Goal: Task Accomplishment & Management: Use online tool/utility

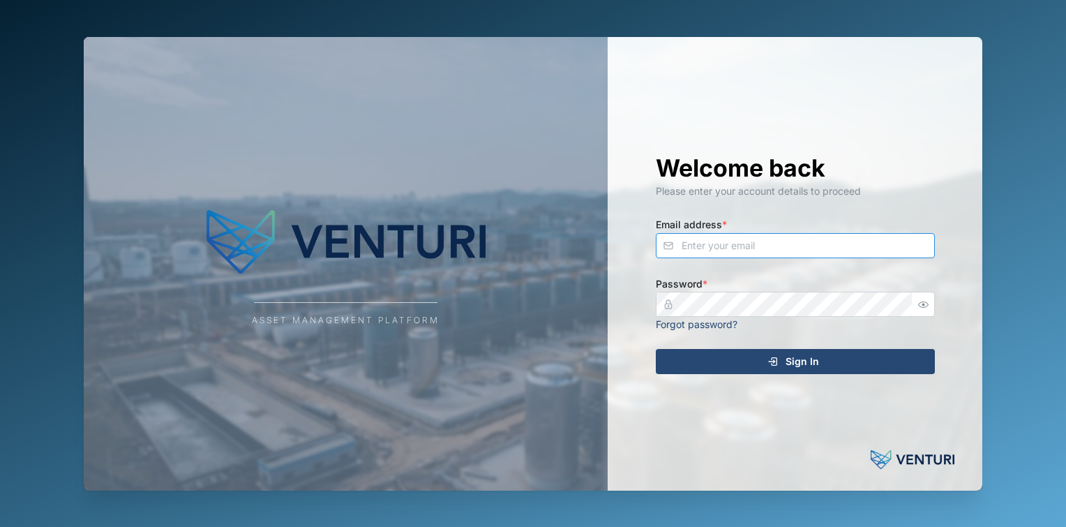
type input "[EMAIL_ADDRESS][DOMAIN_NAME]"
click at [804, 367] on span "Sign In" at bounding box center [802, 362] width 33 height 24
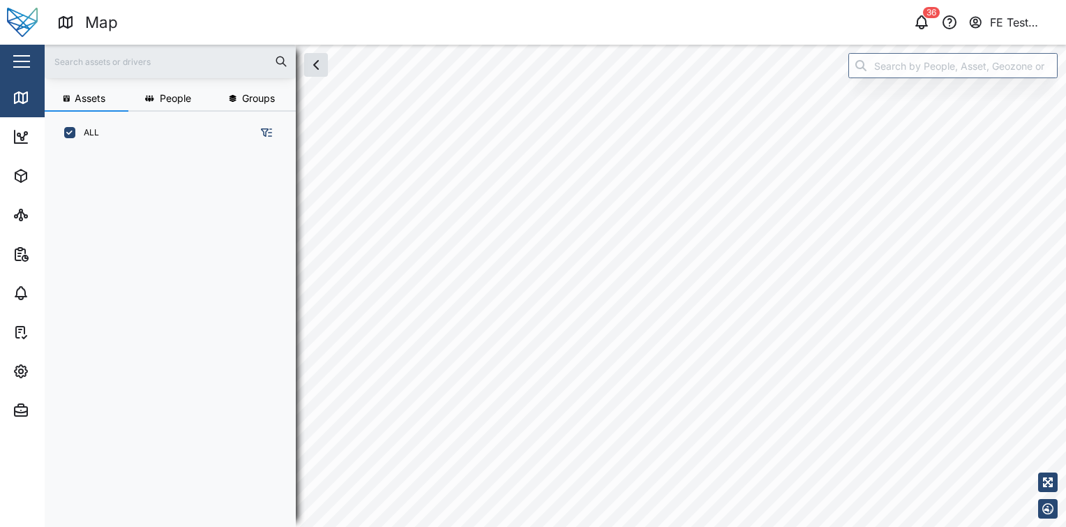
scroll to position [355, 218]
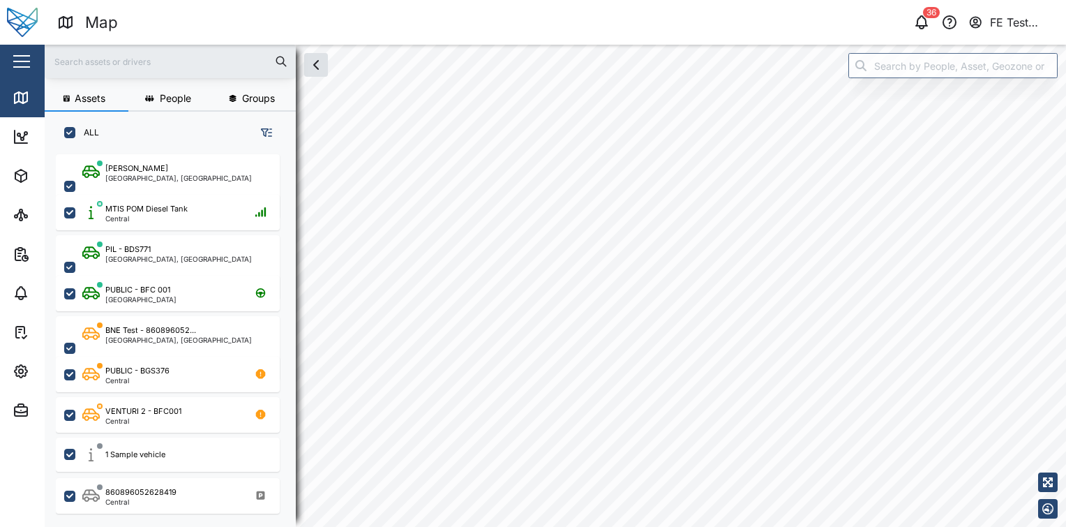
checkbox input "true"
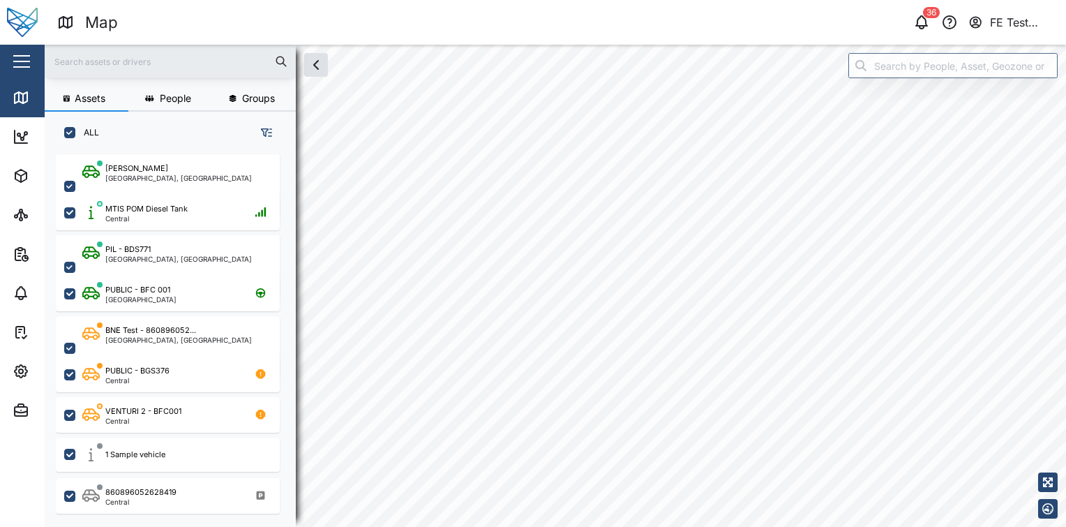
checkbox input "true"
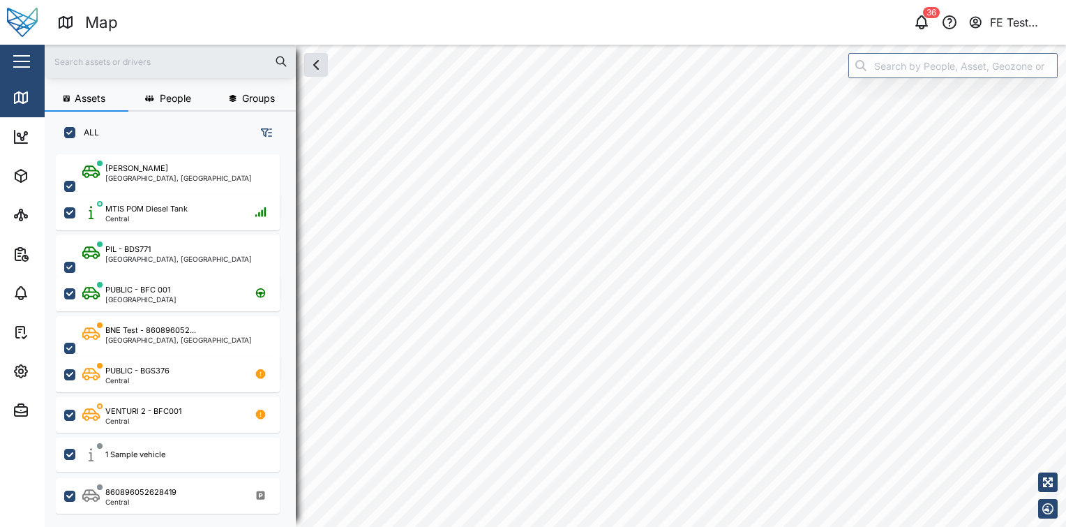
checkbox input "true"
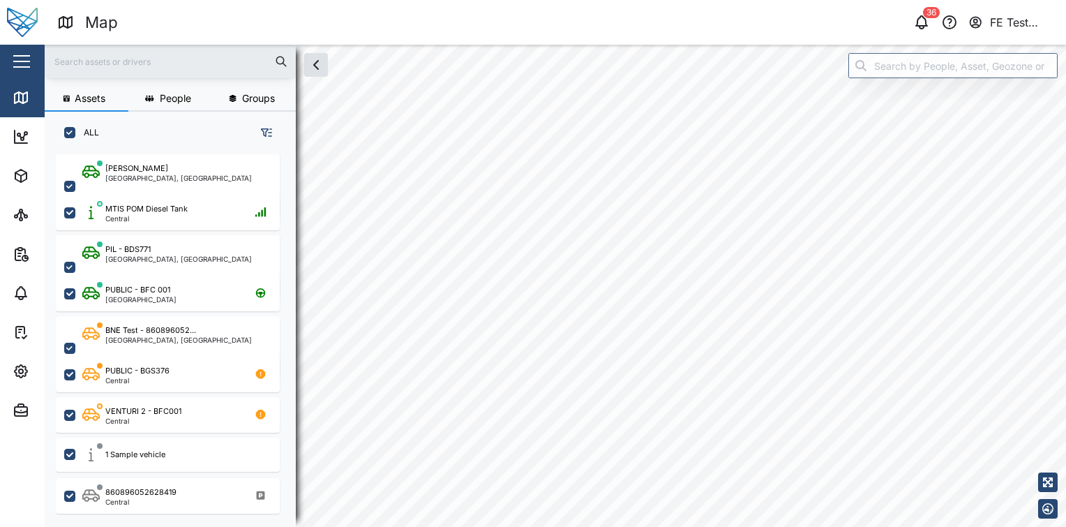
checkbox input "true"
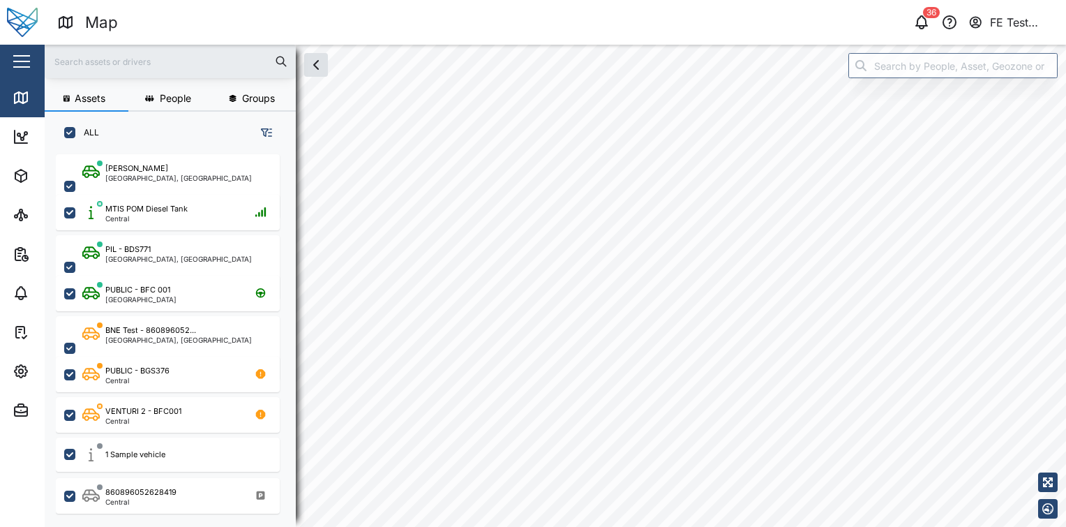
checkbox input "true"
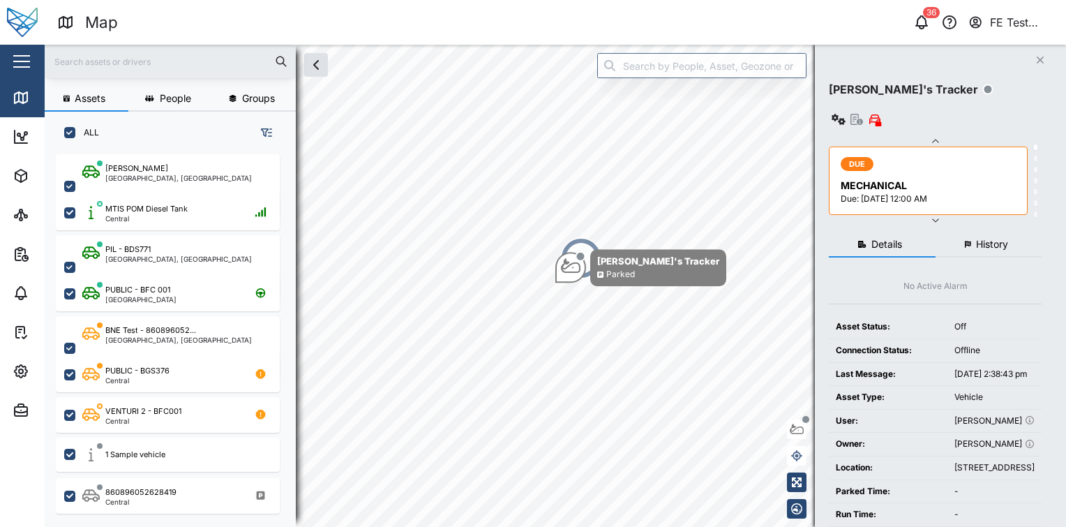
click at [15, 61] on div "button" at bounding box center [21, 61] width 17 height 1
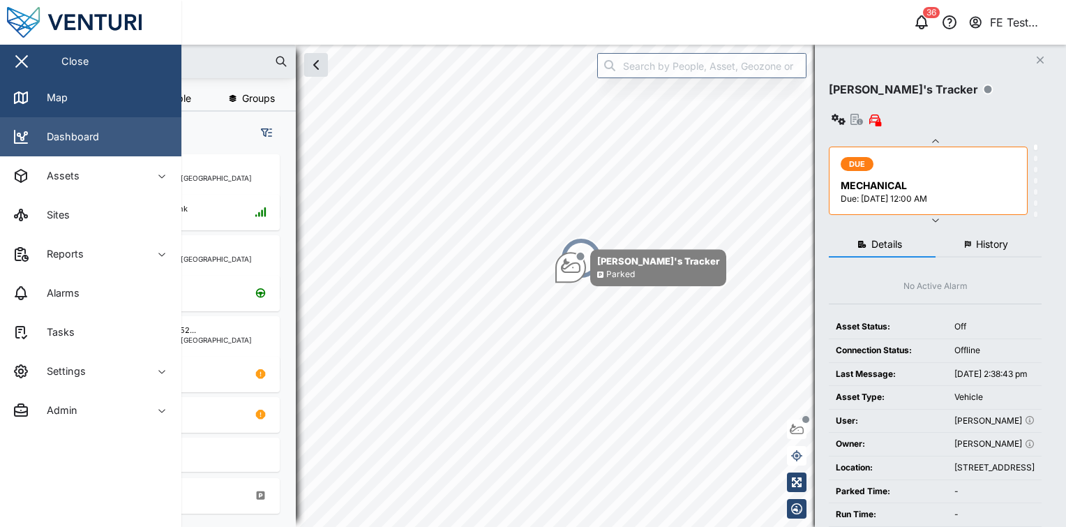
click at [115, 138] on link "Dashboard" at bounding box center [90, 136] width 181 height 39
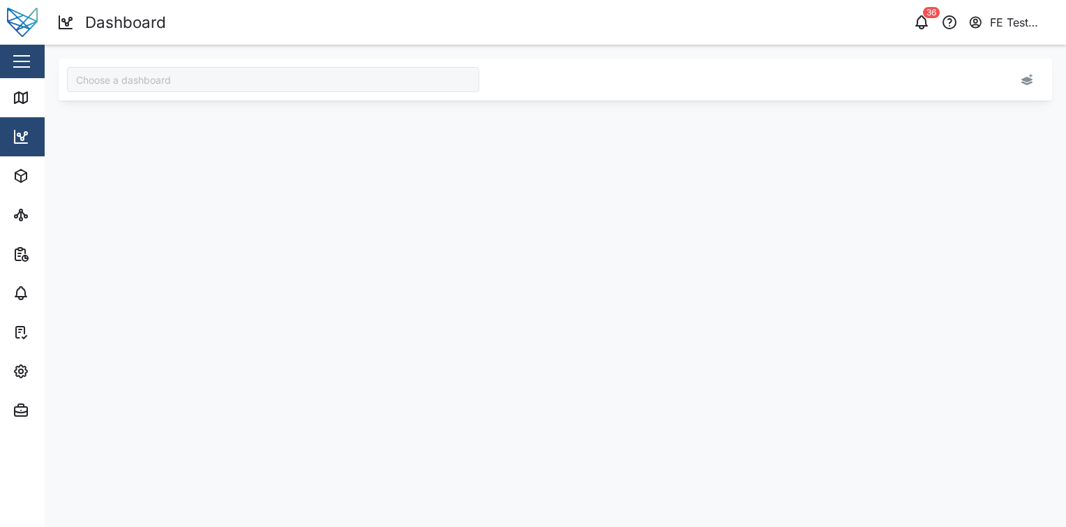
type input "Audit Dashboard"
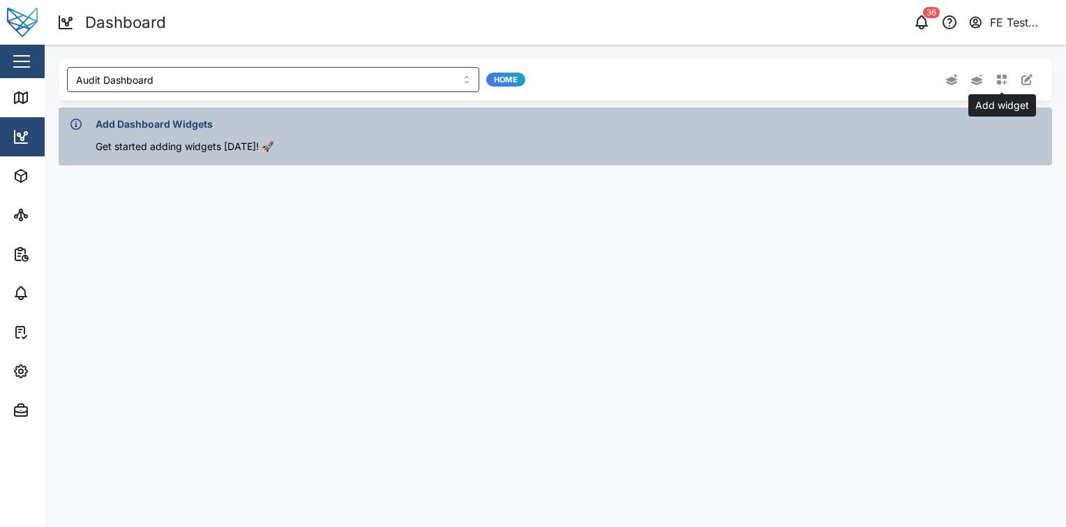
click at [999, 85] on button "button" at bounding box center [1002, 80] width 20 height 20
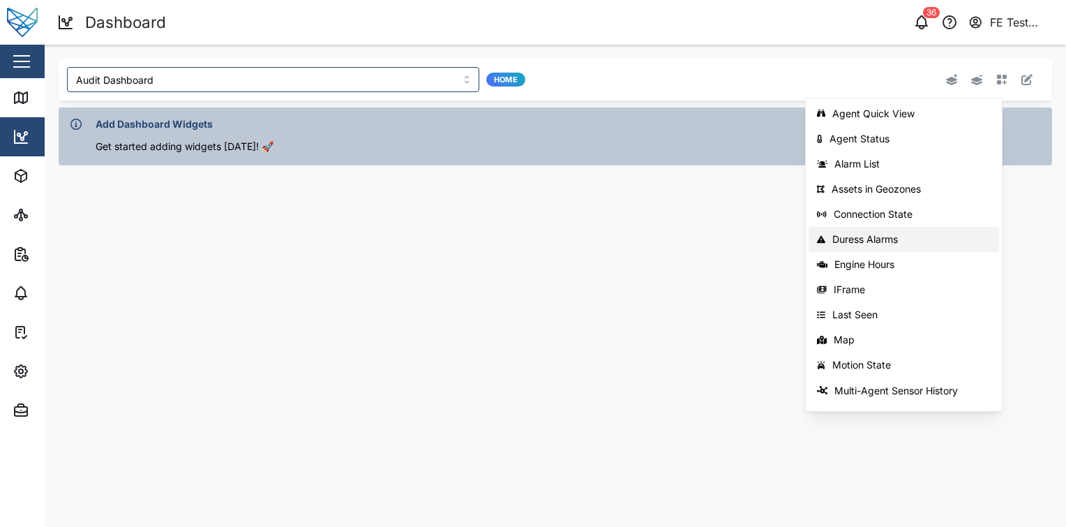
scroll to position [221, 0]
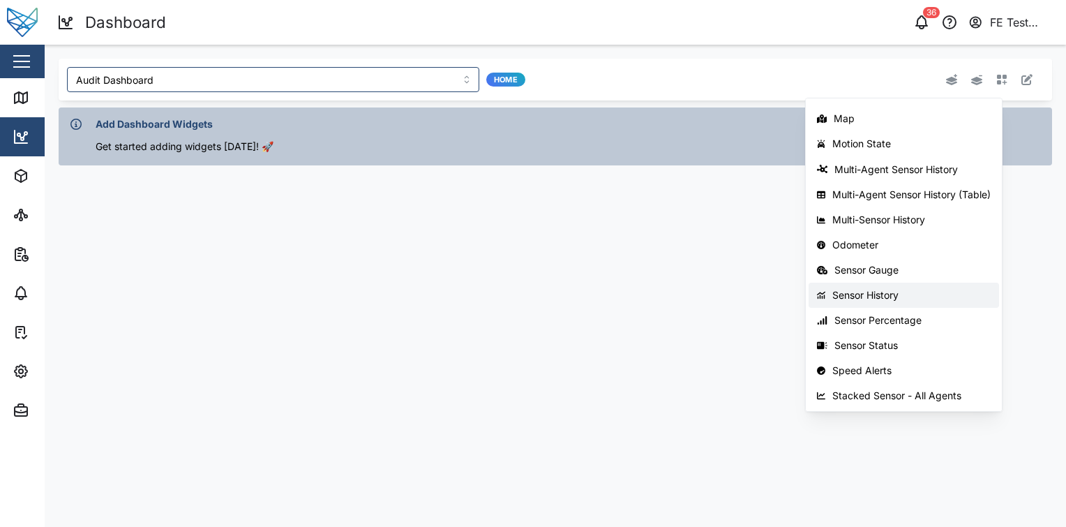
click at [902, 290] on div "Sensor History" at bounding box center [912, 295] width 158 height 11
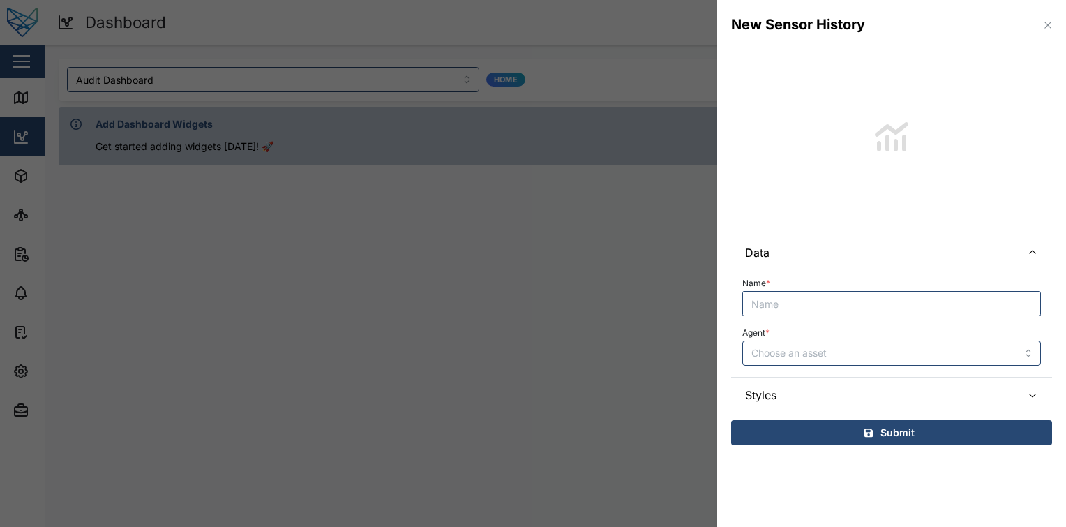
click at [858, 338] on div "Agent *" at bounding box center [891, 344] width 299 height 43
click at [850, 352] on input "Agent *" at bounding box center [891, 353] width 299 height 25
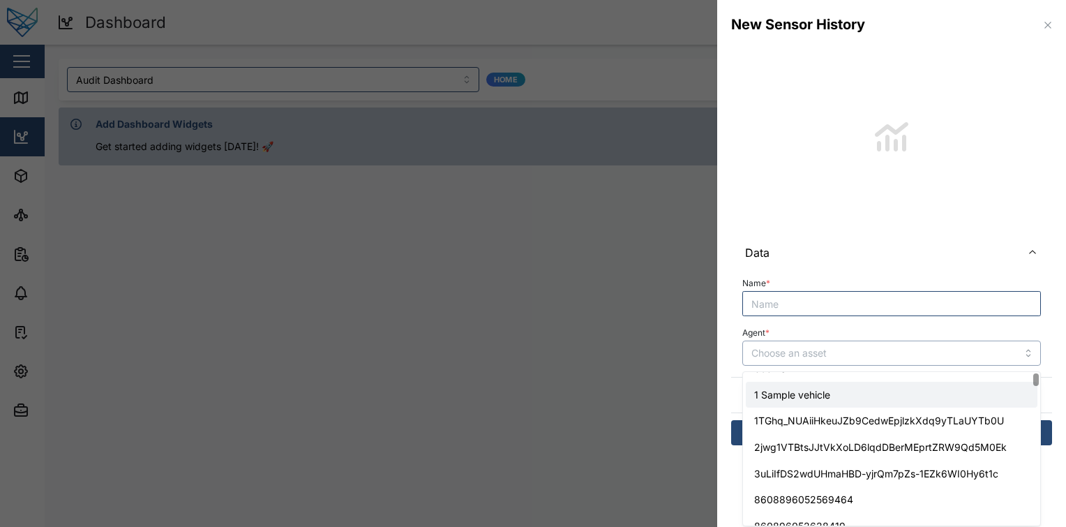
scroll to position [0, 0]
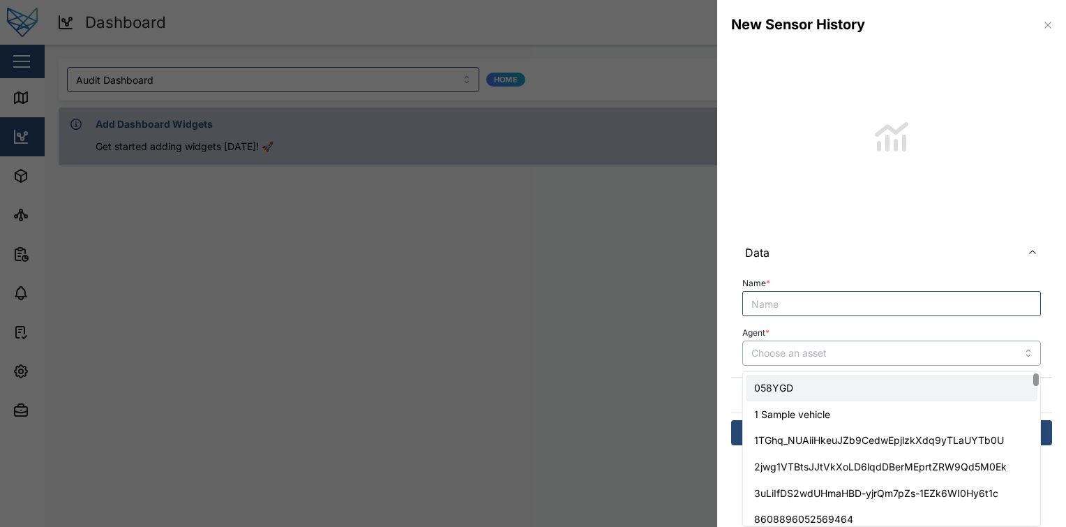
type input "058YGD"
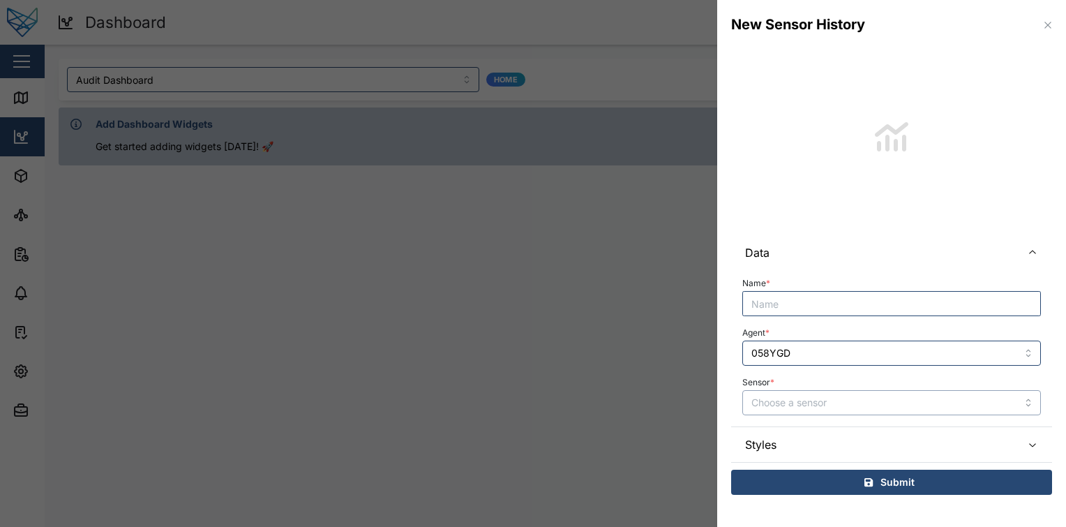
click at [875, 396] on input "Sensor *" at bounding box center [891, 402] width 299 height 25
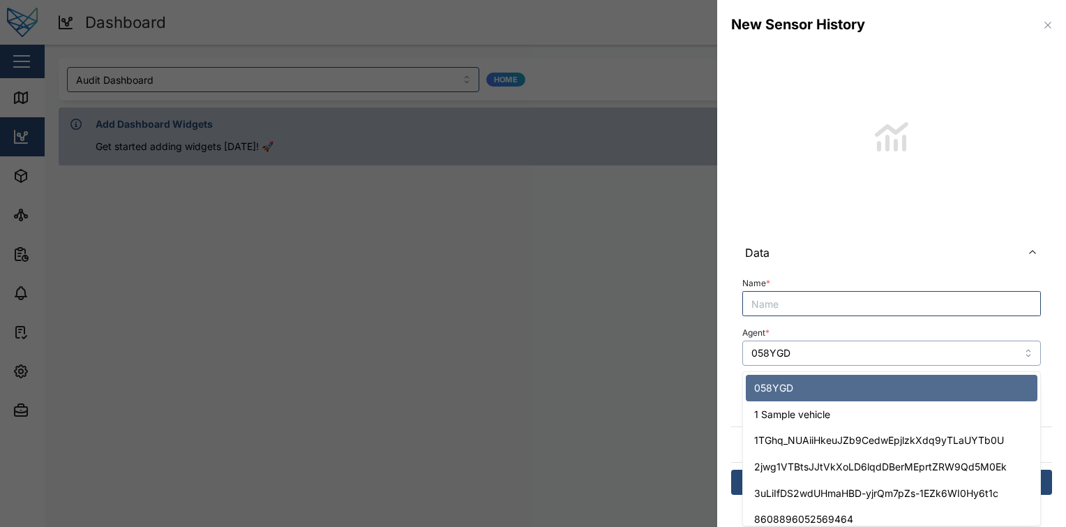
drag, startPoint x: 875, startPoint y: 396, endPoint x: 843, endPoint y: 350, distance: 56.1
click at [843, 350] on input "058YGD" at bounding box center [891, 353] width 299 height 25
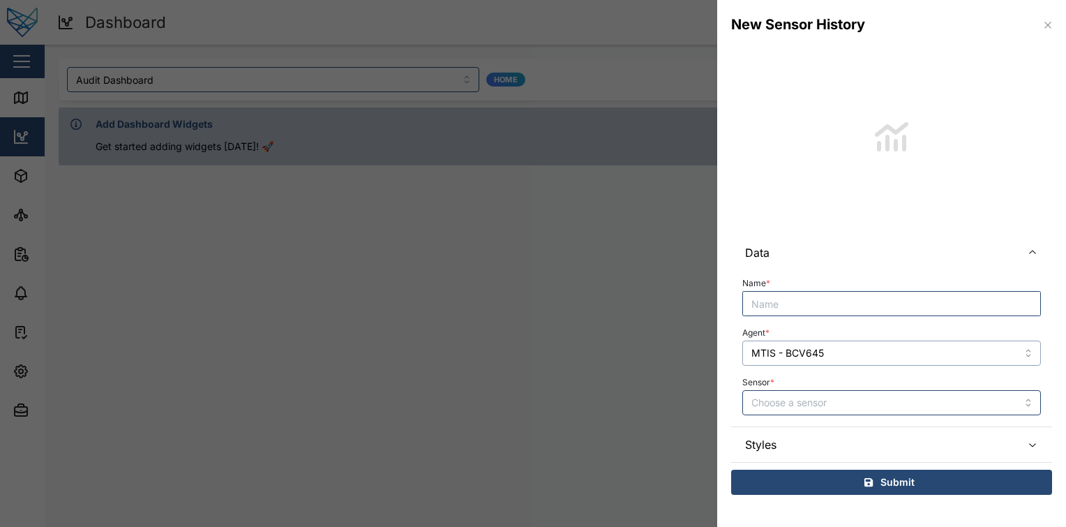
type input "MTIS - BCV645"
click at [830, 404] on input "Sensor *" at bounding box center [891, 402] width 299 height 25
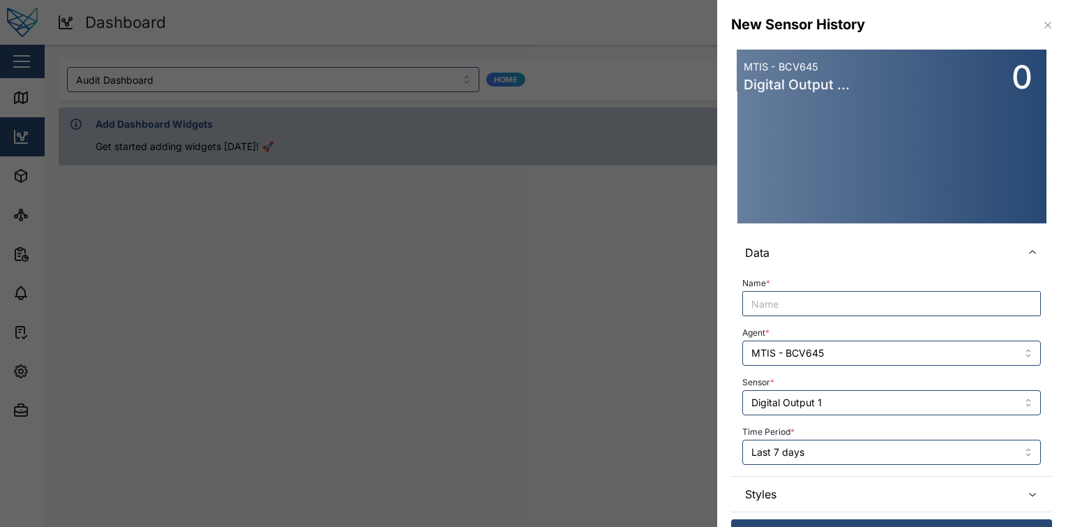
click at [857, 388] on div "Sensor * Digital Output 1" at bounding box center [891, 394] width 299 height 43
click at [849, 403] on input "Digital Output 1" at bounding box center [891, 402] width 299 height 25
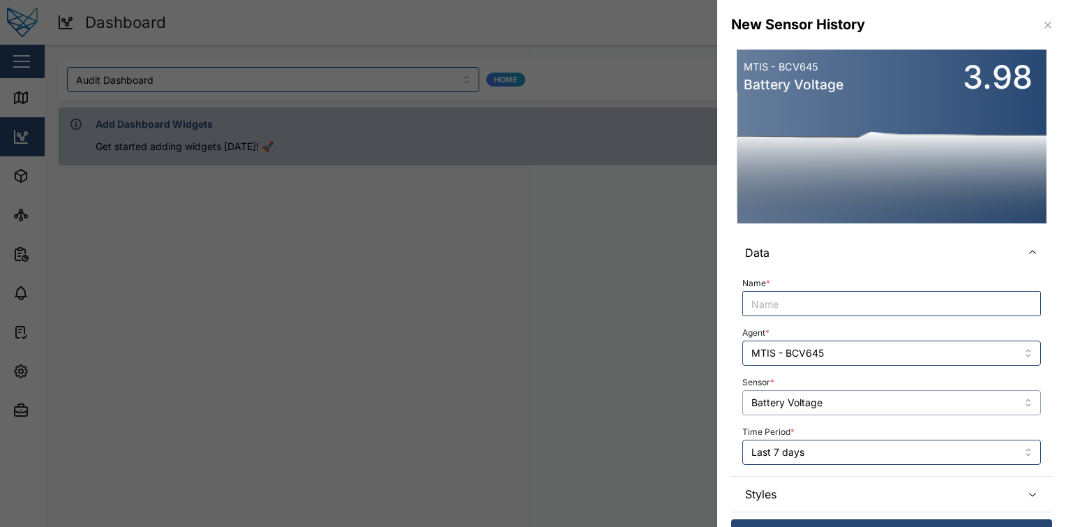
click at [862, 402] on input "Battery Voltage" at bounding box center [891, 402] width 299 height 25
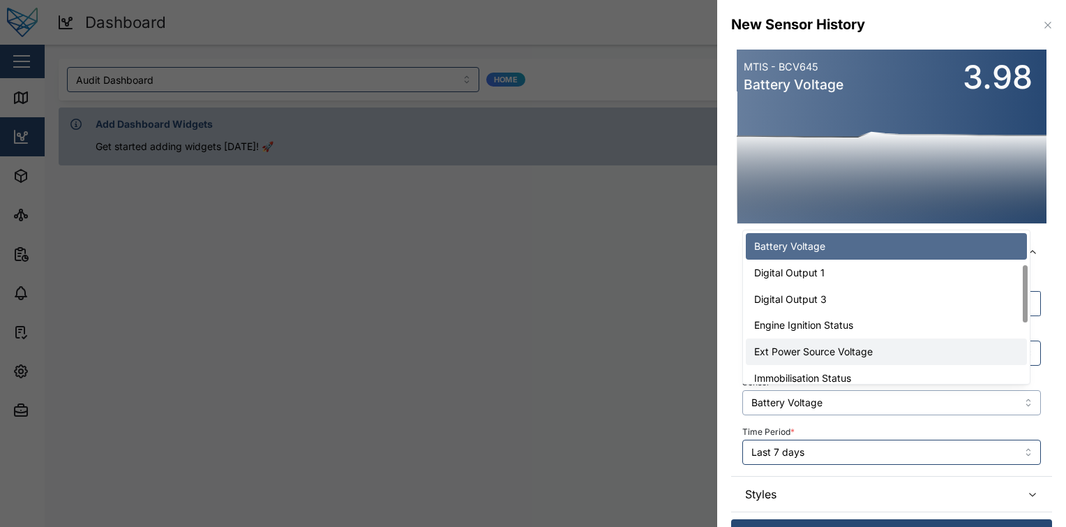
scroll to position [89, 0]
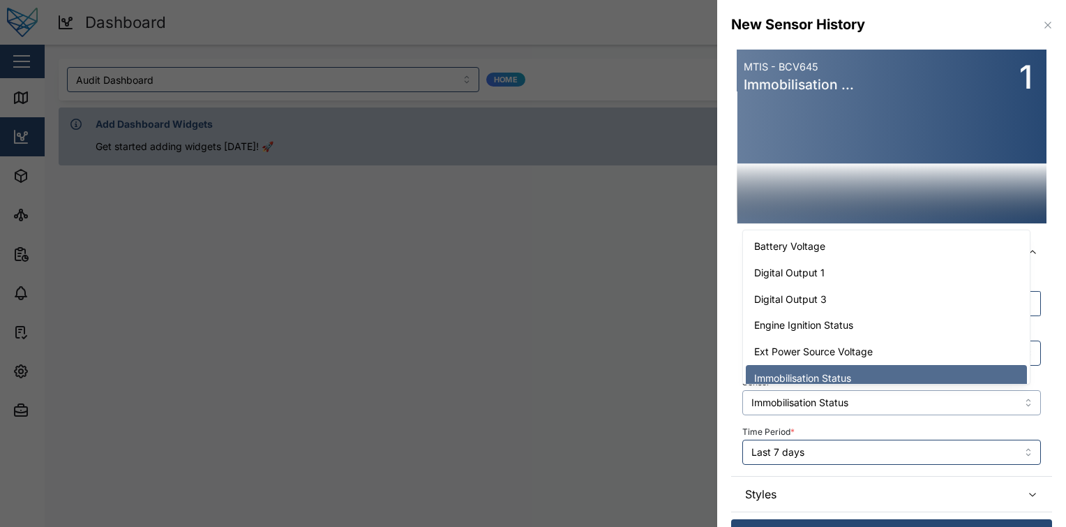
click at [879, 407] on input "Immobilisation Status" at bounding box center [891, 402] width 299 height 25
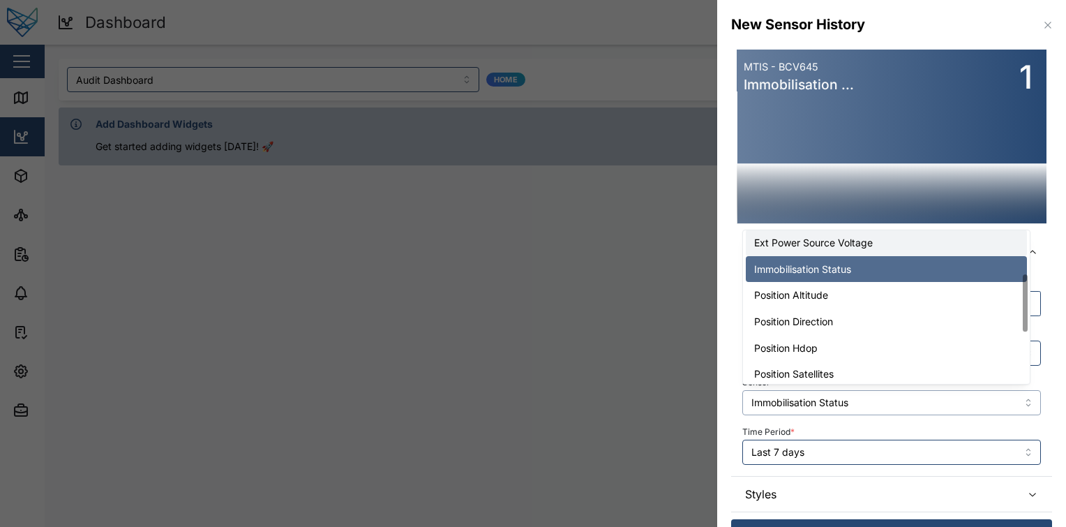
scroll to position [112, 0]
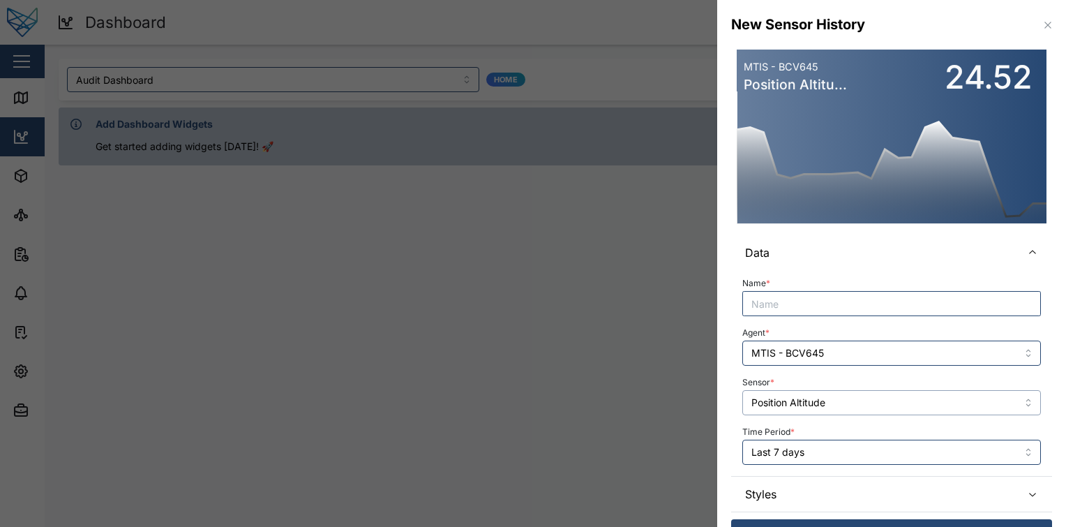
click at [873, 408] on input "Position Altitude" at bounding box center [891, 402] width 299 height 25
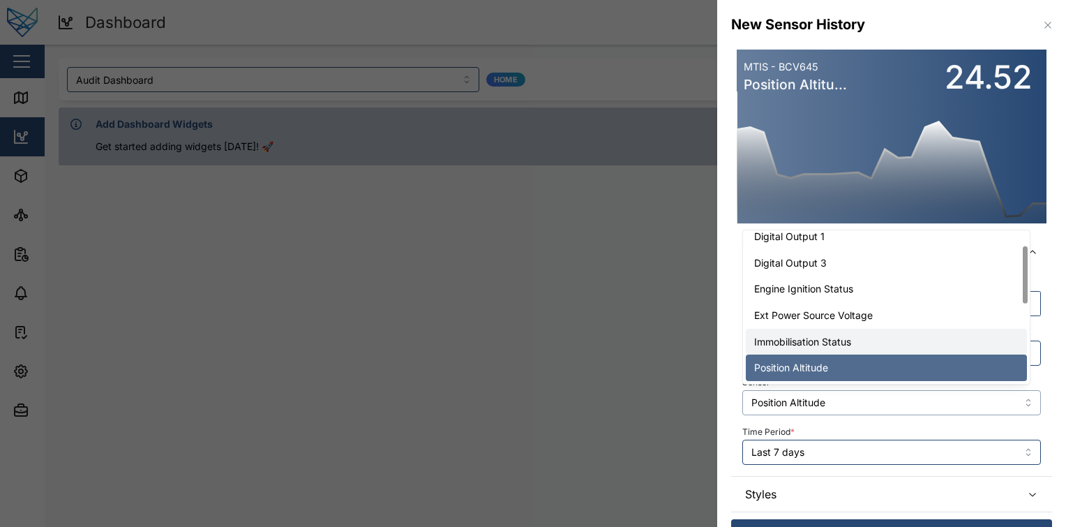
scroll to position [126, 0]
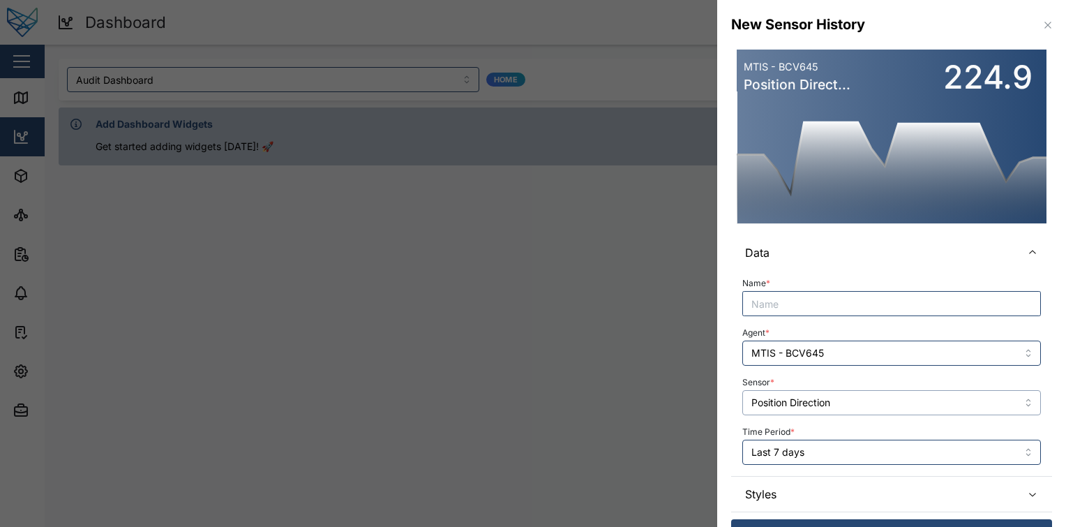
click at [882, 410] on input "Position Direction" at bounding box center [891, 402] width 299 height 25
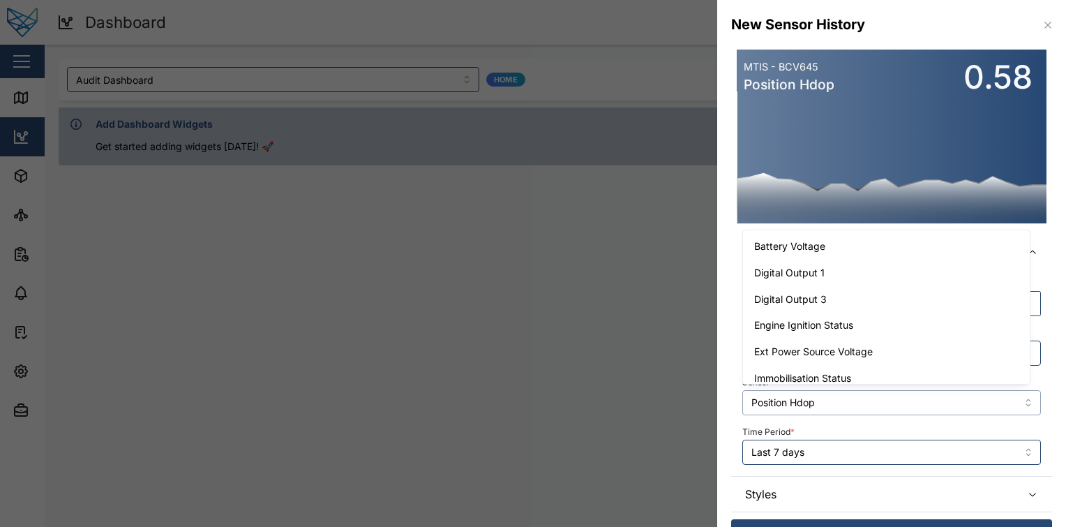
scroll to position [89, 0]
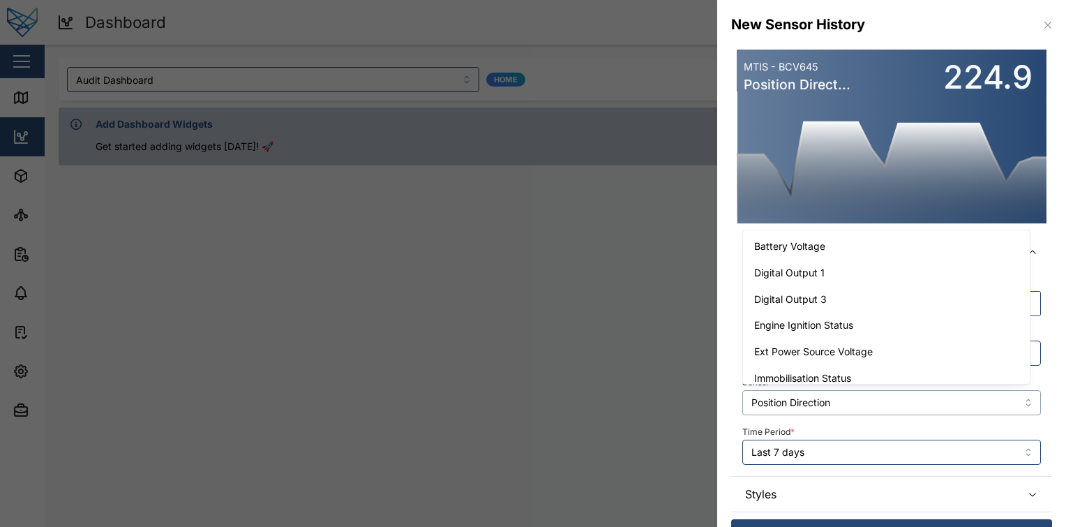
click at [899, 408] on input "Position Direction" at bounding box center [891, 402] width 299 height 25
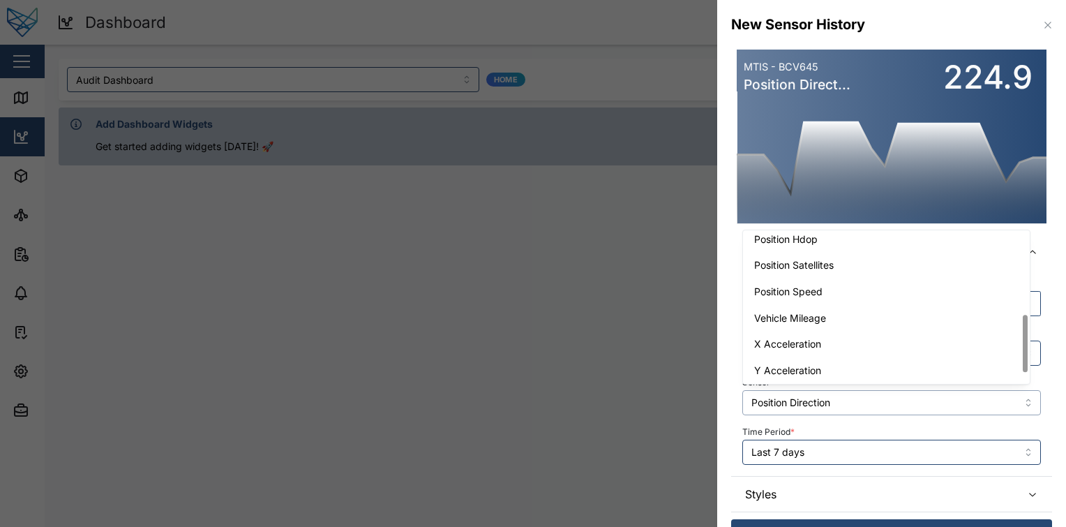
scroll to position [220, 0]
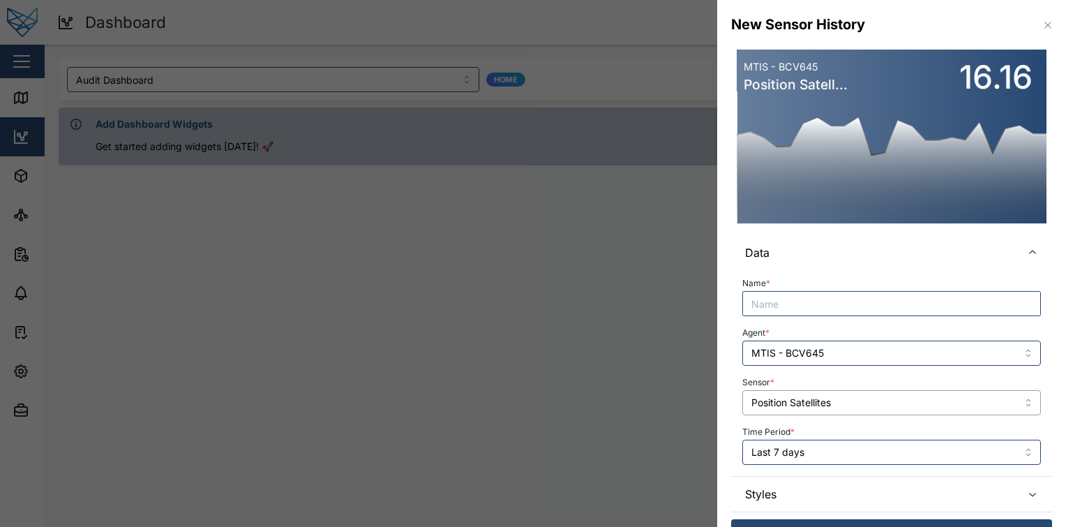
click at [874, 414] on input "Position Satellites" at bounding box center [891, 402] width 299 height 25
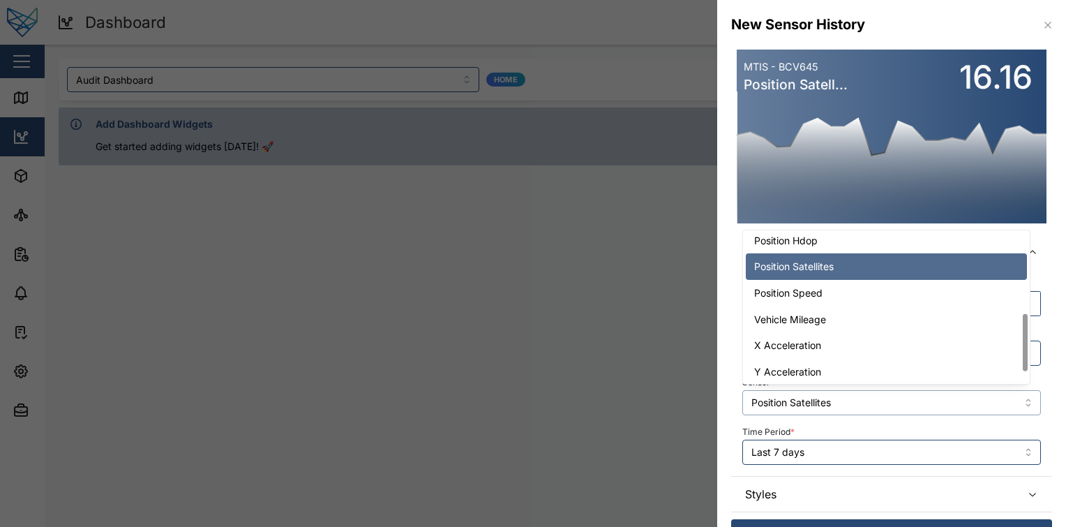
scroll to position [218, 0]
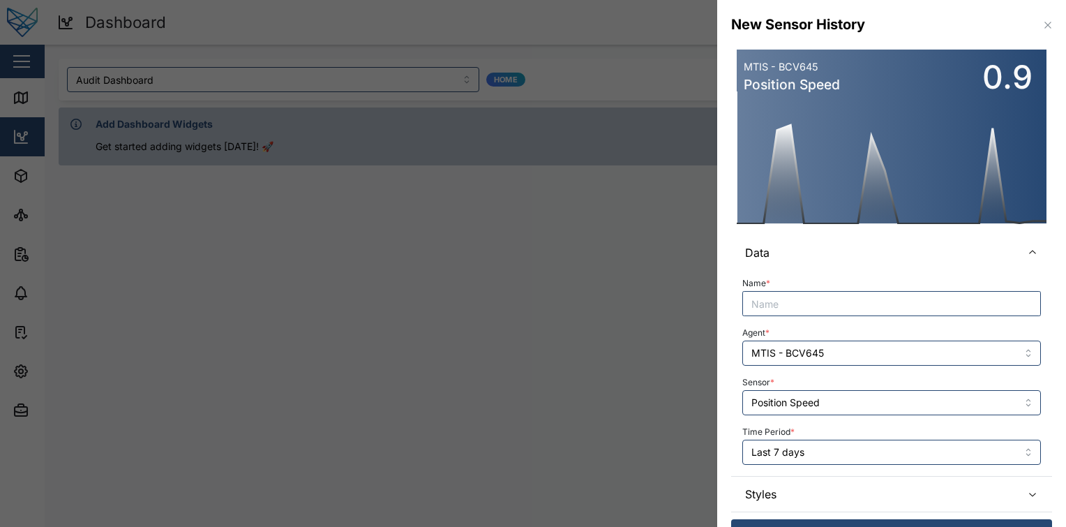
click at [837, 374] on div "Sensor * Position Speed" at bounding box center [891, 394] width 299 height 43
click at [837, 391] on input "Position Speed" at bounding box center [891, 402] width 299 height 25
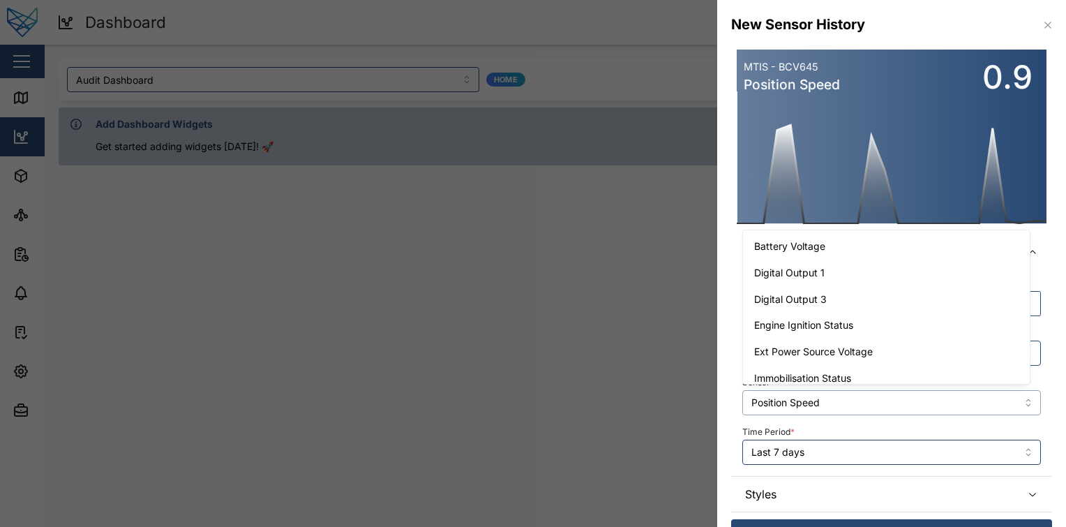
scroll to position [142, 0]
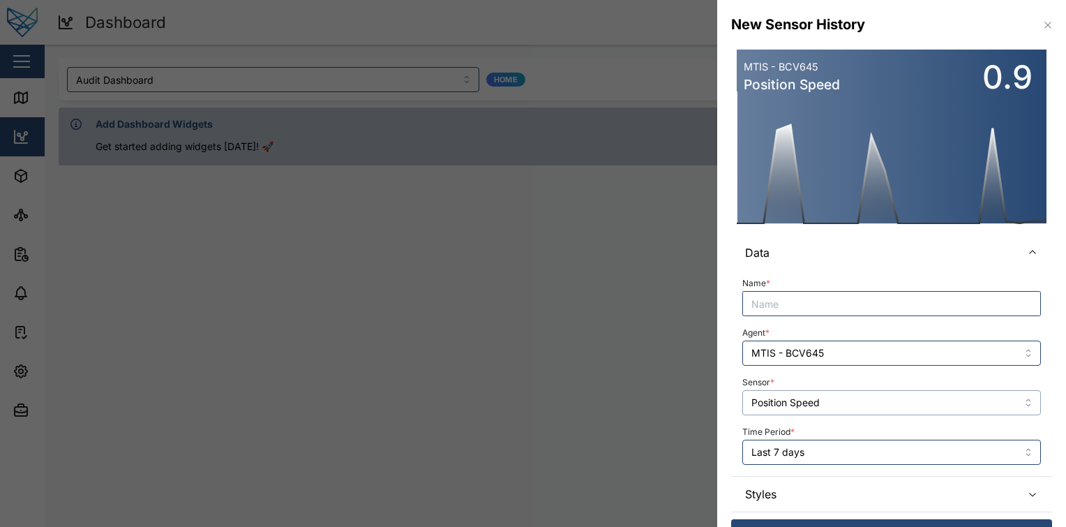
click at [833, 403] on input "Position Speed" at bounding box center [891, 402] width 299 height 25
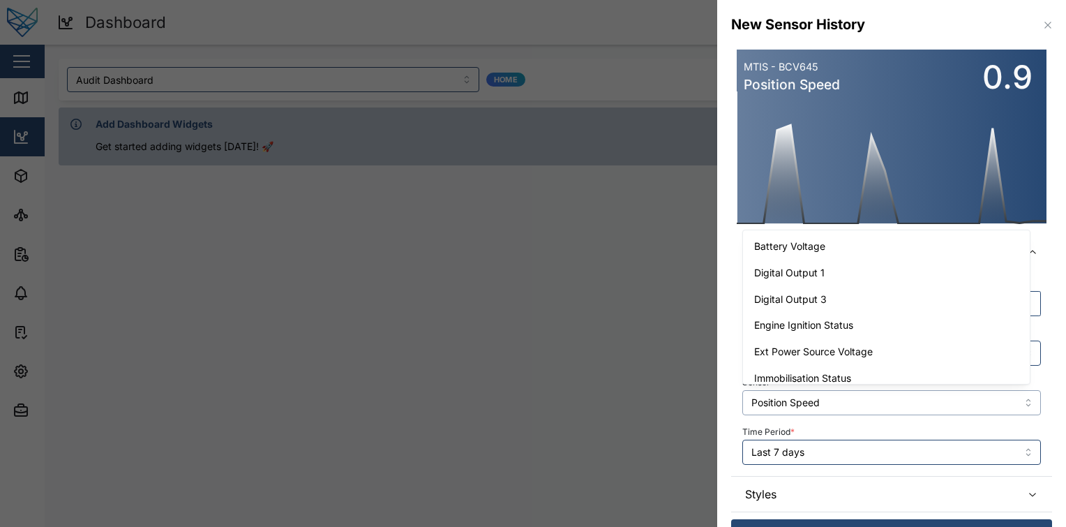
click at [833, 403] on input "Position Speed" at bounding box center [891, 402] width 299 height 25
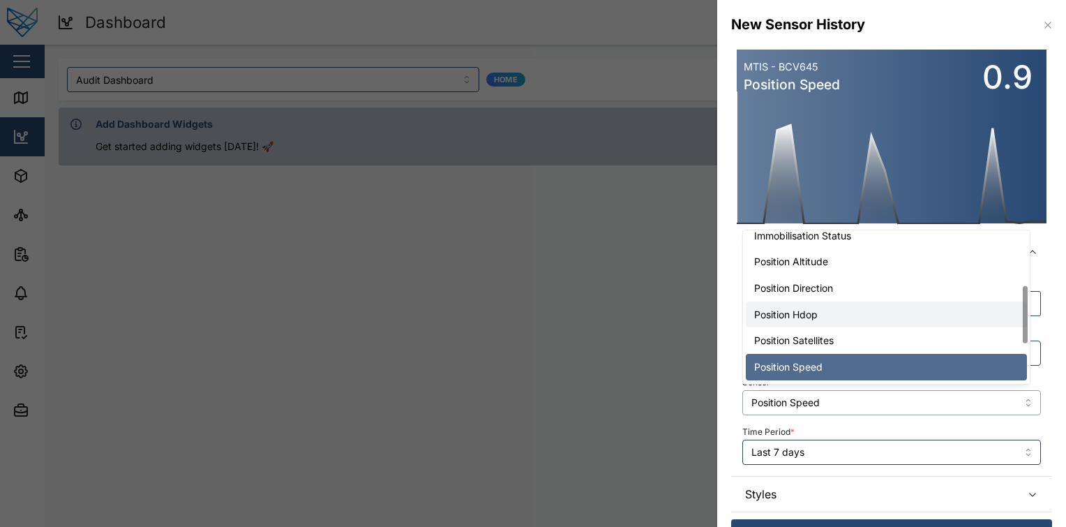
scroll to position [246, 0]
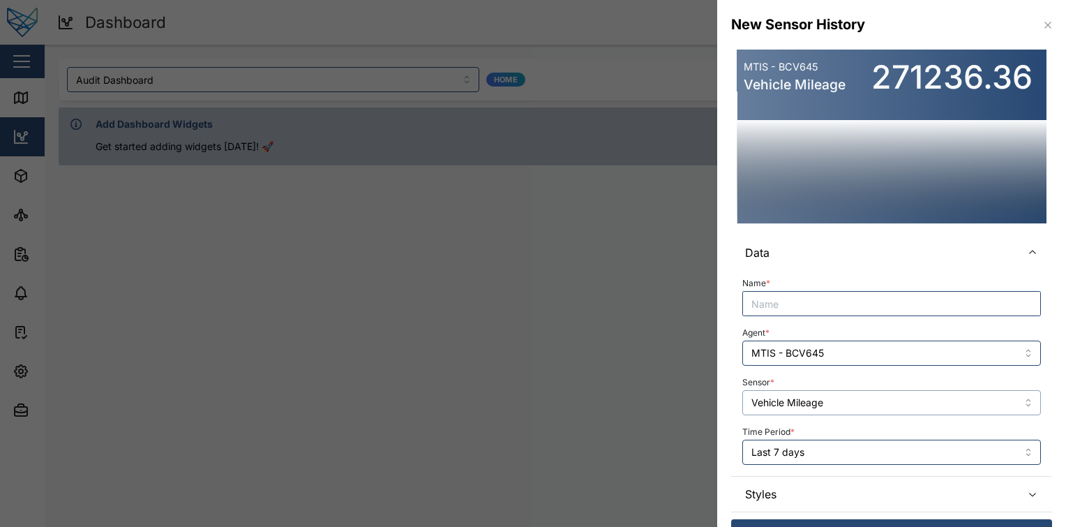
click at [858, 398] on input "Vehicle Mileage" at bounding box center [891, 402] width 299 height 25
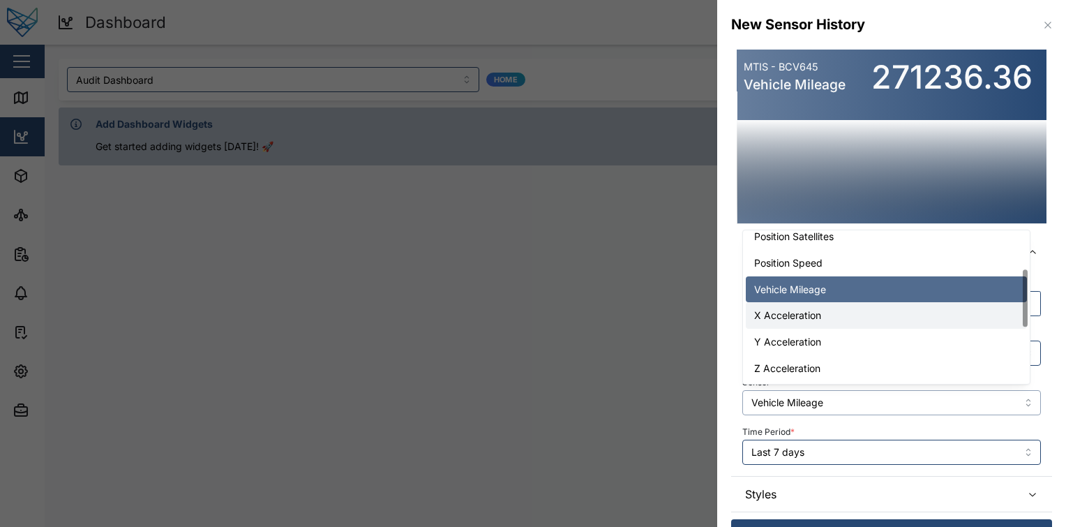
scroll to position [0, 0]
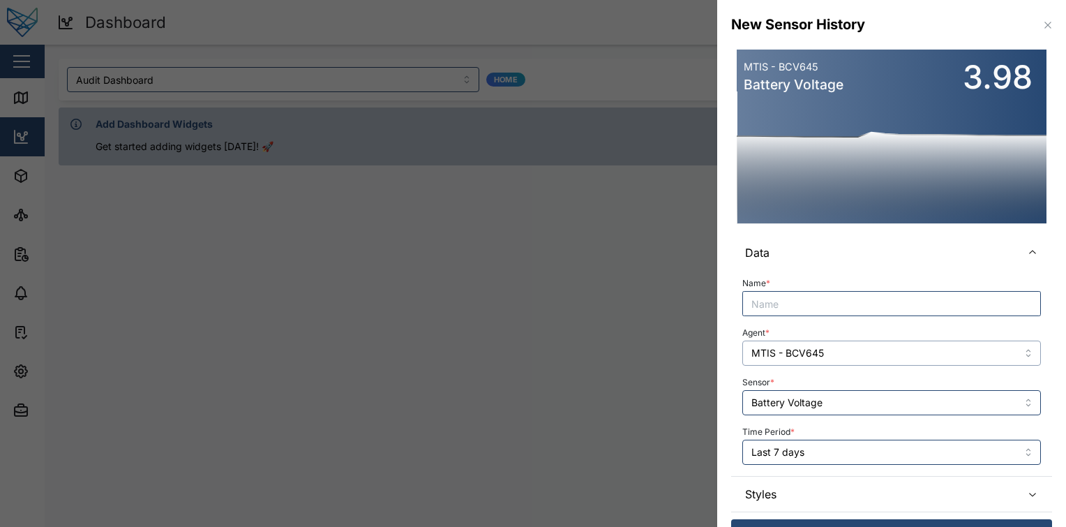
click at [890, 351] on input "MTIS - BCV645" at bounding box center [891, 353] width 299 height 25
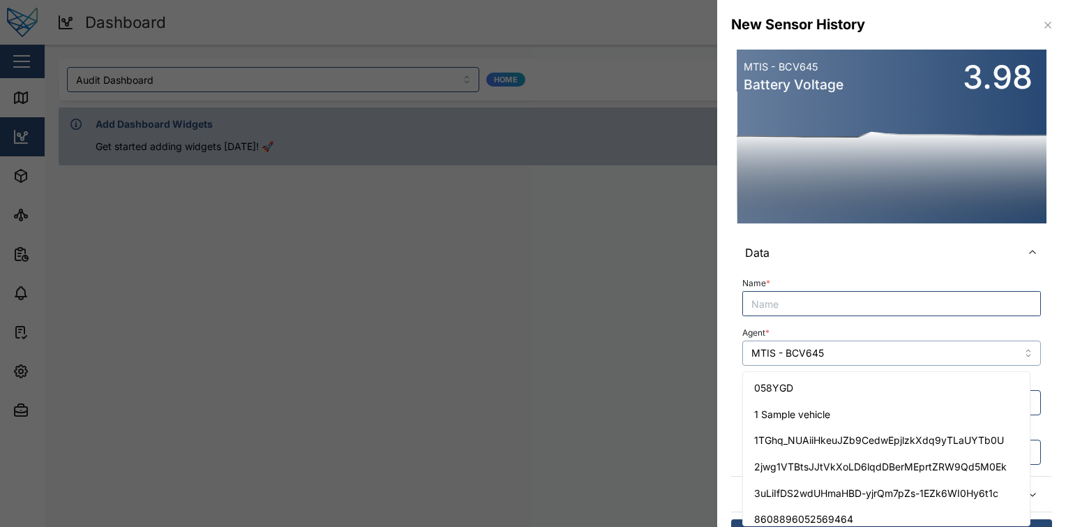
scroll to position [1296, 0]
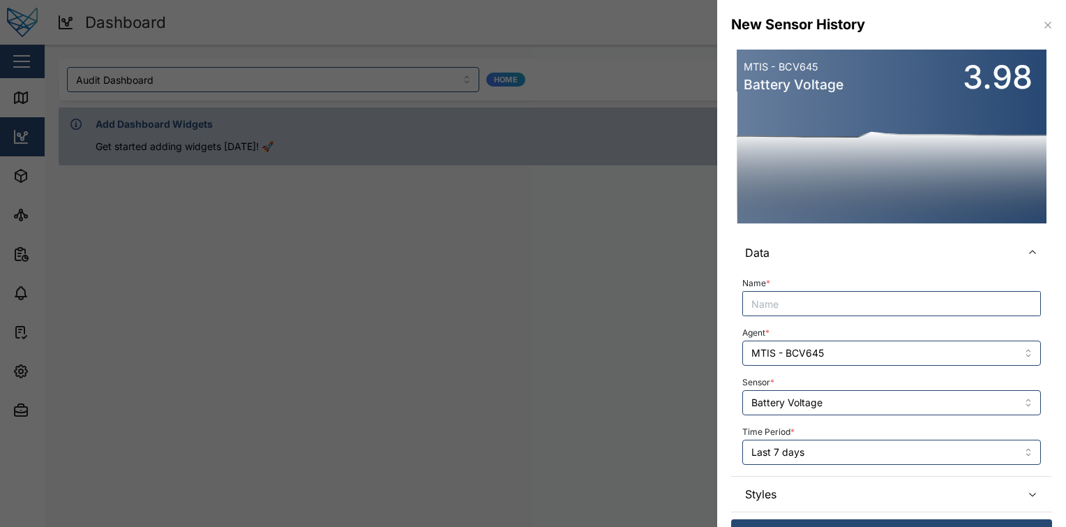
click at [897, 331] on div "Agent * MTIS - BCV645" at bounding box center [891, 344] width 299 height 43
click at [871, 391] on input "Battery Voltage" at bounding box center [891, 402] width 299 height 25
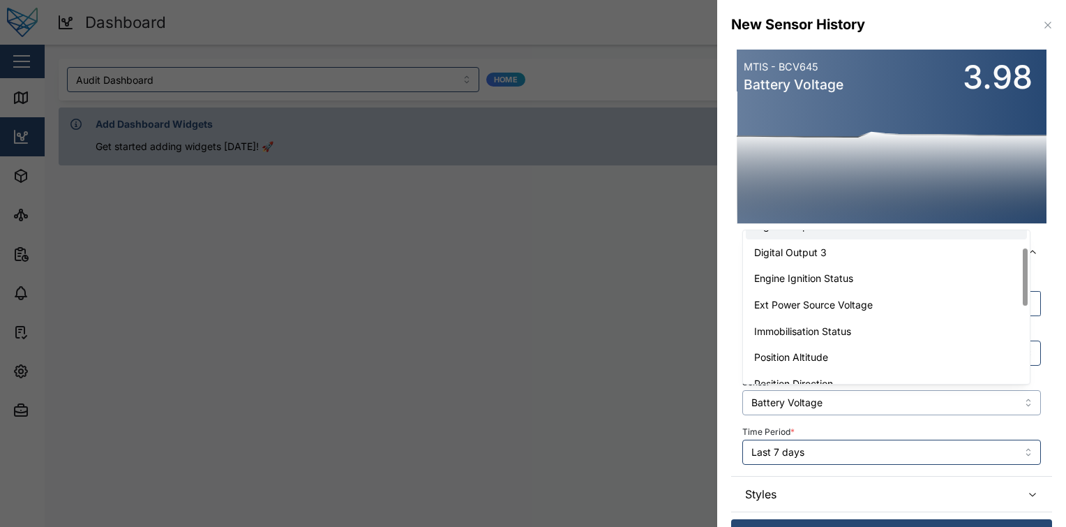
scroll to position [47, 0]
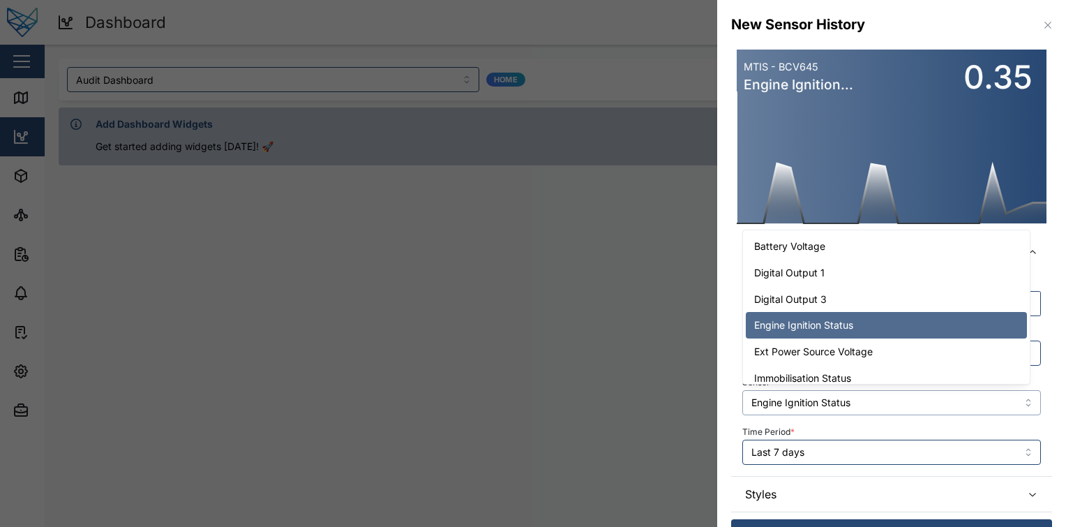
click at [847, 396] on input "Engine Ignition Status" at bounding box center [891, 402] width 299 height 25
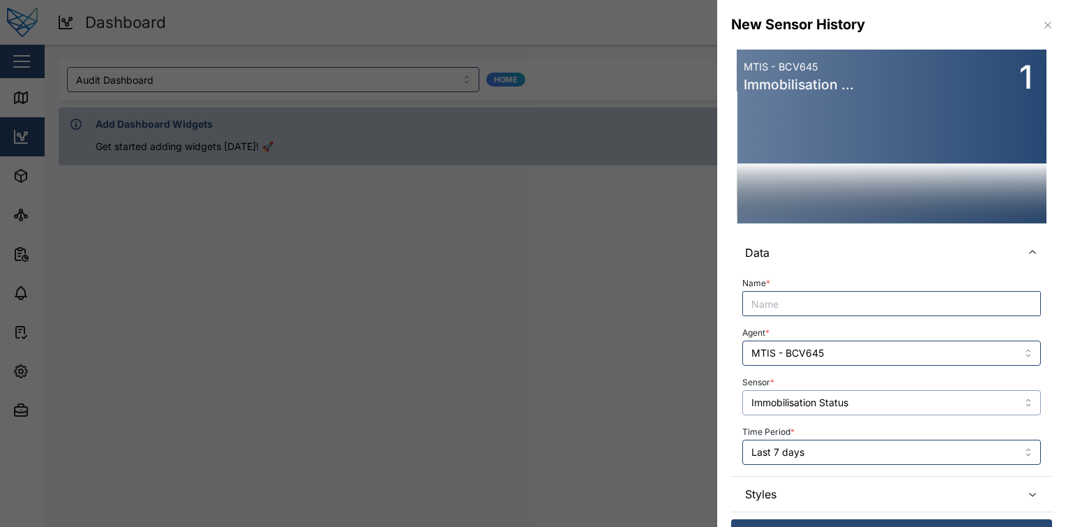
click at [876, 408] on input "Immobilisation Status" at bounding box center [891, 402] width 299 height 25
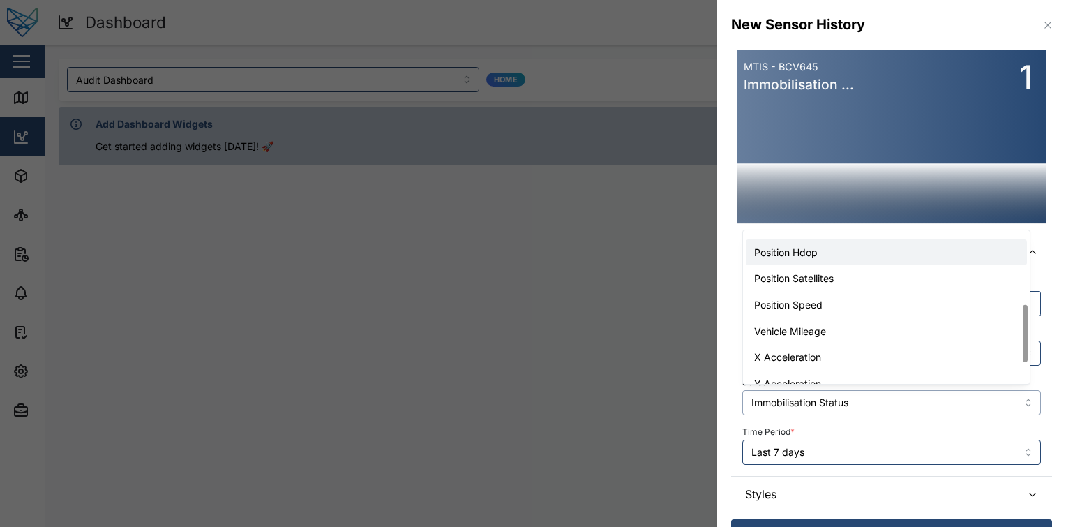
scroll to position [211, 0]
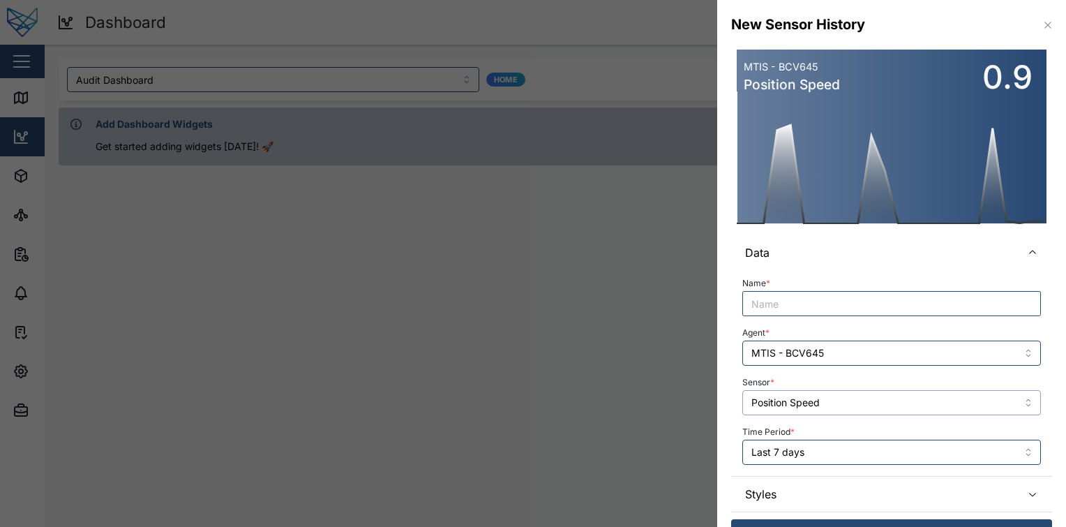
click at [843, 398] on input "Position Speed" at bounding box center [891, 402] width 299 height 25
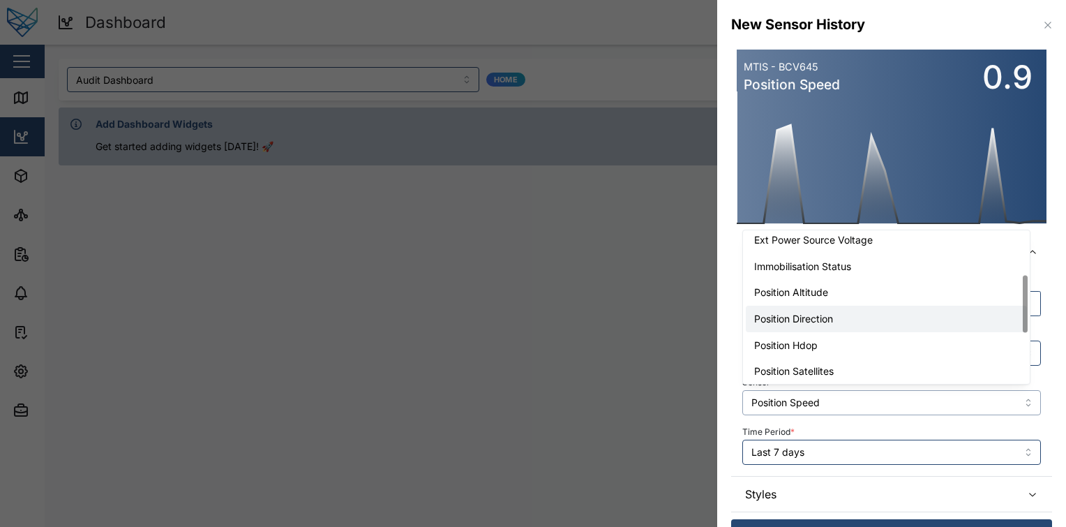
scroll to position [114, 0]
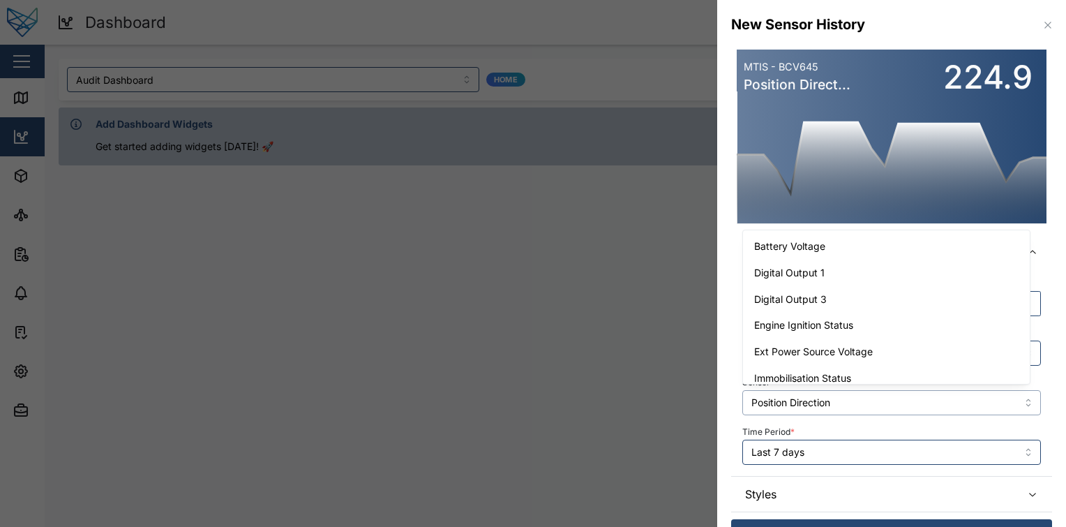
click at [862, 396] on input "Position Direction" at bounding box center [891, 402] width 299 height 25
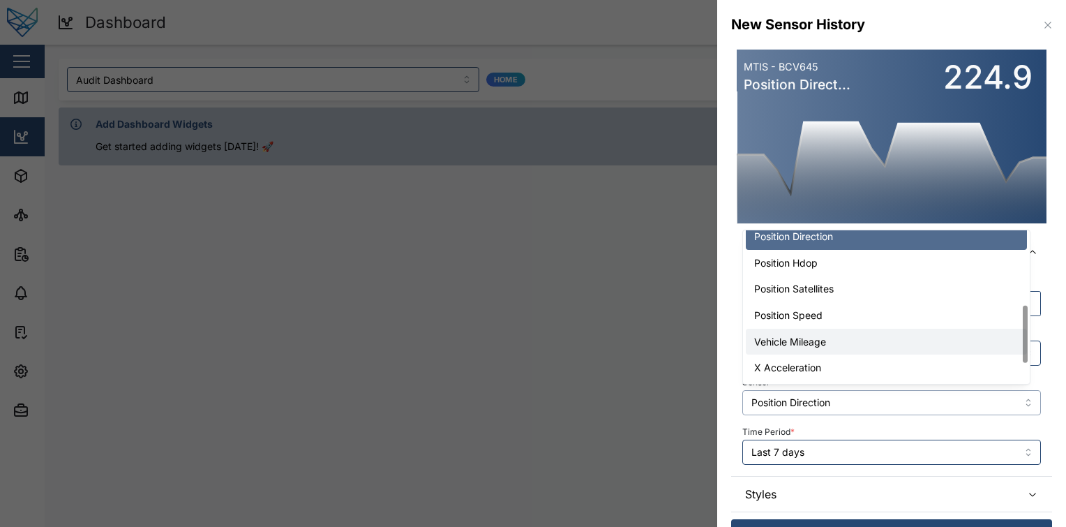
scroll to position [59, 0]
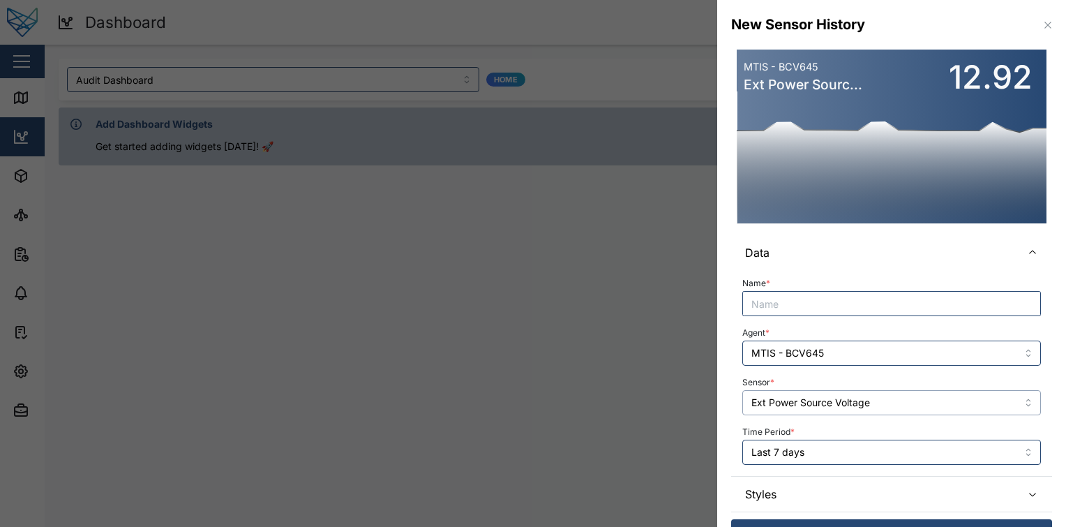
click at [879, 394] on input "Ext Power Source Voltage" at bounding box center [891, 402] width 299 height 25
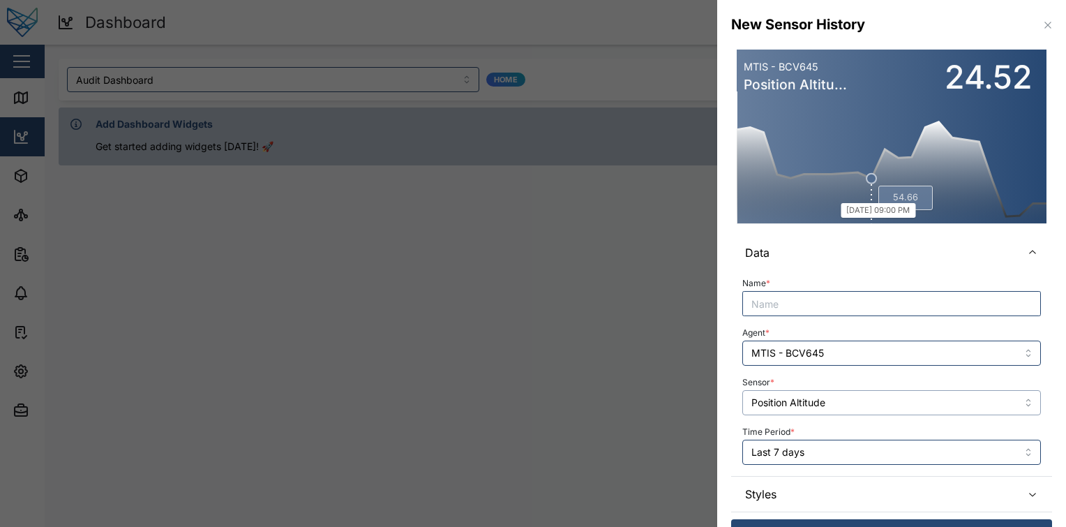
scroll to position [28, 0]
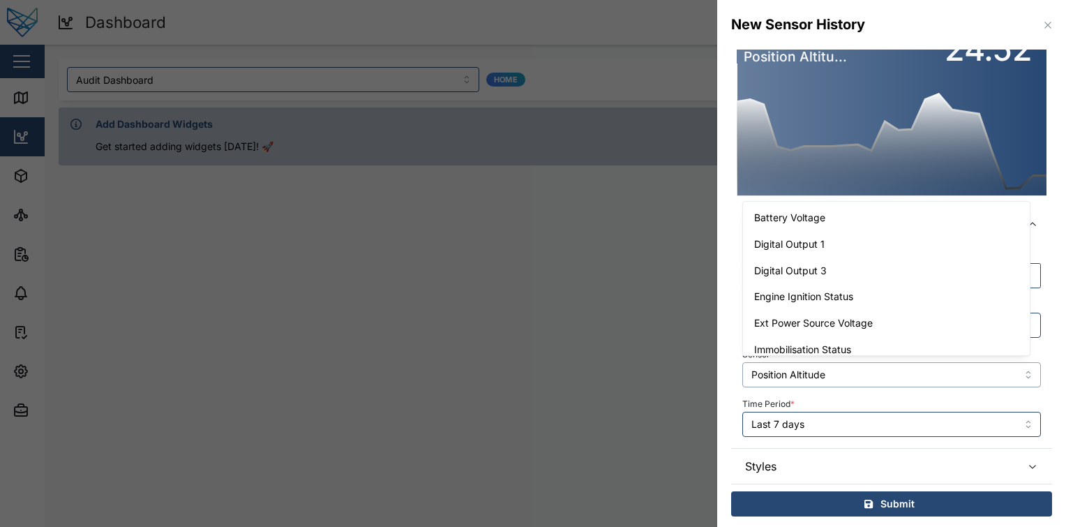
click at [869, 384] on input "Position Altitude" at bounding box center [891, 374] width 299 height 25
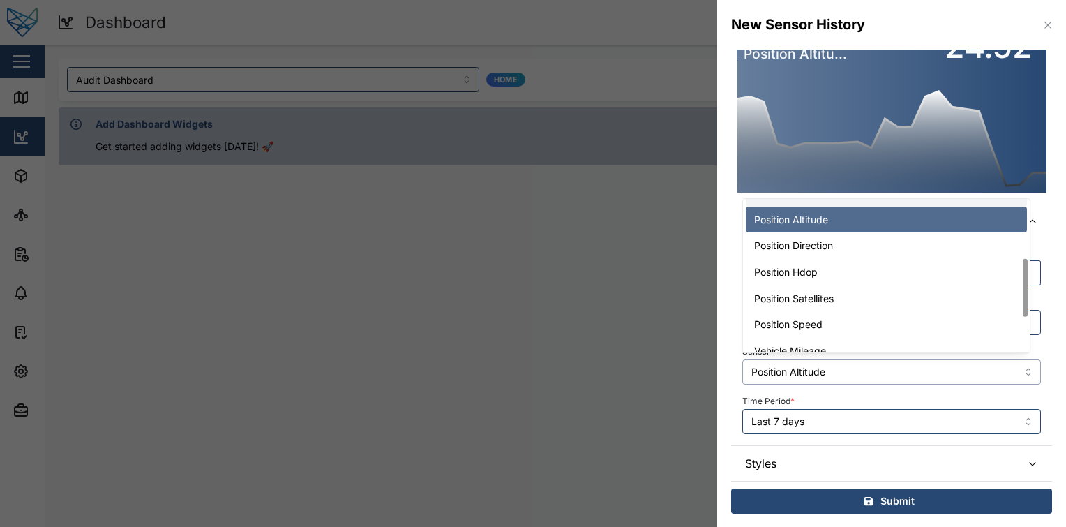
scroll to position [154, 0]
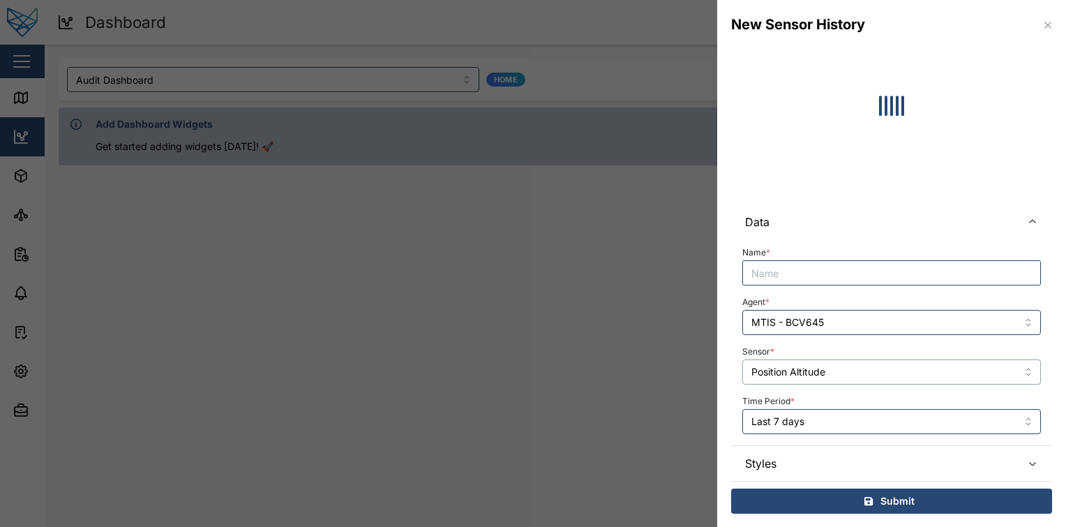
type input "Position Direction"
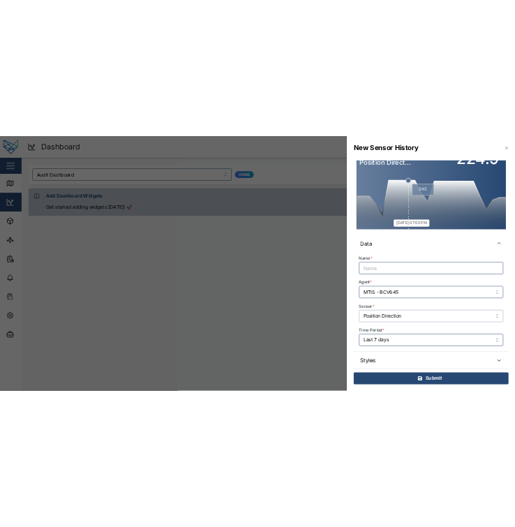
scroll to position [0, 0]
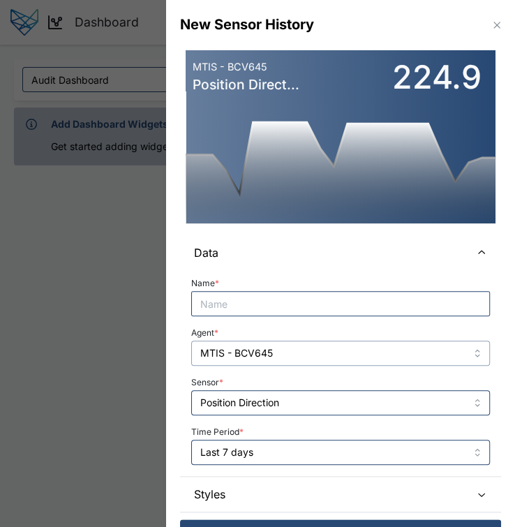
click at [275, 355] on input "MTIS - BCV645" at bounding box center [340, 353] width 299 height 25
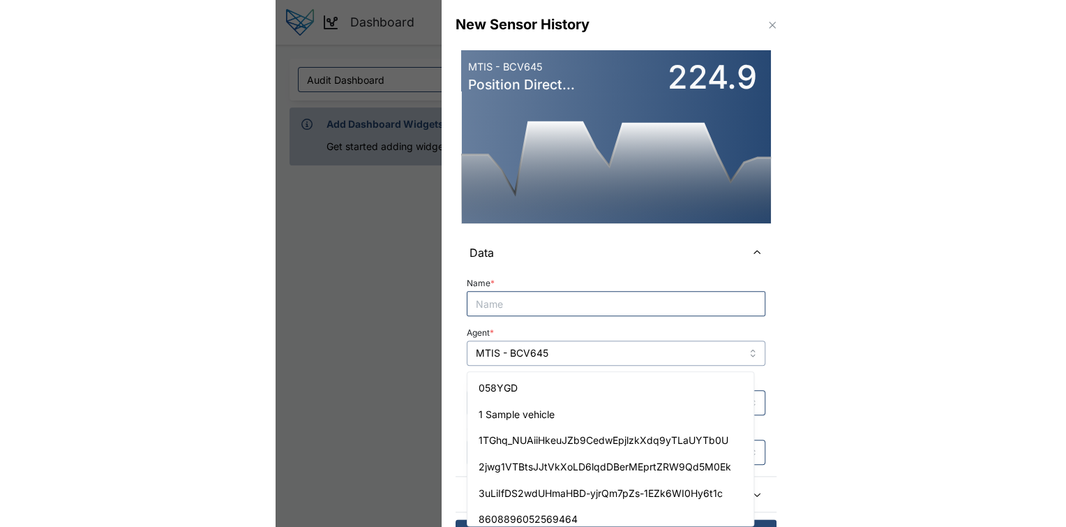
scroll to position [1296, 0]
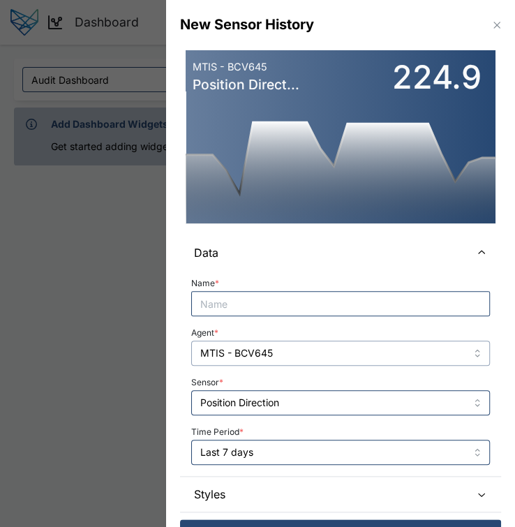
type input "1 Sample vehicle"
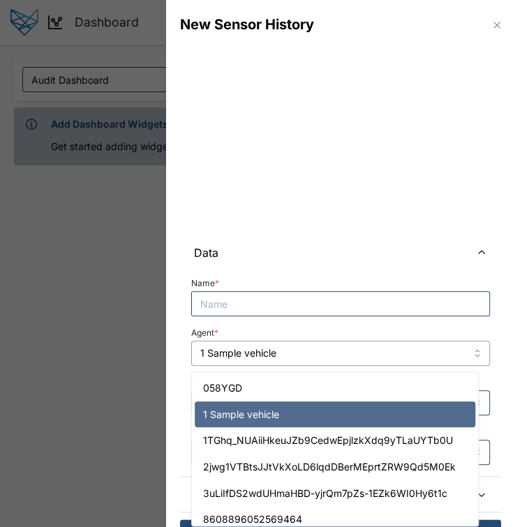
click at [368, 354] on input "1 Sample vehicle" at bounding box center [340, 353] width 299 height 25
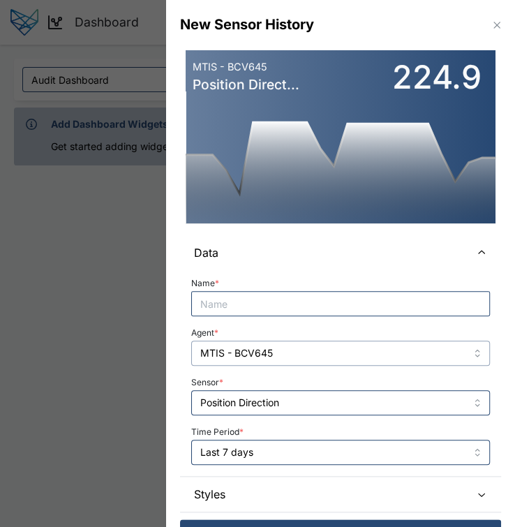
type input "MTIS - BCV645"
click at [491, 27] on icon "button" at bounding box center [496, 25] width 11 height 11
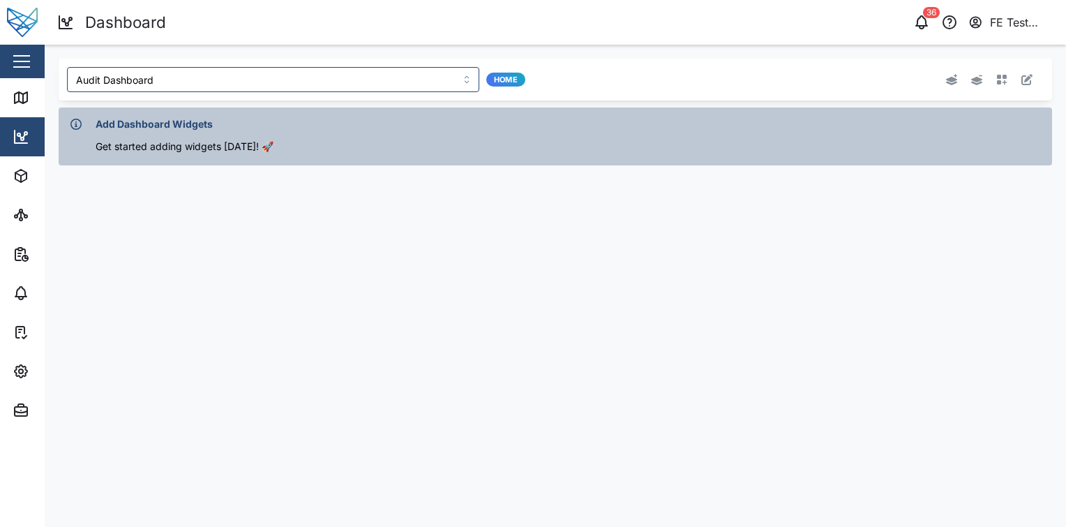
click at [1010, 79] on button "button" at bounding box center [1002, 80] width 20 height 20
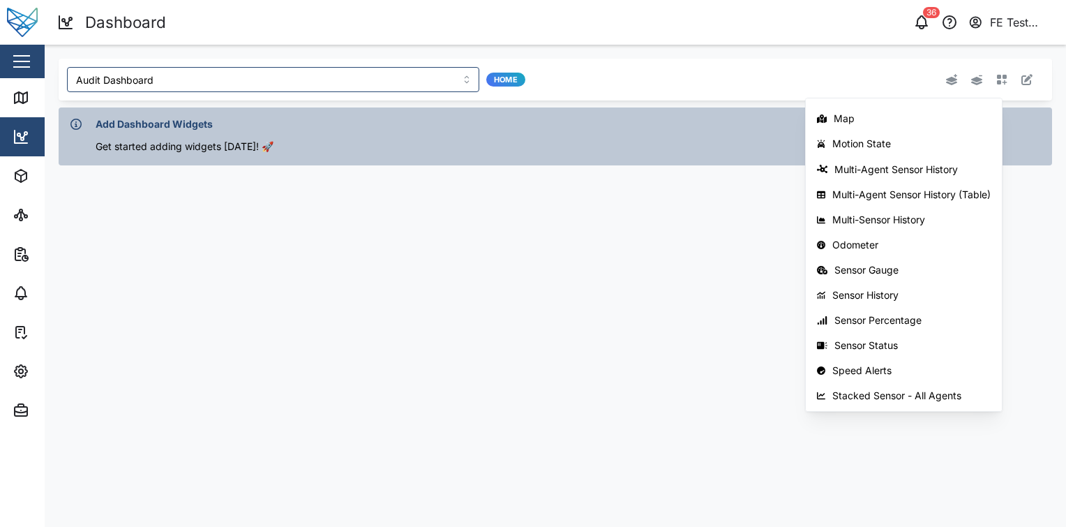
scroll to position [221, 0]
click at [926, 260] on button "Sensor Gauge" at bounding box center [904, 270] width 191 height 25
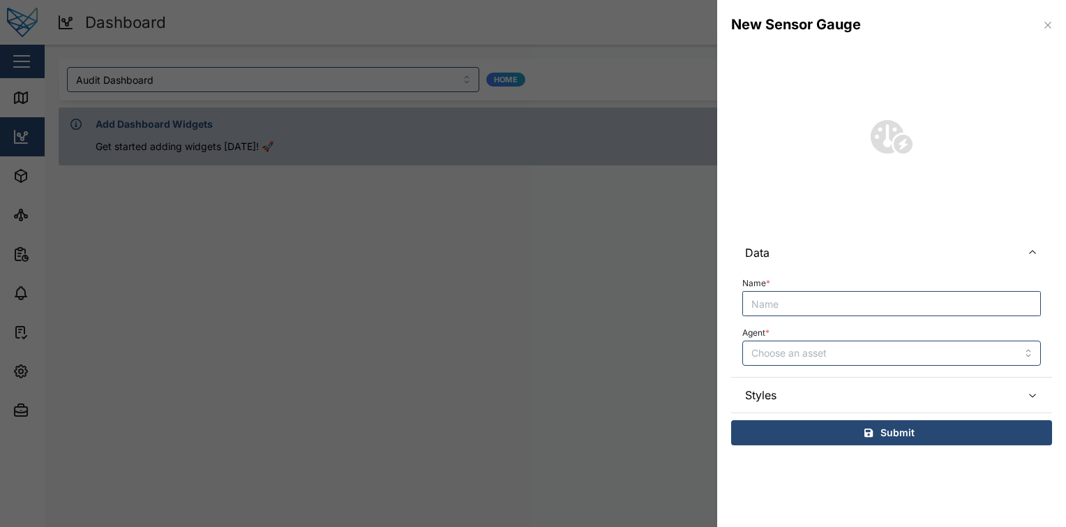
click at [812, 301] on input "Name *" at bounding box center [891, 303] width 299 height 25
type input "Test"
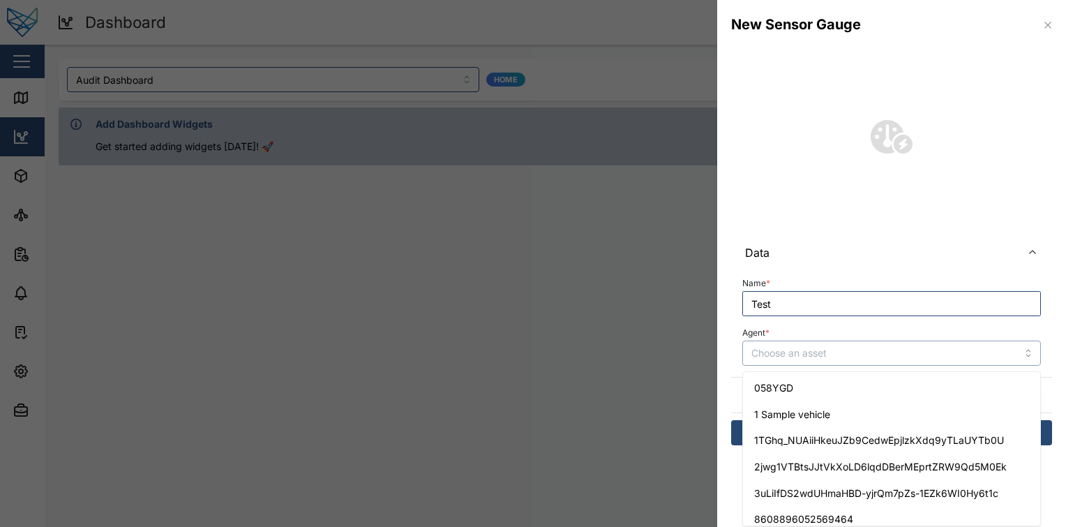
click at [770, 363] on input "Agent *" at bounding box center [891, 353] width 299 height 25
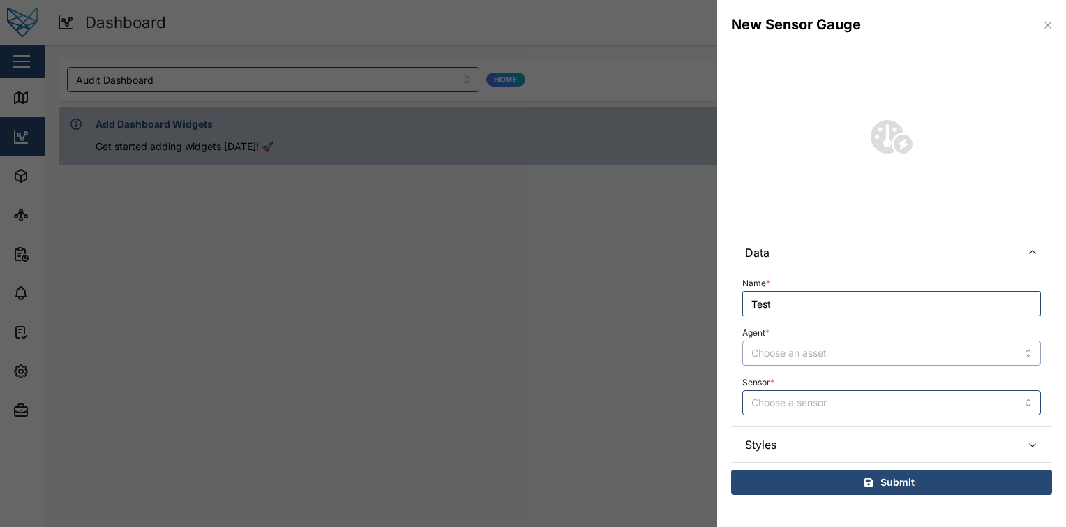
type input "058YGD"
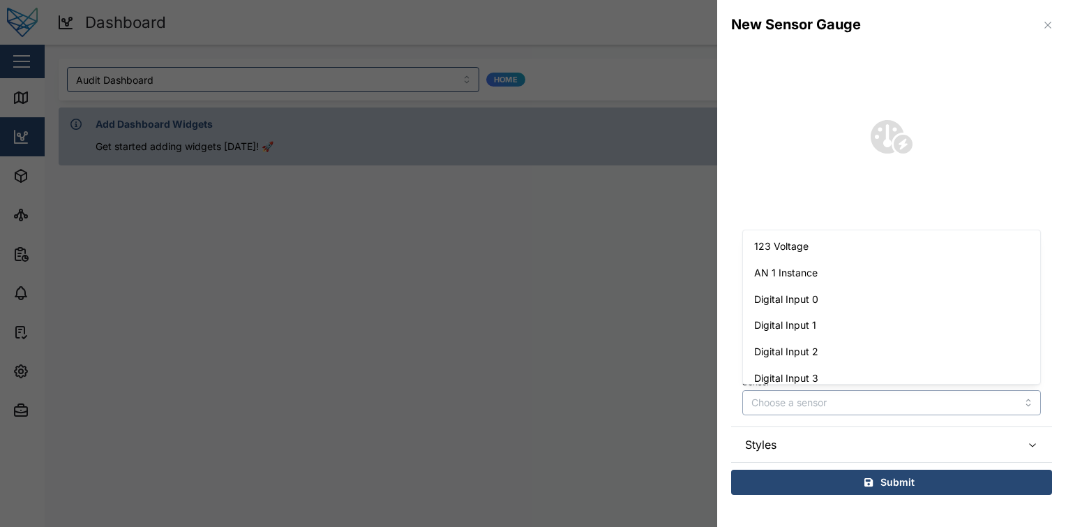
click at [829, 406] on input "Sensor *" at bounding box center [891, 402] width 299 height 25
type input "123 Voltage"
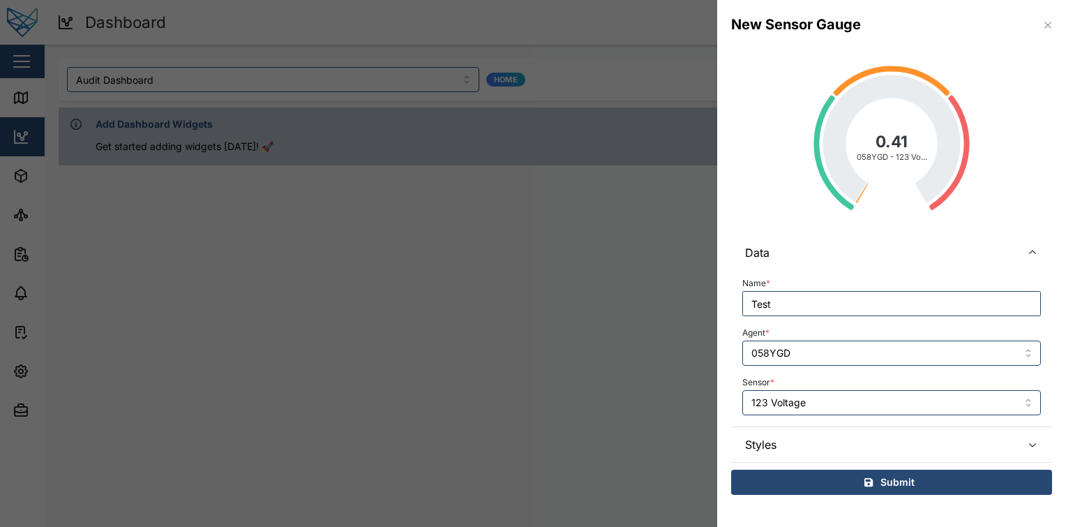
click at [846, 454] on span "Styles" at bounding box center [877, 444] width 265 height 35
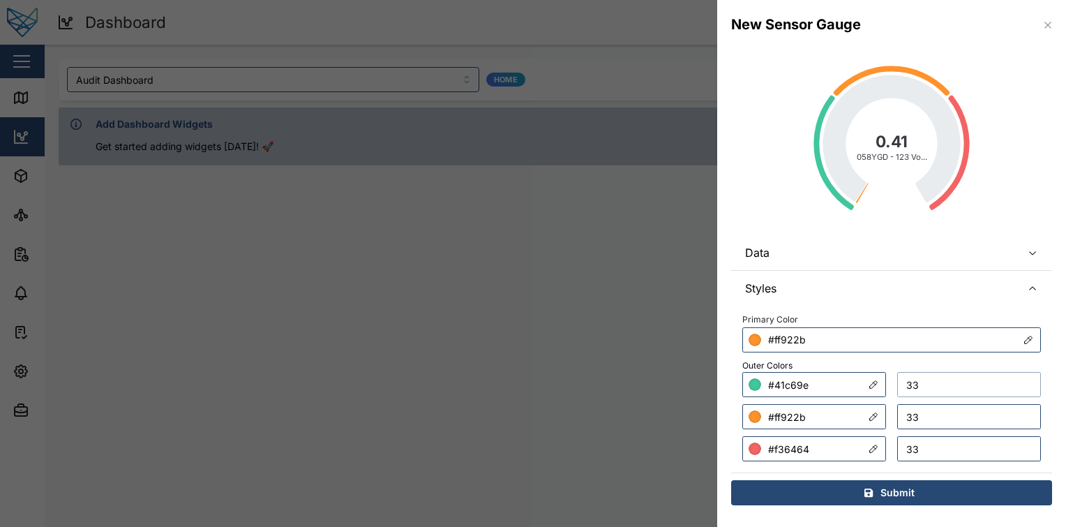
click at [941, 373] on input "33" at bounding box center [969, 384] width 144 height 25
type input "3"
type input "200"
click at [934, 410] on input "33" at bounding box center [969, 416] width 144 height 25
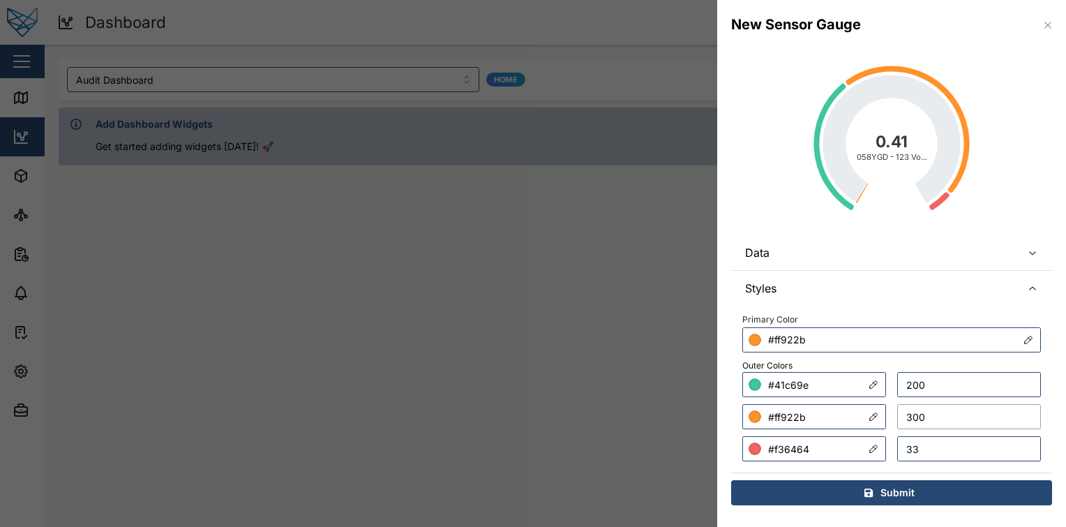
type input "300"
click at [955, 444] on input "33" at bounding box center [969, 448] width 144 height 25
type input "500"
click at [948, 299] on span "Styles" at bounding box center [877, 288] width 265 height 35
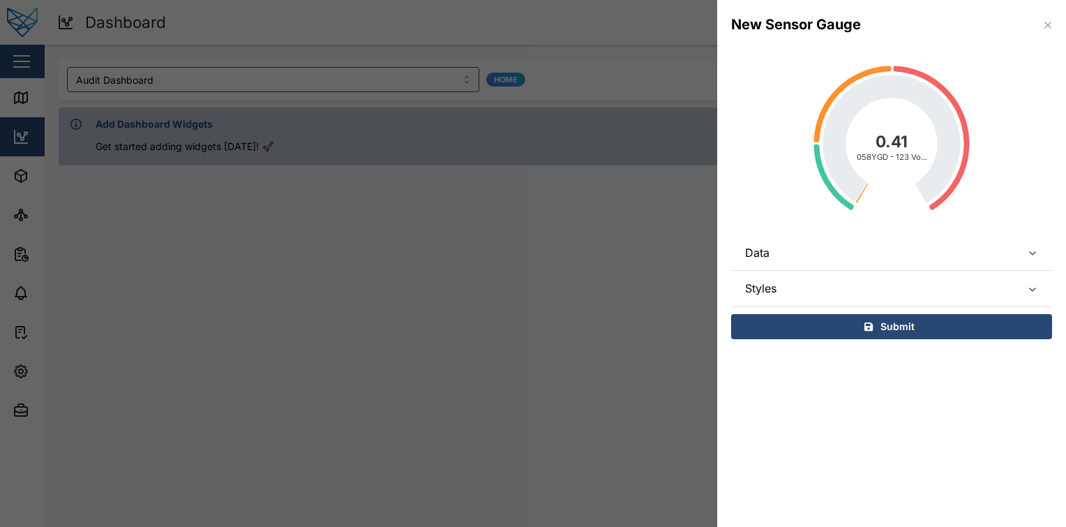
click at [948, 299] on span "Styles" at bounding box center [877, 288] width 265 height 35
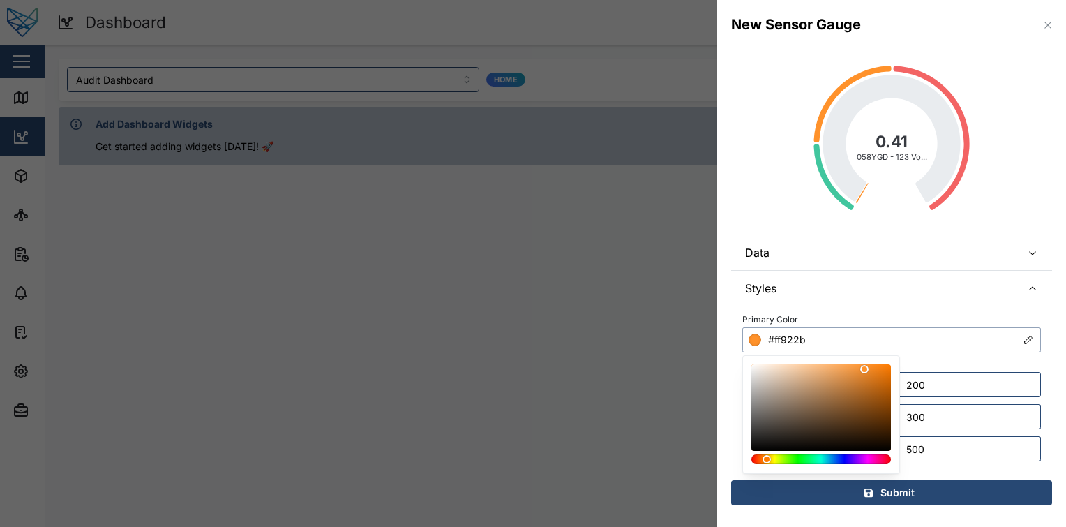
click at [897, 338] on input "#ff922b" at bounding box center [891, 339] width 299 height 25
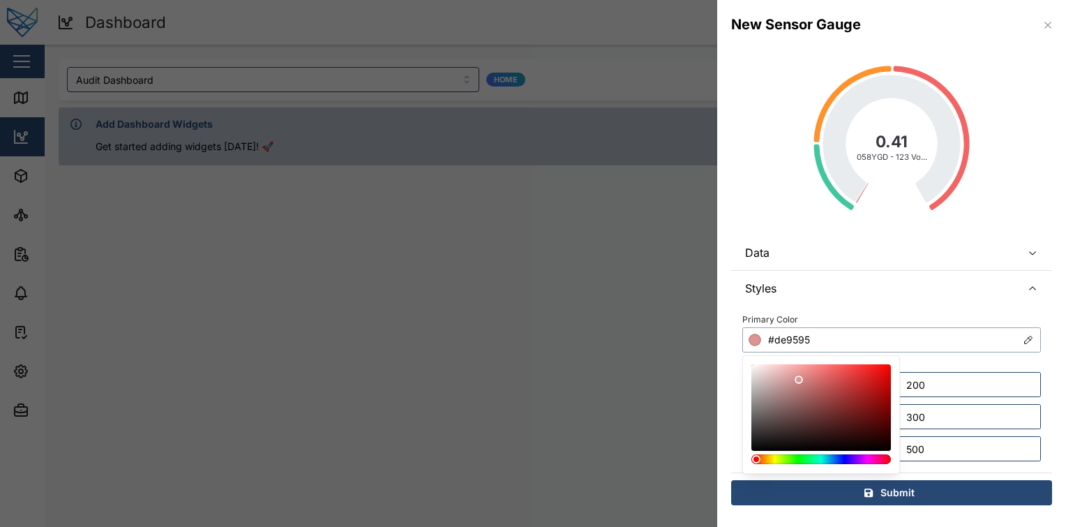
drag, startPoint x: 826, startPoint y: 411, endPoint x: 800, endPoint y: 380, distance: 40.7
click at [800, 380] on div at bounding box center [821, 407] width 130 height 77
click at [821, 456] on div at bounding box center [821, 459] width 130 height 10
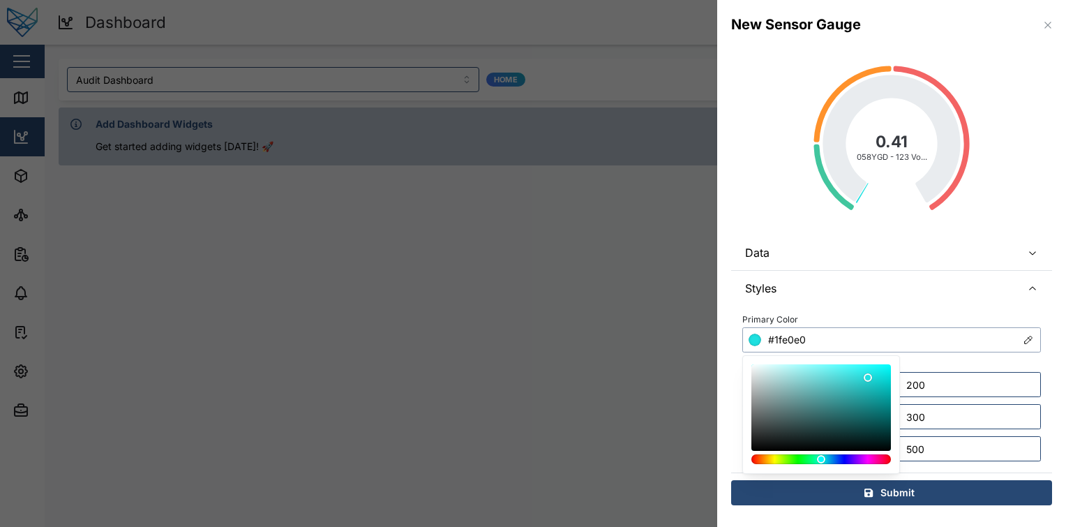
drag, startPoint x: 853, startPoint y: 412, endPoint x: 867, endPoint y: 379, distance: 35.9
click at [867, 379] on div at bounding box center [821, 407] width 130 height 77
type input "#1fdede"
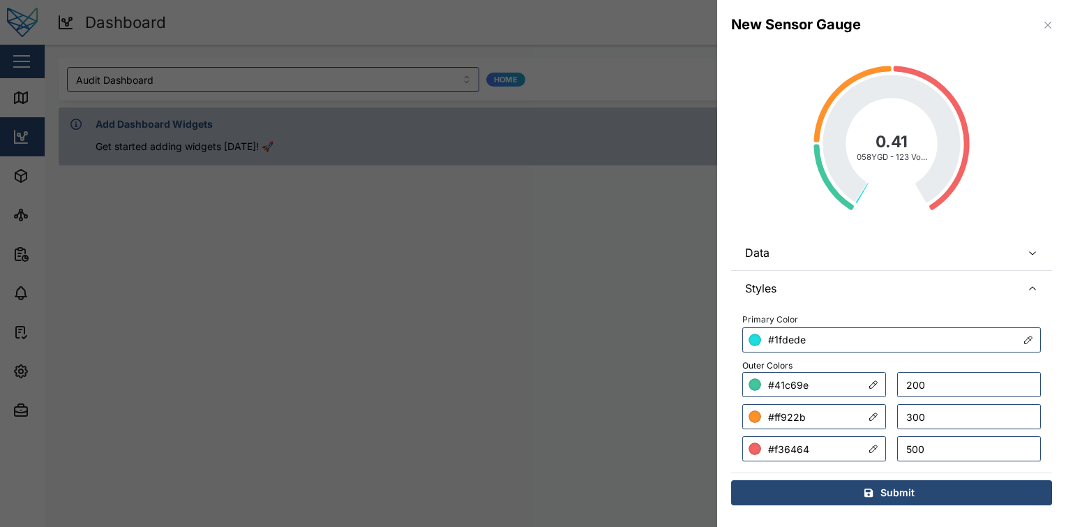
click at [848, 264] on span "Data" at bounding box center [877, 252] width 265 height 35
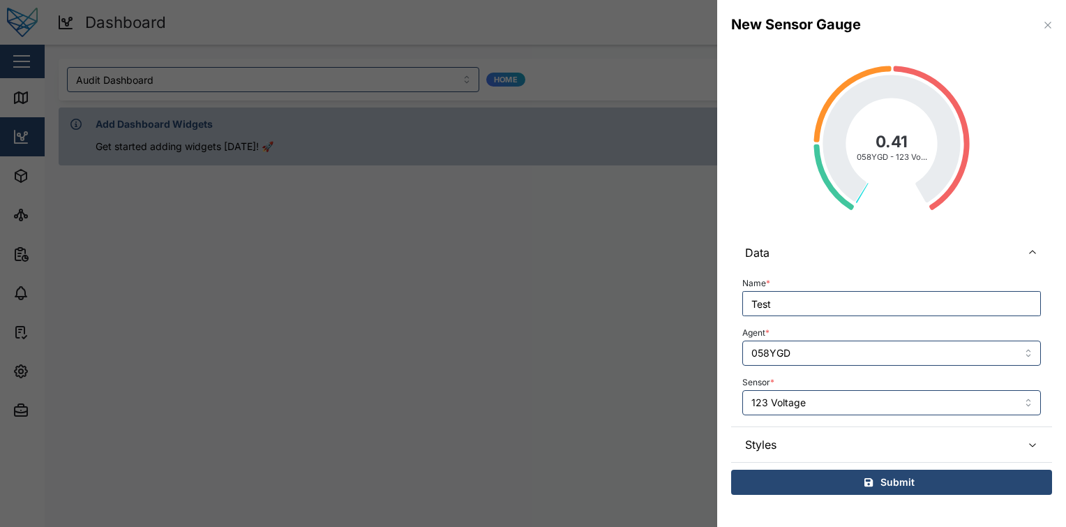
click at [836, 416] on div "Name * Test Agent * 058YGD Sensor * 123 Voltage" at bounding box center [891, 348] width 321 height 156
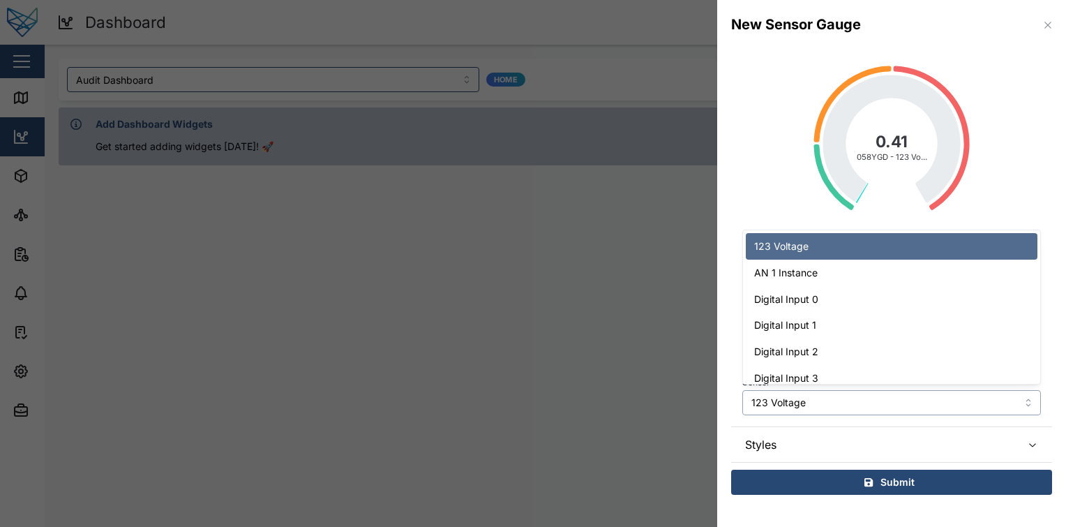
click at [841, 412] on input "123 Voltage" at bounding box center [891, 402] width 299 height 25
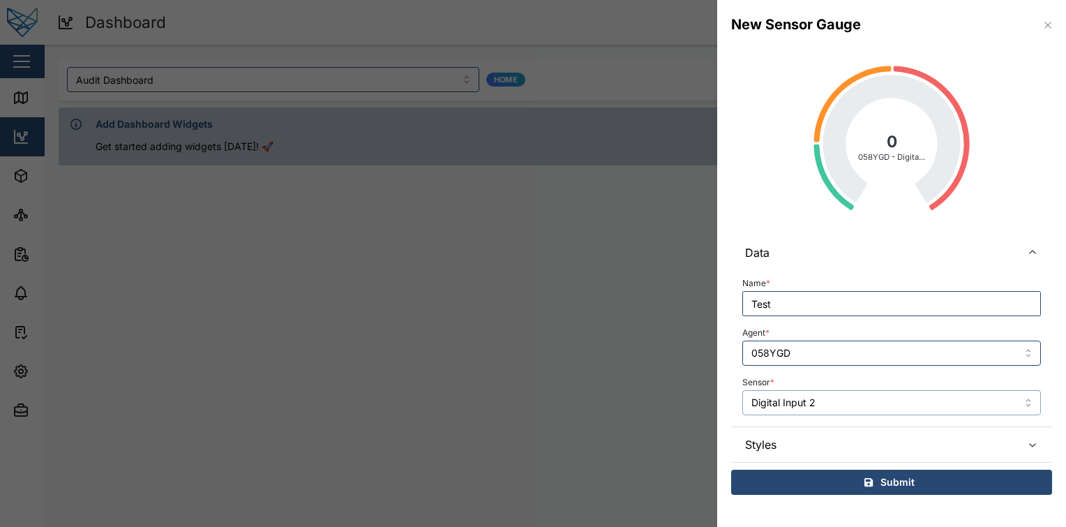
click at [849, 391] on input "Digital Input 2" at bounding box center [891, 402] width 299 height 25
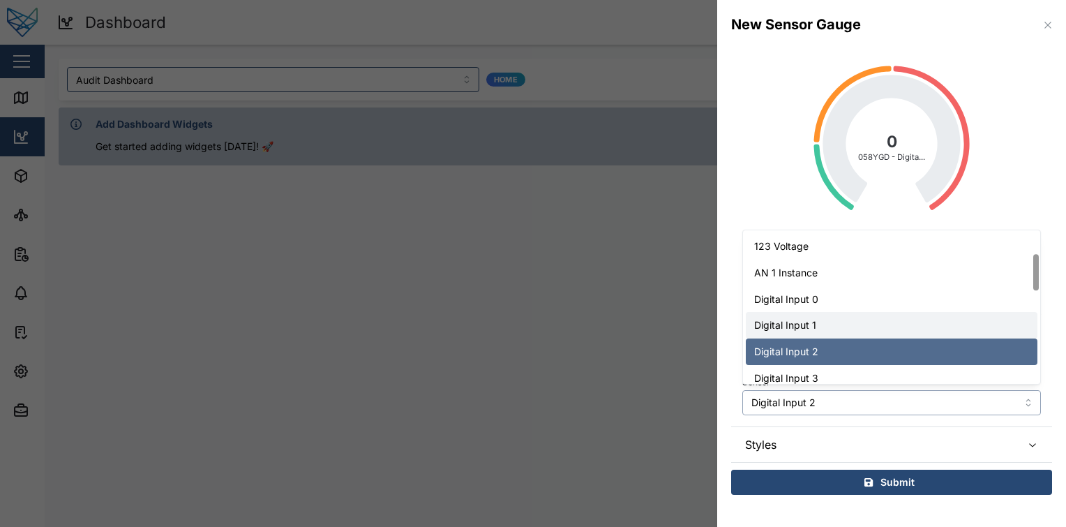
scroll to position [102, 0]
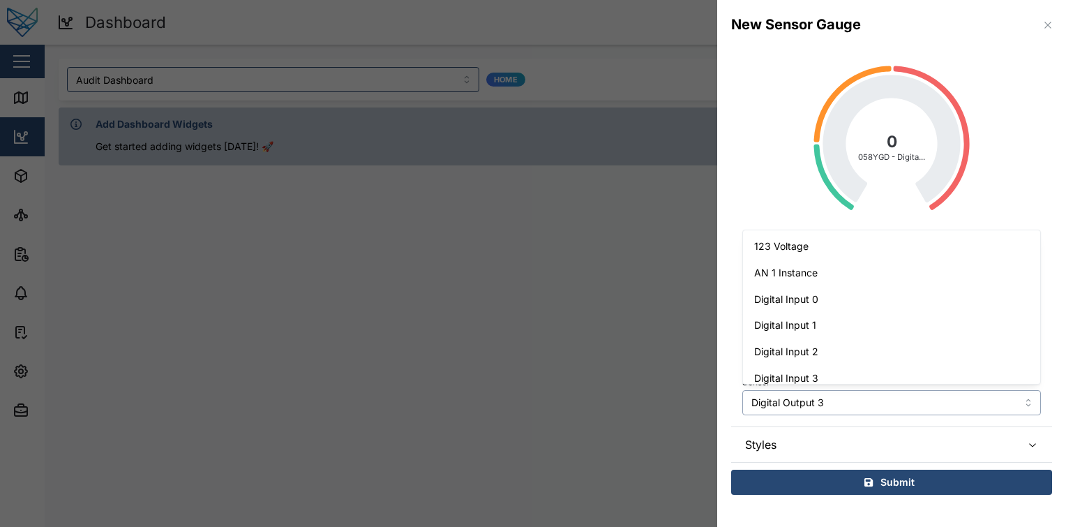
click at [851, 412] on input "Digital Output 3" at bounding box center [891, 402] width 299 height 25
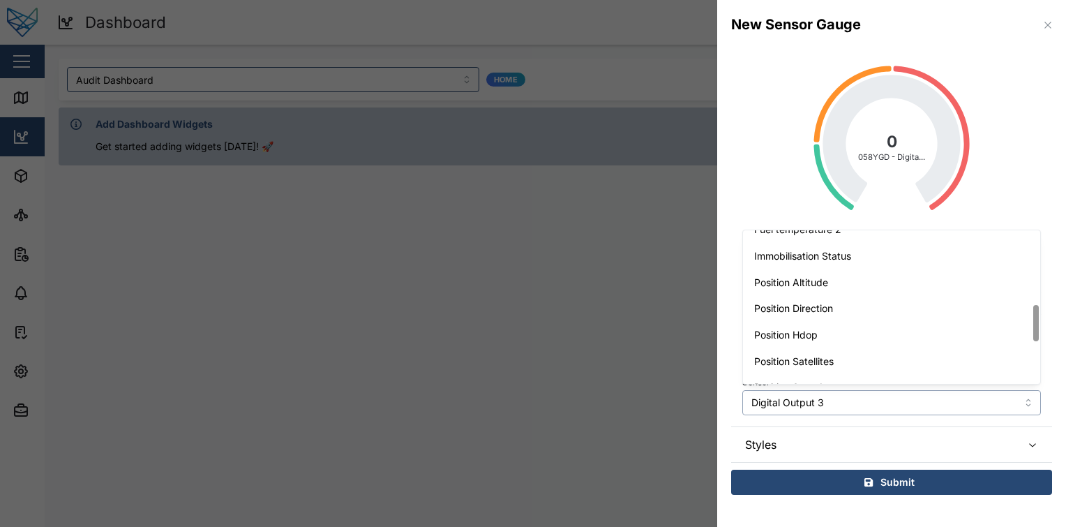
scroll to position [381, 0]
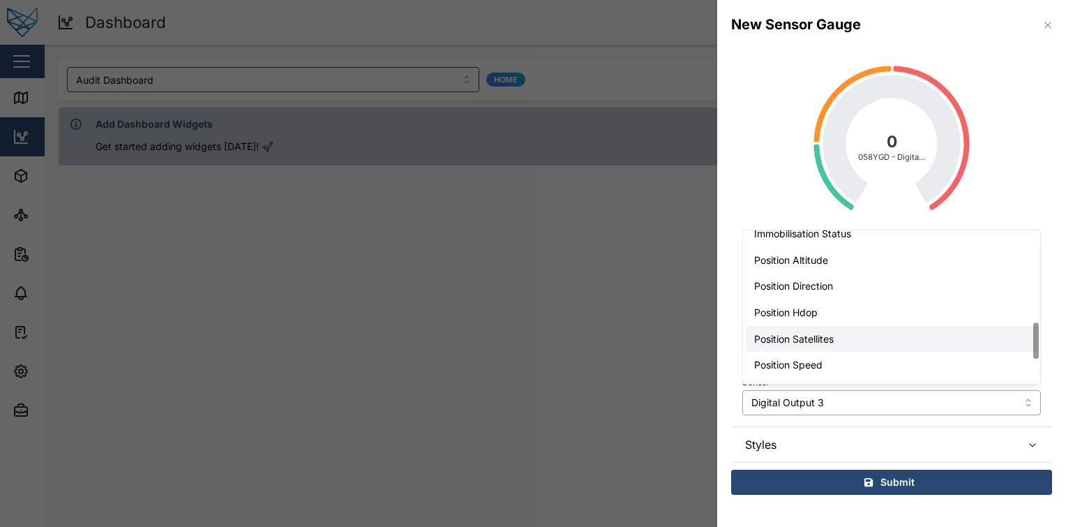
type input "Position Direction"
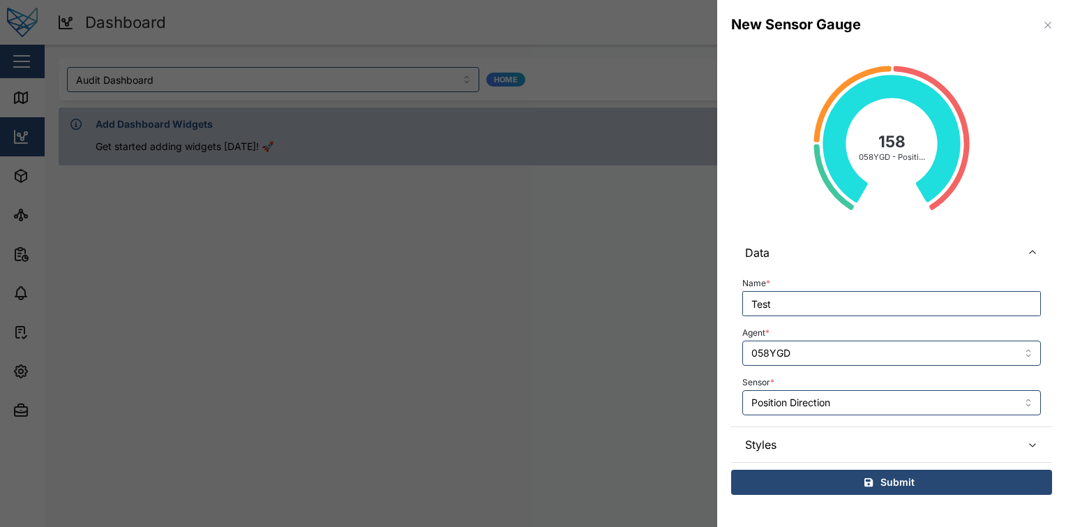
click at [858, 433] on span "Styles" at bounding box center [877, 444] width 265 height 35
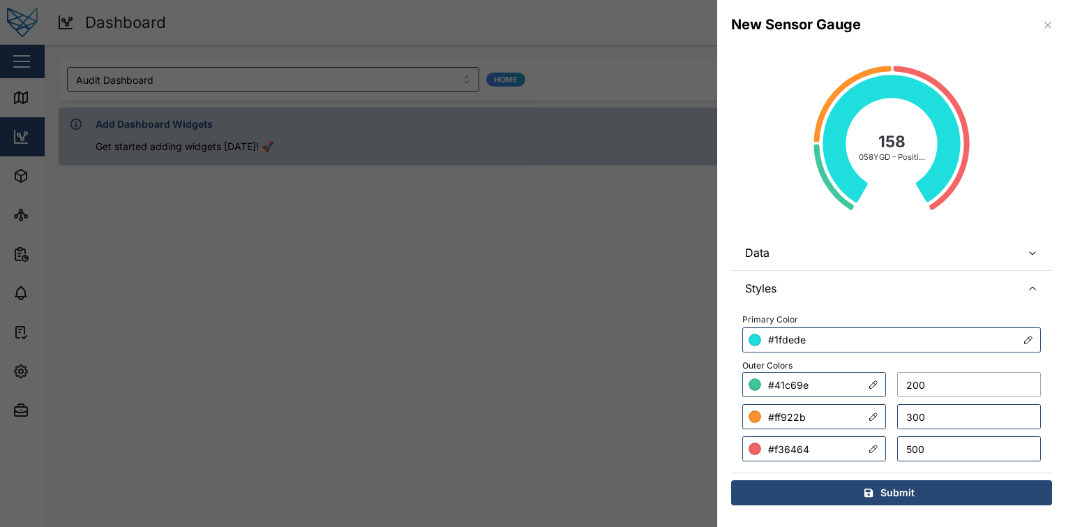
click at [945, 394] on input "200" at bounding box center [969, 384] width 144 height 25
type input "200"
click at [920, 267] on span "Data" at bounding box center [877, 252] width 265 height 35
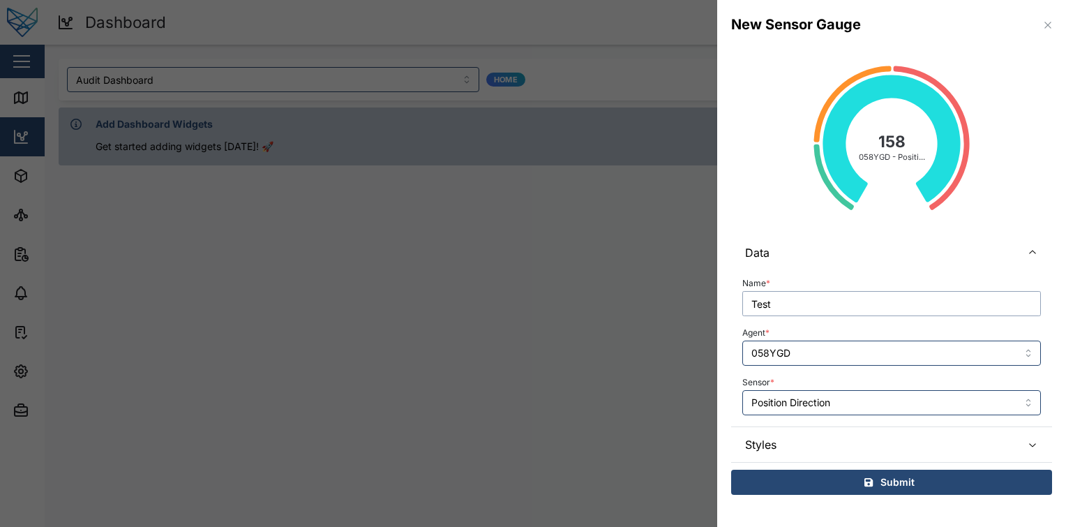
click at [886, 310] on input "Test" at bounding box center [891, 303] width 299 height 25
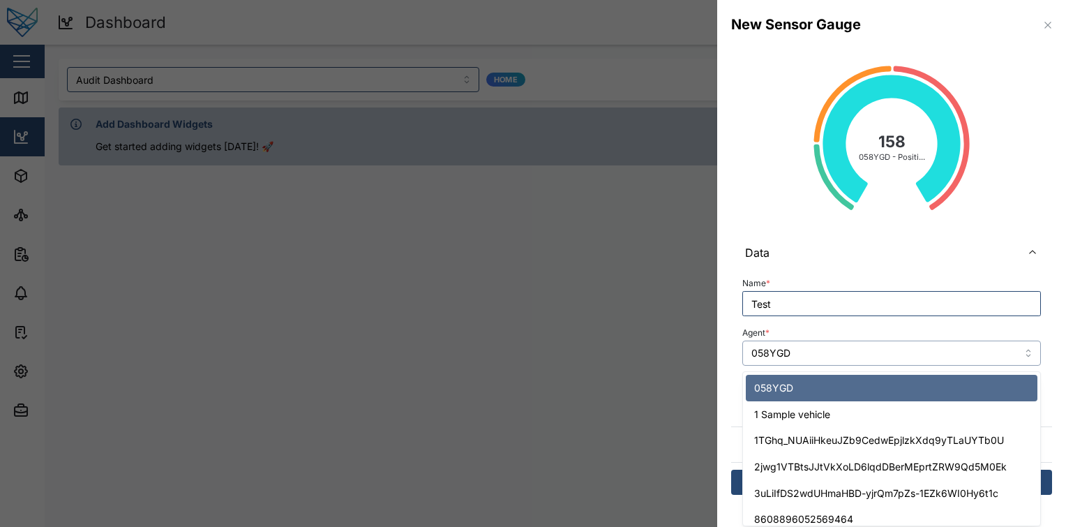
click at [895, 349] on input "058YGD" at bounding box center [891, 353] width 299 height 25
click at [934, 332] on div "Agent * 058YGD" at bounding box center [891, 344] width 299 height 43
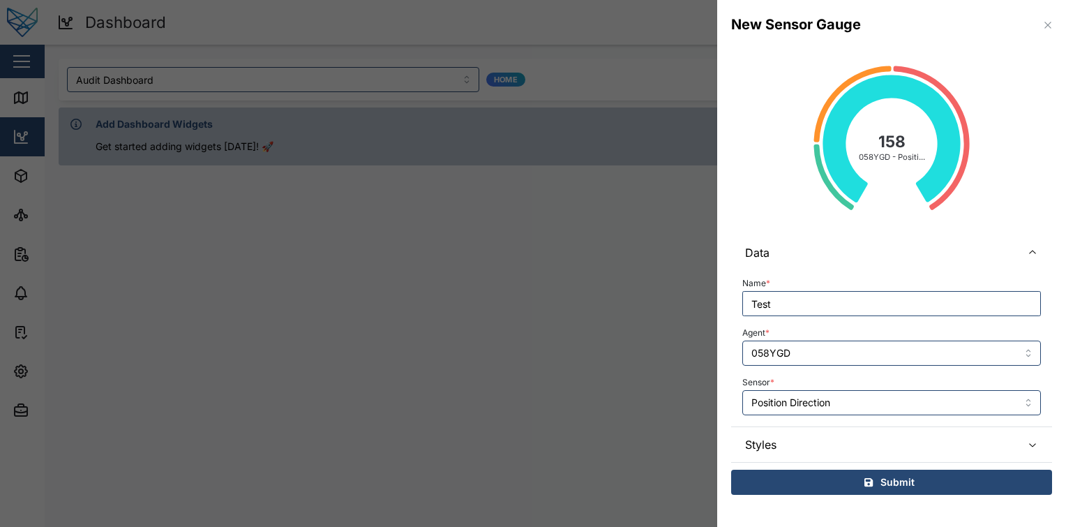
click at [893, 440] on span "Styles" at bounding box center [877, 444] width 265 height 35
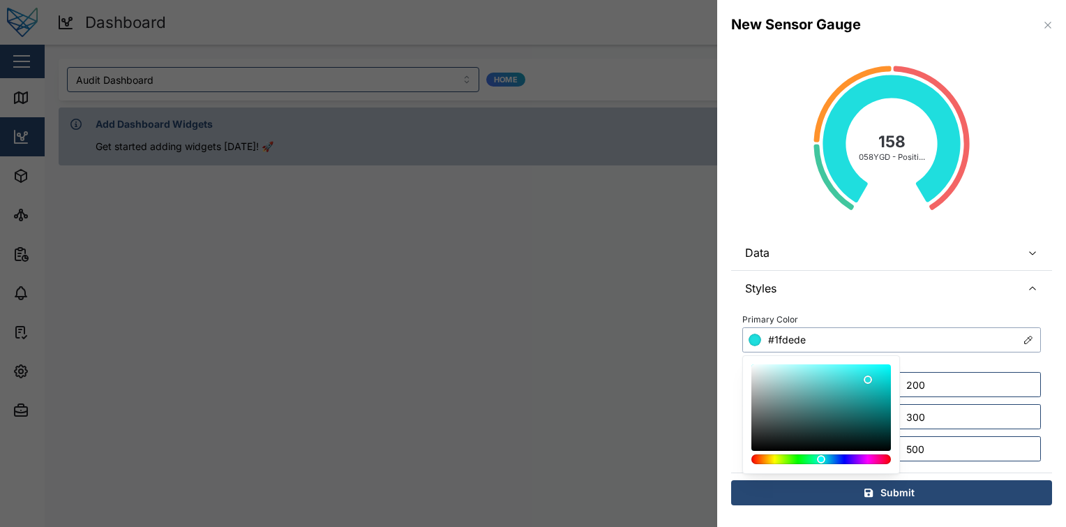
click at [888, 332] on input "#1fdede" at bounding box center [891, 339] width 299 height 25
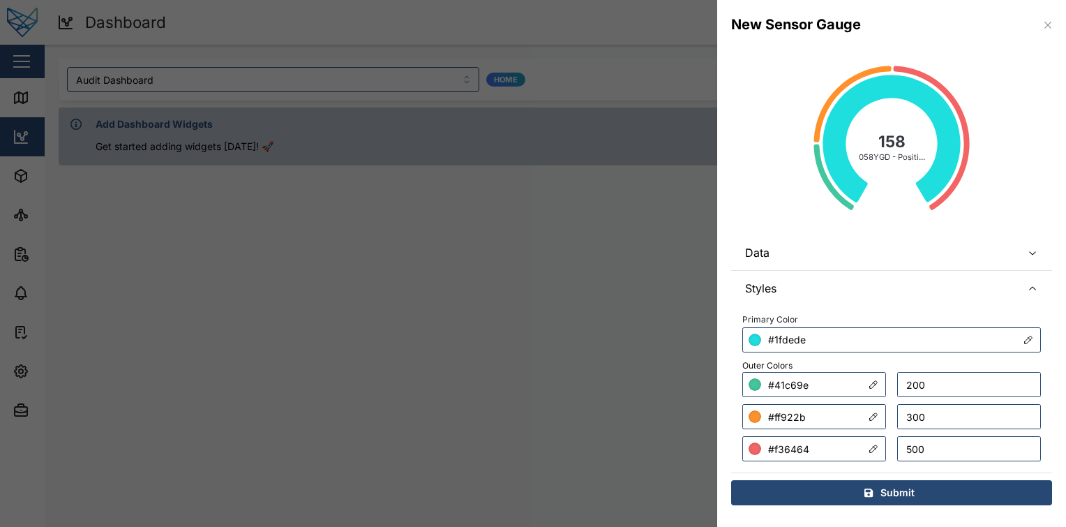
click at [918, 258] on span "Data" at bounding box center [877, 252] width 265 height 35
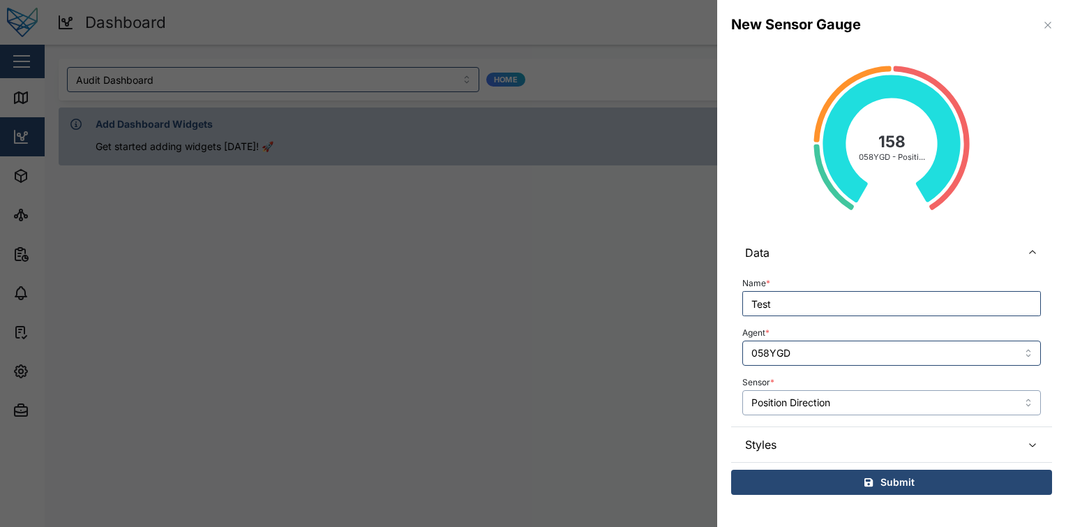
click at [865, 408] on input "Position Direction" at bounding box center [891, 402] width 299 height 25
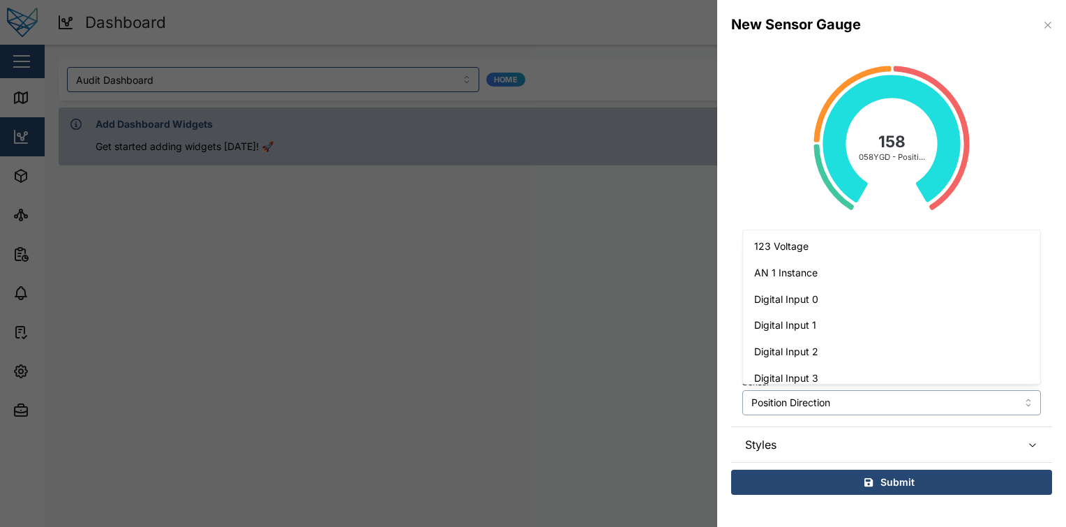
scroll to position [299, 0]
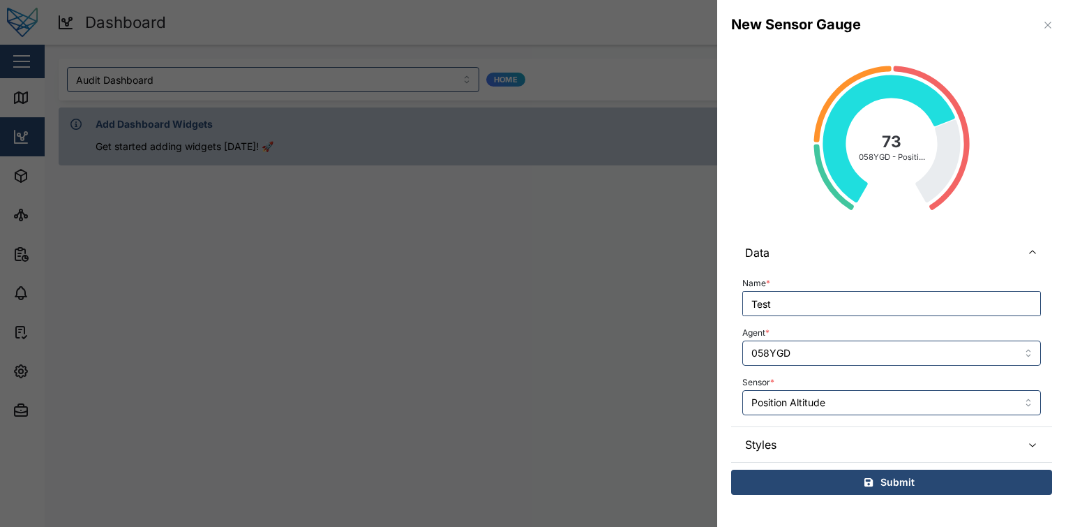
click at [856, 383] on div "Sensor * Position Altitude" at bounding box center [891, 394] width 299 height 43
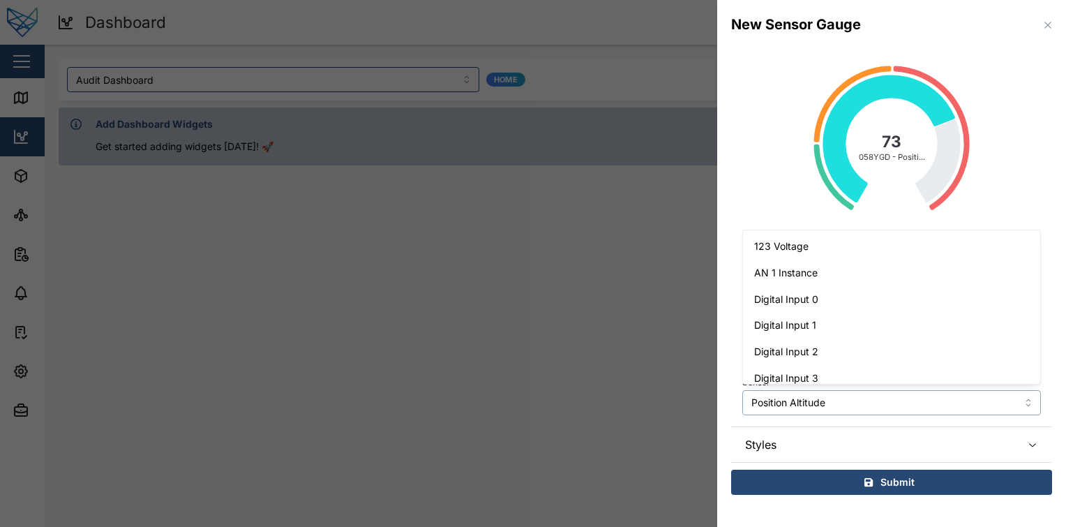
click at [849, 399] on input "Position Altitude" at bounding box center [891, 402] width 299 height 25
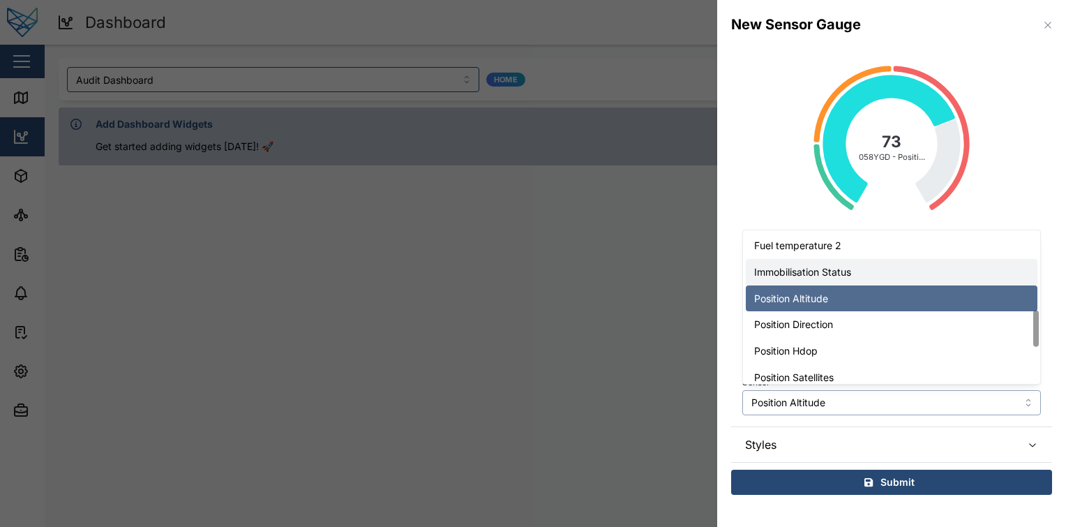
scroll to position [343, 0]
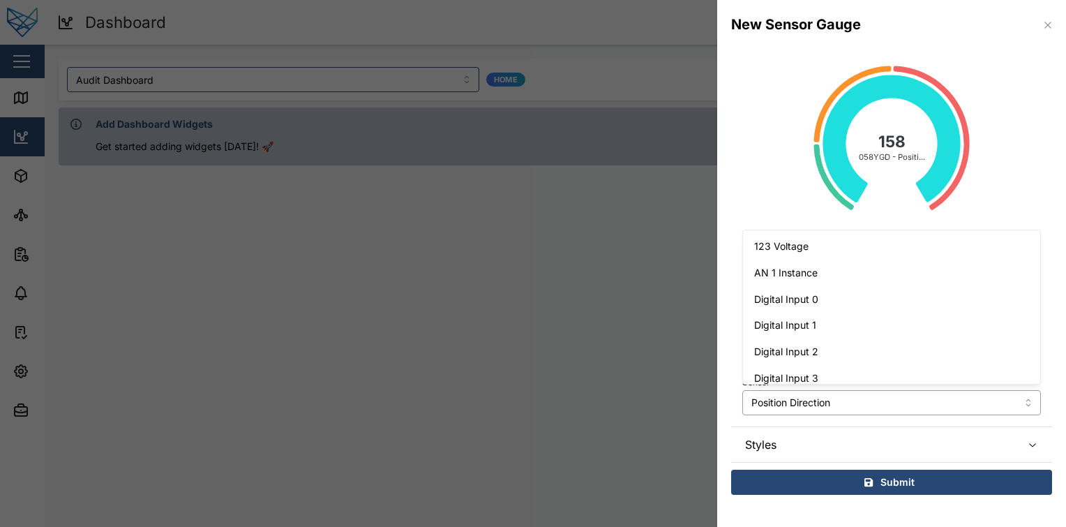
click at [853, 400] on input "Position Direction" at bounding box center [891, 402] width 299 height 25
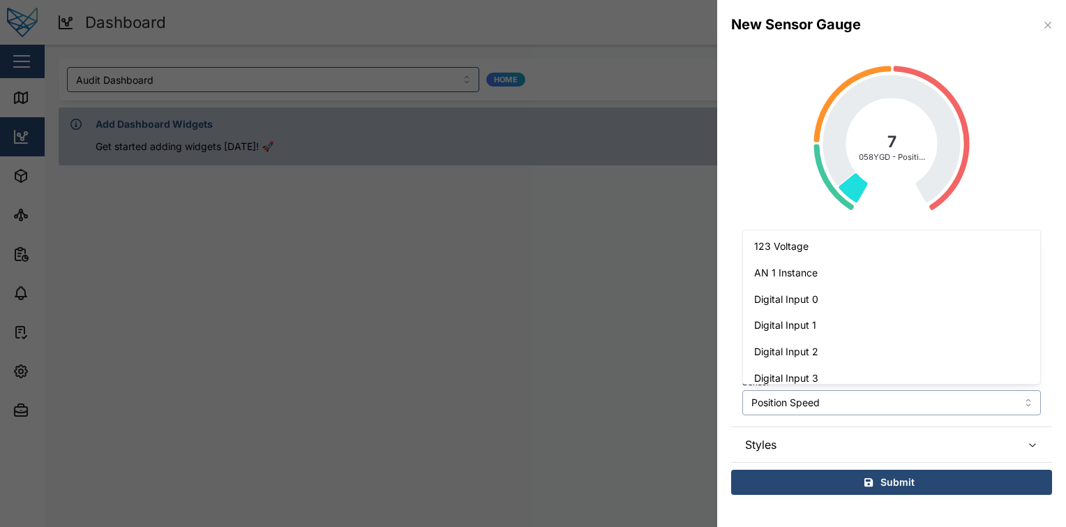
click at [876, 405] on input "Position Speed" at bounding box center [891, 402] width 299 height 25
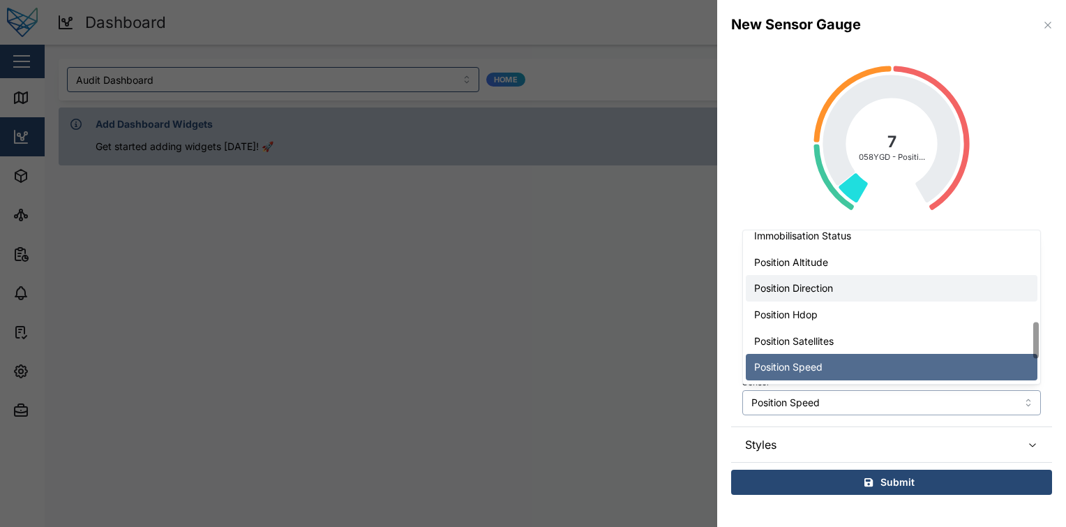
type input "Position Direction"
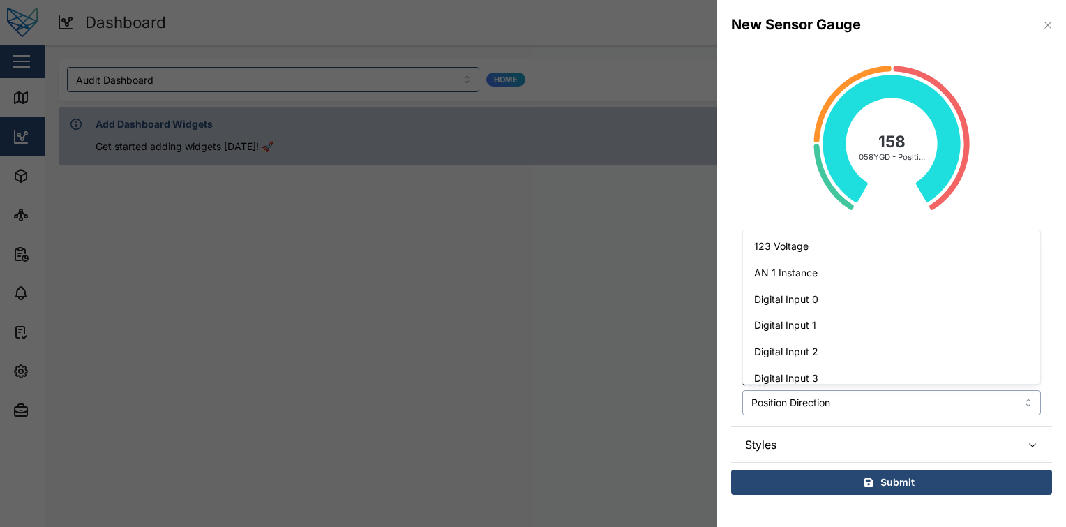
scroll to position [299, 0]
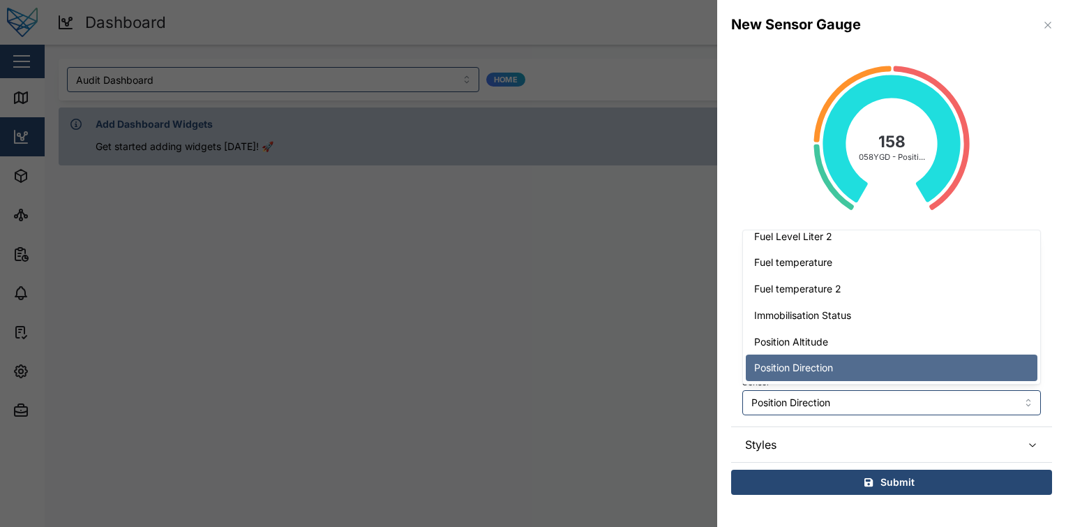
click at [1052, 36] on div "New Sensor Gauge" at bounding box center [891, 25] width 349 height 50
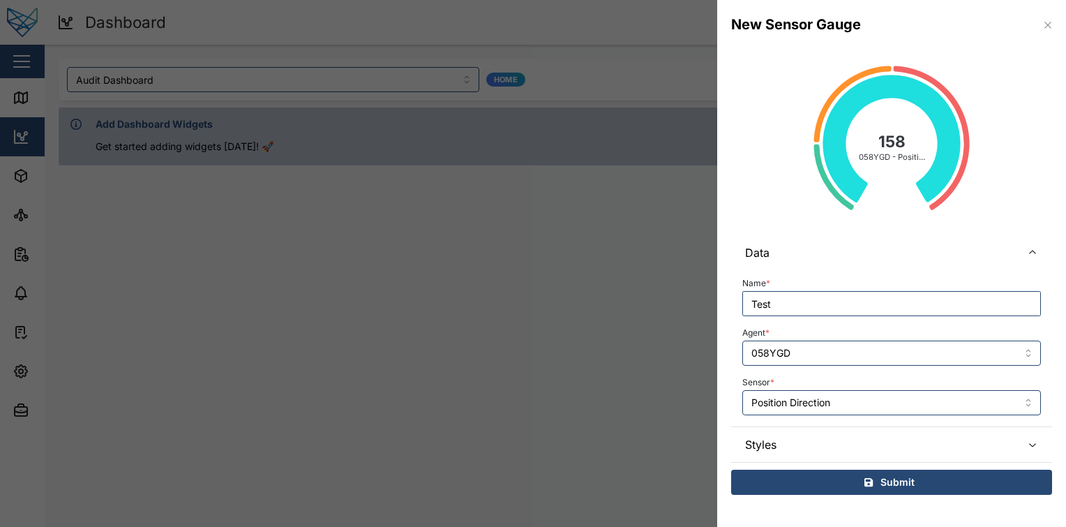
click at [1050, 27] on icon "button" at bounding box center [1048, 25] width 6 height 6
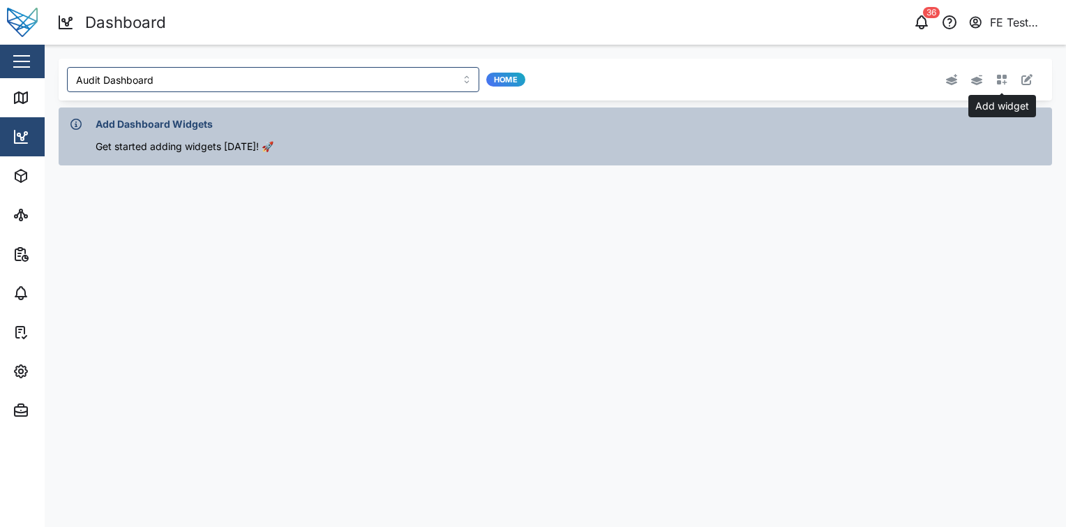
click at [1000, 77] on icon "button" at bounding box center [1002, 80] width 10 height 10
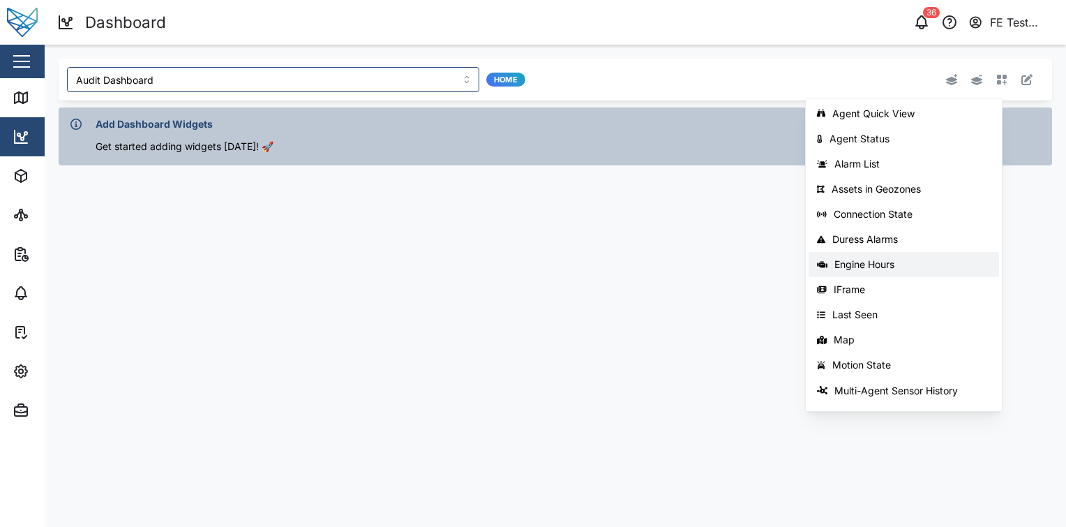
scroll to position [221, 0]
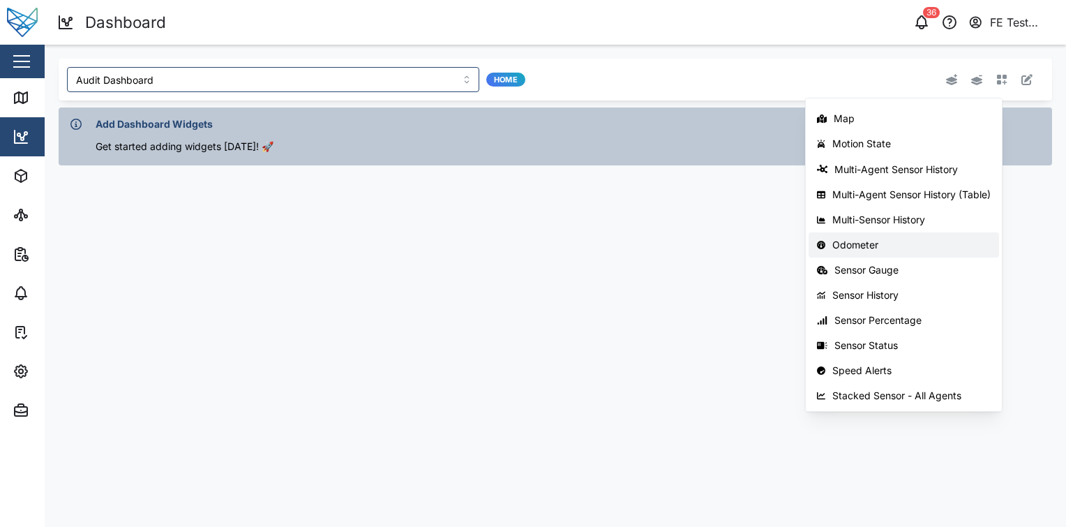
click at [934, 247] on div "Odometer" at bounding box center [912, 244] width 158 height 11
click at [899, 267] on div "Sensor Gauge" at bounding box center [913, 269] width 156 height 11
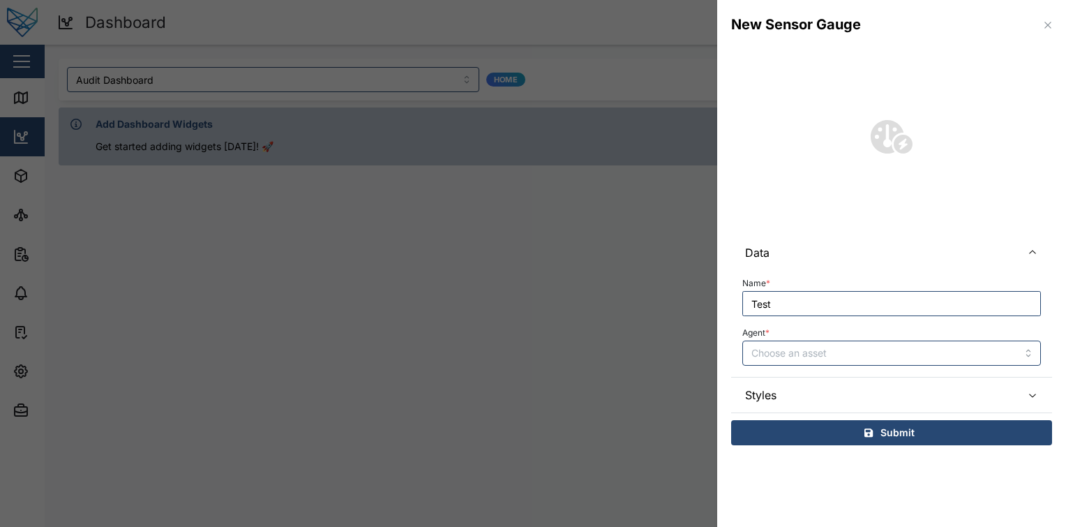
type input "Test"
click at [851, 350] on input "Agent *" at bounding box center [891, 353] width 299 height 25
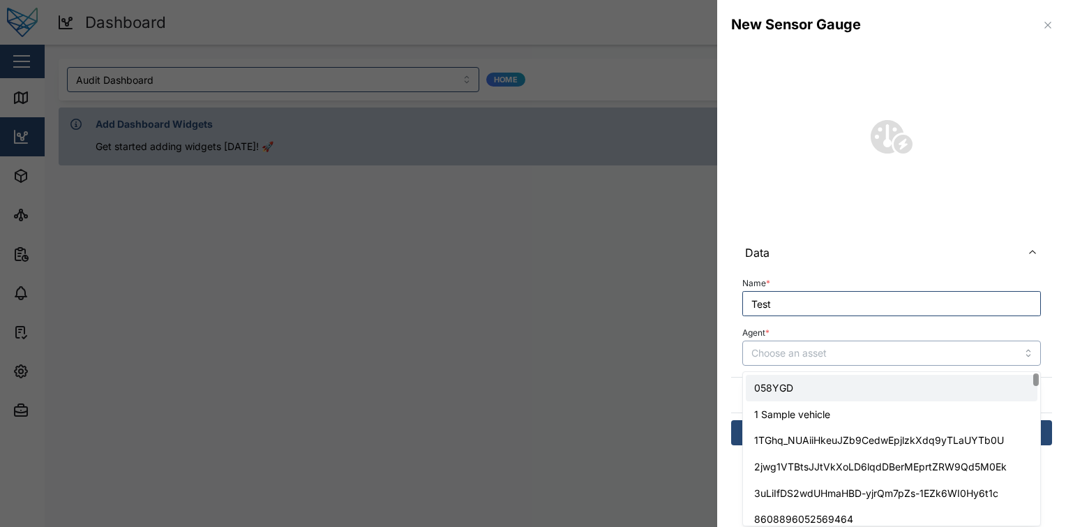
type input "058YGD"
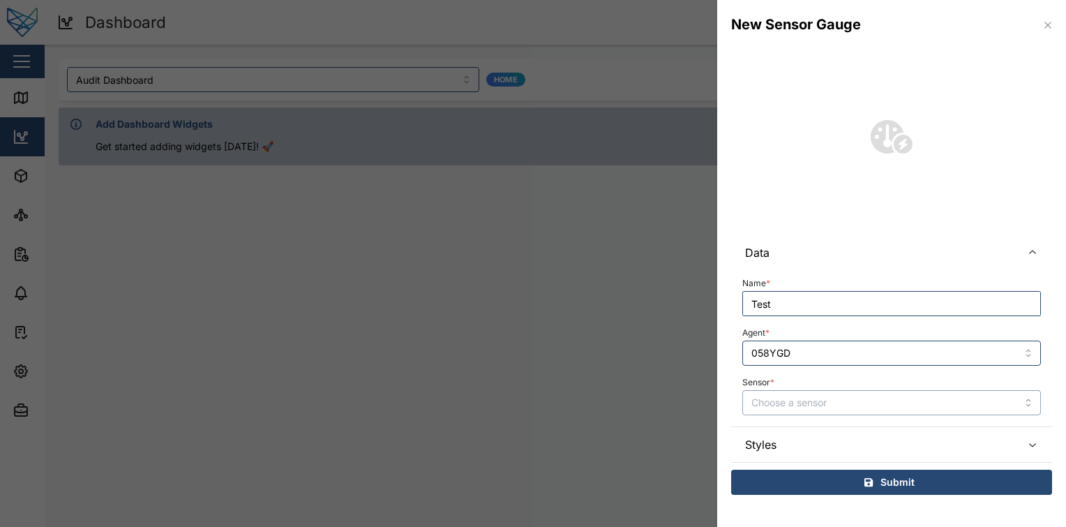
click at [857, 407] on input "Sensor *" at bounding box center [891, 402] width 299 height 25
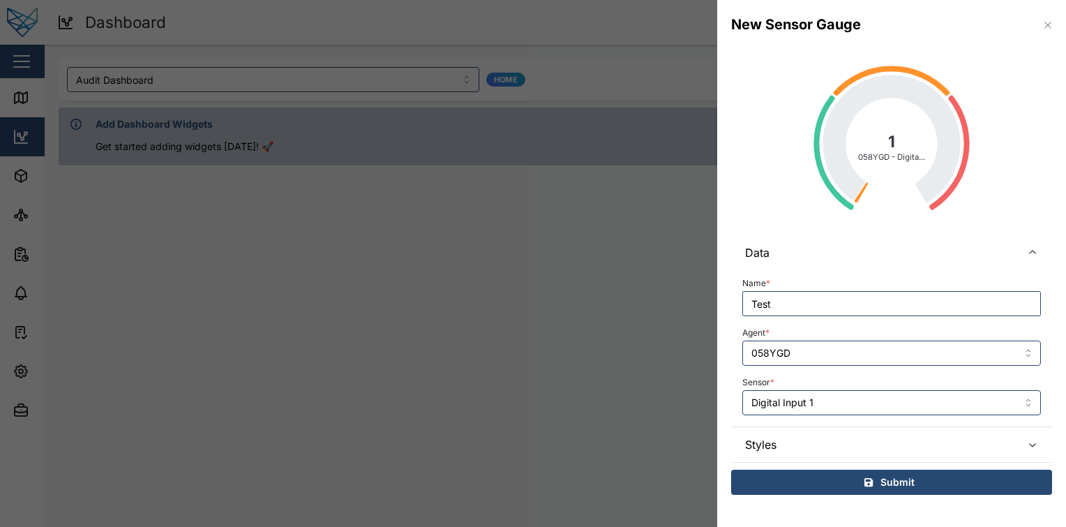
click at [857, 389] on div "Sensor * Digital Input 1" at bounding box center [891, 394] width 299 height 43
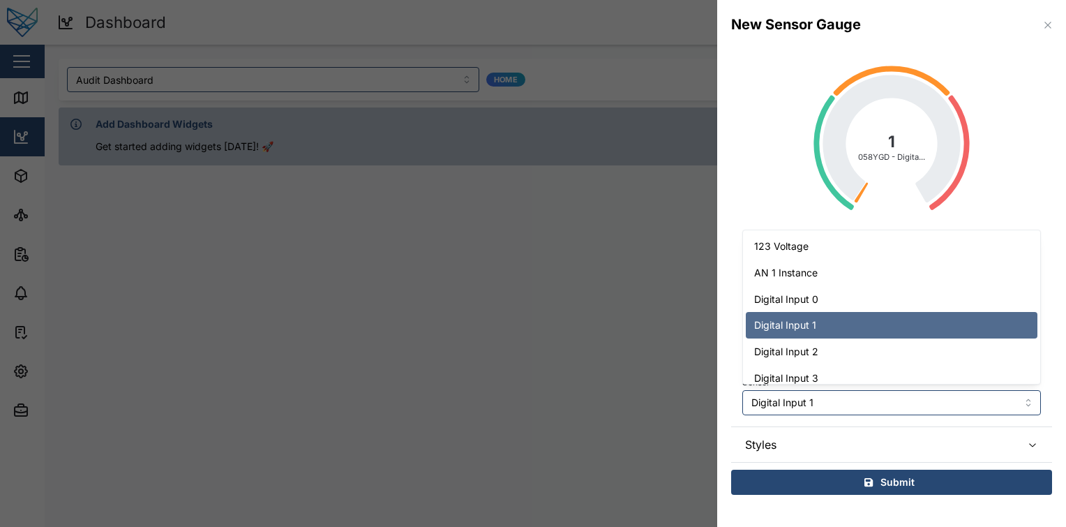
drag, startPoint x: 852, startPoint y: 396, endPoint x: 811, endPoint y: 433, distance: 54.9
click at [811, 433] on span "Styles" at bounding box center [877, 444] width 265 height 35
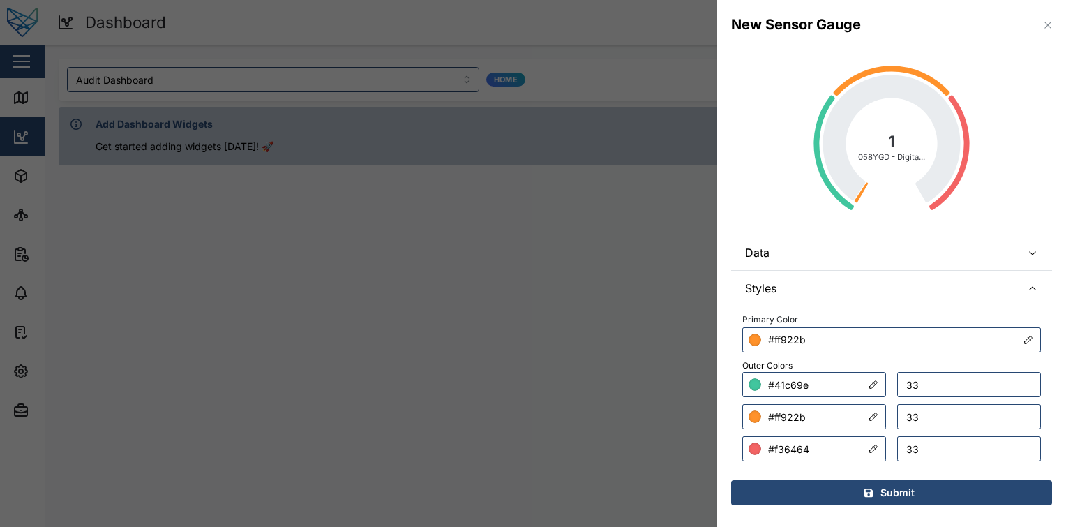
click at [929, 288] on span "Styles" at bounding box center [877, 288] width 265 height 35
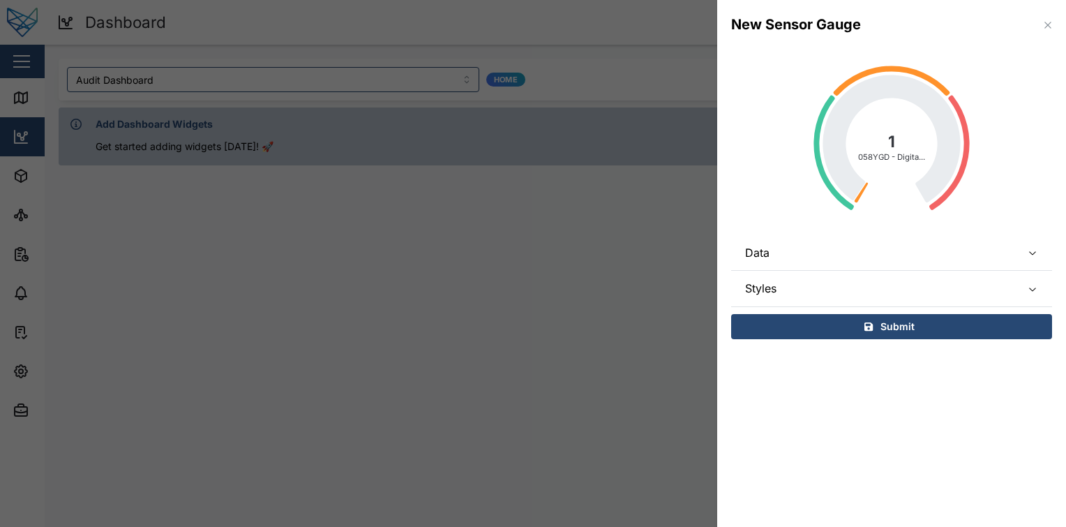
click at [870, 256] on span "Data" at bounding box center [877, 252] width 265 height 35
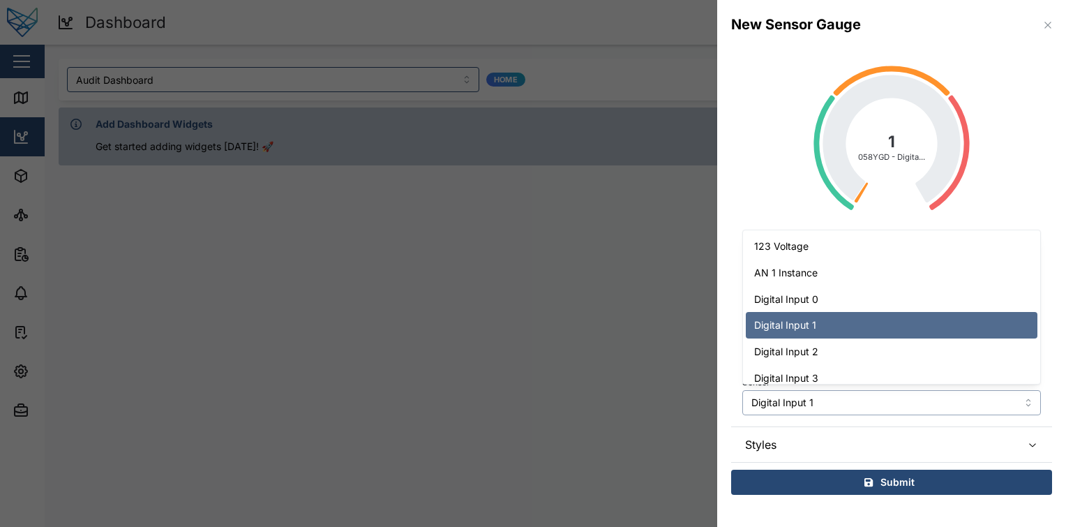
click at [844, 414] on input "Digital Input 1" at bounding box center [891, 402] width 299 height 25
click at [858, 427] on span "Styles" at bounding box center [877, 444] width 265 height 35
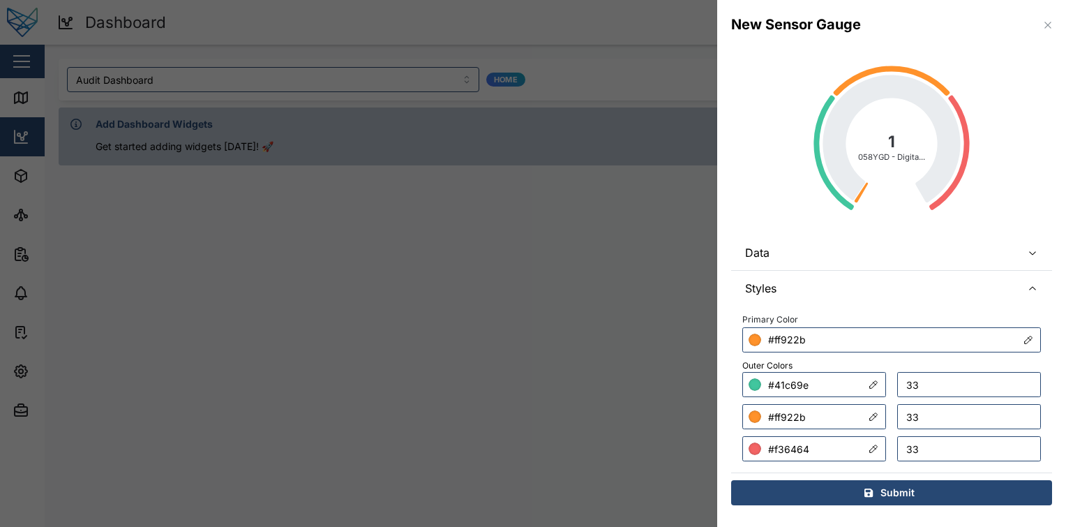
click at [909, 281] on span "Styles" at bounding box center [877, 288] width 265 height 35
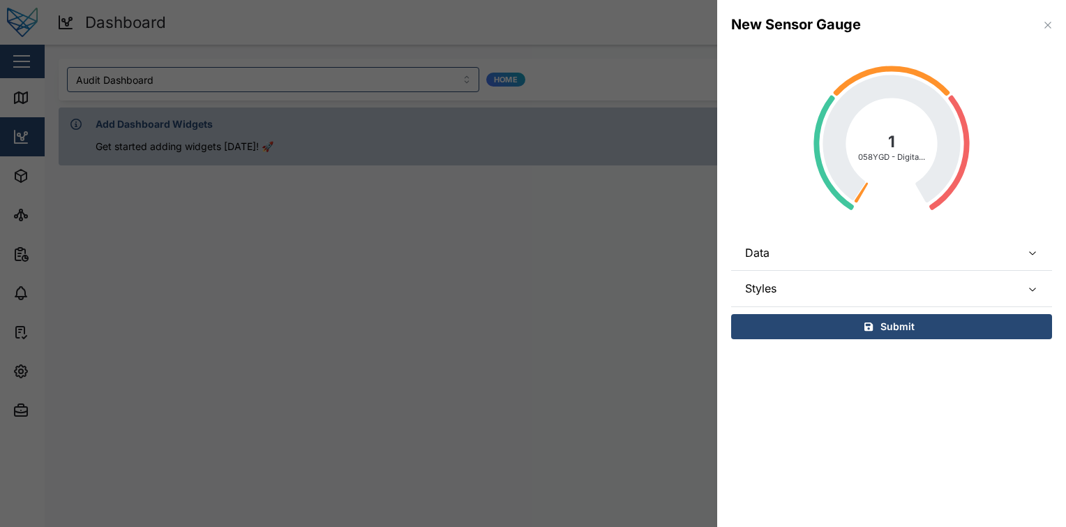
click at [923, 260] on span "Data" at bounding box center [877, 252] width 265 height 35
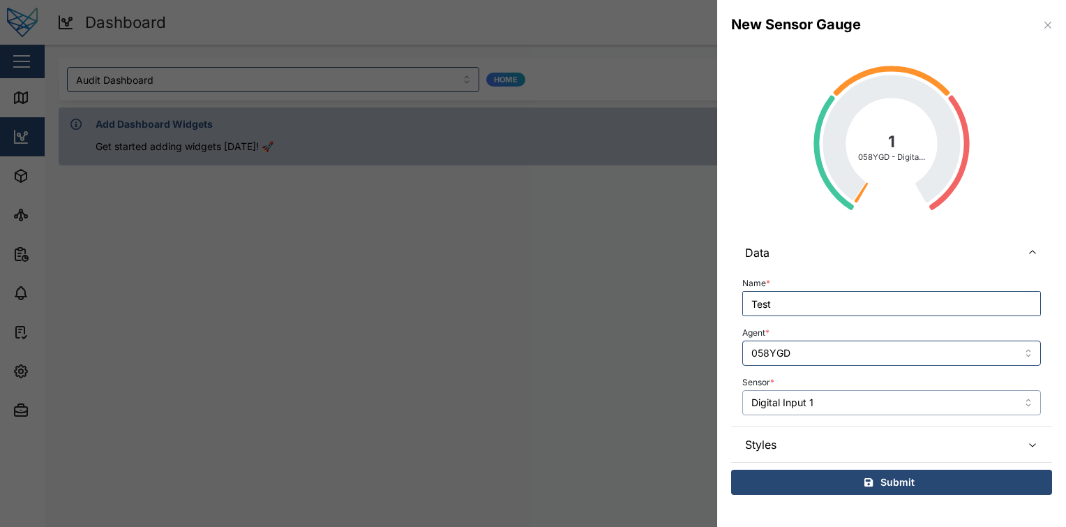
click at [876, 399] on input "Digital Input 1" at bounding box center [891, 402] width 299 height 25
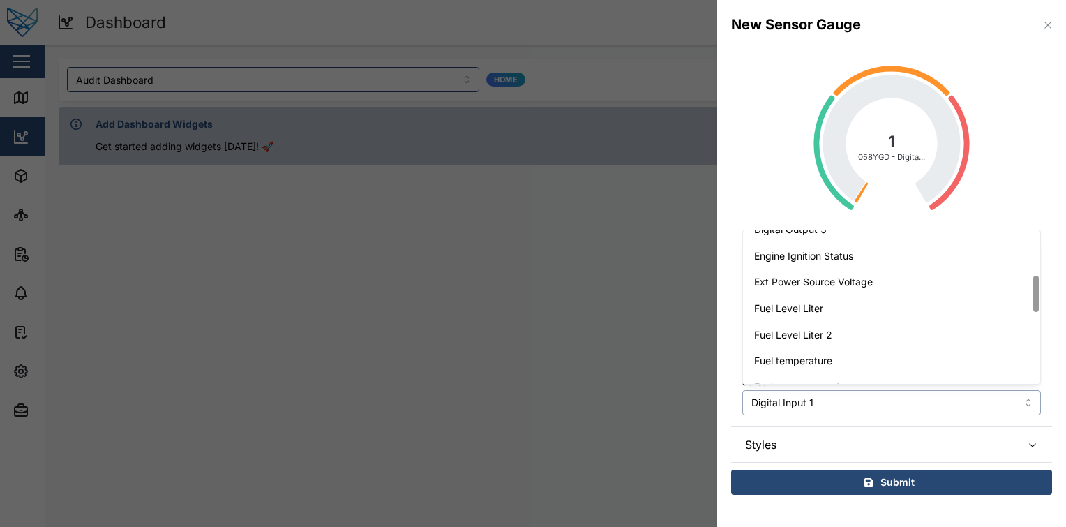
scroll to position [203, 0]
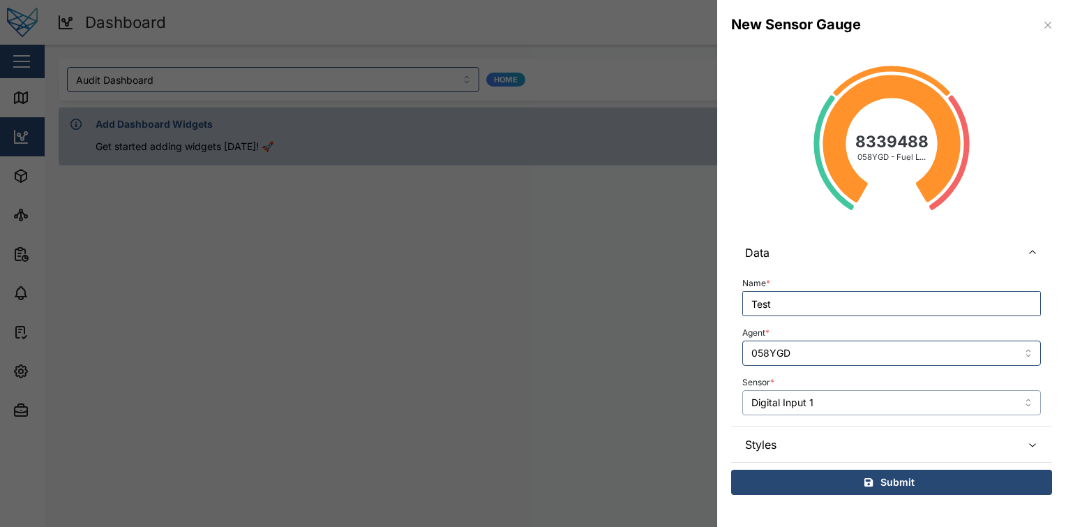
type input "Fuel Level Liter"
click at [911, 141] on tspan "8339488" at bounding box center [892, 141] width 73 height 19
drag, startPoint x: 911, startPoint y: 141, endPoint x: 899, endPoint y: 173, distance: 34.5
click at [899, 173] on icon "8339488 058YGD - Fuel Level Liter 058YGD - Fuel L..." at bounding box center [891, 137] width 321 height 174
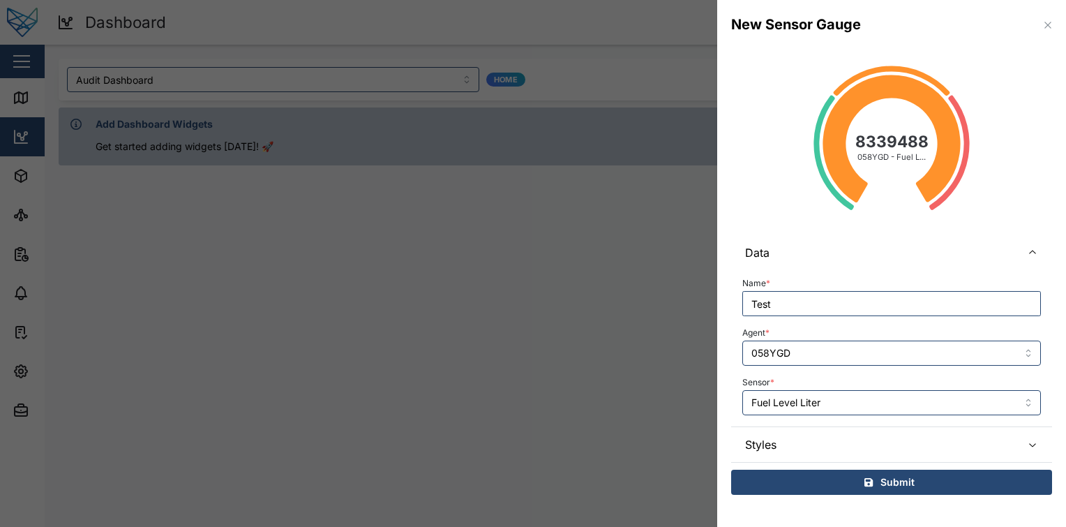
click at [867, 370] on div "Name * Test Agent * 058YGD Sensor * Fuel Level Liter" at bounding box center [891, 344] width 299 height 141
click at [916, 491] on div "Submit" at bounding box center [889, 482] width 299 height 24
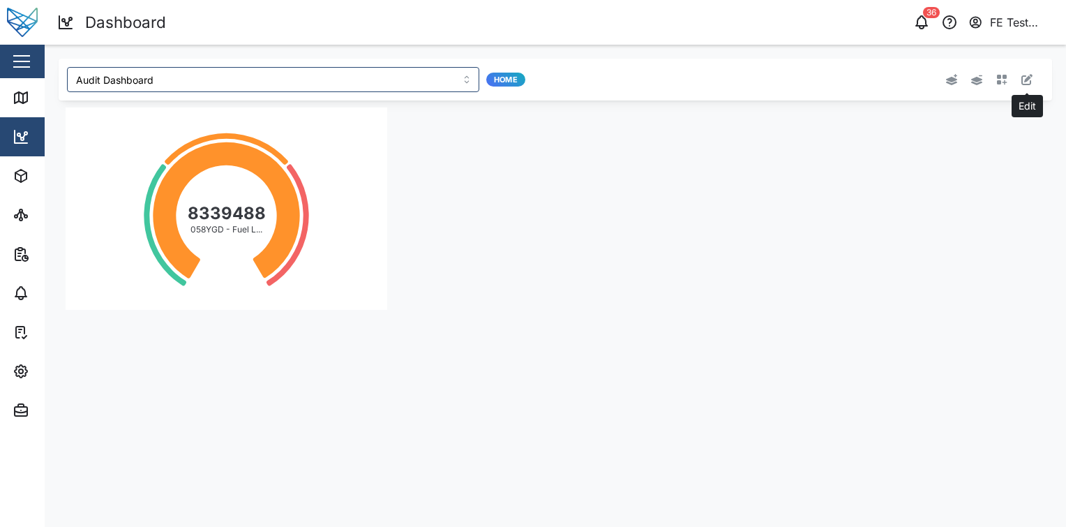
click at [1024, 73] on button "button" at bounding box center [1027, 80] width 20 height 20
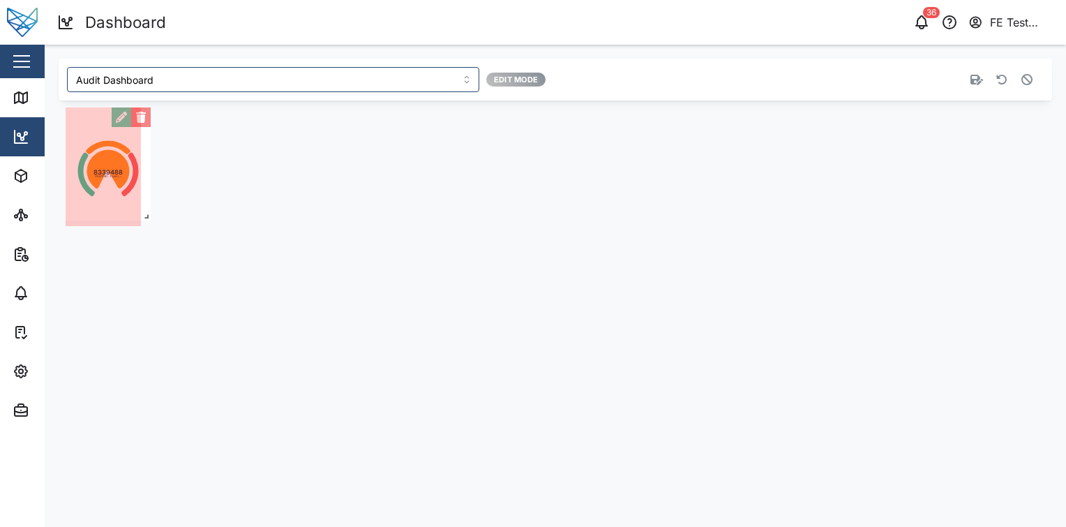
drag, startPoint x: 379, startPoint y: 307, endPoint x: 142, endPoint y: 216, distance: 254.0
click at [142, 216] on span at bounding box center [144, 214] width 14 height 14
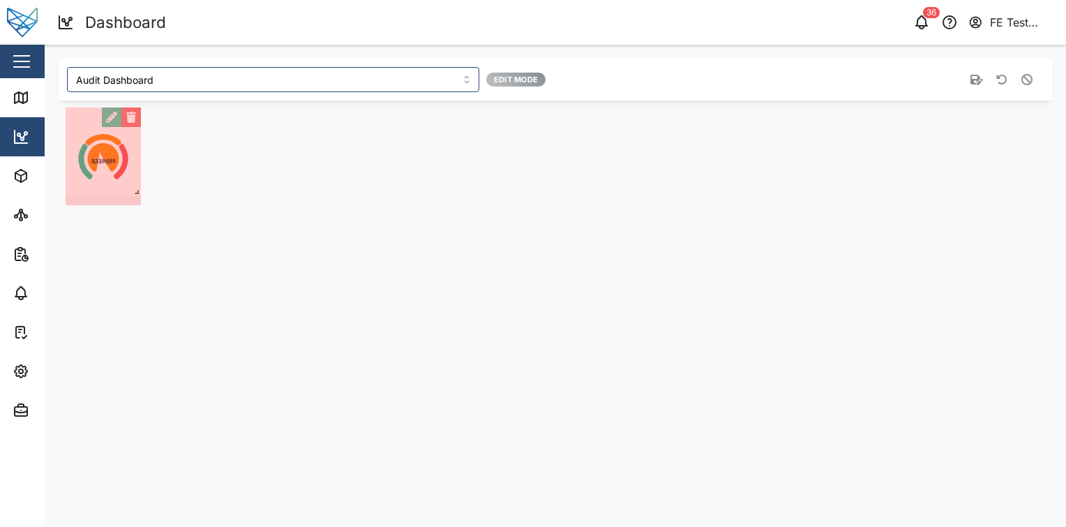
drag, startPoint x: 140, startPoint y: 221, endPoint x: 131, endPoint y: 191, distance: 31.3
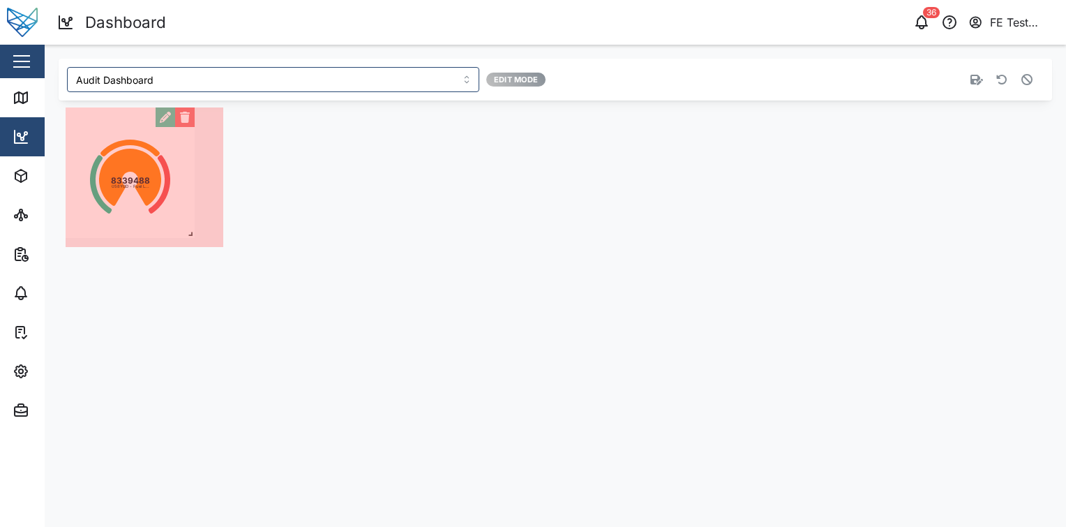
drag, startPoint x: 133, startPoint y: 197, endPoint x: 187, endPoint y: 230, distance: 63.0
drag, startPoint x: 218, startPoint y: 246, endPoint x: 193, endPoint y: 240, distance: 25.7
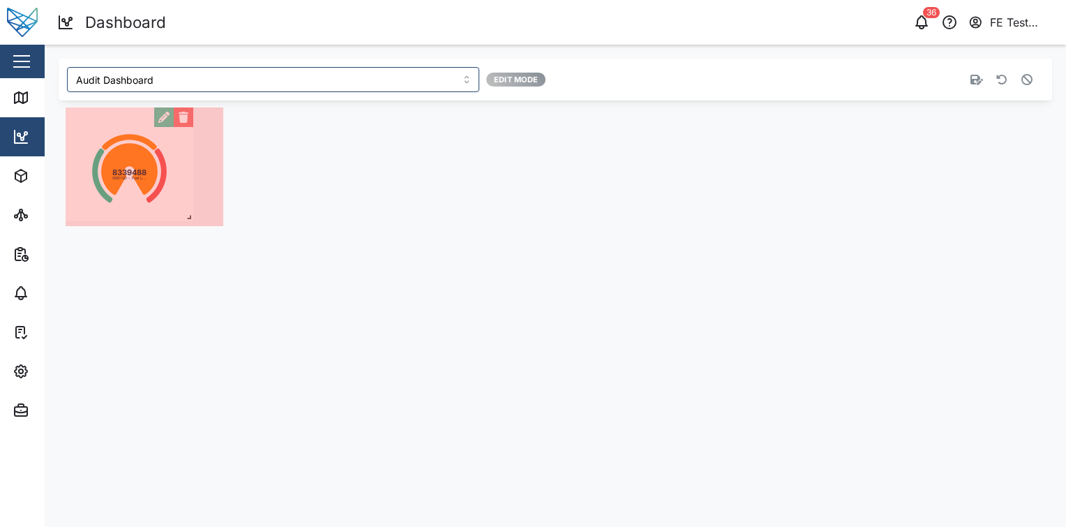
drag, startPoint x: 215, startPoint y: 240, endPoint x: 185, endPoint y: 214, distance: 39.6
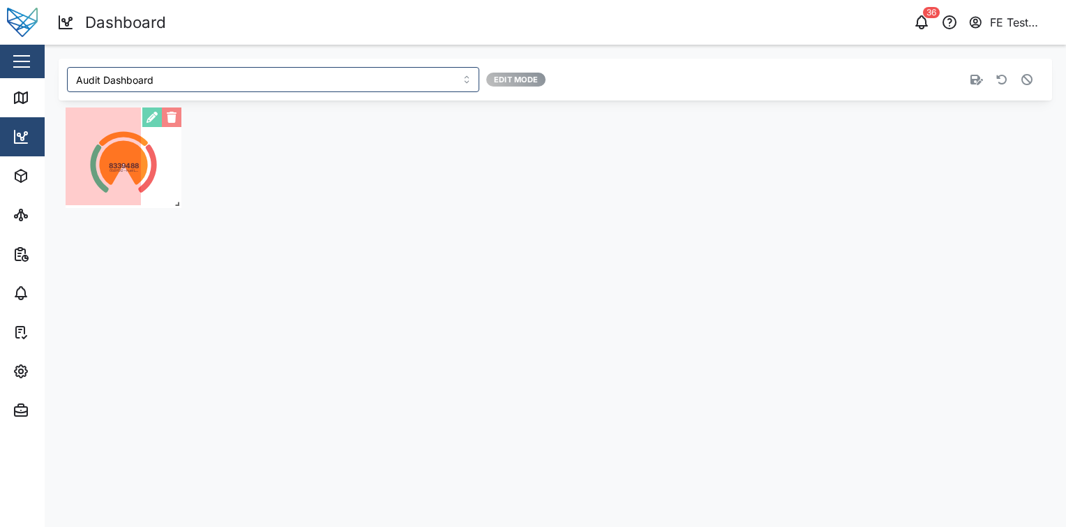
drag, startPoint x: 212, startPoint y: 216, endPoint x: 170, endPoint y: 197, distance: 45.6
click at [170, 197] on span at bounding box center [174, 201] width 14 height 14
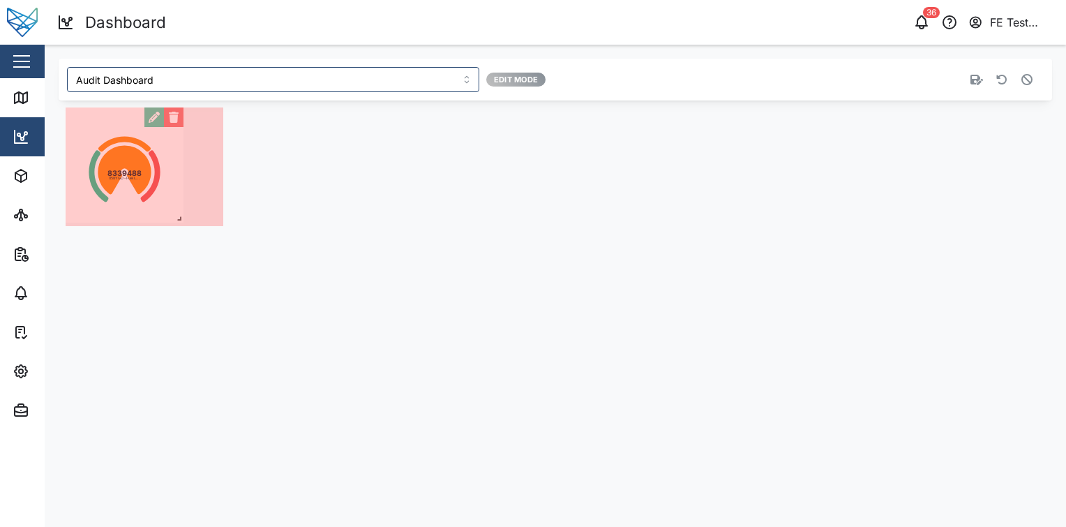
drag, startPoint x: 140, startPoint y: 200, endPoint x: 184, endPoint y: 219, distance: 47.8
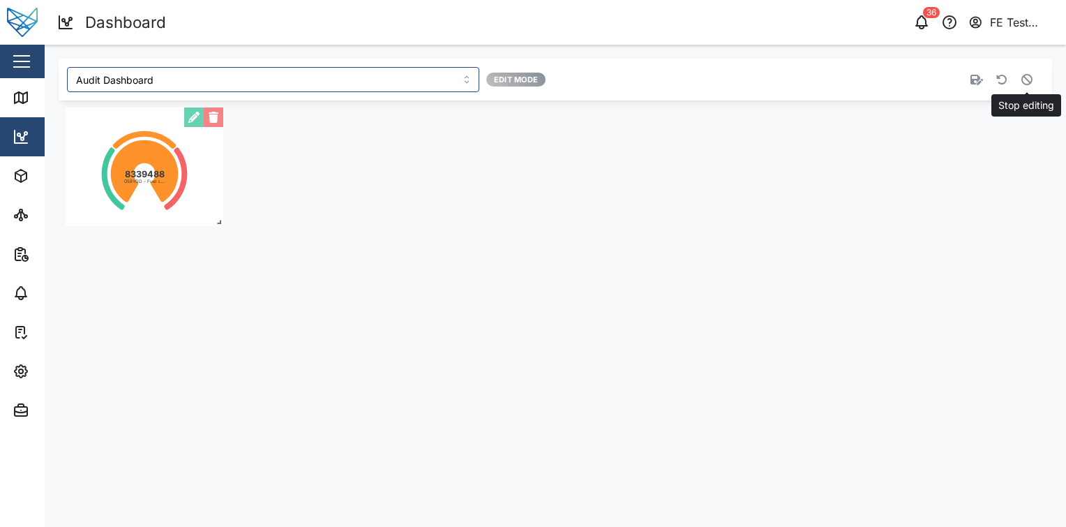
click at [1023, 81] on icon "button" at bounding box center [1027, 79] width 11 height 11
click at [1033, 78] on button "button" at bounding box center [1027, 80] width 20 height 20
click at [206, 111] on button "button" at bounding box center [214, 117] width 20 height 20
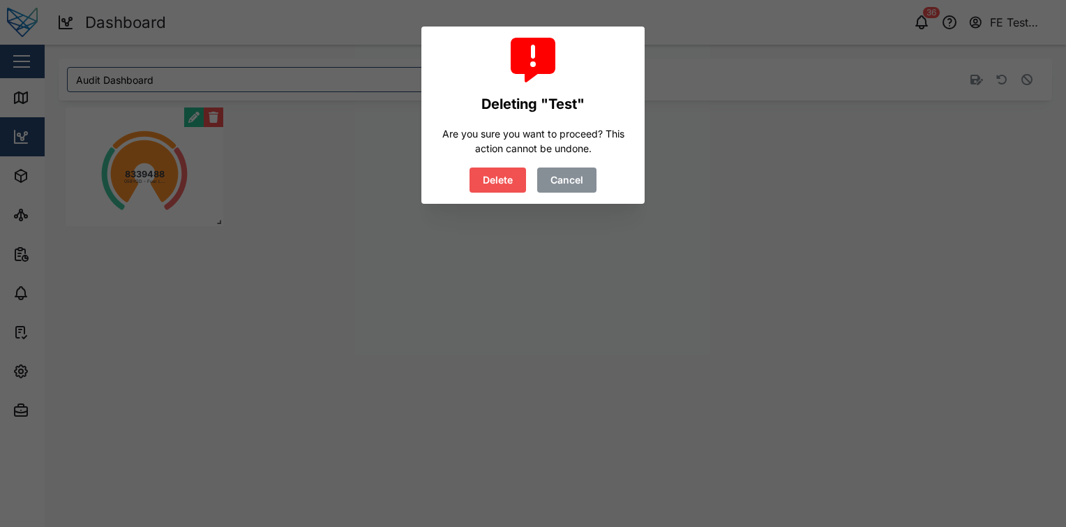
click at [470, 167] on button "Delete" at bounding box center [498, 179] width 57 height 25
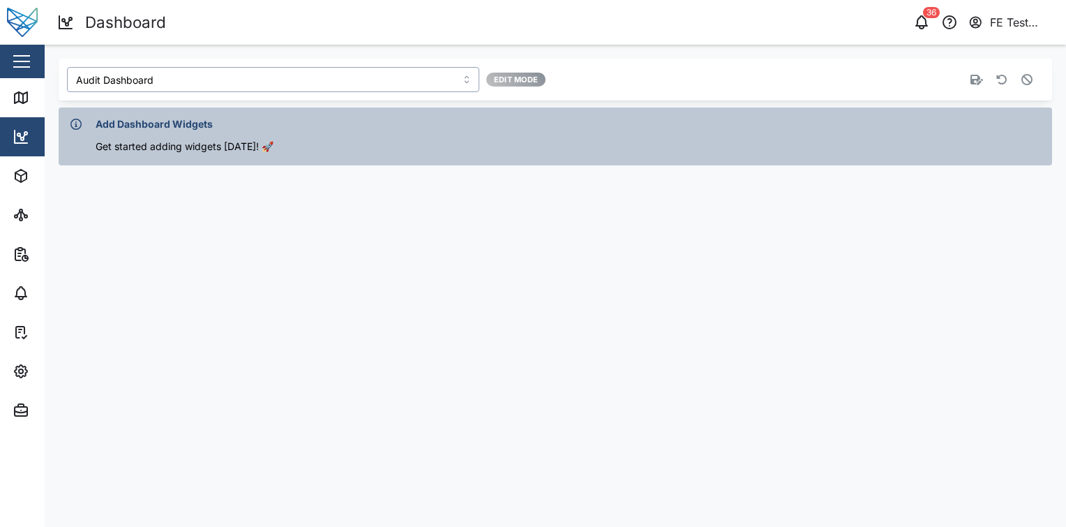
click at [174, 80] on input "Audit Dashboard" at bounding box center [273, 79] width 412 height 25
click at [178, 118] on div "Audit Dashboard Home" at bounding box center [252, 118] width 350 height 12
click at [1025, 82] on icon "button" at bounding box center [1027, 79] width 11 height 11
click at [994, 80] on button "button" at bounding box center [1002, 80] width 20 height 20
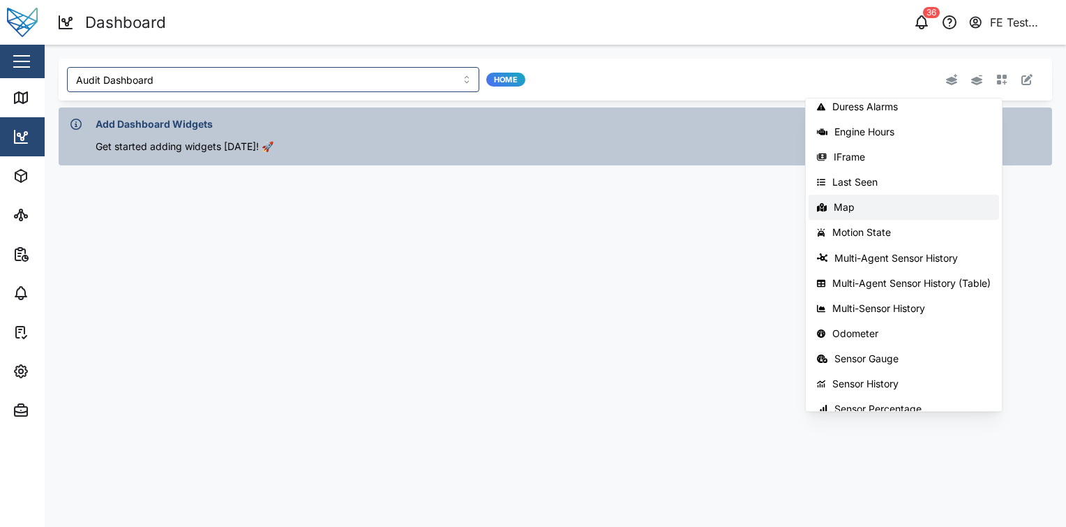
scroll to position [221, 0]
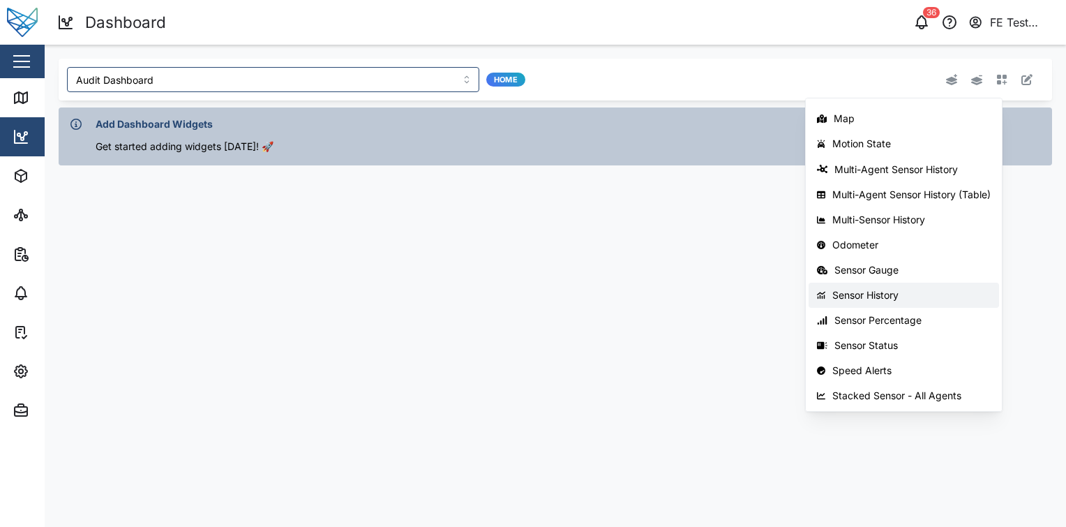
click at [926, 293] on div "Sensor History" at bounding box center [912, 295] width 158 height 11
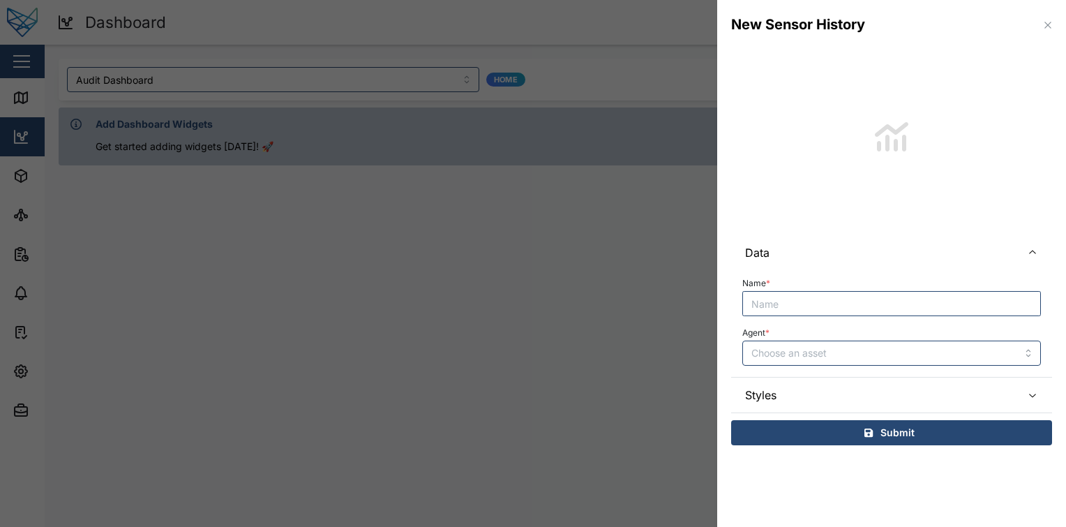
click at [851, 303] on input "Name *" at bounding box center [891, 303] width 299 height 25
click at [826, 348] on input "Agent *" at bounding box center [891, 353] width 299 height 25
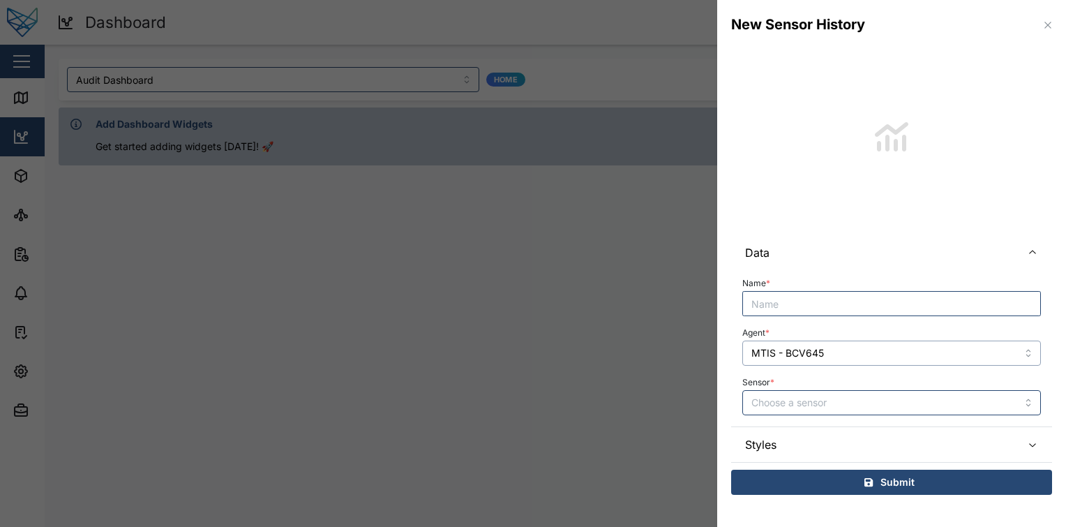
type input "MTIS - BCV645"
click at [860, 304] on input "Name *" at bounding box center [891, 303] width 299 height 25
paste input "MTIS - BCV645"
click at [829, 306] on input "MTIS - BCV645 History" at bounding box center [891, 303] width 299 height 25
click at [888, 306] on input "MTIS - BCV645 History" at bounding box center [891, 303] width 299 height 25
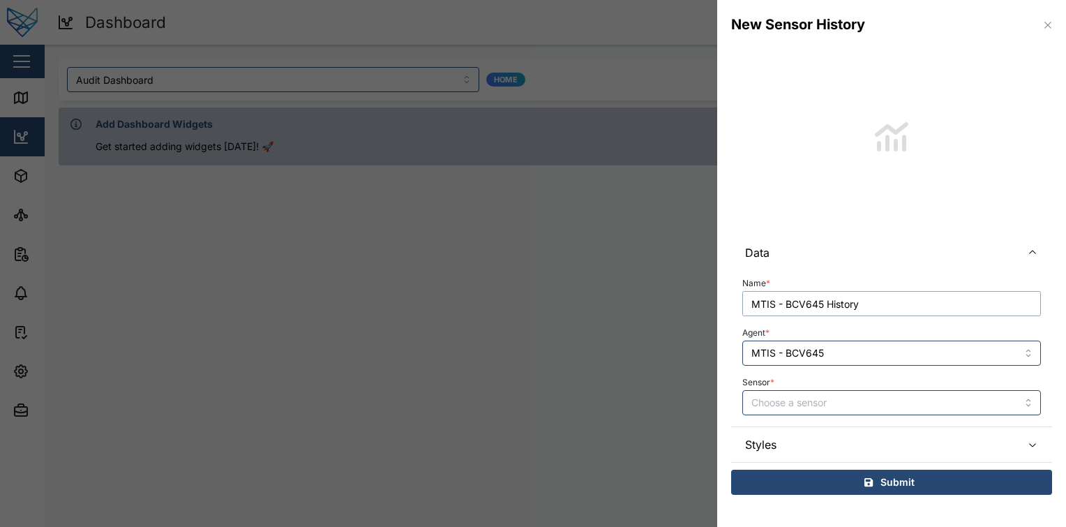
click at [832, 308] on input "MTIS - BCV645 History" at bounding box center [891, 303] width 299 height 25
click at [869, 304] on input "MTIS - BCV645 History" at bounding box center [891, 303] width 299 height 25
type input "MTIS - BCV645 History Chart"
click at [844, 395] on input "Sensor *" at bounding box center [891, 402] width 299 height 25
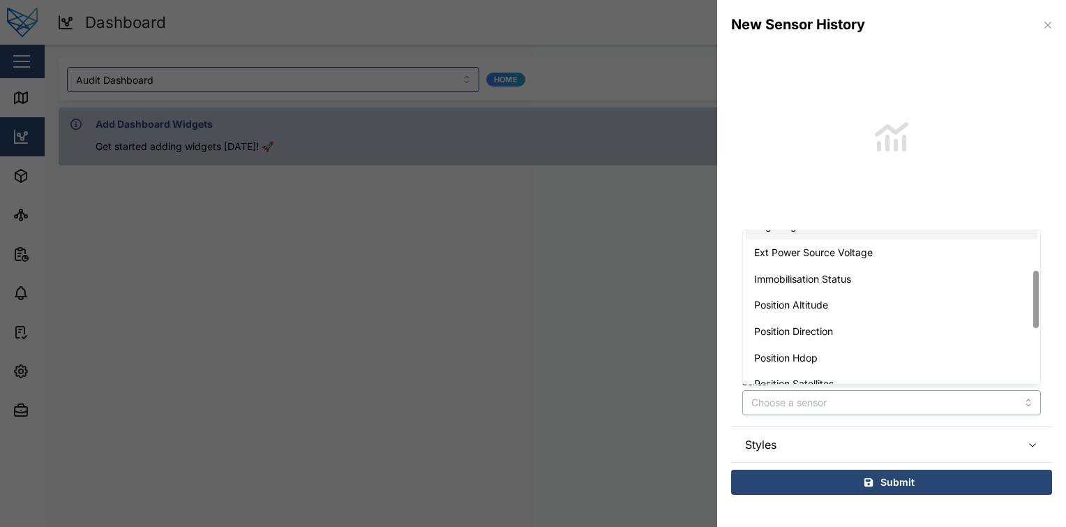
scroll to position [119, 0]
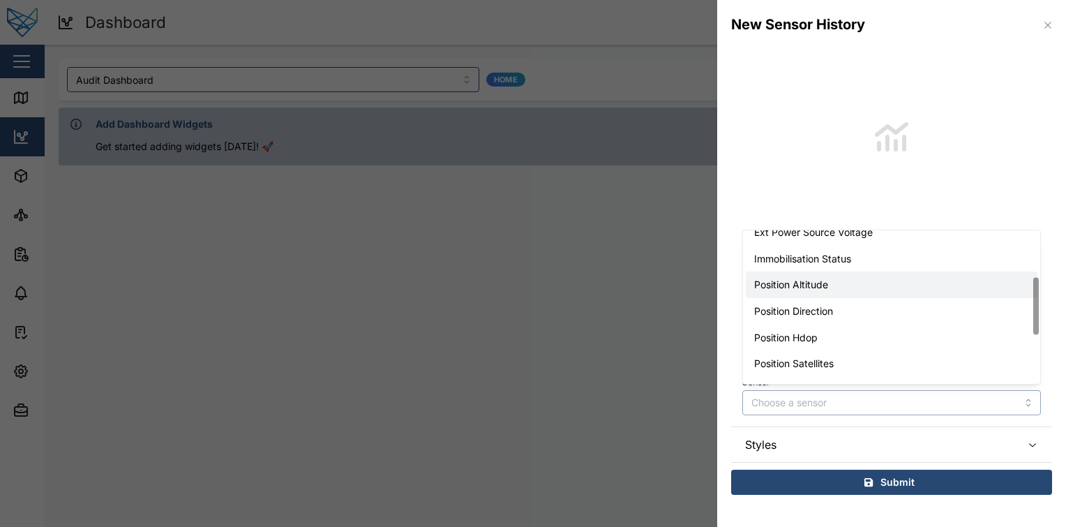
type input "Position Altitude"
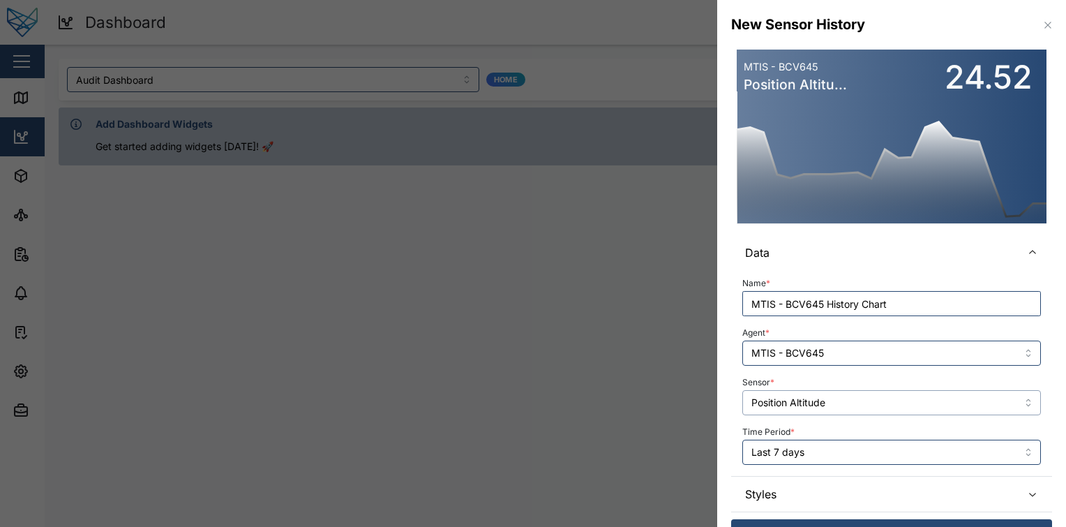
click at [872, 394] on input "Position Altitude" at bounding box center [891, 402] width 299 height 25
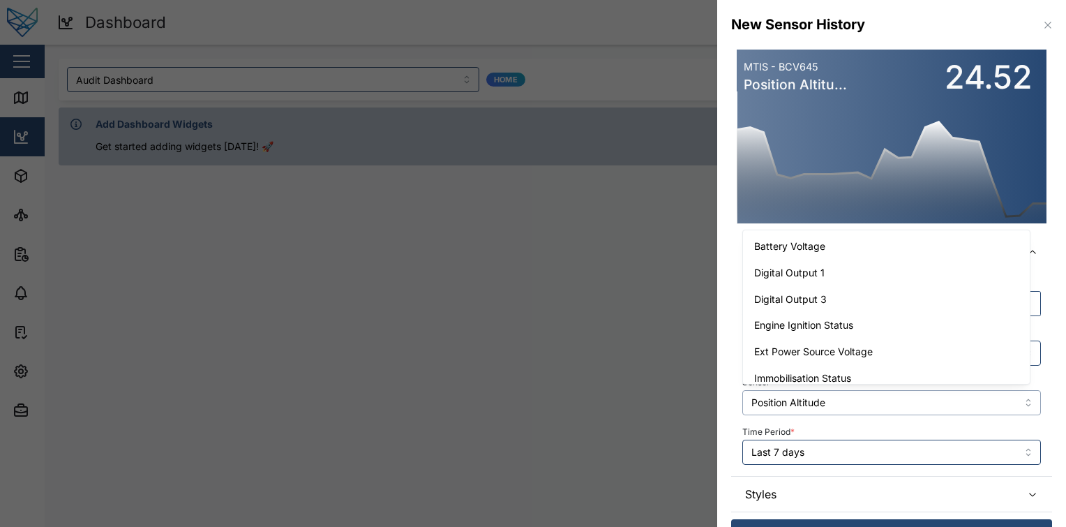
scroll to position [36, 0]
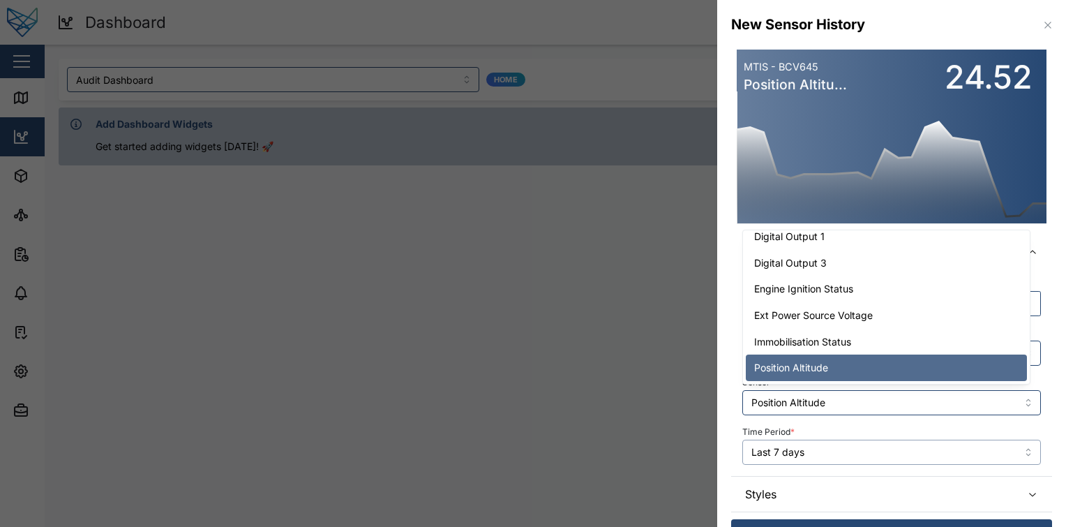
click at [841, 449] on input "Last 7 days" at bounding box center [891, 452] width 299 height 25
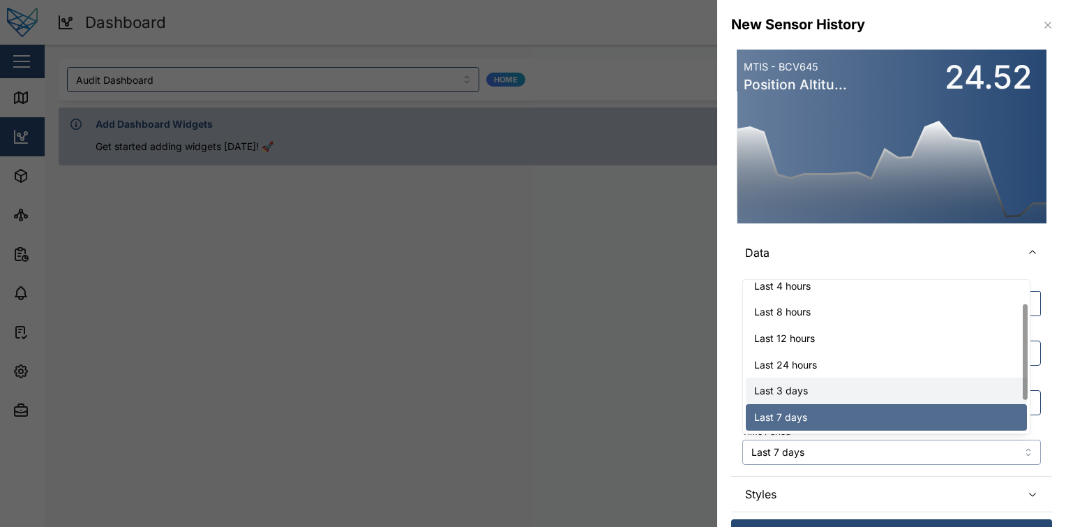
scroll to position [89, 0]
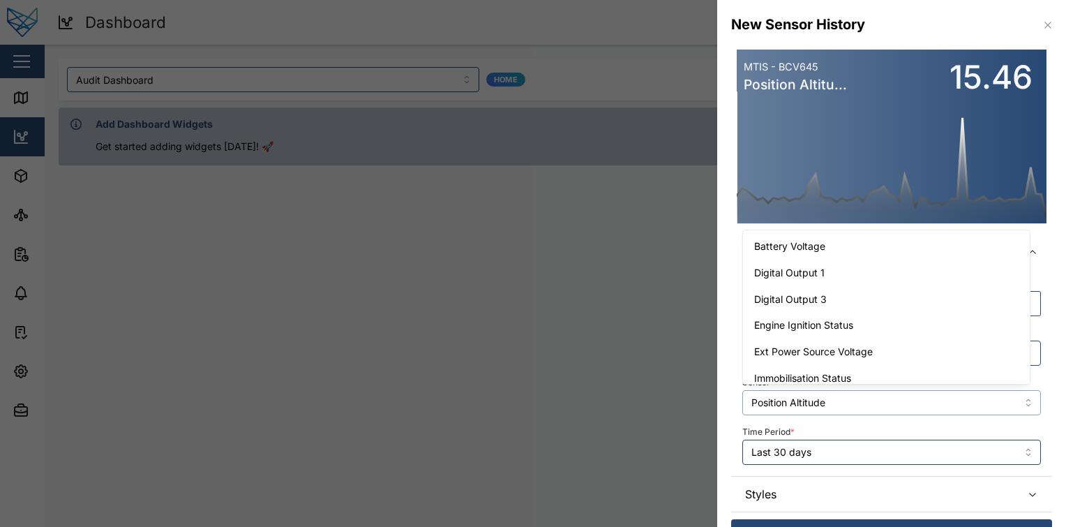
click at [860, 413] on input "Position Altitude" at bounding box center [891, 402] width 299 height 25
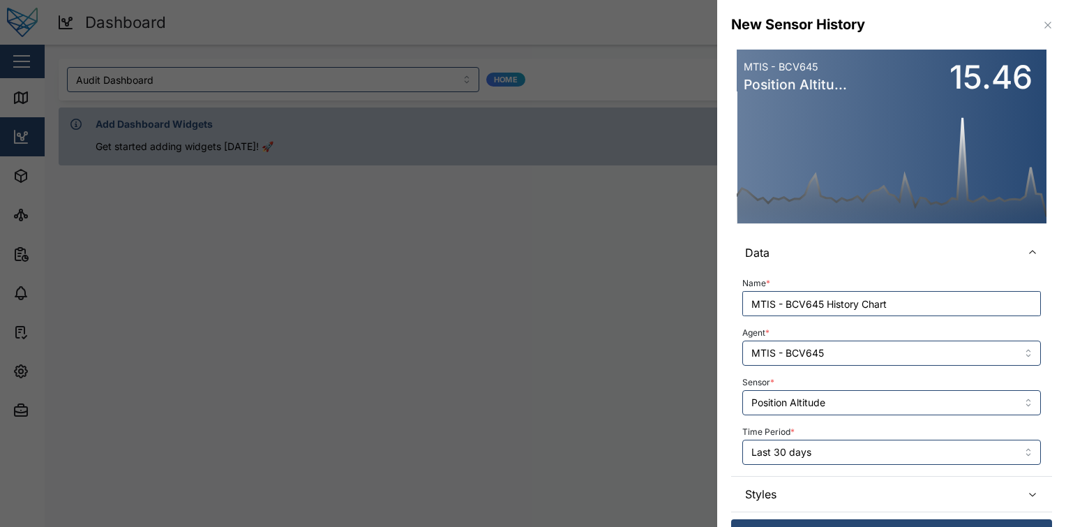
click at [844, 438] on div "Time Period * Last 30 days" at bounding box center [891, 443] width 299 height 43
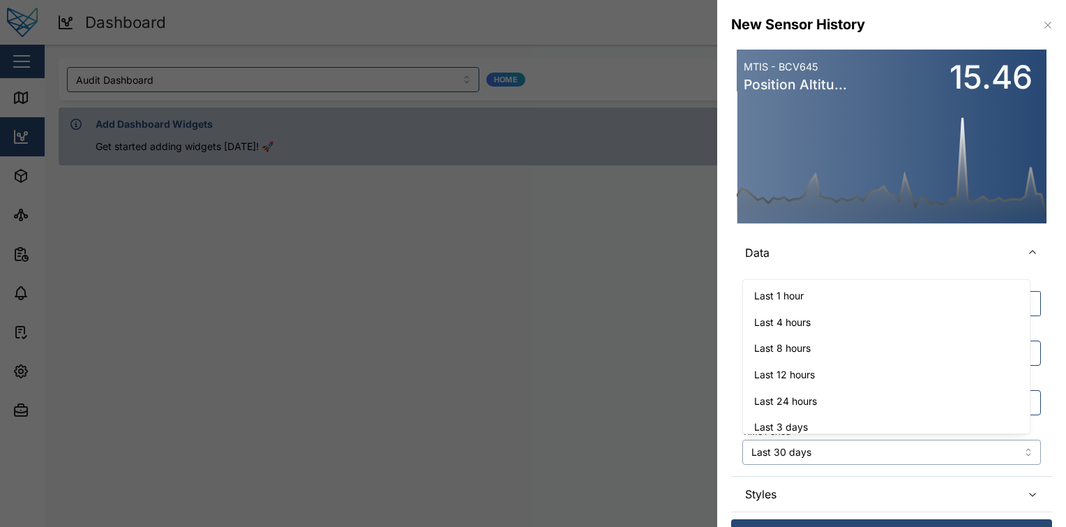
click at [839, 441] on input "Last 30 days" at bounding box center [891, 452] width 299 height 25
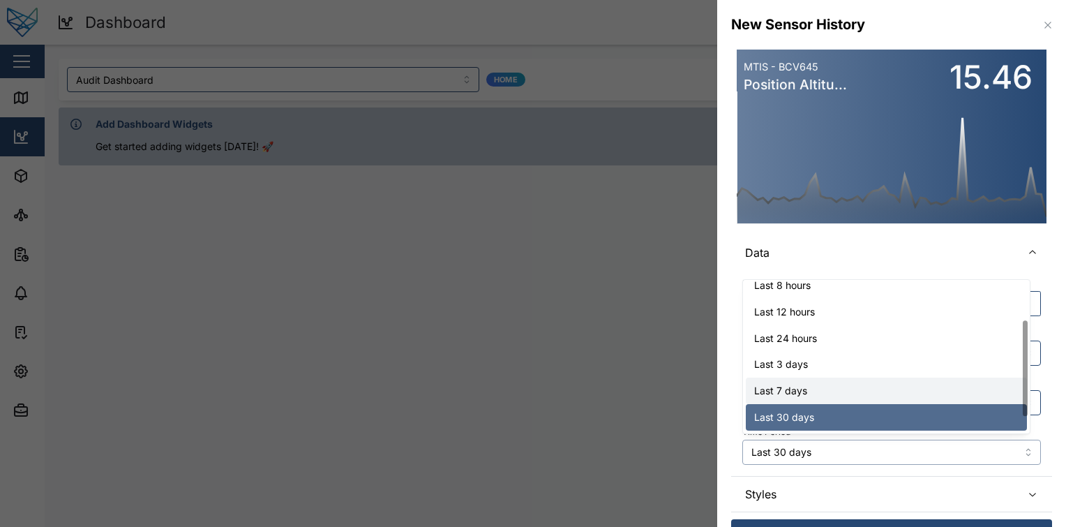
type input "Last 7 days"
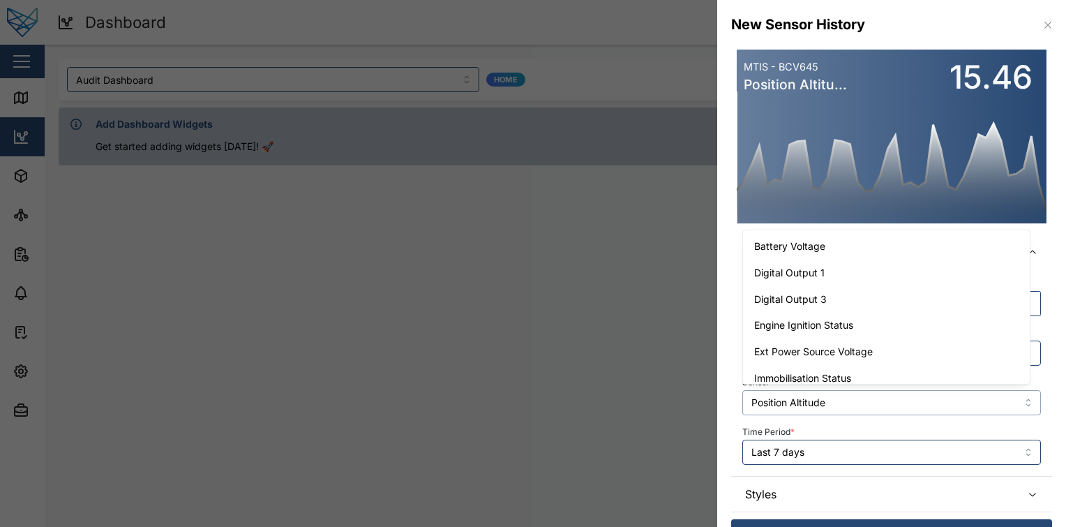
click at [872, 407] on input "Position Altitude" at bounding box center [891, 402] width 299 height 25
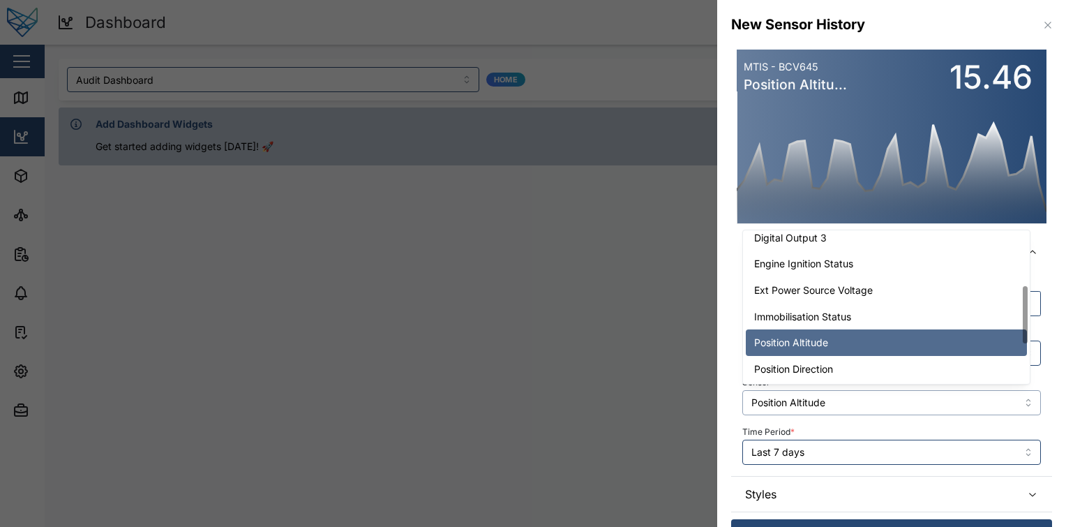
scroll to position [177, 0]
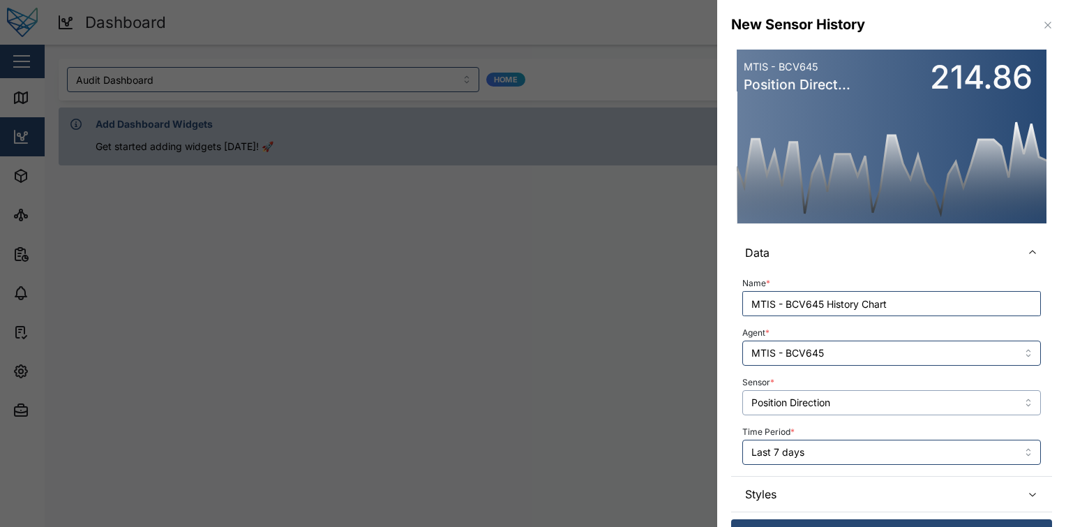
click at [839, 403] on input "Position Direction" at bounding box center [891, 402] width 299 height 25
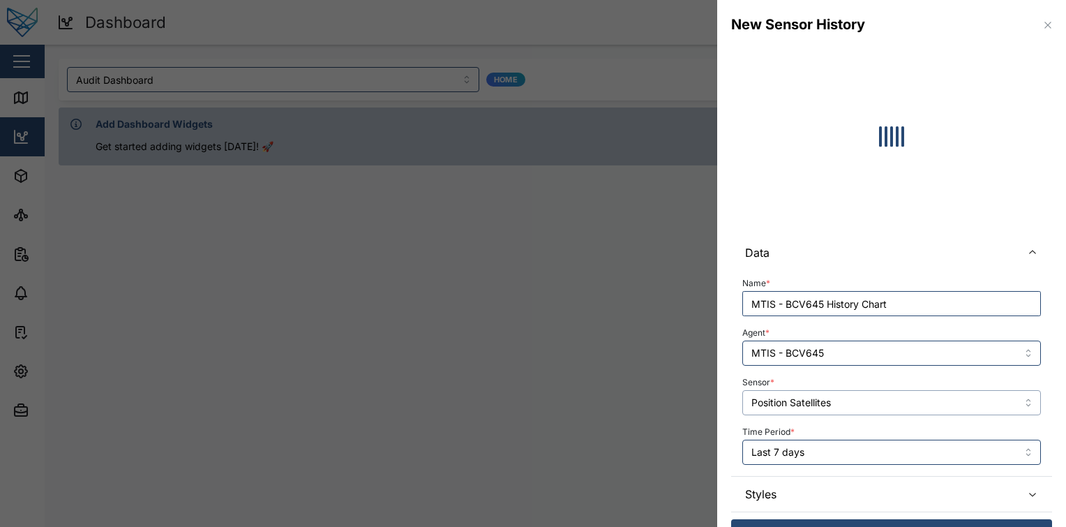
scroll to position [31, 0]
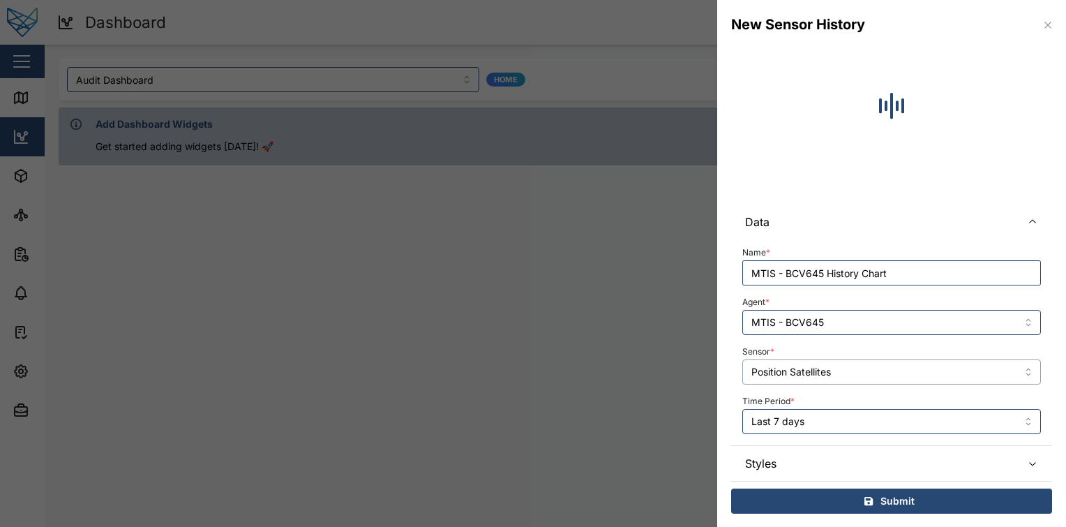
click at [905, 362] on input "Position Satellites" at bounding box center [891, 371] width 299 height 25
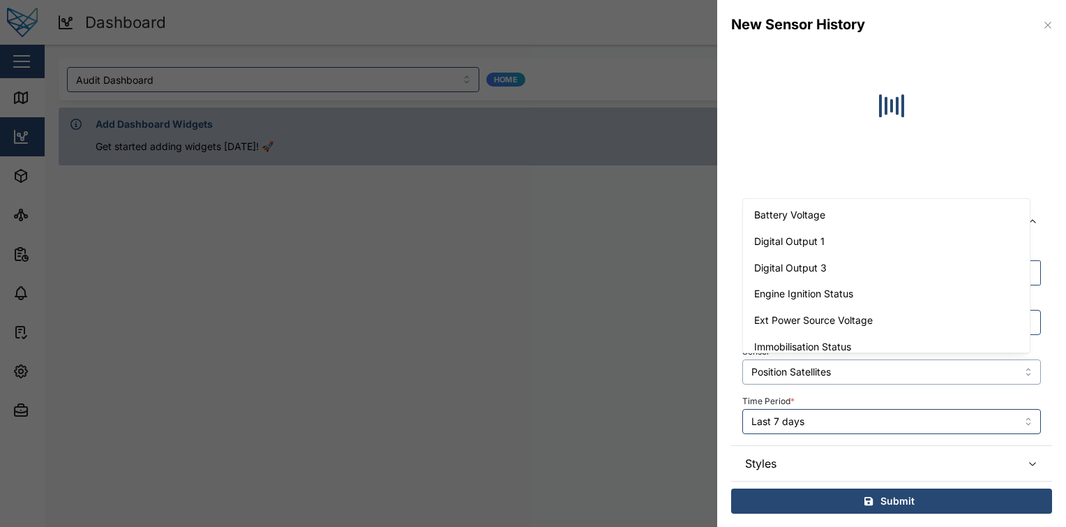
scroll to position [115, 0]
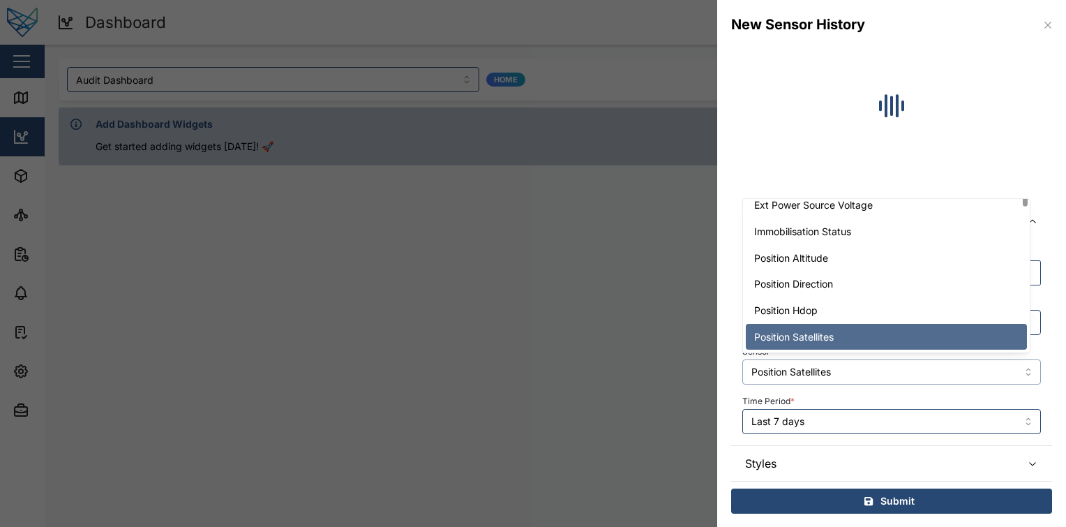
type input "Position Hdop"
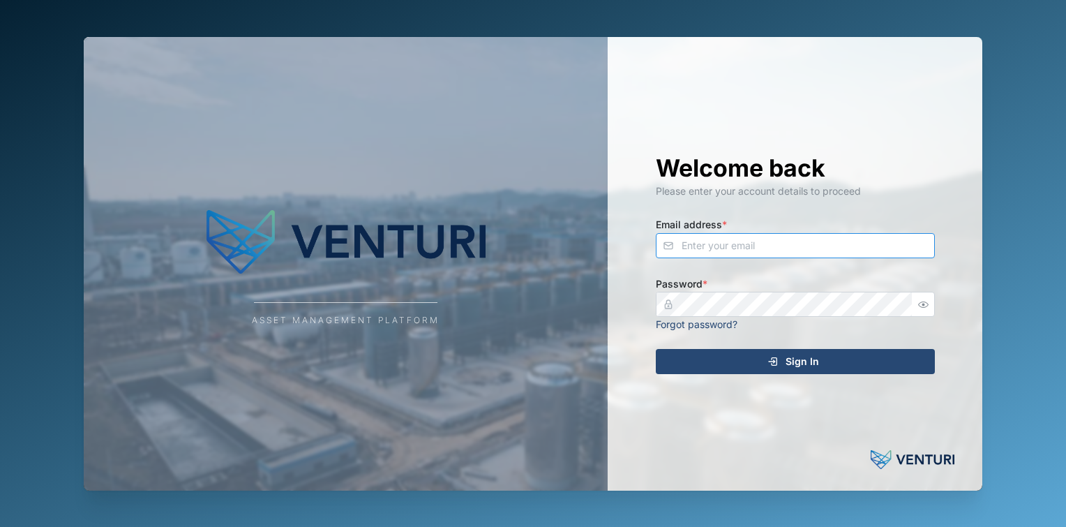
type input "[EMAIL_ADDRESS][DOMAIN_NAME]"
click at [796, 348] on div "Welcome back Please enter your account details to proceed Email address * fe-te…" at bounding box center [795, 264] width 335 height 454
click at [793, 353] on span "Sign In" at bounding box center [802, 362] width 33 height 24
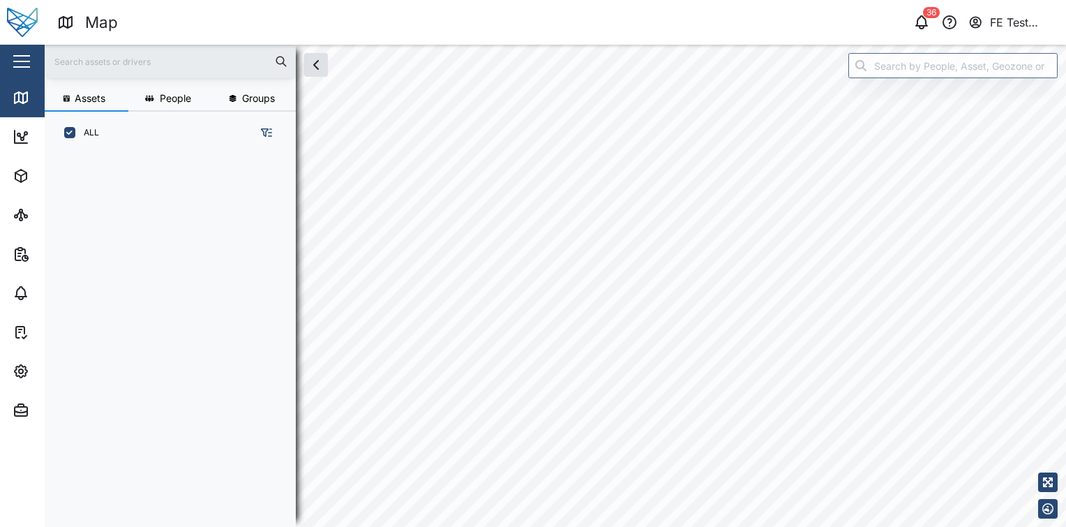
scroll to position [355, 218]
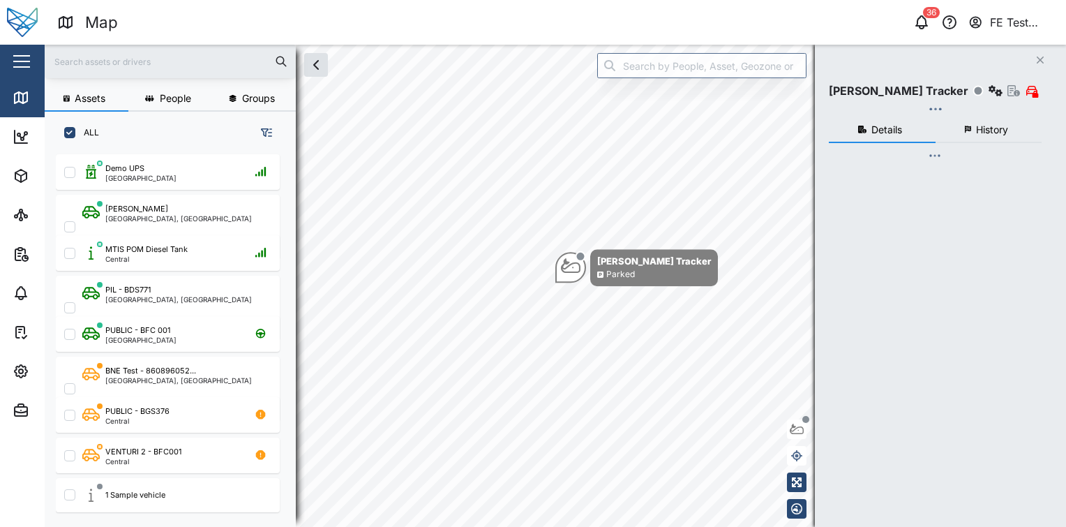
click at [26, 62] on button "button" at bounding box center [22, 62] width 24 height 24
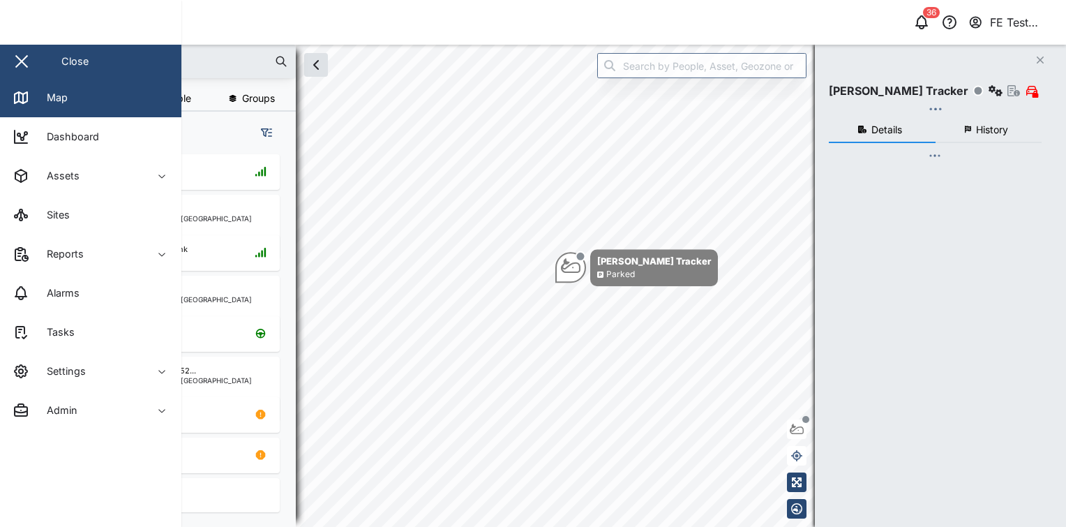
checkbox input "true"
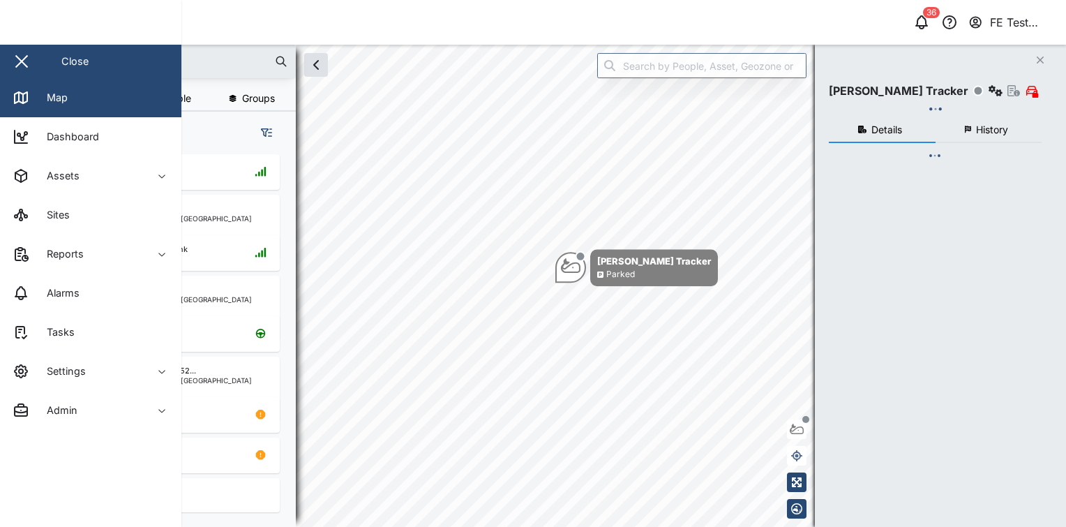
checkbox input "true"
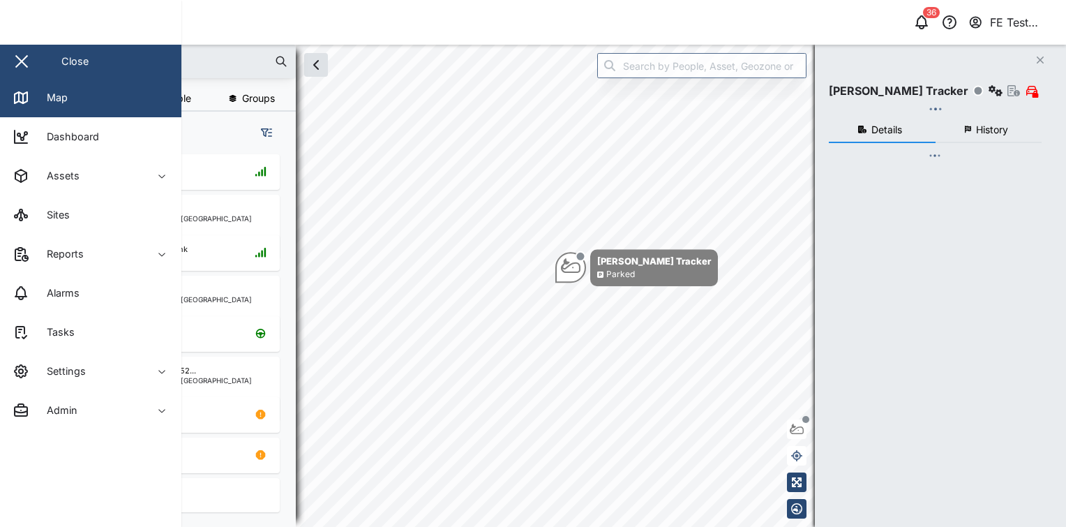
checkbox input "true"
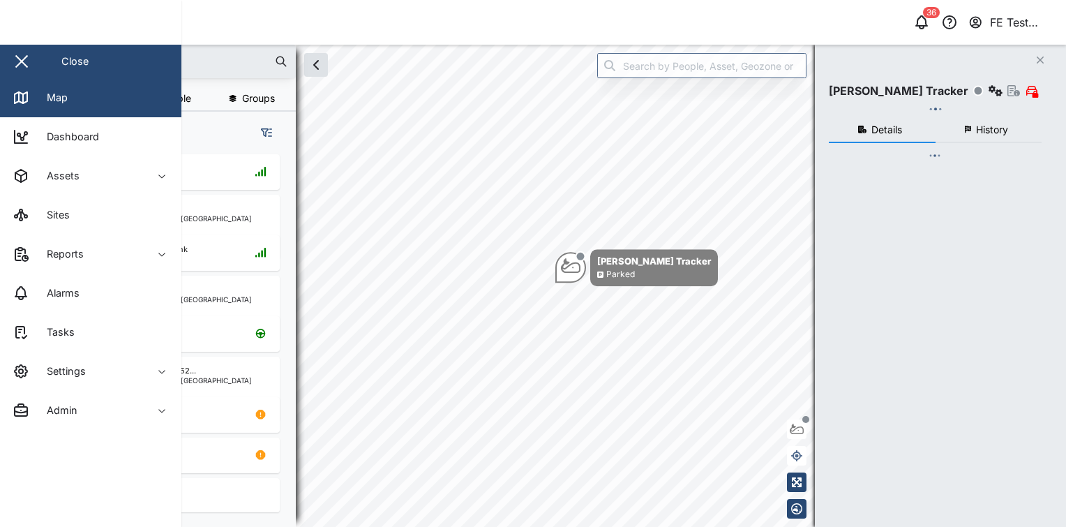
checkbox input "true"
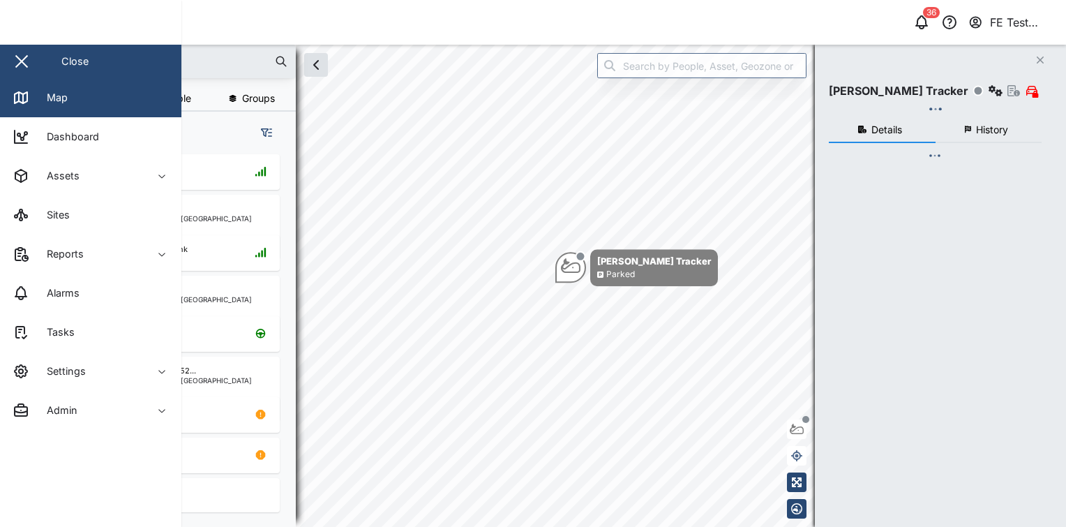
checkbox input "true"
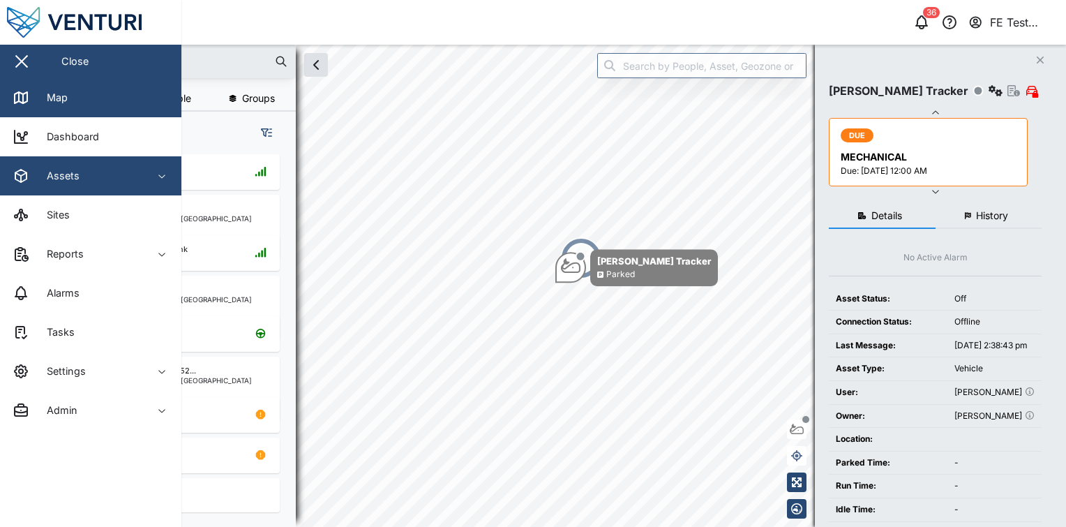
click at [108, 184] on span "Assets" at bounding box center [76, 175] width 127 height 39
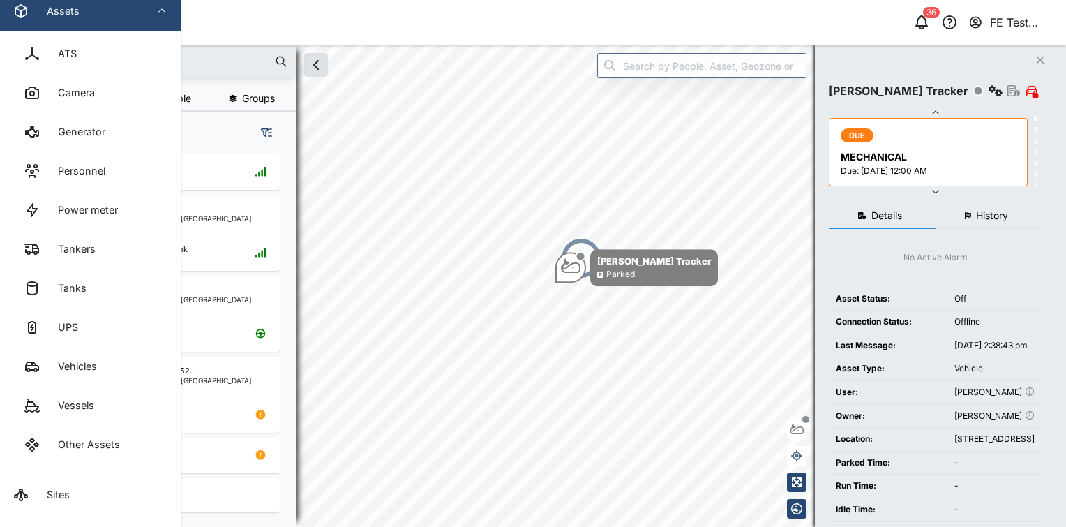
scroll to position [167, 0]
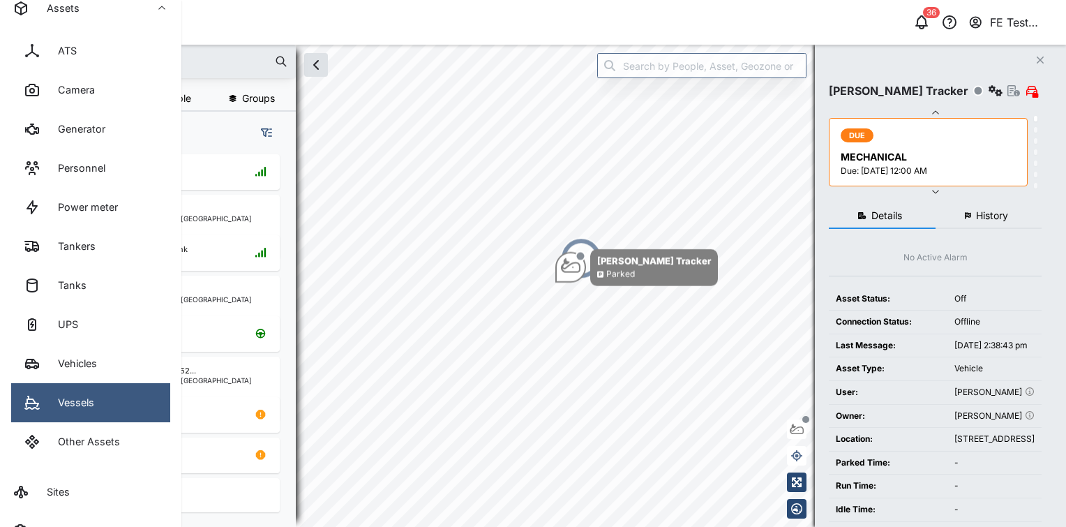
click at [109, 410] on link "Vessels" at bounding box center [90, 402] width 159 height 39
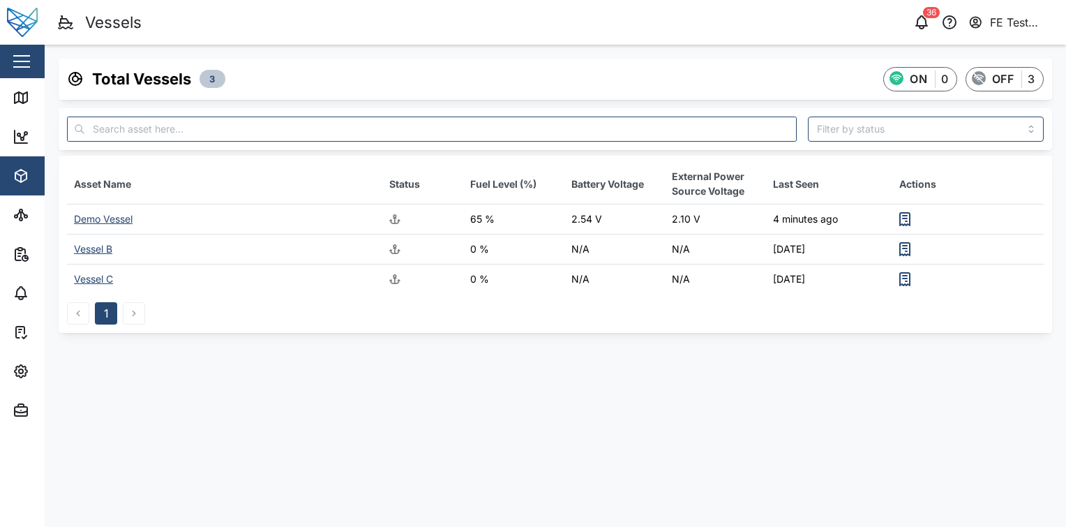
click at [98, 217] on div "Demo Vessel" at bounding box center [103, 219] width 59 height 12
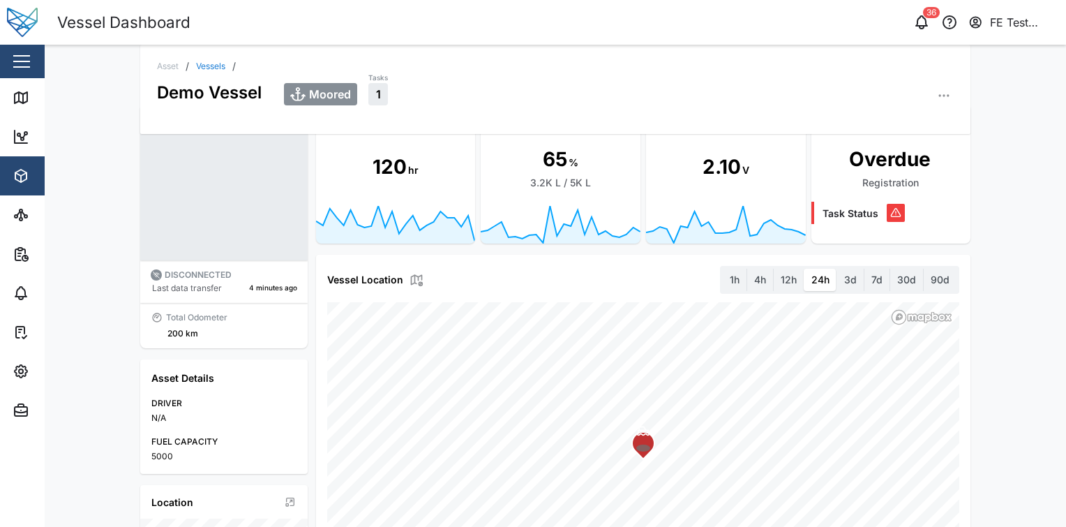
scroll to position [39, 0]
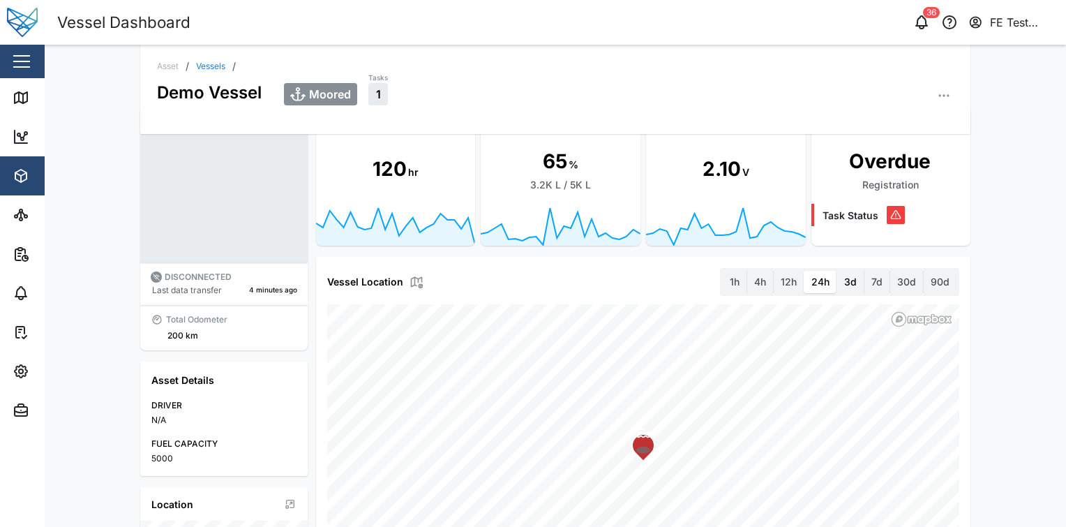
click at [851, 282] on label "3d" at bounding box center [850, 282] width 27 height 22
click at [837, 271] on days "3d" at bounding box center [837, 271] width 0 height 0
click at [883, 281] on label "7d" at bounding box center [877, 282] width 25 height 22
click at [865, 271] on days "7d" at bounding box center [865, 271] width 0 height 0
click at [915, 285] on label "30d" at bounding box center [906, 282] width 33 height 22
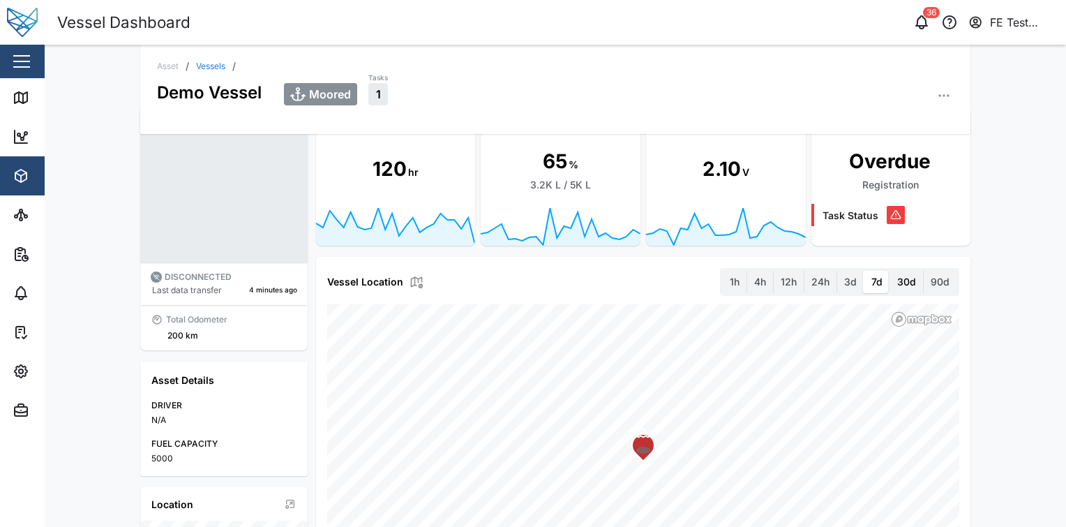
click at [890, 271] on days "30d" at bounding box center [890, 271] width 0 height 0
click at [940, 282] on label "90d" at bounding box center [940, 282] width 33 height 22
click at [924, 271] on days "90d" at bounding box center [924, 271] width 0 height 0
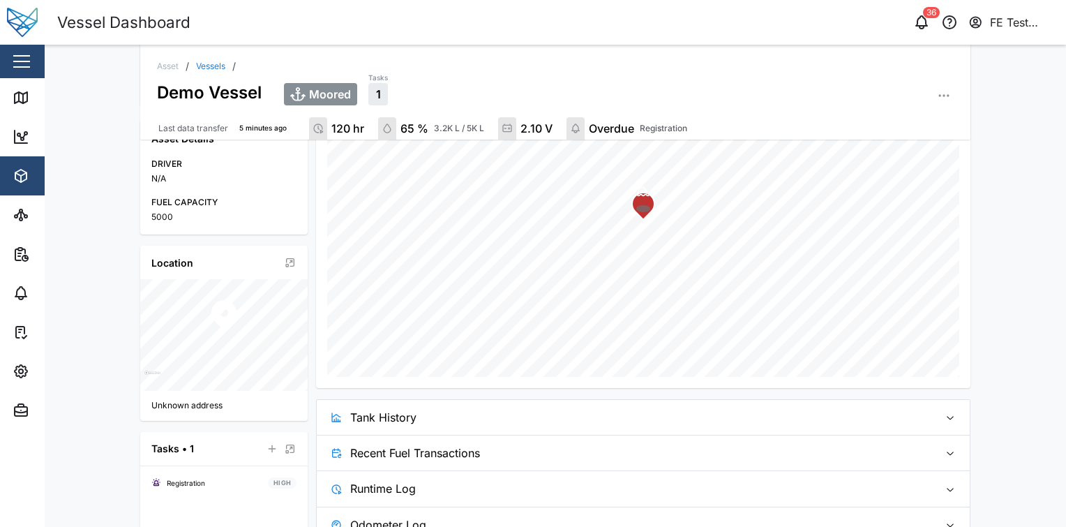
scroll to position [375, 0]
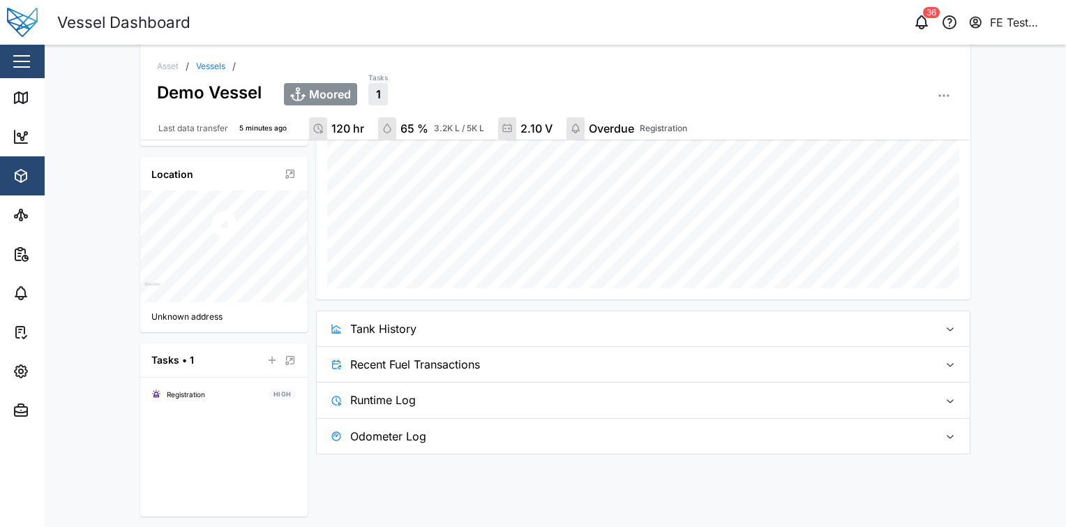
click at [853, 318] on span "Tank History" at bounding box center [639, 328] width 578 height 35
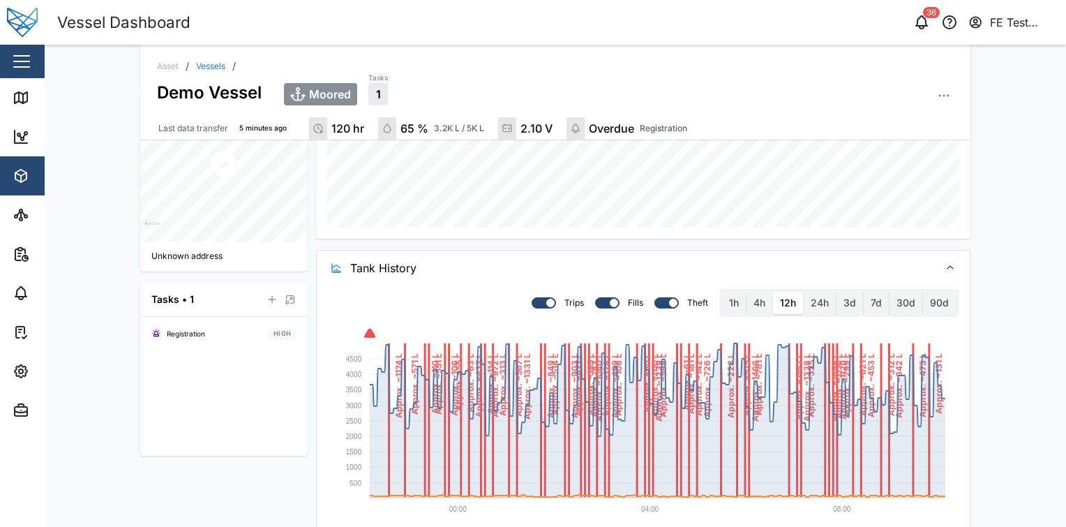
scroll to position [435, 0]
click at [768, 304] on label "4h" at bounding box center [760, 303] width 26 height 22
click at [747, 292] on hours "4h" at bounding box center [747, 292] width 0 height 0
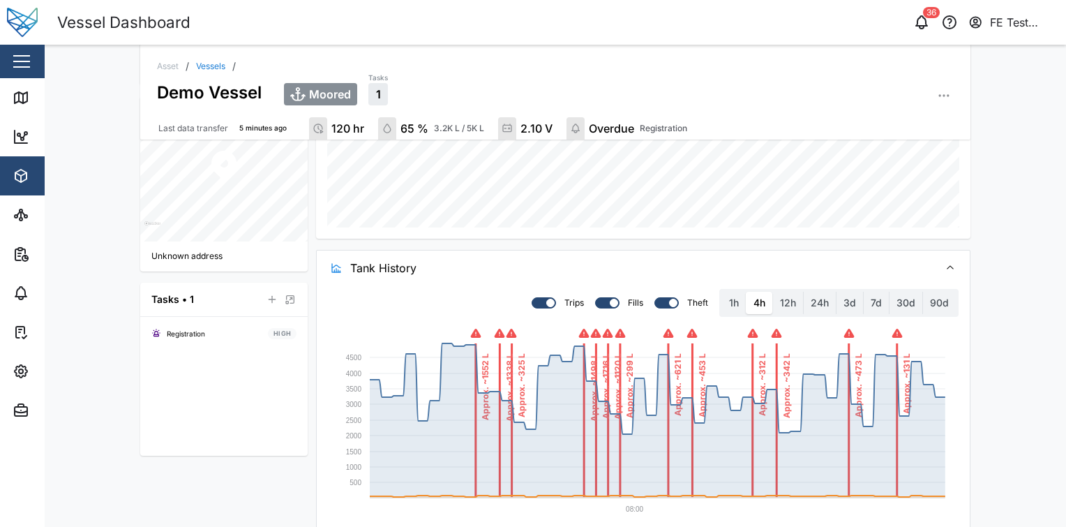
click at [719, 305] on div "1h 4h 12h 24h 3d 7d 30d 90d" at bounding box center [838, 303] width 239 height 28
click at [723, 304] on label "1h" at bounding box center [734, 303] width 24 height 22
click at [722, 292] on hour "1h" at bounding box center [722, 292] width 0 height 0
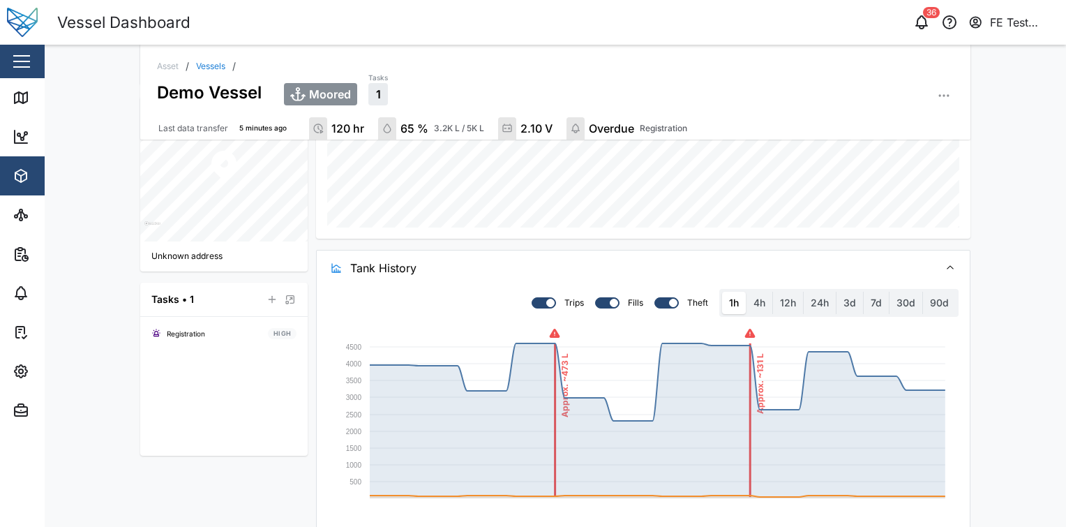
click at [606, 297] on label at bounding box center [607, 302] width 24 height 11
click at [595, 297] on input "checkbox" at bounding box center [595, 297] width 0 height 0
click at [606, 297] on label at bounding box center [607, 302] width 24 height 11
click at [595, 297] on input "checkbox" at bounding box center [595, 297] width 0 height 0
click at [665, 299] on div at bounding box center [662, 303] width 14 height 10
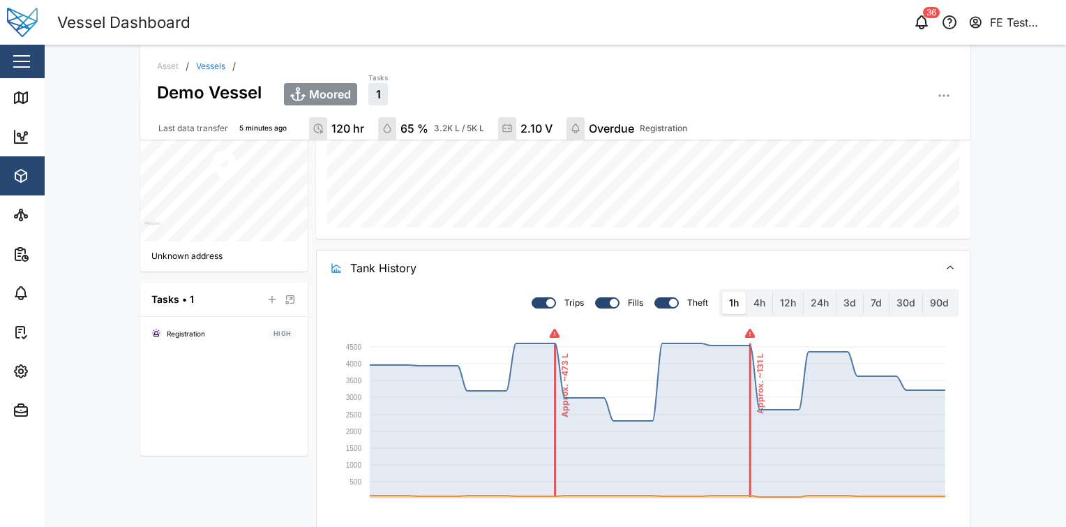
click at [655, 297] on input "checkbox" at bounding box center [655, 297] width 0 height 0
click at [665, 299] on div at bounding box center [671, 303] width 14 height 10
click at [655, 297] on input "checkbox" at bounding box center [655, 297] width 0 height 0
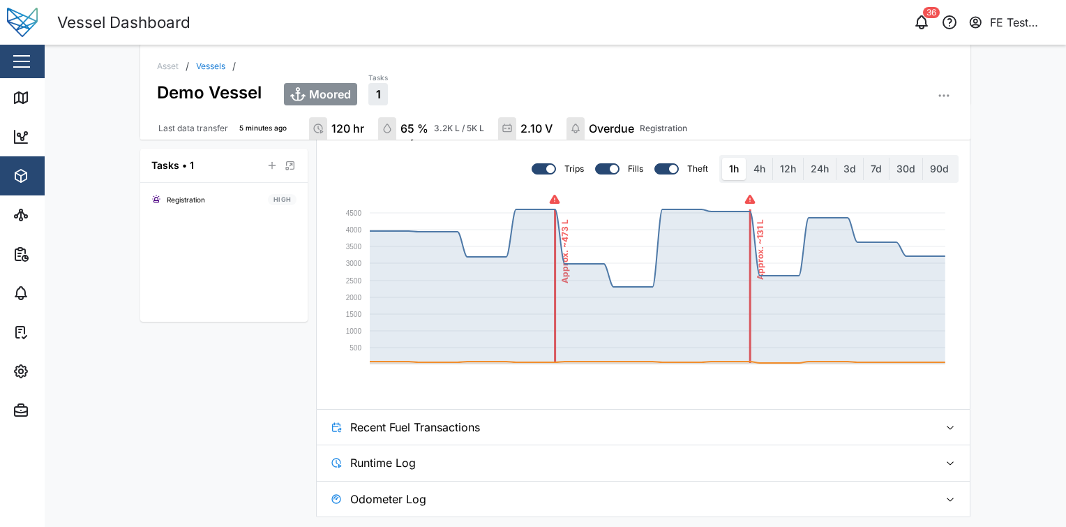
click at [856, 441] on span "Recent Fuel Transactions" at bounding box center [639, 427] width 578 height 35
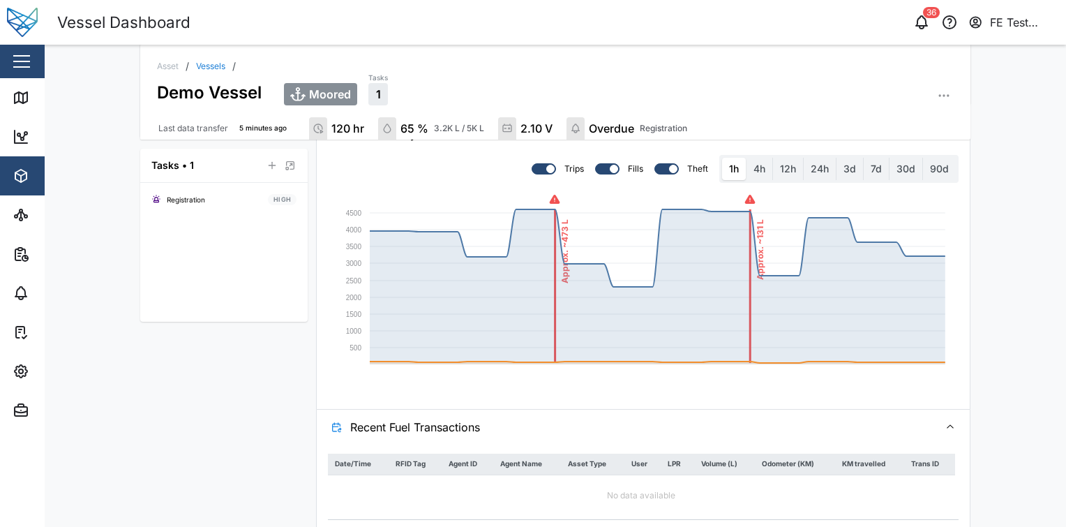
scroll to position [659, 0]
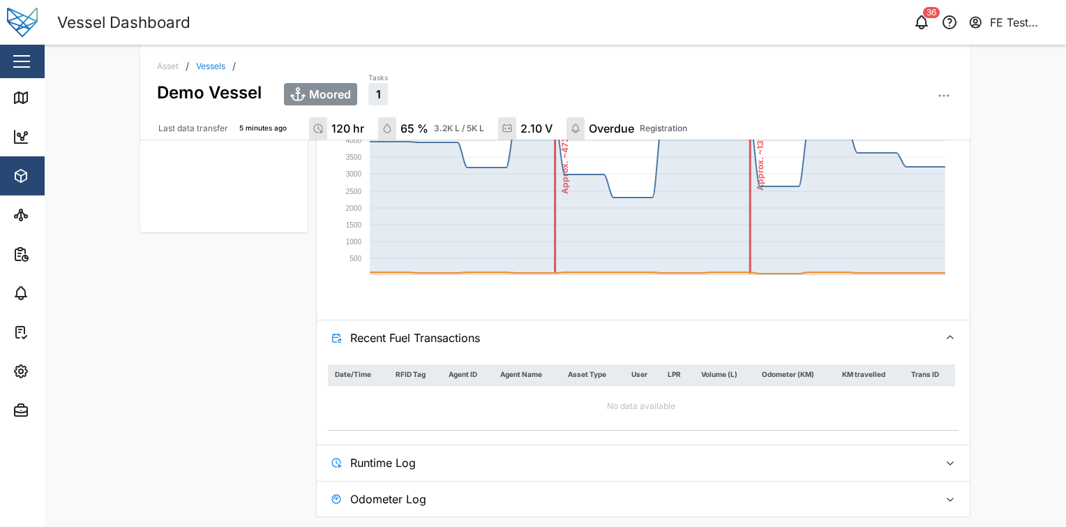
click at [851, 442] on div "Date/Time RFID Tag Agent ID Agent Name Asset Type User LPR Volume (L) Odometer …" at bounding box center [643, 399] width 653 height 89
click at [829, 454] on span "Runtime Log" at bounding box center [639, 462] width 578 height 35
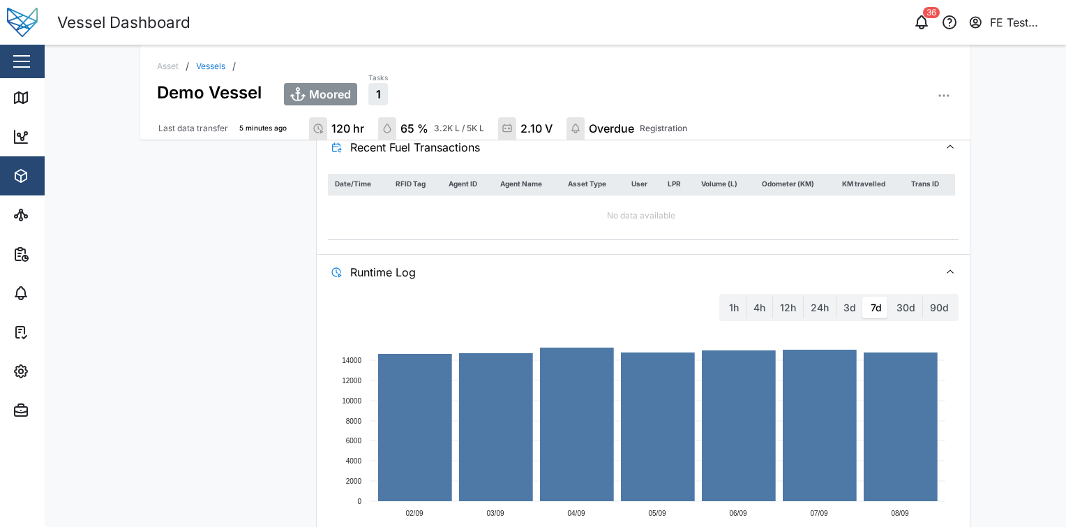
scroll to position [916, 0]
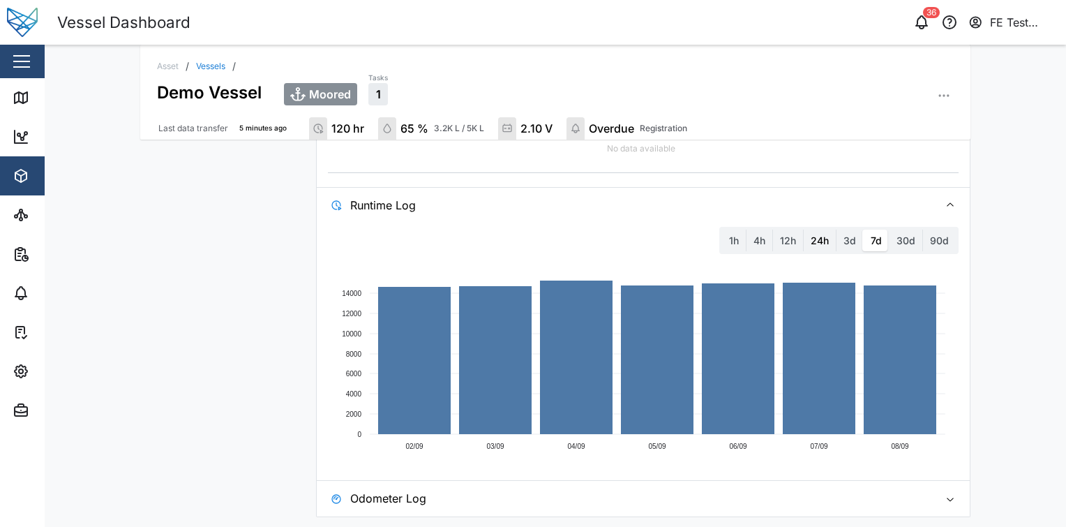
click at [814, 239] on label "24h" at bounding box center [820, 241] width 32 height 22
click at [804, 230] on hours "24h" at bounding box center [804, 230] width 0 height 0
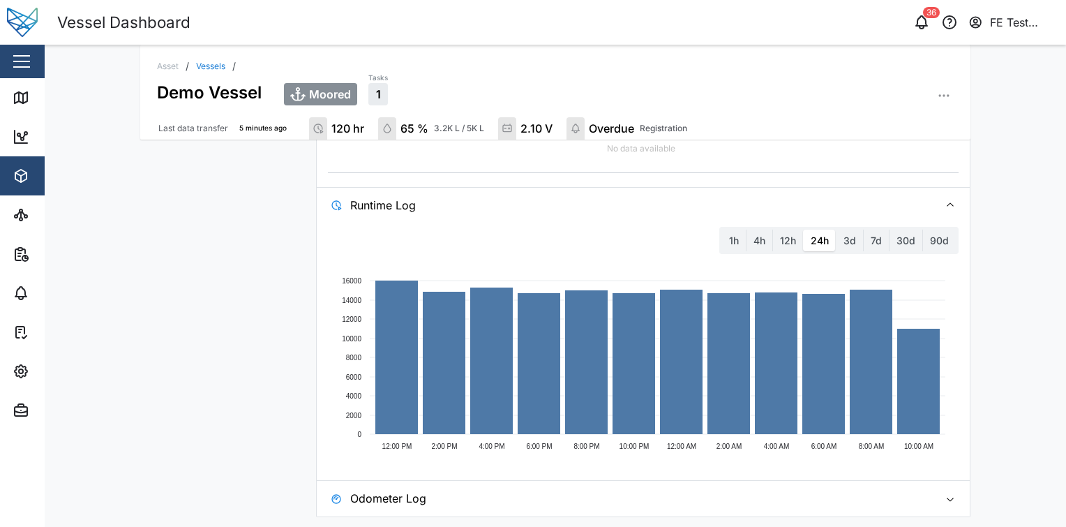
click at [518, 481] on span "Odometer Log" at bounding box center [639, 498] width 578 height 35
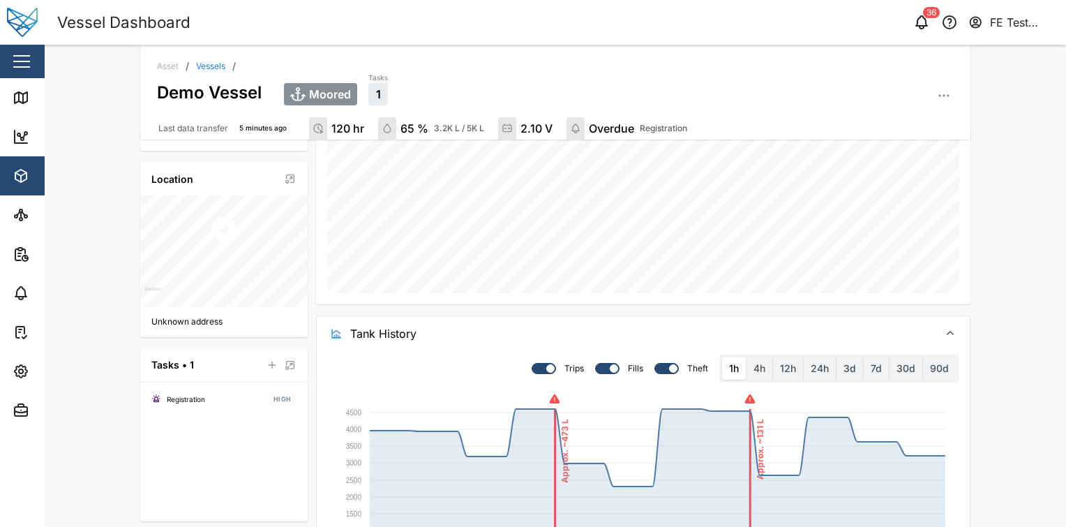
scroll to position [0, 0]
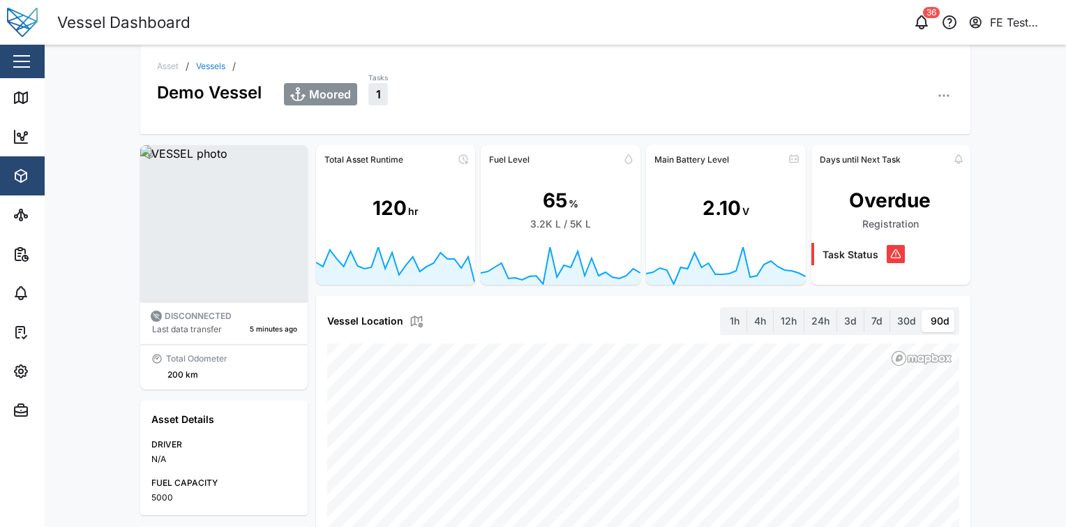
click at [199, 62] on link "Vessels" at bounding box center [210, 66] width 29 height 8
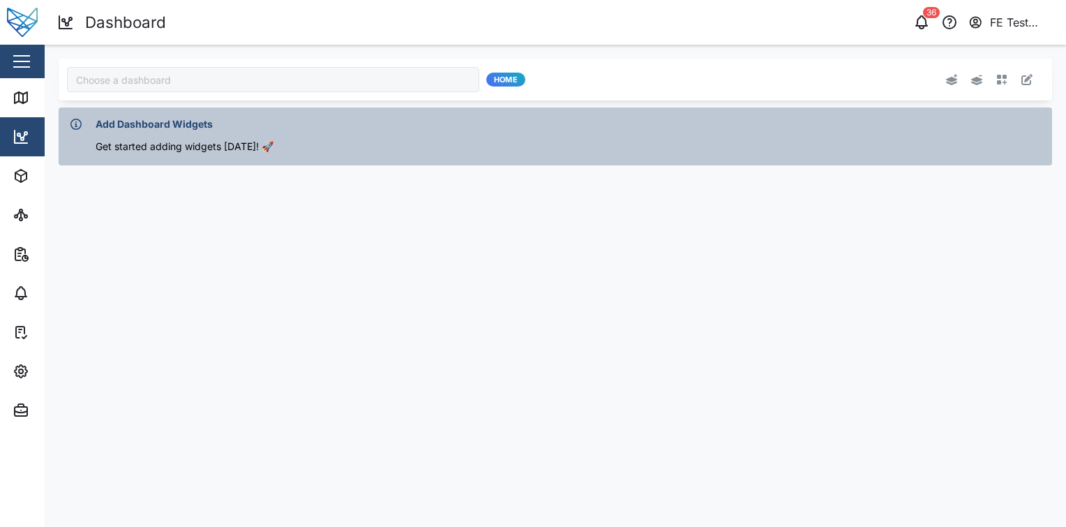
type input "Audit Dashboard"
click at [1003, 85] on button "button" at bounding box center [1002, 80] width 20 height 20
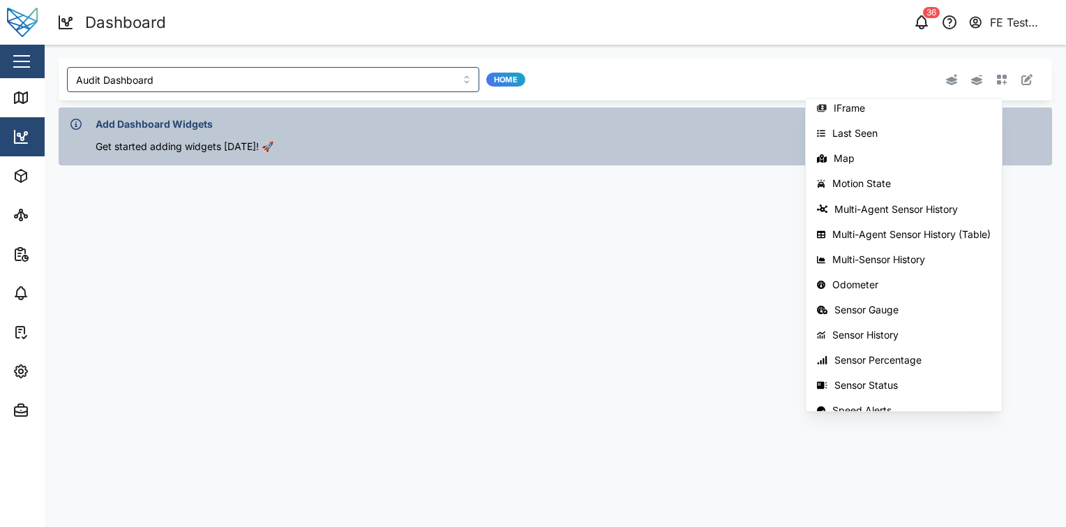
scroll to position [221, 0]
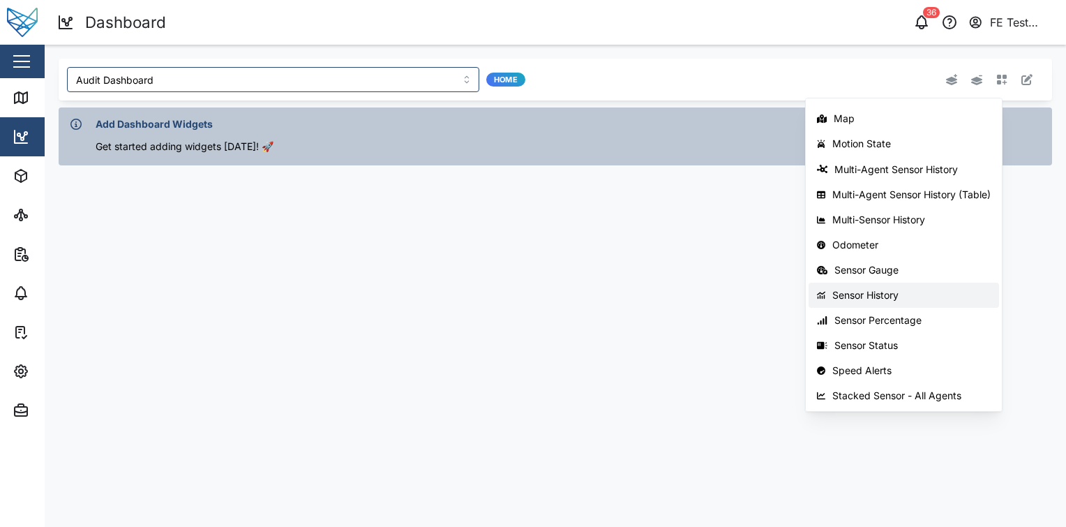
click at [958, 290] on div "Sensor History" at bounding box center [912, 295] width 158 height 11
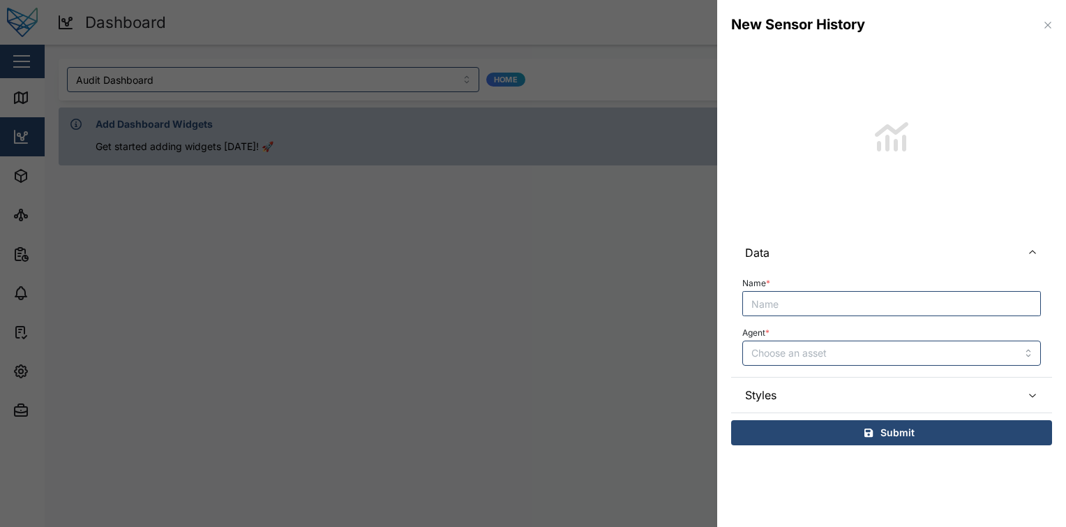
click at [1048, 27] on icon "button" at bounding box center [1048, 25] width 11 height 11
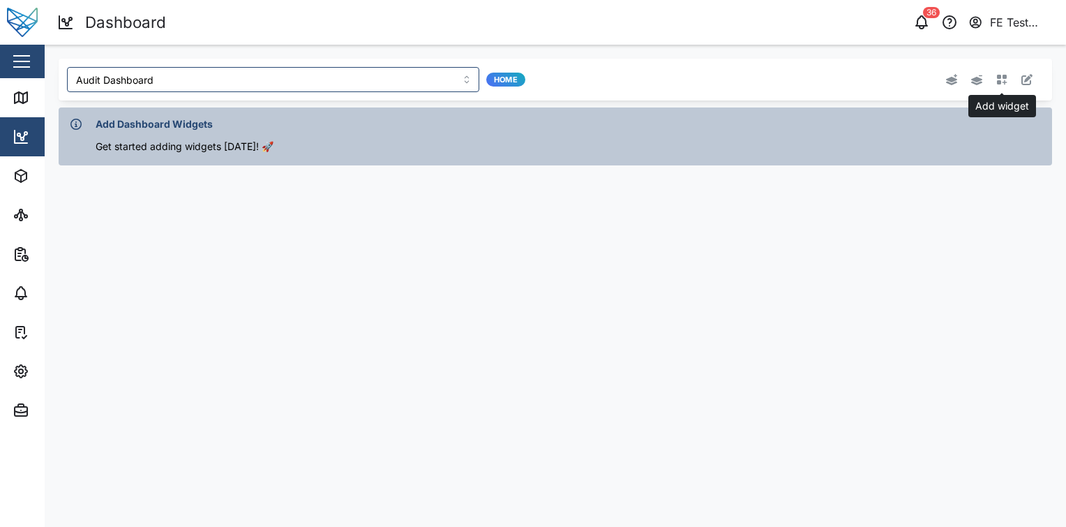
click at [1005, 78] on icon "button" at bounding box center [1002, 80] width 10 height 10
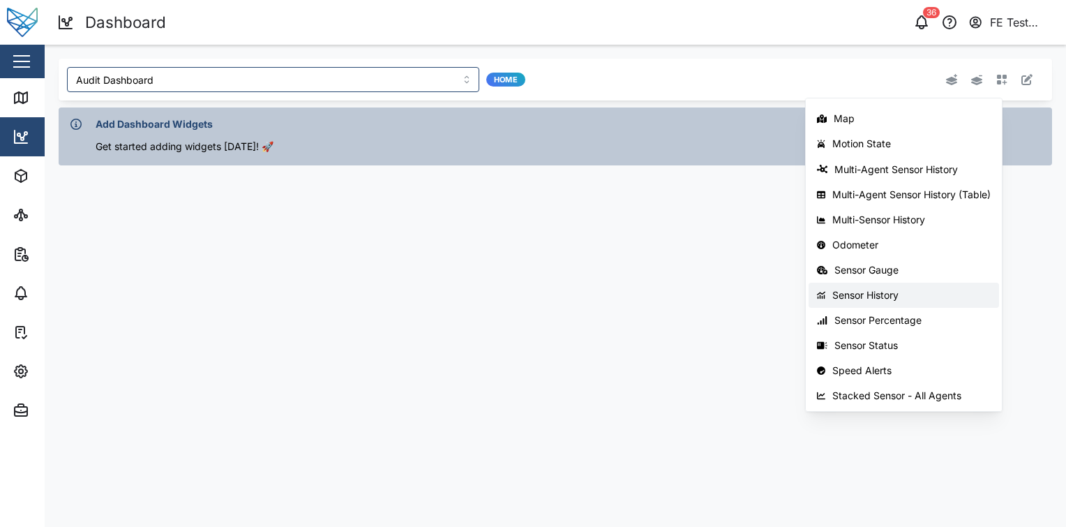
click at [955, 290] on div "Sensor History" at bounding box center [912, 295] width 158 height 11
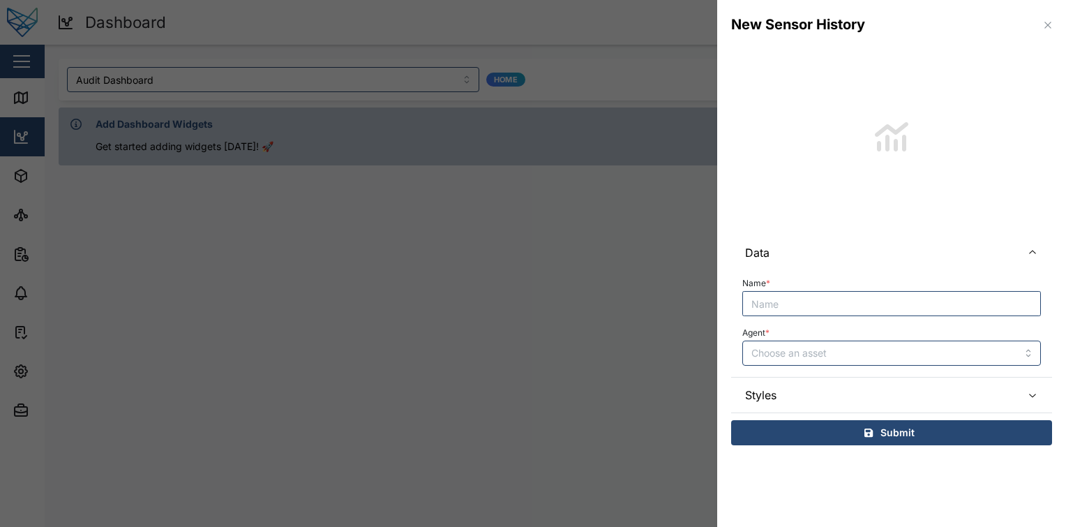
click at [837, 300] on input "Name *" at bounding box center [891, 303] width 299 height 25
click at [828, 356] on input "Agent *" at bounding box center [891, 353] width 299 height 25
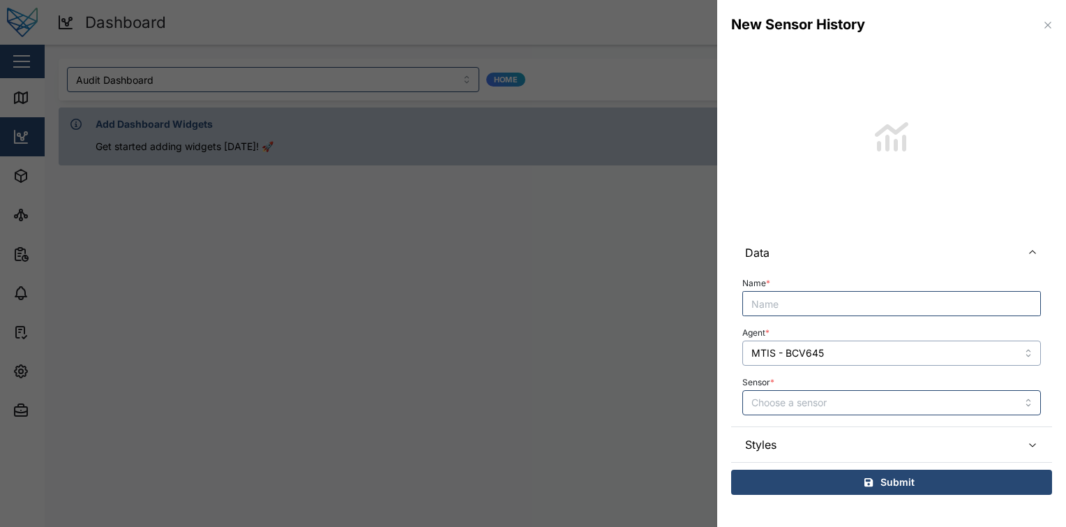
type input "MTIS - BCV645"
click at [840, 401] on input "Sensor *" at bounding box center [891, 402] width 299 height 25
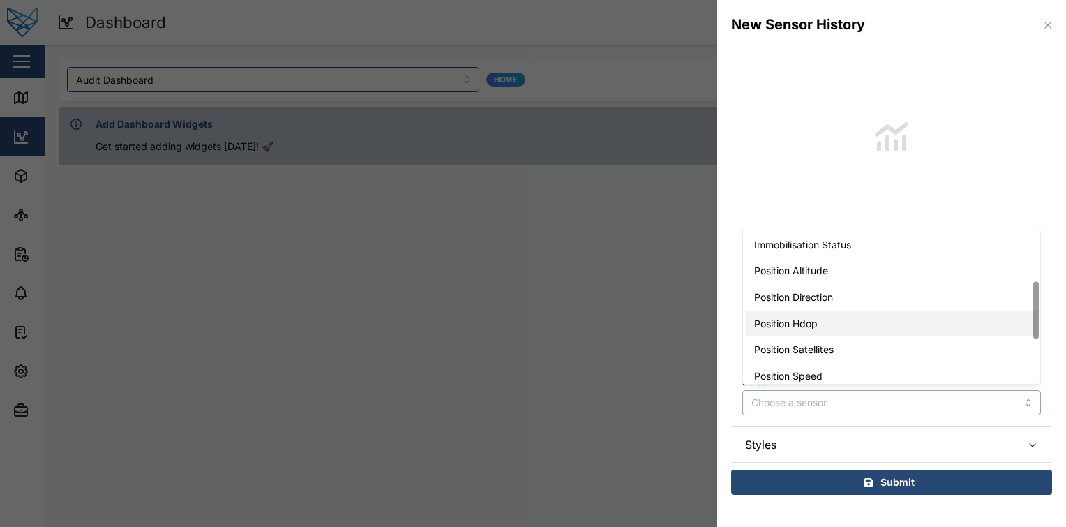
scroll to position [130, 0]
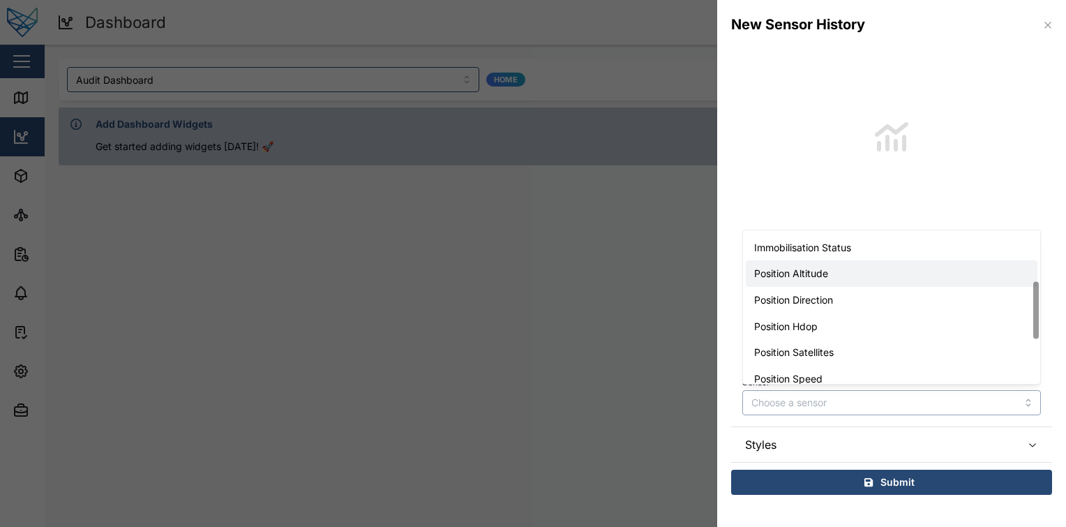
type input "Position Altitude"
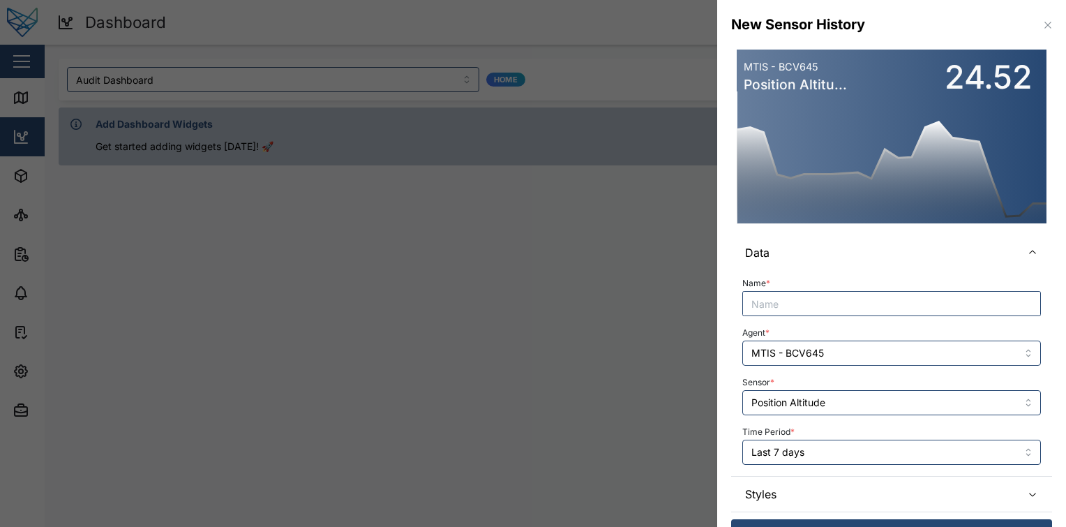
click at [834, 375] on div "Sensor * Position Altitude" at bounding box center [891, 394] width 299 height 43
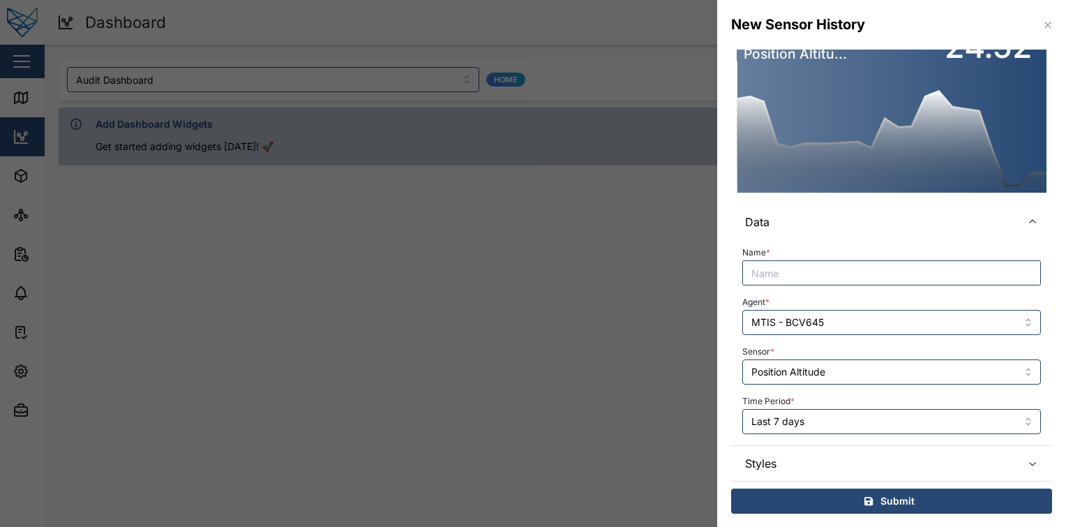
click at [819, 434] on div "Name * Agent * MTIS - BCV645 Sensor * Position Altitude Time Period * Last 7 da…" at bounding box center [891, 341] width 321 height 205
click at [871, 320] on input "MTIS - BCV645" at bounding box center [891, 322] width 299 height 25
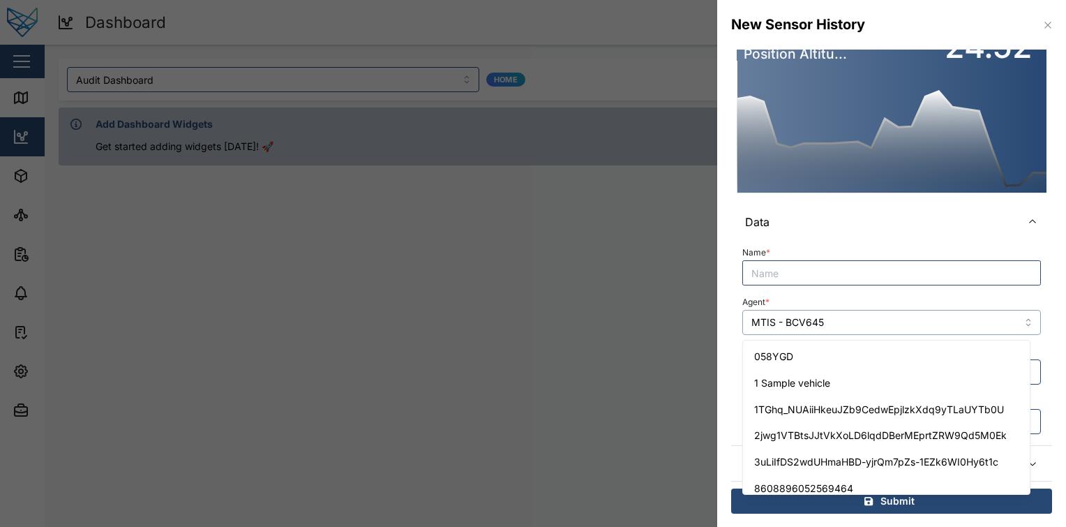
scroll to position [1296, 0]
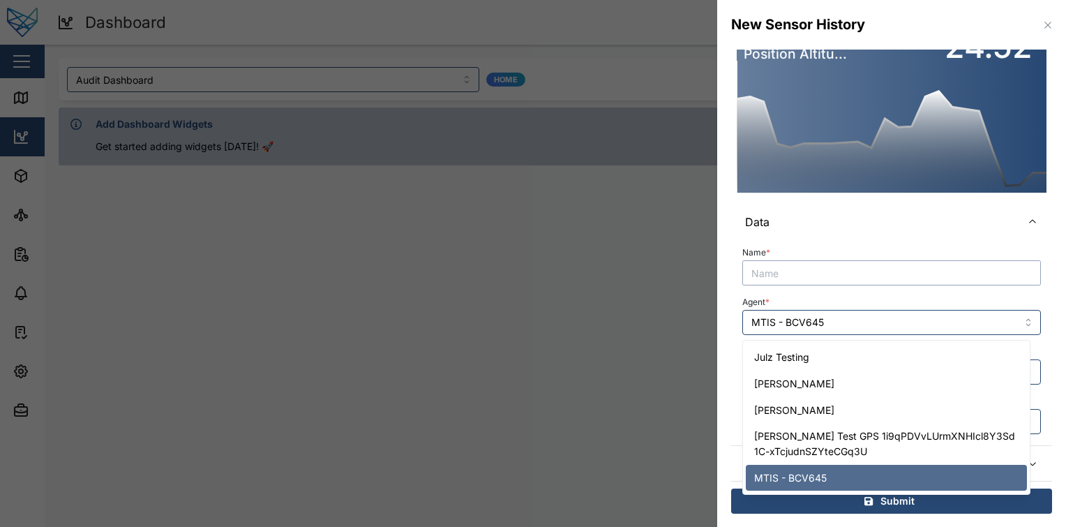
click at [907, 272] on input "Name *" at bounding box center [891, 272] width 299 height 25
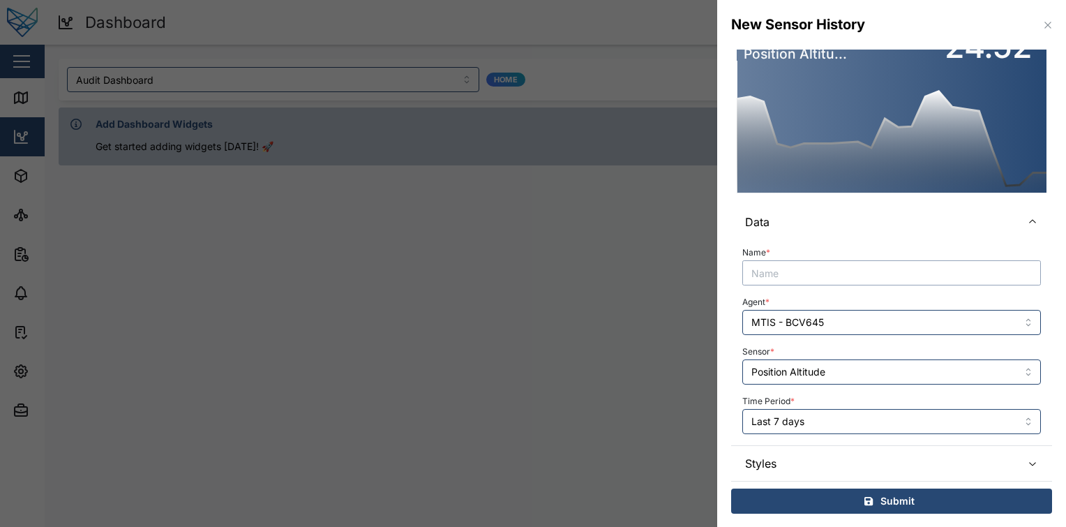
paste input "MTIS - BCV645"
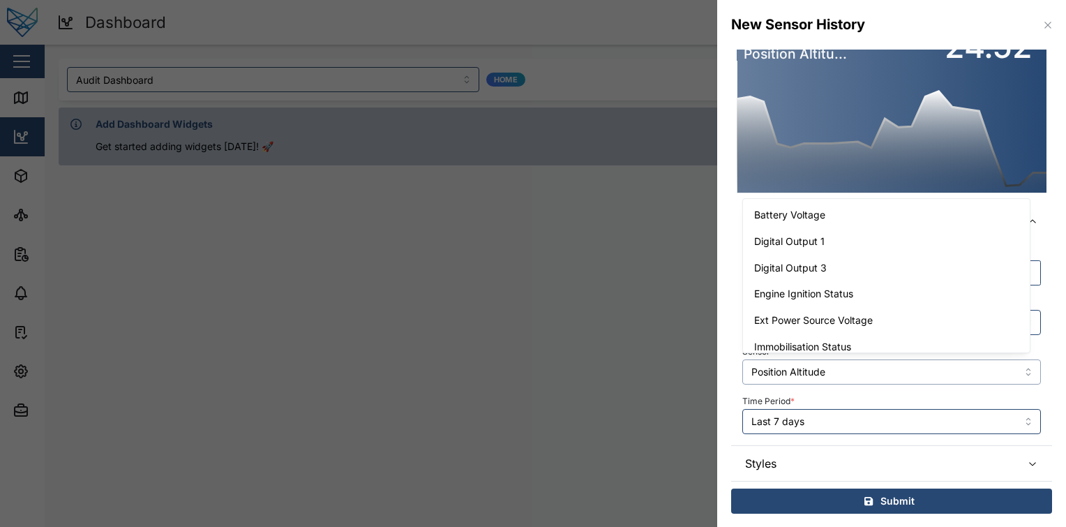
click at [850, 375] on input "Position Altitude" at bounding box center [891, 371] width 299 height 25
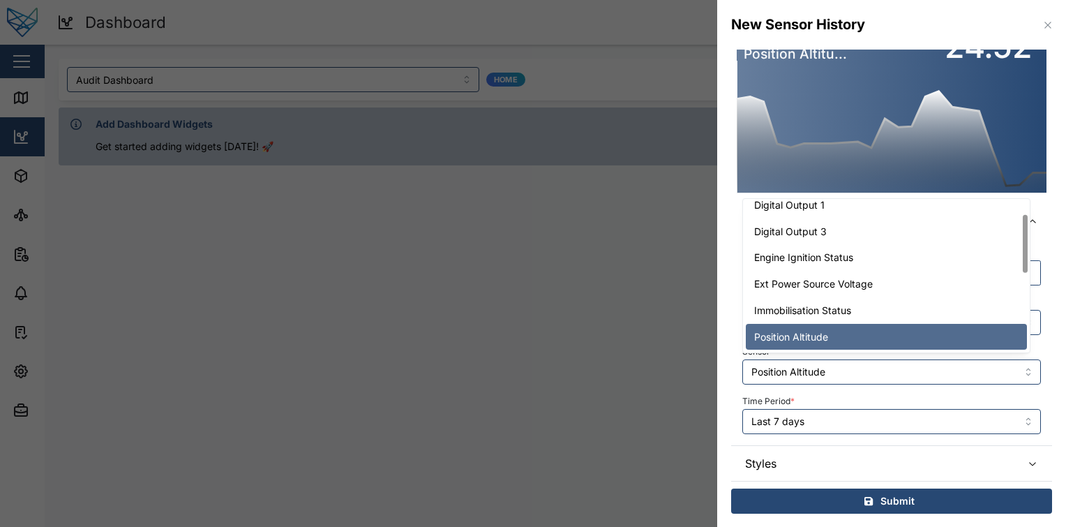
click at [884, 394] on div "Time Period * Last 7 days" at bounding box center [891, 412] width 299 height 43
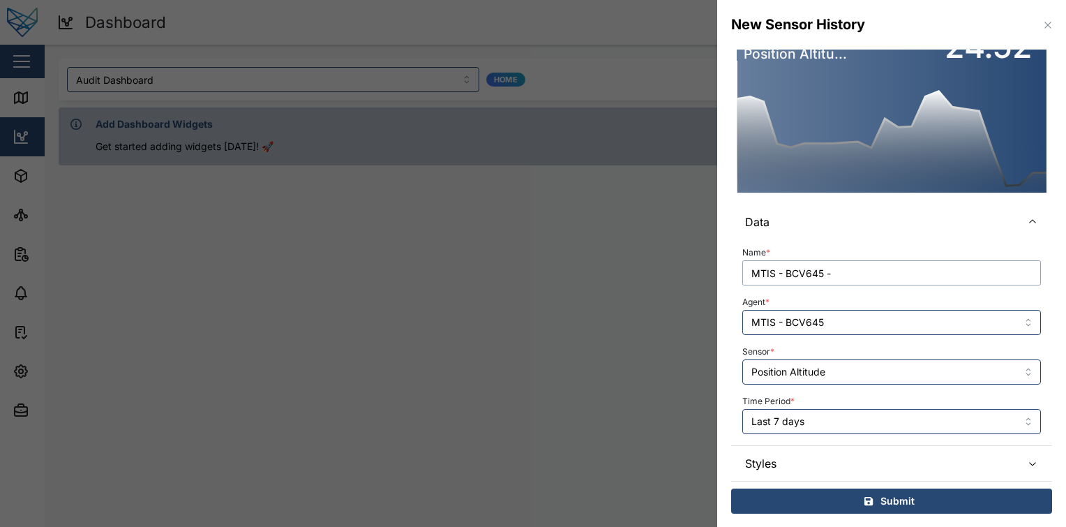
click at [919, 276] on input "MTIS - BCV645 -" at bounding box center [891, 272] width 299 height 25
paste input "Position Altitude"
click at [970, 291] on div "Name * MTIS - BCV645 - Position Altitude (7D) Agent * MTIS - BCV645 Sensor * Po…" at bounding box center [891, 338] width 299 height 191
click at [927, 280] on input "MTIS - BCV645 - Position Altitude (7D)" at bounding box center [891, 272] width 299 height 25
type input "MTIS - BCV645 - Position Altitude (7d)"
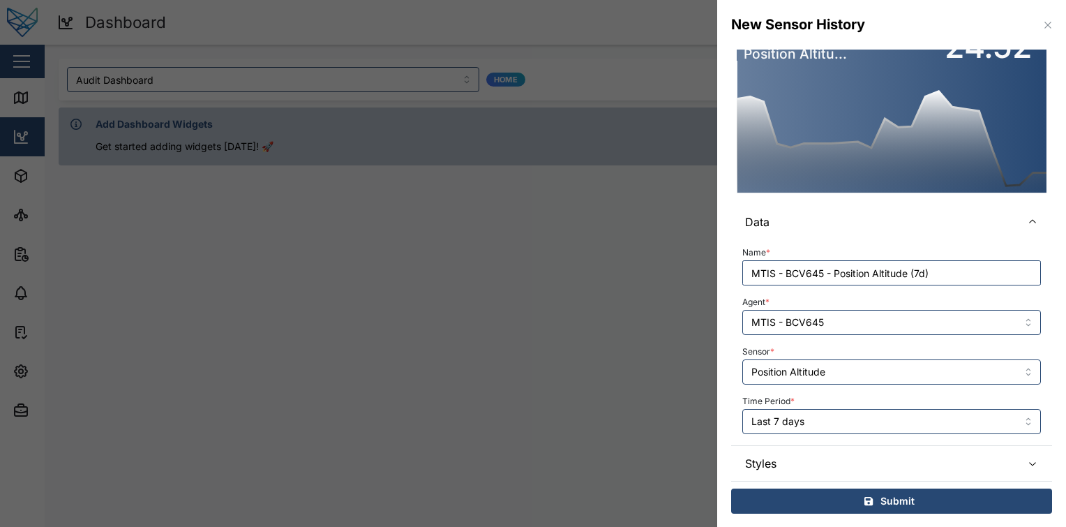
click at [913, 295] on div "Agent * MTIS - BCV645" at bounding box center [891, 313] width 299 height 43
click at [805, 466] on span "Styles" at bounding box center [877, 463] width 265 height 35
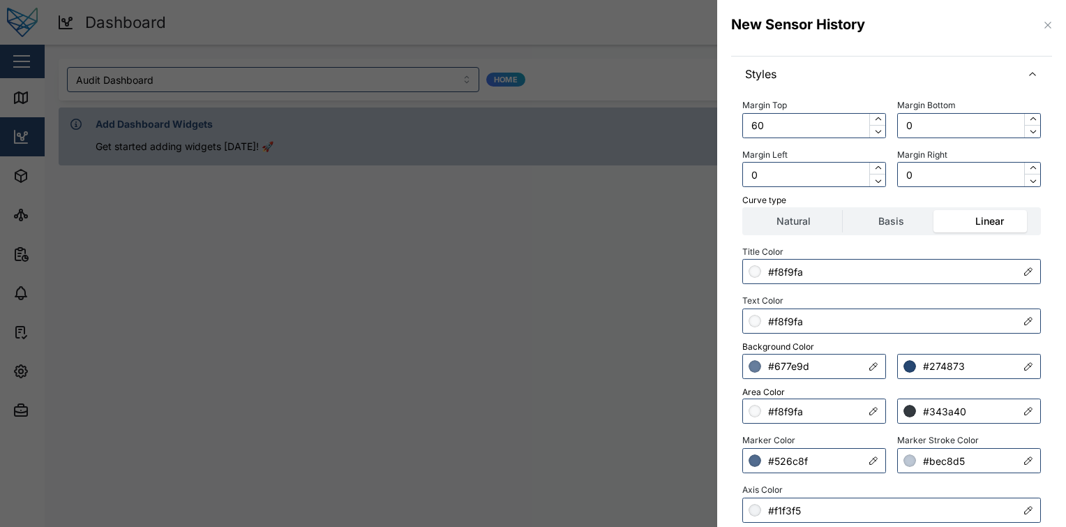
scroll to position [214, 0]
click at [918, 228] on label "Basis" at bounding box center [891, 222] width 97 height 22
click at [843, 211] on input "Basis" at bounding box center [843, 211] width 0 height 0
click at [964, 211] on label "Linear" at bounding box center [989, 222] width 97 height 22
click at [941, 211] on input "Linear" at bounding box center [941, 211] width 0 height 0
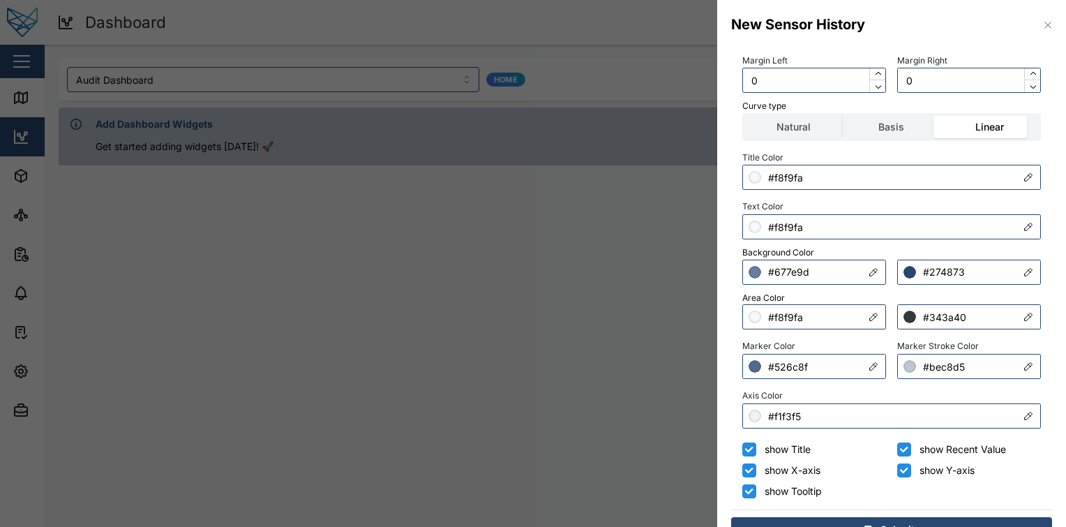
scroll to position [337, 0]
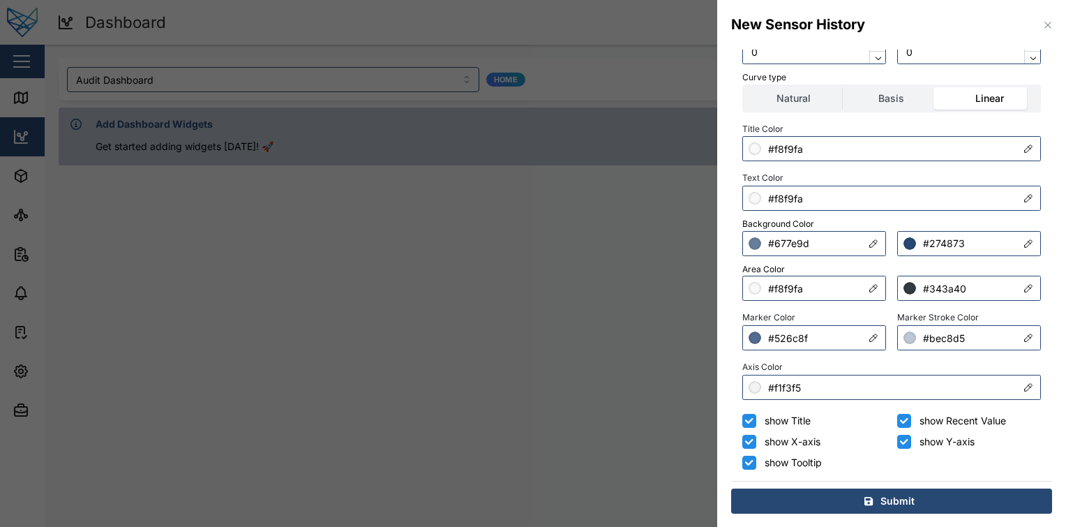
click at [885, 489] on span "Submit" at bounding box center [898, 501] width 34 height 24
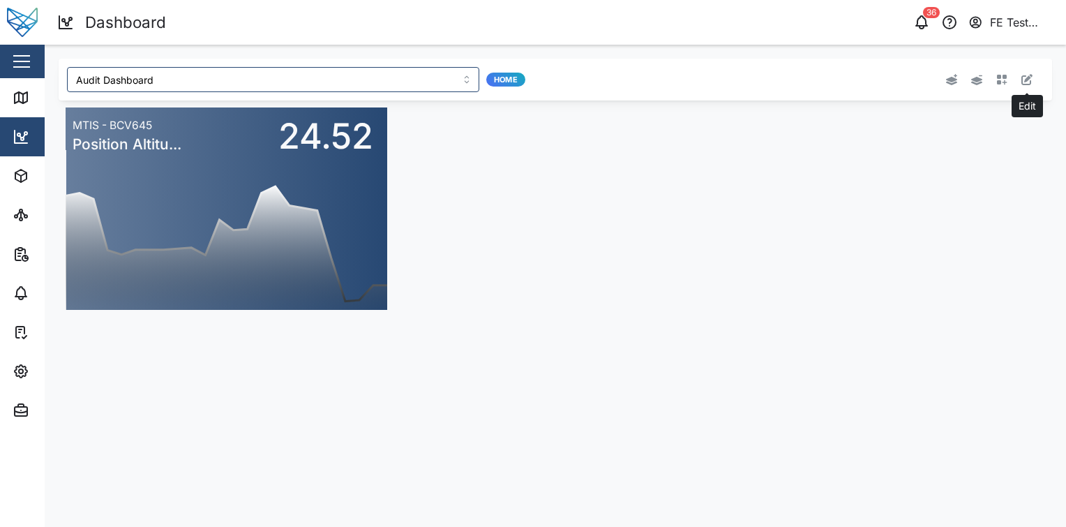
click at [1030, 80] on icon "button" at bounding box center [1027, 79] width 11 height 11
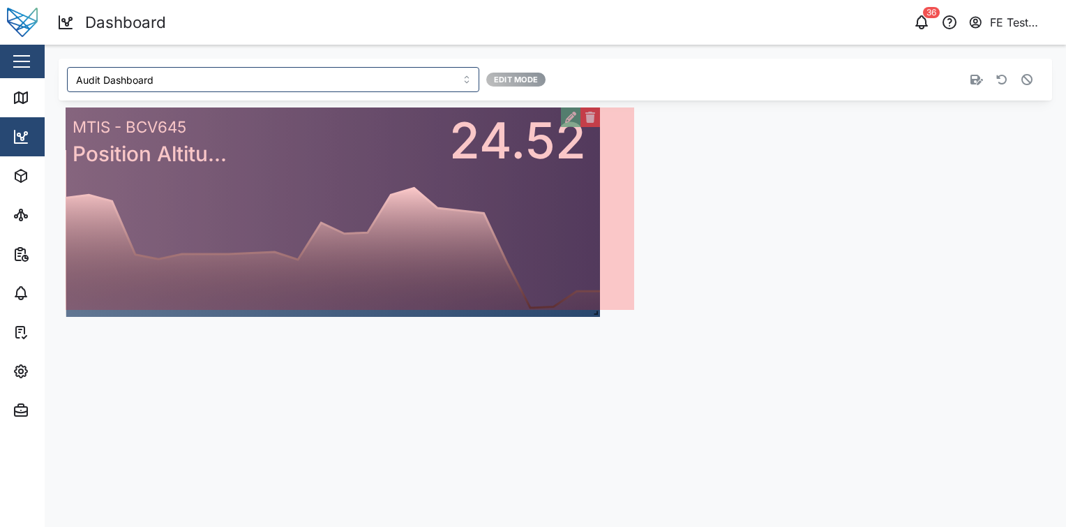
drag, startPoint x: 384, startPoint y: 306, endPoint x: 597, endPoint y: 313, distance: 212.9
click at [597, 313] on span at bounding box center [593, 310] width 14 height 14
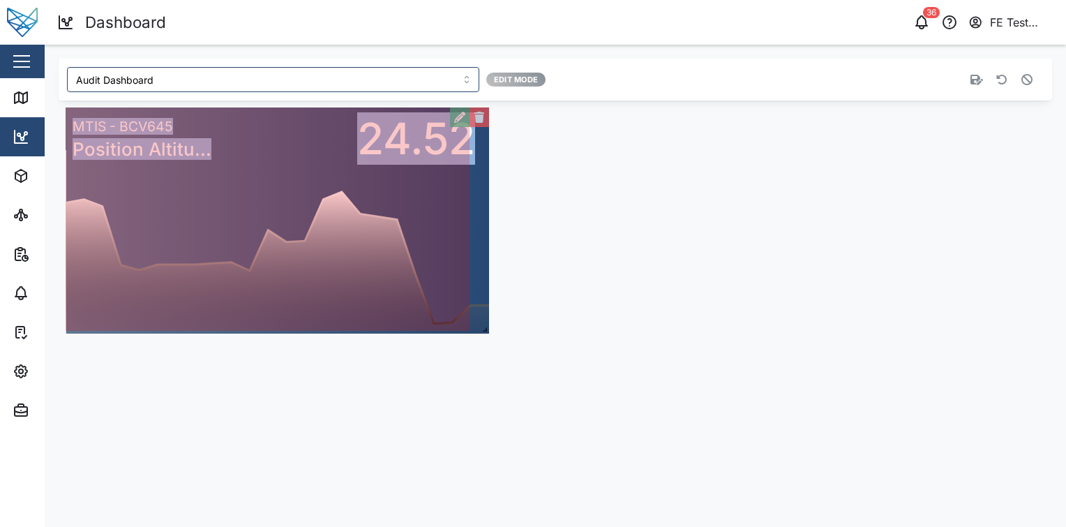
drag, startPoint x: 632, startPoint y: 308, endPoint x: 486, endPoint y: 332, distance: 147.1
click at [486, 332] on span at bounding box center [482, 327] width 14 height 14
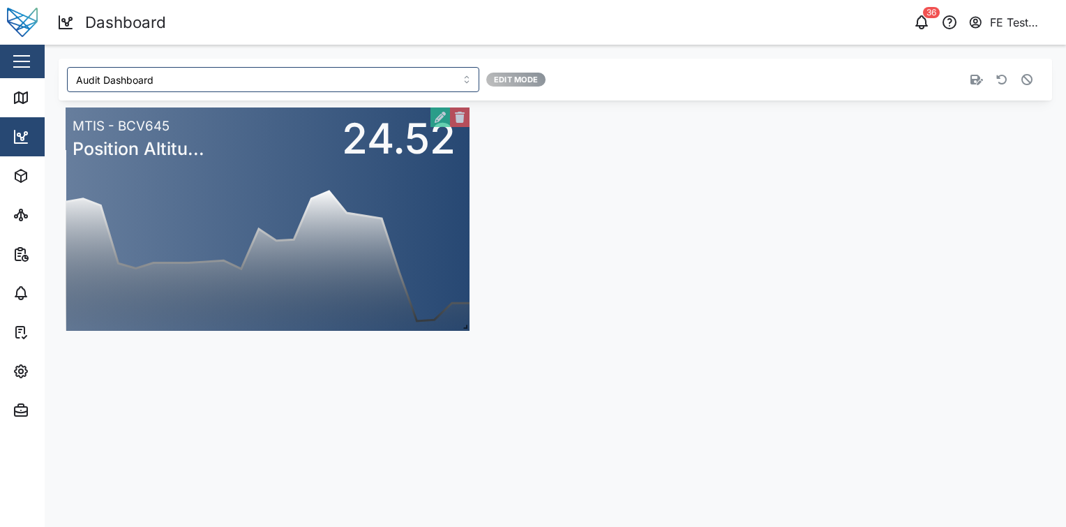
click at [1017, 84] on button "button" at bounding box center [1027, 80] width 20 height 20
click at [1006, 81] on icon "button" at bounding box center [1001, 79] width 11 height 11
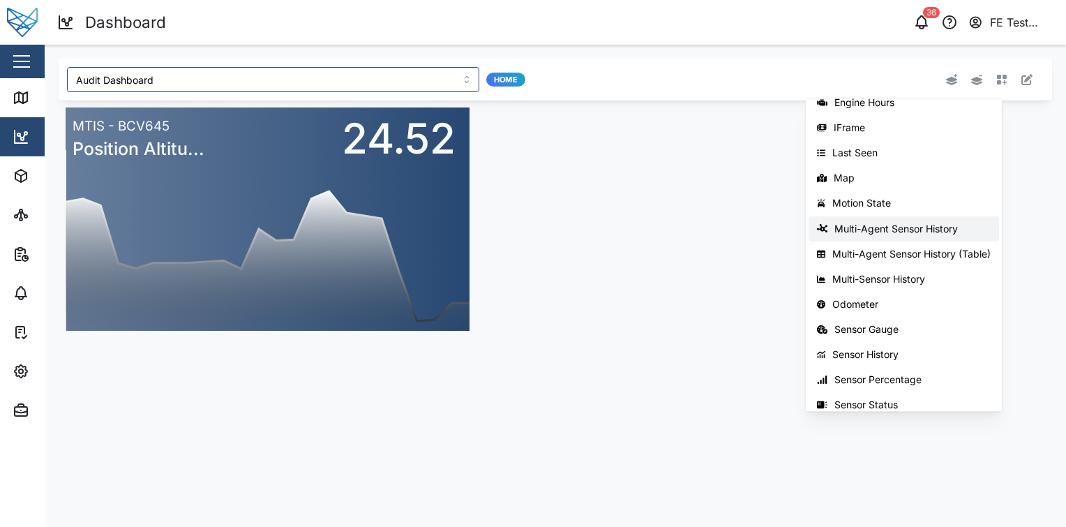
scroll to position [221, 0]
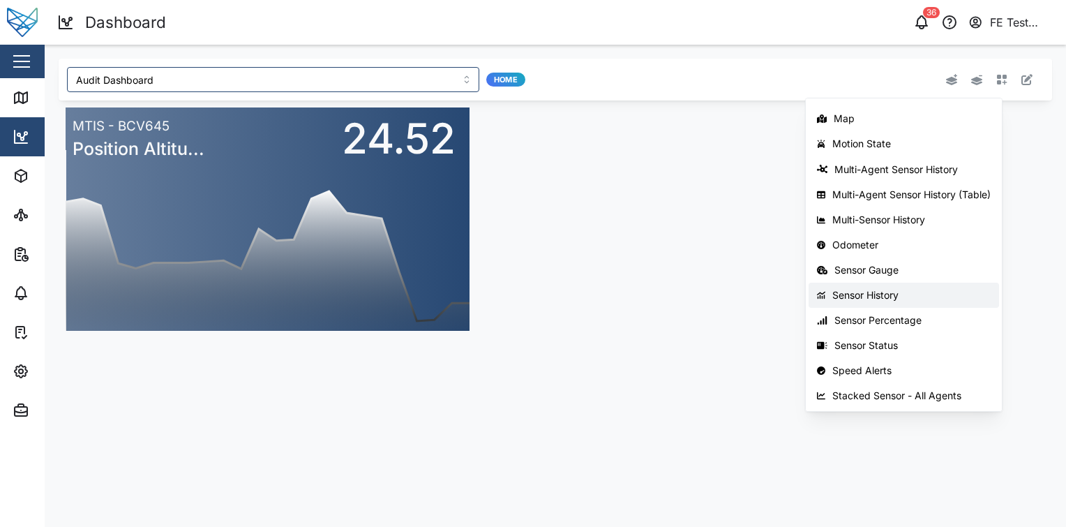
click at [916, 297] on div "Sensor History" at bounding box center [912, 295] width 158 height 11
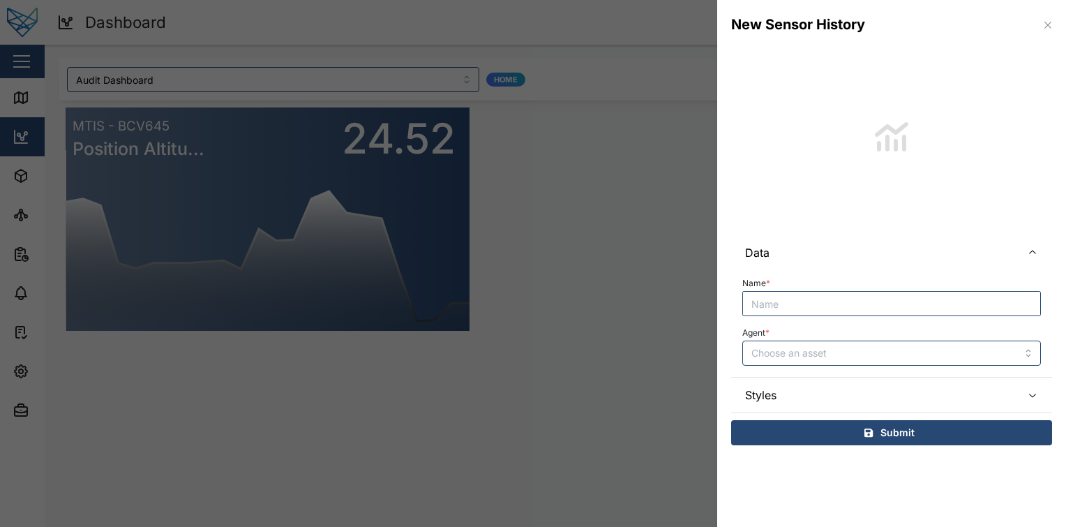
click at [572, 218] on div at bounding box center [533, 263] width 1066 height 527
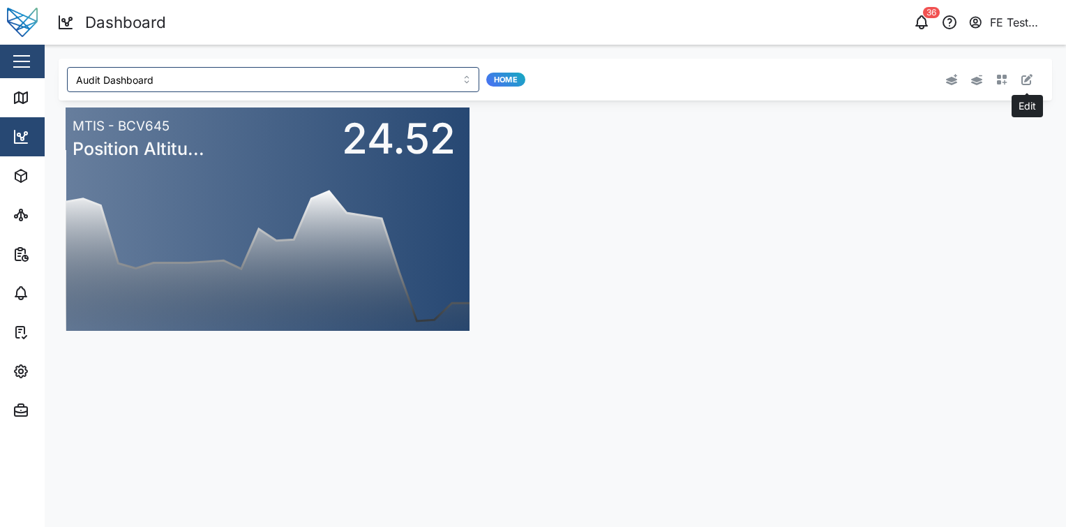
click at [1024, 80] on icon "button" at bounding box center [1027, 79] width 11 height 11
click at [1022, 80] on icon "button" at bounding box center [1027, 79] width 11 height 11
click at [1002, 80] on icon "button" at bounding box center [1001, 79] width 11 height 11
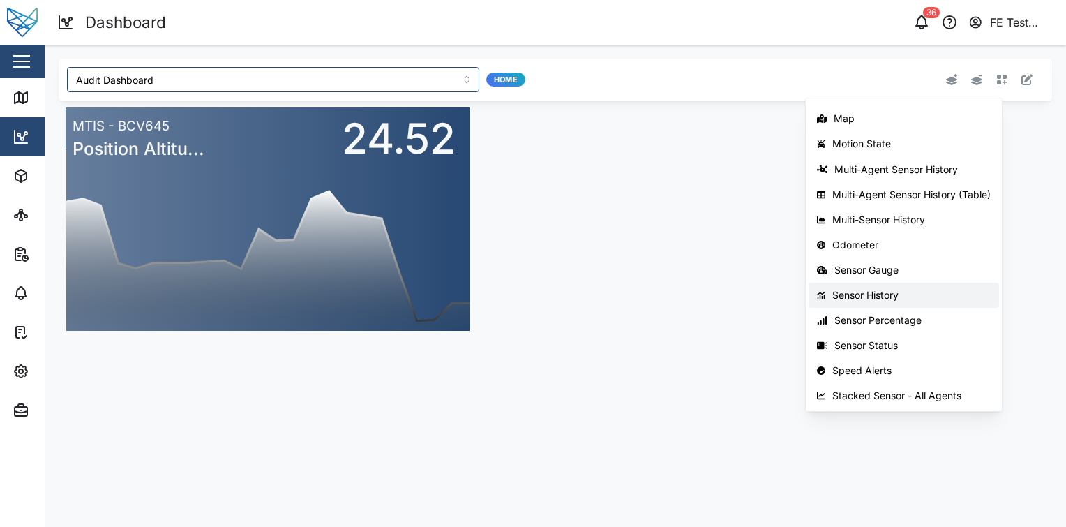
click at [930, 302] on button "Sensor History" at bounding box center [904, 295] width 191 height 25
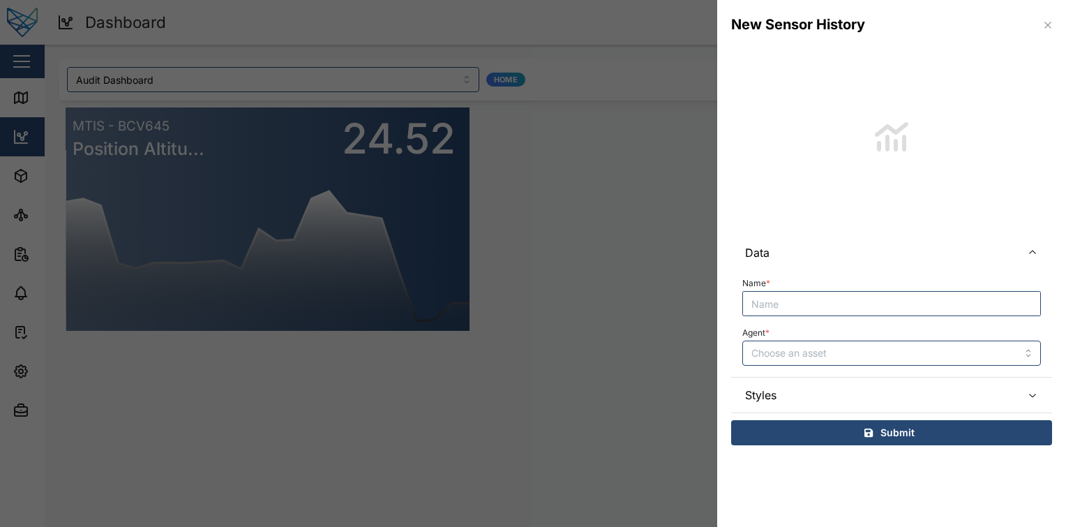
click at [821, 294] on input "Name *" at bounding box center [891, 303] width 299 height 25
click at [797, 343] on input "Agent *" at bounding box center [891, 353] width 299 height 25
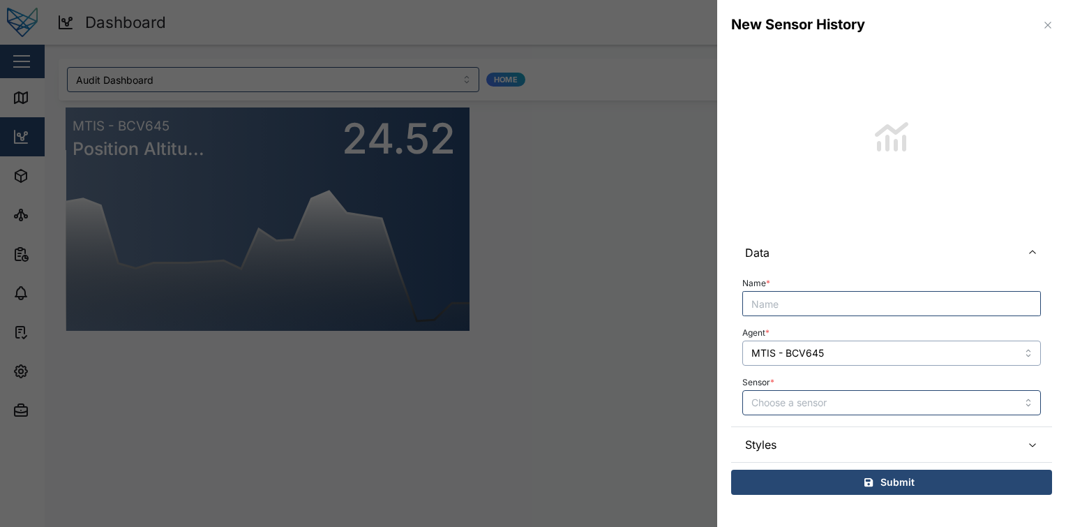
type input "MTIS - BCV645"
click at [843, 408] on input "Sensor *" at bounding box center [891, 402] width 299 height 25
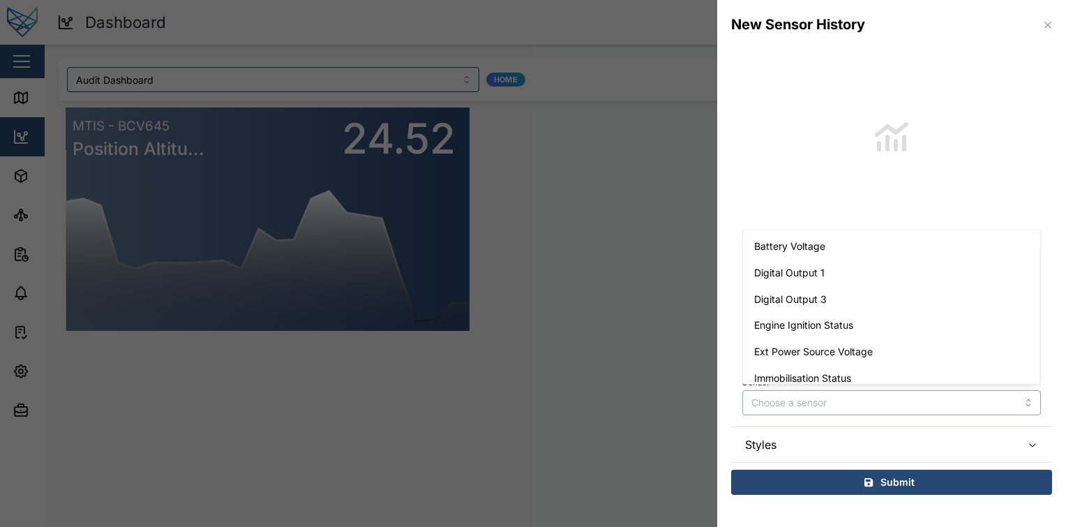
paste input "MTIS - BCV645"
type input "MTIS - BCV645"
type input "posi"
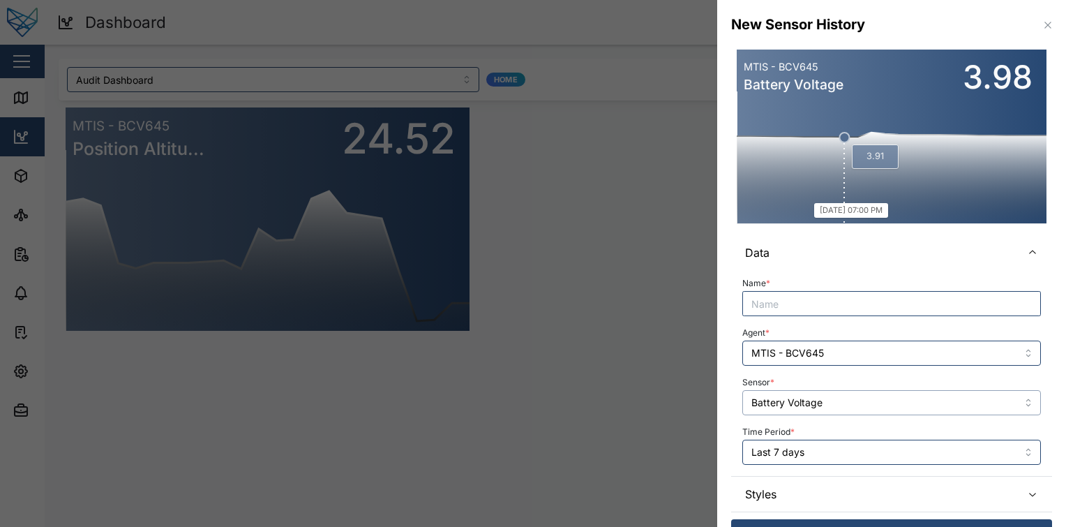
scroll to position [31, 0]
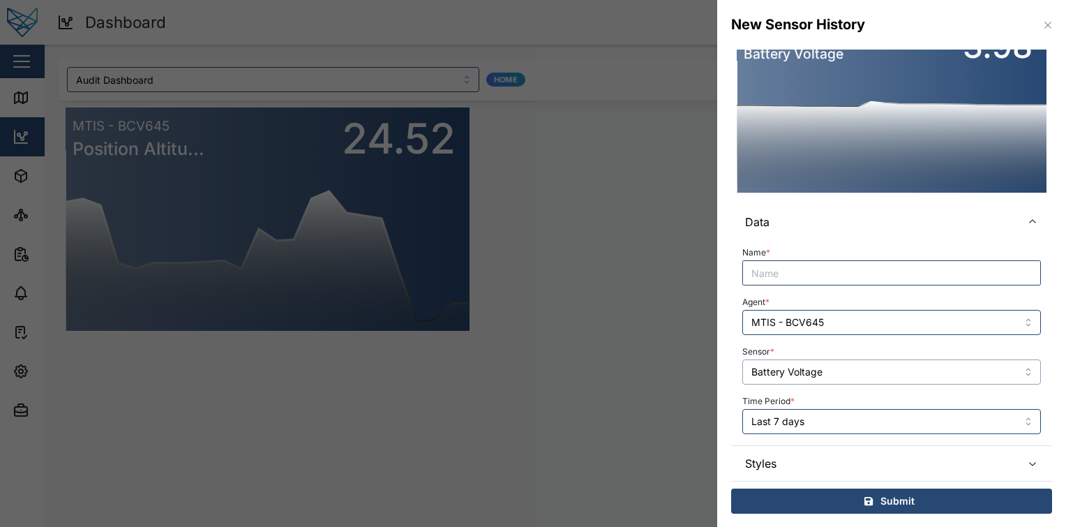
type input "Battery Voltage"
click at [854, 452] on span "Styles" at bounding box center [877, 463] width 265 height 35
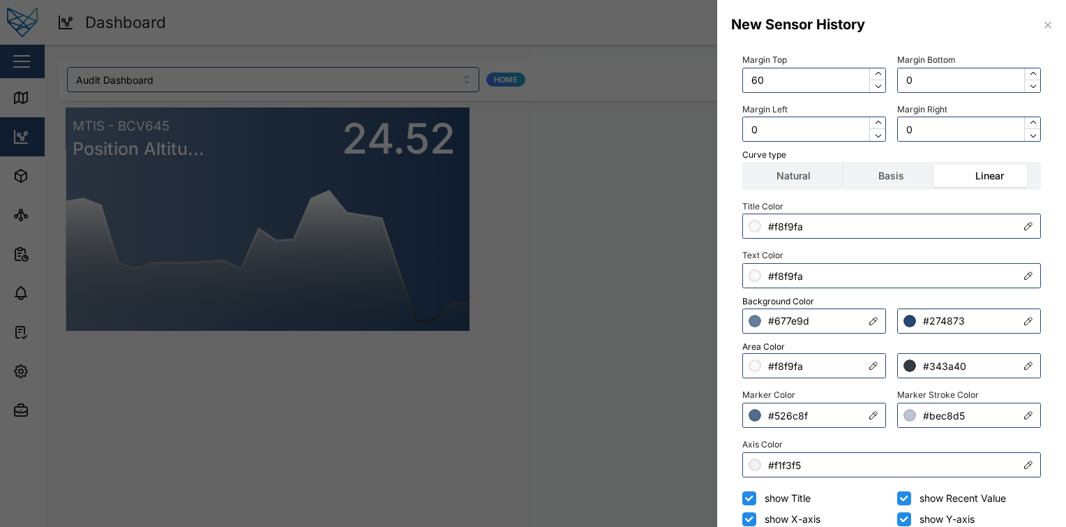
scroll to position [260, 0]
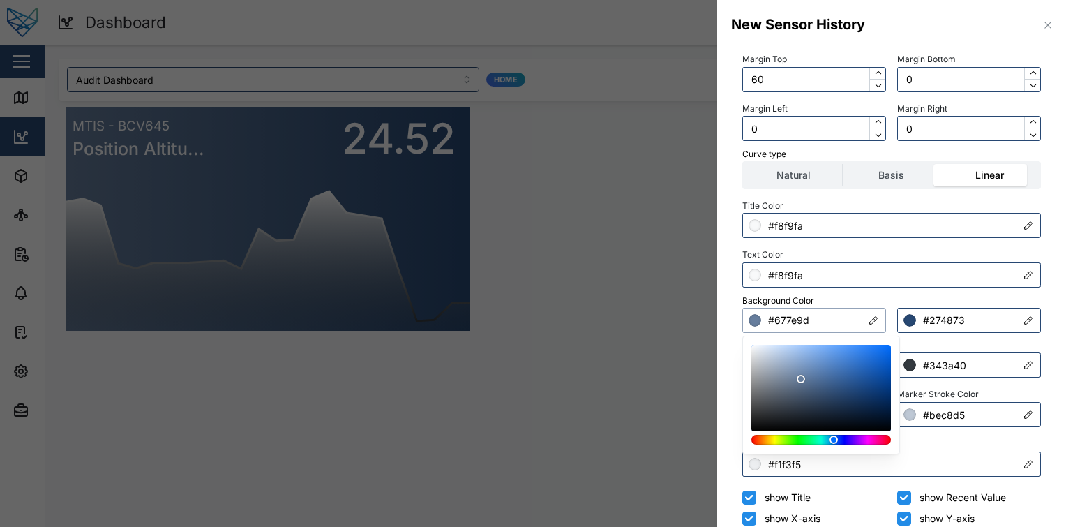
click at [829, 313] on input "#677e9d" at bounding box center [814, 320] width 144 height 25
click at [814, 440] on div at bounding box center [821, 440] width 130 height 10
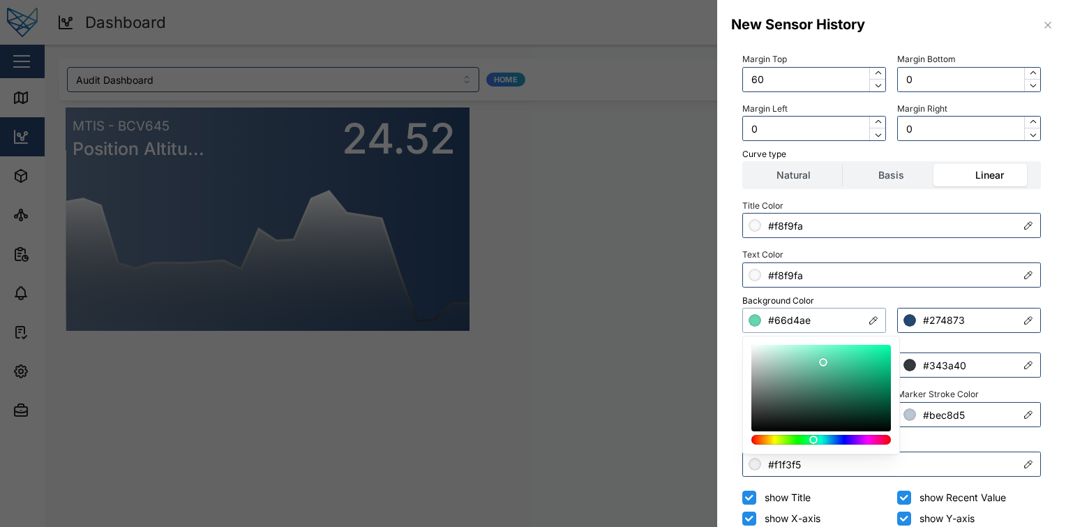
drag, startPoint x: 839, startPoint y: 389, endPoint x: 823, endPoint y: 363, distance: 30.4
click at [823, 363] on div at bounding box center [821, 388] width 130 height 77
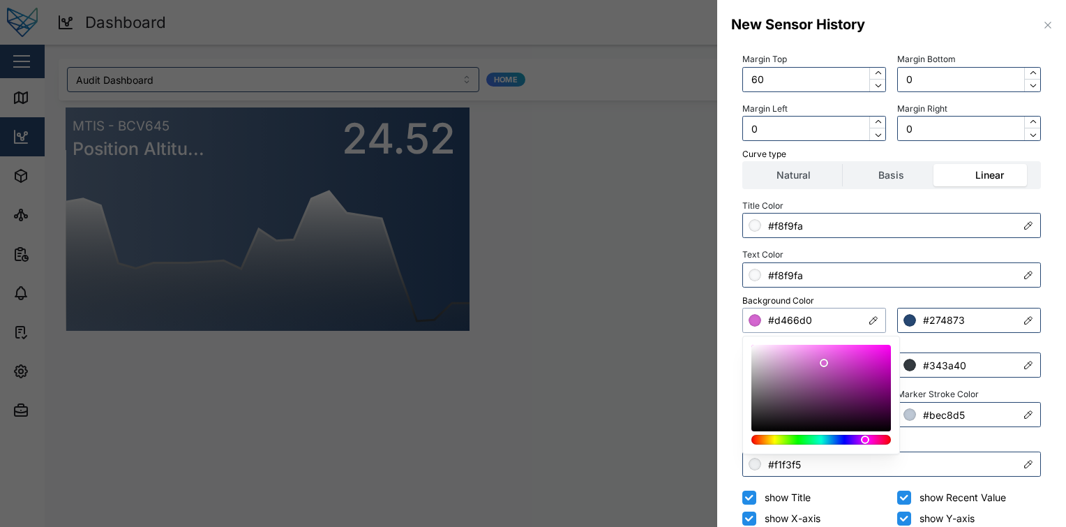
click at [865, 442] on div at bounding box center [821, 440] width 130 height 10
type input "#cc33c6"
click at [854, 365] on div at bounding box center [821, 388] width 130 height 77
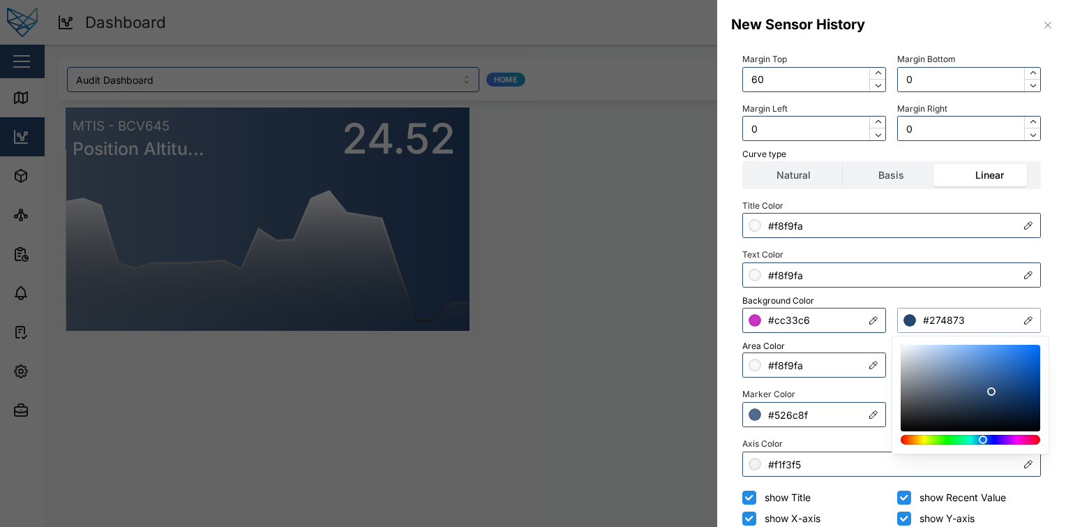
click at [971, 316] on input "#274873" at bounding box center [969, 320] width 144 height 25
click at [990, 437] on div at bounding box center [971, 440] width 130 height 10
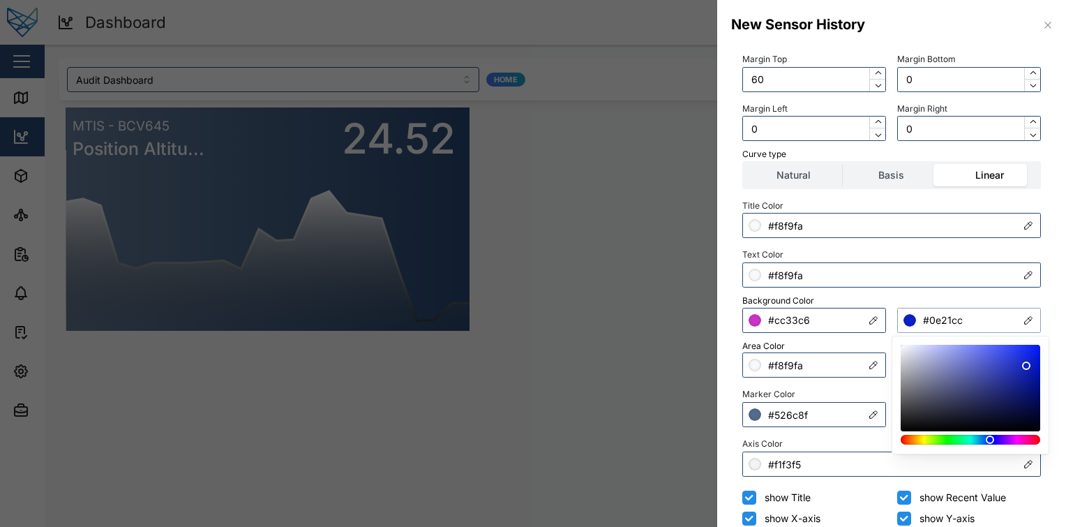
drag, startPoint x: 1021, startPoint y: 385, endPoint x: 1027, endPoint y: 366, distance: 19.9
click at [1027, 366] on div at bounding box center [971, 388] width 130 height 77
type input "#3e4ed6"
drag, startPoint x: 1027, startPoint y: 366, endPoint x: 998, endPoint y: 361, distance: 29.7
click at [998, 361] on div at bounding box center [998, 362] width 8 height 8
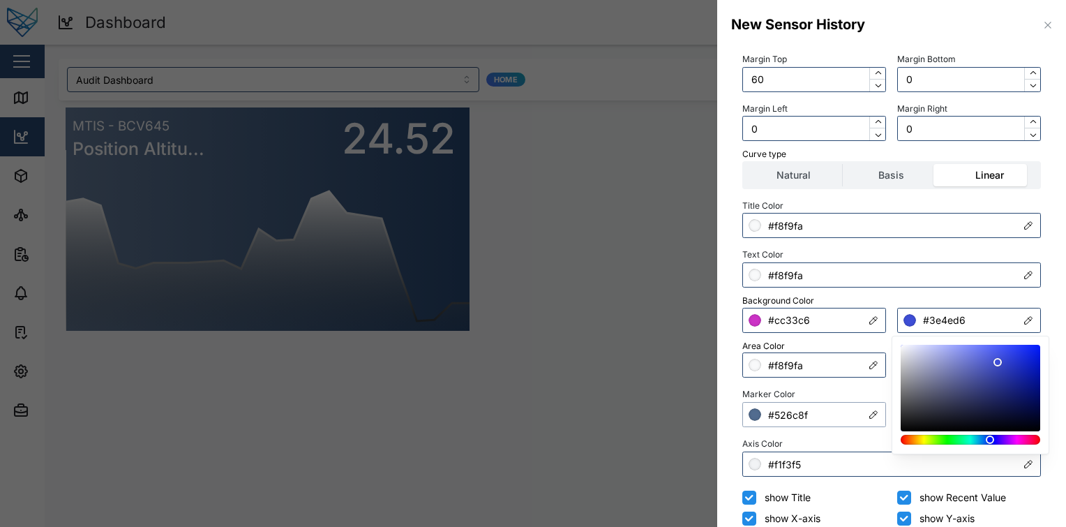
click at [829, 416] on input "#526c8f" at bounding box center [814, 414] width 144 height 25
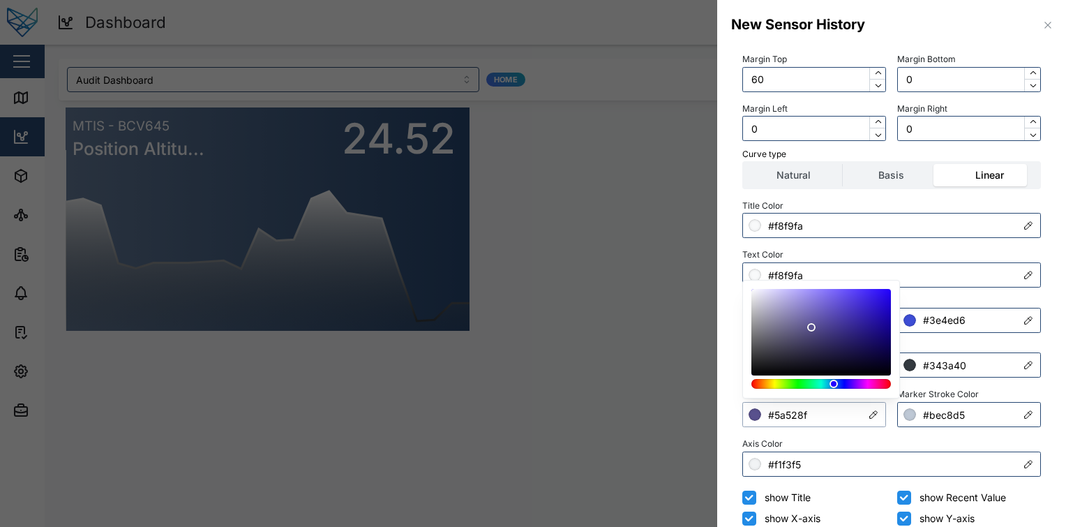
click at [846, 386] on div at bounding box center [821, 384] width 130 height 10
click at [863, 286] on div at bounding box center [821, 339] width 158 height 119
type input "#4a2eff"
click at [863, 294] on div at bounding box center [821, 332] width 130 height 77
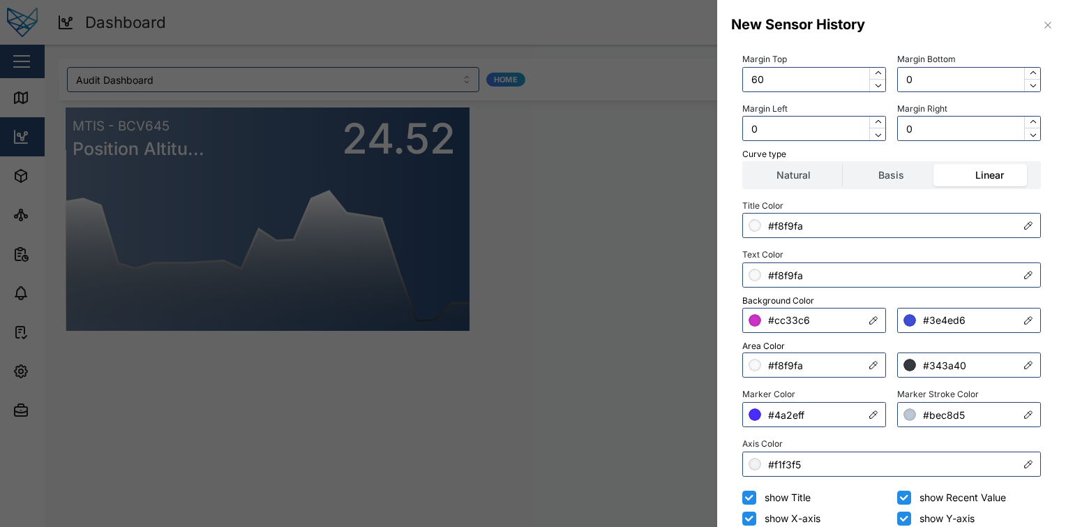
click at [973, 388] on div "Marker Stroke Color #bec8d5" at bounding box center [969, 405] width 144 height 43
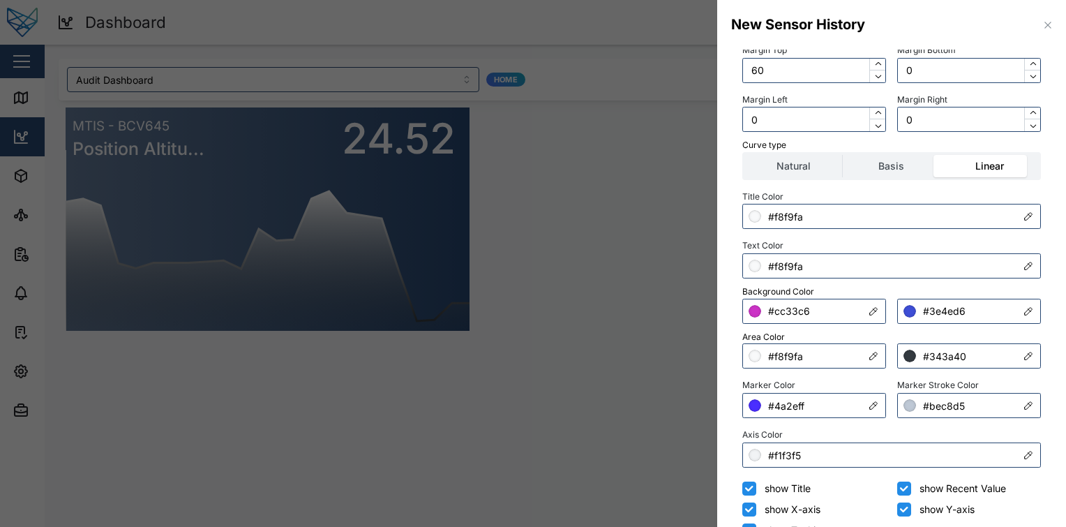
scroll to position [271, 0]
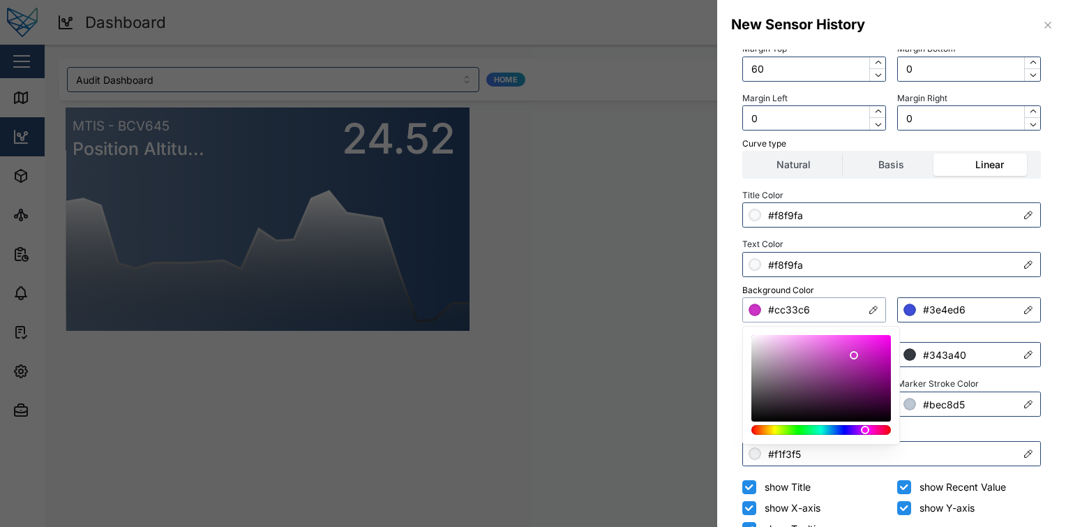
click at [835, 317] on input "#cc33c6" at bounding box center [814, 309] width 144 height 25
click at [859, 431] on div at bounding box center [821, 430] width 130 height 10
type input "#bf00ff"
drag, startPoint x: 860, startPoint y: 349, endPoint x: 892, endPoint y: 338, distance: 33.8
click at [892, 338] on div at bounding box center [821, 385] width 158 height 119
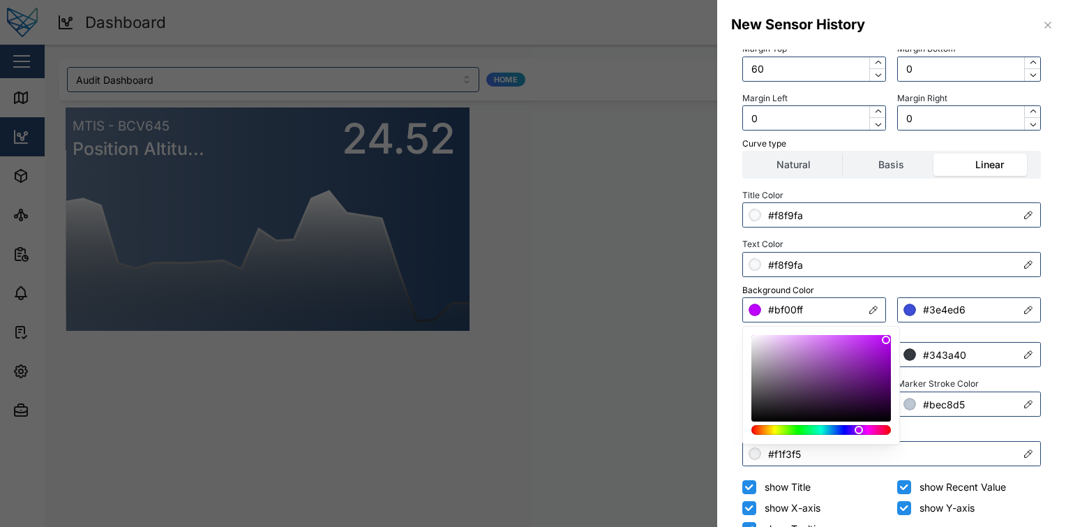
click at [964, 282] on div "Title Color #f8f9fa Text Color #f8f9fa Background Color #bf00ff #3e4ed6 Area Co…" at bounding box center [891, 326] width 299 height 281
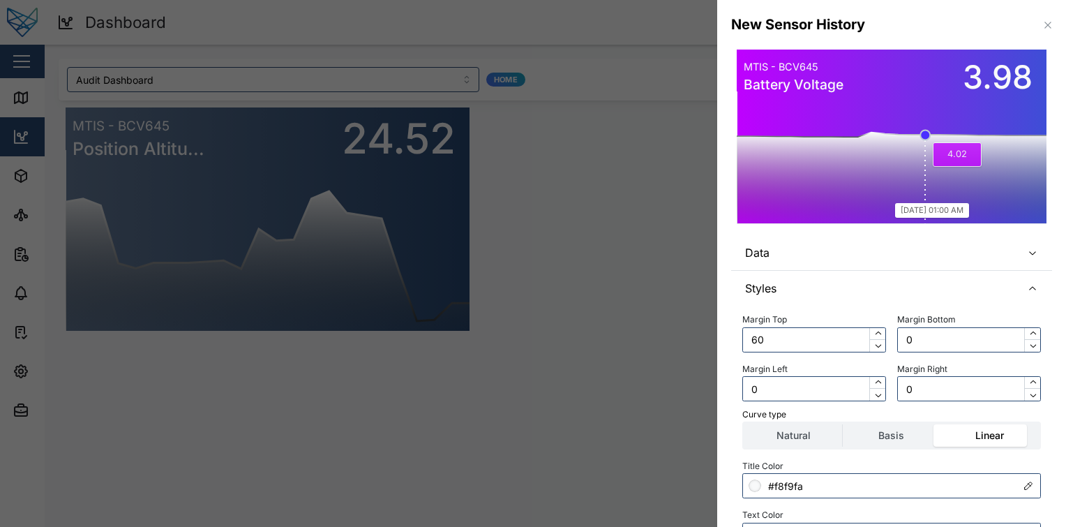
scroll to position [175, 0]
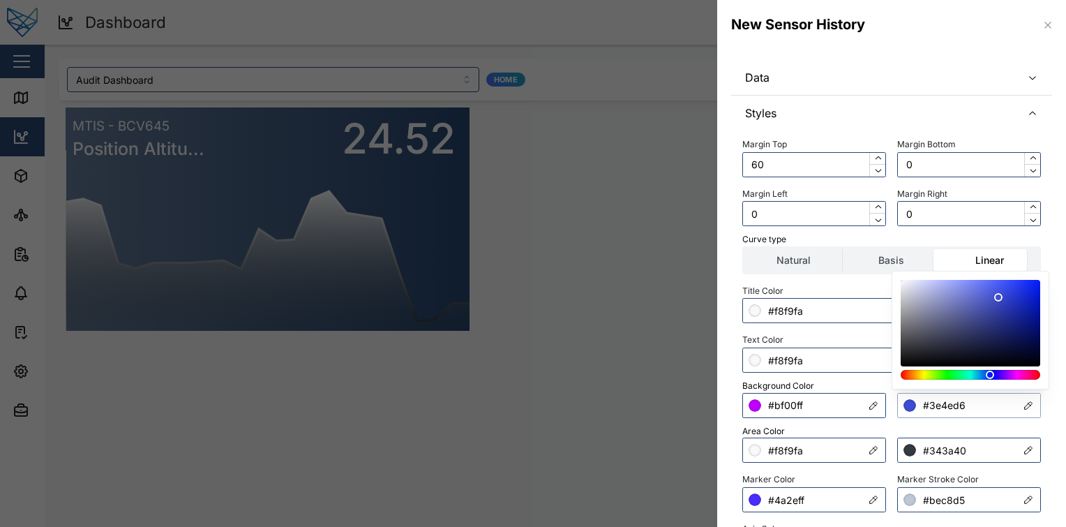
click at [938, 403] on input "#3e4ed6" at bounding box center [969, 405] width 144 height 25
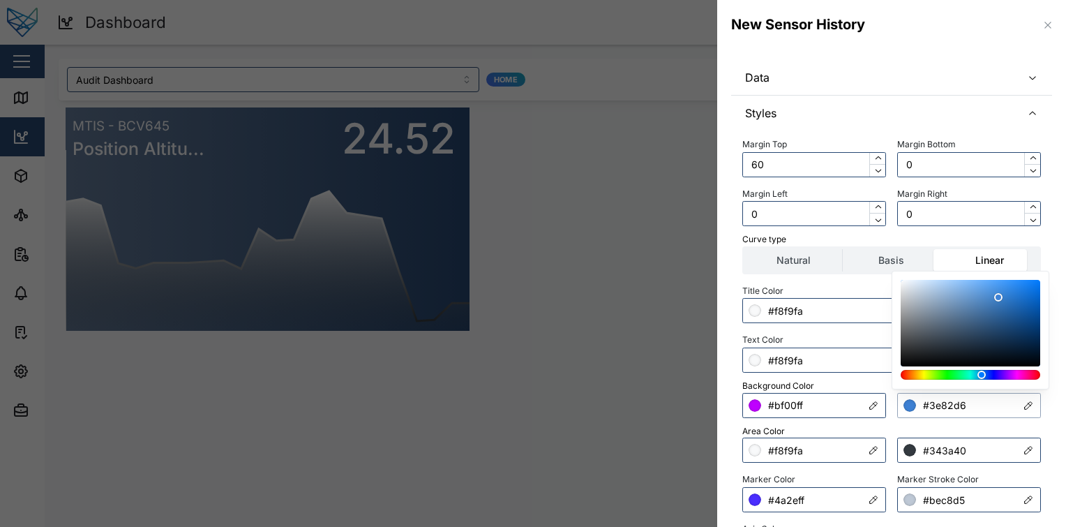
click at [982, 375] on div at bounding box center [982, 375] width 8 height 8
type input "#0072eb"
drag, startPoint x: 1014, startPoint y: 286, endPoint x: 1042, endPoint y: 291, distance: 28.3
click at [1042, 291] on div at bounding box center [971, 330] width 158 height 119
click at [939, 237] on div "Curve type" at bounding box center [891, 239] width 299 height 13
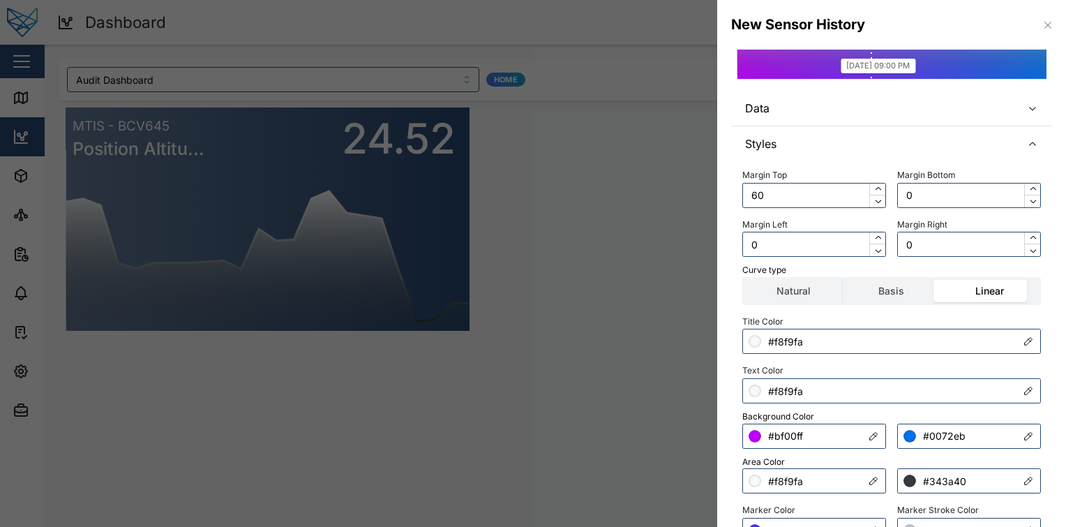
scroll to position [145, 0]
click at [799, 455] on div "Area Color" at bounding box center [891, 461] width 299 height 13
click at [826, 435] on input "#bf00ff" at bounding box center [814, 435] width 144 height 25
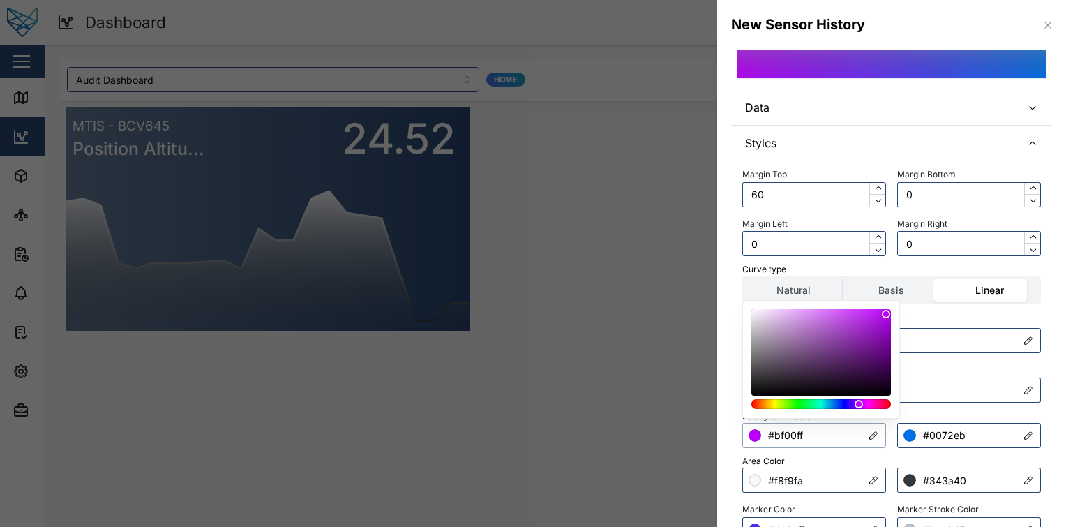
click at [826, 398] on div at bounding box center [821, 402] width 138 height 14
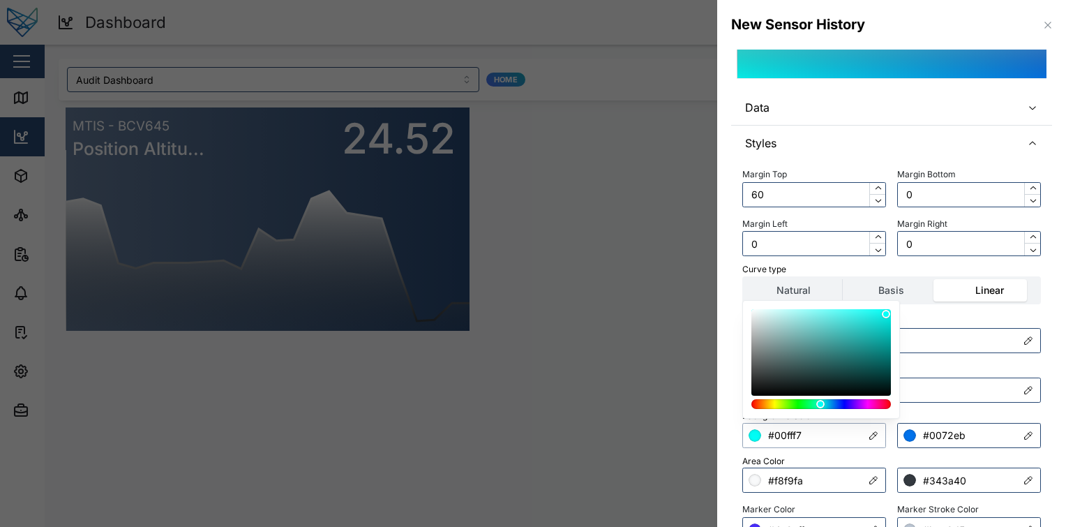
click at [821, 404] on div at bounding box center [821, 404] width 130 height 10
drag, startPoint x: 869, startPoint y: 320, endPoint x: 888, endPoint y: 318, distance: 18.3
click at [886, 318] on div at bounding box center [821, 352] width 130 height 77
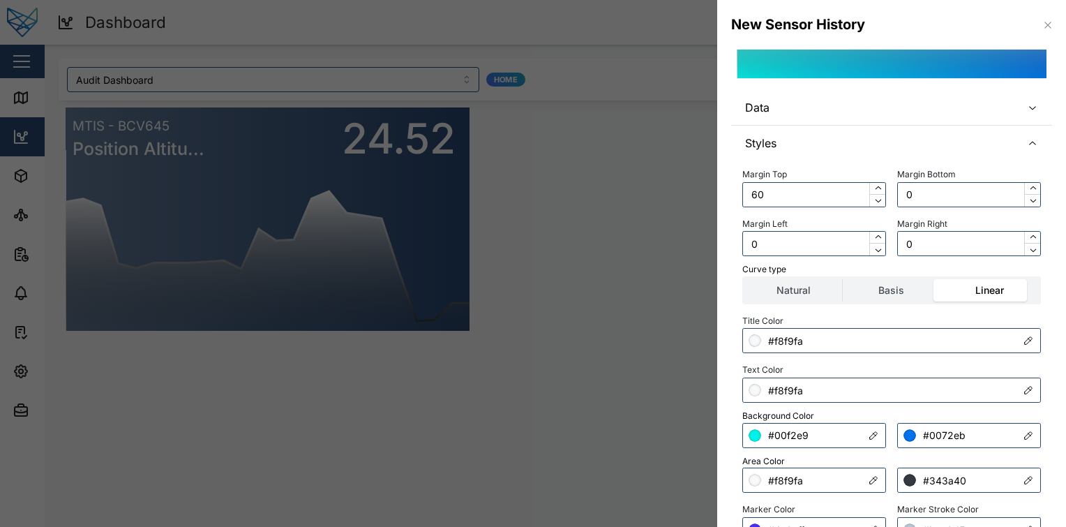
click at [946, 282] on label "Linear" at bounding box center [989, 290] width 97 height 22
click at [941, 279] on input "Linear" at bounding box center [941, 279] width 0 height 0
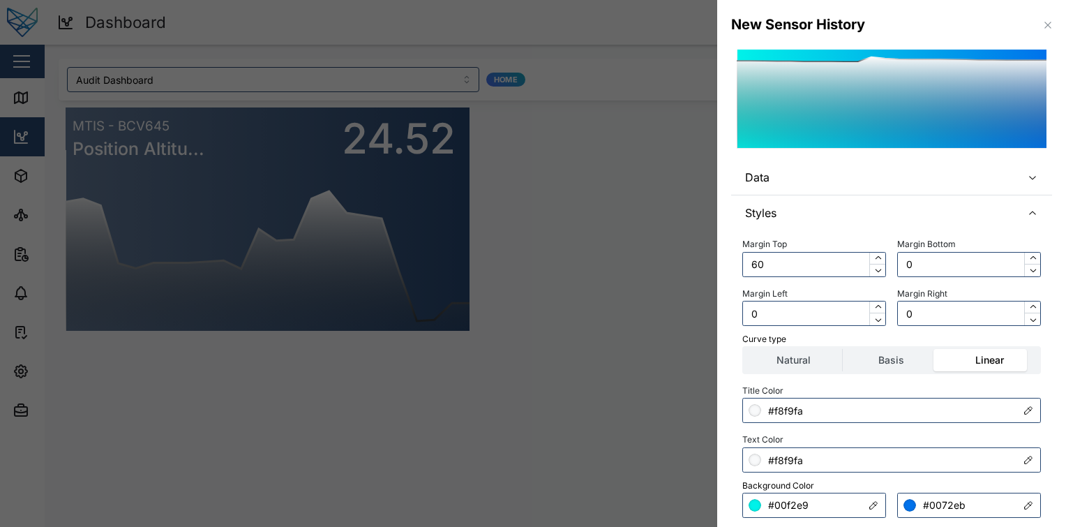
scroll to position [134, 0]
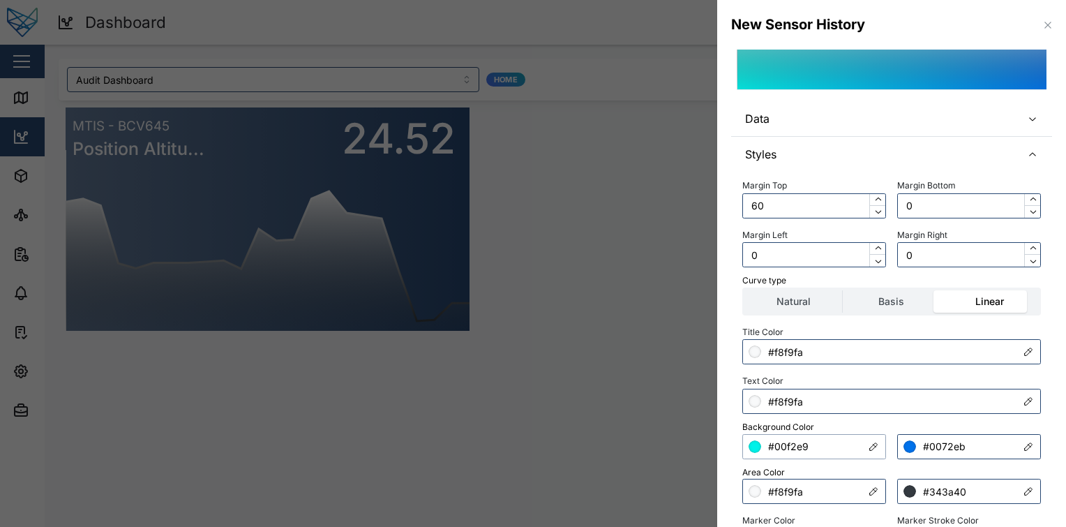
click at [805, 451] on input "#00f2e9" at bounding box center [814, 446] width 144 height 25
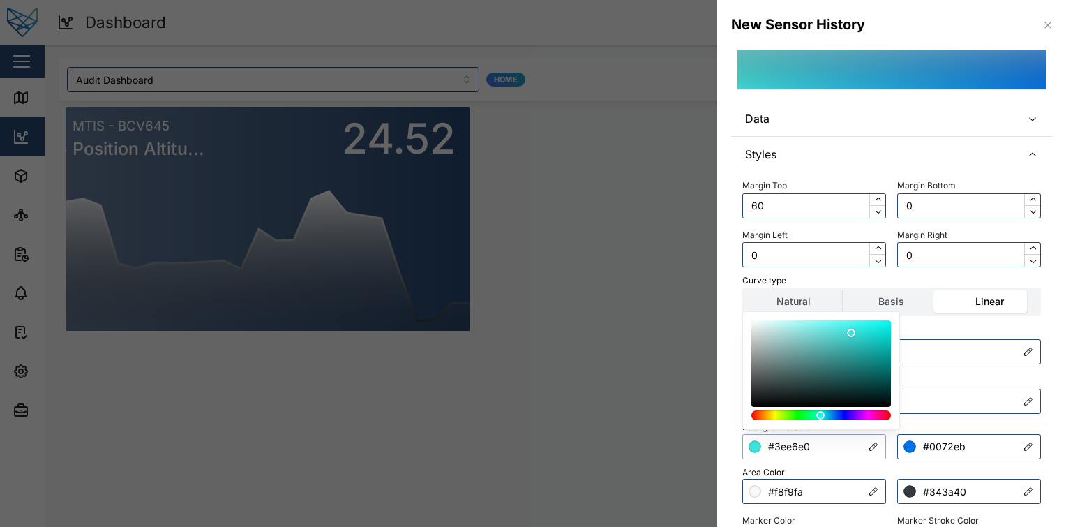
type input "#3fe8e3"
drag, startPoint x: 867, startPoint y: 349, endPoint x: 851, endPoint y: 332, distance: 23.2
click at [851, 332] on div at bounding box center [821, 363] width 130 height 77
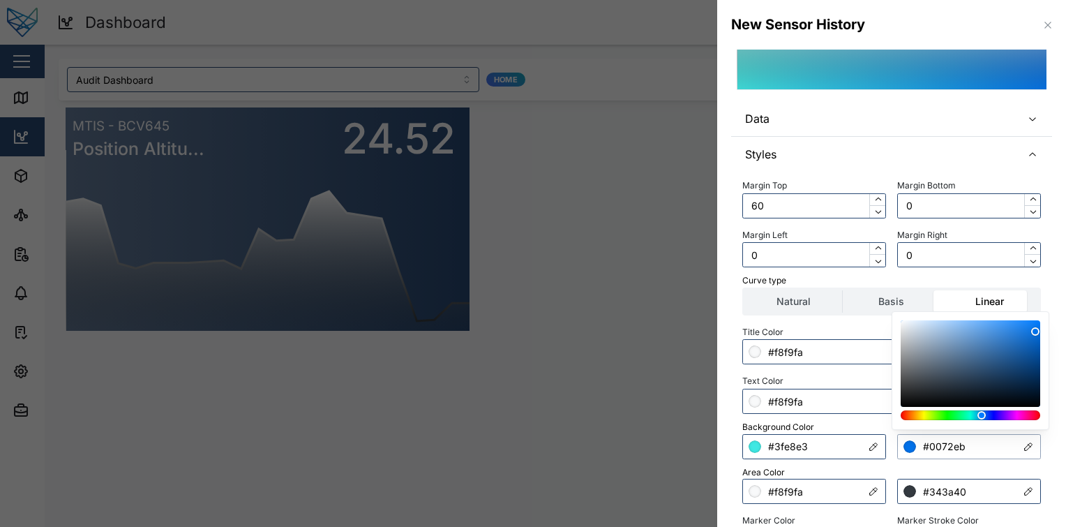
click at [961, 446] on input "#0072eb" at bounding box center [969, 446] width 144 height 25
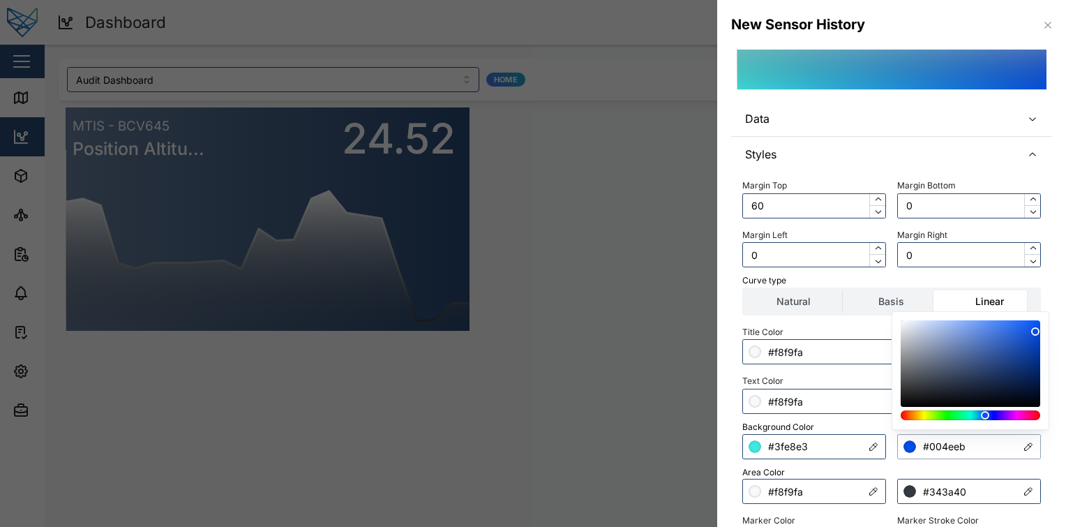
click at [985, 411] on div at bounding box center [985, 415] width 8 height 8
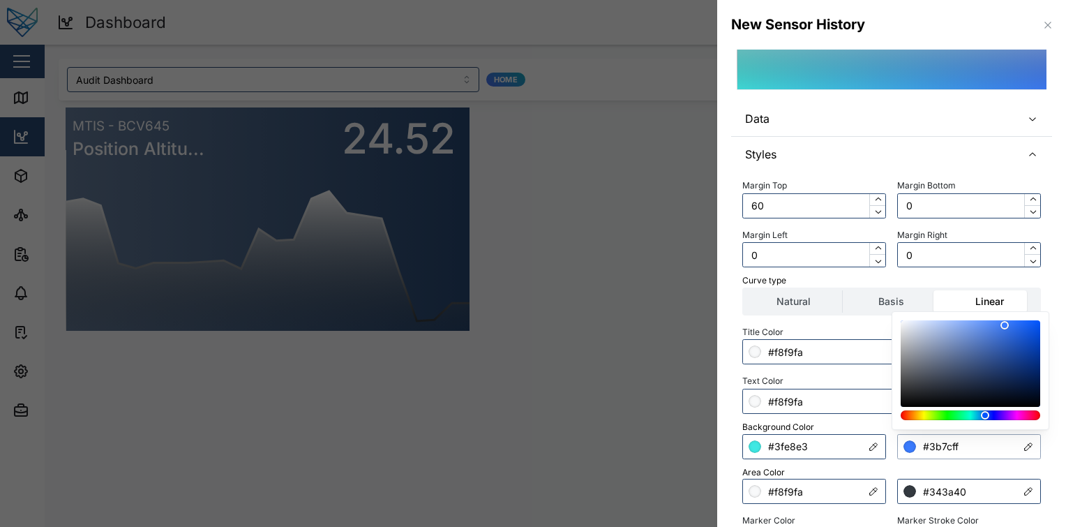
drag, startPoint x: 1007, startPoint y: 350, endPoint x: 1005, endPoint y: 300, distance: 49.6
click at [1005, 300] on body "Dashboard 36 FE Test Admin Close Map Dashboard Assets ATS Camera Generator Pers…" at bounding box center [533, 263] width 1066 height 527
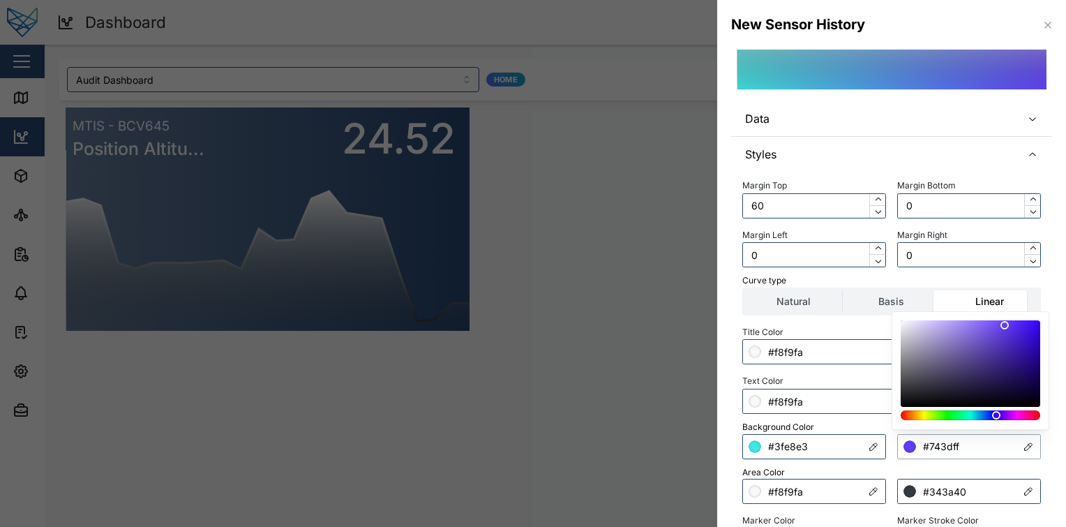
type input "#7a3dff"
drag, startPoint x: 983, startPoint y: 415, endPoint x: 999, endPoint y: 411, distance: 17.3
click at [999, 411] on div at bounding box center [996, 415] width 8 height 8
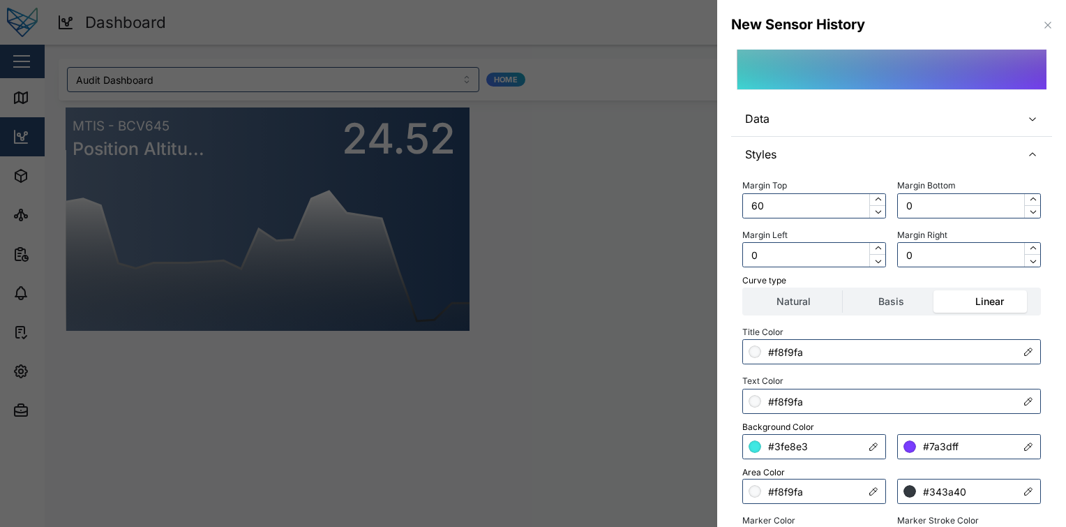
click at [996, 283] on div "Curve type" at bounding box center [891, 280] width 299 height 13
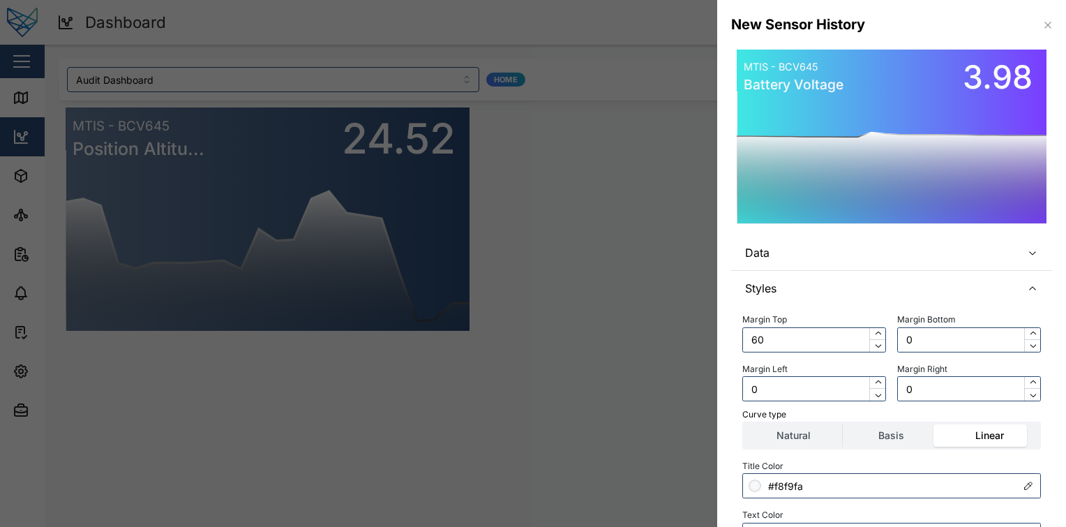
scroll to position [139, 0]
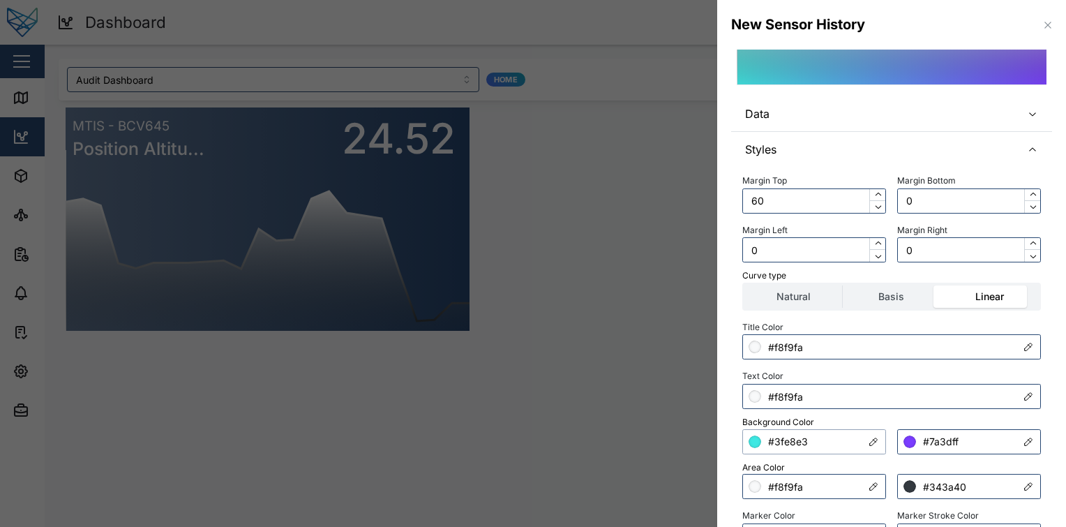
click at [840, 445] on input "#3fe8e3" at bounding box center [814, 441] width 144 height 25
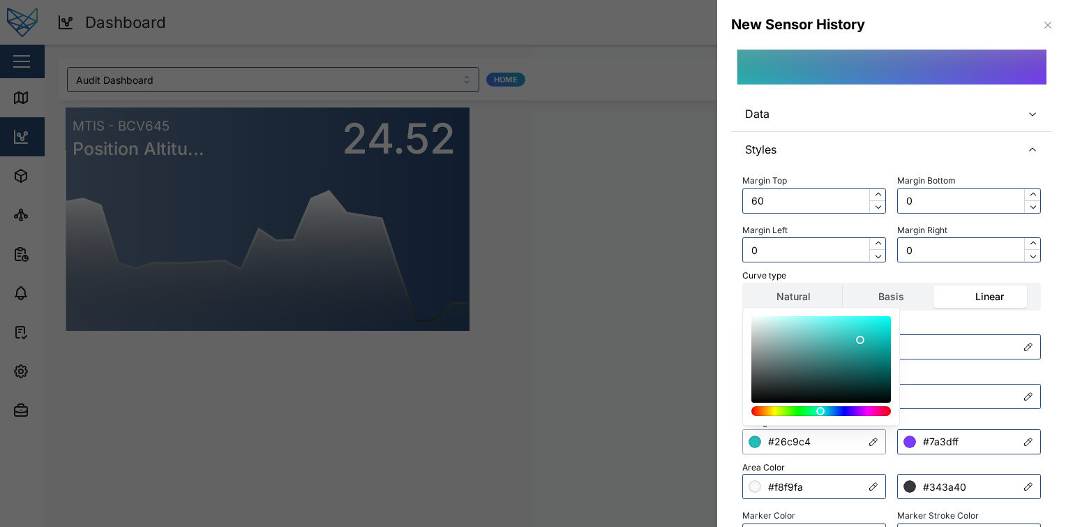
type input "#25ccc7"
click at [863, 336] on div at bounding box center [821, 359] width 130 height 77
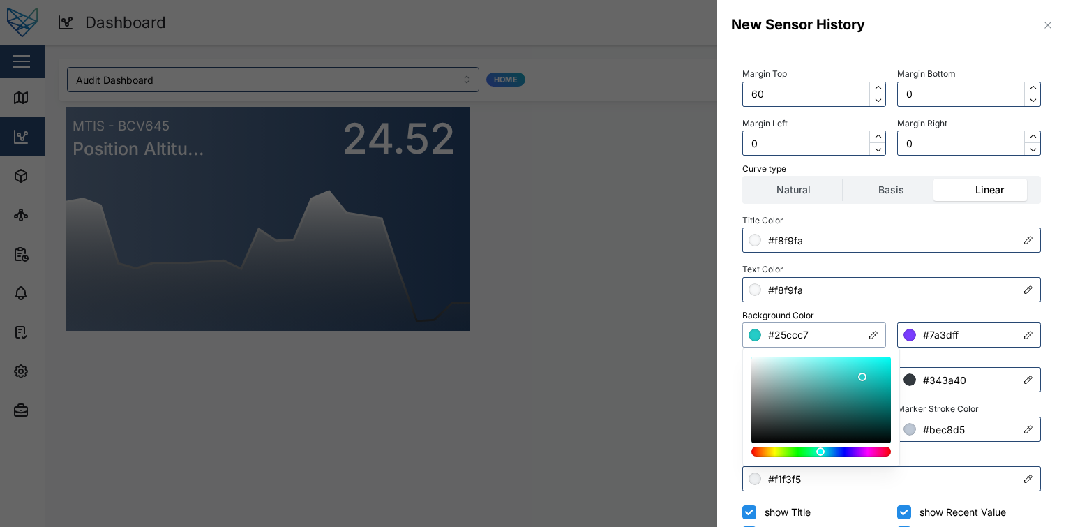
scroll to position [250, 0]
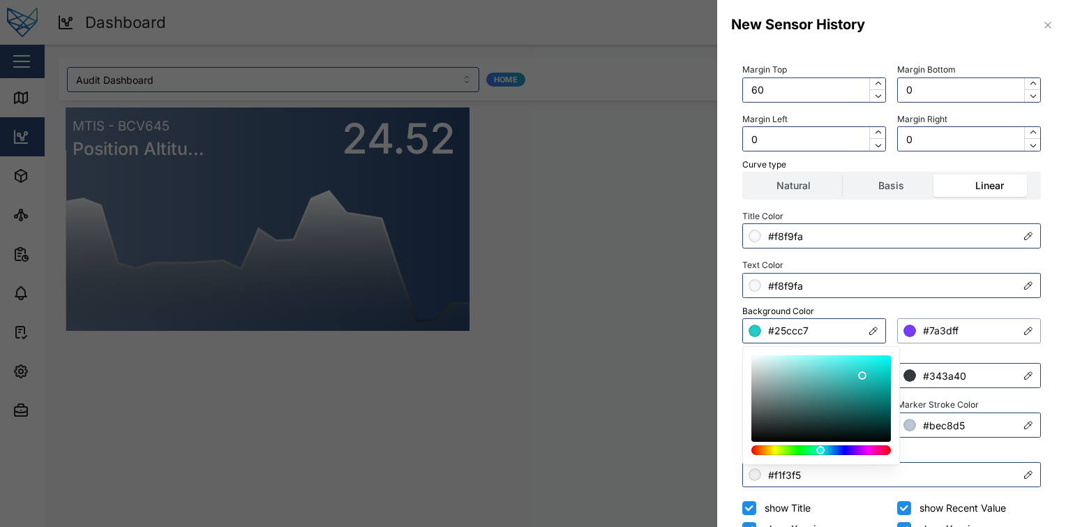
click at [986, 320] on input "#7a3dff" at bounding box center [969, 330] width 144 height 25
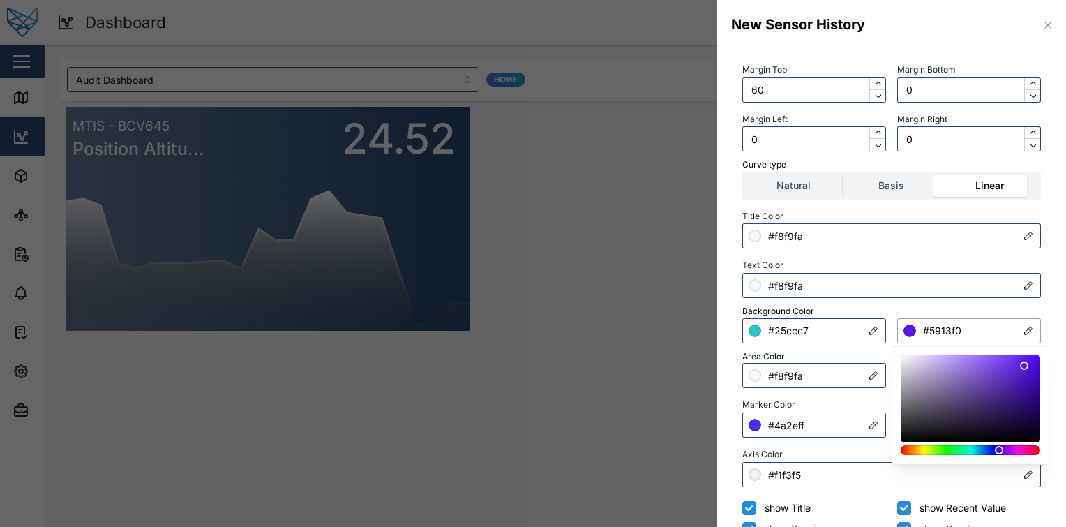
type input "#5a13f2"
drag, startPoint x: 1013, startPoint y: 371, endPoint x: 1025, endPoint y: 364, distance: 13.4
click at [1025, 364] on div at bounding box center [971, 398] width 130 height 77
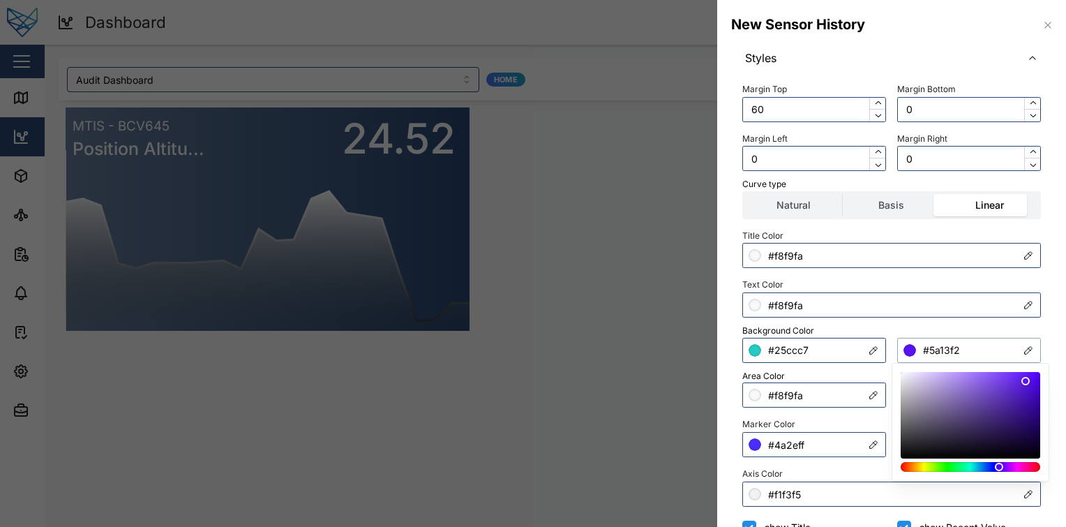
scroll to position [234, 0]
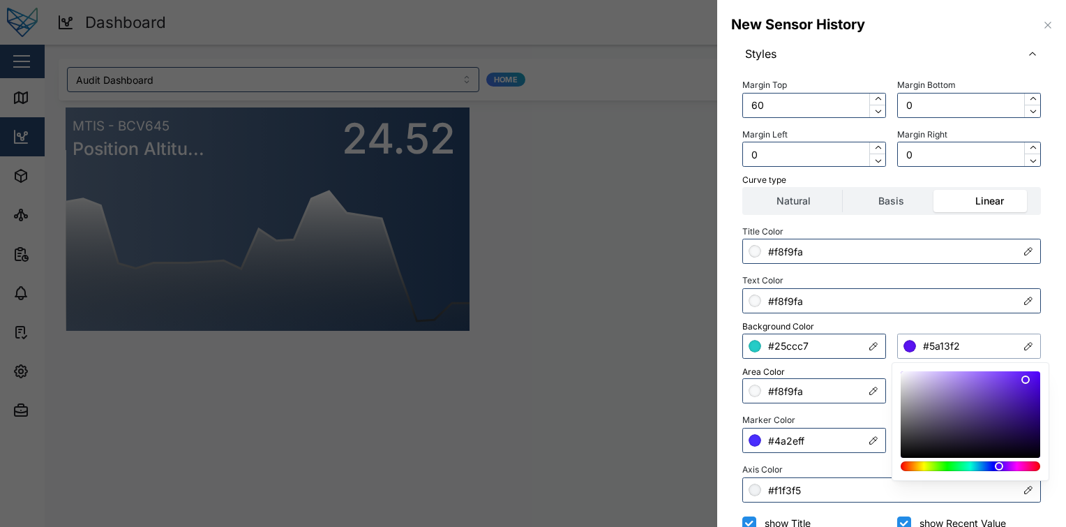
click at [971, 349] on input "#5a13f2" at bounding box center [969, 346] width 144 height 25
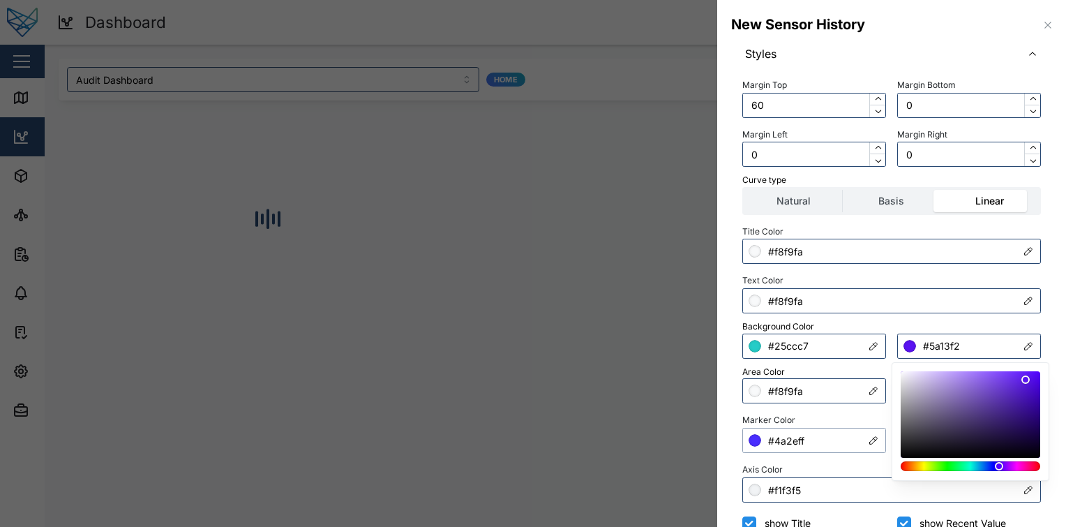
click at [822, 440] on input "#4a2eff" at bounding box center [814, 440] width 144 height 25
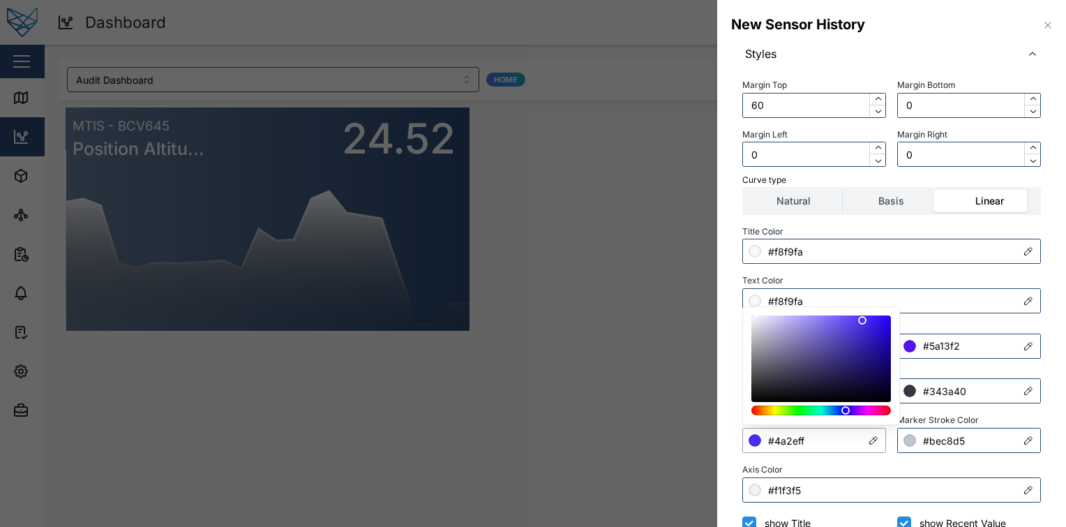
paste input "5a13f2"
type input "#5a13f2"
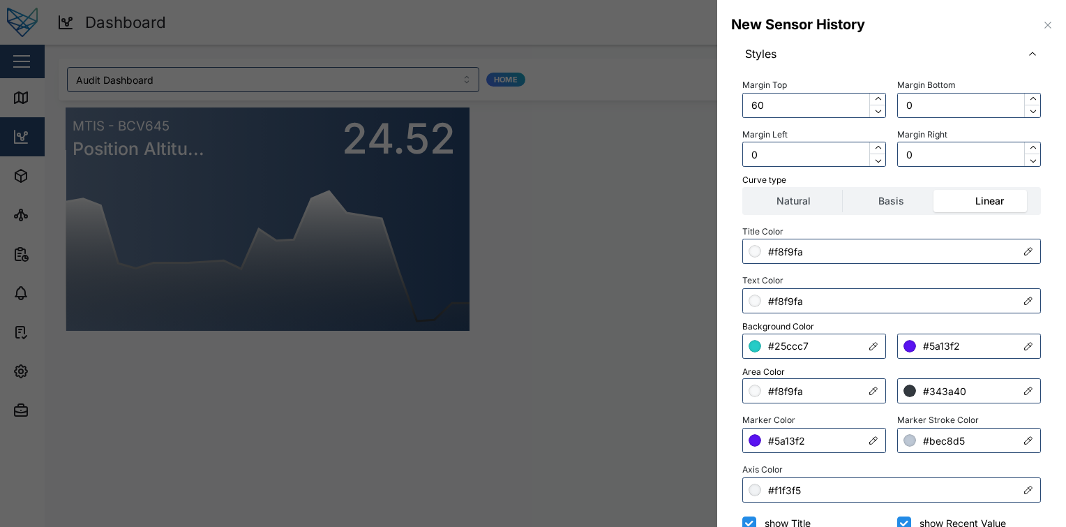
click at [857, 466] on div "Axis Color #f1f3f5" at bounding box center [891, 481] width 299 height 43
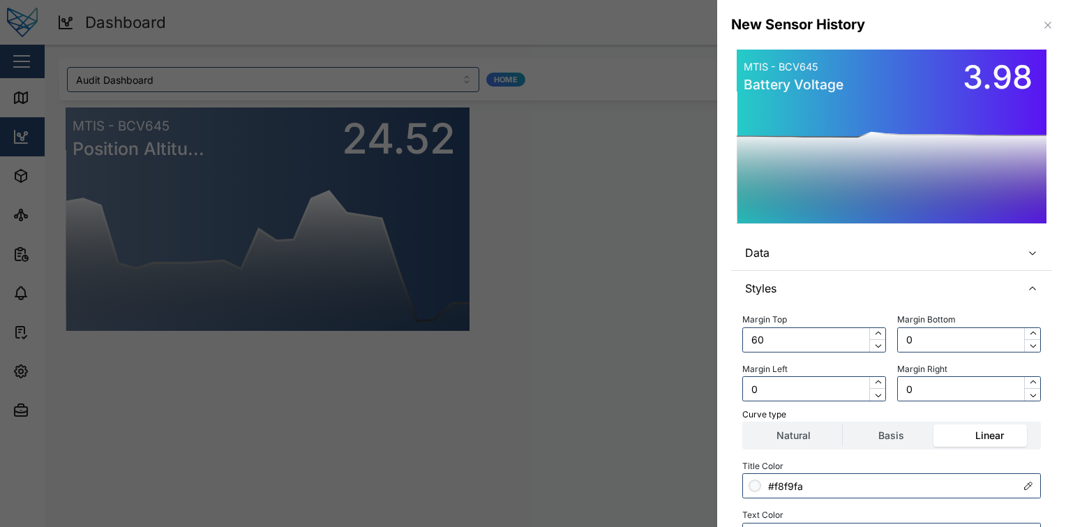
scroll to position [337, 0]
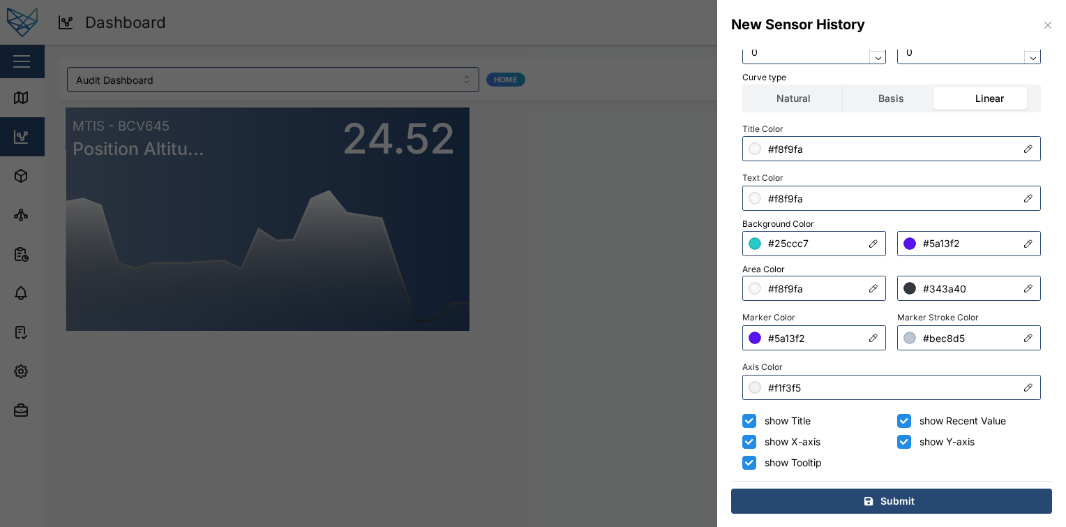
click at [869, 497] on div "Submit" at bounding box center [889, 501] width 299 height 24
click at [939, 508] on div "Submit" at bounding box center [889, 501] width 299 height 24
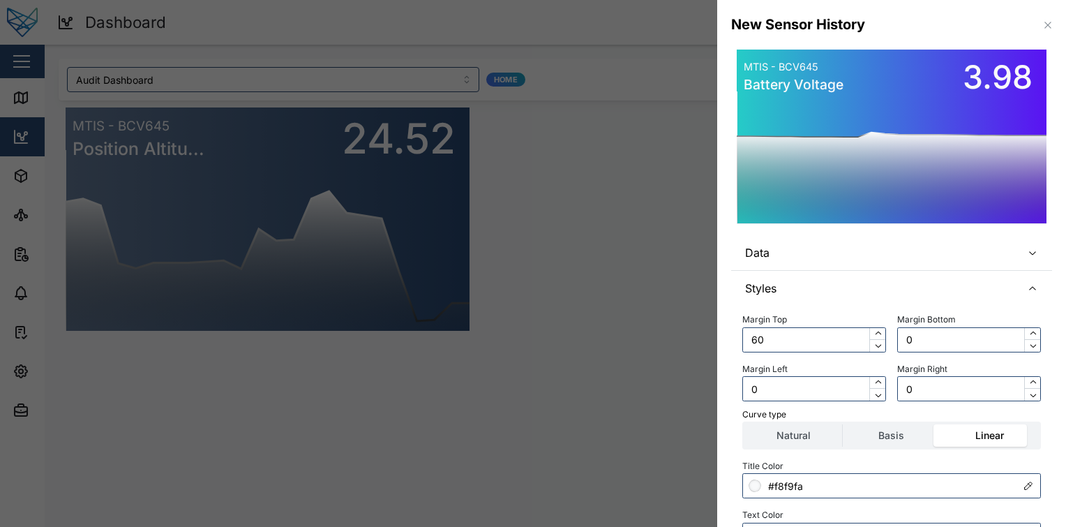
click at [897, 252] on span "Data" at bounding box center [877, 252] width 265 height 35
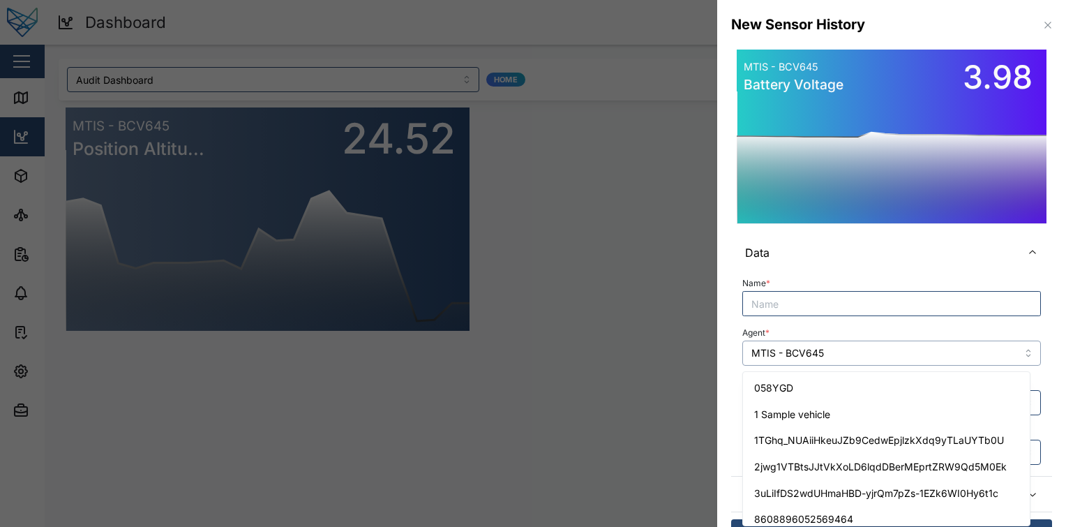
click at [860, 355] on input "MTIS - BCV645" at bounding box center [891, 353] width 299 height 25
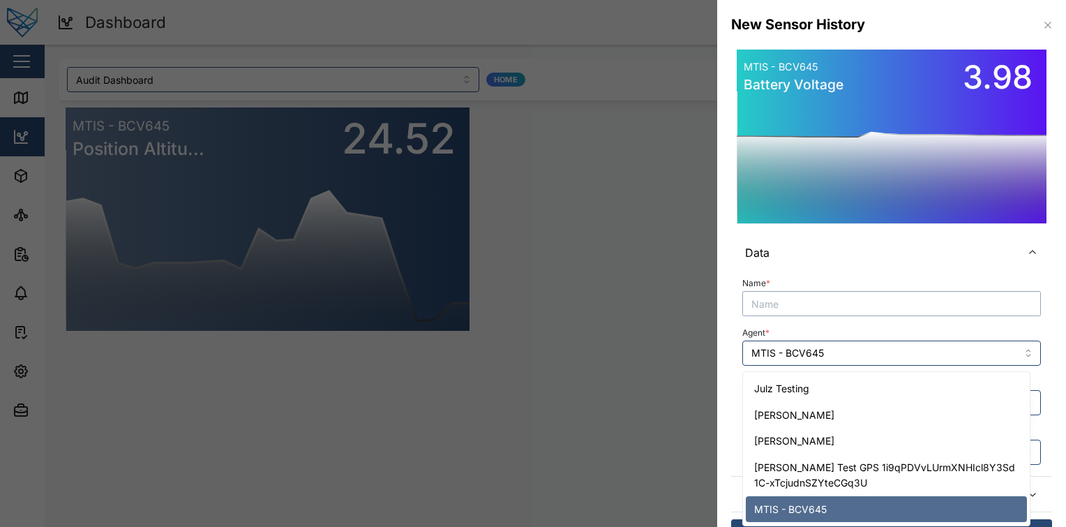
click at [904, 307] on input "Name *" at bounding box center [891, 303] width 299 height 25
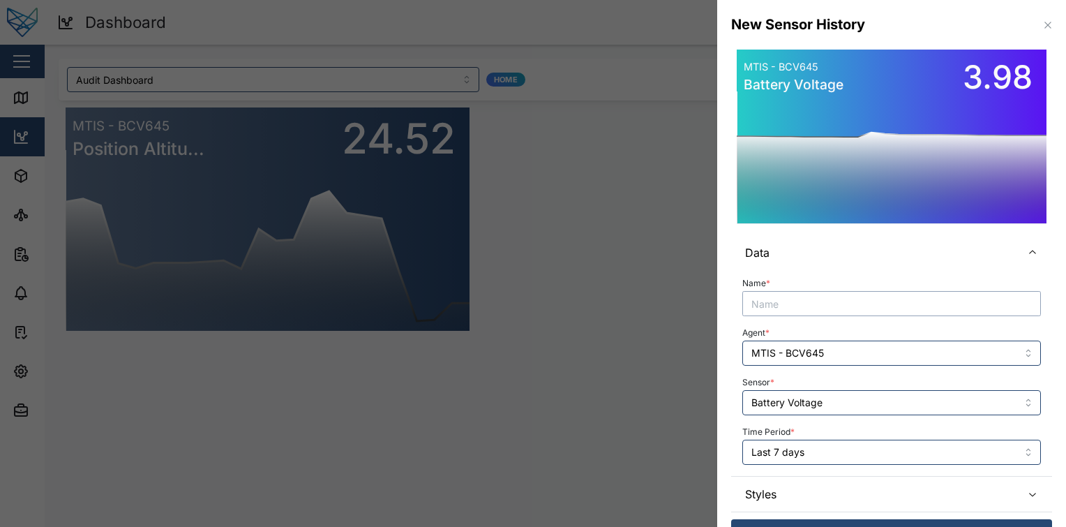
paste input "MTIS - BCV645"
click at [867, 402] on input "Battery Voltage" at bounding box center [891, 402] width 299 height 25
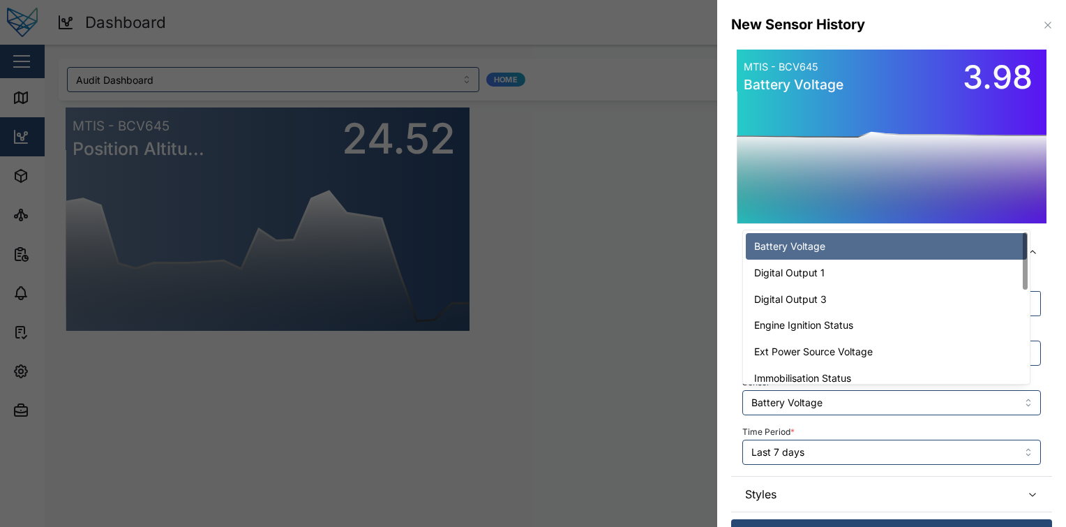
click at [908, 434] on div "Time Period * Last 7 days" at bounding box center [891, 443] width 299 height 43
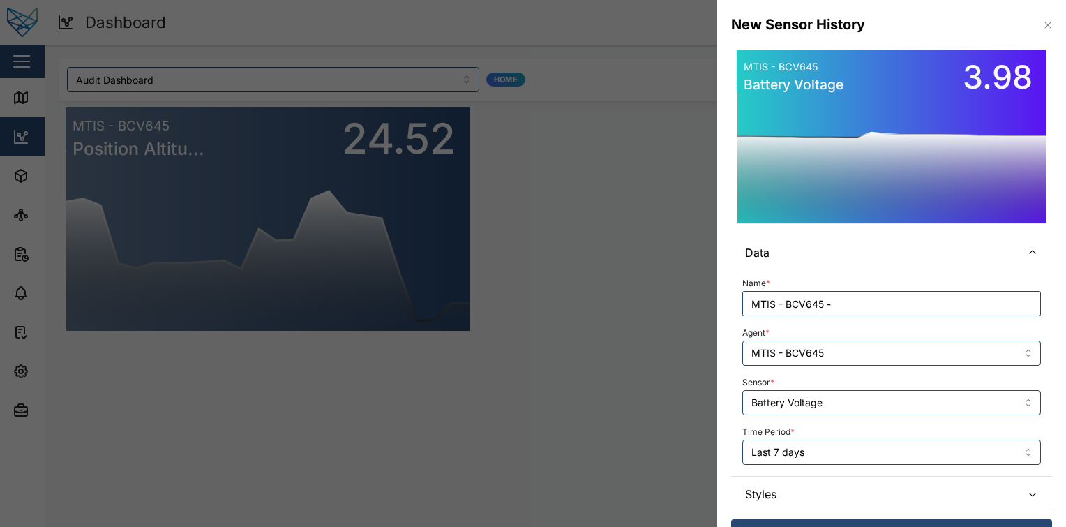
click at [935, 324] on div "Agent * MTIS - BCV645" at bounding box center [891, 344] width 299 height 43
click at [970, 297] on input "MTIS - BCV645 -" at bounding box center [891, 303] width 299 height 25
paste input "Battery Voltage"
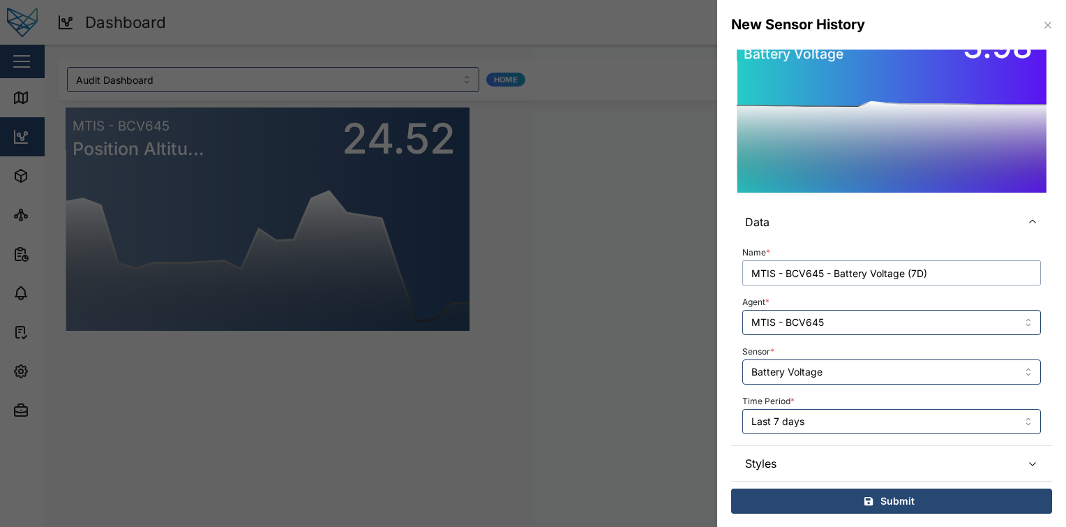
type input "MTIS - BCV645 - Battery Voltage (7D)"
click at [932, 505] on div "Submit" at bounding box center [889, 501] width 299 height 24
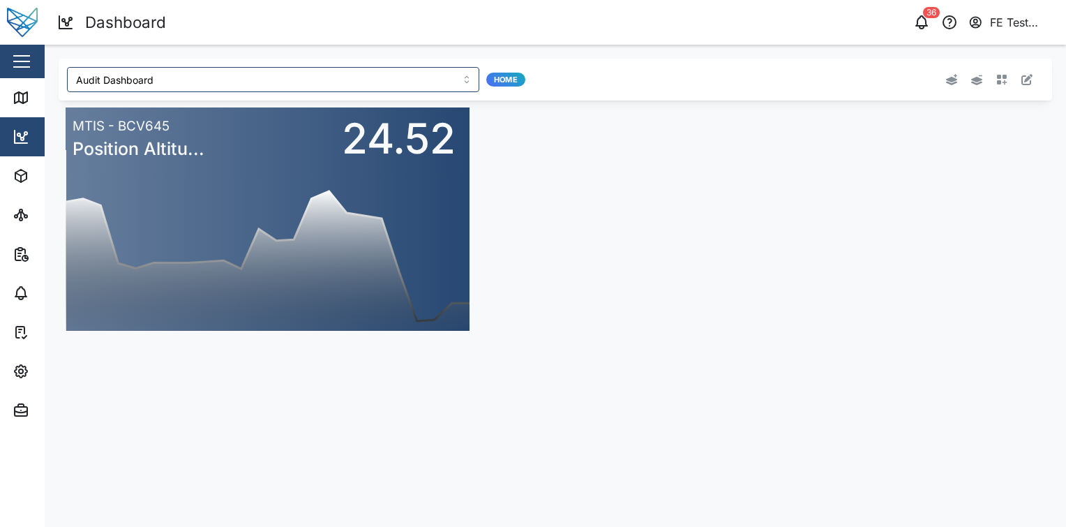
scroll to position [0, 0]
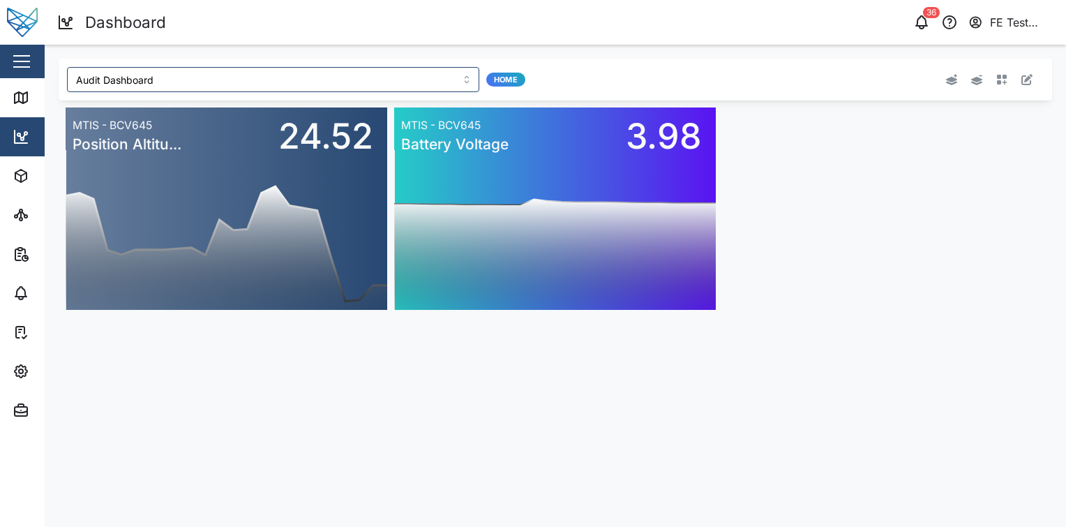
click at [692, 382] on main "Audit Dashboard Home 0 20 40 60 80 100 120 140 160 12 PM 06 PM Mon 08 06 AM MTI…" at bounding box center [556, 286] width 1022 height 482
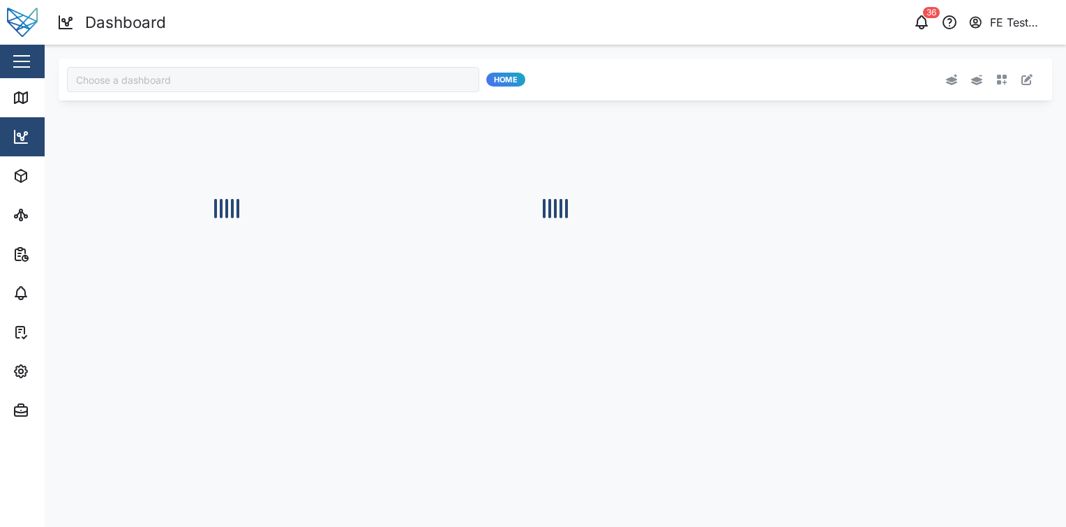
type input "Audit Dashboard"
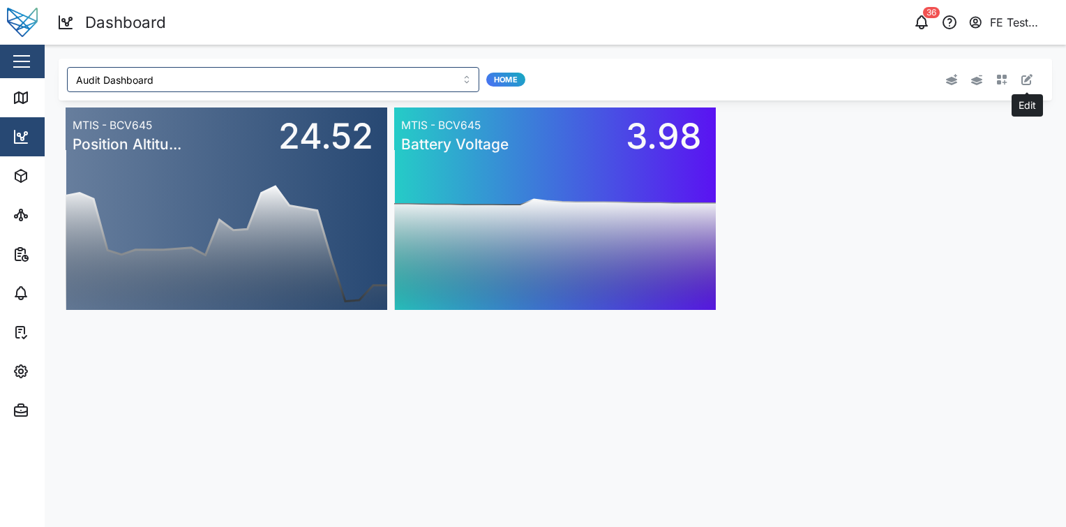
click at [1027, 77] on icon "button" at bounding box center [1027, 79] width 11 height 11
click at [1029, 87] on button "button" at bounding box center [1027, 80] width 20 height 20
click at [1002, 77] on icon "button" at bounding box center [1001, 79] width 11 height 11
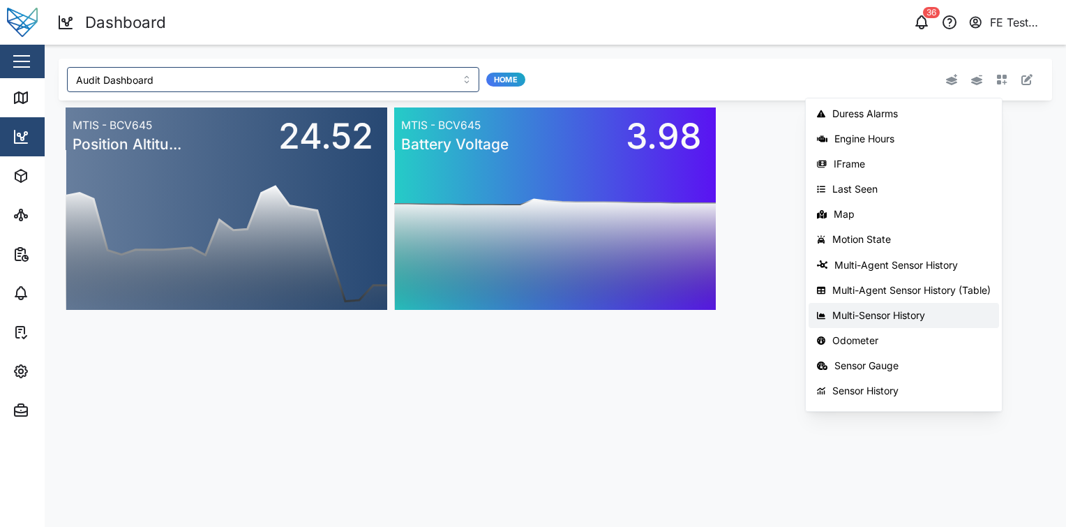
scroll to position [221, 0]
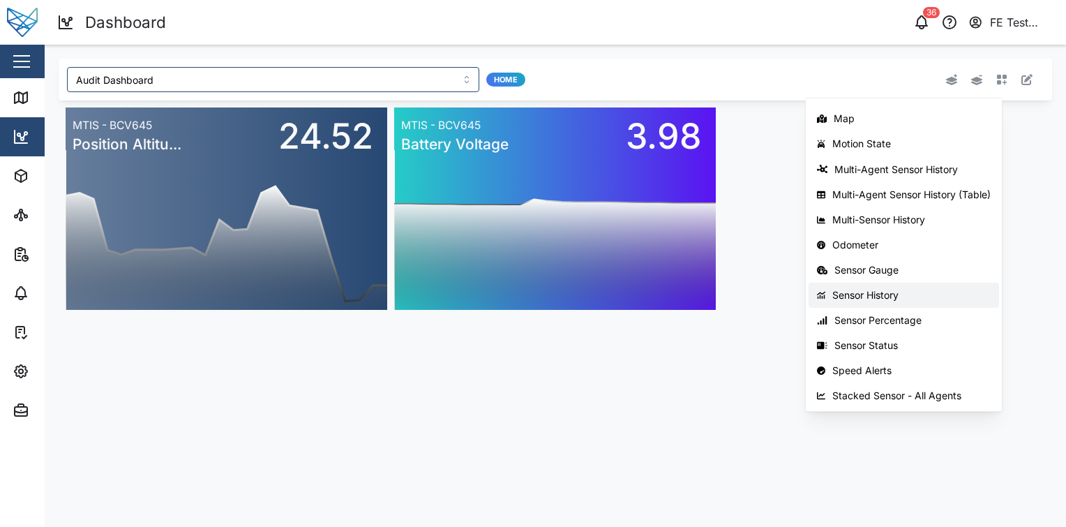
click at [924, 290] on div "Sensor History" at bounding box center [912, 295] width 158 height 11
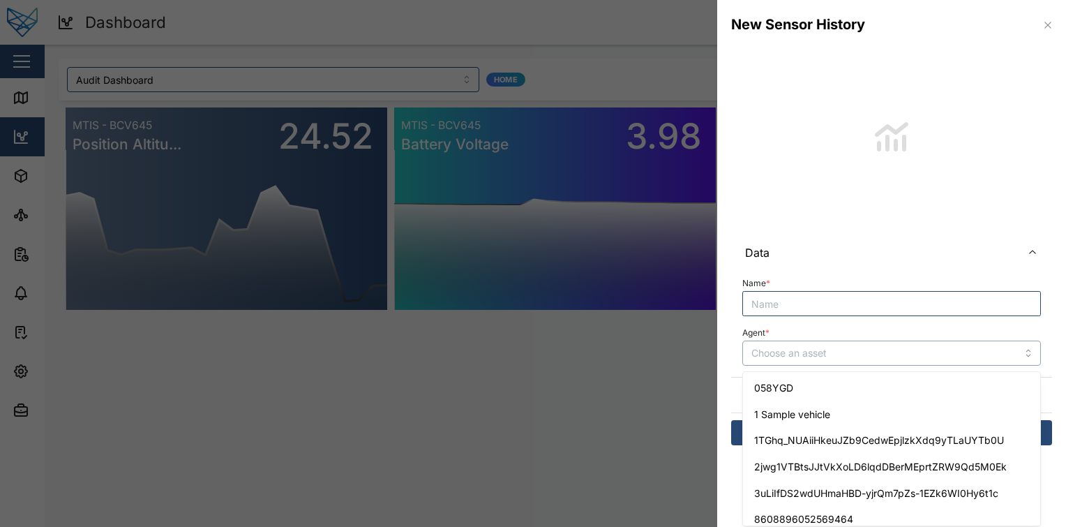
click at [835, 357] on input "Agent *" at bounding box center [891, 353] width 299 height 25
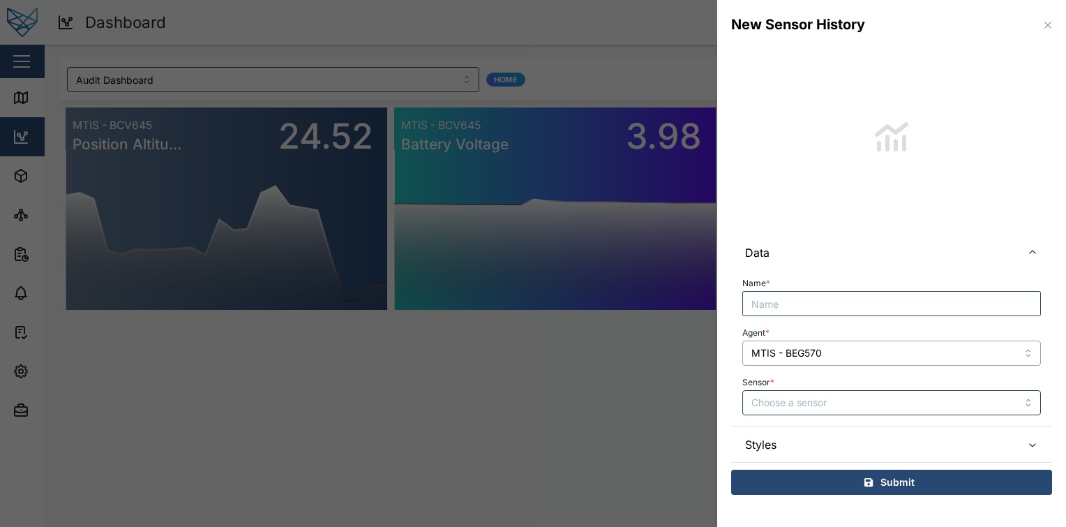
type input "MTIS - BEG570"
click at [872, 403] on input "Sensor *" at bounding box center [891, 402] width 299 height 25
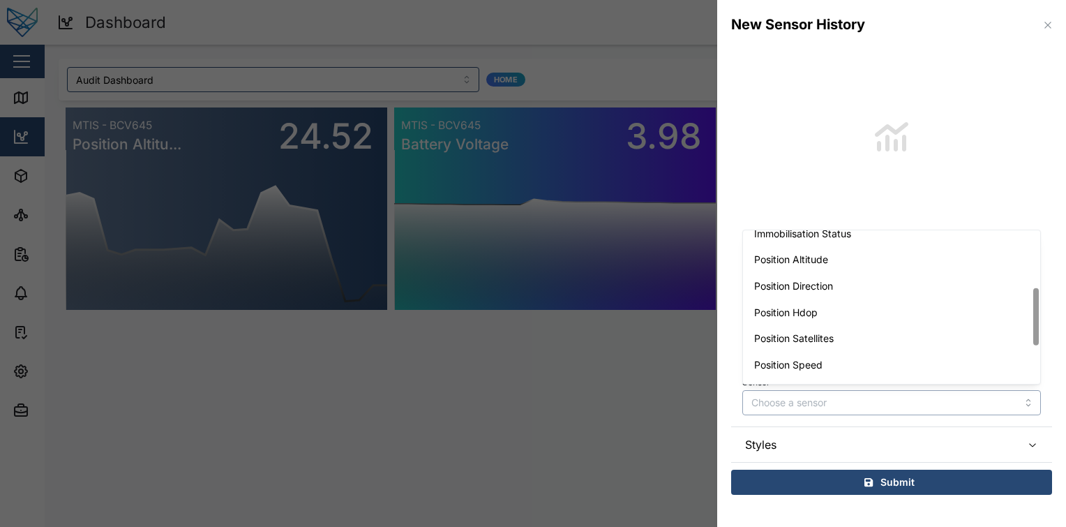
scroll to position [148, 0]
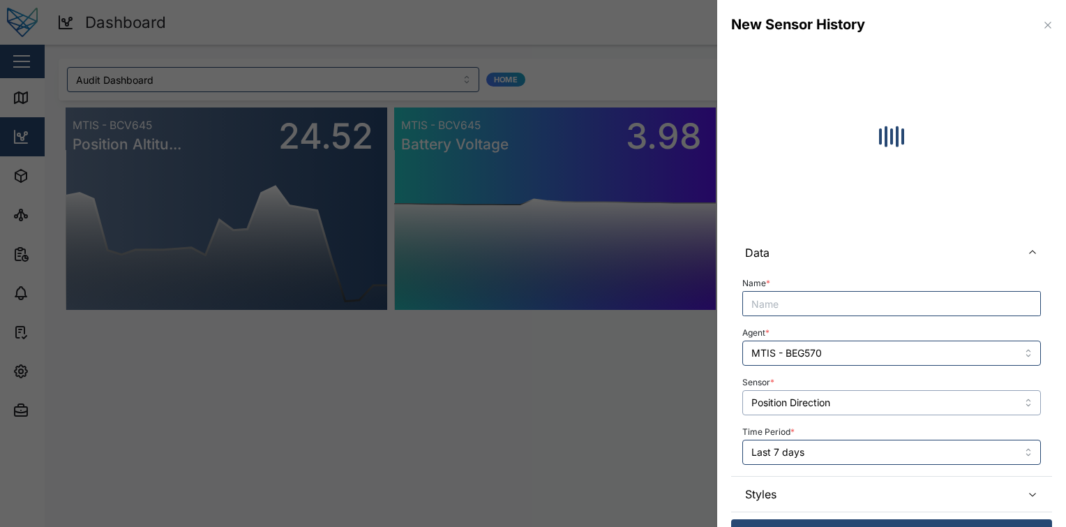
type input "Position Direction"
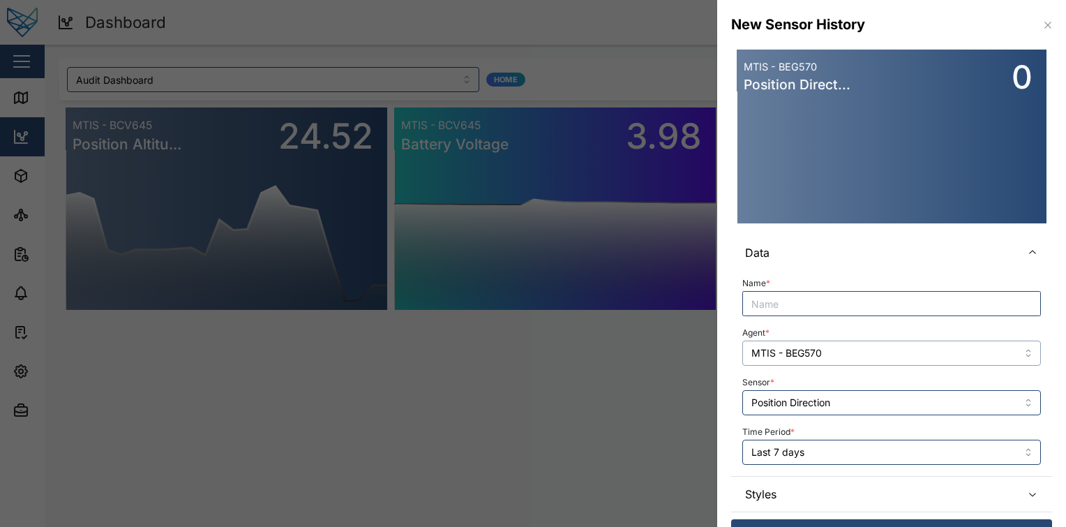
click at [871, 352] on input "MTIS - BEG570" at bounding box center [891, 353] width 299 height 25
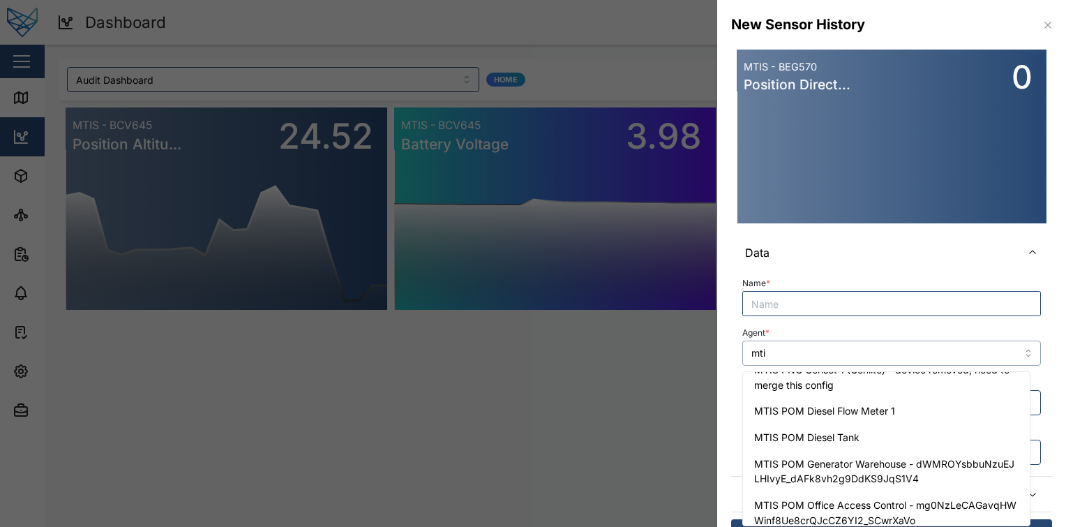
scroll to position [0, 0]
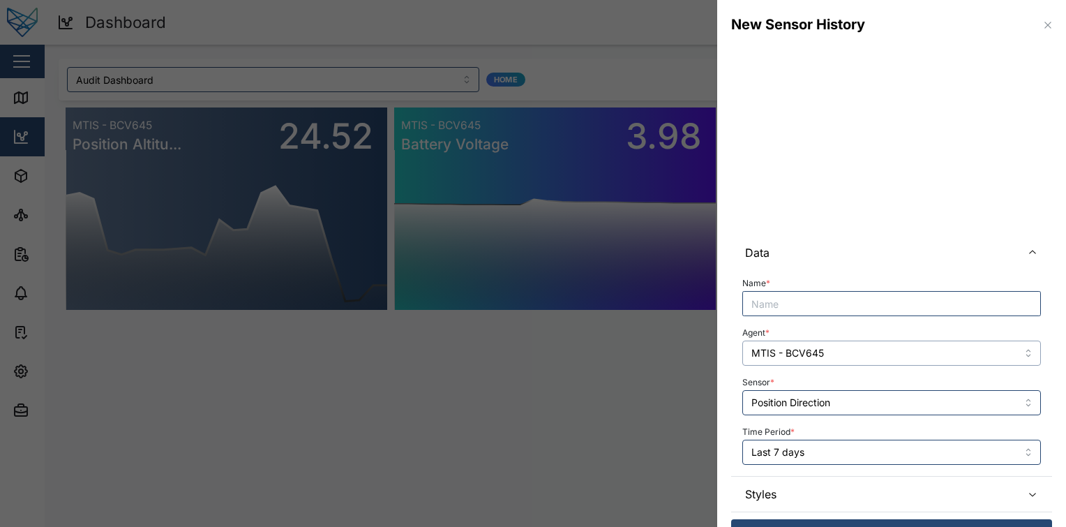
type input "MTIS - BCV645"
click at [869, 407] on input "Position Direction" at bounding box center [891, 402] width 299 height 25
click at [897, 388] on div "Sensor *" at bounding box center [891, 394] width 299 height 43
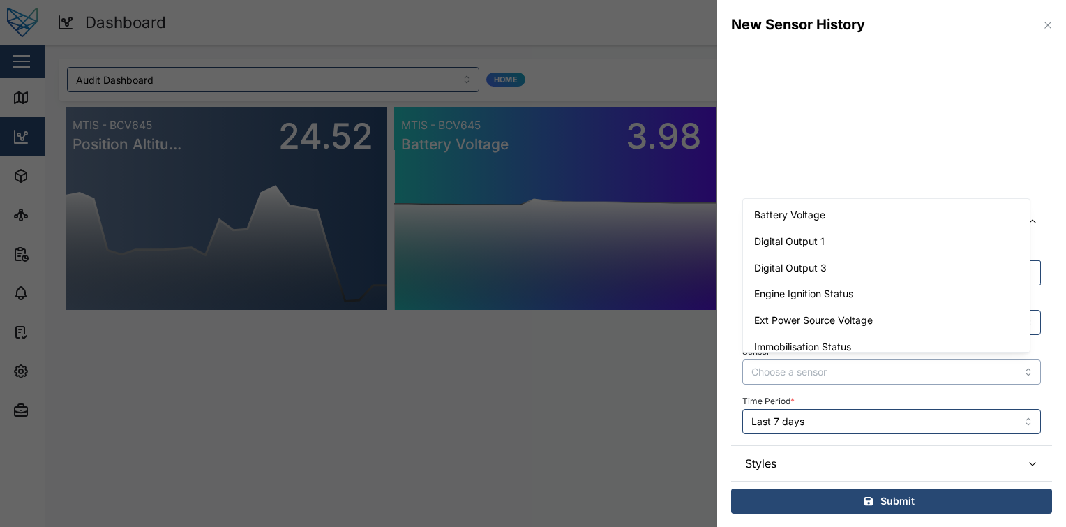
click at [912, 368] on input "Sensor *" at bounding box center [891, 371] width 299 height 25
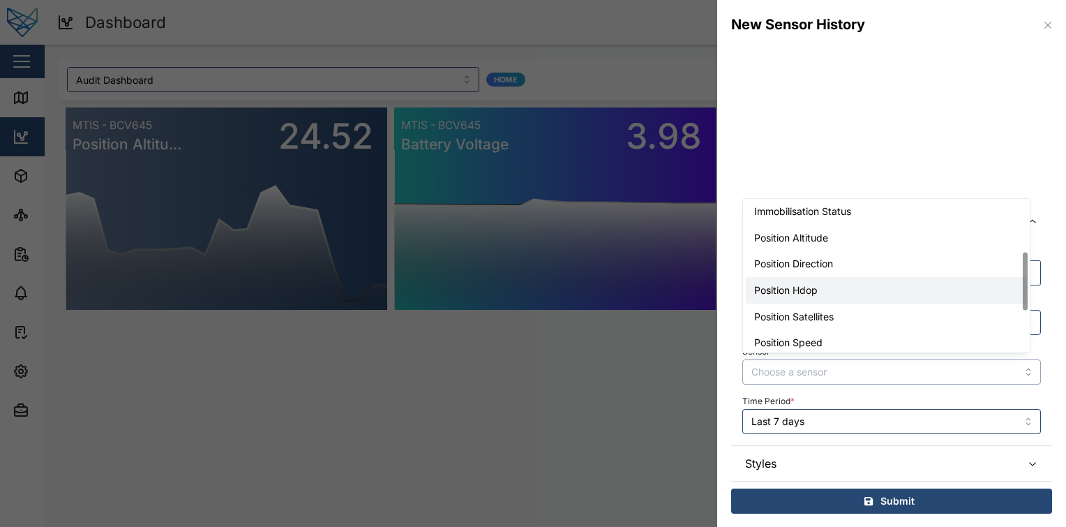
scroll to position [136, 0]
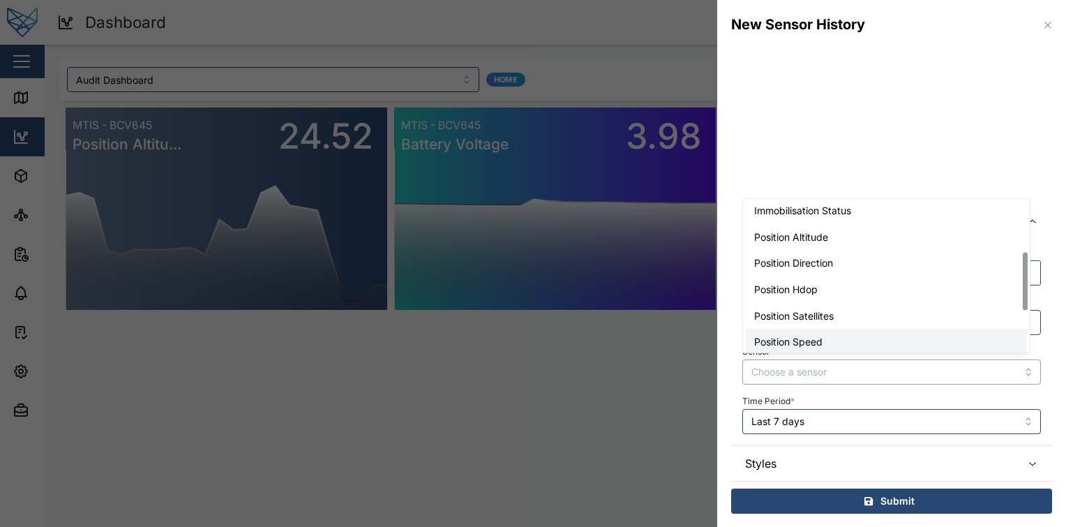
type input "Position Speed"
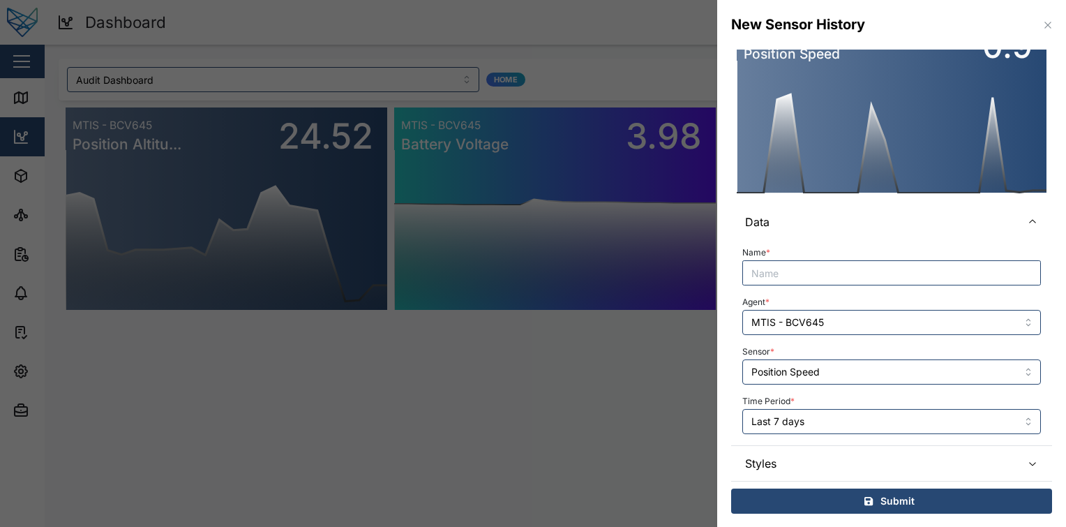
click at [854, 460] on span "Styles" at bounding box center [877, 463] width 265 height 35
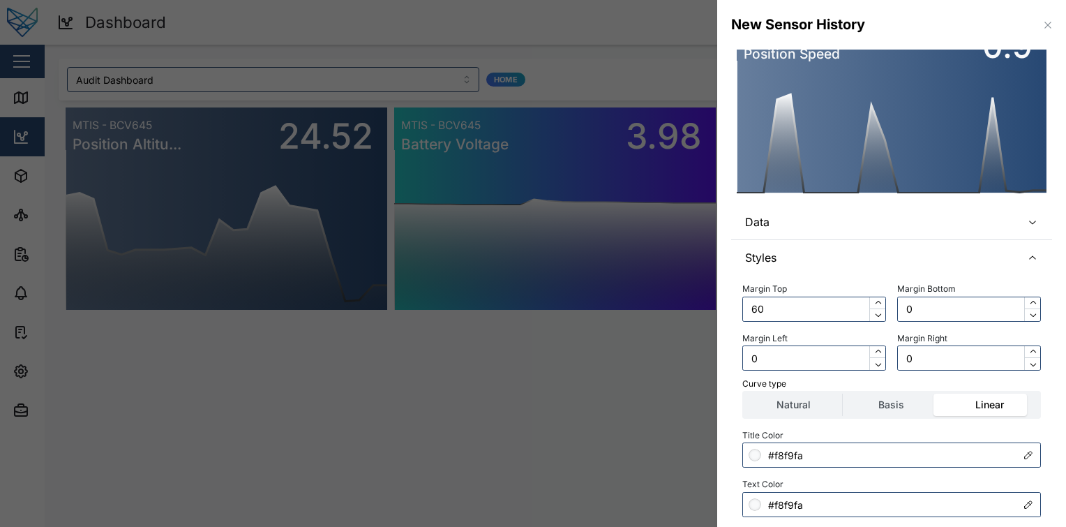
scroll to position [31, 0]
click at [904, 237] on span "Data" at bounding box center [877, 221] width 265 height 35
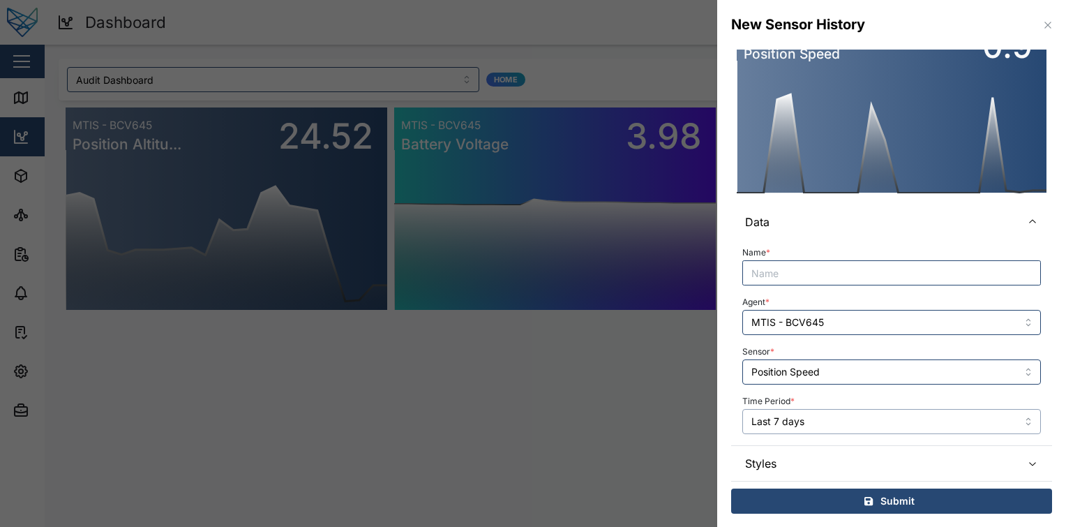
click at [866, 426] on input "Last 7 days" at bounding box center [891, 421] width 299 height 25
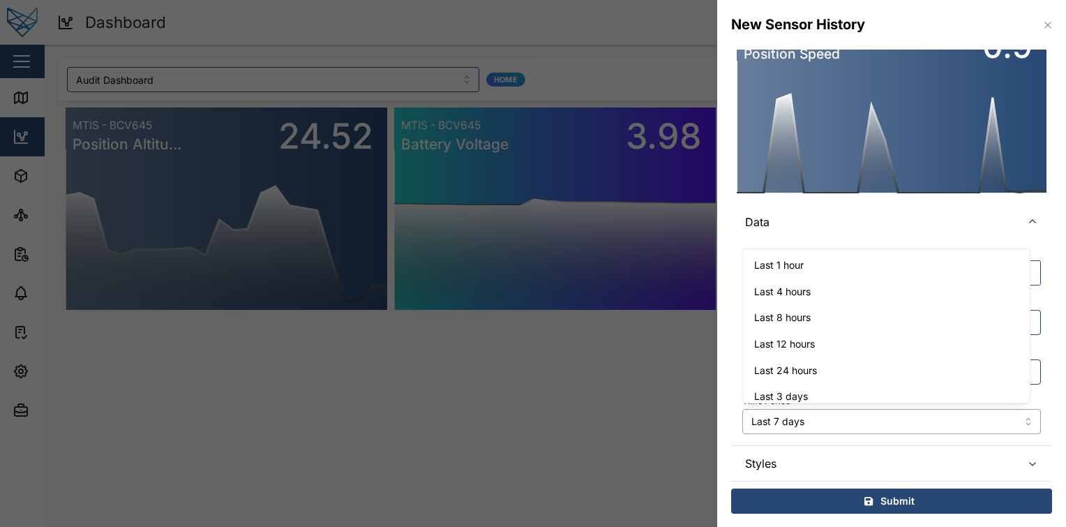
scroll to position [36, 0]
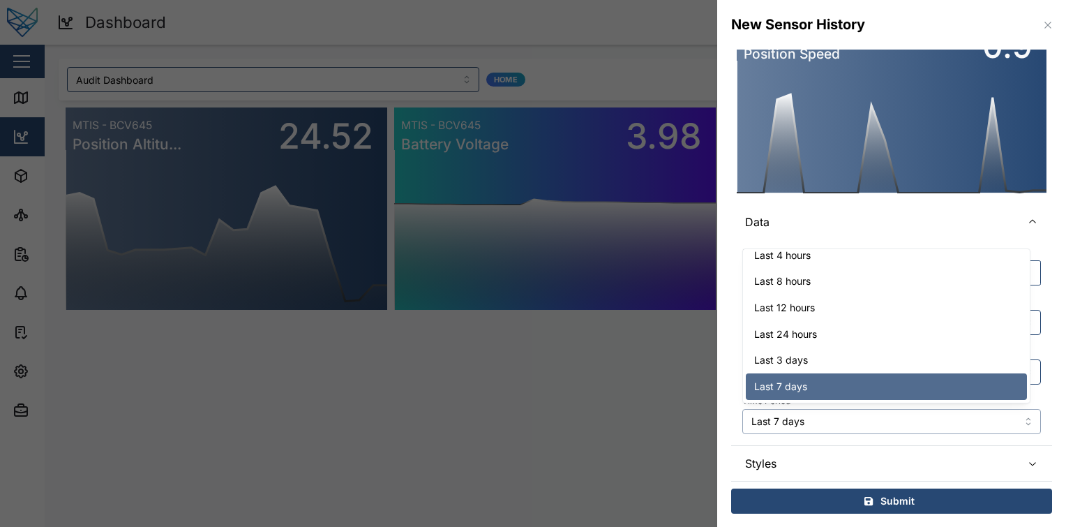
click at [866, 426] on input "Last 7 days" at bounding box center [891, 421] width 299 height 25
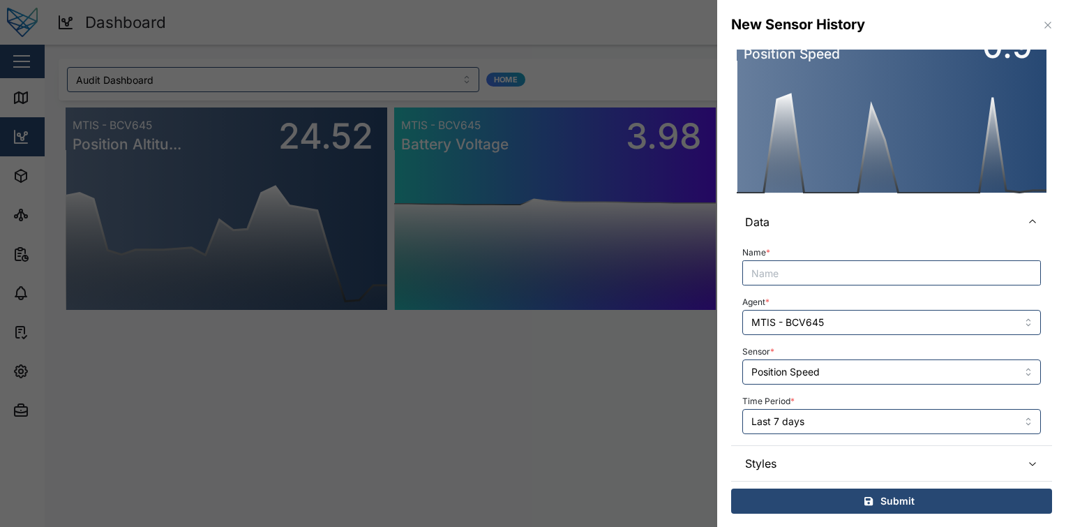
click at [850, 462] on span "Styles" at bounding box center [877, 463] width 265 height 35
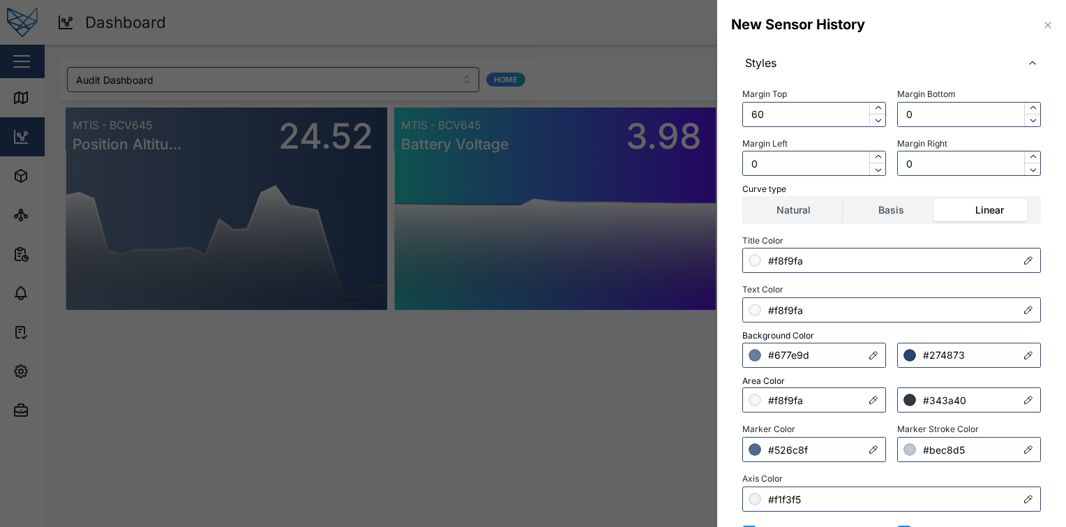
scroll to position [226, 0]
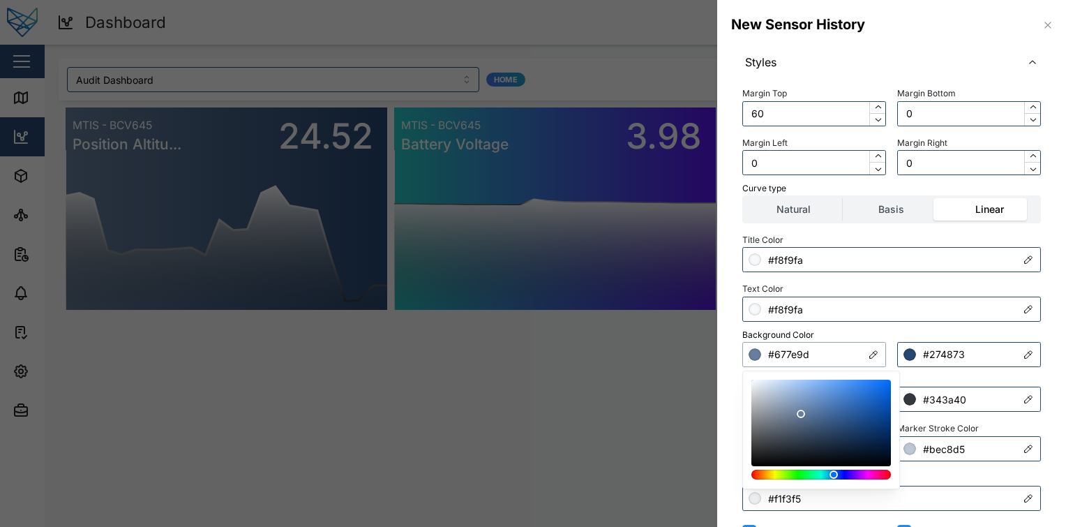
click at [832, 354] on input "#677e9d" at bounding box center [814, 354] width 144 height 25
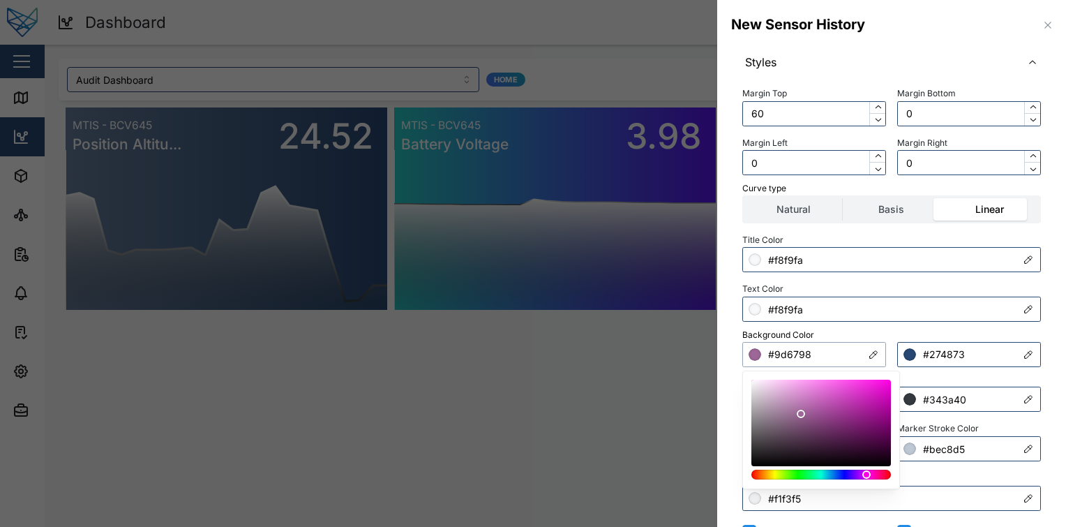
click at [867, 475] on div at bounding box center [821, 475] width 130 height 10
type input "#f522e1"
drag, startPoint x: 848, startPoint y: 396, endPoint x: 867, endPoint y: 387, distance: 21.5
click at [867, 387] on div at bounding box center [821, 422] width 130 height 77
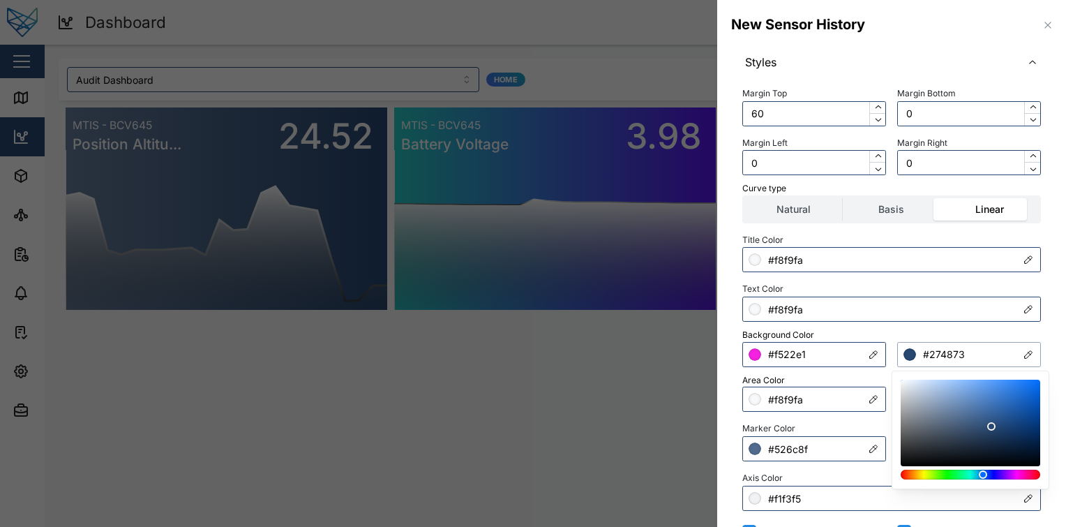
click at [960, 348] on input "#274873" at bounding box center [969, 354] width 144 height 25
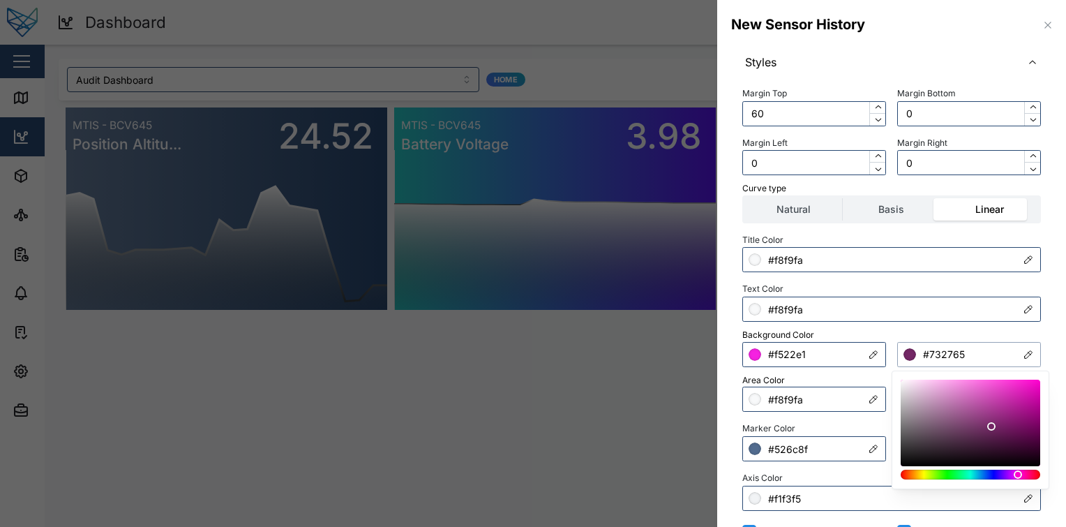
click at [1018, 478] on div at bounding box center [971, 475] width 140 height 10
drag, startPoint x: 1024, startPoint y: 435, endPoint x: 1037, endPoint y: 396, distance: 41.3
click at [1036, 396] on div at bounding box center [971, 422] width 130 height 77
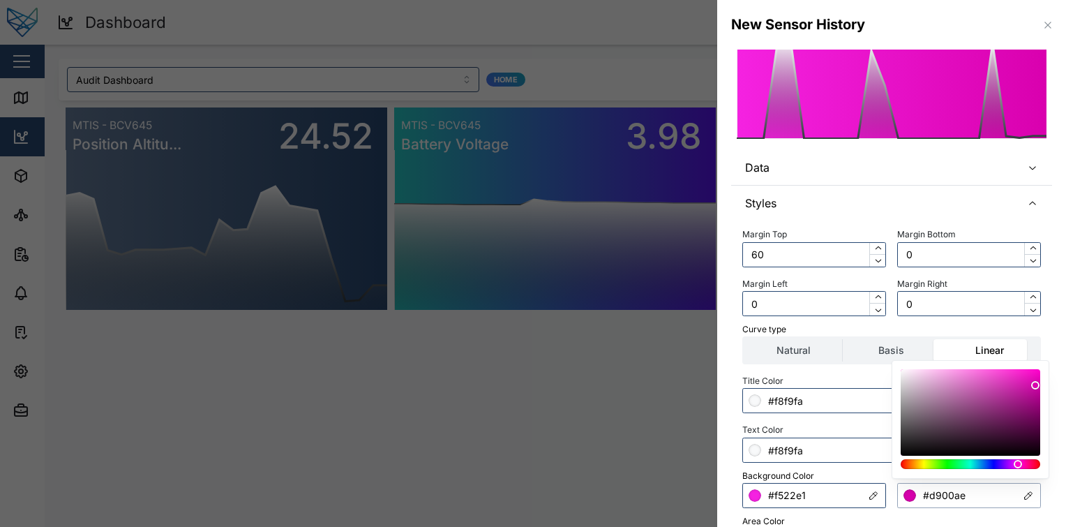
scroll to position [86, 0]
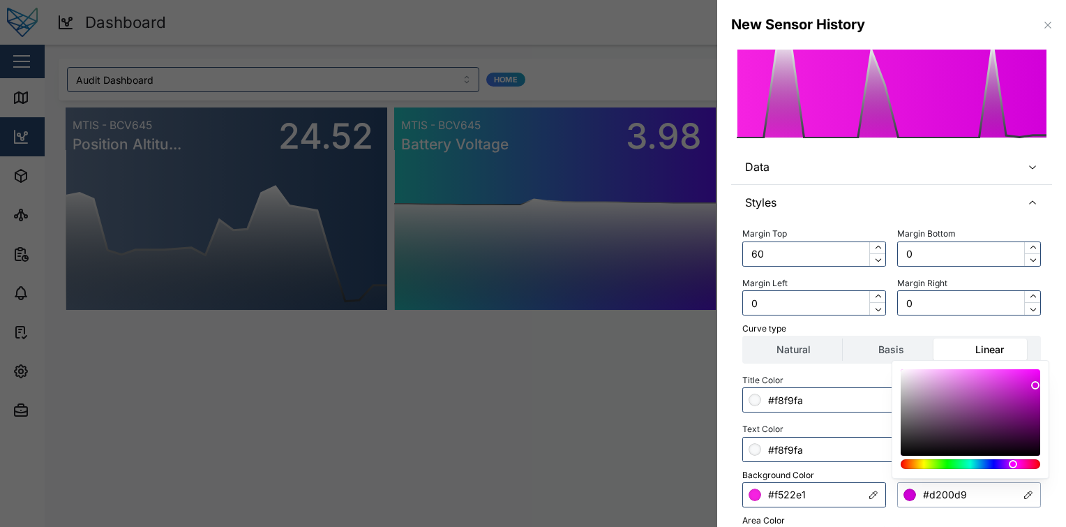
click at [1014, 459] on div at bounding box center [971, 464] width 130 height 10
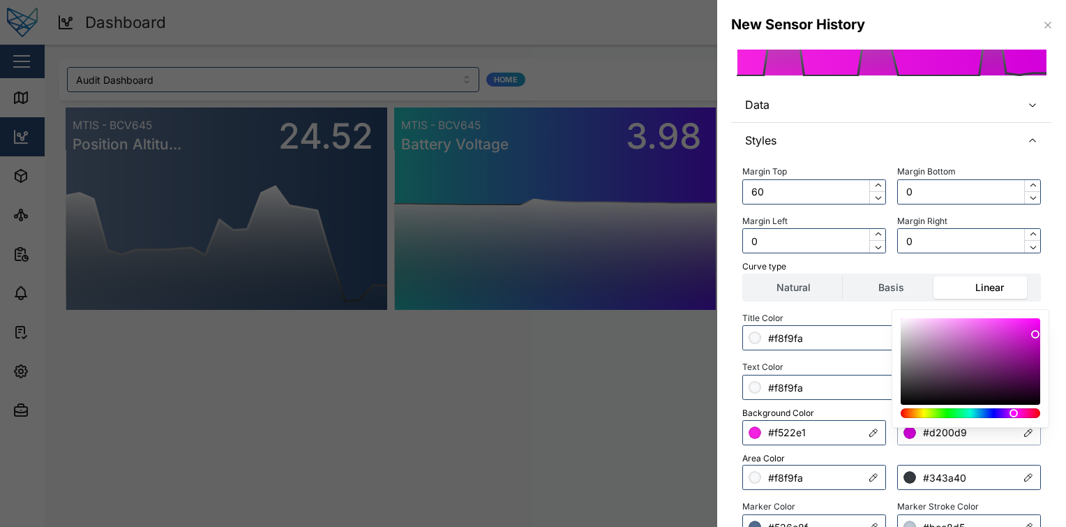
scroll to position [149, 0]
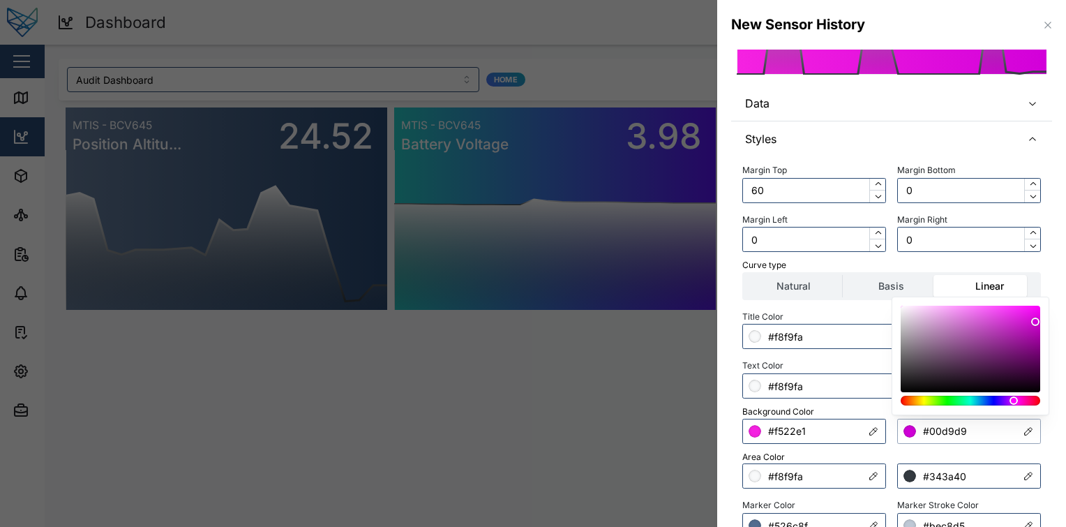
click at [971, 403] on div at bounding box center [971, 401] width 130 height 10
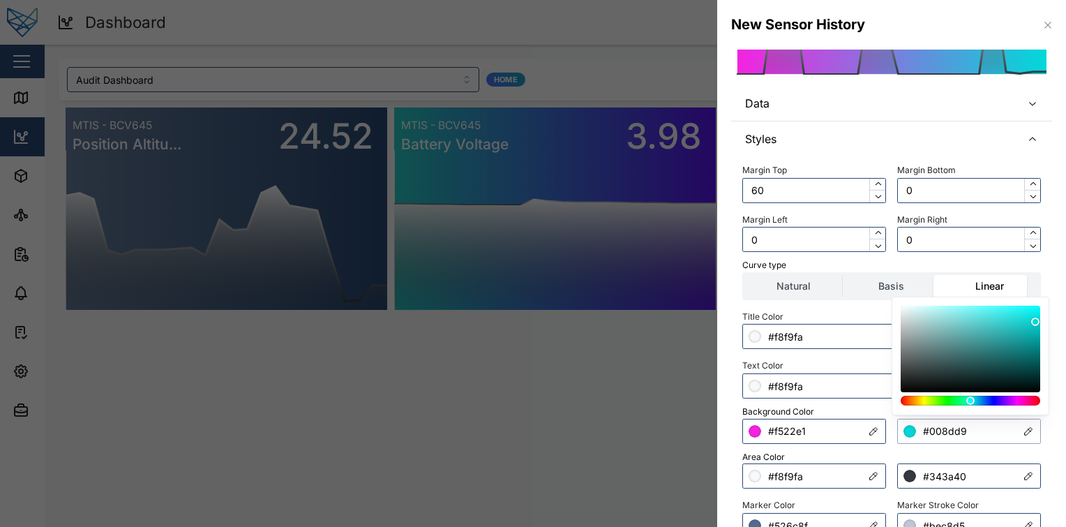
click at [978, 402] on div at bounding box center [971, 401] width 130 height 10
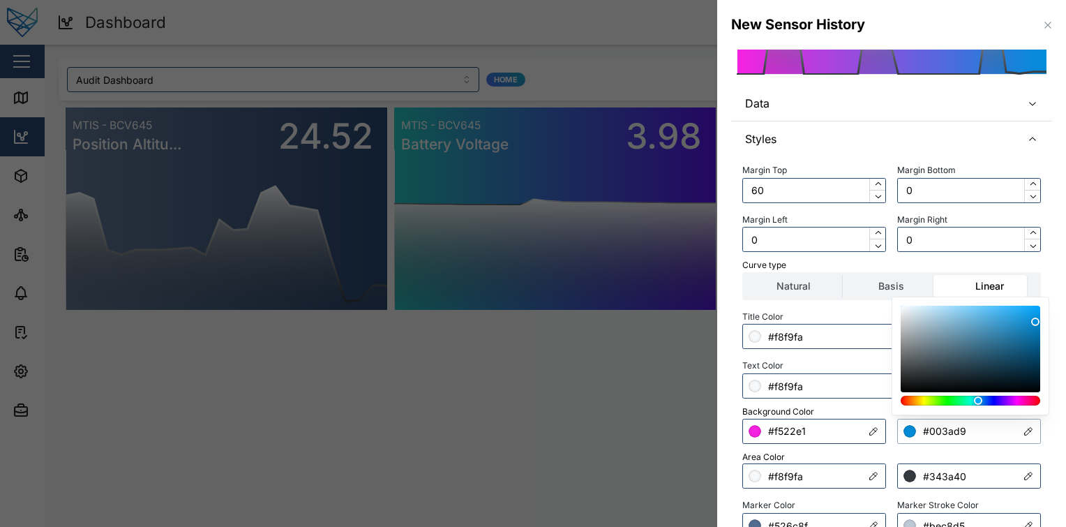
click at [987, 401] on div at bounding box center [971, 401] width 130 height 10
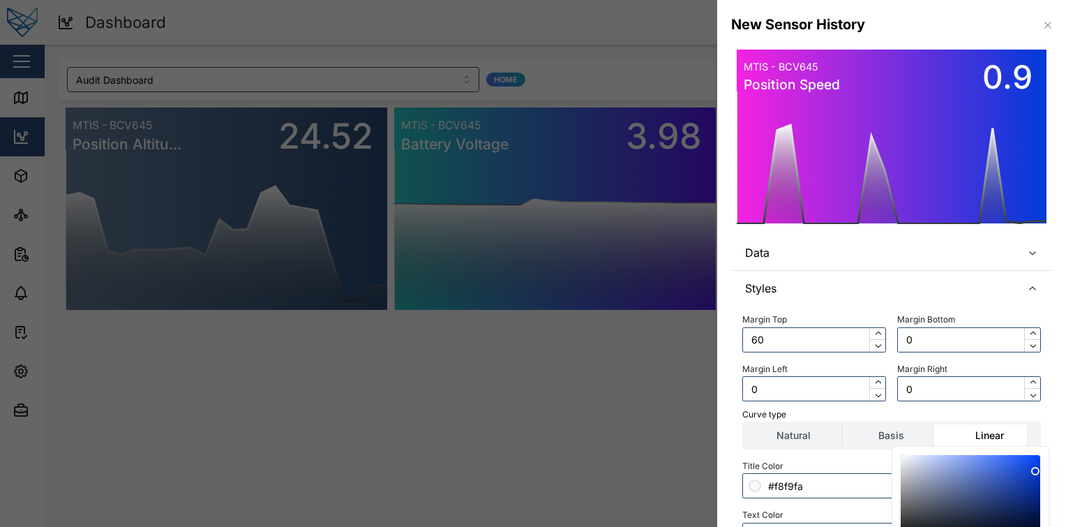
scroll to position [97, 0]
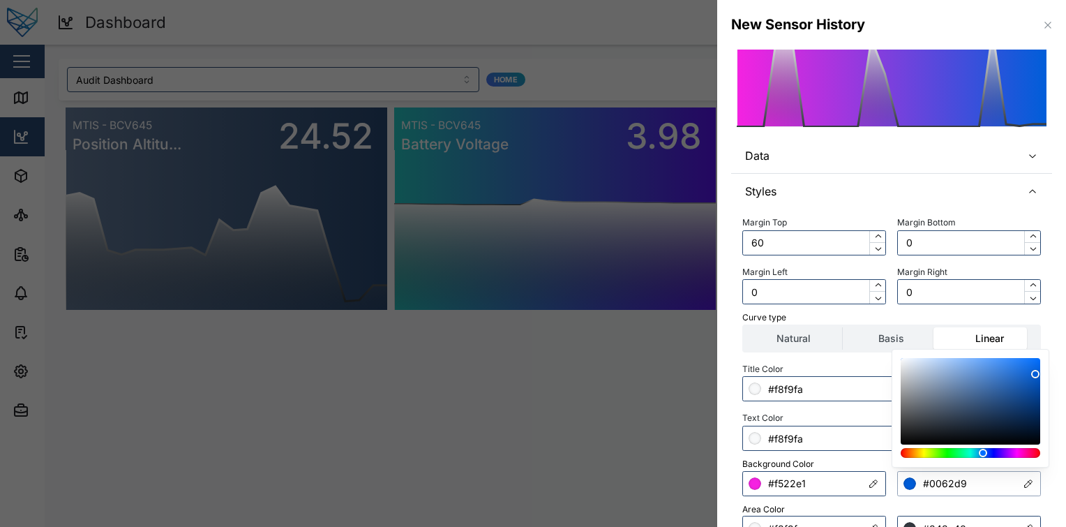
type input "#0069d9"
click at [982, 456] on div at bounding box center [982, 453] width 8 height 8
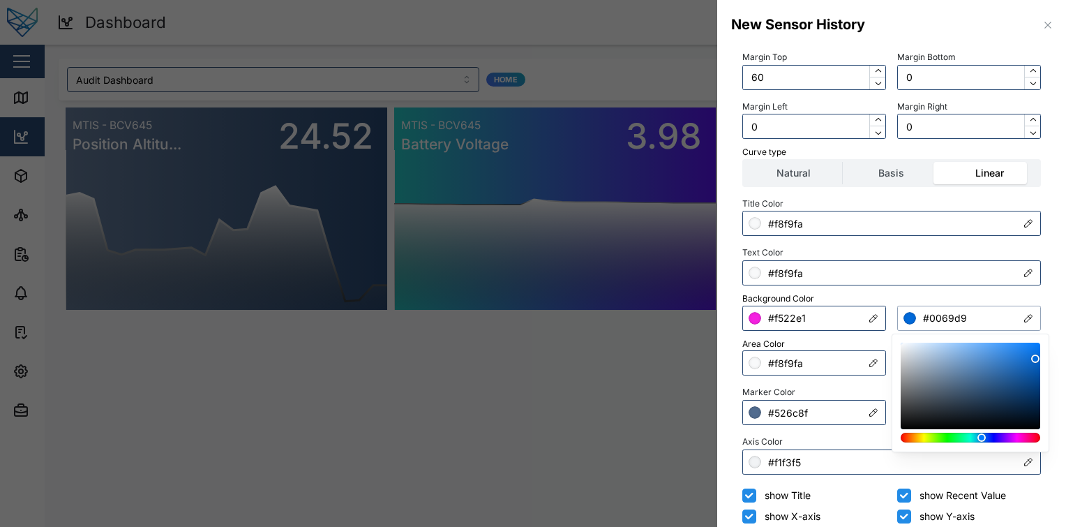
scroll to position [262, 0]
click at [935, 315] on input "#0069d9" at bounding box center [969, 318] width 144 height 25
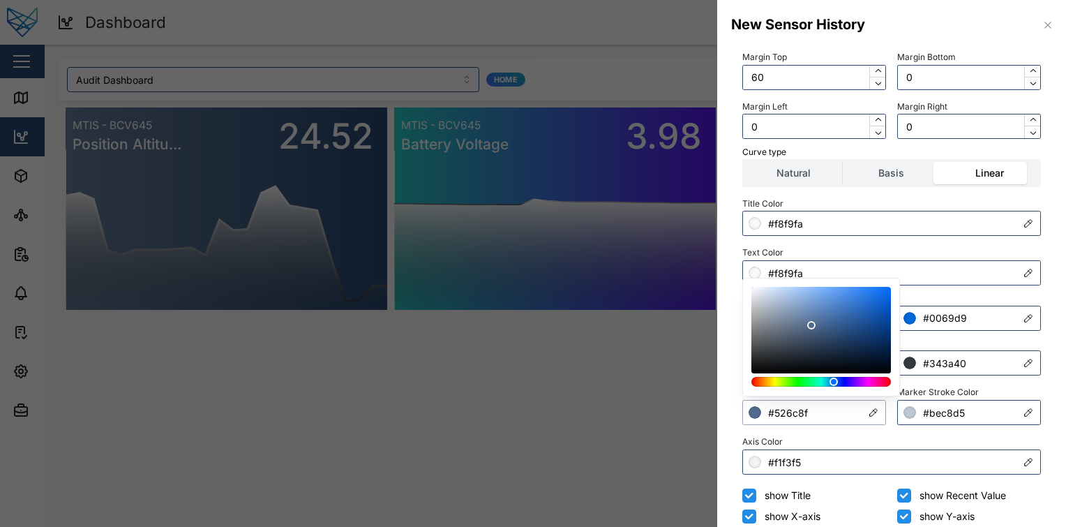
click at [826, 406] on input "#526c8f" at bounding box center [814, 412] width 144 height 25
paste input "0069d9"
type input "#0069d9"
click at [886, 430] on div "Title Color #f8f9fa Text Color #f8f9fa Background Color #f522e1 #0069d9 Area Co…" at bounding box center [891, 334] width 299 height 281
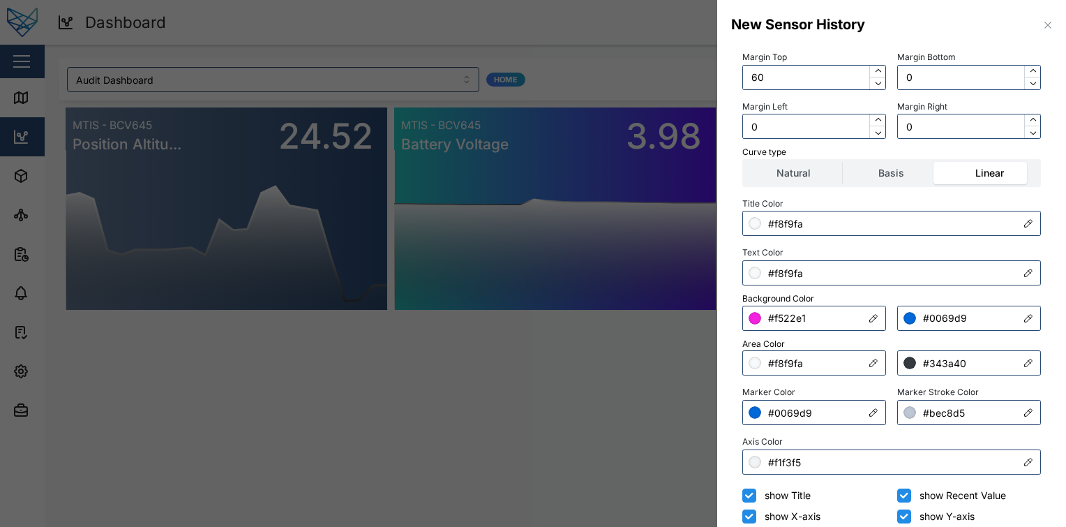
scroll to position [337, 0]
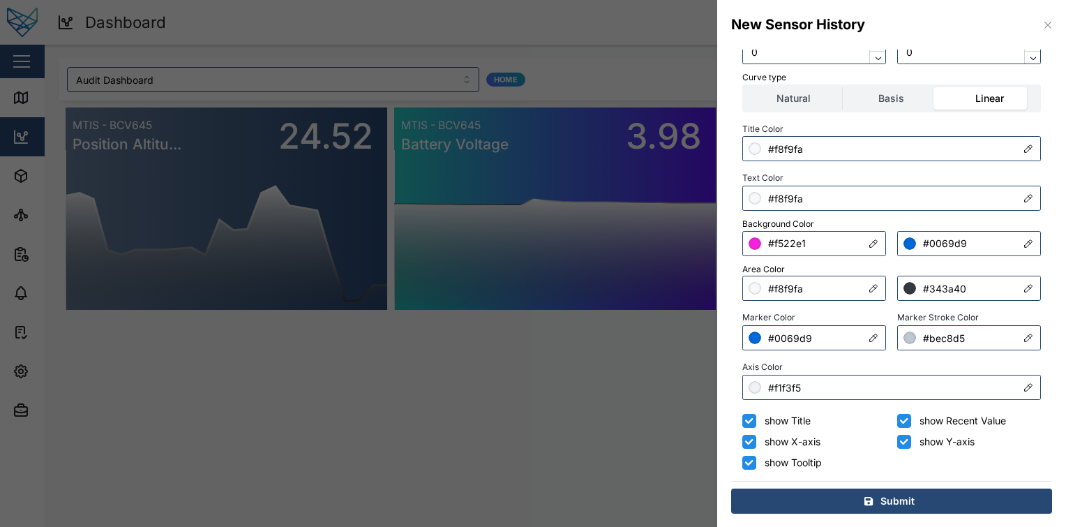
click at [891, 509] on span "Submit" at bounding box center [898, 501] width 34 height 24
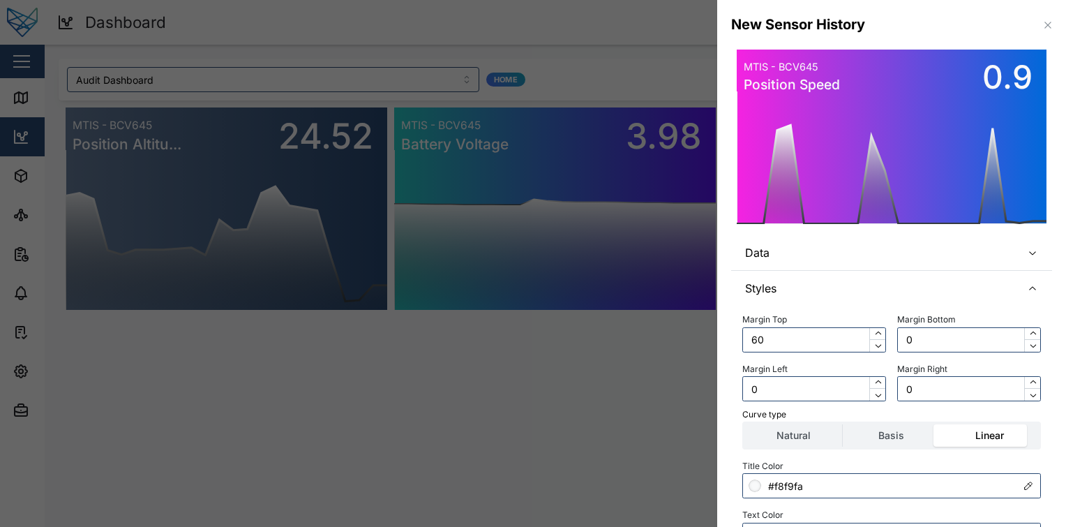
scroll to position [0, 0]
click at [885, 240] on span "Data" at bounding box center [877, 252] width 265 height 35
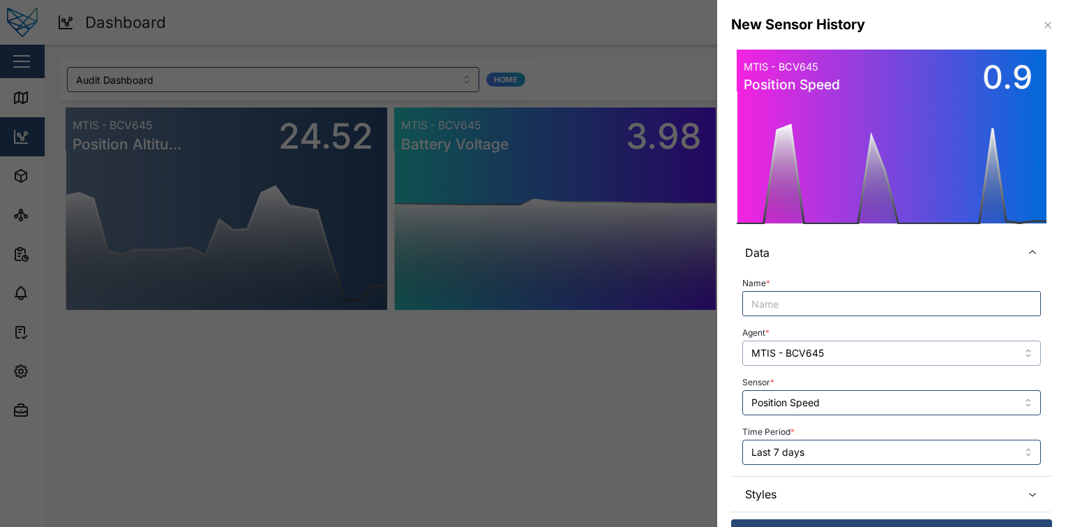
click at [858, 361] on input "MTIS - BCV645" at bounding box center [891, 353] width 299 height 25
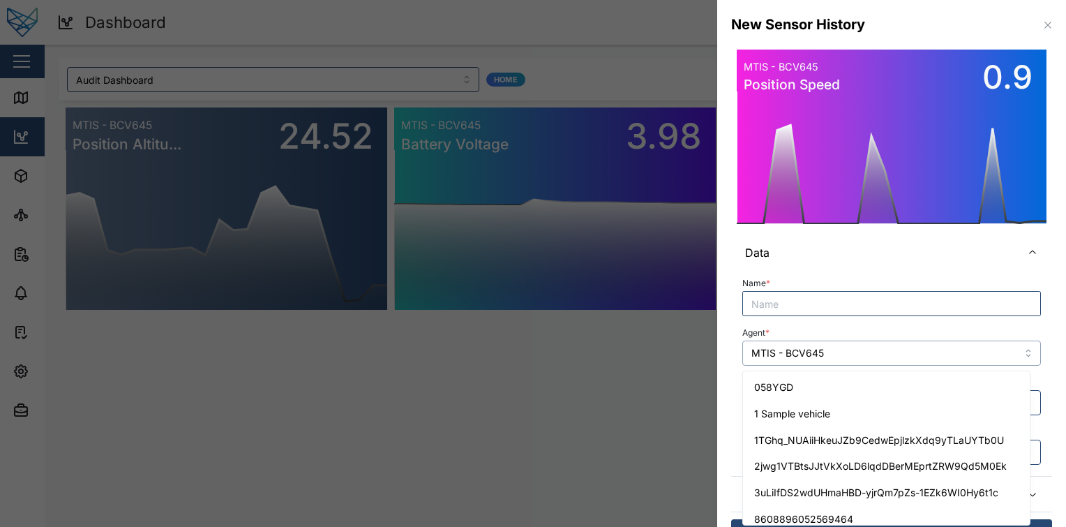
click at [858, 361] on input "MTIS - BCV645" at bounding box center [891, 353] width 299 height 25
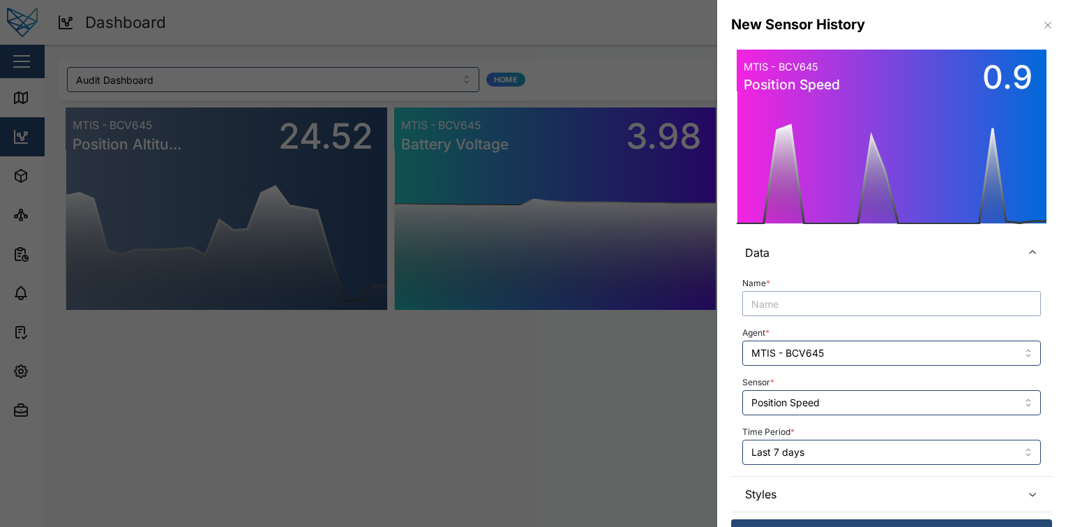
click at [879, 307] on input "Name *" at bounding box center [891, 303] width 299 height 25
paste input "MTIS - BCV645"
click at [849, 398] on input "Position Speed" at bounding box center [891, 402] width 299 height 25
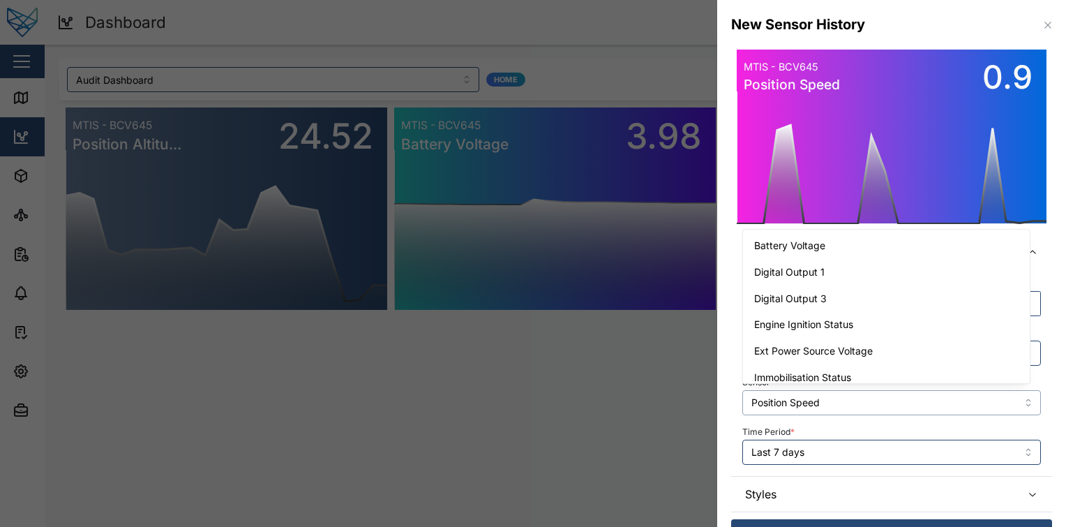
scroll to position [142, 0]
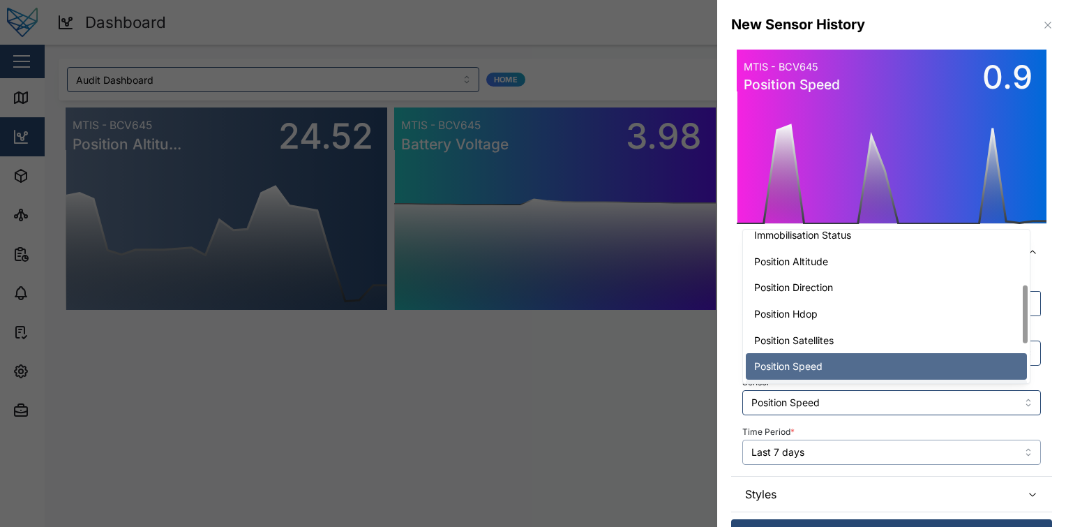
click at [883, 440] on input "Last 7 days" at bounding box center [891, 452] width 299 height 25
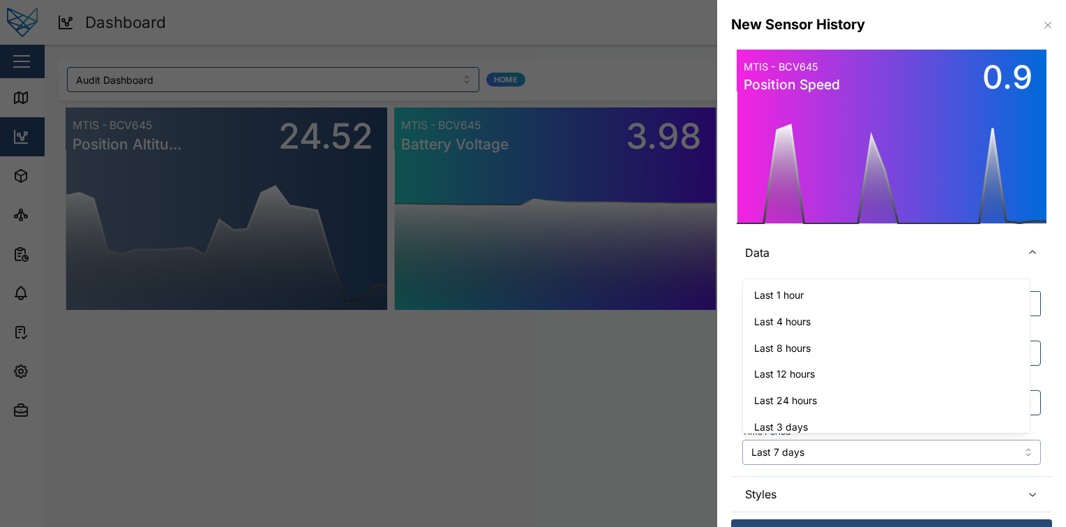
scroll to position [36, 0]
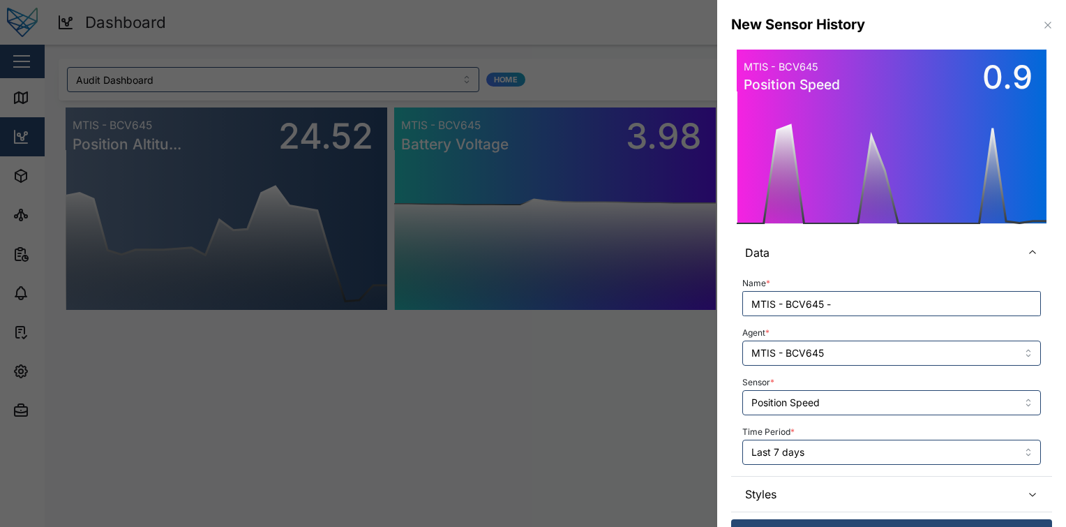
click at [1031, 396] on div "Name * MTIS - BCV645 - Agent * MTIS - BCV645 Sensor * Position Speed Time Perio…" at bounding box center [891, 372] width 321 height 205
click at [926, 297] on input "MTIS - BCV645 -" at bounding box center [891, 303] width 299 height 25
paste input "Position Speed"
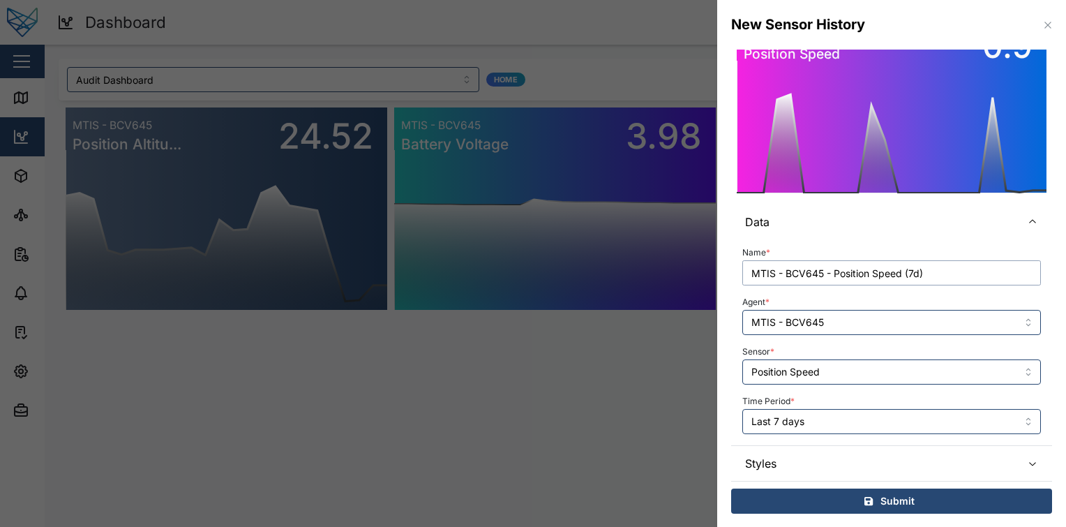
type input "MTIS - BCV645 - Position Speed (7d)"
click at [921, 506] on div "Submit" at bounding box center [889, 501] width 299 height 24
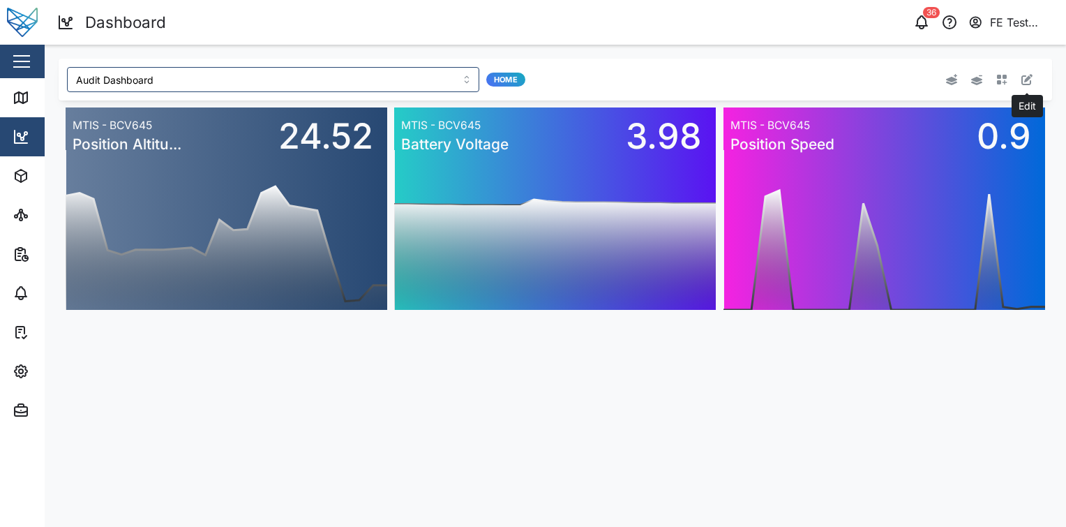
click at [1024, 77] on icon "button" at bounding box center [1027, 79] width 11 height 11
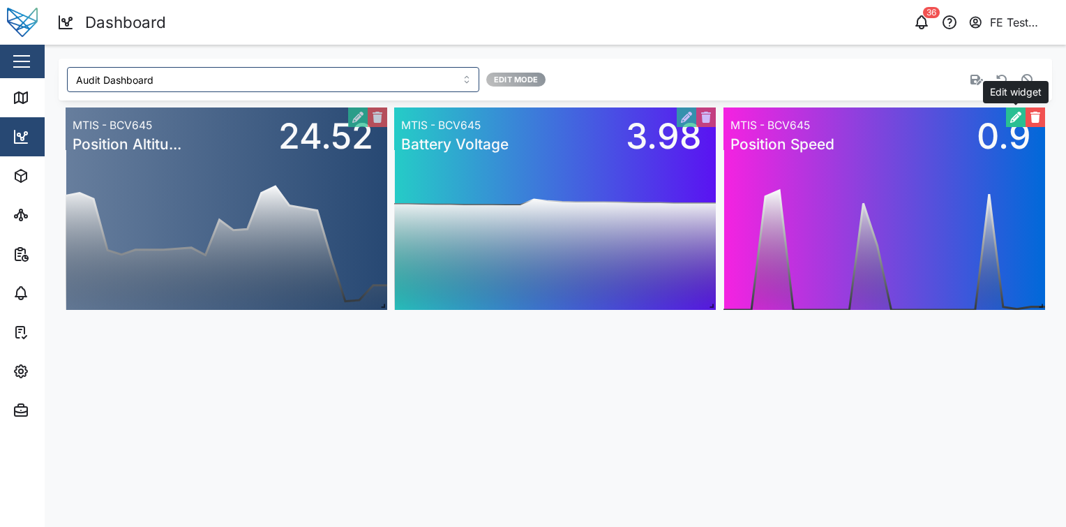
click at [1022, 119] on button "button" at bounding box center [1016, 117] width 20 height 20
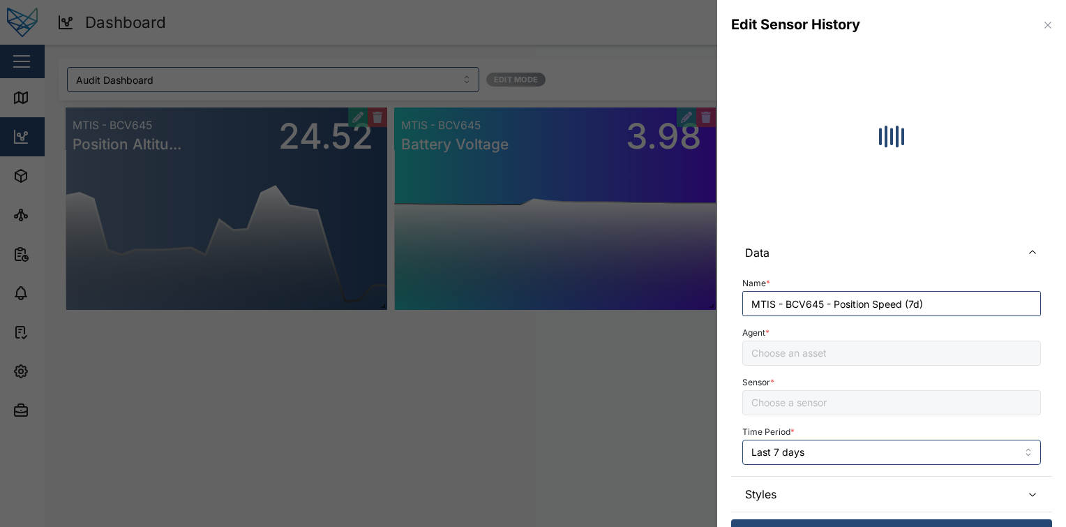
type input "Position Speed"
type input "MTIS - BCV645"
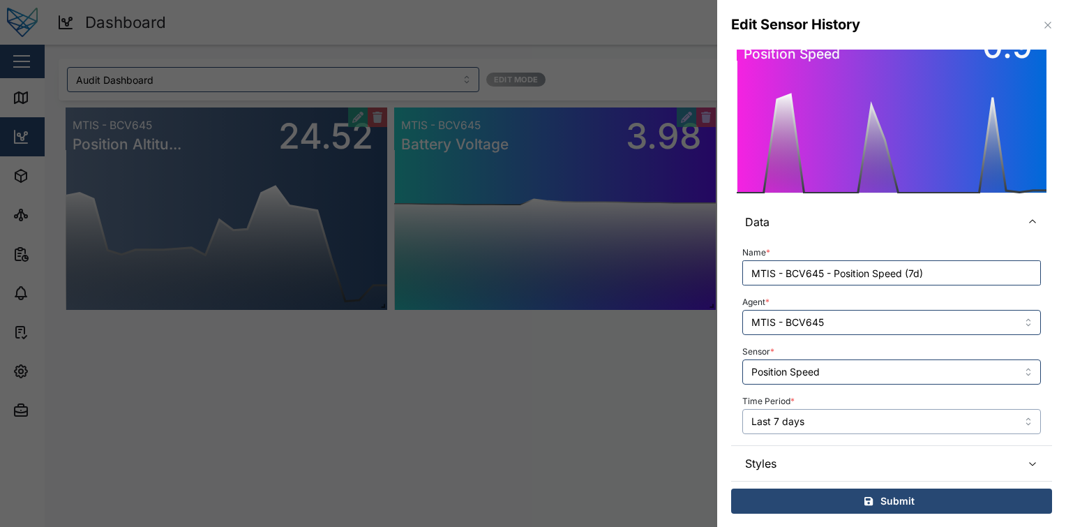
click at [884, 429] on input "Last 7 days" at bounding box center [891, 421] width 299 height 25
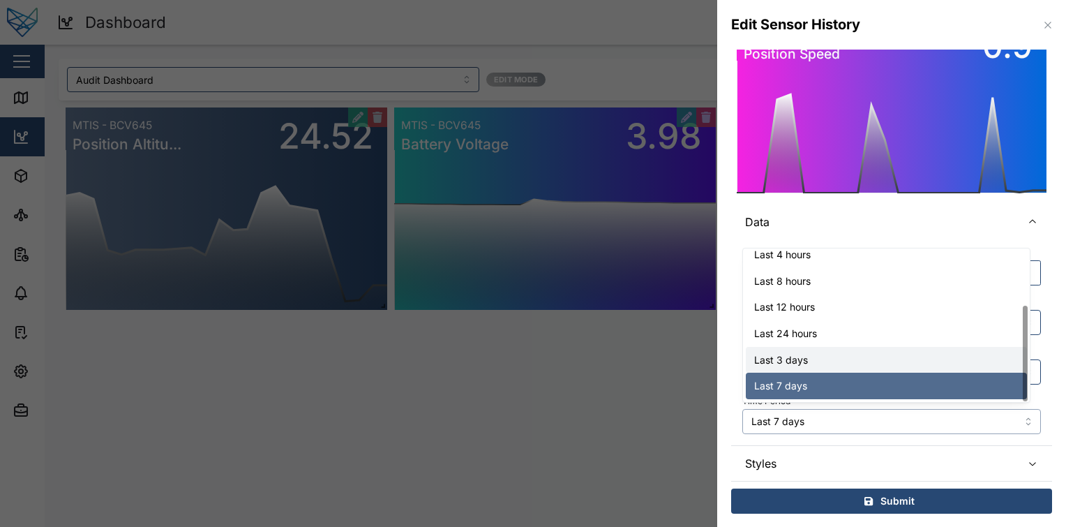
scroll to position [89, 0]
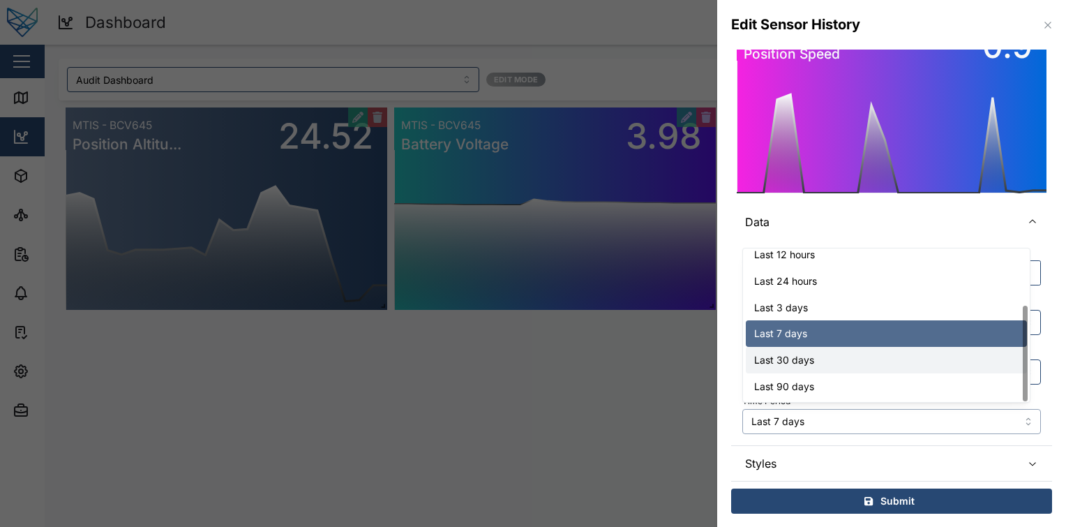
type input "Last 30 days"
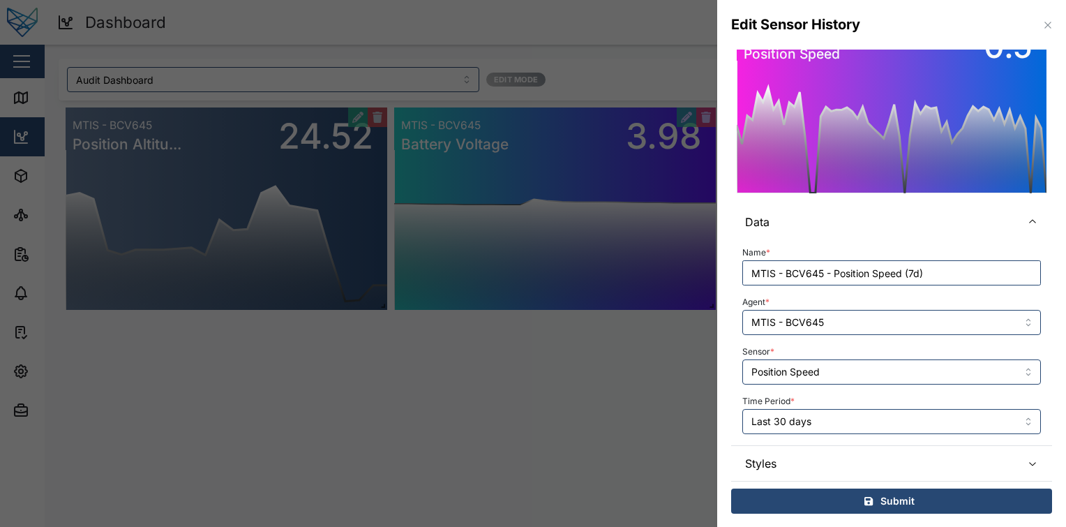
click at [971, 500] on div "Submit" at bounding box center [889, 501] width 299 height 24
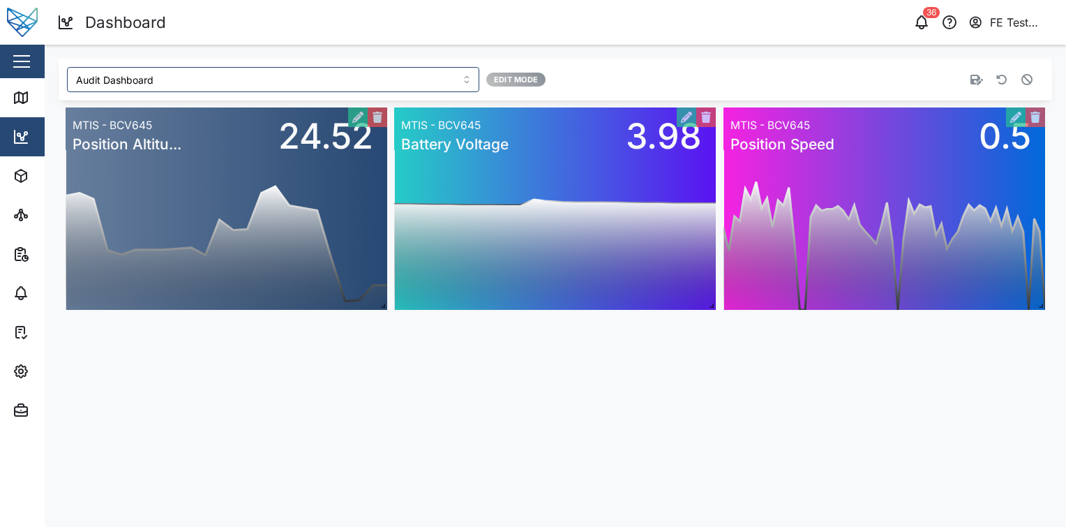
click at [918, 386] on main "Audit Dashboard Edit Mode 0 20 40 60 80 100 120 140 160 12 PM 06 PM Mon 08 06 A…" at bounding box center [556, 286] width 1022 height 482
click at [1029, 73] on button "button" at bounding box center [1027, 80] width 20 height 20
click at [1015, 75] on div "Add widget" at bounding box center [840, 79] width 394 height 25
click at [1022, 78] on icon "button" at bounding box center [1027, 79] width 11 height 11
click at [1019, 121] on button "button" at bounding box center [1016, 117] width 20 height 20
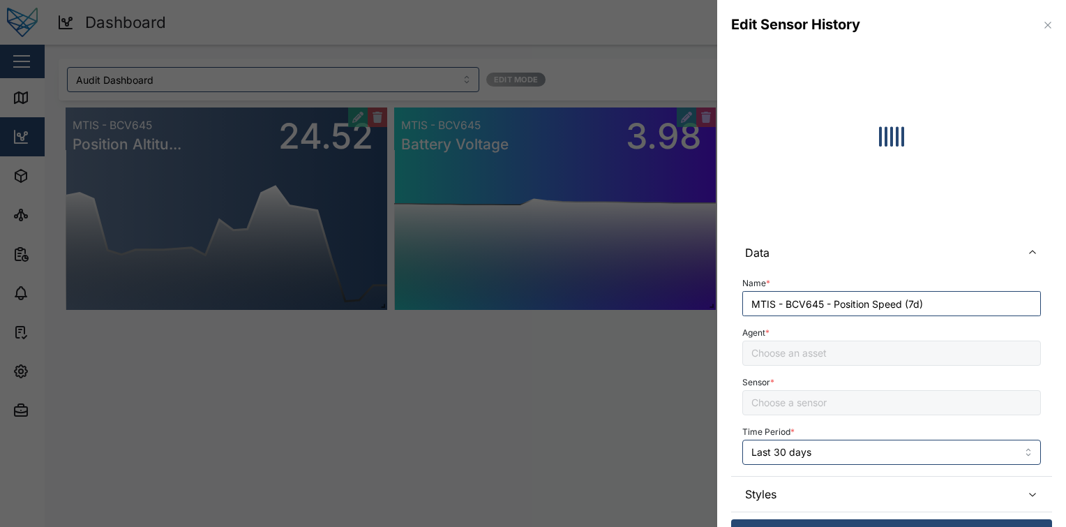
type input "Position Speed"
type input "MTIS - BCV645"
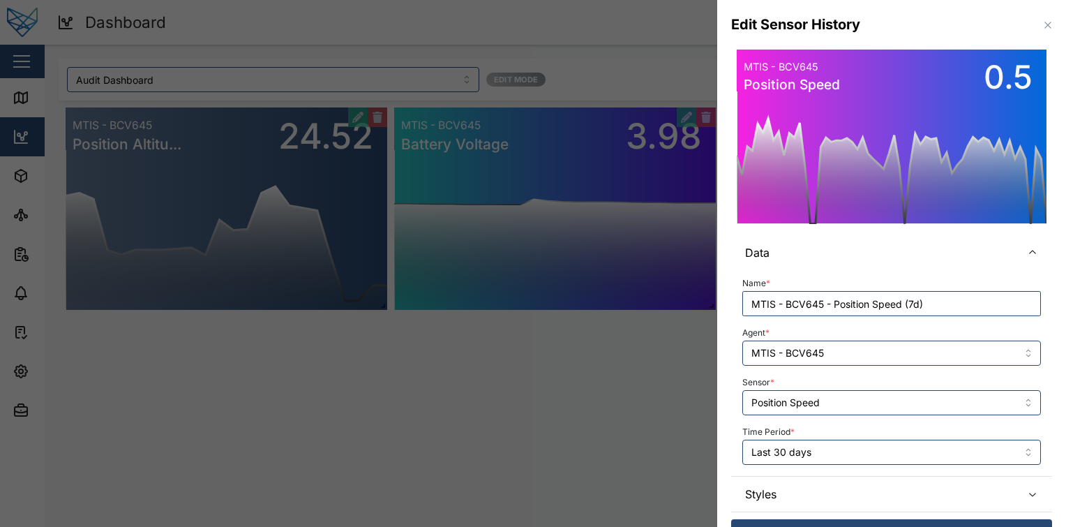
scroll to position [31, 0]
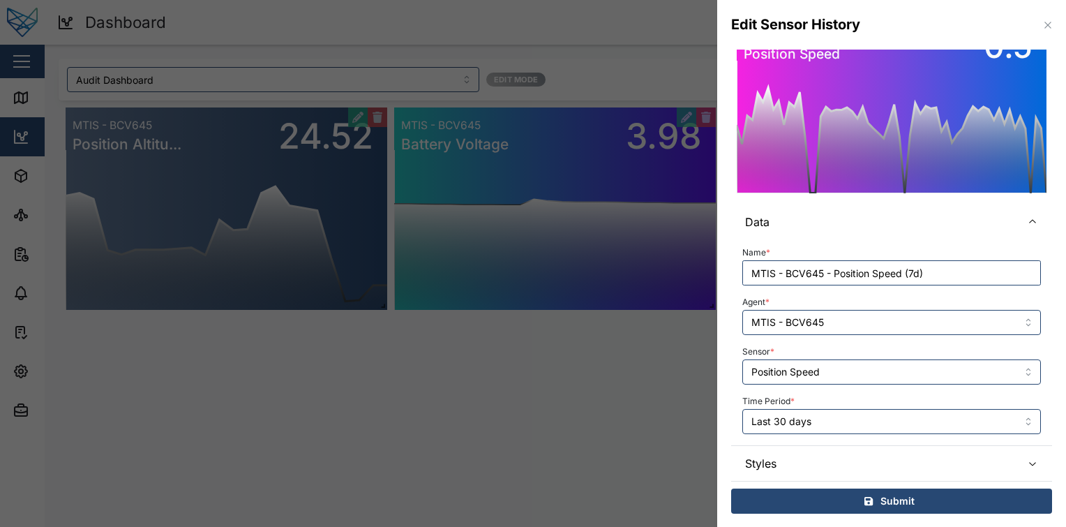
click at [835, 454] on span "Styles" at bounding box center [877, 463] width 265 height 35
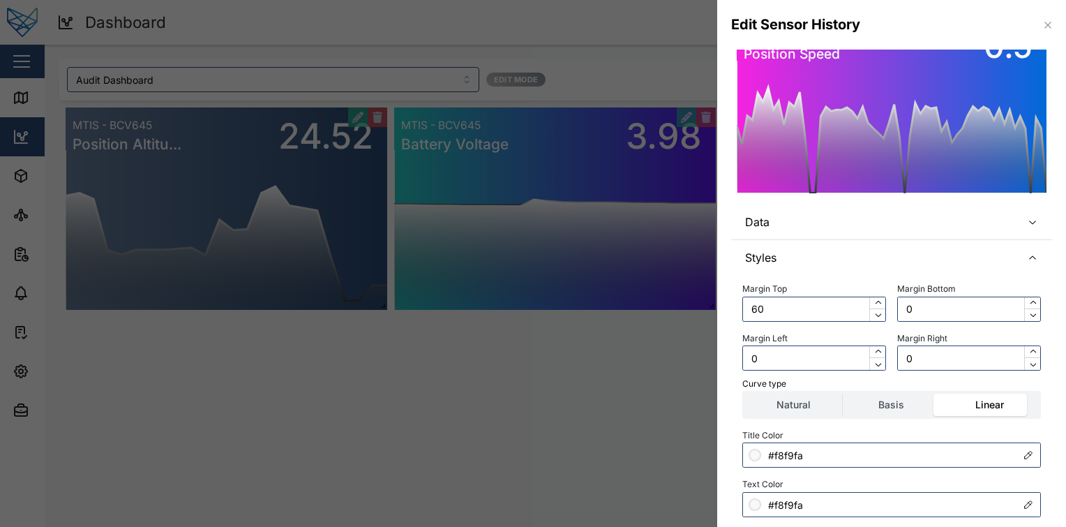
scroll to position [337, 0]
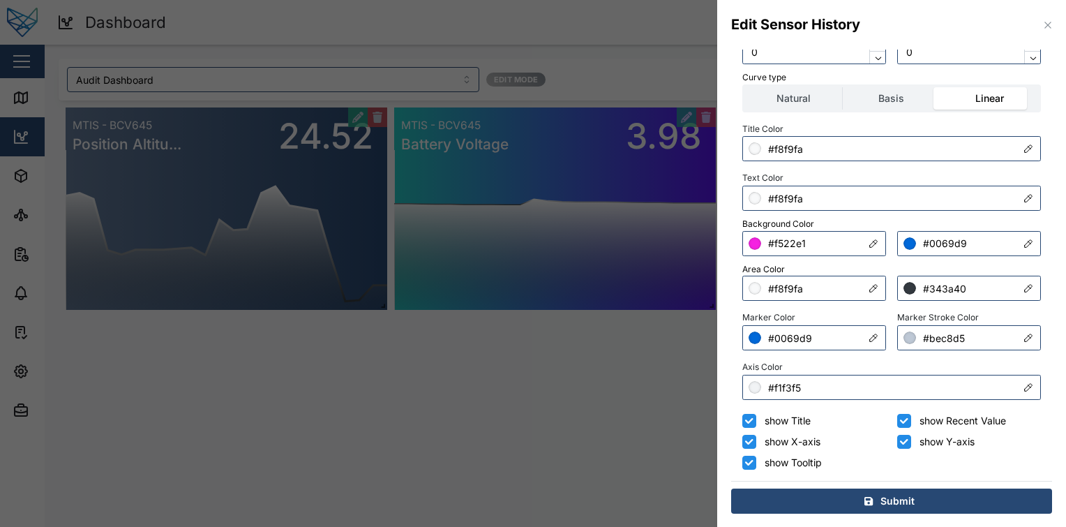
click at [780, 426] on label "show Title" at bounding box center [783, 421] width 54 height 14
click at [756, 426] on input "show Title" at bounding box center [749, 421] width 14 height 14
click at [780, 426] on label "show Title" at bounding box center [783, 421] width 54 height 14
click at [756, 426] on input "show Title" at bounding box center [749, 421] width 14 height 14
click at [781, 419] on label "show Title" at bounding box center [783, 421] width 54 height 14
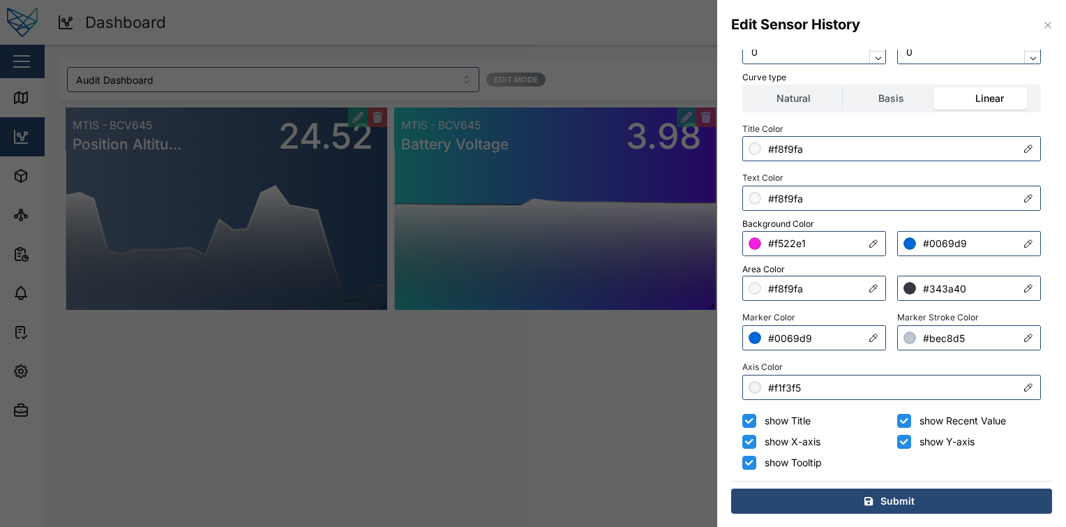
click at [756, 419] on input "show Title" at bounding box center [749, 421] width 14 height 14
click at [784, 415] on label "show Title" at bounding box center [783, 421] width 54 height 14
click at [756, 415] on input "show Title" at bounding box center [749, 421] width 14 height 14
checkbox input "true"
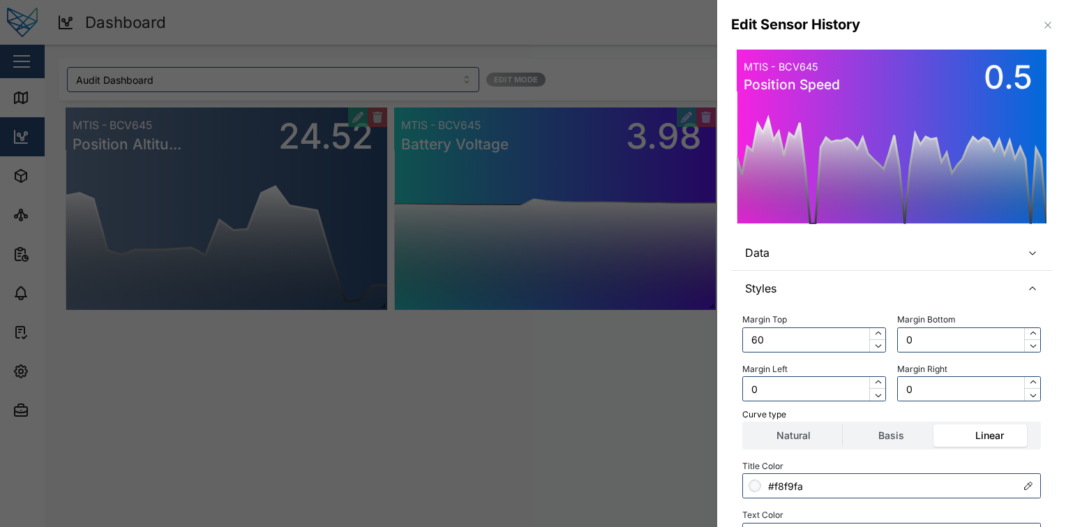
click at [1044, 21] on button "button" at bounding box center [1047, 24] width 15 height 15
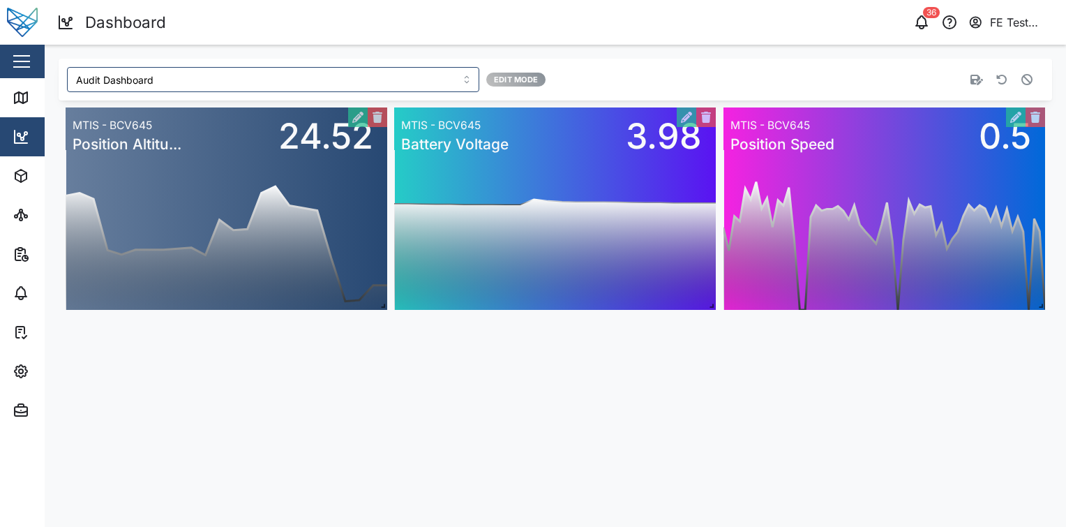
scroll to position [0, 0]
click at [1026, 74] on icon "button" at bounding box center [1027, 79] width 11 height 11
click at [1030, 82] on icon "button" at bounding box center [1027, 79] width 11 height 11
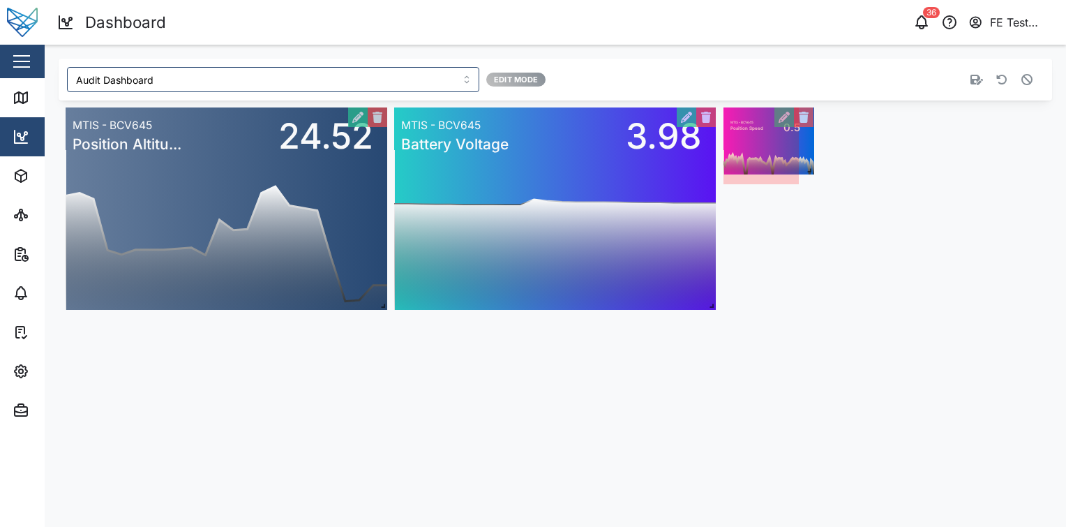
drag, startPoint x: 1041, startPoint y: 306, endPoint x: 807, endPoint y: 167, distance: 272.2
click at [807, 167] on span at bounding box center [807, 167] width 14 height 14
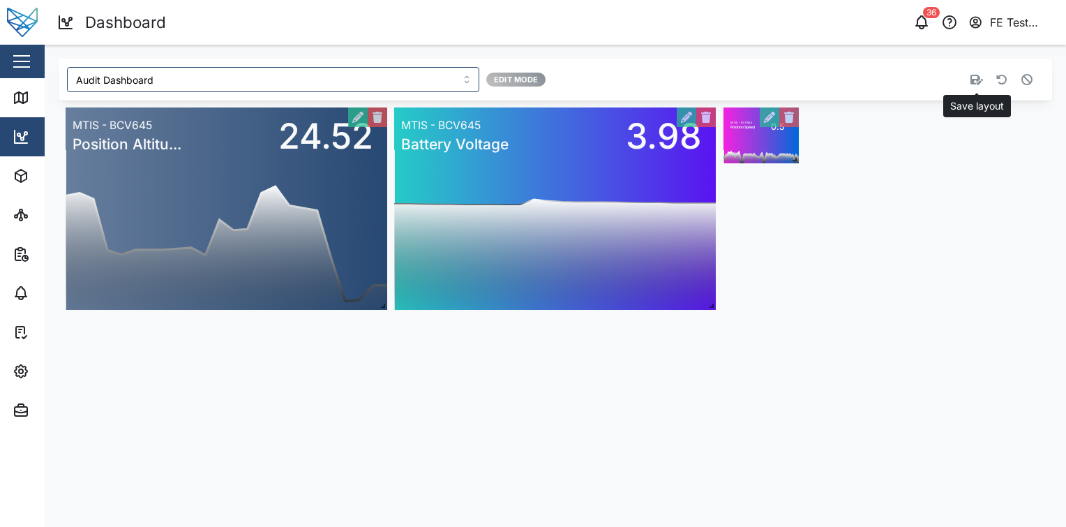
click at [976, 78] on icon "button" at bounding box center [977, 79] width 13 height 11
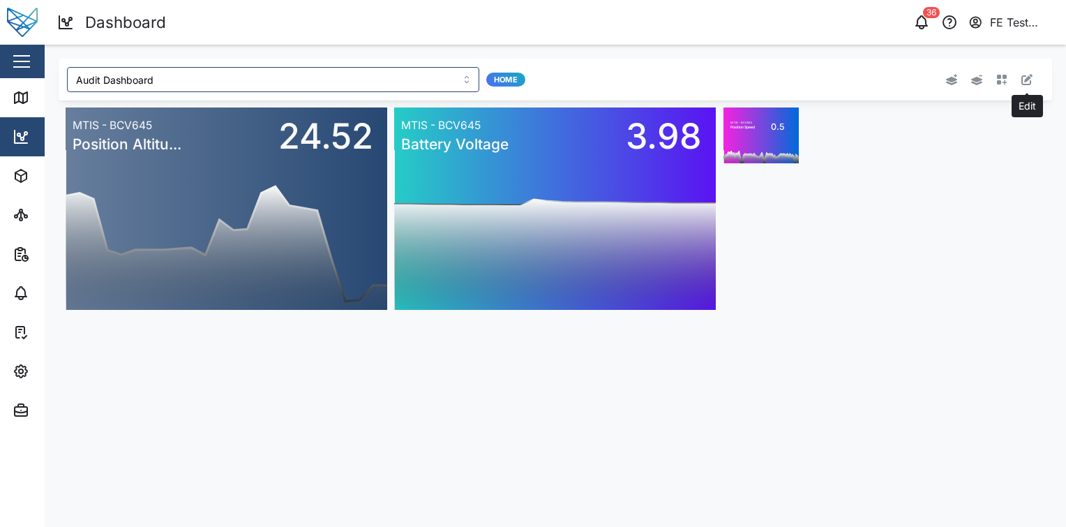
click at [1028, 75] on icon "button" at bounding box center [1027, 79] width 11 height 11
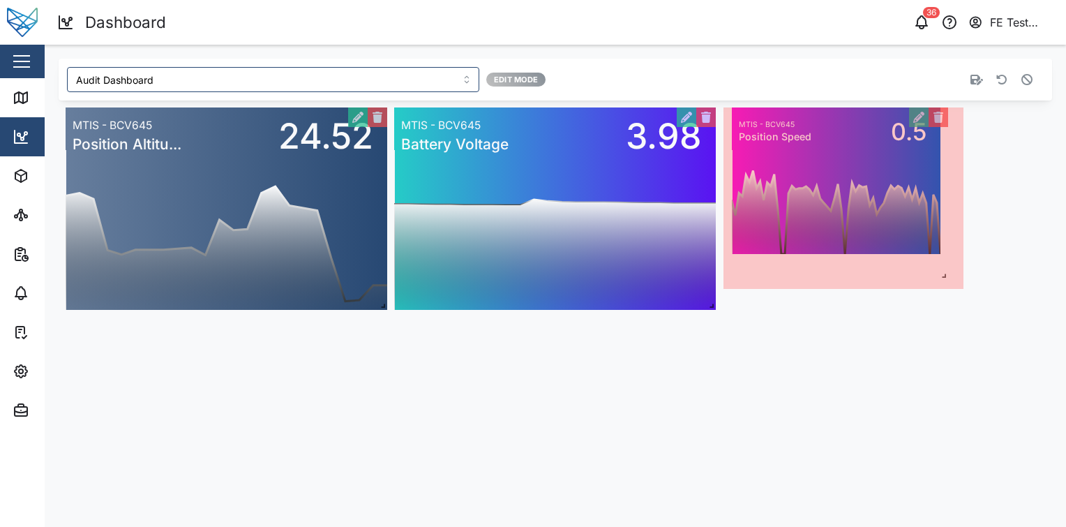
drag, startPoint x: 794, startPoint y: 159, endPoint x: 943, endPoint y: 276, distance: 189.4
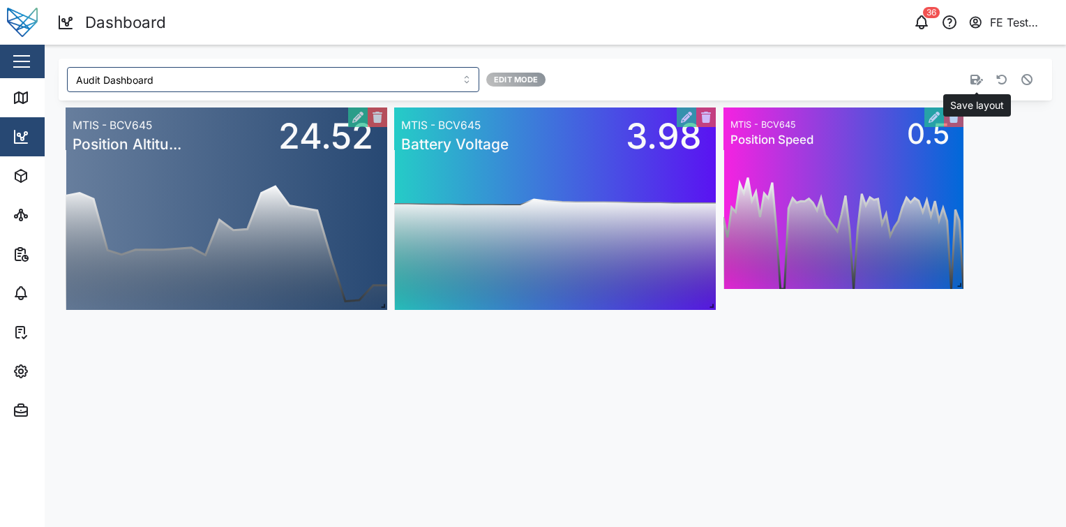
click at [981, 84] on icon "button" at bounding box center [977, 79] width 13 height 11
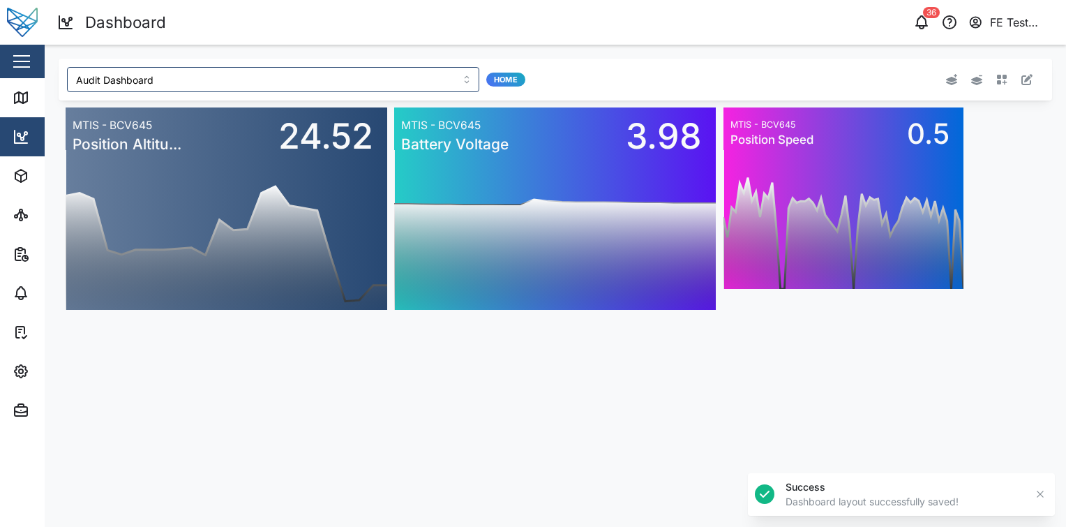
click at [1033, 87] on button "button" at bounding box center [1027, 80] width 20 height 20
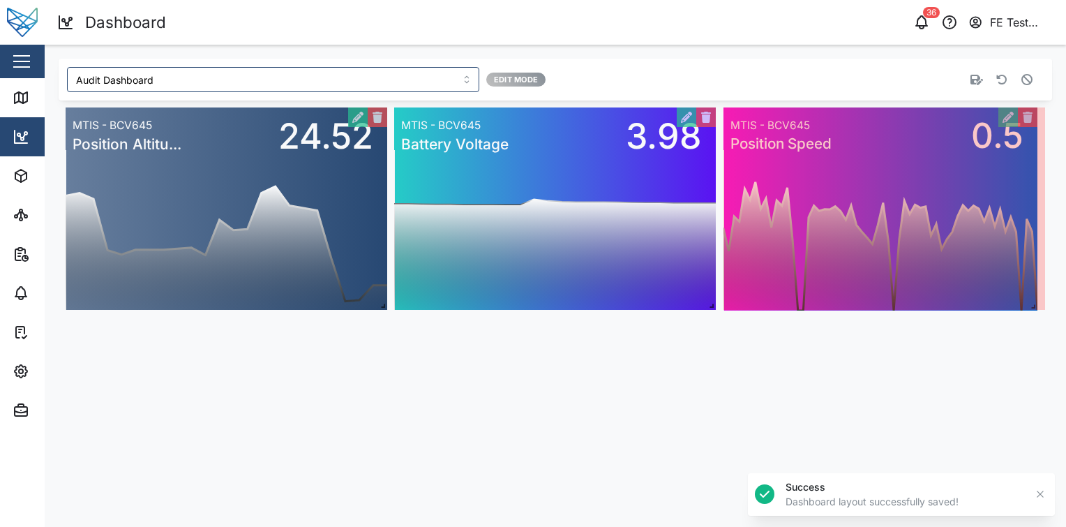
drag, startPoint x: 960, startPoint y: 281, endPoint x: 1022, endPoint y: 294, distance: 62.8
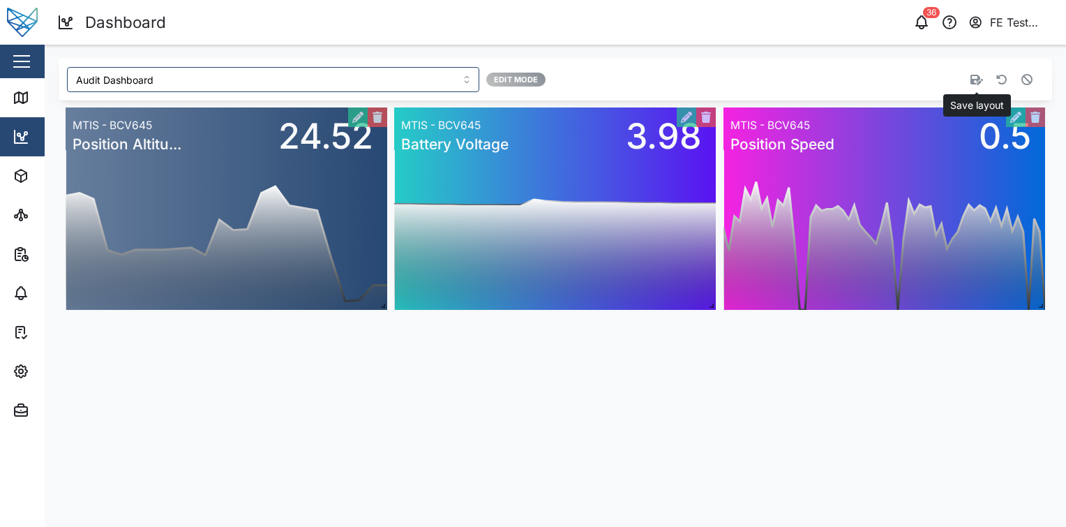
click at [971, 83] on icon "button" at bounding box center [977, 80] width 13 height 10
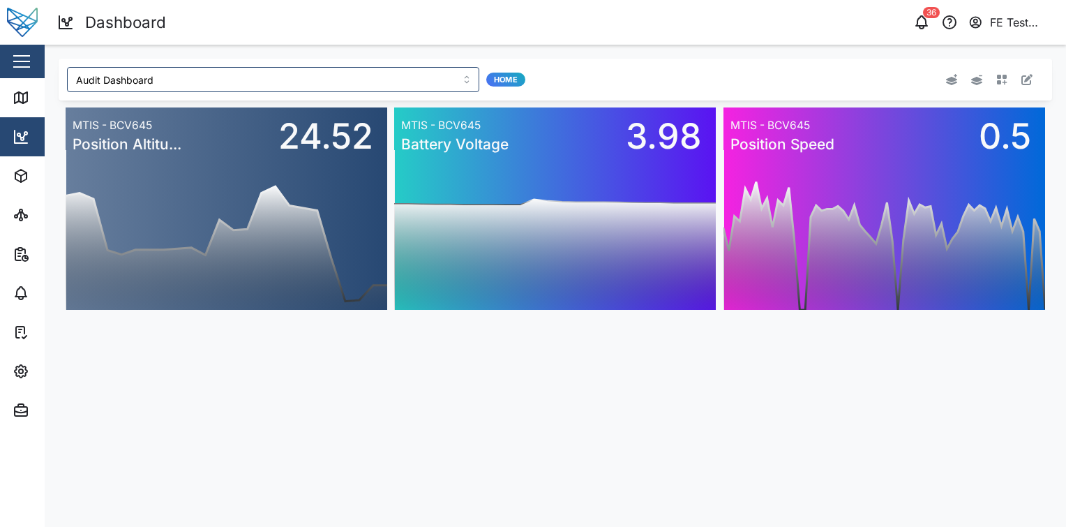
click at [1038, 23] on div "FE Test Admin" at bounding box center [1022, 22] width 64 height 17
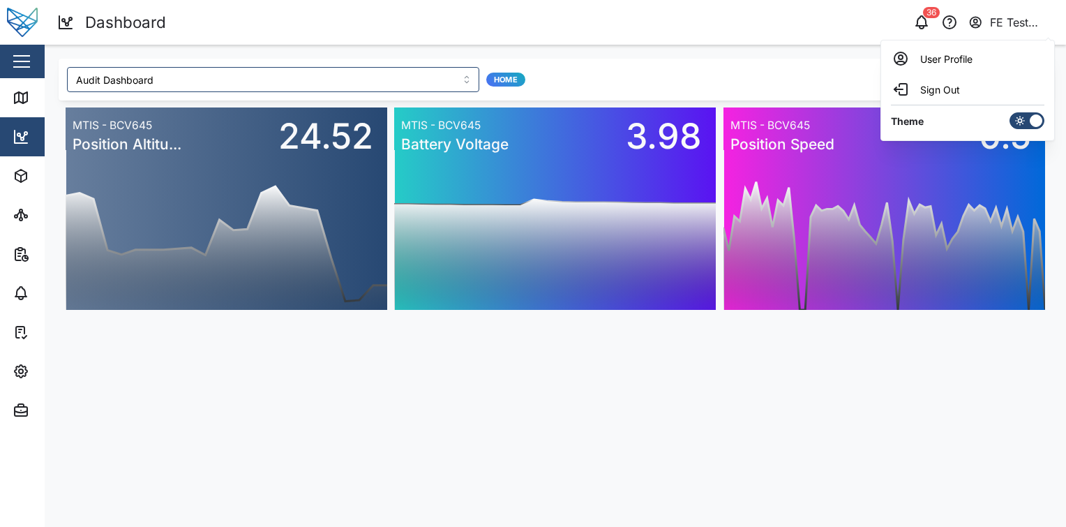
click at [1022, 123] on icon at bounding box center [1020, 120] width 11 height 11
click at [1010, 112] on input "checkbox" at bounding box center [1010, 112] width 0 height 0
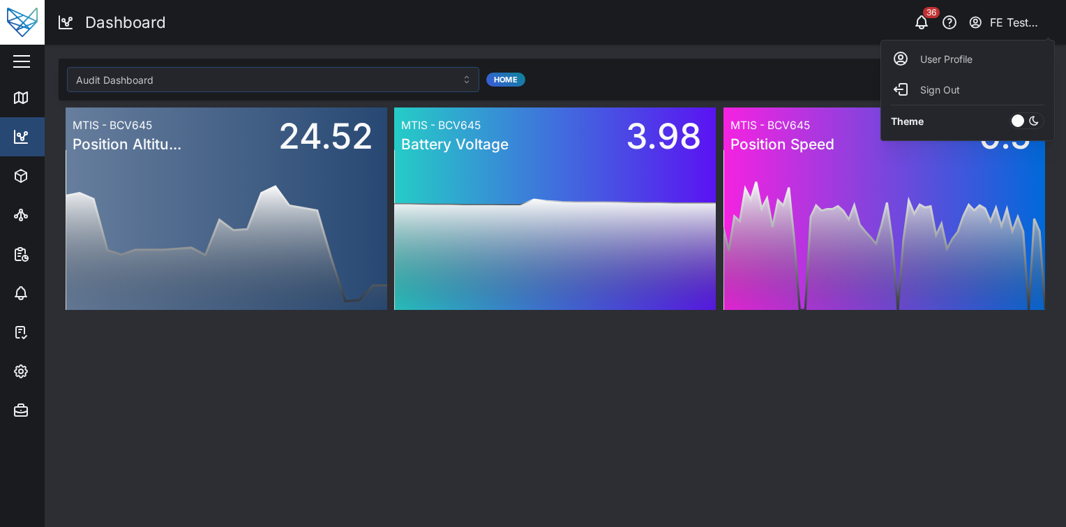
click at [1022, 123] on div at bounding box center [1018, 120] width 13 height 13
click at [1010, 112] on input "checkbox" at bounding box center [1010, 112] width 0 height 0
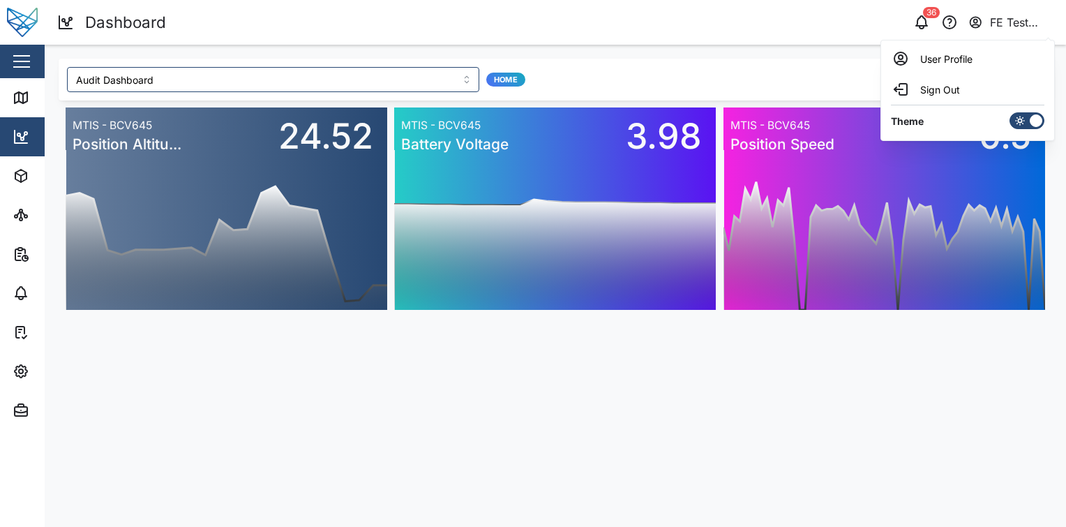
click at [1021, 115] on icon at bounding box center [1020, 120] width 11 height 11
click at [1010, 112] on input "checkbox" at bounding box center [1010, 112] width 0 height 0
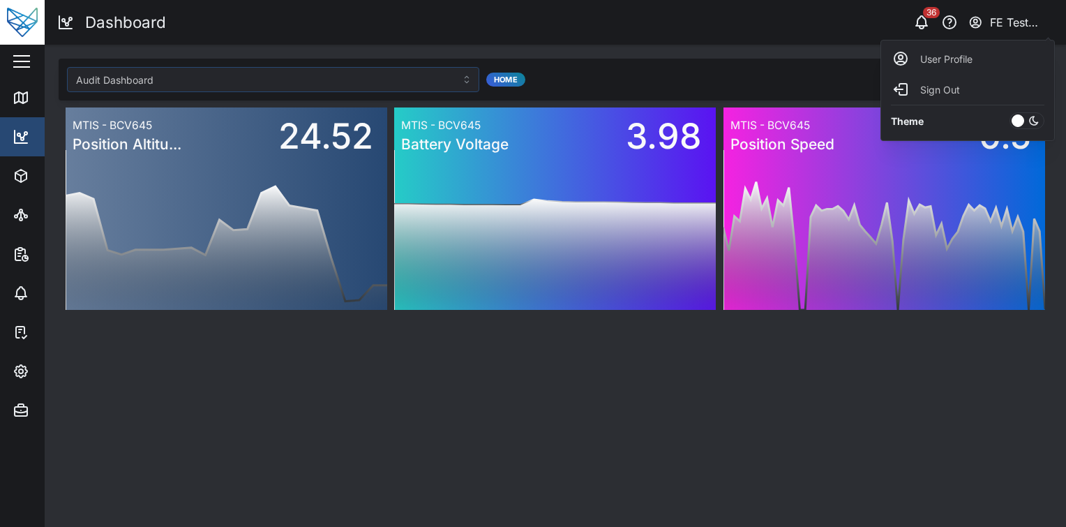
click at [1022, 116] on div at bounding box center [1018, 120] width 13 height 13
click at [1010, 112] on input "checkbox" at bounding box center [1010, 112] width 0 height 0
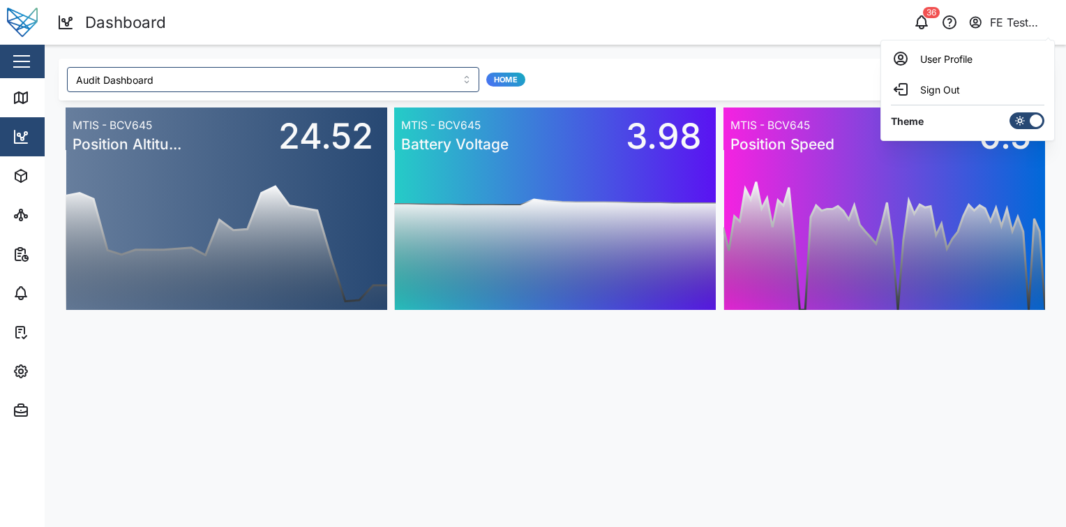
click at [814, 345] on main "Audit Dashboard Home 0 20 40 60 80 100 120 140 160 12 PM 06 PM Mon 08 06 AM MTI…" at bounding box center [556, 286] width 1022 height 482
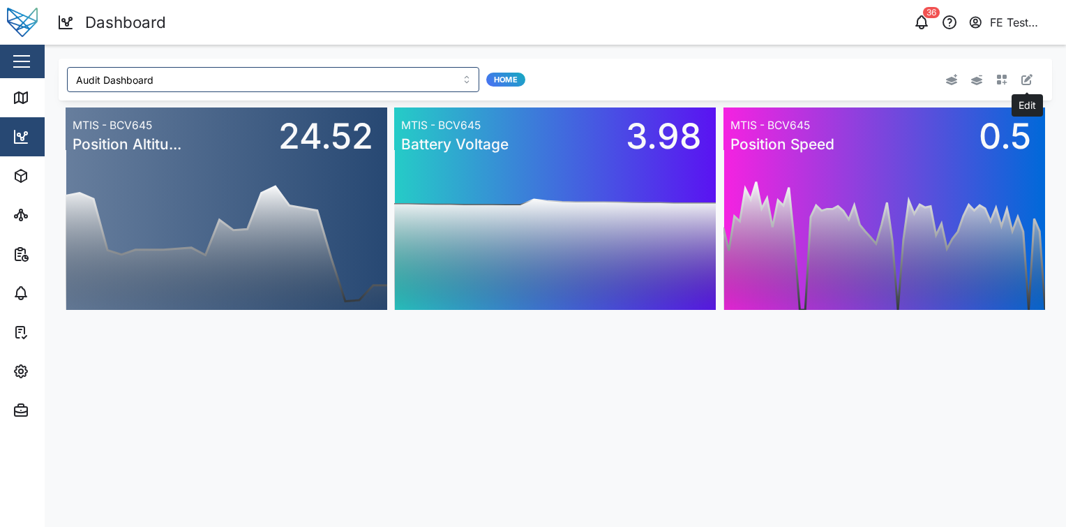
click at [1024, 82] on icon "button" at bounding box center [1027, 79] width 11 height 11
click at [1008, 82] on button "button" at bounding box center [1002, 80] width 20 height 20
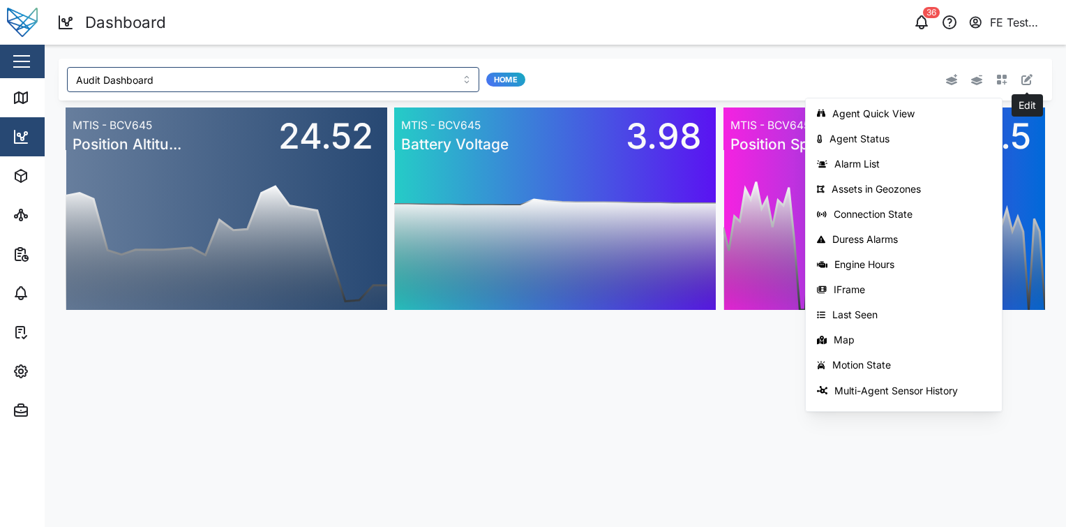
click at [1029, 84] on icon "button" at bounding box center [1027, 79] width 11 height 11
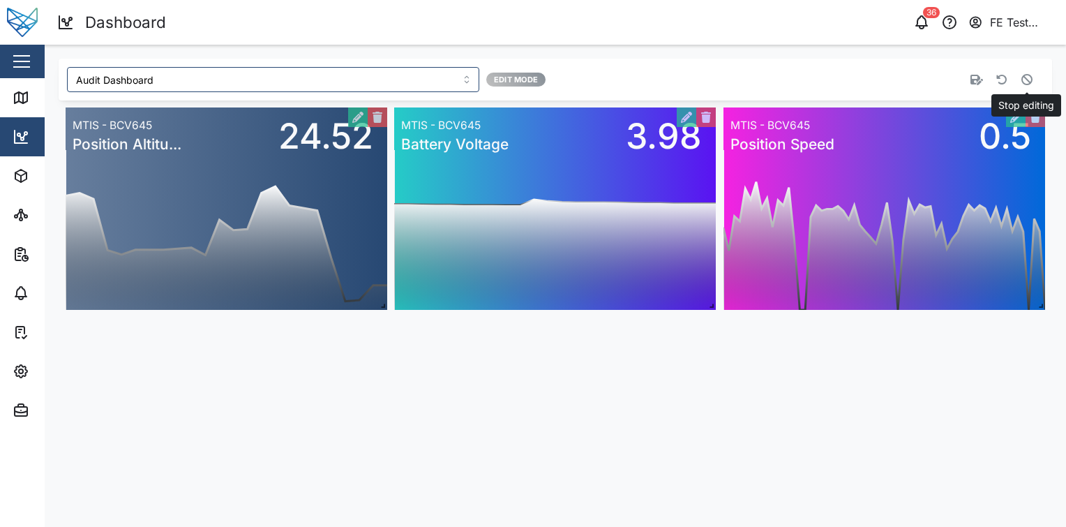
click at [1024, 78] on icon "button" at bounding box center [1027, 79] width 11 height 11
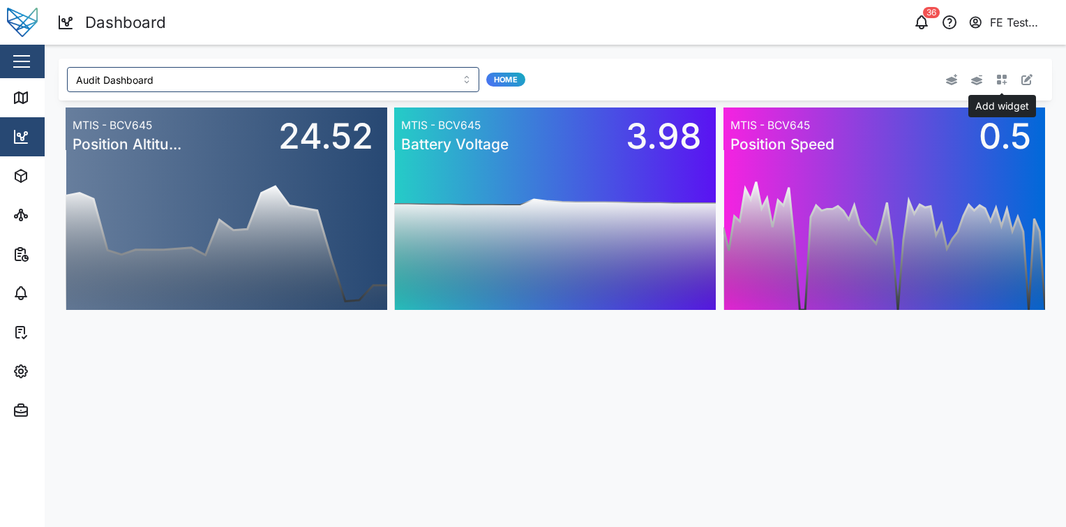
click at [1008, 81] on button "button" at bounding box center [1002, 80] width 20 height 20
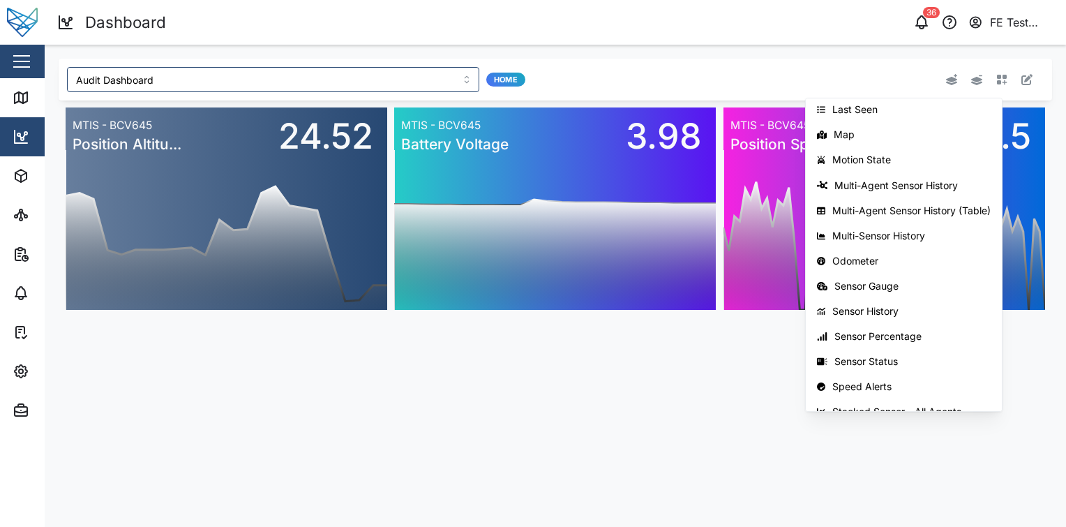
scroll to position [212, 0]
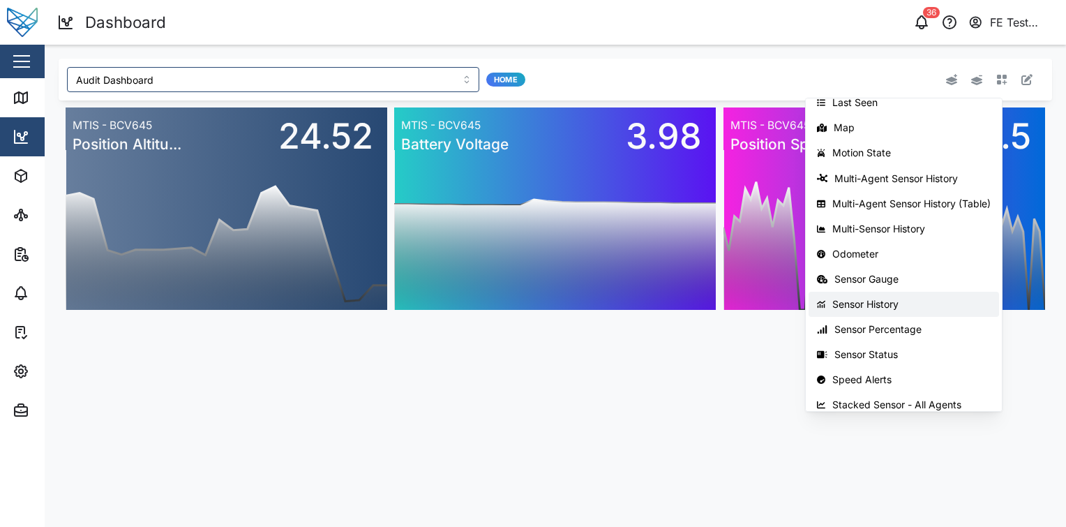
click at [902, 297] on button "Sensor History" at bounding box center [904, 304] width 191 height 25
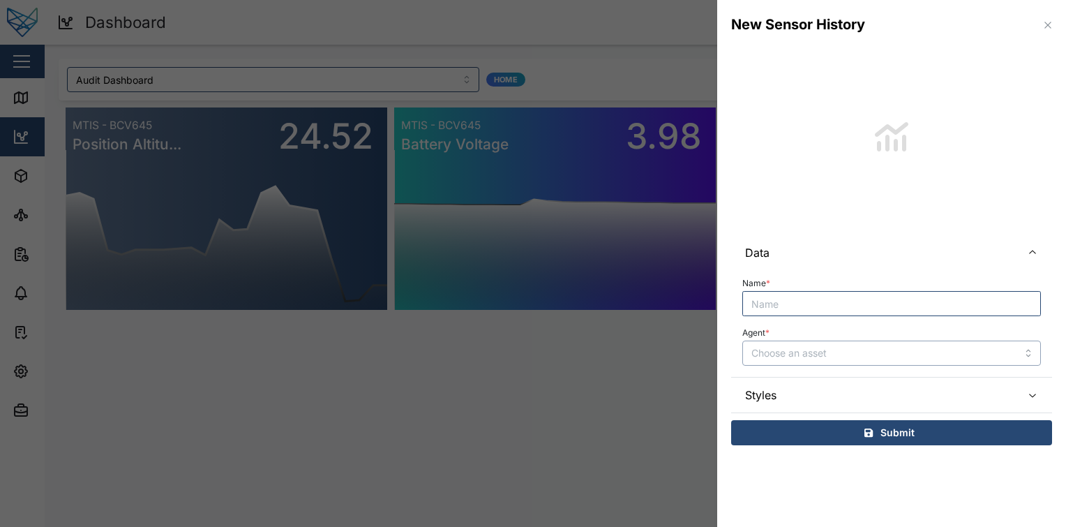
click at [828, 349] on input "Agent *" at bounding box center [891, 353] width 299 height 25
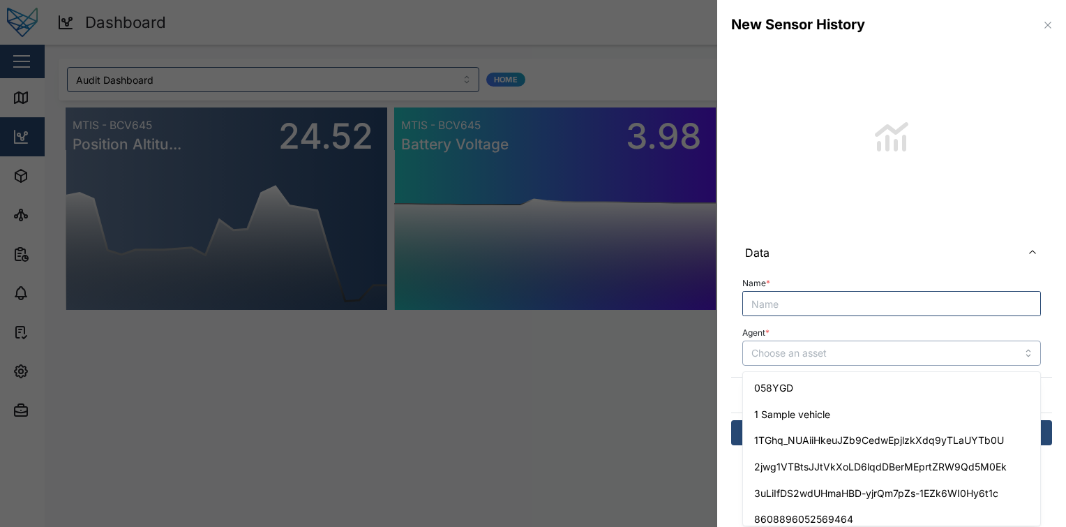
type input "058YGD"
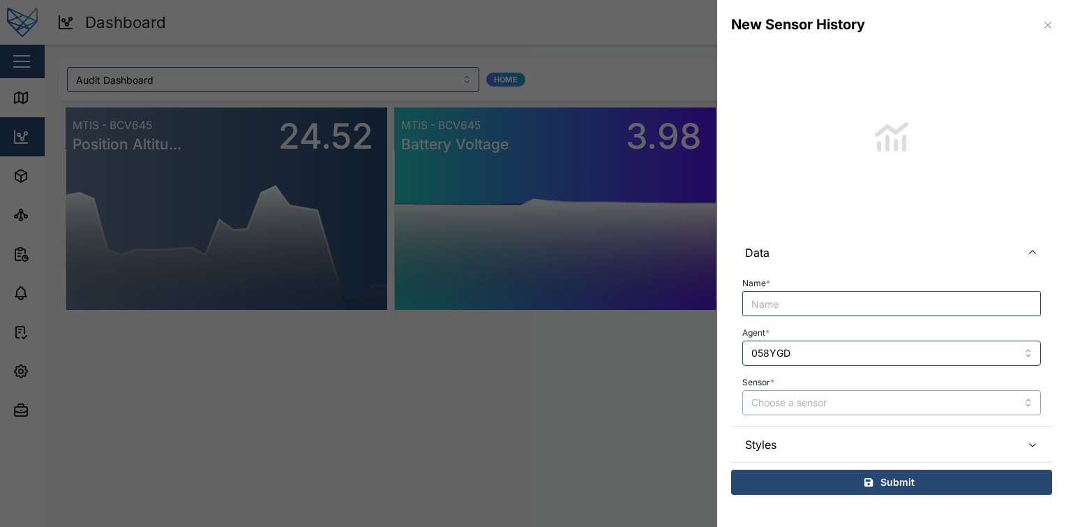
click at [832, 399] on input "Sensor *" at bounding box center [891, 402] width 299 height 25
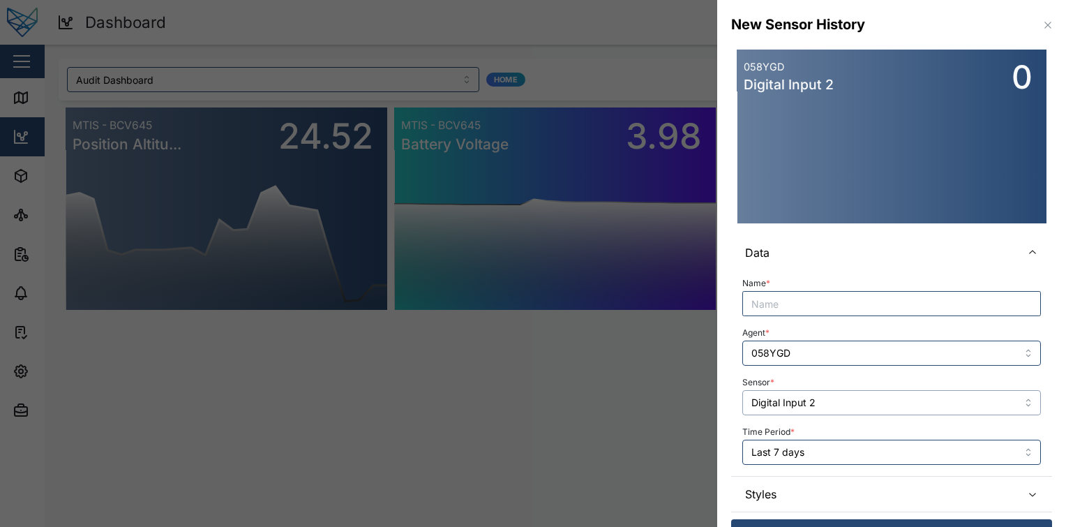
click at [857, 398] on input "Digital Input 2" at bounding box center [891, 402] width 299 height 25
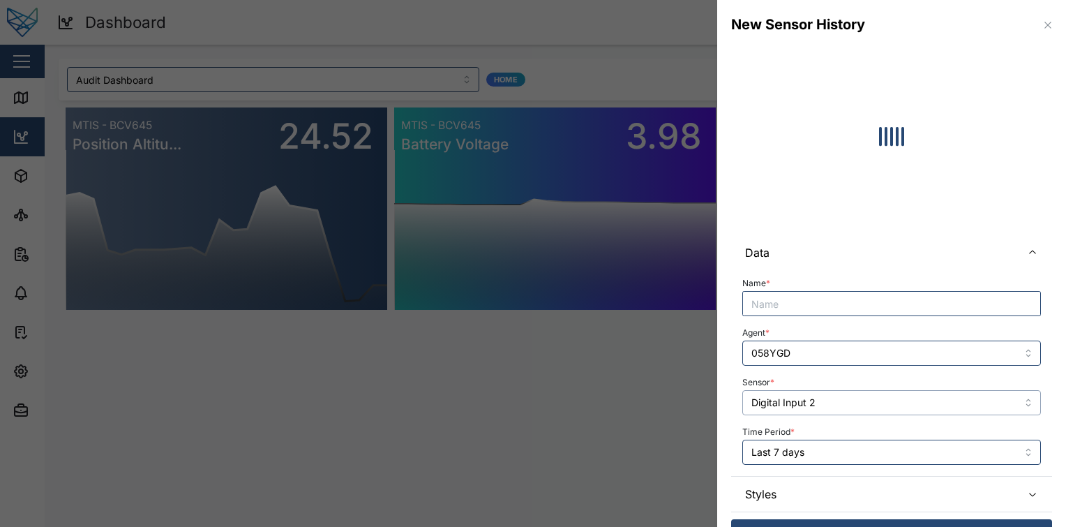
type input "Digital Input 1"
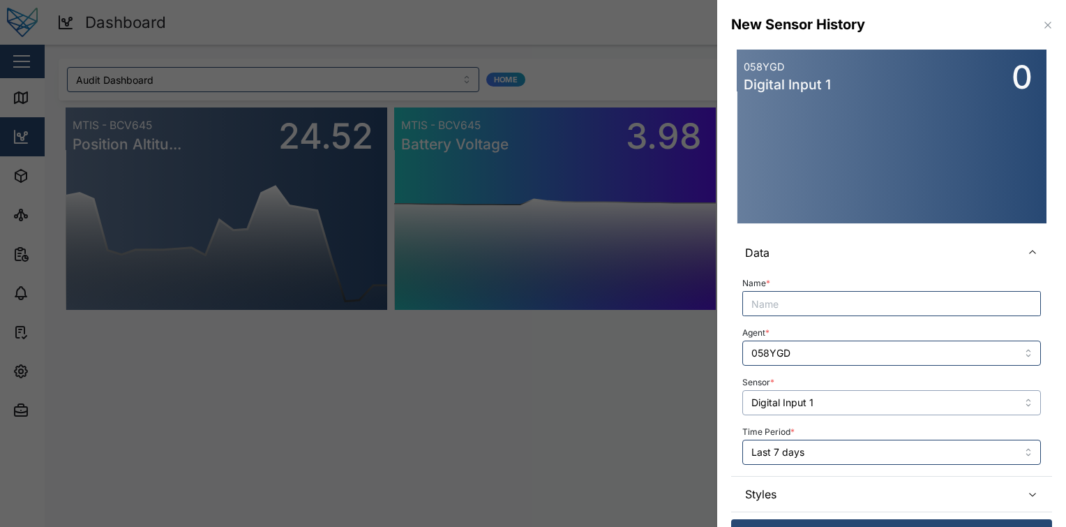
click at [864, 408] on input "Digital Input 1" at bounding box center [891, 402] width 299 height 25
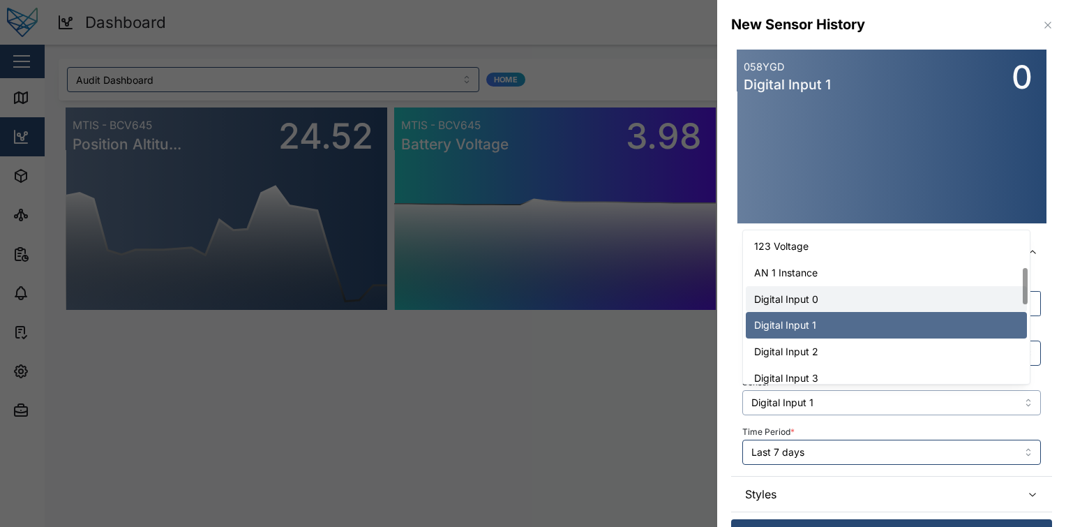
scroll to position [483, 0]
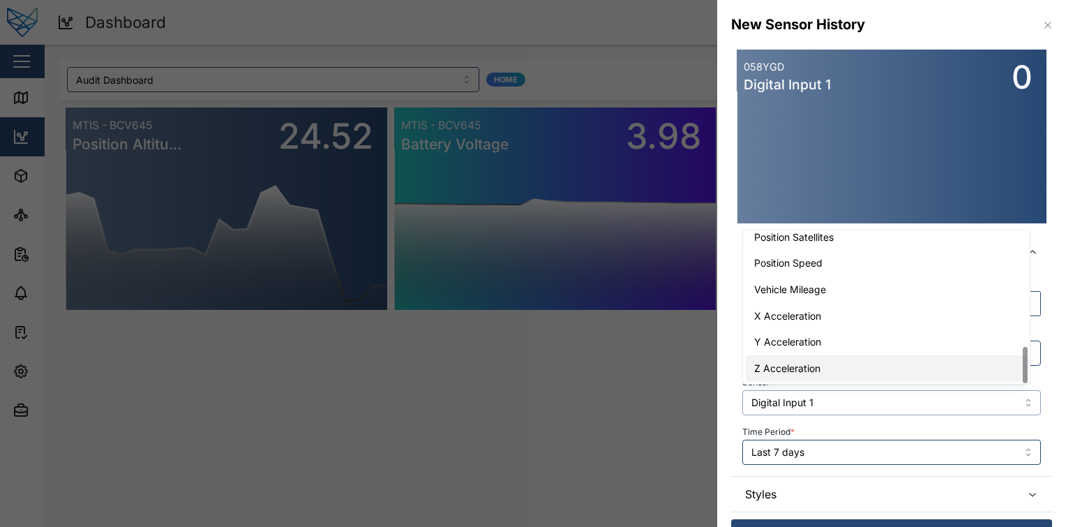
click at [851, 402] on input "Digital Input 1" at bounding box center [891, 402] width 299 height 25
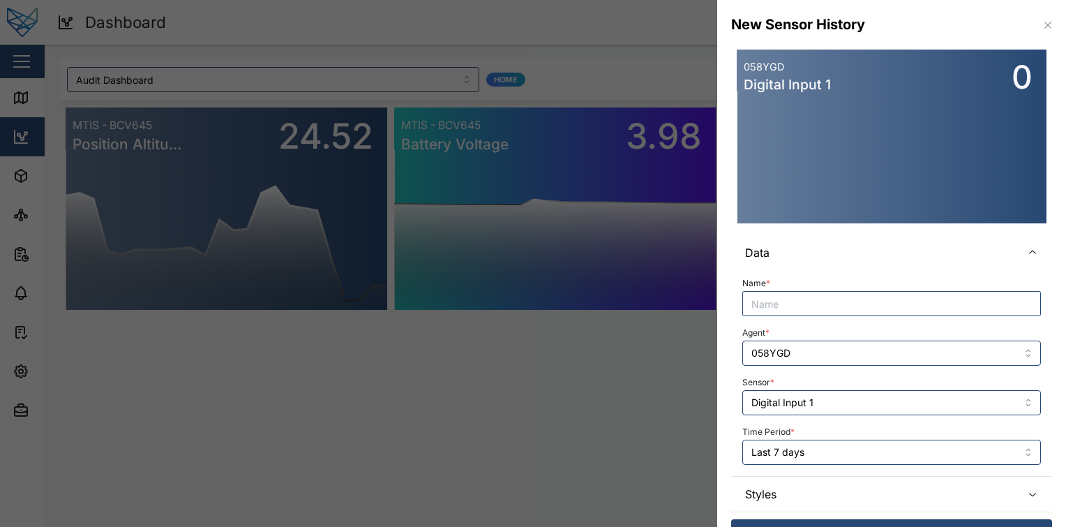
click at [888, 382] on div "Sensor * Digital Input 1" at bounding box center [891, 394] width 299 height 43
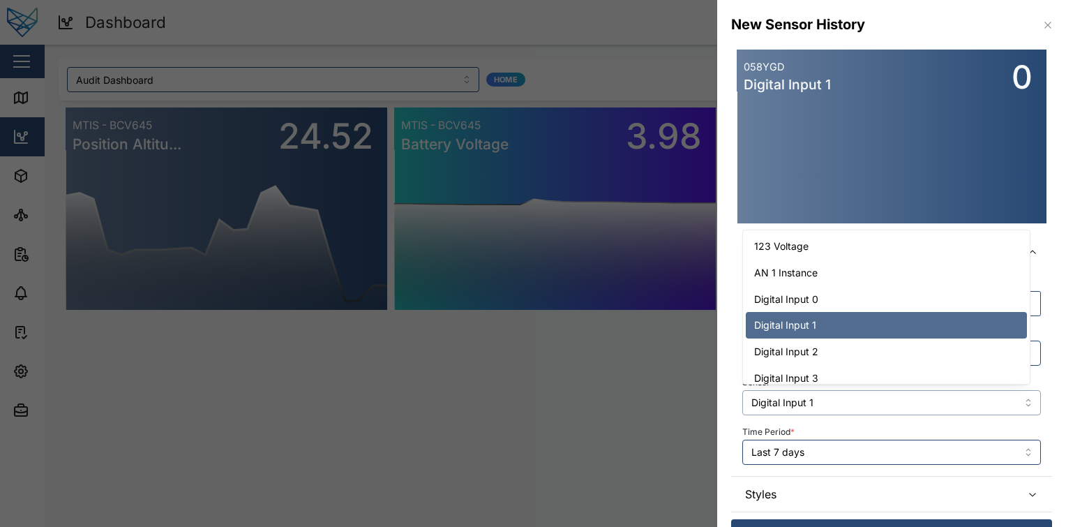
click at [866, 401] on input "Digital Input 1" at bounding box center [891, 402] width 299 height 25
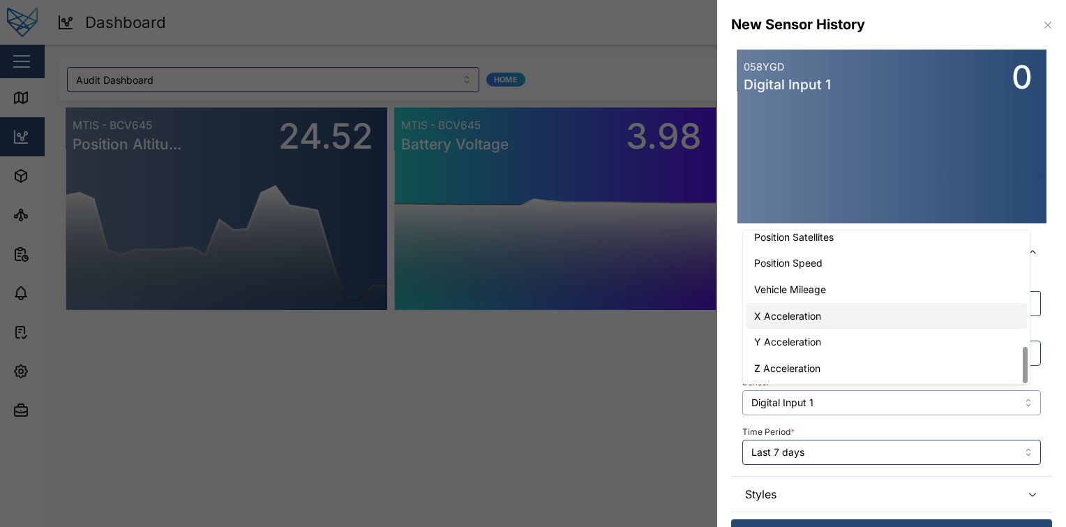
type input "X Acceleration"
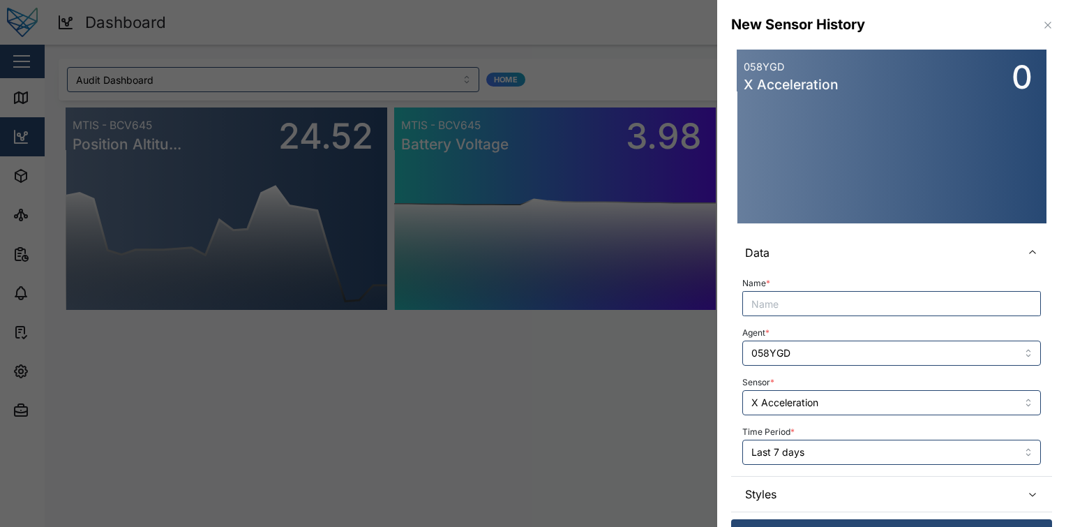
click at [830, 382] on div "Sensor * X Acceleration" at bounding box center [891, 394] width 299 height 43
click at [433, 116] on div at bounding box center [533, 263] width 1066 height 527
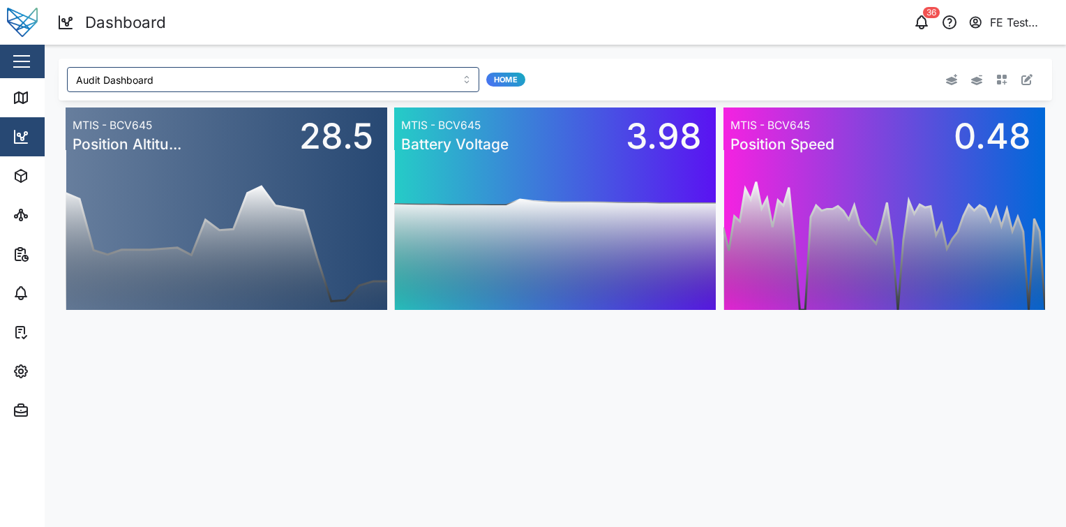
click at [1008, 81] on button "button" at bounding box center [1002, 80] width 20 height 20
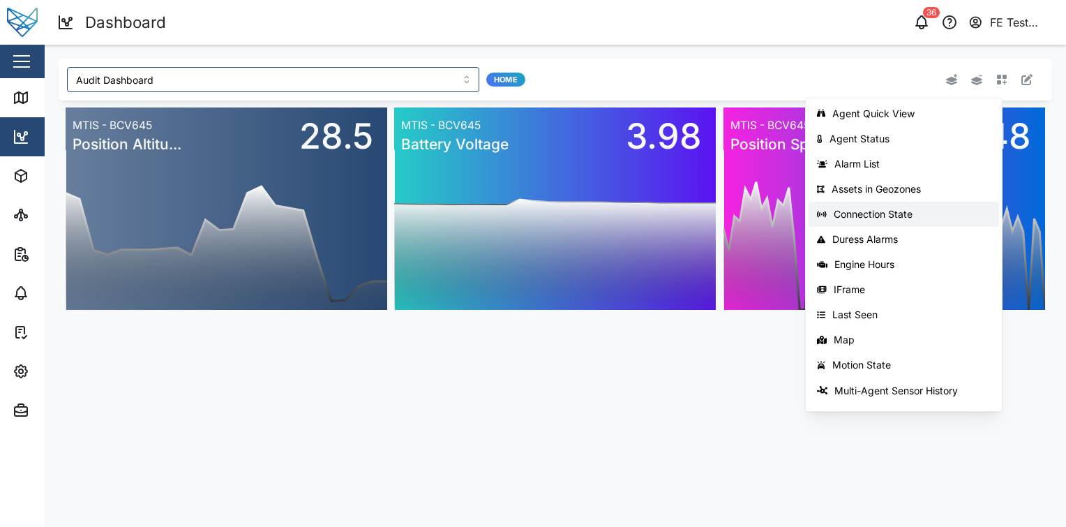
scroll to position [221, 0]
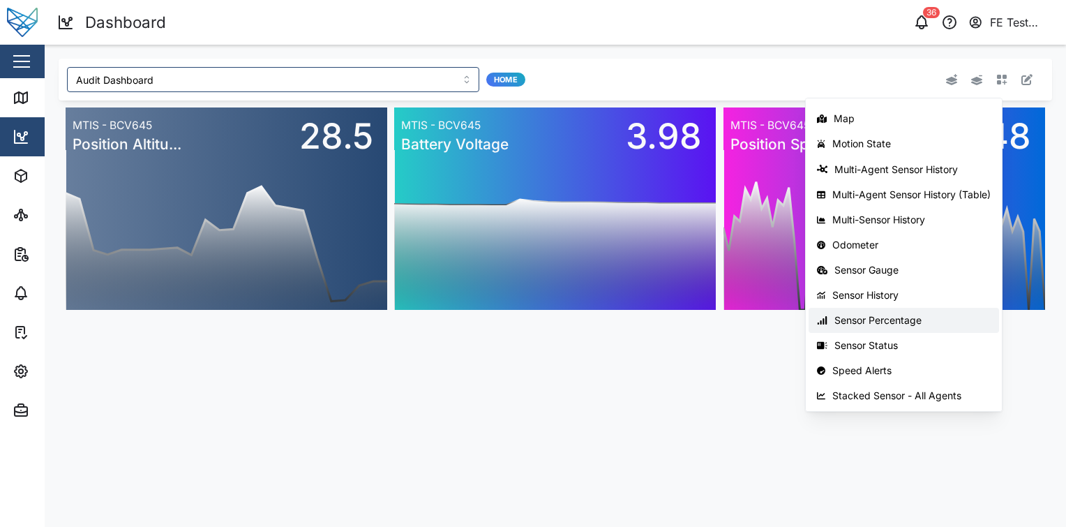
click at [892, 316] on div "Sensor Percentage" at bounding box center [913, 320] width 156 height 11
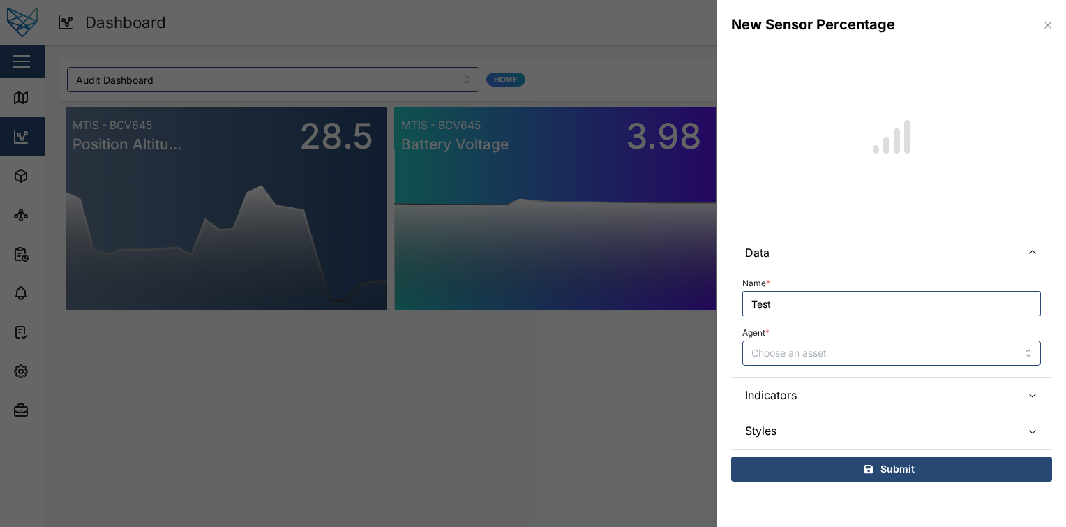
type input "Test"
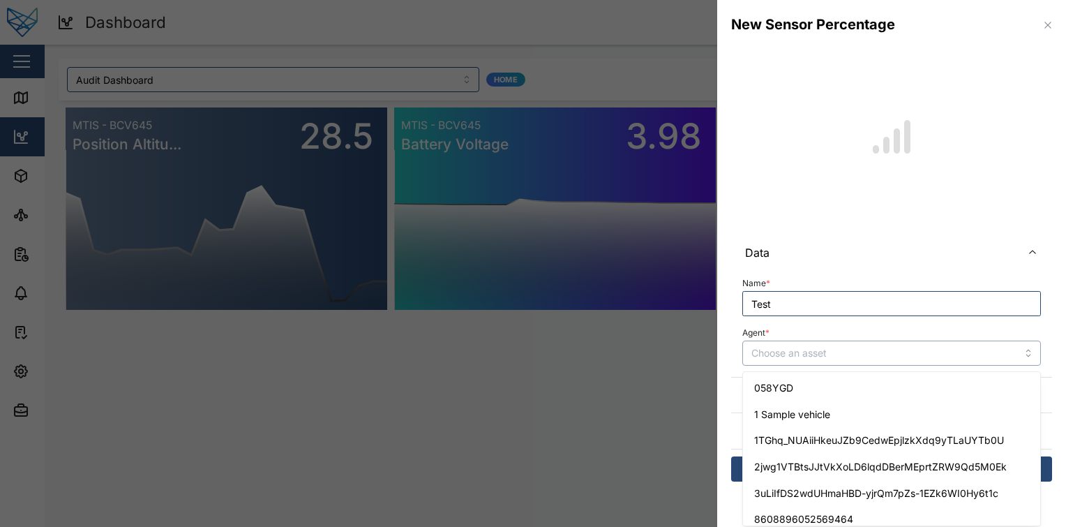
click at [843, 353] on input "Agent *" at bounding box center [891, 353] width 299 height 25
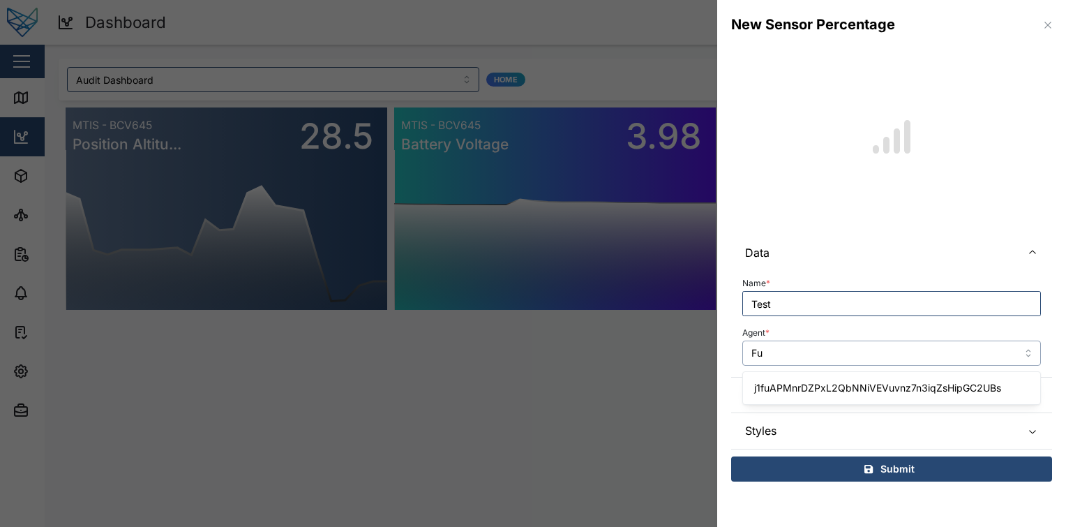
type input "F"
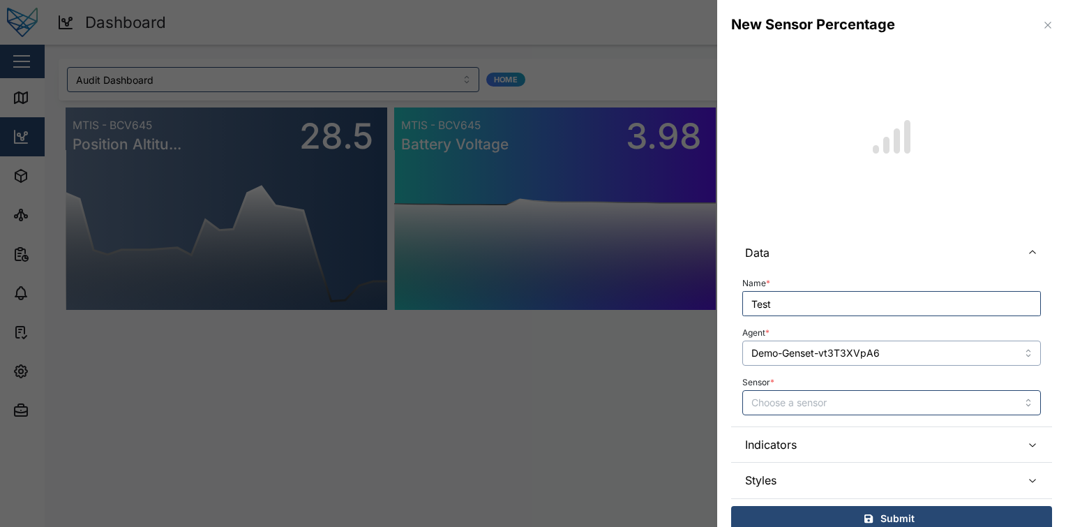
type input "Demo-Genset-vt3T3XVpA6"
click at [871, 405] on input "Sensor *" at bounding box center [891, 402] width 299 height 25
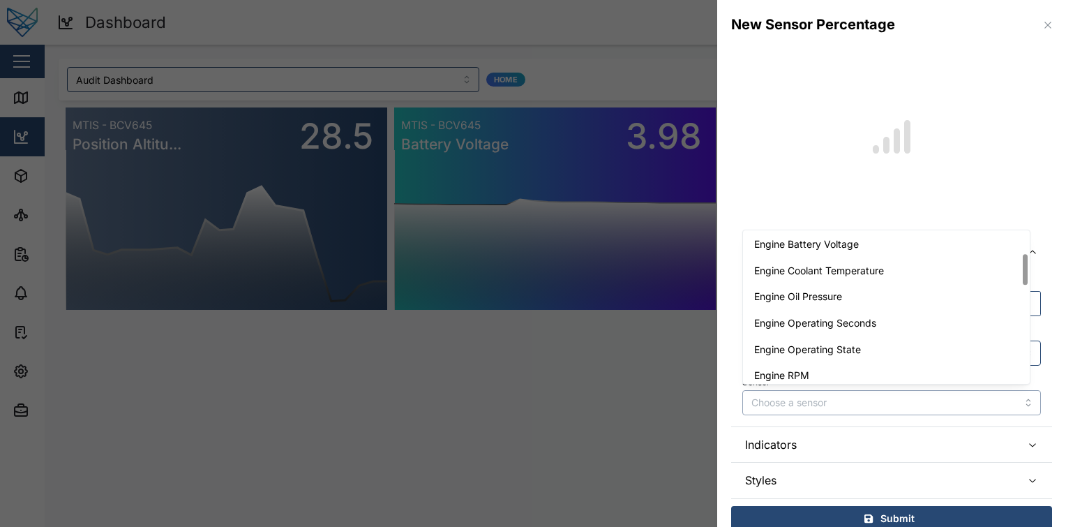
scroll to position [0, 0]
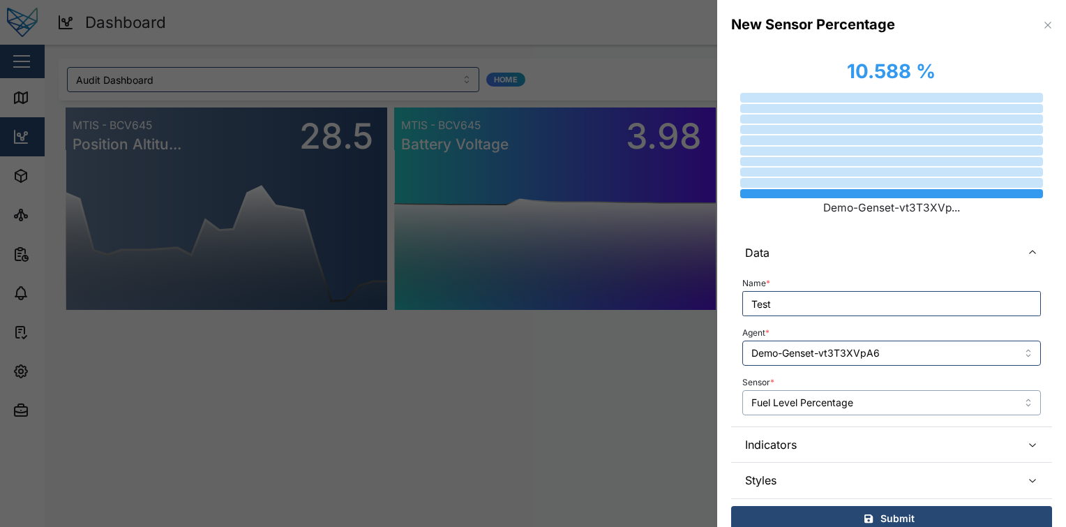
type input "Fuel Level Percentage"
click at [1043, 22] on icon "button" at bounding box center [1048, 25] width 11 height 11
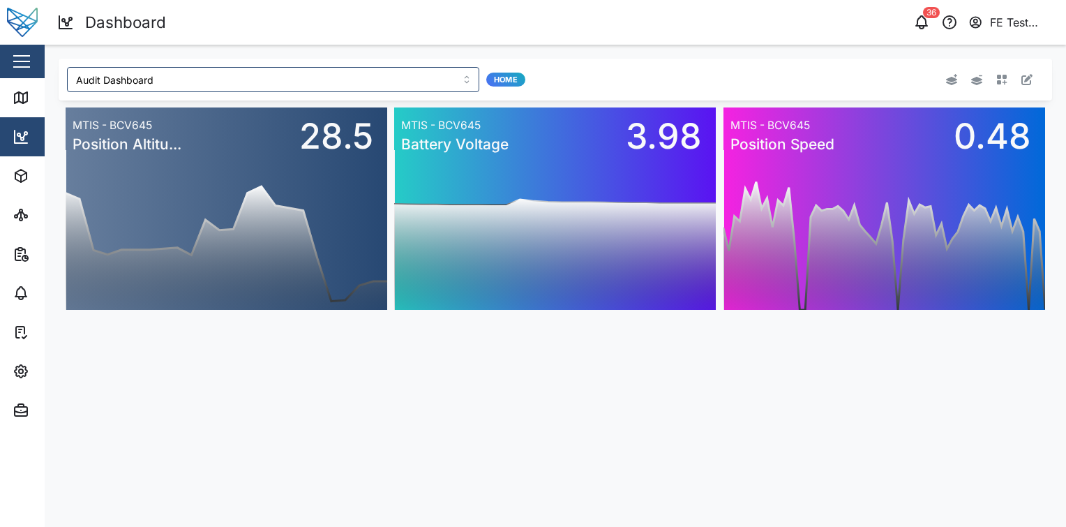
click at [993, 75] on button "button" at bounding box center [1002, 80] width 20 height 20
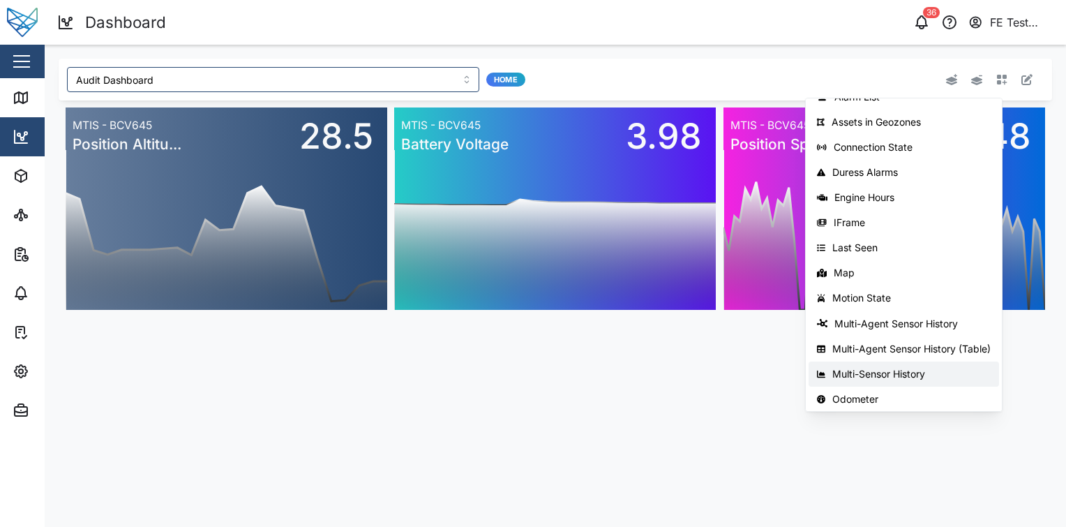
scroll to position [221, 0]
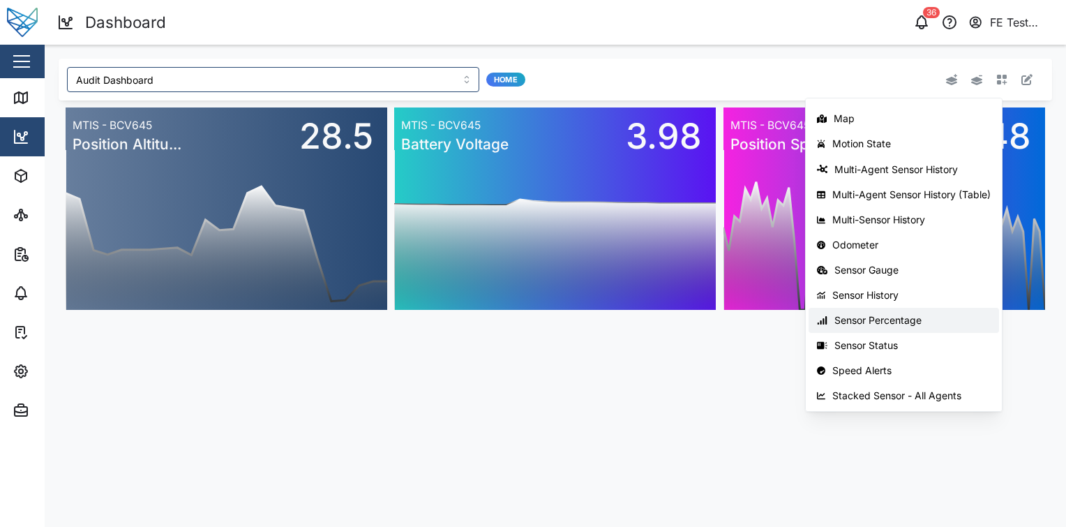
click at [885, 321] on div "Sensor Percentage" at bounding box center [913, 320] width 156 height 11
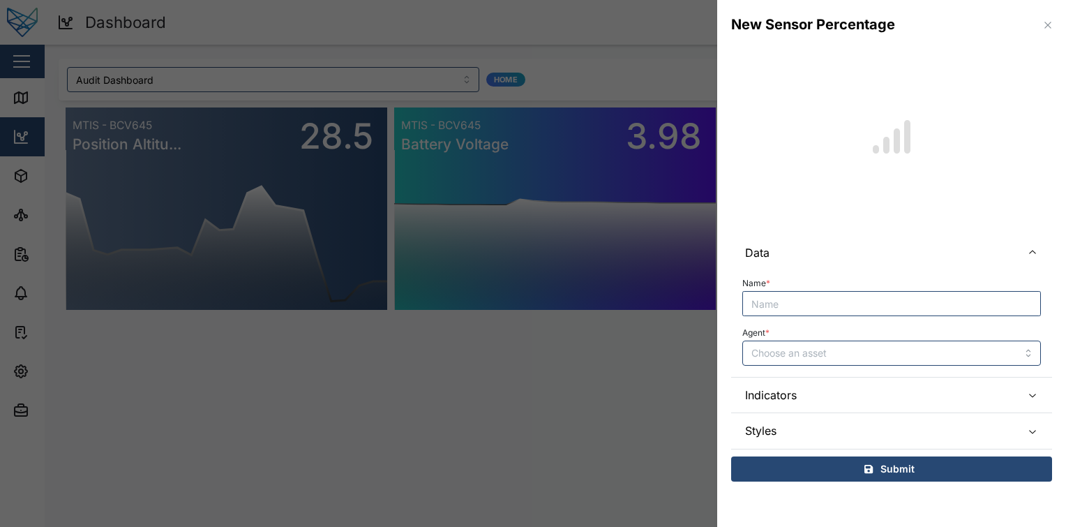
click at [851, 297] on input "Name *" at bounding box center [891, 303] width 299 height 25
click at [835, 363] on input "Agent *" at bounding box center [891, 353] width 299 height 25
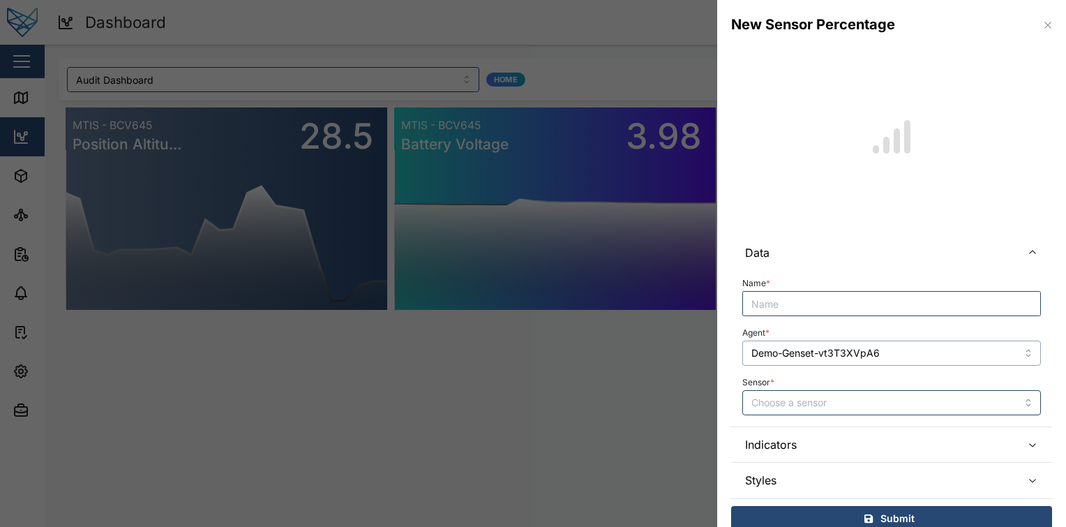
type input "Demo-Genset-vt3T3XVpA6"
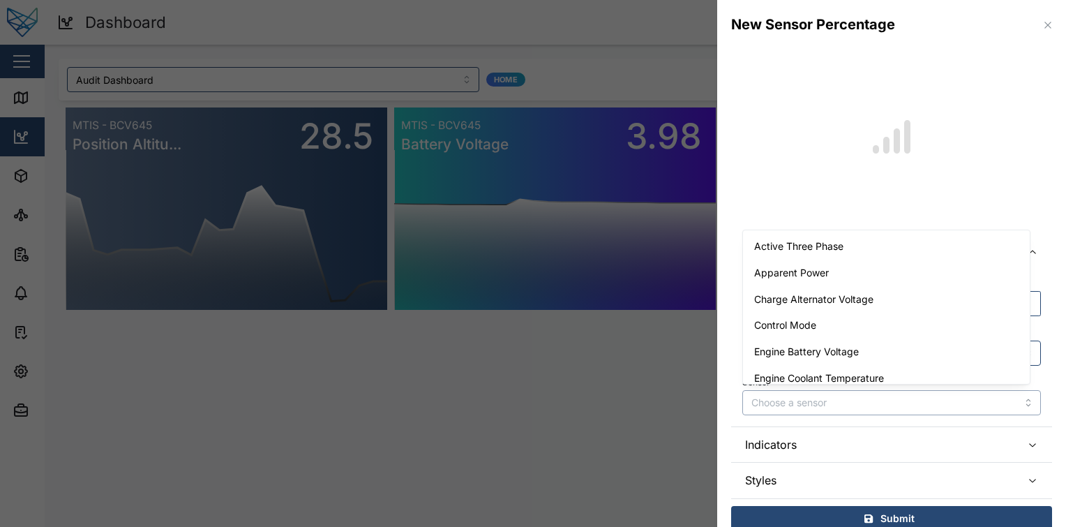
click at [854, 404] on input "Sensor *" at bounding box center [891, 402] width 299 height 25
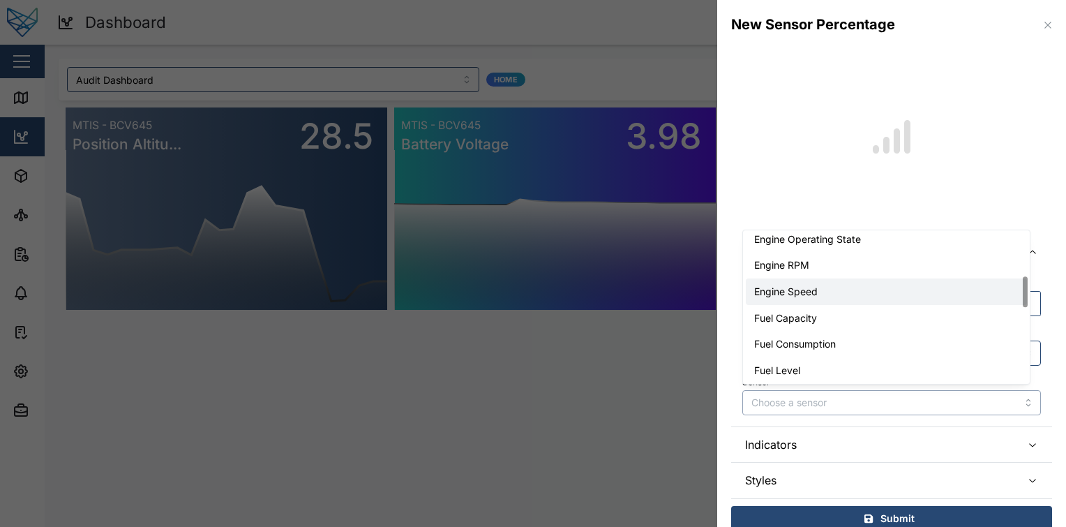
type input "Engine Speed"
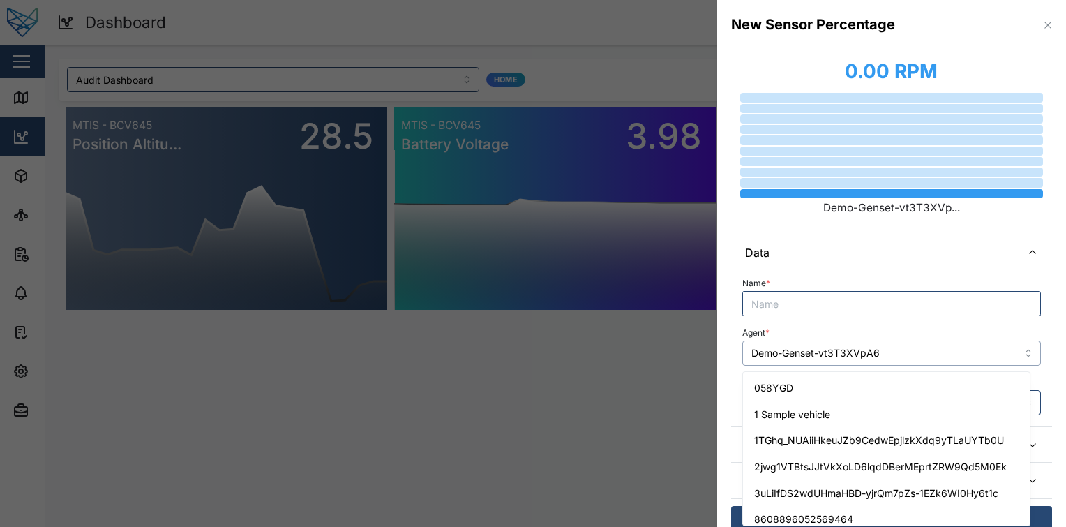
click at [916, 349] on input "Demo-Genset-vt3T3XVpA6" at bounding box center [891, 353] width 299 height 25
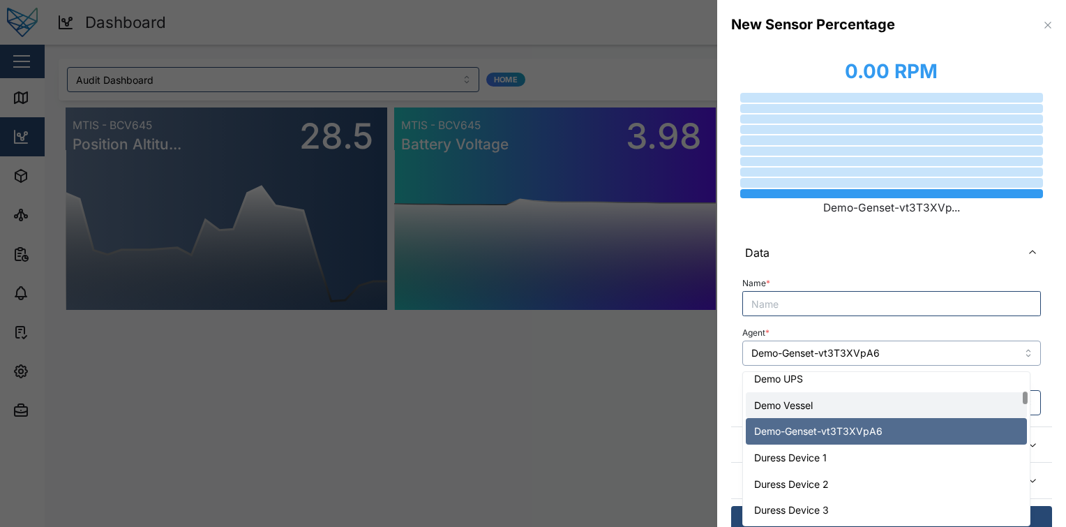
scroll to position [662, 0]
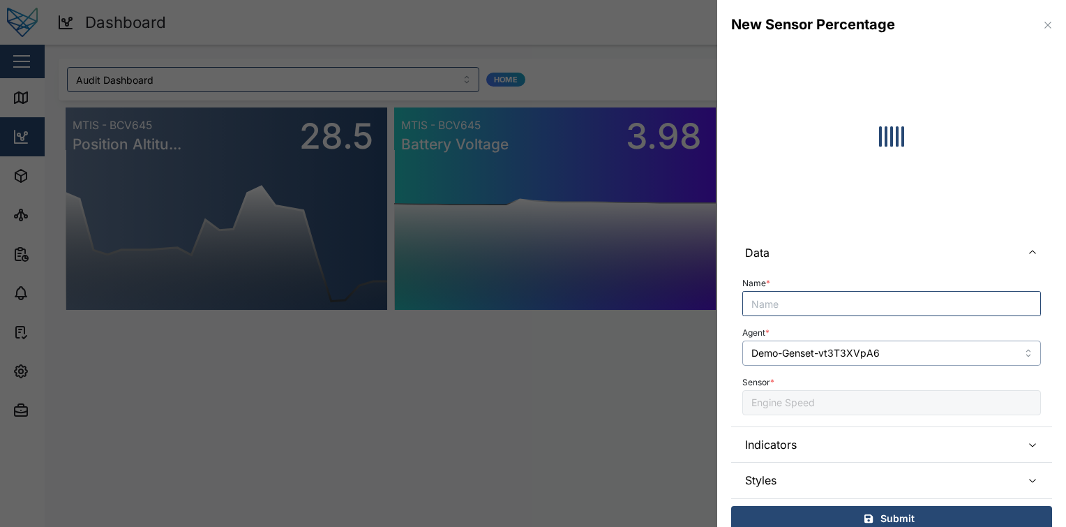
type input "Duress Device 1"
click at [856, 401] on input "Engine Speed" at bounding box center [891, 402] width 299 height 25
click at [894, 341] on input "Duress Device 1" at bounding box center [891, 353] width 299 height 25
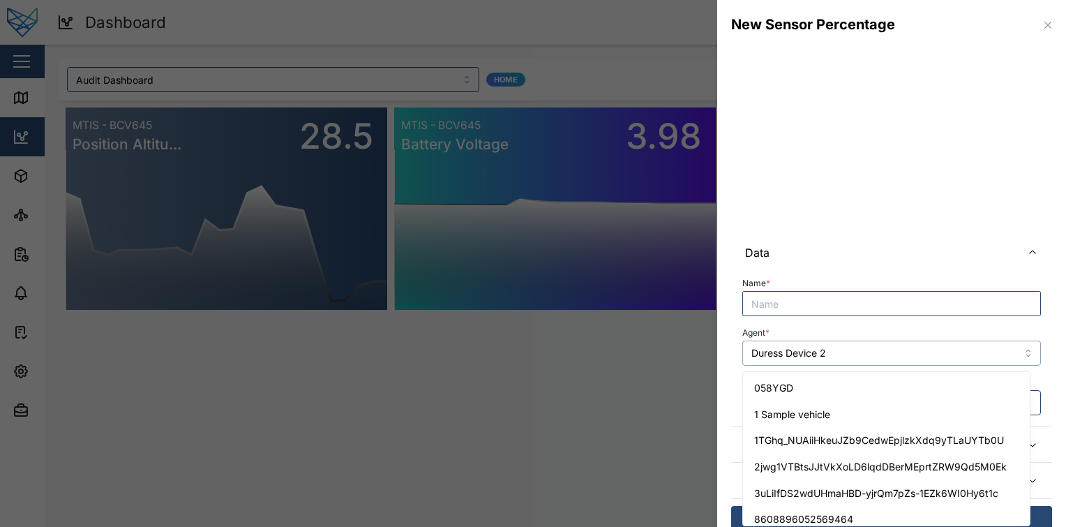
click at [901, 352] on input "Duress Device 2" at bounding box center [891, 353] width 299 height 25
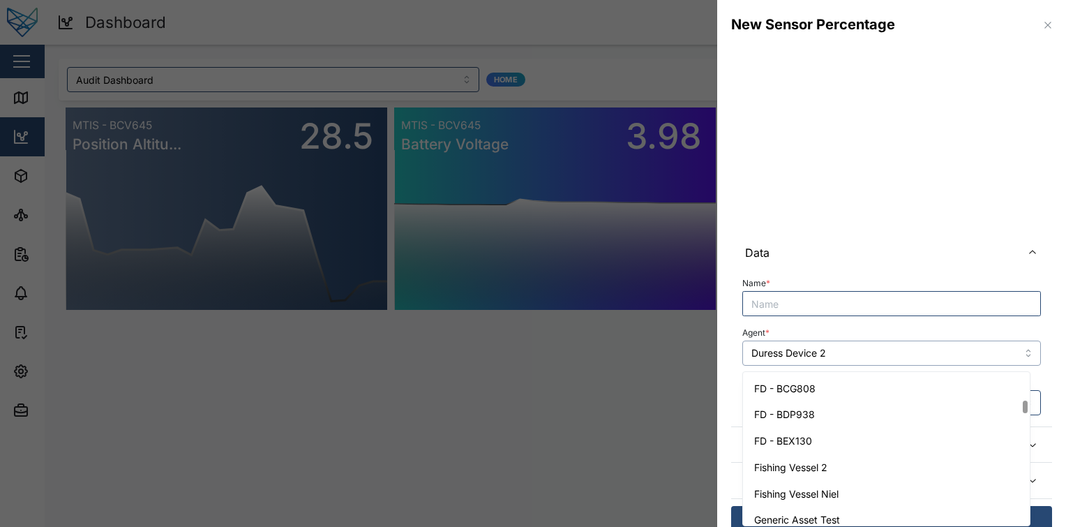
scroll to position [906, 0]
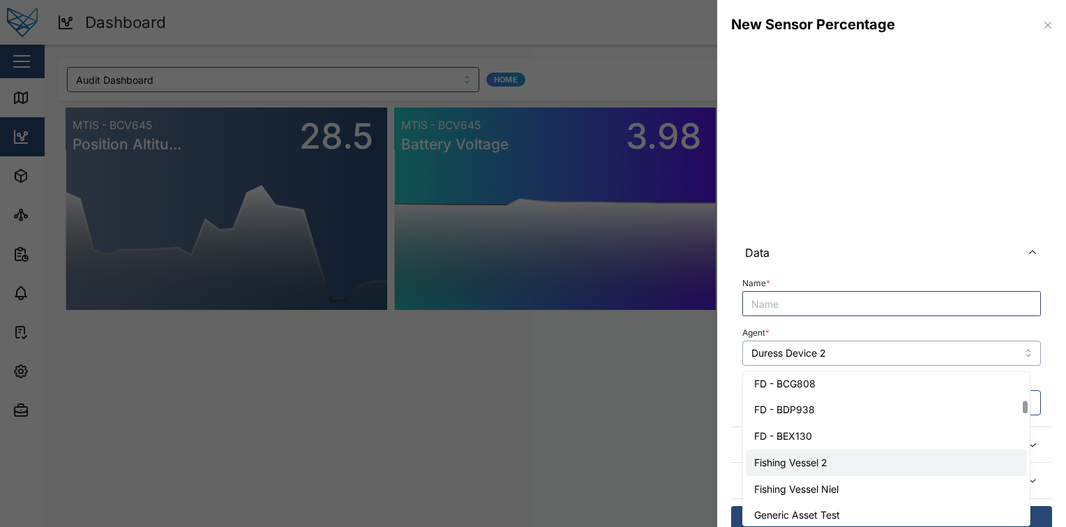
type input "Fishing Vessel 2"
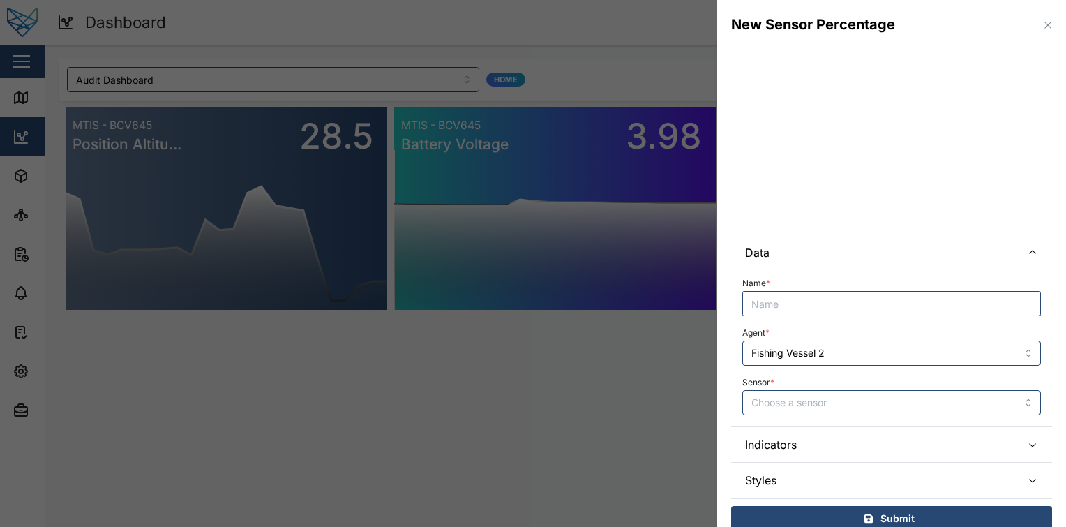
click at [863, 339] on div "Agent * Fishing Vessel 2" at bounding box center [891, 344] width 299 height 43
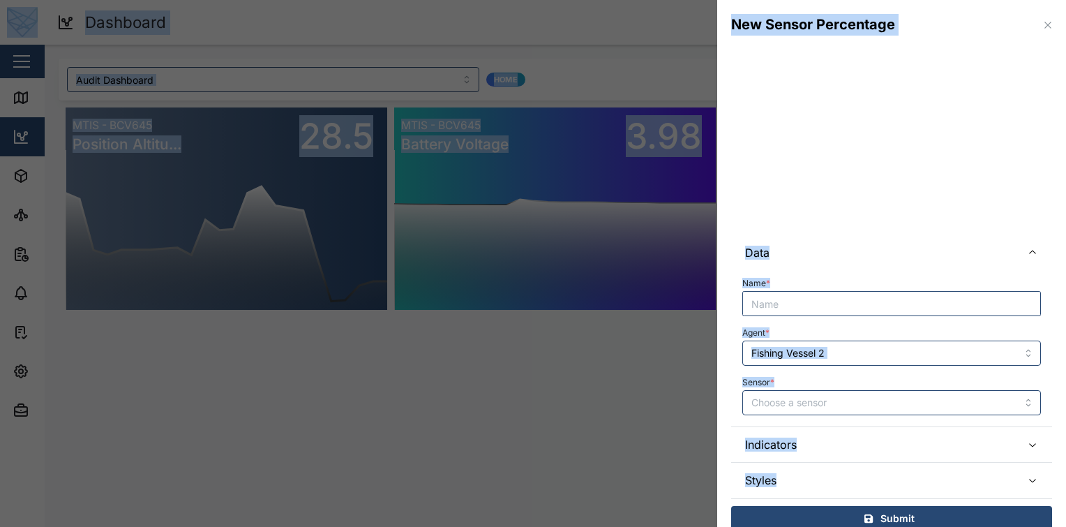
click at [858, 341] on input "Fishing Vessel 2" at bounding box center [891, 353] width 299 height 25
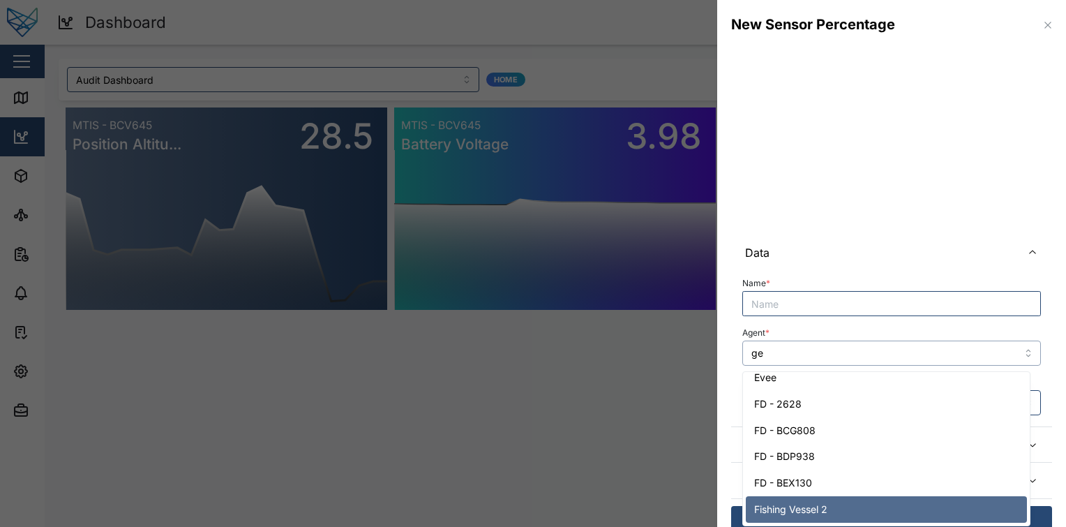
scroll to position [25, 0]
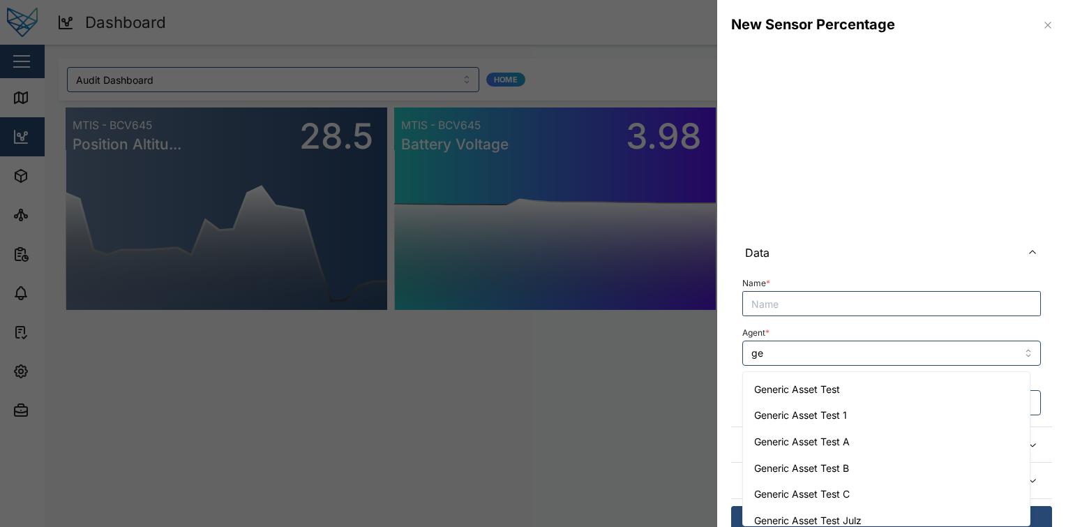
type input "Fishing Vessel 2"
click at [461, 341] on div at bounding box center [533, 263] width 1066 height 527
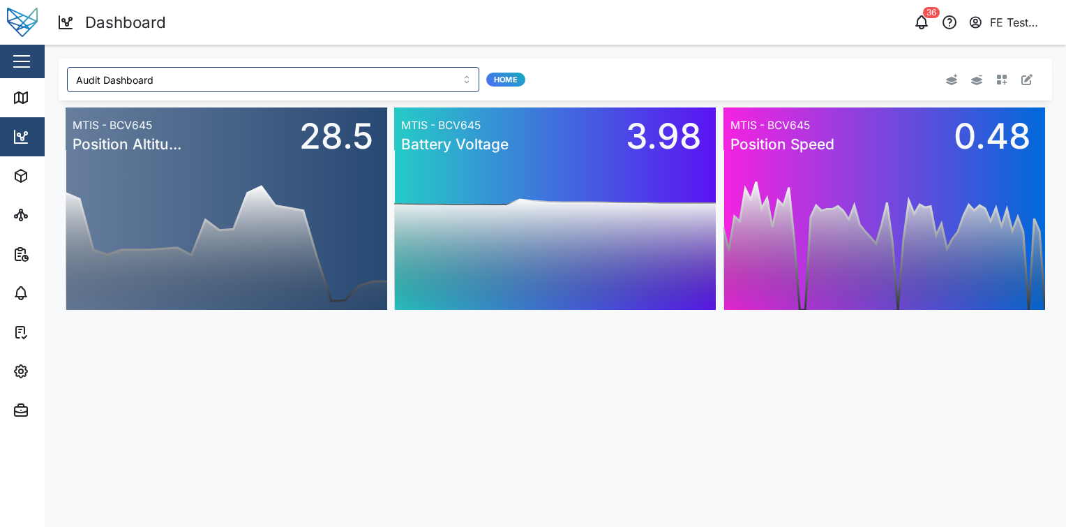
click at [40, 59] on div "Close" at bounding box center [90, 61] width 181 height 33
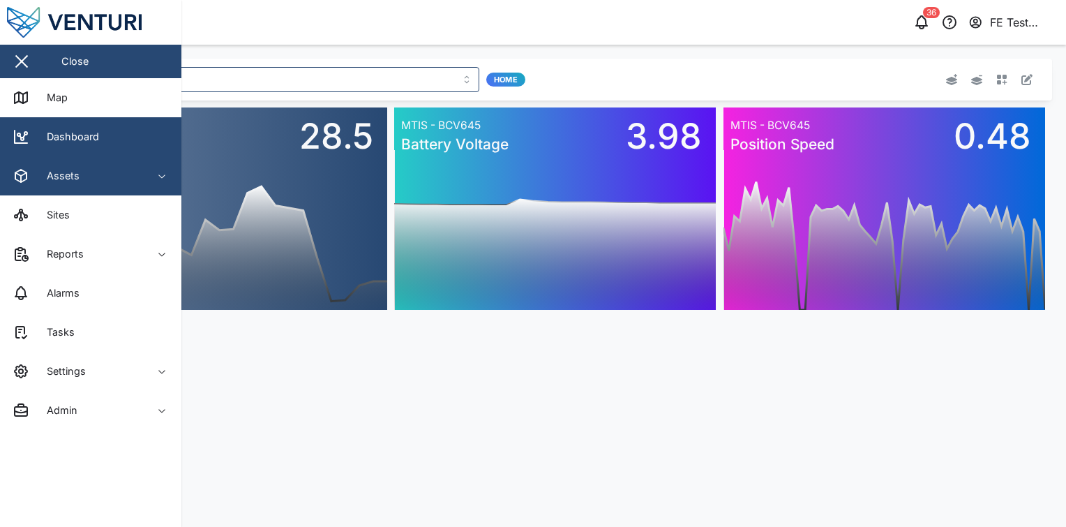
click at [96, 161] on span "Assets" at bounding box center [76, 175] width 127 height 39
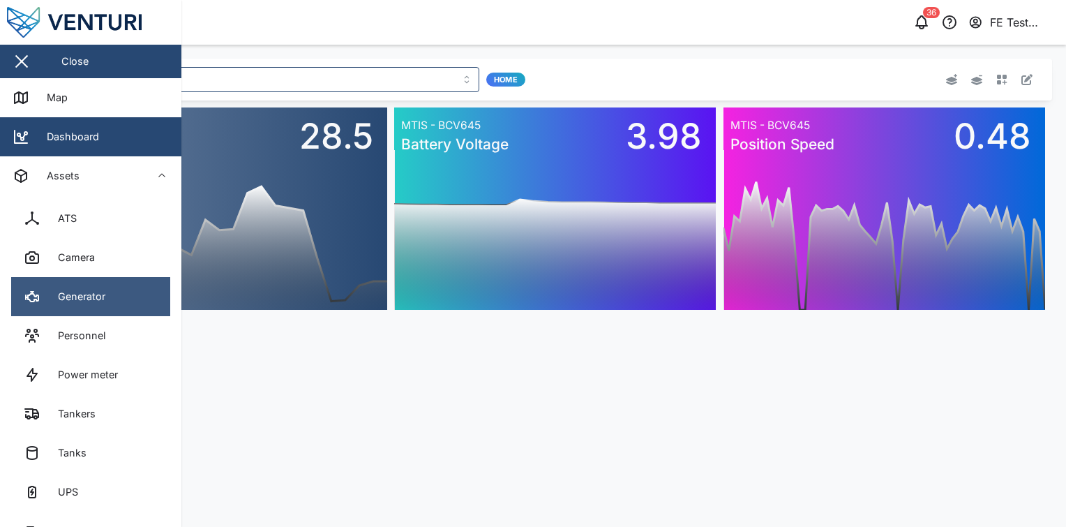
click at [96, 290] on div "Generator" at bounding box center [76, 296] width 58 height 15
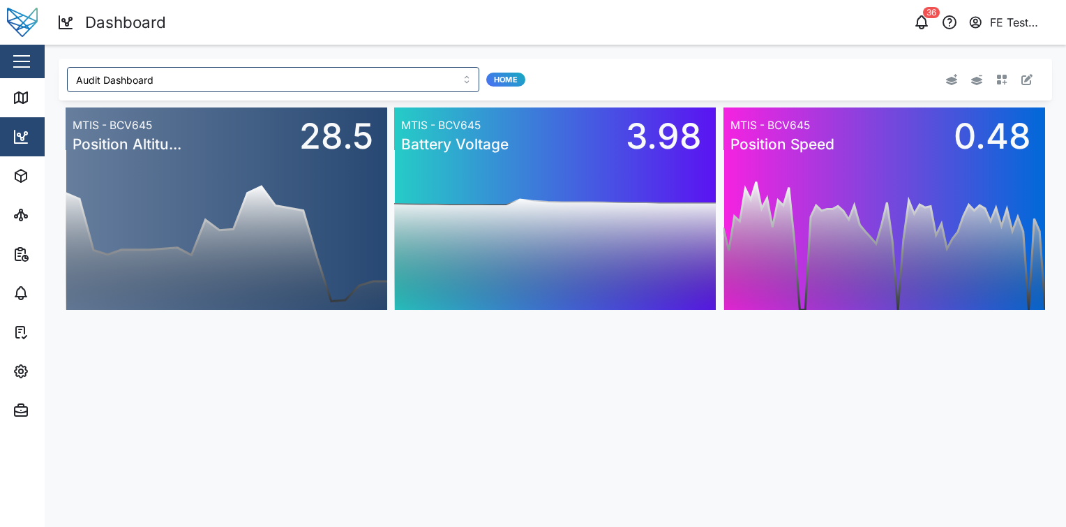
click at [999, 79] on icon "button" at bounding box center [1001, 79] width 11 height 11
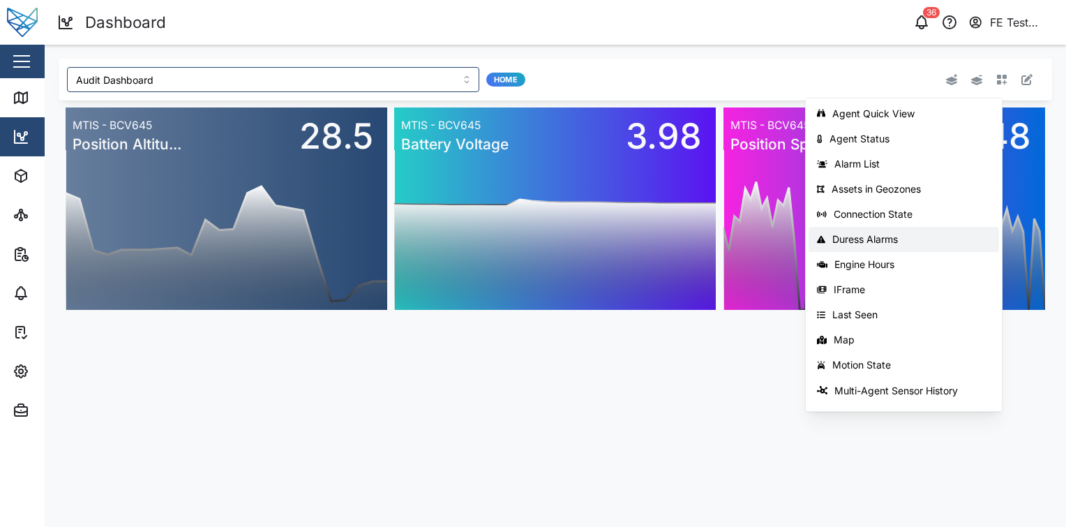
scroll to position [221, 0]
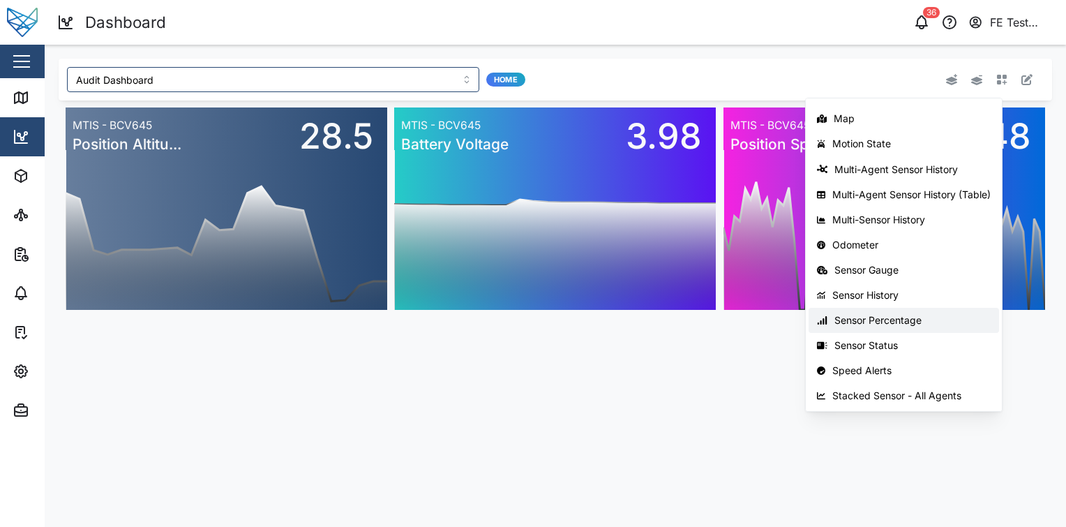
click at [927, 315] on div "Sensor Percentage" at bounding box center [913, 320] width 156 height 11
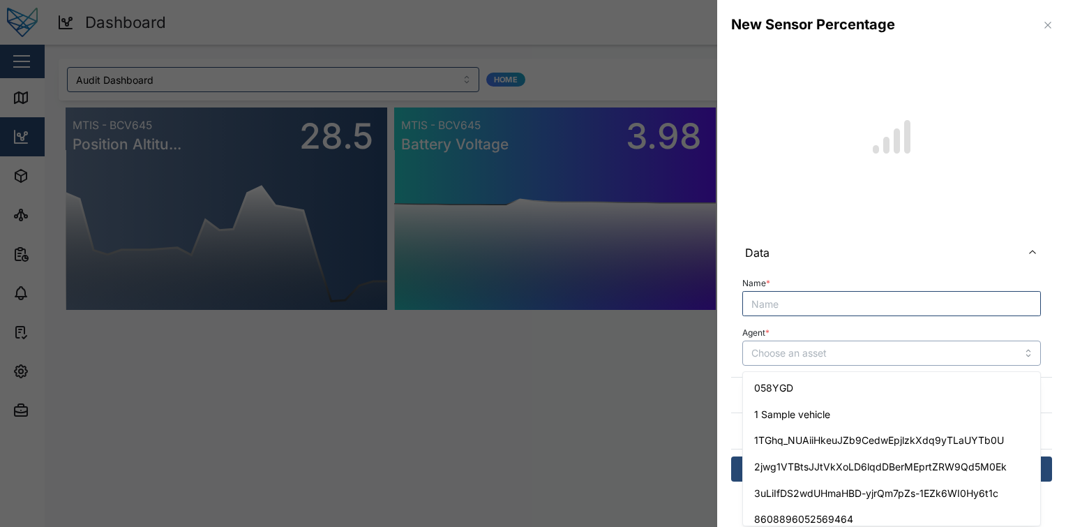
click at [812, 354] on input "Agent *" at bounding box center [891, 353] width 299 height 25
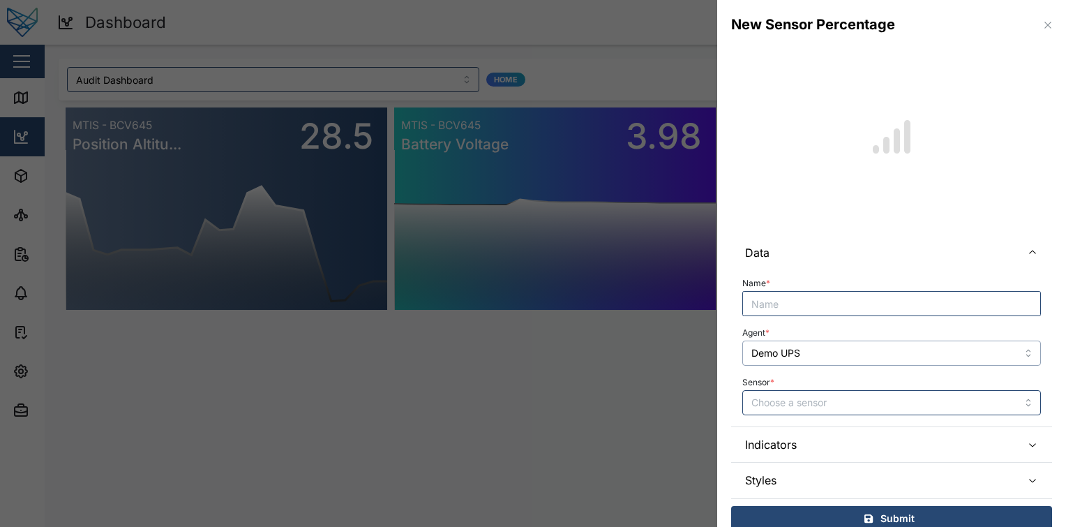
type input "Demo UPS"
click at [852, 412] on input "Sensor *" at bounding box center [891, 402] width 299 height 25
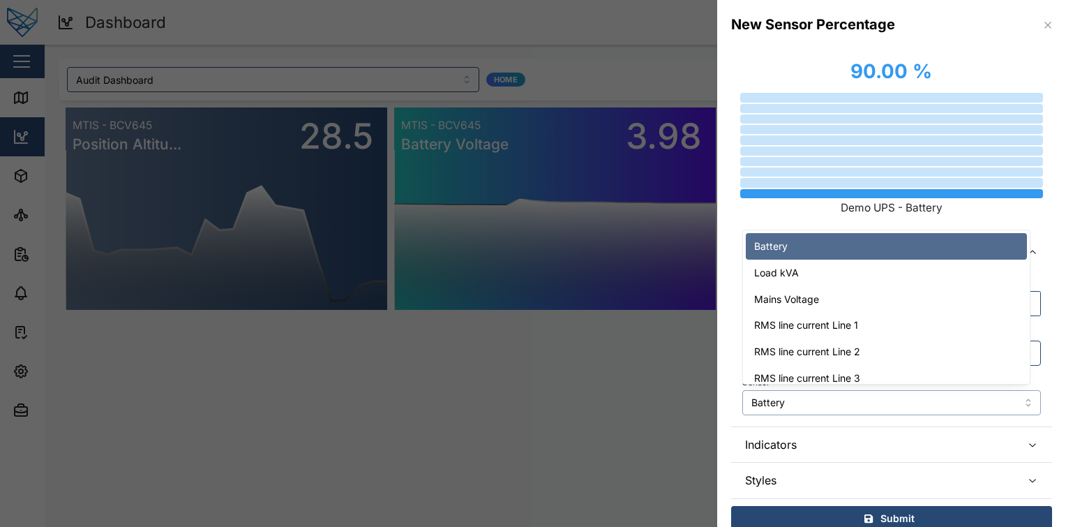
click at [837, 405] on input "Battery" at bounding box center [891, 402] width 299 height 25
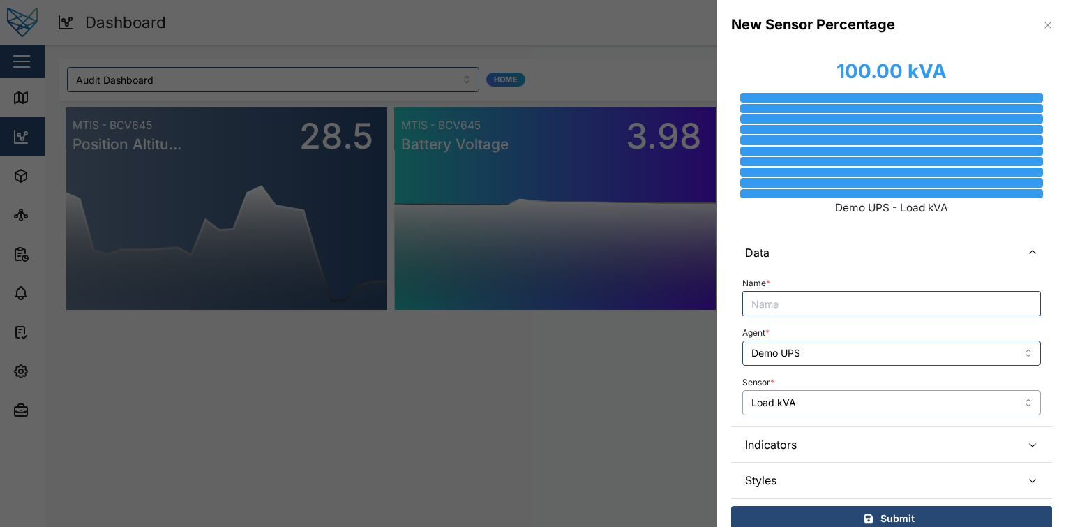
click at [825, 393] on input "Load kVA" at bounding box center [891, 402] width 299 height 25
click at [862, 398] on input "Mains Voltage" at bounding box center [891, 402] width 299 height 25
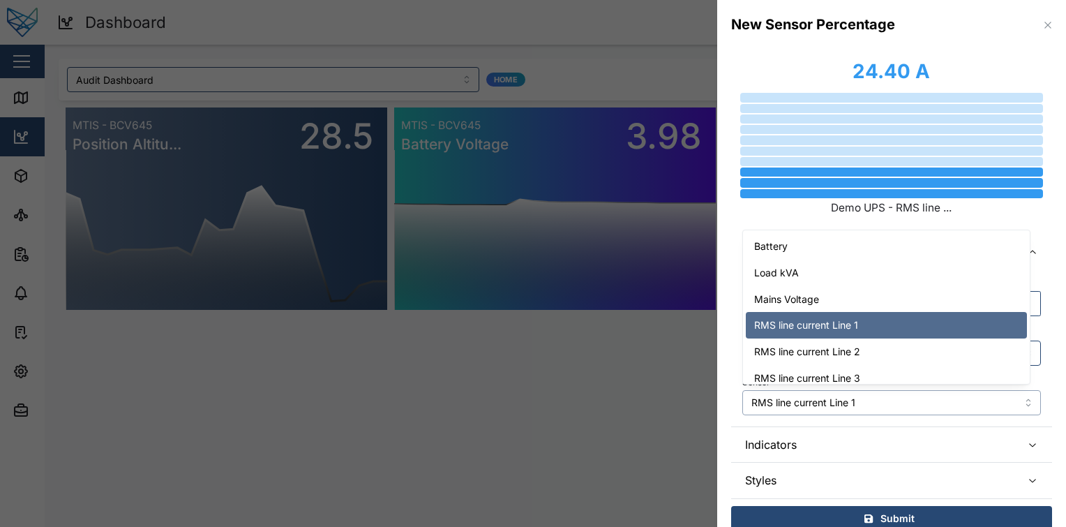
click at [863, 393] on input "RMS line current Line 1" at bounding box center [891, 402] width 299 height 25
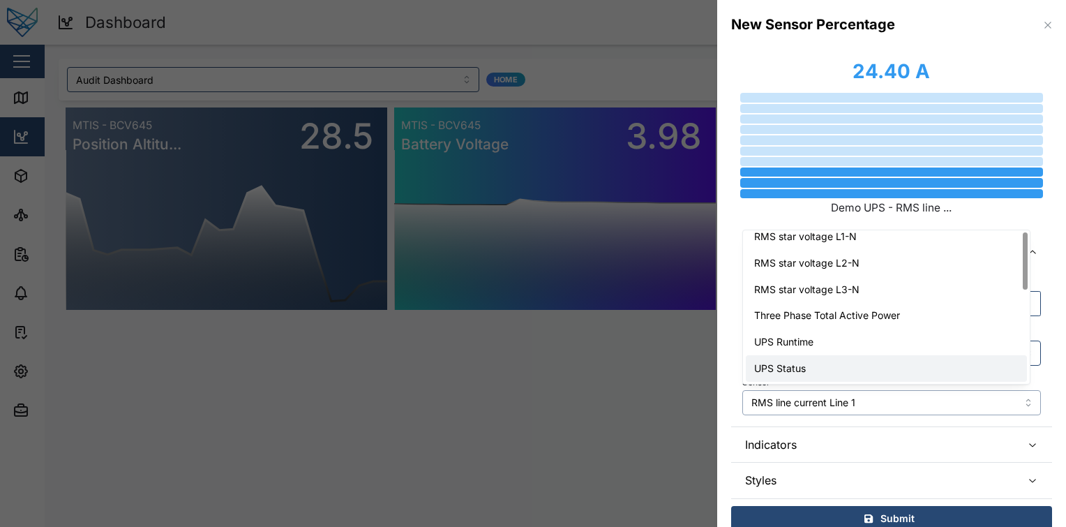
scroll to position [0, 0]
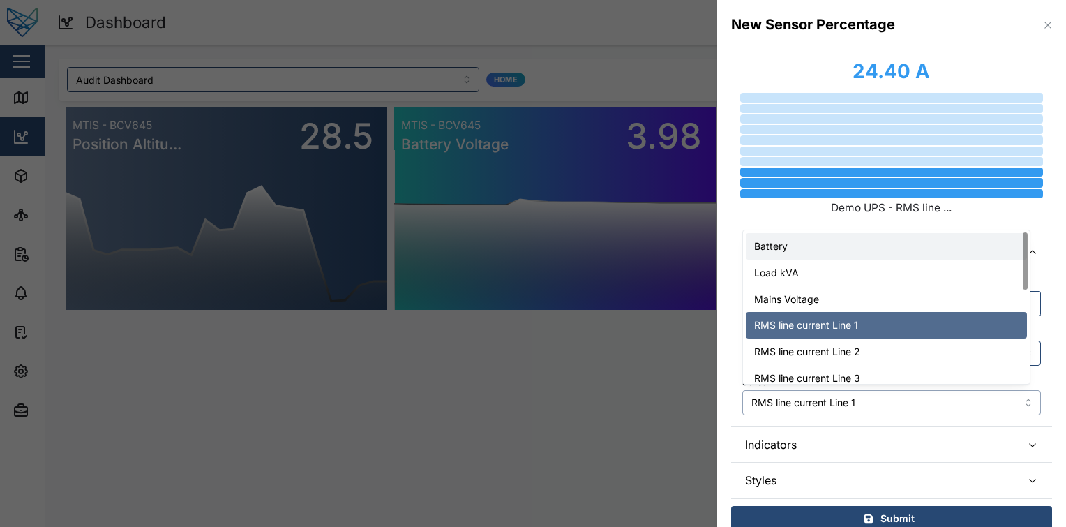
type input "Battery"
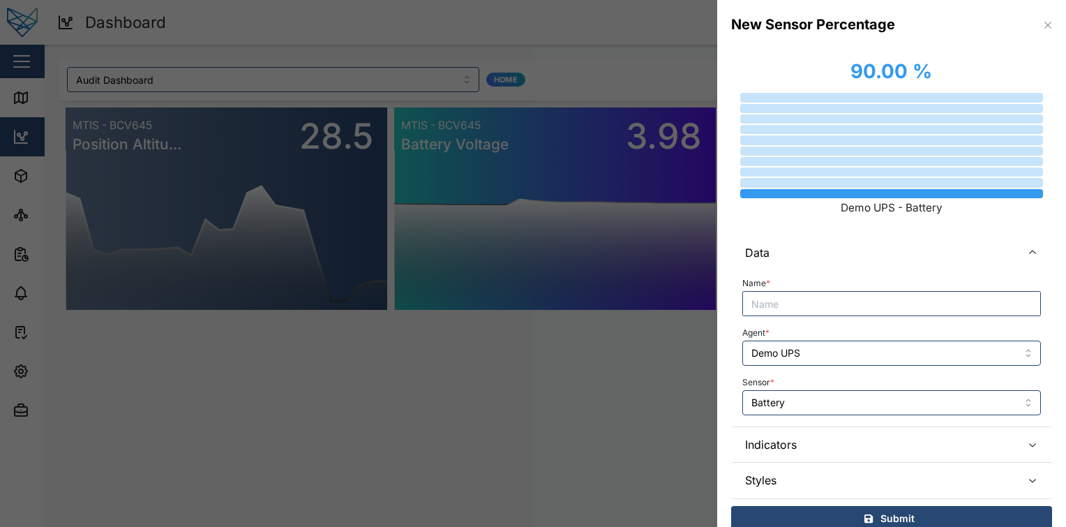
click at [876, 193] on div at bounding box center [892, 193] width 304 height 9
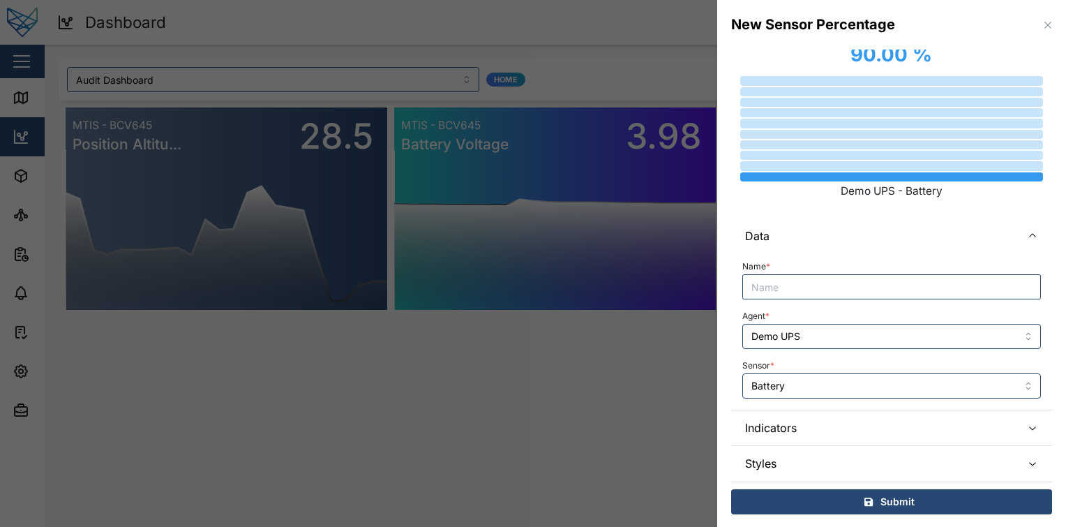
click at [844, 425] on span "Indicators" at bounding box center [877, 427] width 265 height 35
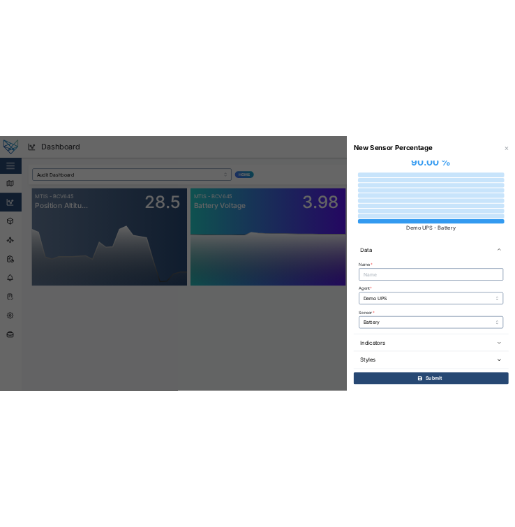
scroll to position [0, 0]
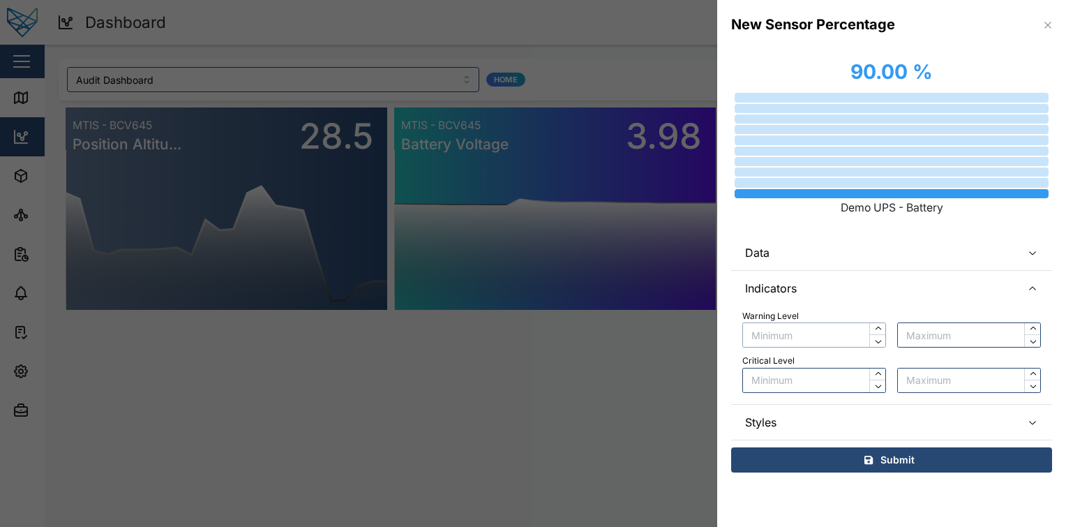
click at [854, 343] on input "text" at bounding box center [814, 334] width 144 height 25
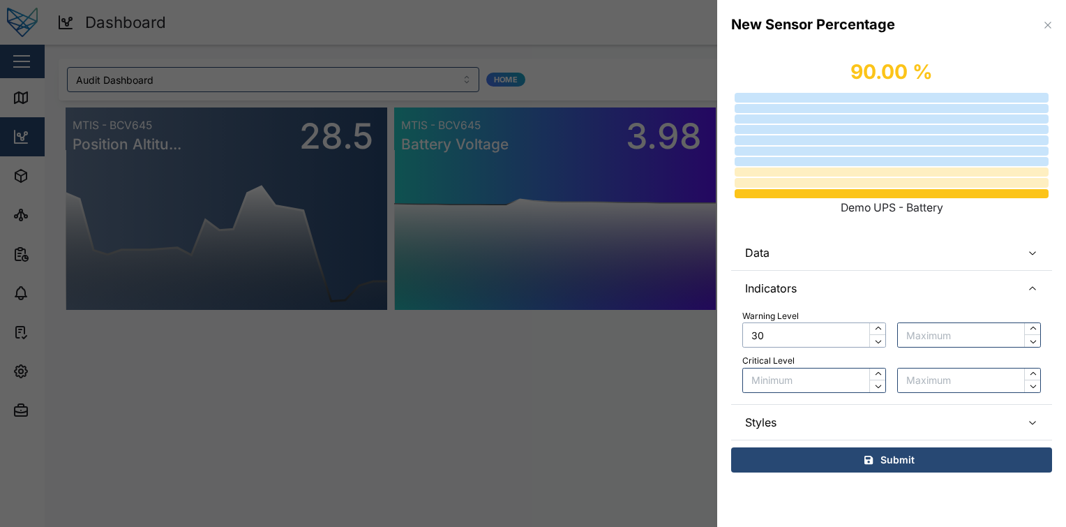
type input "3"
type input "4"
type input "50"
type input "2"
type input "3"
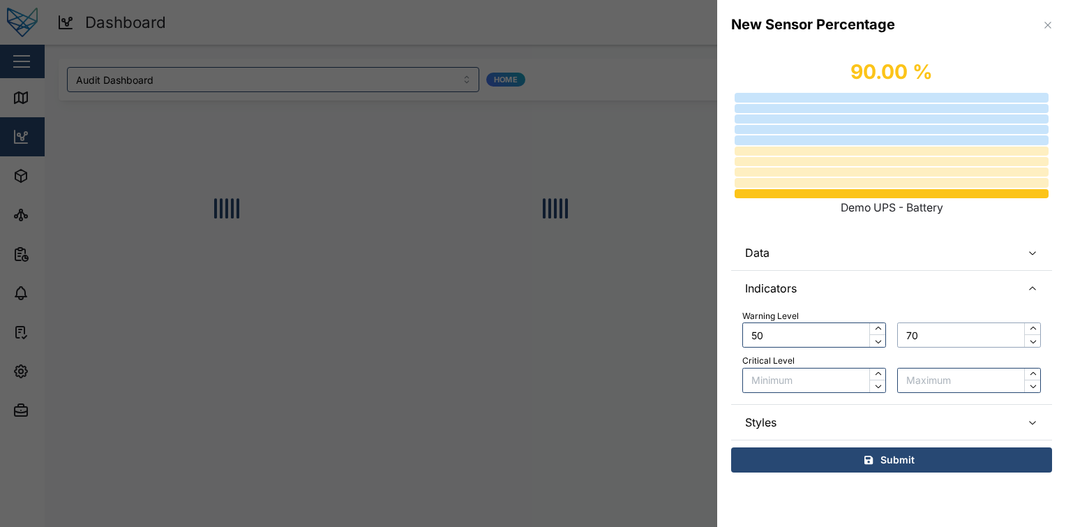
type input "7"
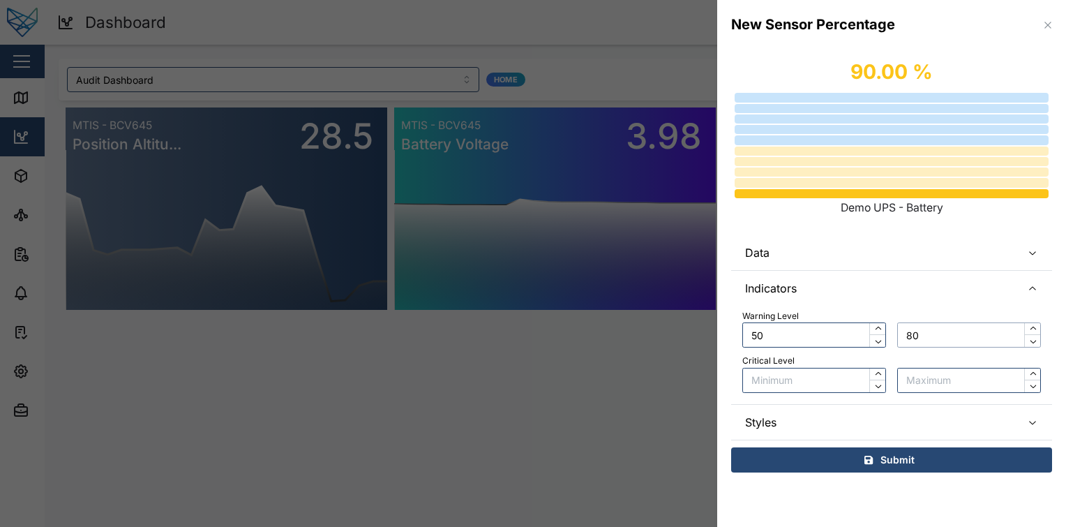
type input "80"
click at [830, 370] on input "text" at bounding box center [814, 380] width 144 height 25
type input "4"
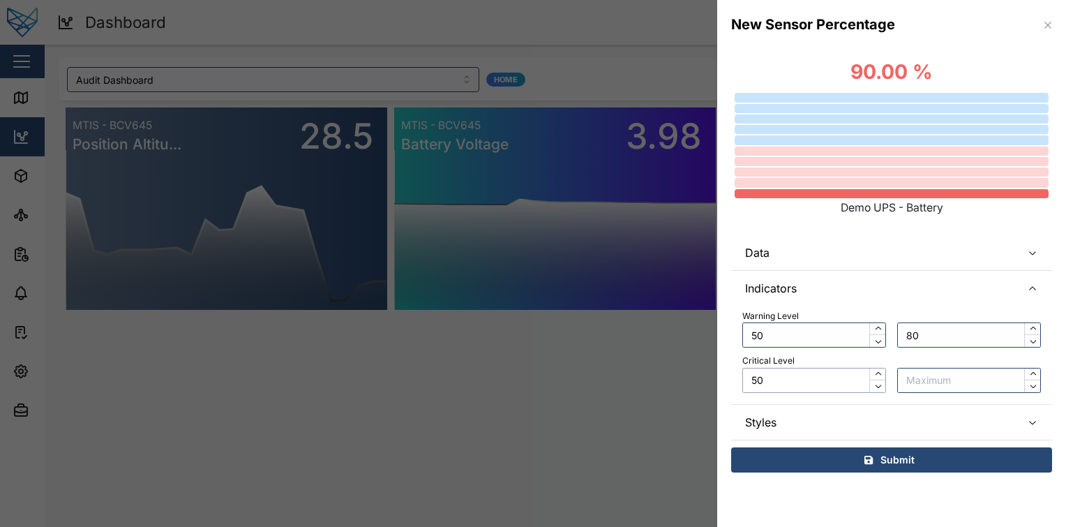
type input "5"
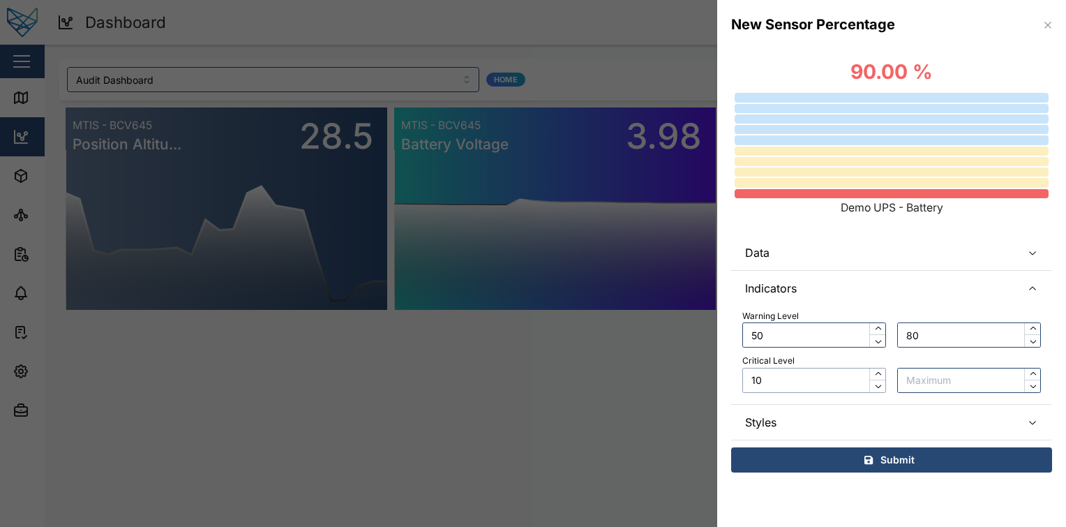
type input "1"
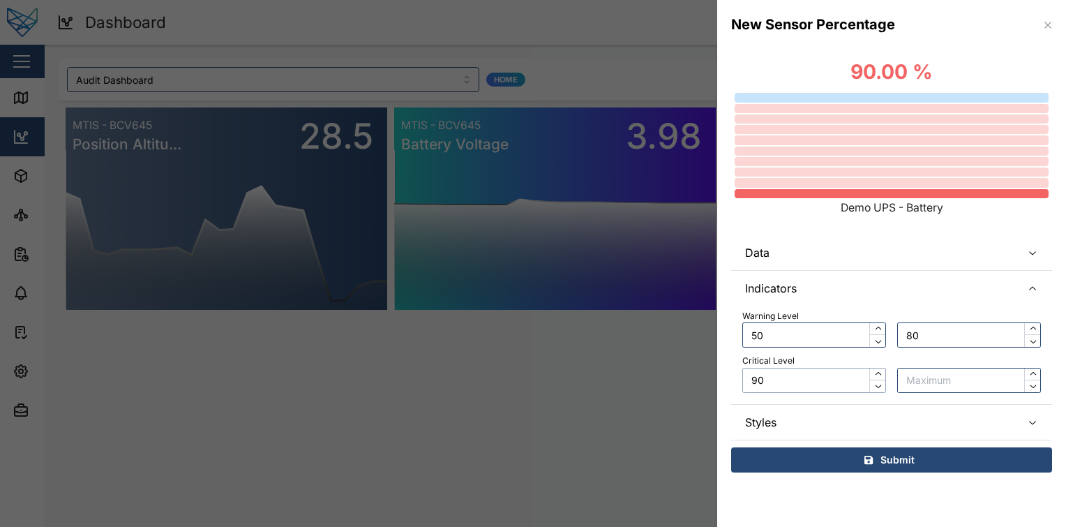
type input "90"
click at [929, 380] on input "text" at bounding box center [969, 380] width 144 height 25
type input "100"
click at [833, 341] on input "50" at bounding box center [814, 334] width 144 height 25
type input "5"
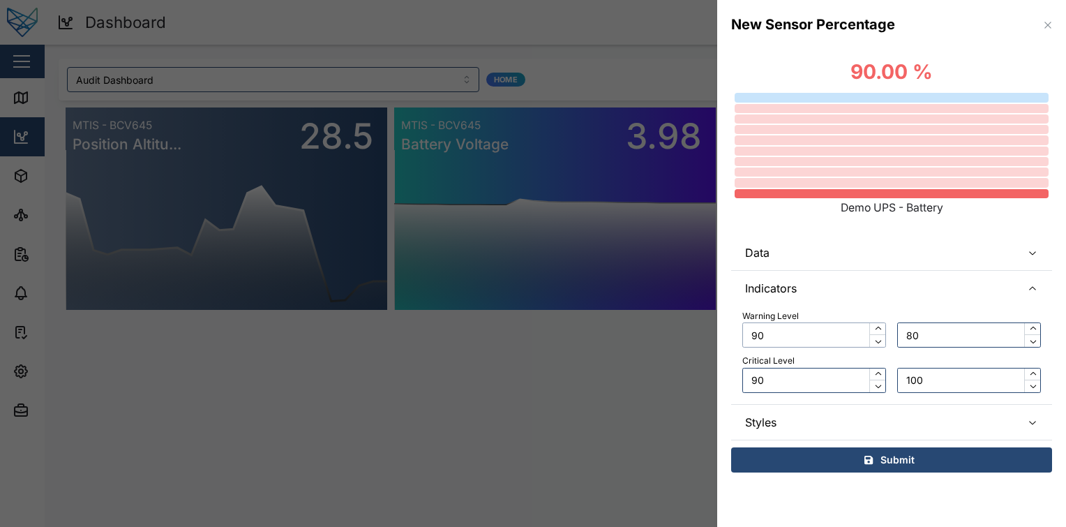
type input "90"
click at [937, 336] on input "80" at bounding box center [969, 334] width 144 height 25
type input "8"
type input "100"
click at [856, 387] on input "90" at bounding box center [814, 380] width 144 height 25
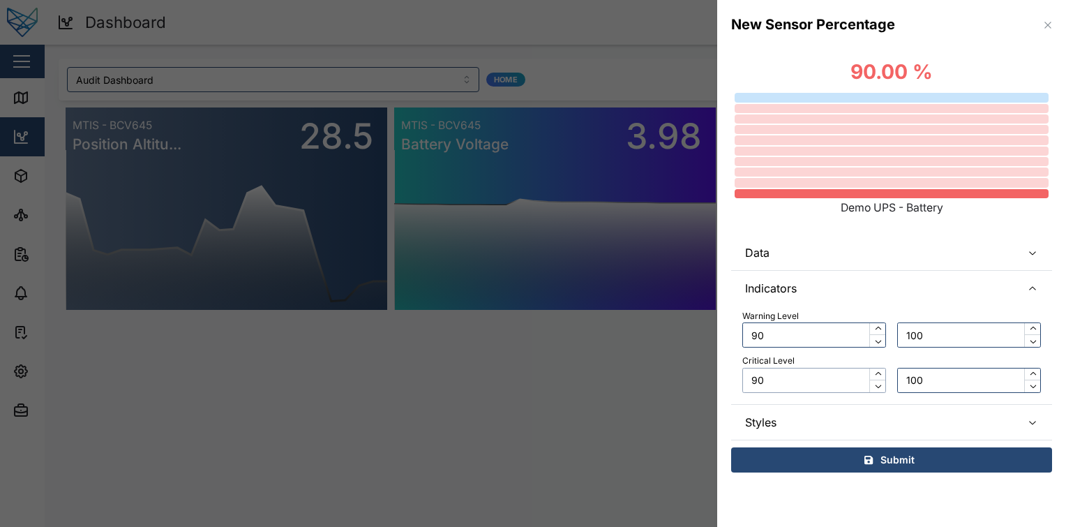
type input "9"
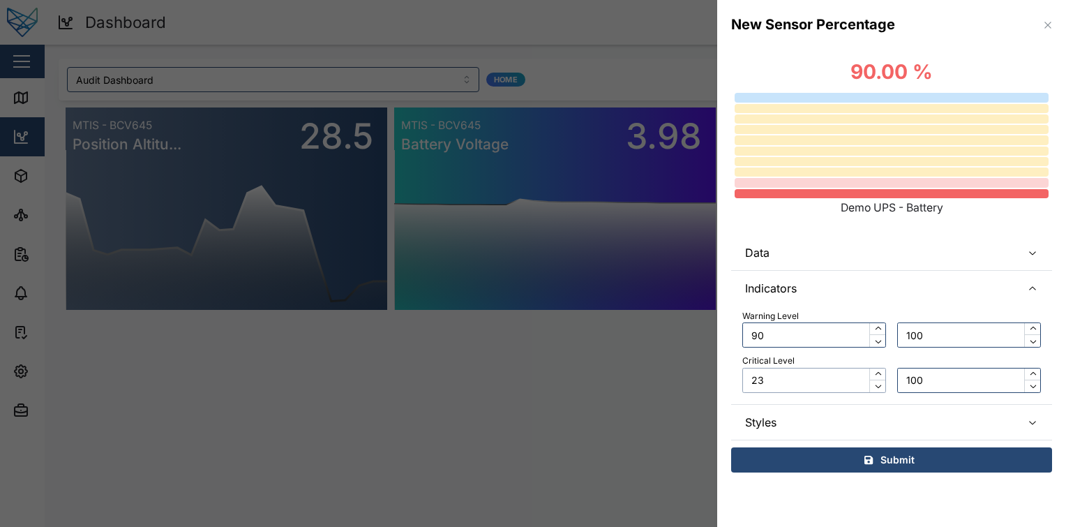
type input "2"
type input "30"
type input "0"
type input "7"
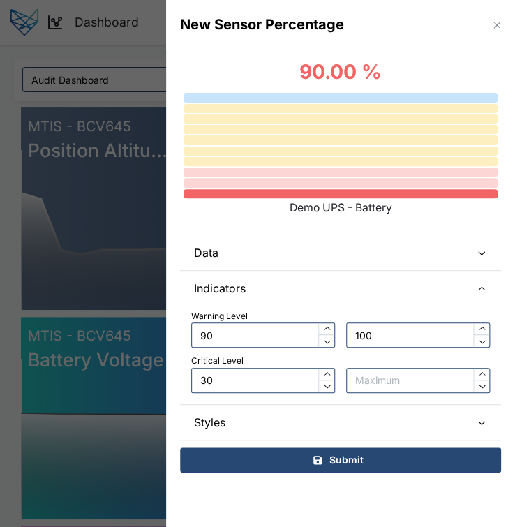
click at [430, 263] on span "Data" at bounding box center [326, 252] width 265 height 35
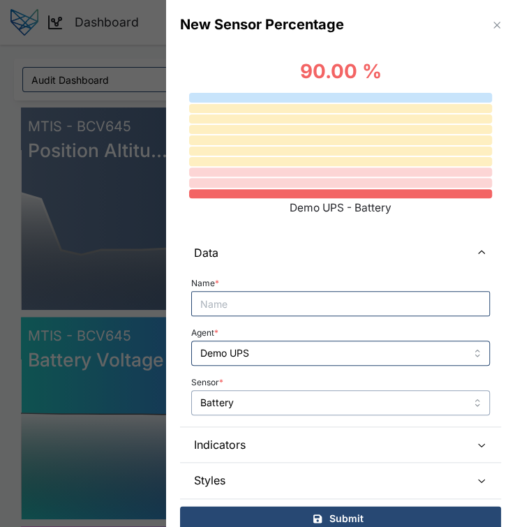
click at [329, 401] on input "Battery" at bounding box center [340, 402] width 299 height 25
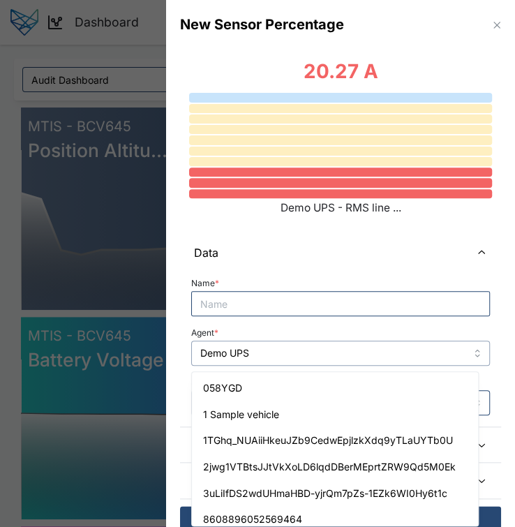
scroll to position [472, 0]
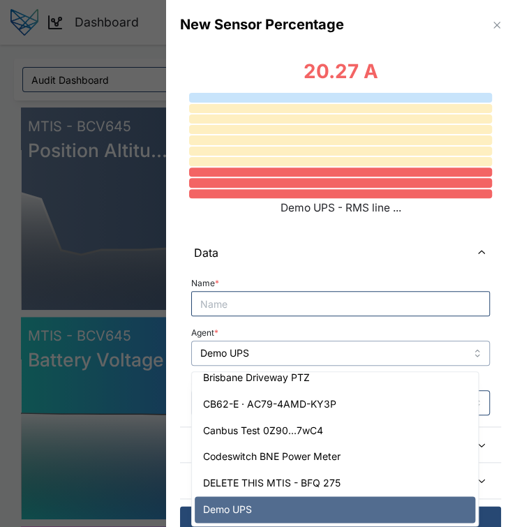
drag, startPoint x: 310, startPoint y: 346, endPoint x: 335, endPoint y: 322, distance: 34.6
click at [335, 322] on div "Name * Agent * Demo UPS Sensor * RMS line current Line 2" at bounding box center [340, 344] width 299 height 141
click at [368, 329] on div "Agent * Demo UPS" at bounding box center [340, 344] width 299 height 43
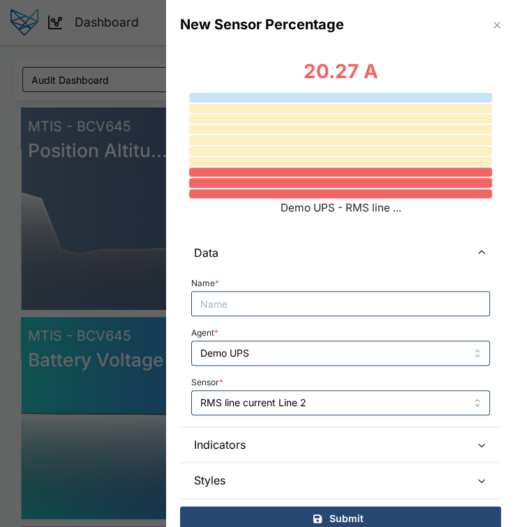
scroll to position [17, 0]
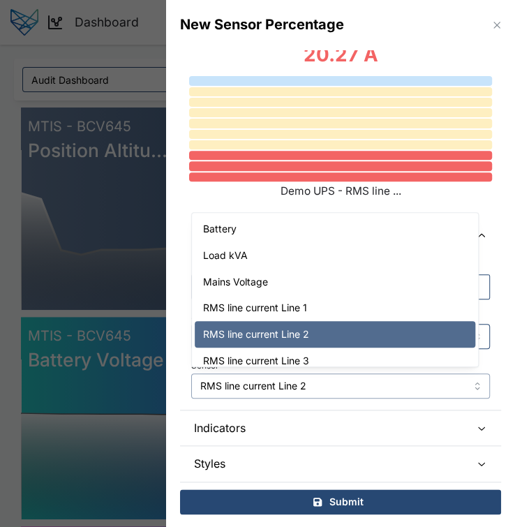
click at [338, 391] on input "RMS line current Line 2" at bounding box center [340, 385] width 299 height 25
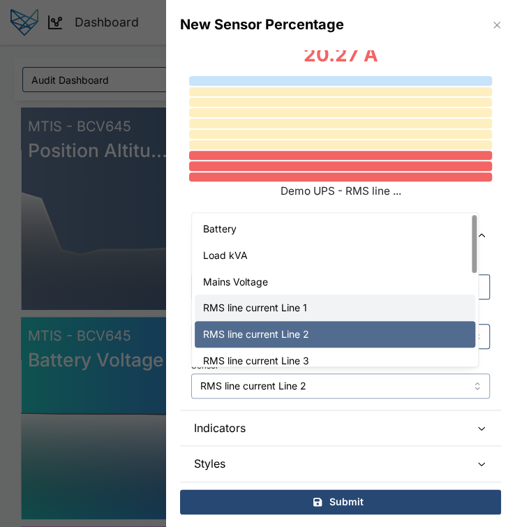
scroll to position [0, 0]
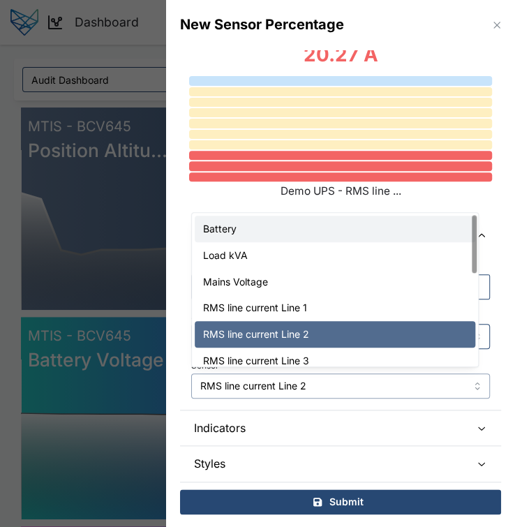
type input "Battery"
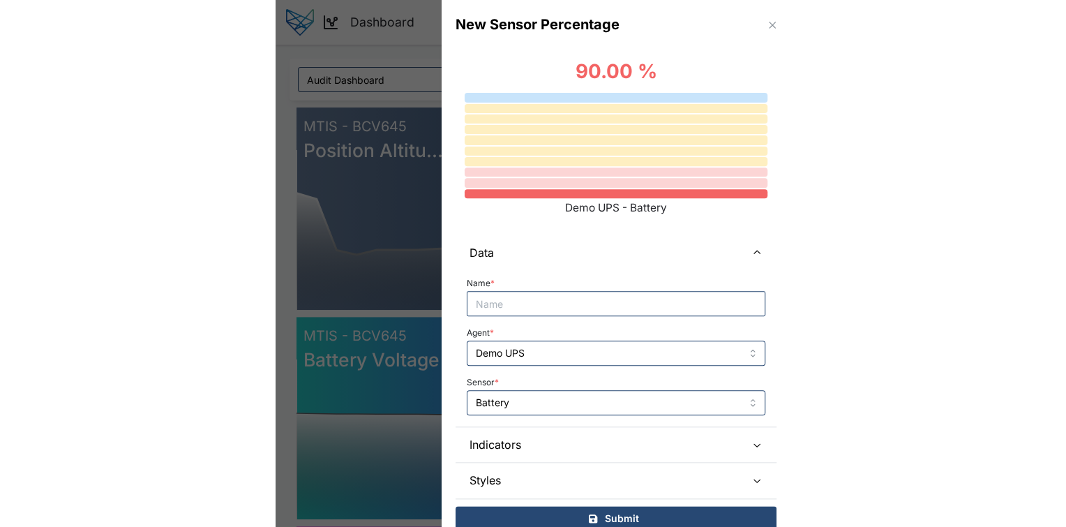
scroll to position [17, 0]
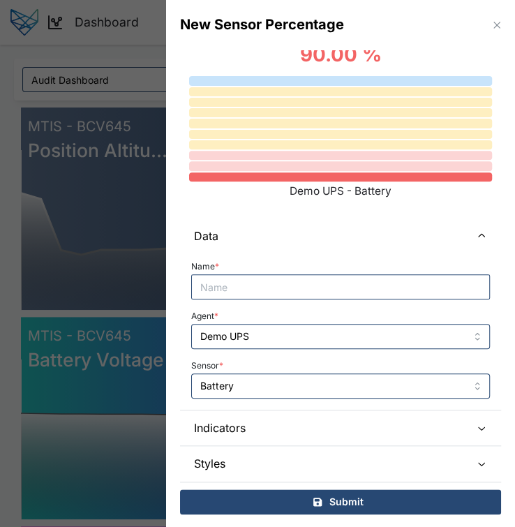
click at [304, 453] on span "Styles" at bounding box center [326, 463] width 265 height 35
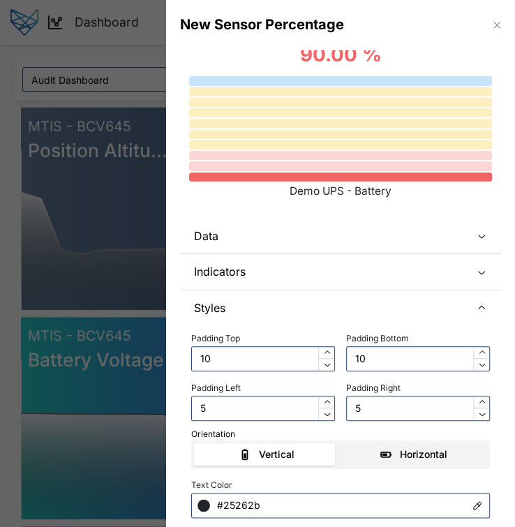
click at [360, 458] on div "Horizontal" at bounding box center [414, 454] width 133 height 15
click at [341, 443] on input "Horizontal" at bounding box center [341, 443] width 0 height 0
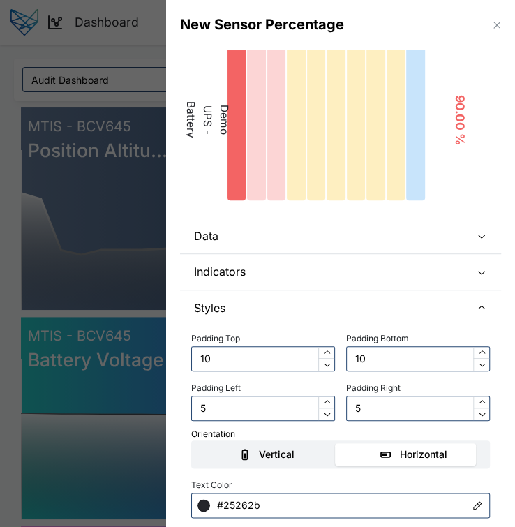
click at [310, 453] on div "Vertical" at bounding box center [267, 454] width 133 height 15
click at [194, 443] on input "Vertical" at bounding box center [194, 443] width 0 height 0
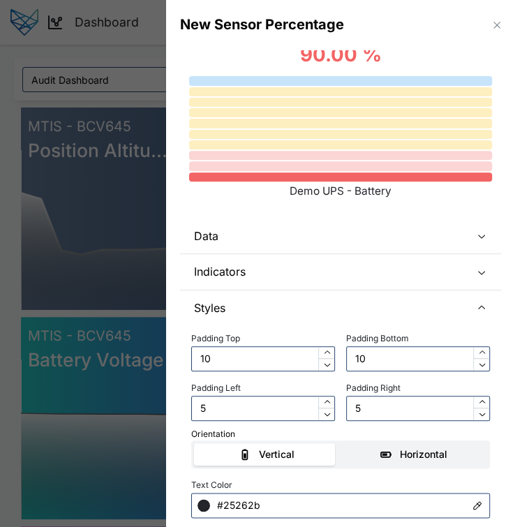
click at [348, 460] on div "Horizontal" at bounding box center [414, 454] width 133 height 15
click at [341, 443] on input "Horizontal" at bounding box center [341, 443] width 0 height 0
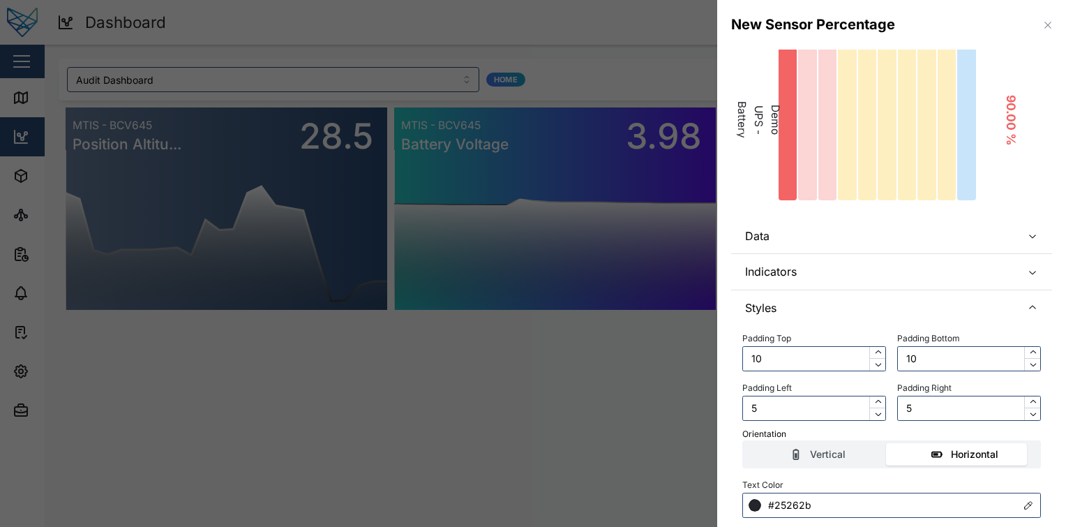
click at [638, 157] on div at bounding box center [533, 263] width 1066 height 527
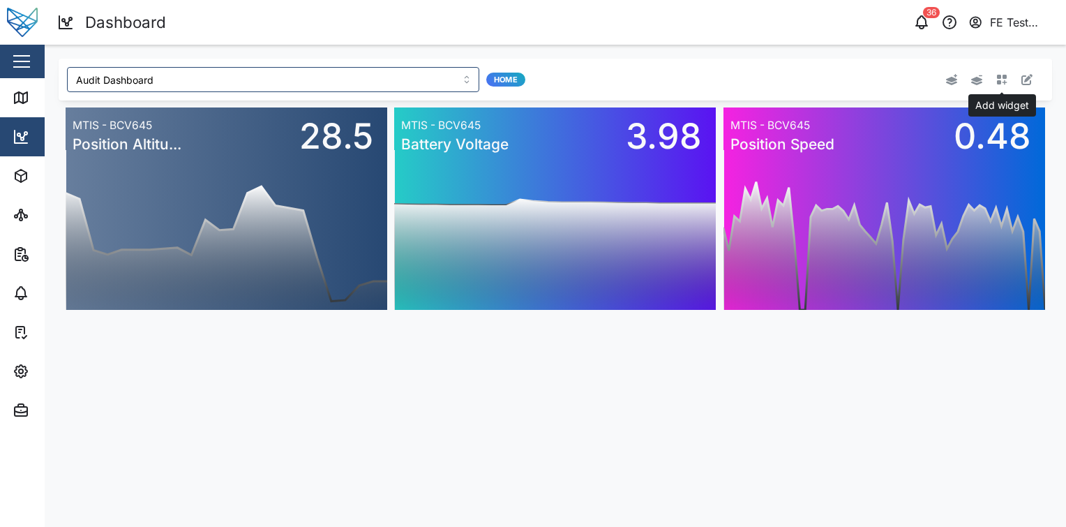
click at [1003, 84] on icon "button" at bounding box center [1001, 79] width 11 height 11
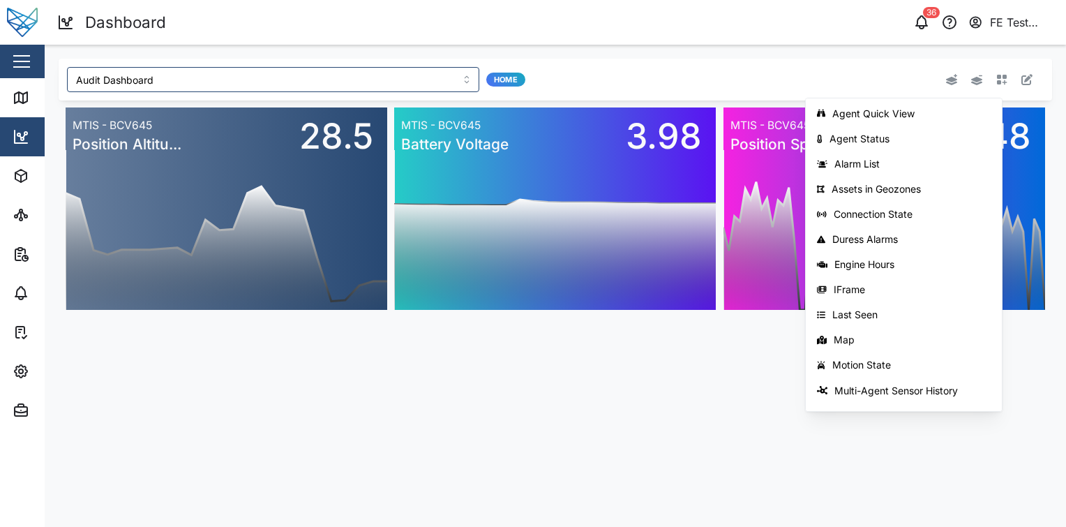
click at [734, 338] on main "Audit Dashboard Home Agent Quick View Agent Status Alarm List Assets in Geozone…" at bounding box center [556, 286] width 1022 height 482
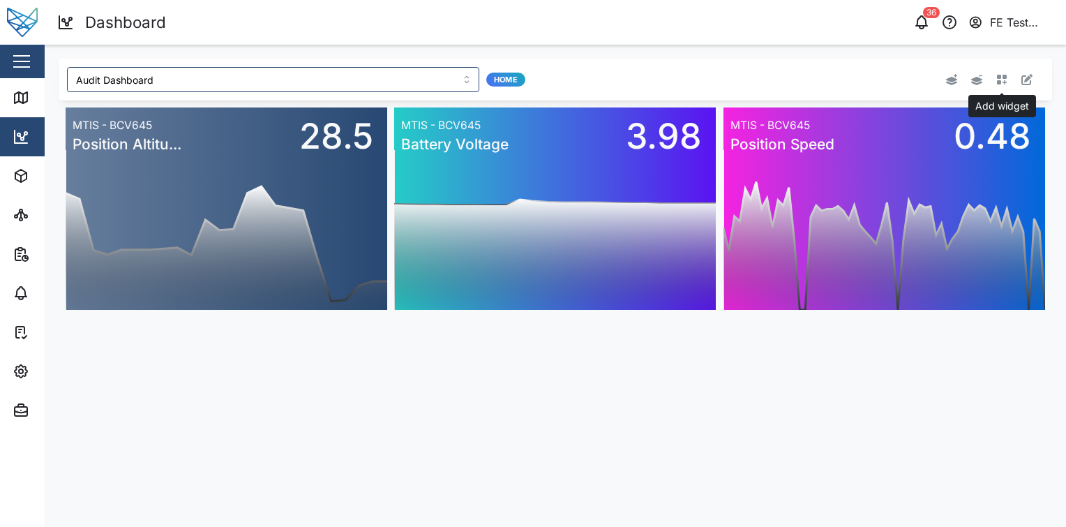
click at [996, 81] on button "button" at bounding box center [1002, 80] width 20 height 20
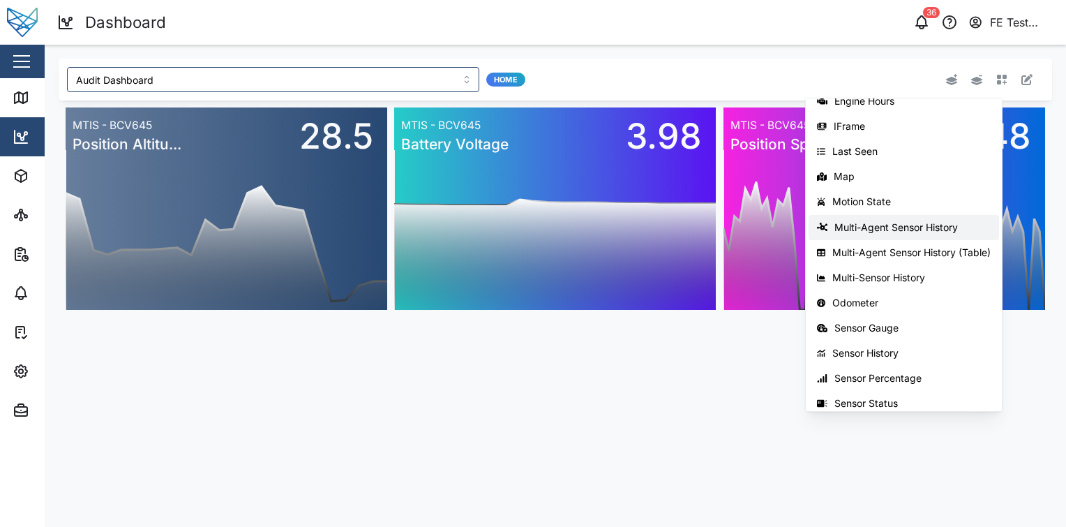
scroll to position [221, 0]
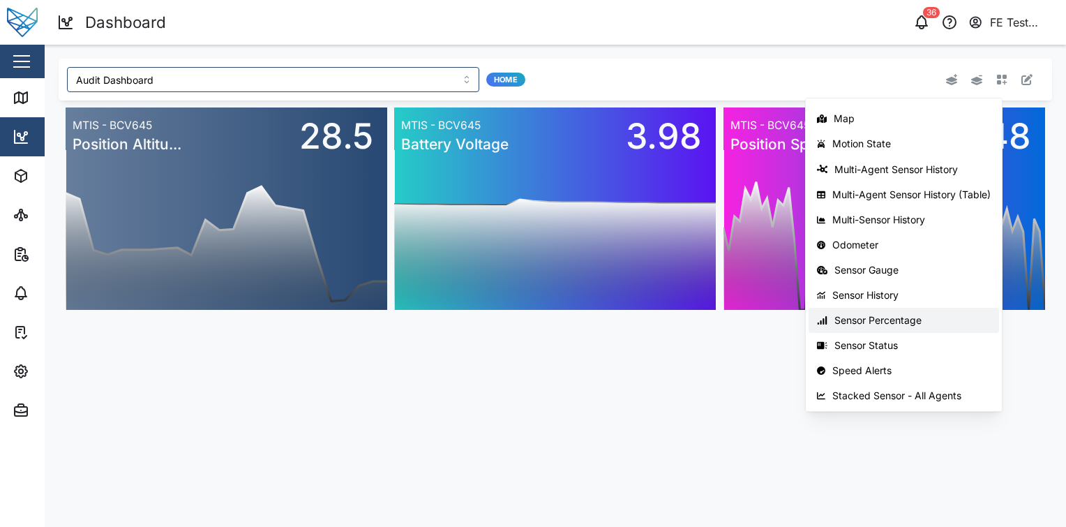
click at [912, 318] on div "Sensor Percentage" at bounding box center [913, 320] width 156 height 11
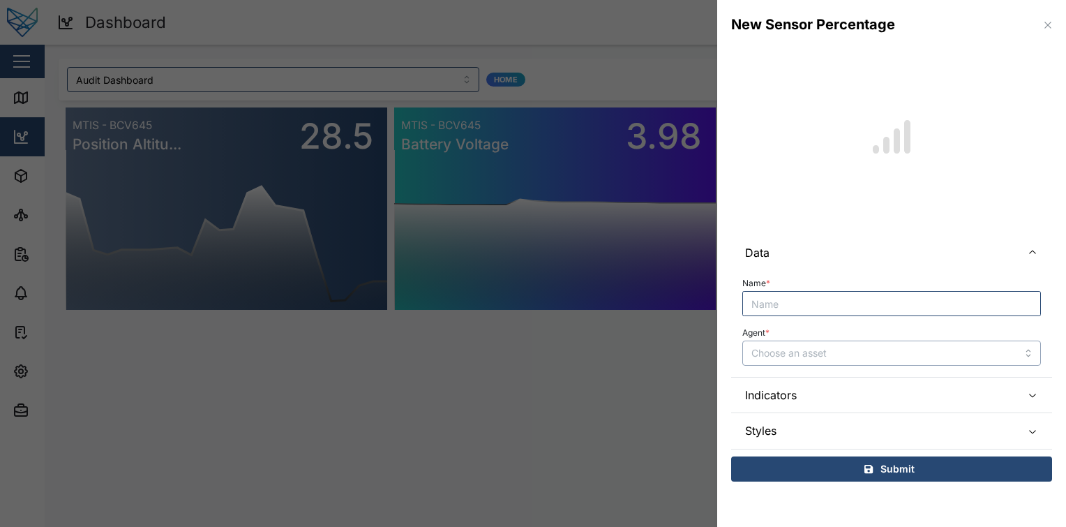
click at [863, 347] on input "Agent *" at bounding box center [891, 353] width 299 height 25
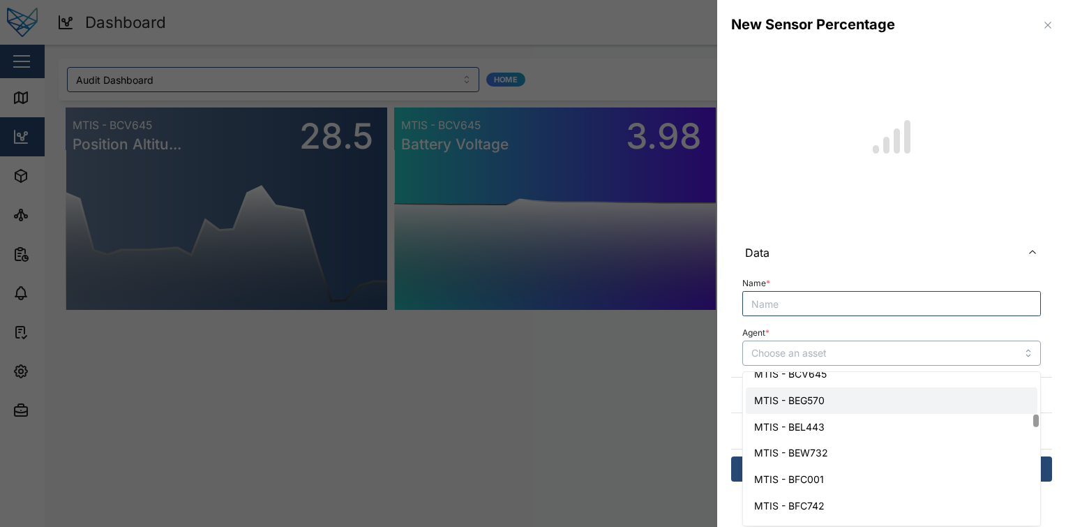
scroll to position [1350, 0]
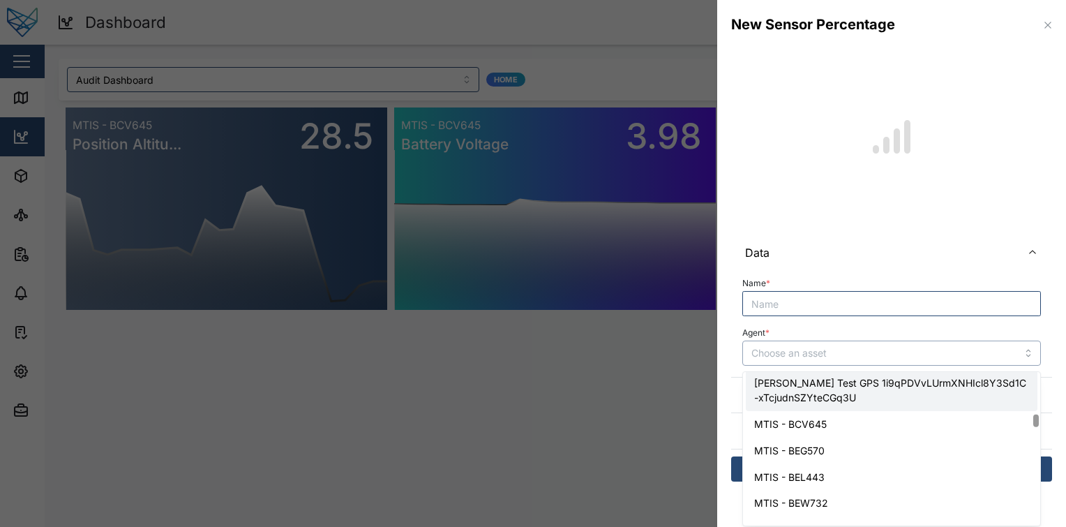
type input "MTIS - BCV645"
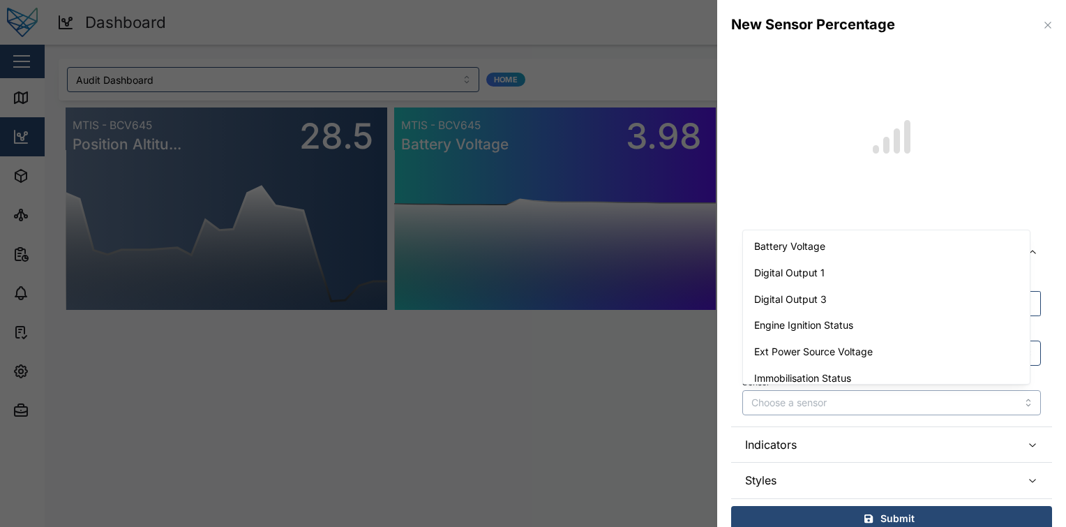
click at [815, 411] on input "Sensor *" at bounding box center [891, 402] width 299 height 25
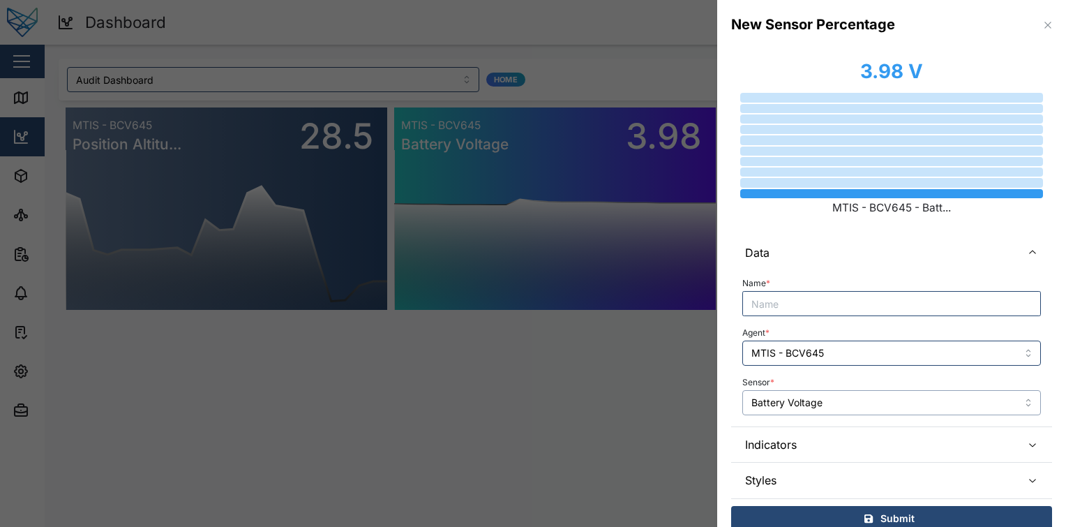
click at [853, 404] on input "Battery Voltage" at bounding box center [891, 402] width 299 height 25
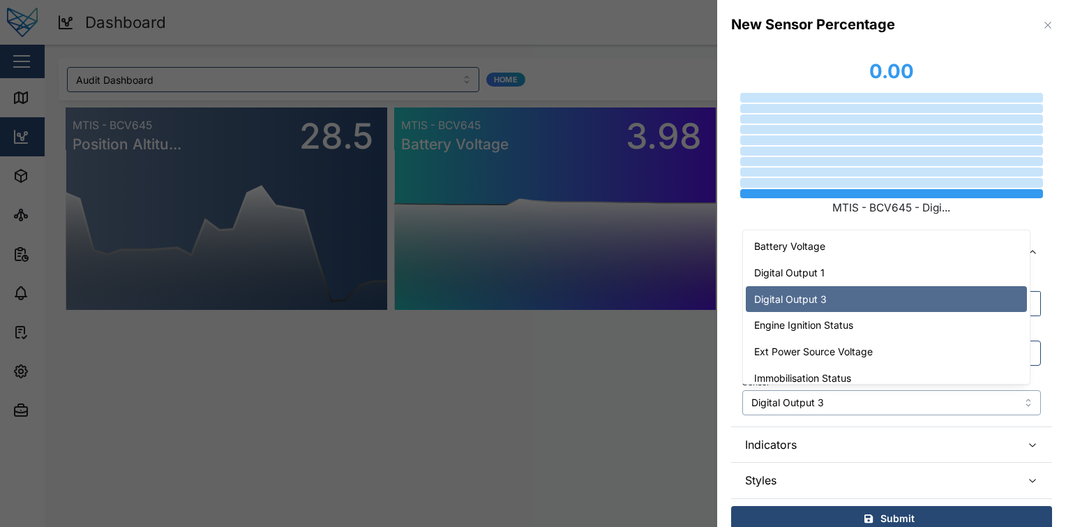
click at [836, 392] on input "Digital Output 3" at bounding box center [891, 402] width 299 height 25
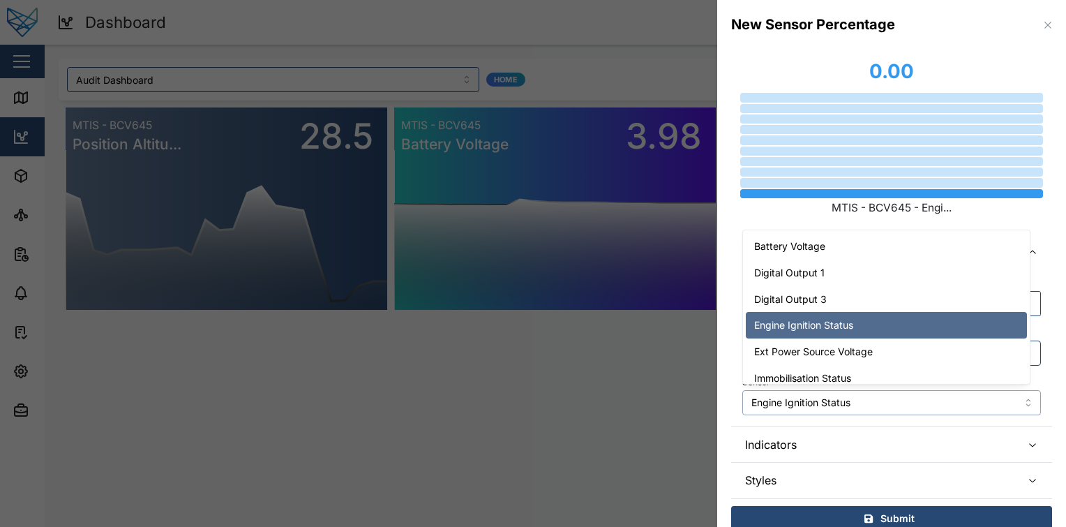
click at [849, 393] on input "Engine Ignition Status" at bounding box center [891, 402] width 299 height 25
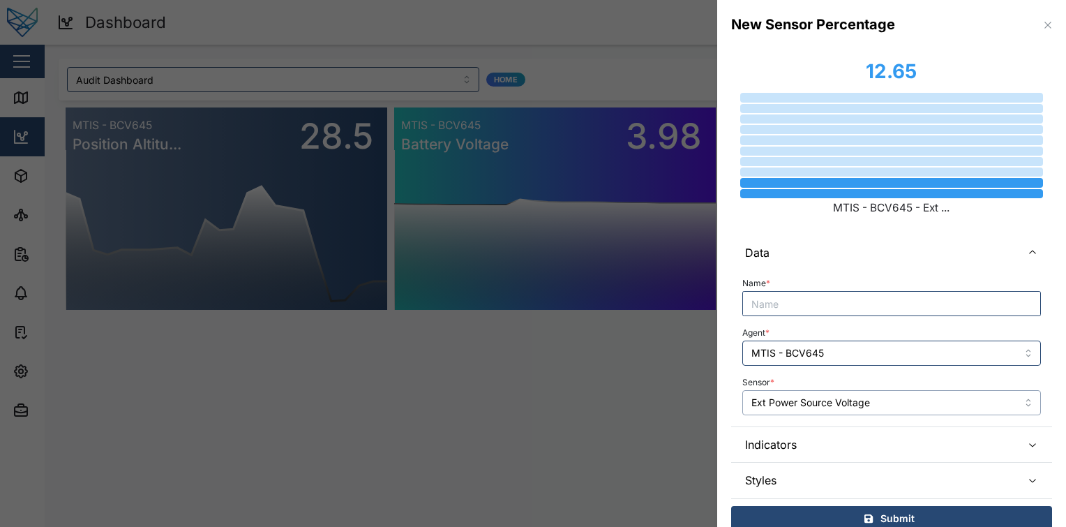
click at [851, 391] on input "Ext Power Source Voltage" at bounding box center [891, 402] width 299 height 25
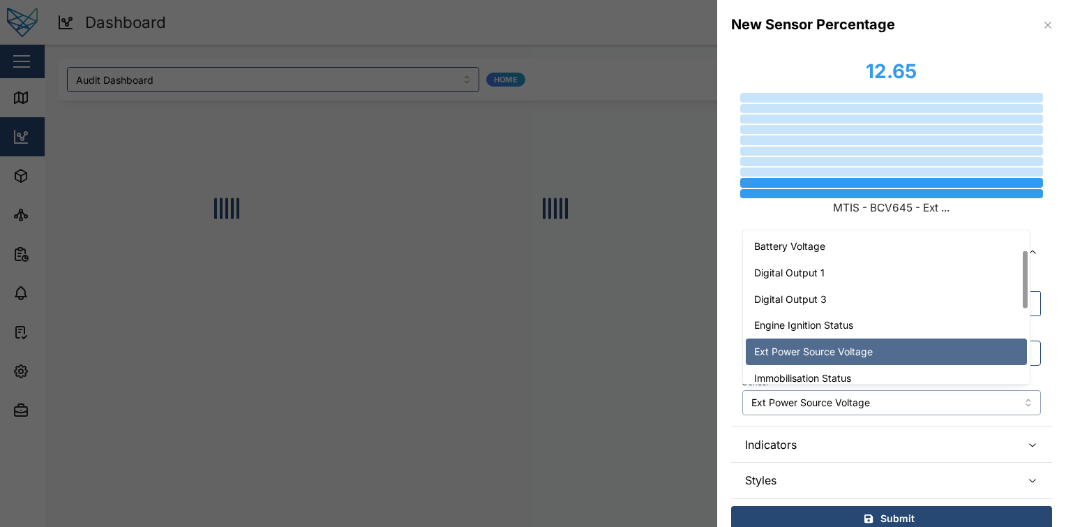
scroll to position [75, 0]
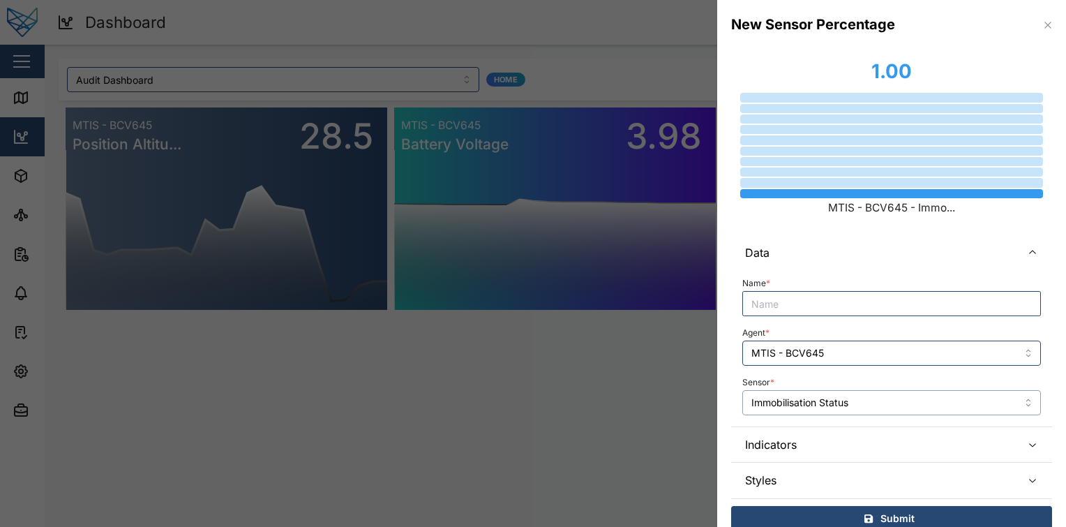
click at [879, 392] on input "Immobilisation Status" at bounding box center [891, 402] width 299 height 25
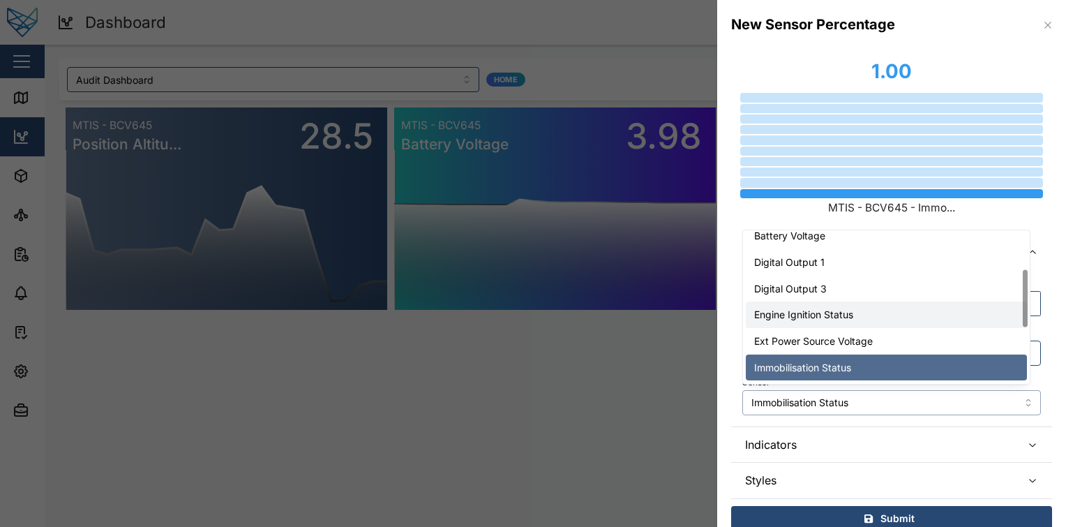
scroll to position [101, 0]
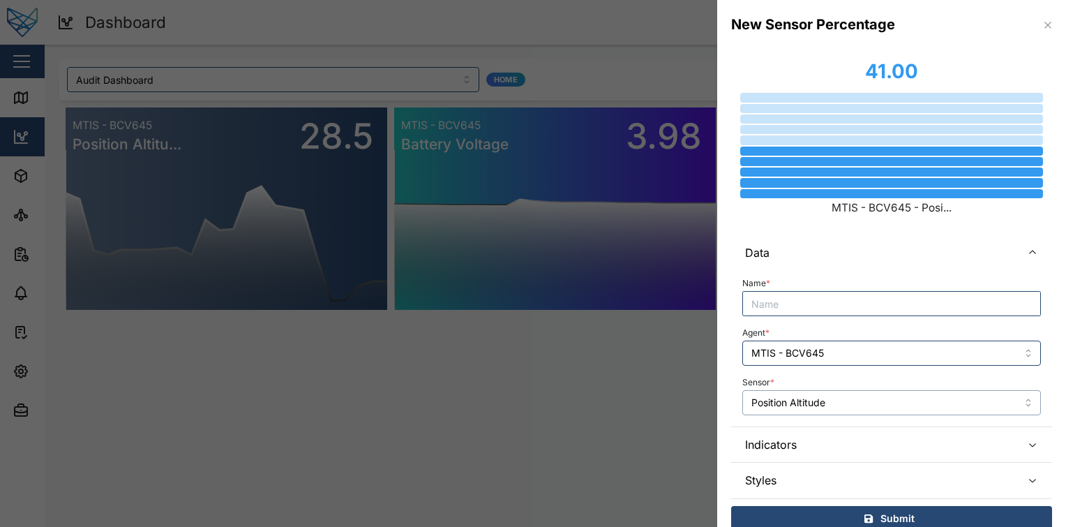
drag, startPoint x: 843, startPoint y: 415, endPoint x: 816, endPoint y: 403, distance: 29.0
click at [816, 403] on input "Position Altitude" at bounding box center [891, 402] width 299 height 25
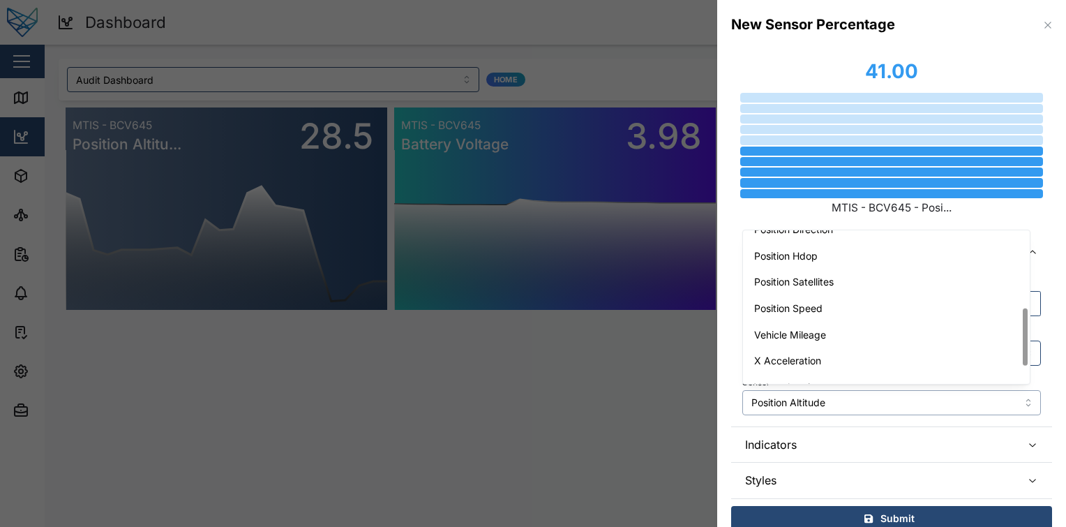
scroll to position [204, 0]
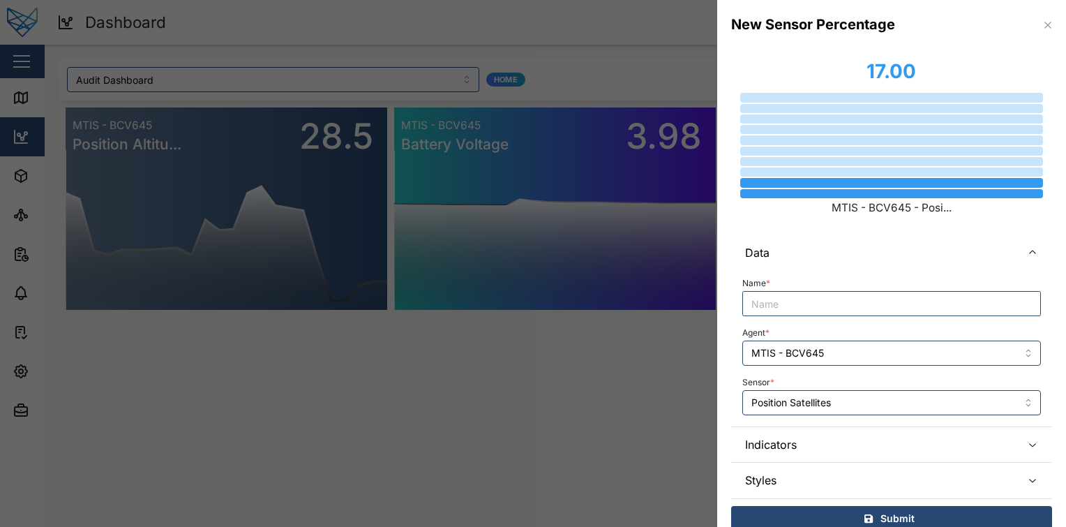
click at [848, 418] on div "Name * Agent * MTIS - BCV645 Sensor * Position Satellites" at bounding box center [891, 348] width 321 height 156
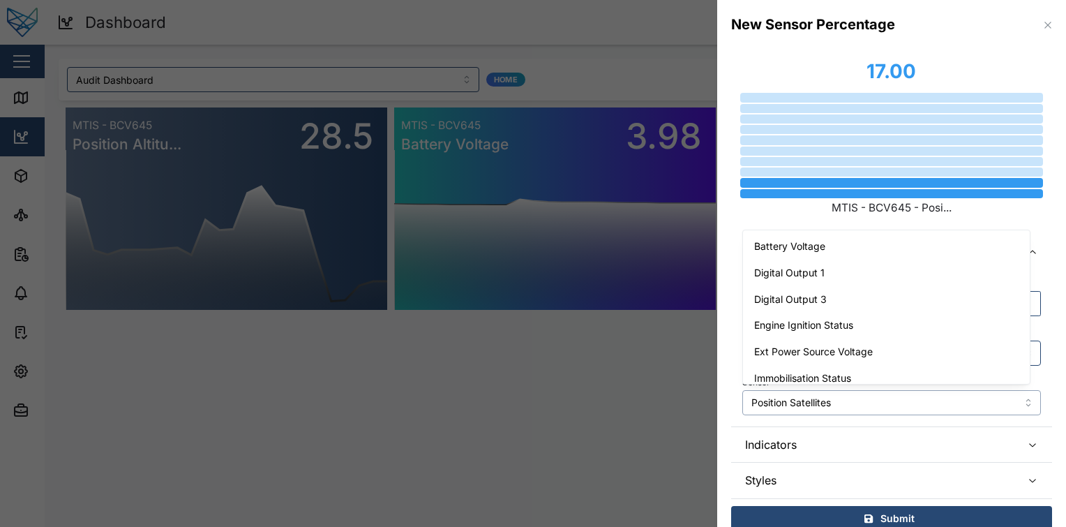
scroll to position [116, 0]
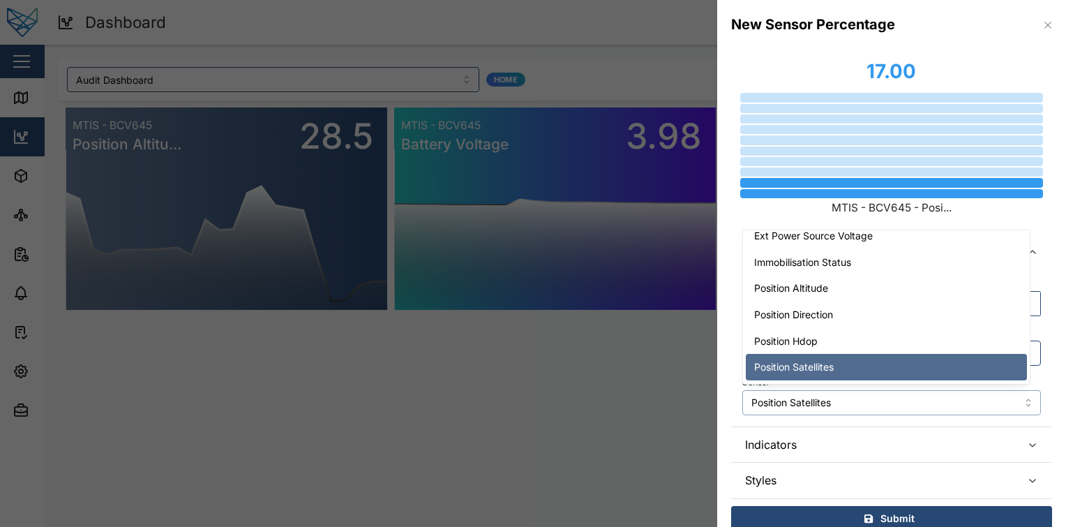
drag, startPoint x: 863, startPoint y: 400, endPoint x: 832, endPoint y: 413, distance: 33.4
click at [832, 413] on input "Position Satellites" at bounding box center [891, 402] width 299 height 25
drag, startPoint x: 839, startPoint y: 403, endPoint x: 787, endPoint y: 401, distance: 52.4
click at [787, 401] on input "Position Satellites" at bounding box center [891, 402] width 299 height 25
drag, startPoint x: 787, startPoint y: 402, endPoint x: 761, endPoint y: 338, distance: 69.2
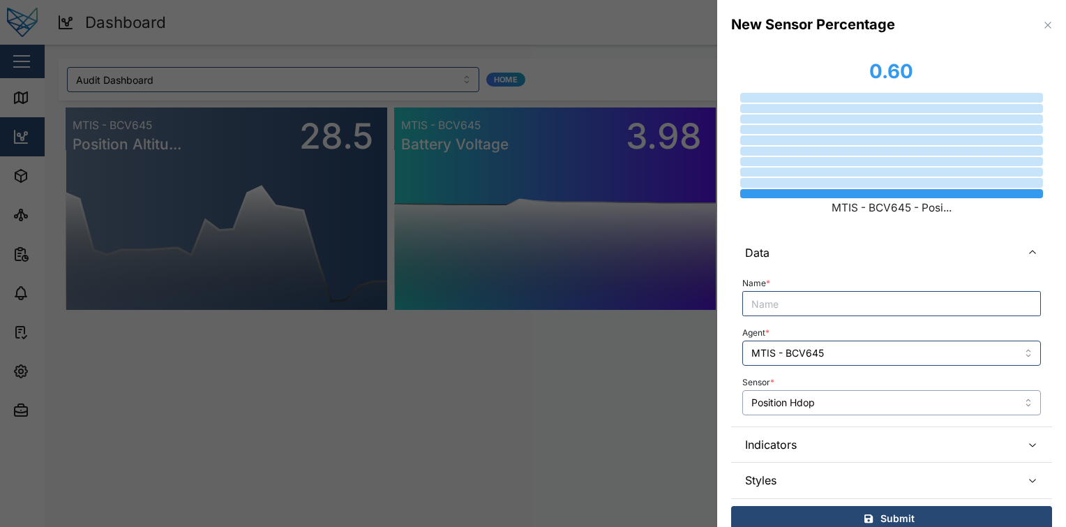
click at [786, 392] on input "Position Hdop" at bounding box center [891, 402] width 299 height 25
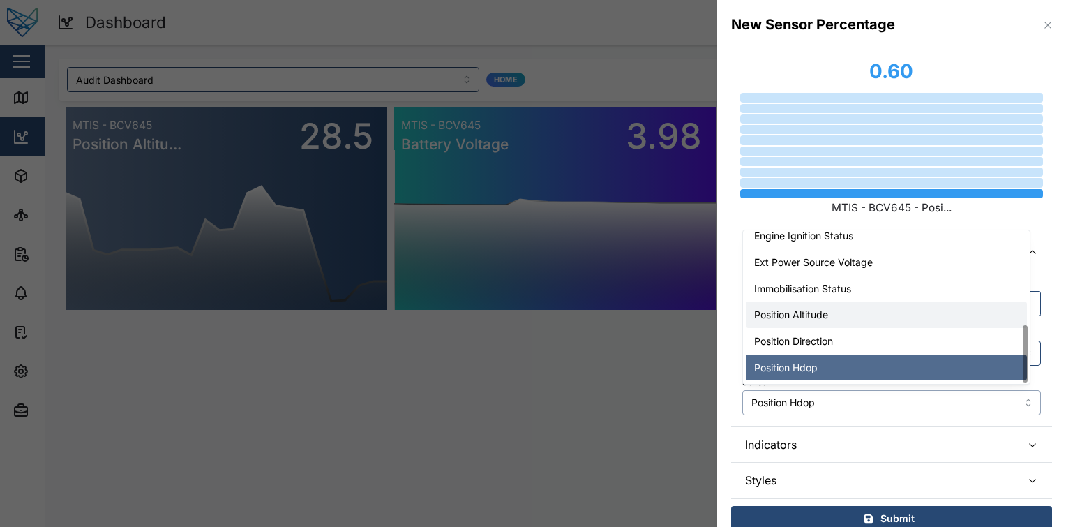
scroll to position [246, 0]
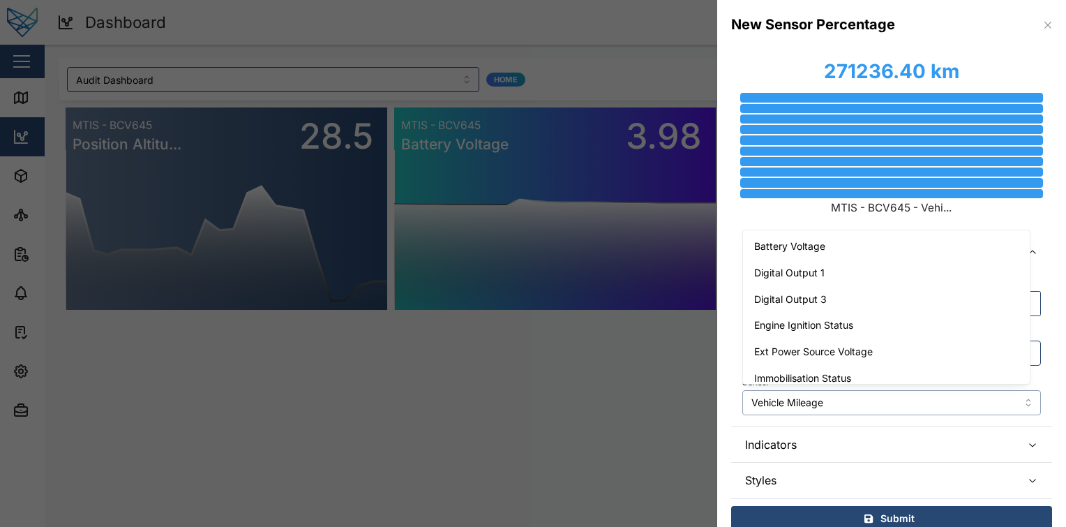
click at [840, 400] on input "Vehicle Mileage" at bounding box center [891, 402] width 299 height 25
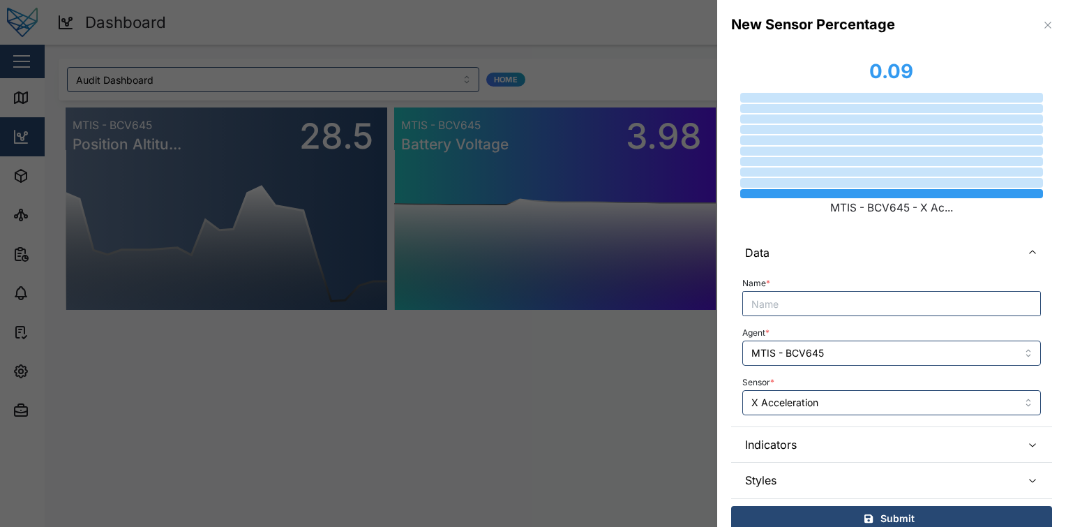
click at [849, 322] on div "Name * Agent * MTIS - BCV645 Sensor * X Acceleration" at bounding box center [891, 344] width 299 height 141
click at [847, 411] on input "X Acceleration" at bounding box center [891, 402] width 299 height 25
click at [842, 469] on span "Styles" at bounding box center [877, 480] width 265 height 35
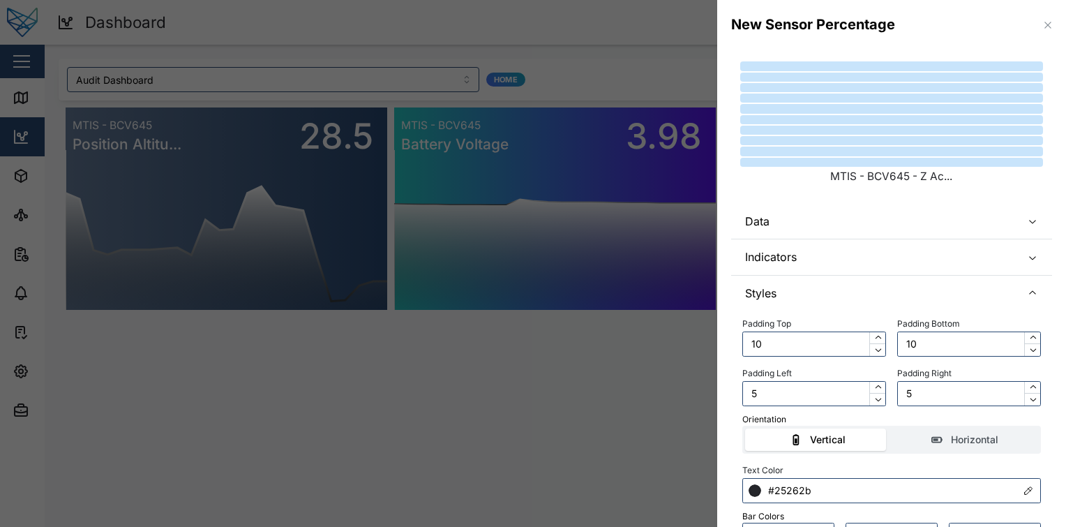
scroll to position [110, 0]
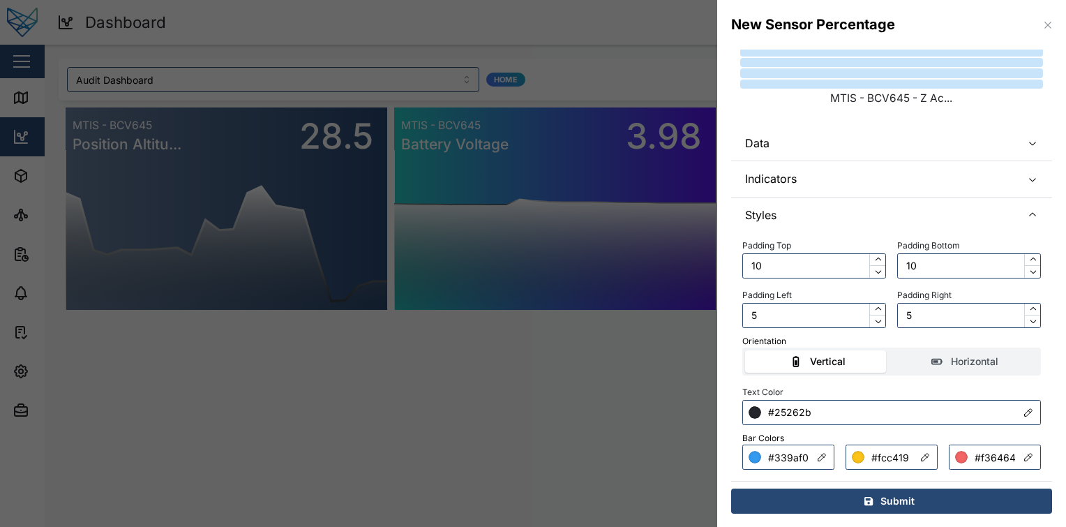
click at [844, 184] on span "Indicators" at bounding box center [877, 178] width 265 height 35
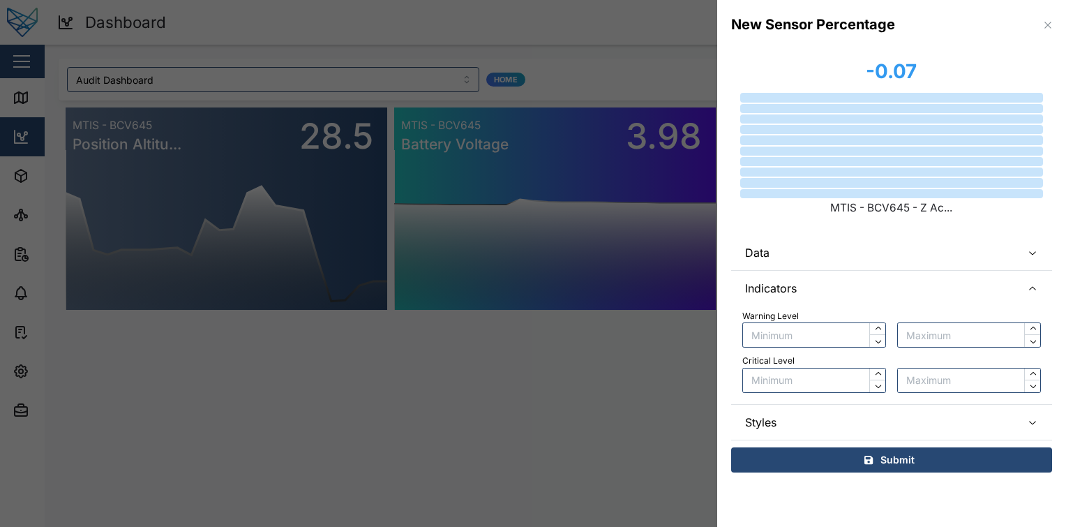
scroll to position [0, 0]
click at [849, 419] on span "Styles" at bounding box center [877, 422] width 265 height 35
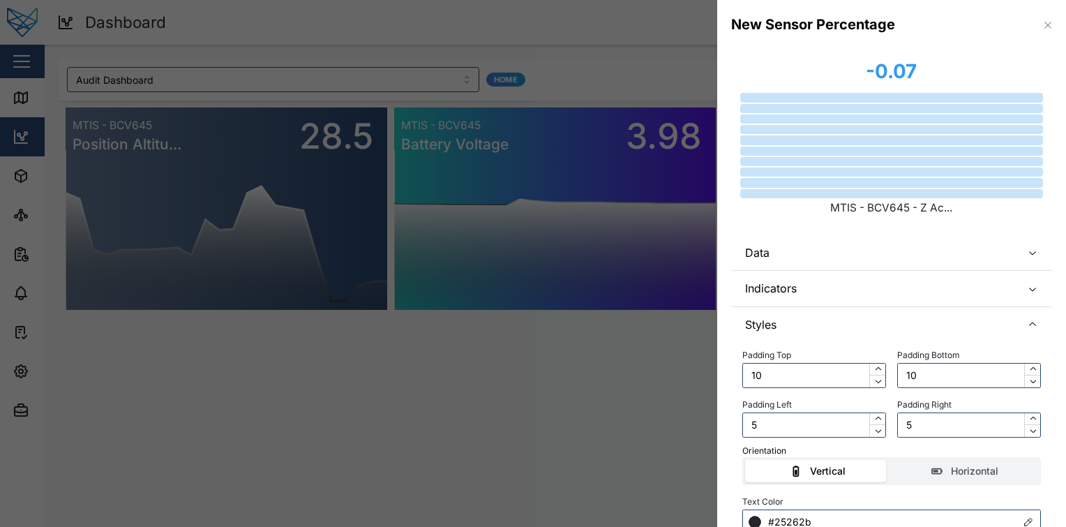
scroll to position [110, 0]
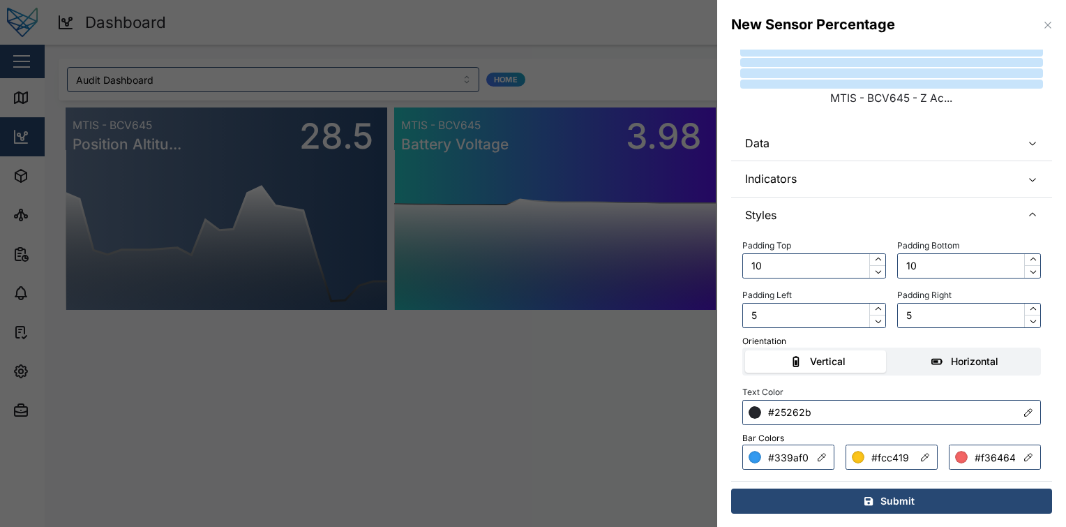
click at [941, 365] on div "Horizontal" at bounding box center [965, 361] width 133 height 15
click at [893, 350] on input "Horizontal" at bounding box center [893, 350] width 0 height 0
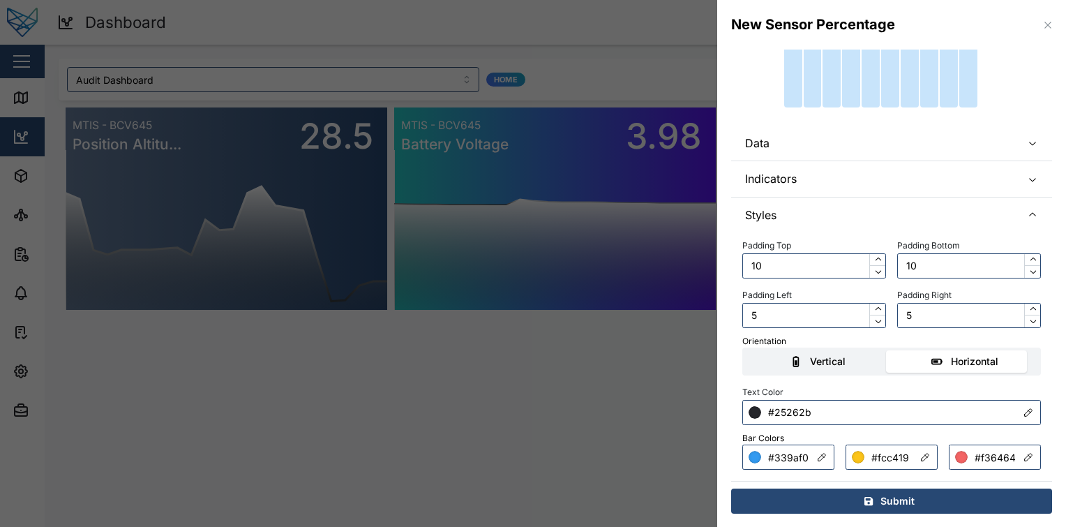
click at [857, 360] on div "Vertical" at bounding box center [818, 361] width 133 height 15
click at [745, 350] on input "Vertical" at bounding box center [745, 350] width 0 height 0
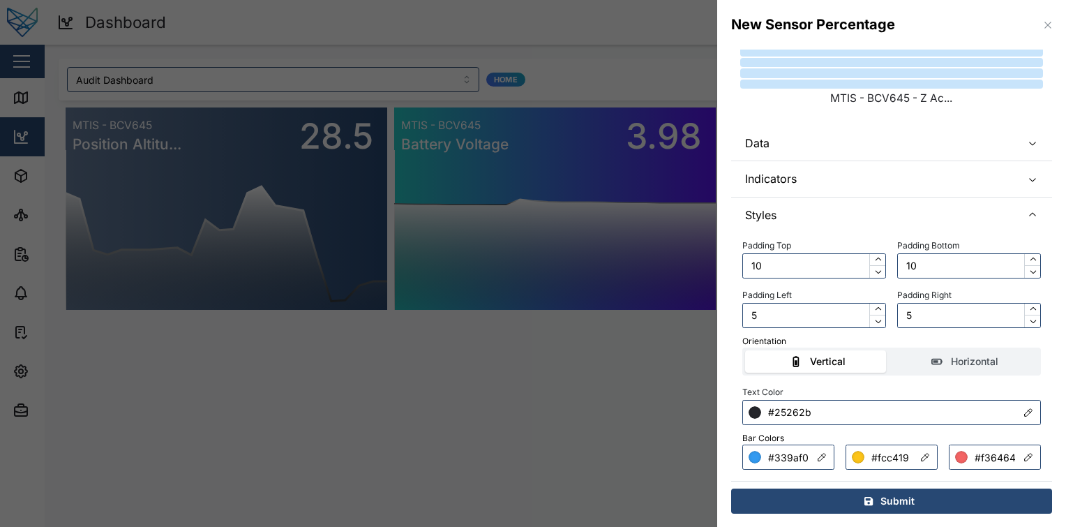
scroll to position [0, 0]
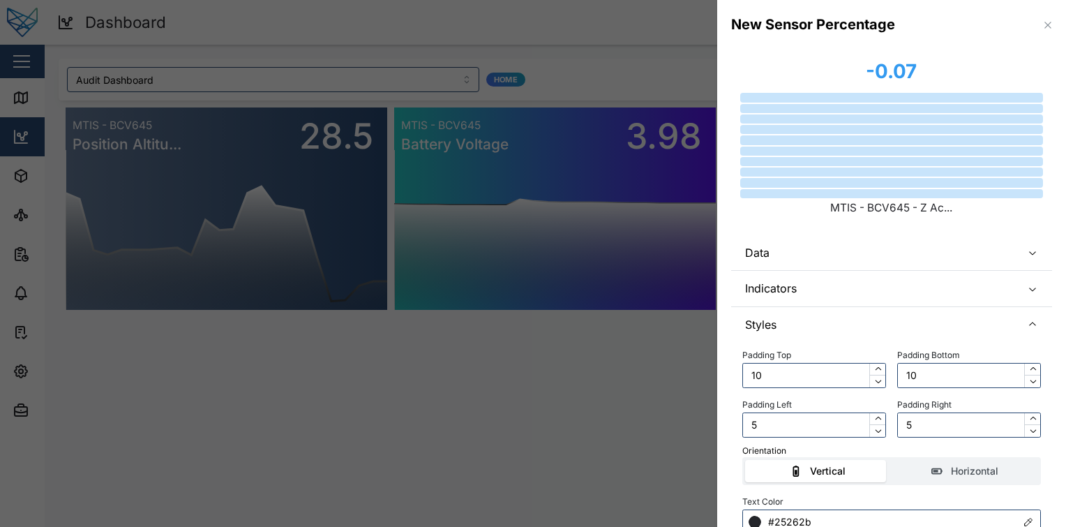
click at [925, 259] on span "Data" at bounding box center [877, 252] width 265 height 35
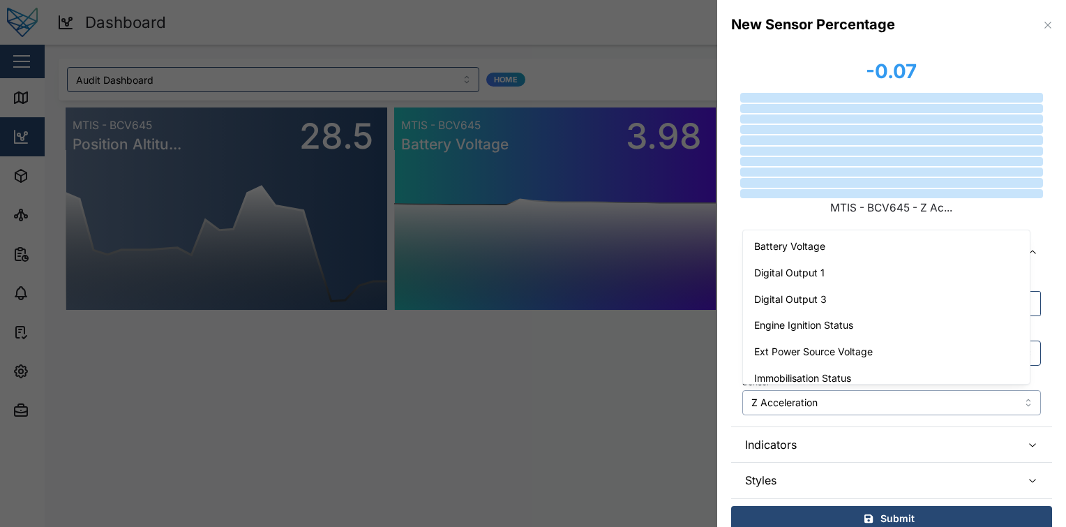
click at [858, 396] on input "Z Acceleration" at bounding box center [891, 402] width 299 height 25
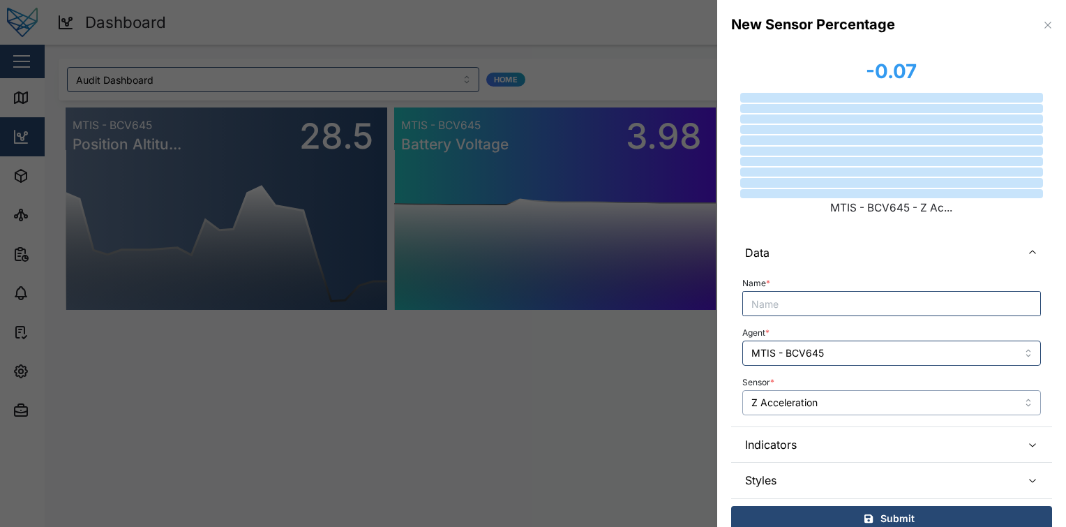
click at [837, 415] on input "Z Acceleration" at bounding box center [891, 402] width 299 height 25
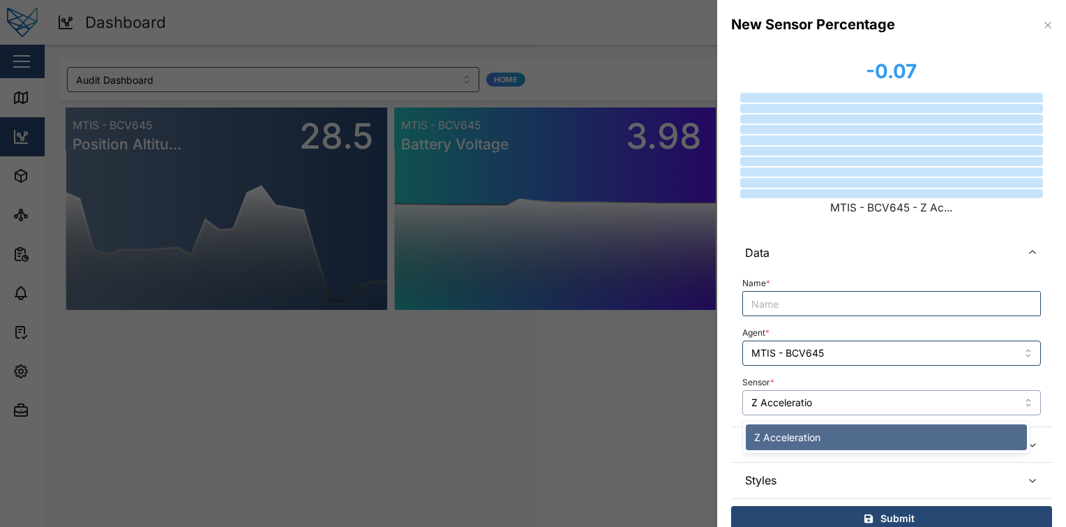
scroll to position [0, 0]
type input "Z Accelerati"
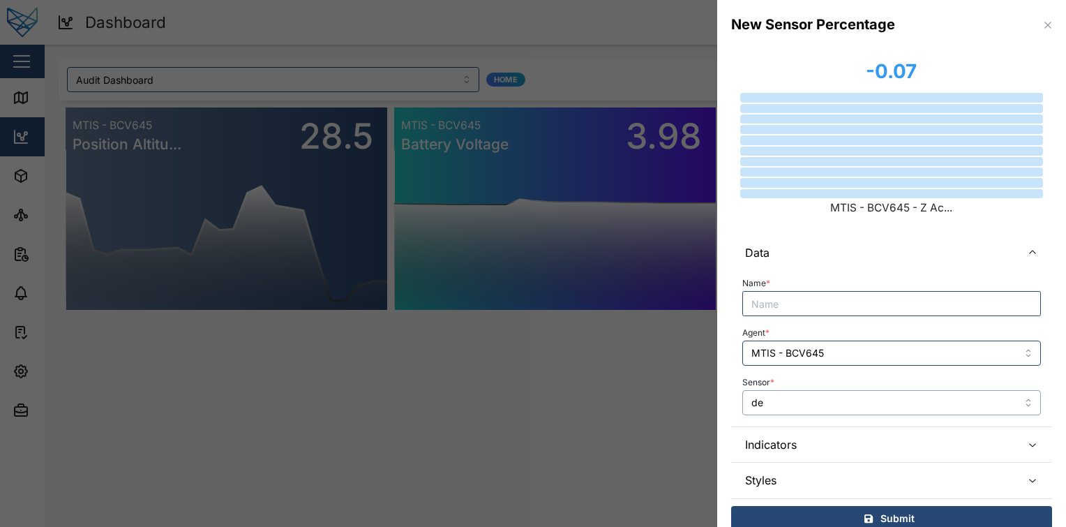
type input "d"
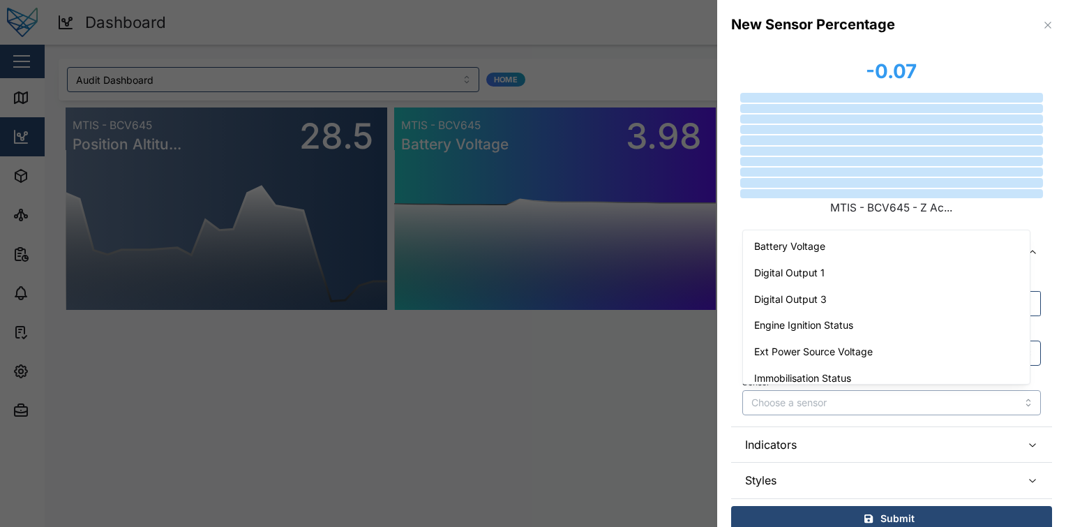
click at [745, 407] on input "Sensor *" at bounding box center [891, 402] width 299 height 25
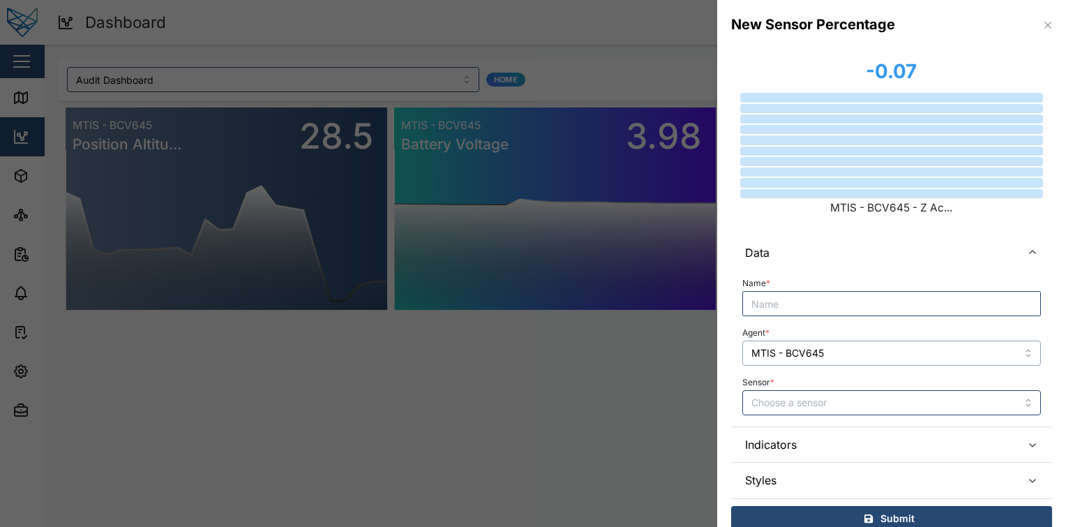
type input "Z Acceleration"
click at [854, 354] on input "MTIS - BCV645" at bounding box center [891, 353] width 299 height 25
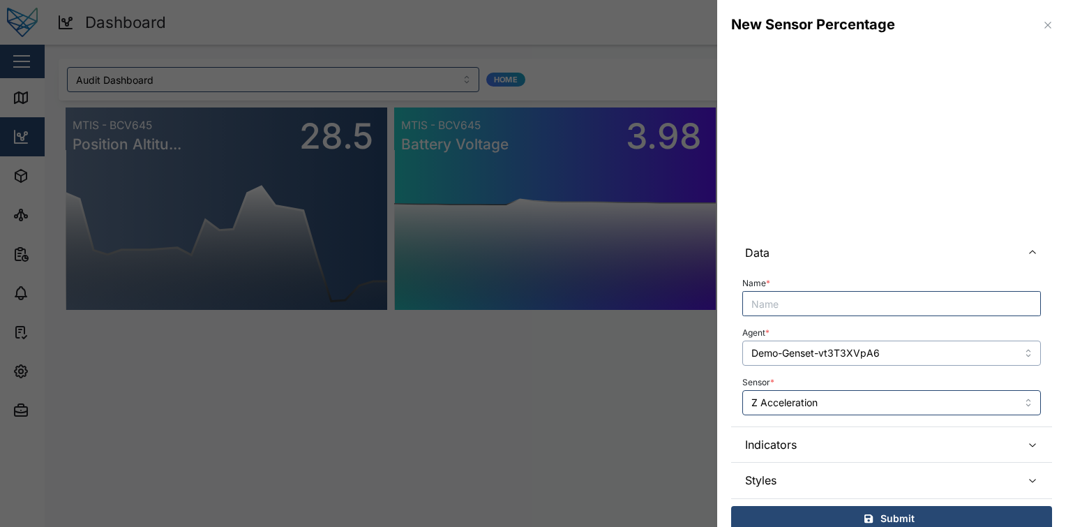
type input "Demo-Genset-vt3T3XVpA6"
click at [867, 405] on input "Z Acceleration" at bounding box center [891, 402] width 299 height 25
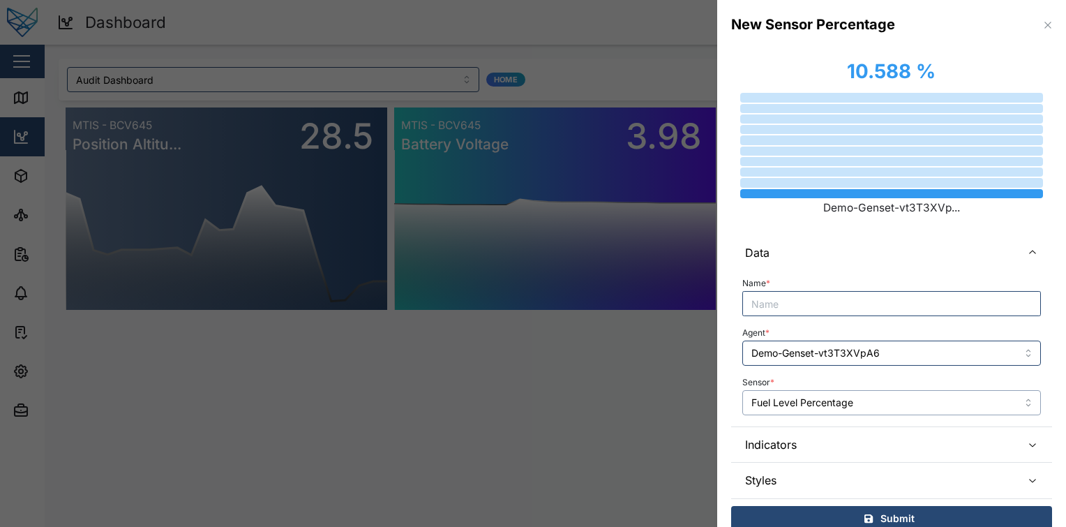
scroll to position [17, 0]
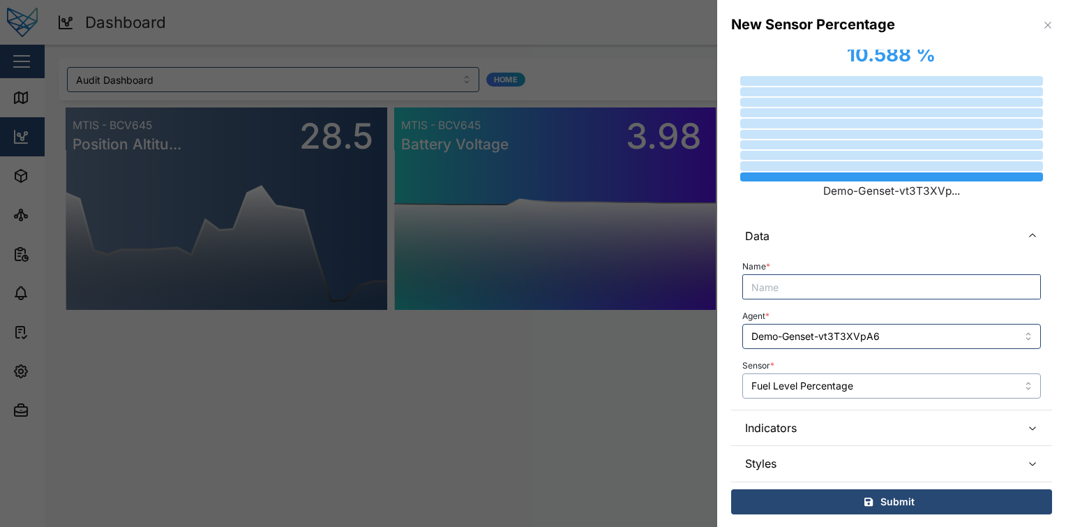
type input "Fuel Level Percentage"
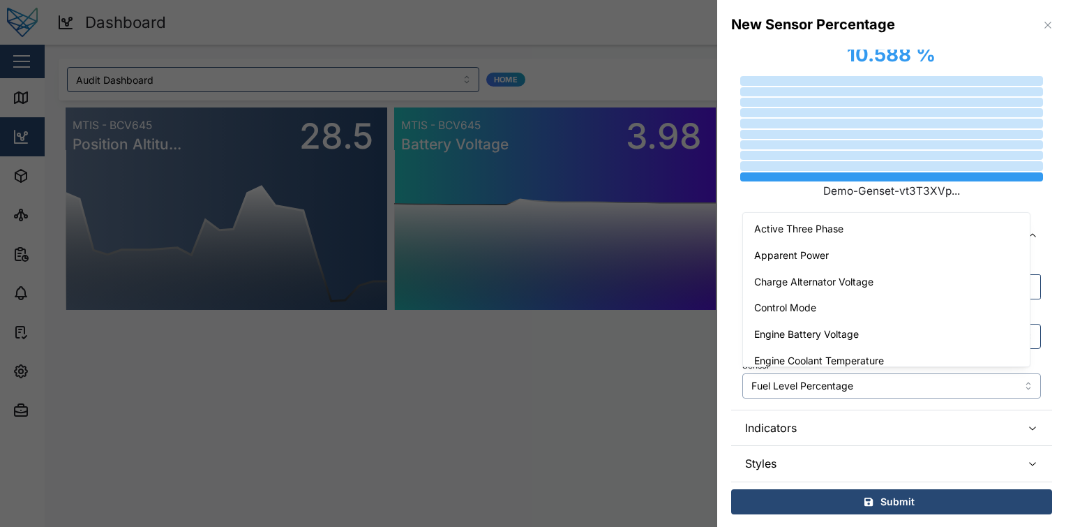
scroll to position [247, 0]
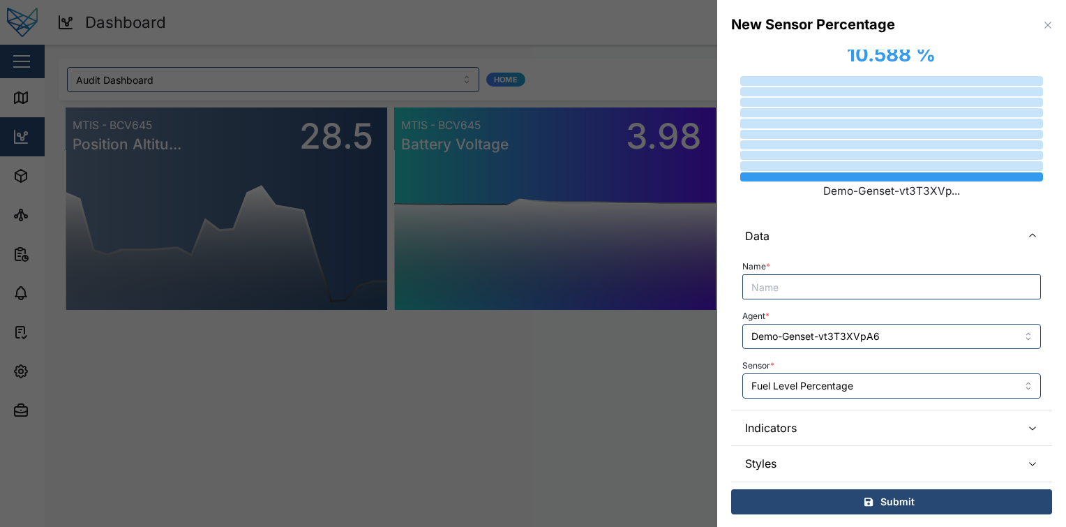
click at [821, 425] on span "Indicators" at bounding box center [877, 427] width 265 height 35
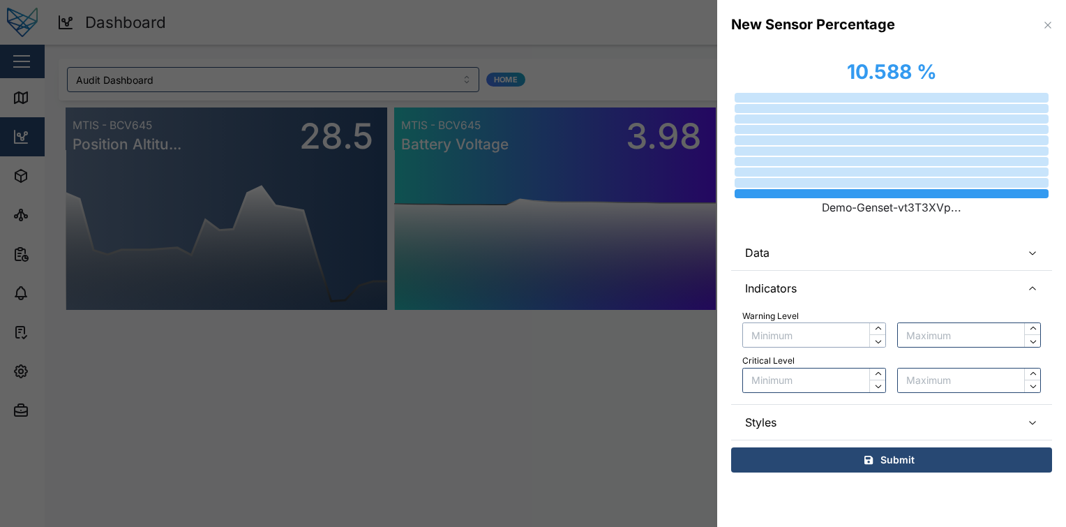
click at [843, 341] on input "text" at bounding box center [814, 334] width 144 height 25
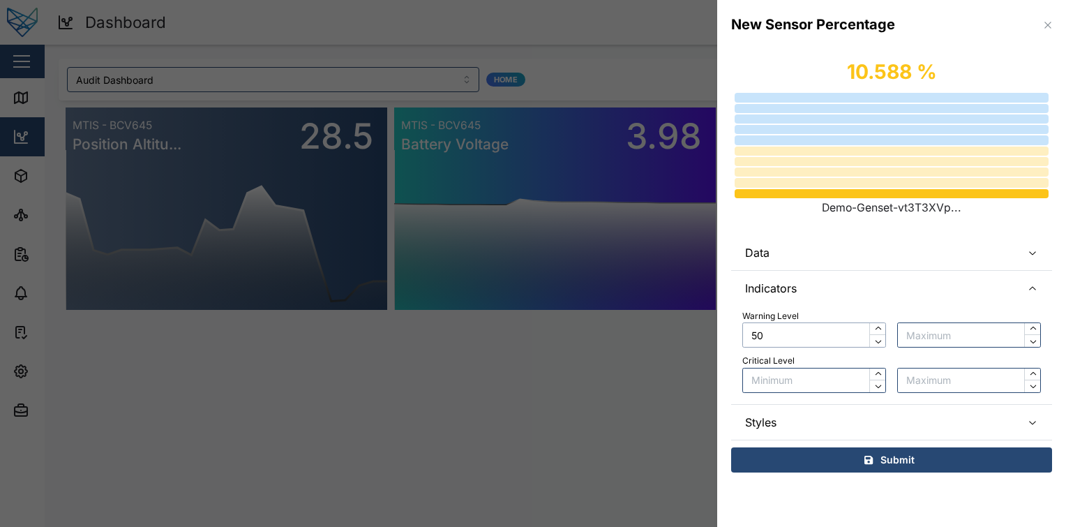
type input "5"
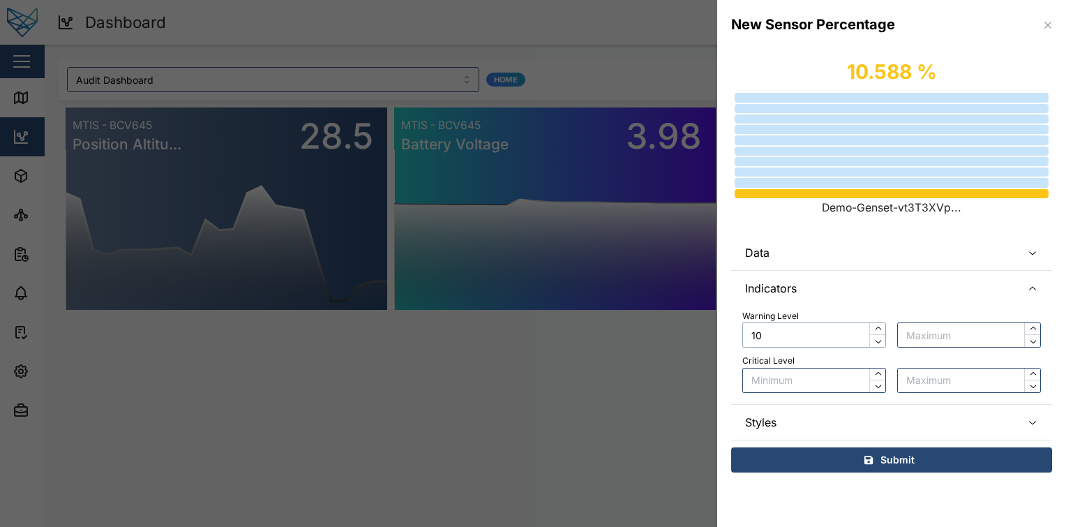
type input "1"
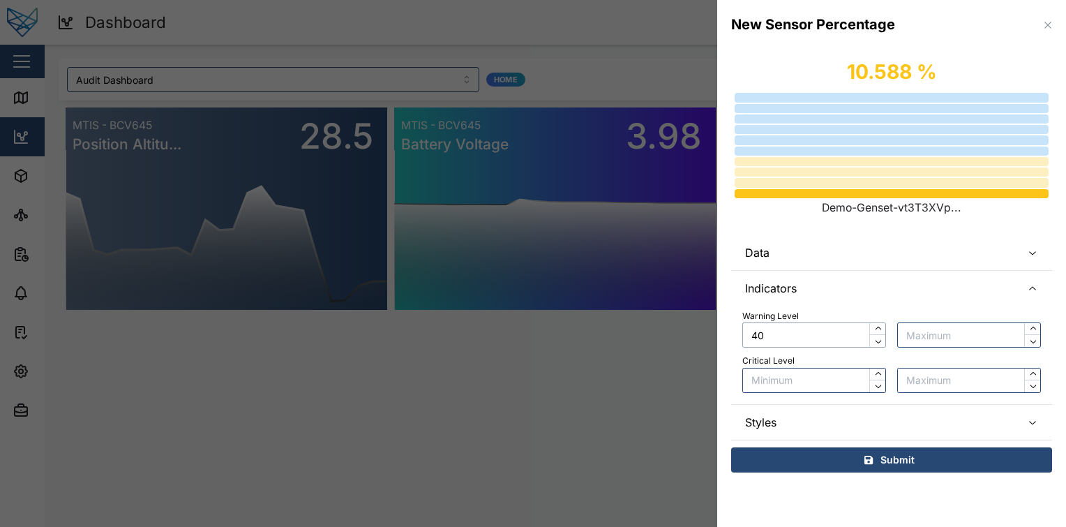
type input "4"
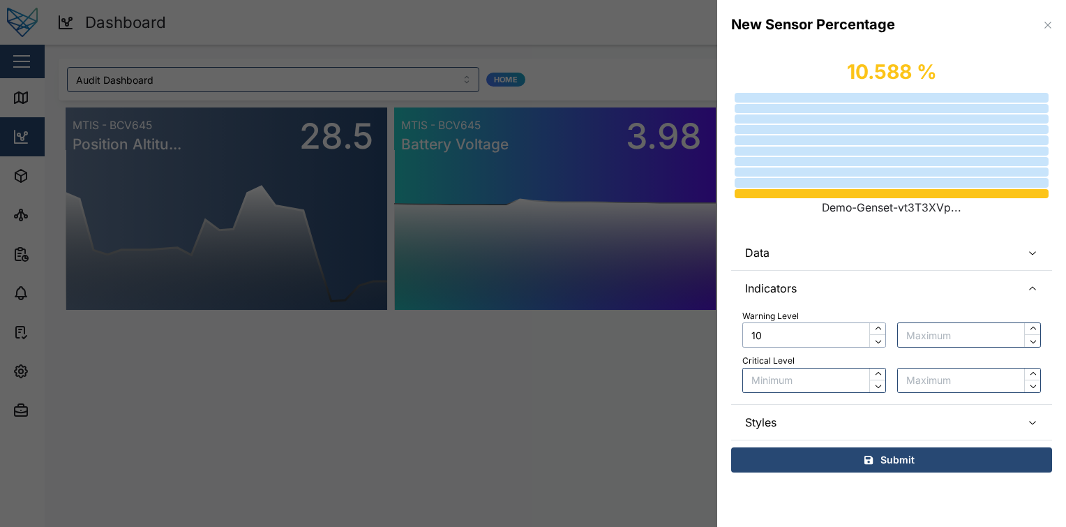
type input "1"
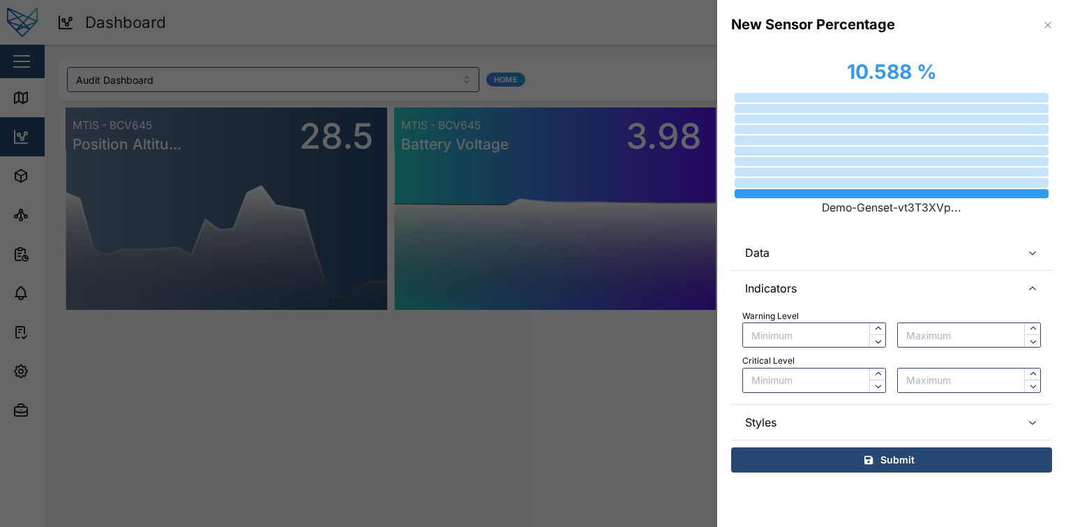
click at [1046, 28] on icon "button" at bounding box center [1048, 25] width 11 height 11
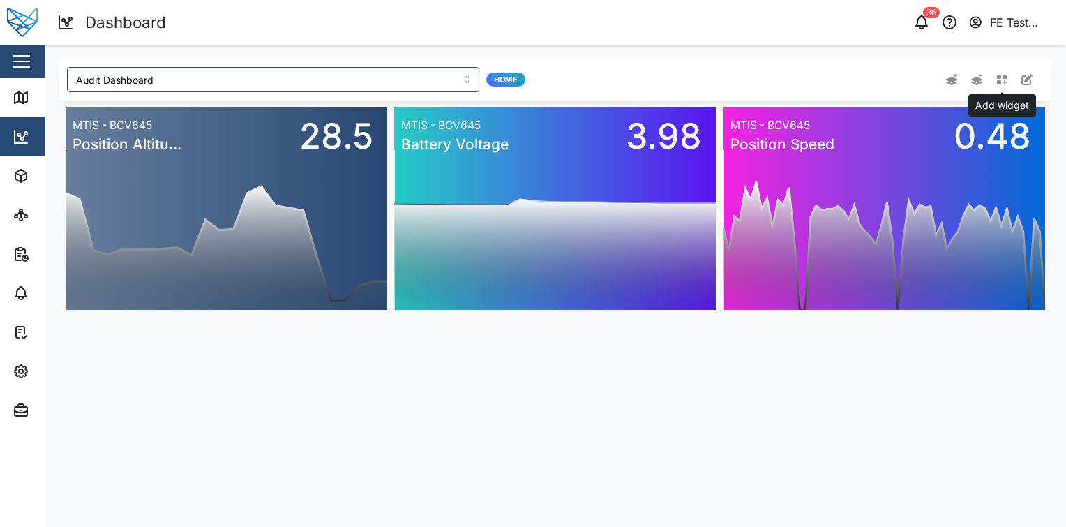
click at [1005, 84] on icon "button" at bounding box center [1001, 79] width 11 height 11
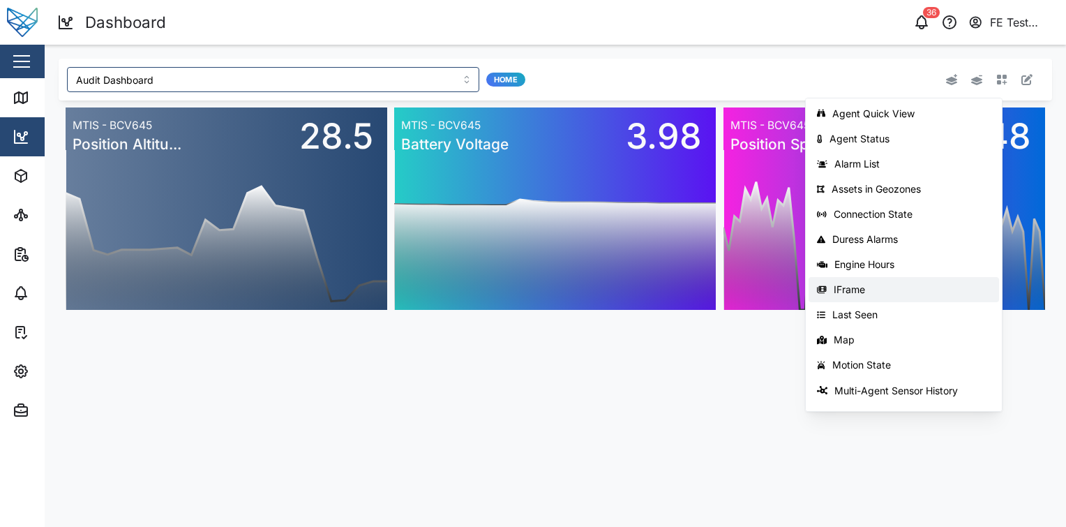
scroll to position [221, 0]
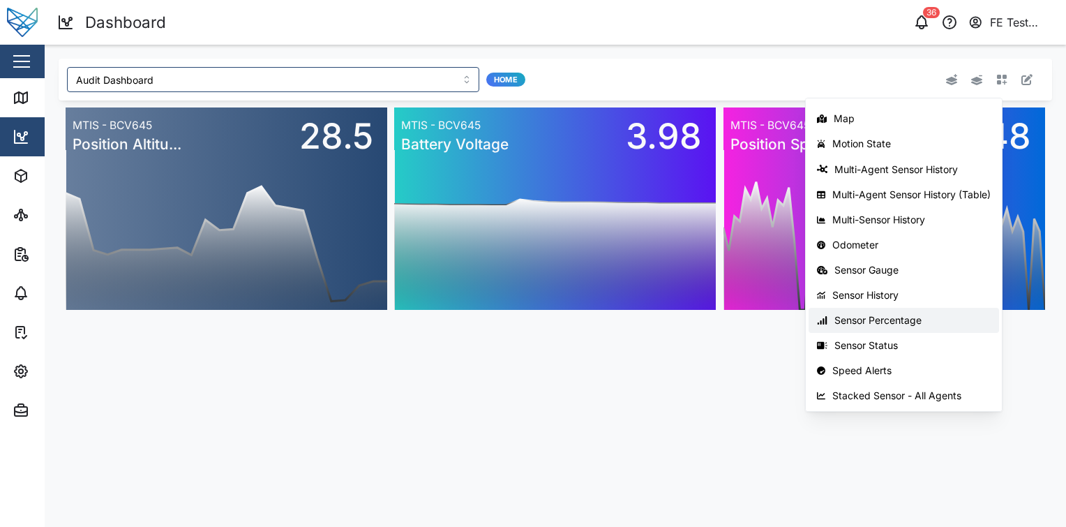
click at [907, 319] on div "Sensor Percentage" at bounding box center [913, 320] width 156 height 11
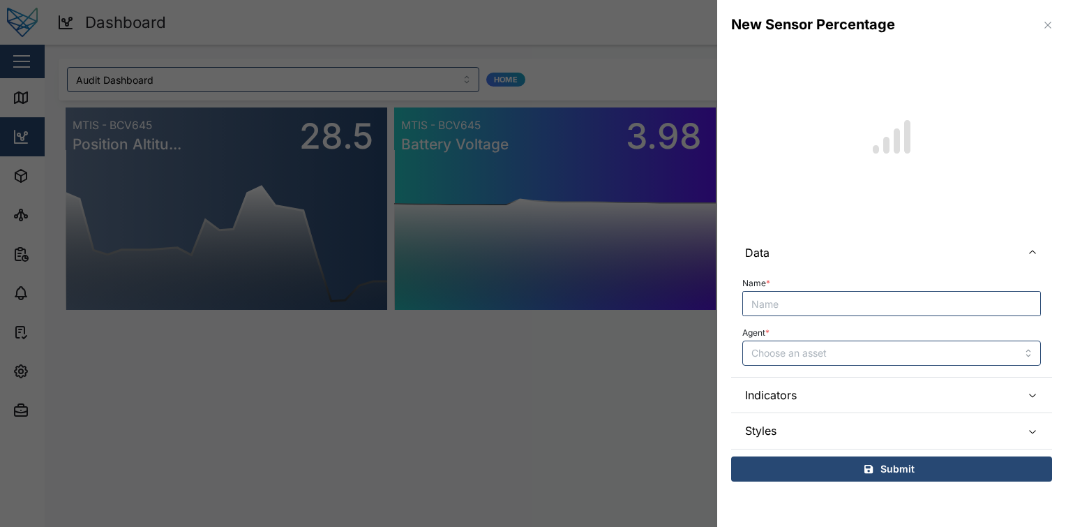
click at [858, 398] on span "Indicators" at bounding box center [877, 395] width 265 height 35
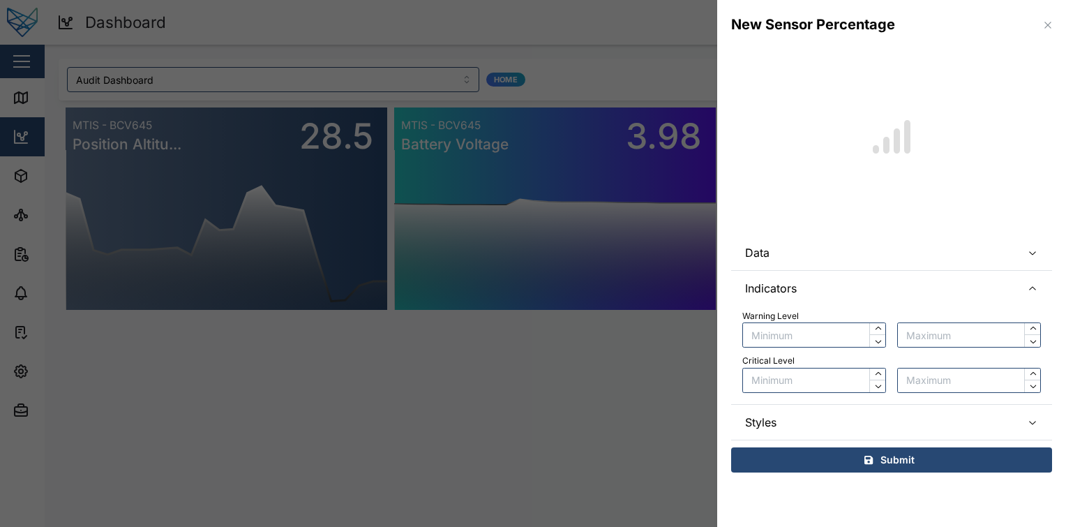
click at [905, 278] on span "Indicators" at bounding box center [877, 288] width 265 height 35
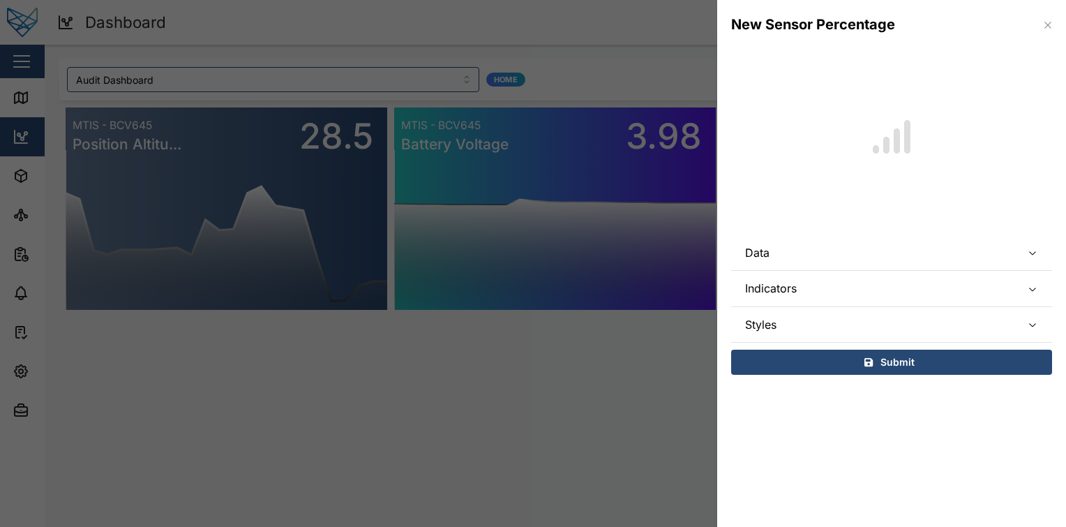
click at [876, 267] on span "Data" at bounding box center [877, 252] width 265 height 35
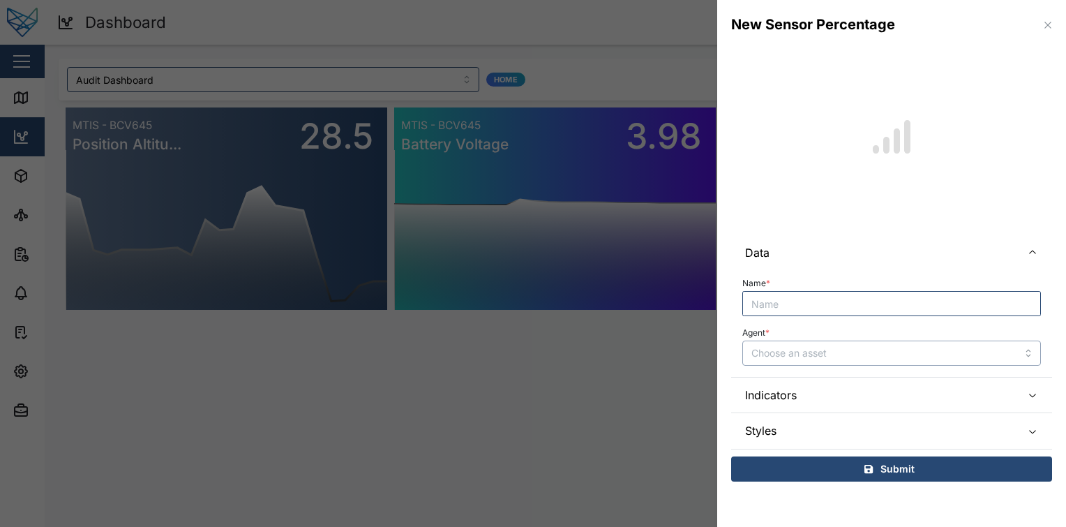
click at [849, 357] on input "Agent *" at bounding box center [891, 353] width 299 height 25
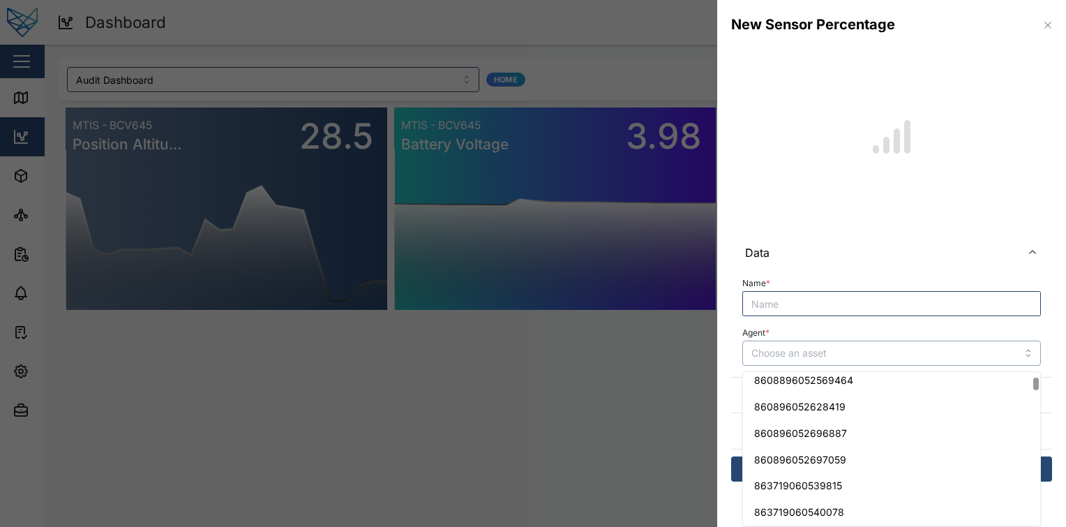
scroll to position [0, 0]
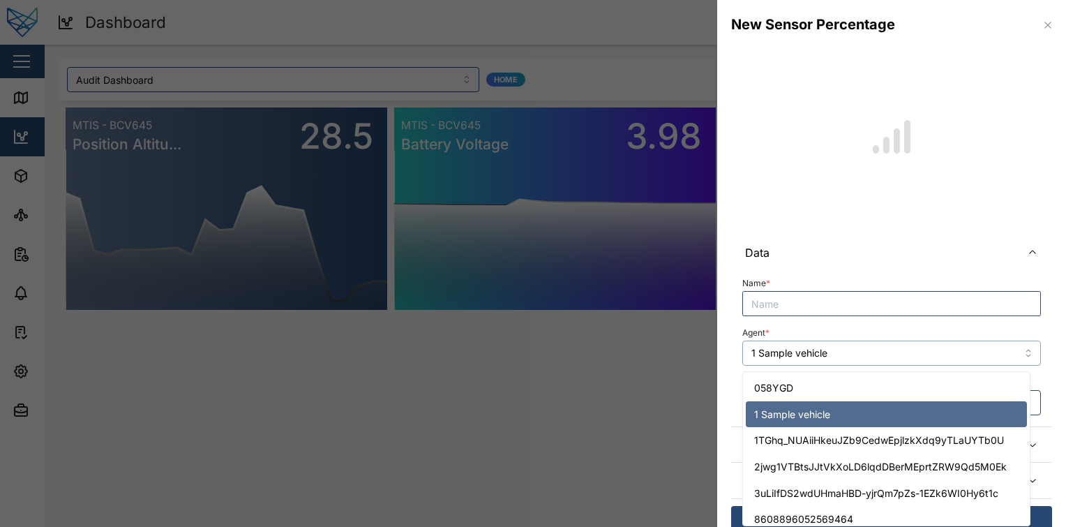
click at [876, 352] on input "1 Sample vehicle" at bounding box center [891, 353] width 299 height 25
type input "058YGD"
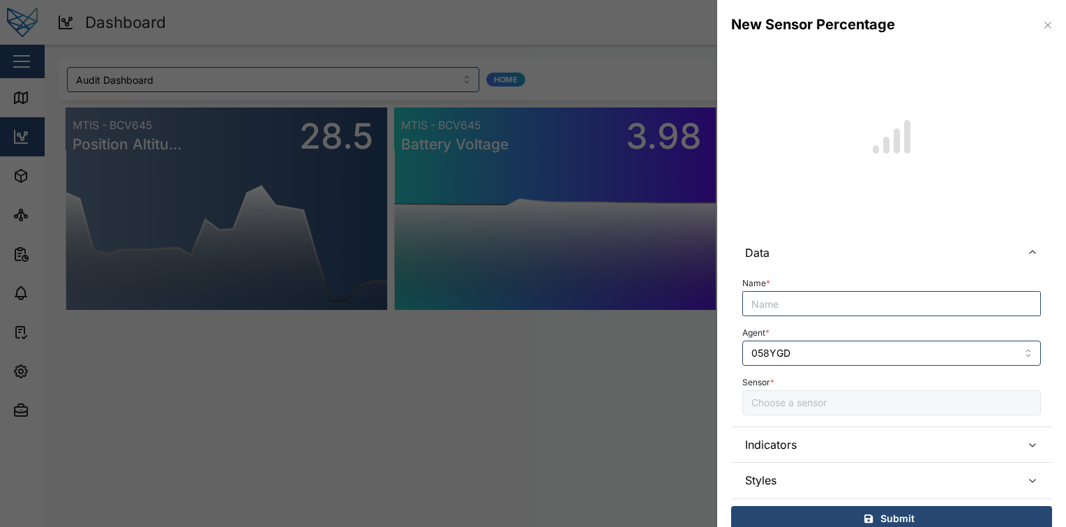
click at [852, 408] on div at bounding box center [891, 402] width 299 height 25
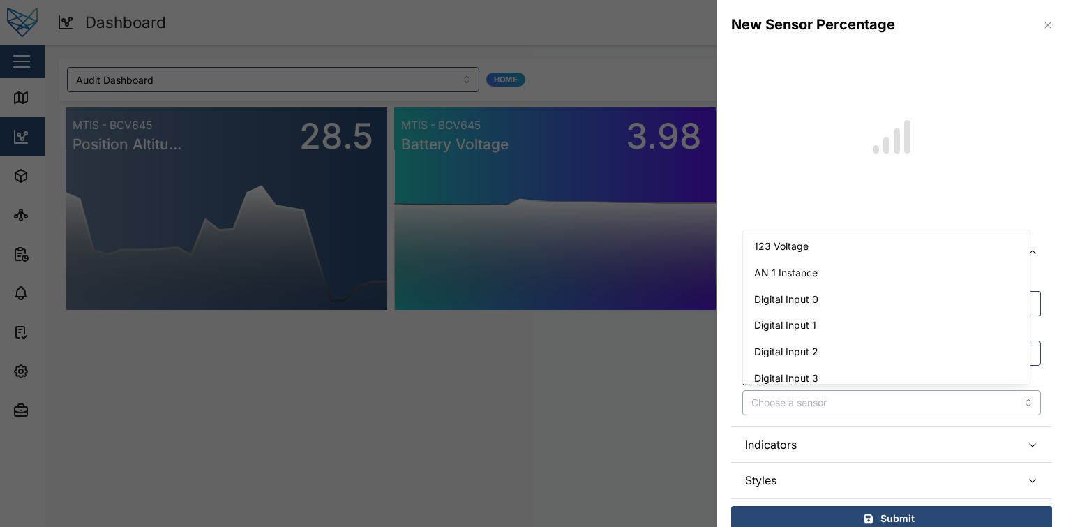
click at [852, 408] on input "Sensor *" at bounding box center [891, 402] width 299 height 25
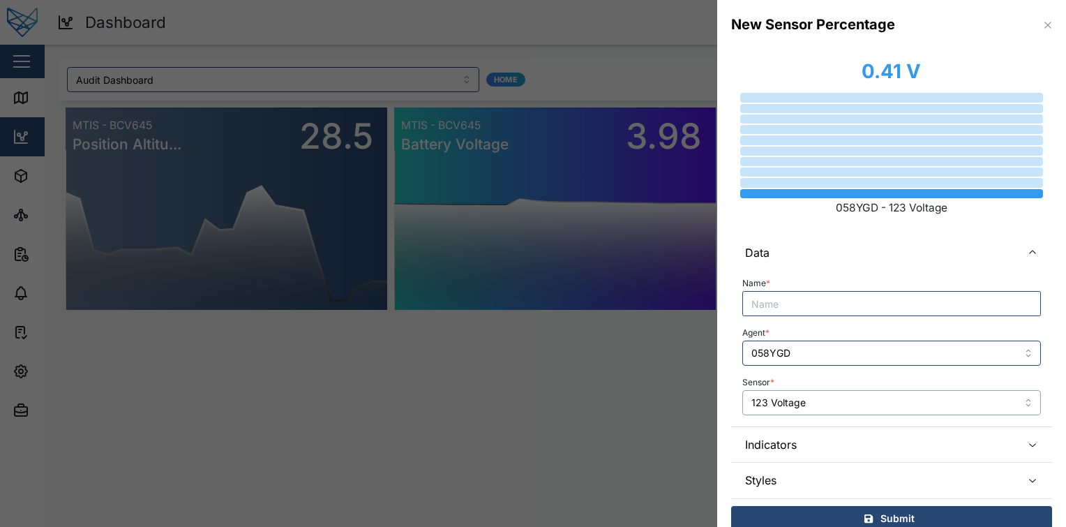
click at [844, 405] on input "123 Voltage" at bounding box center [891, 402] width 299 height 25
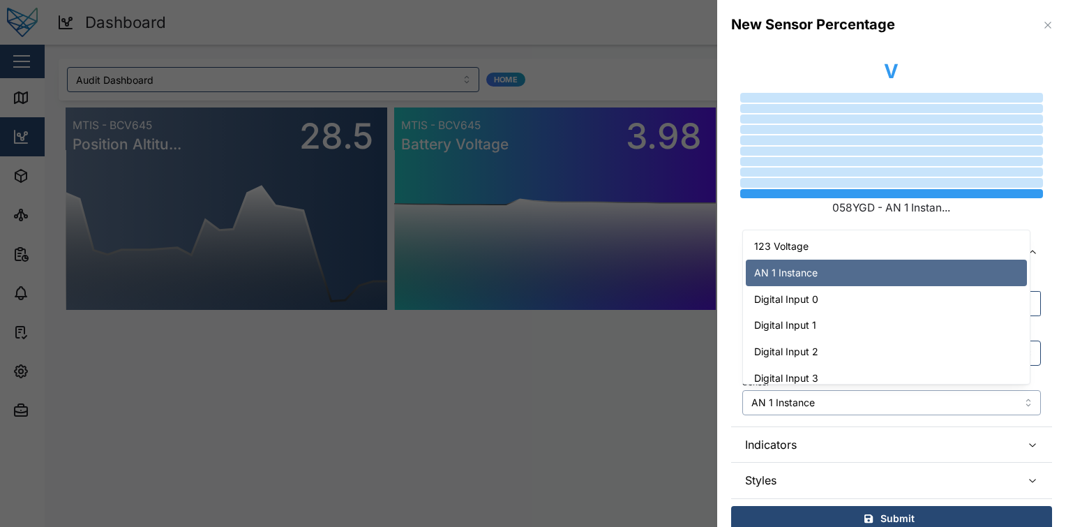
click at [853, 391] on input "AN 1 Instance" at bounding box center [891, 402] width 299 height 25
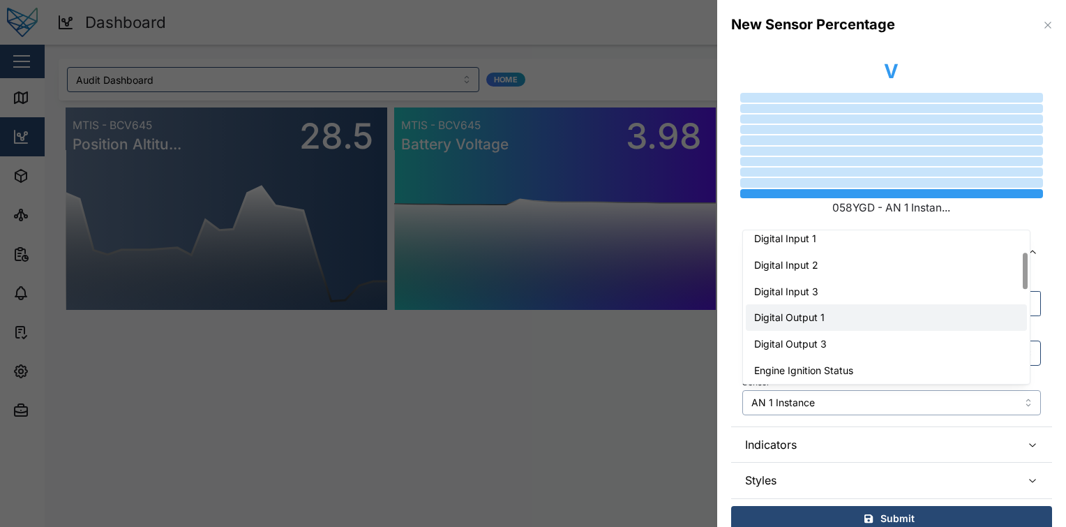
scroll to position [209, 0]
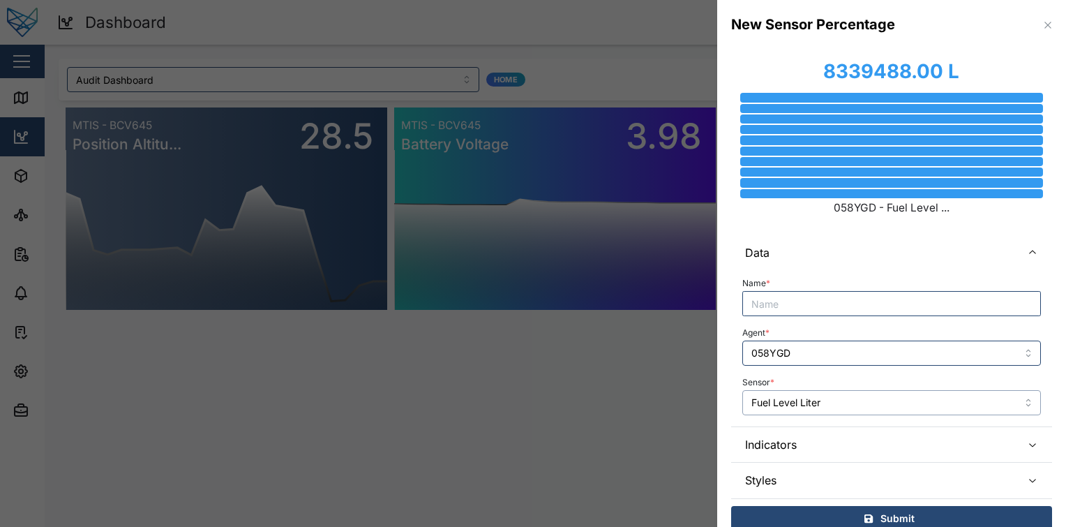
click at [867, 406] on input "Fuel Level Liter" at bounding box center [891, 402] width 299 height 25
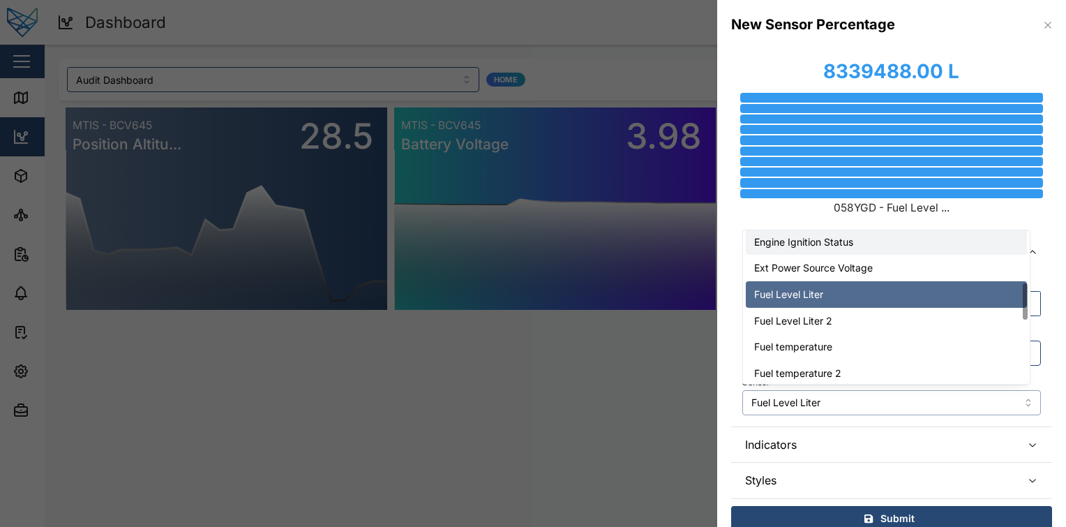
scroll to position [215, 0]
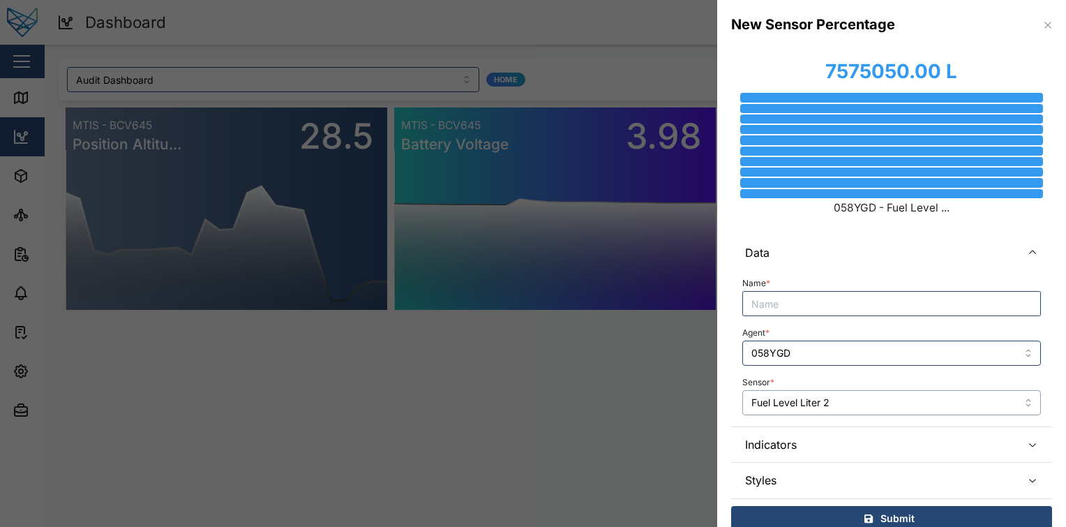
click at [861, 408] on input "Fuel Level Liter 2" at bounding box center [891, 402] width 299 height 25
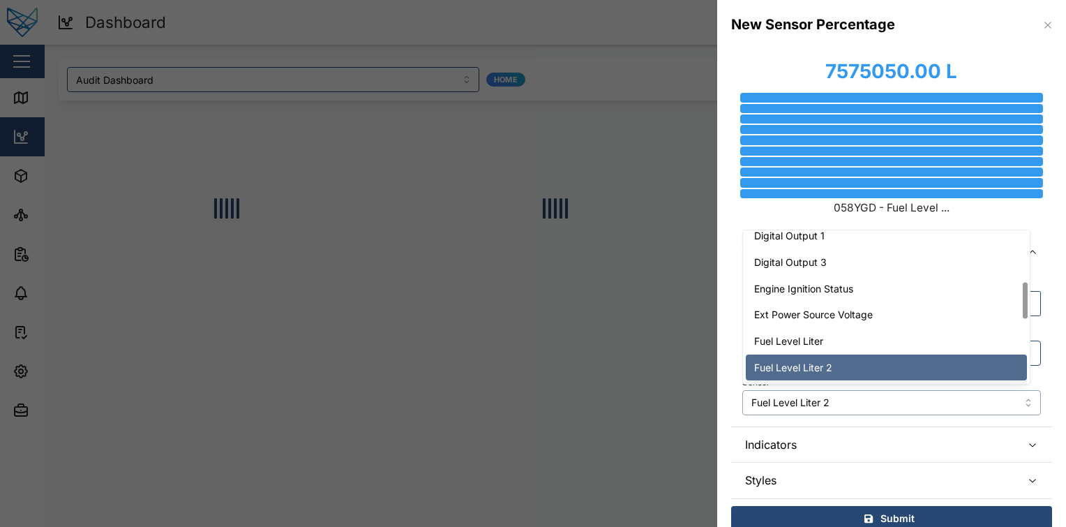
scroll to position [241, 0]
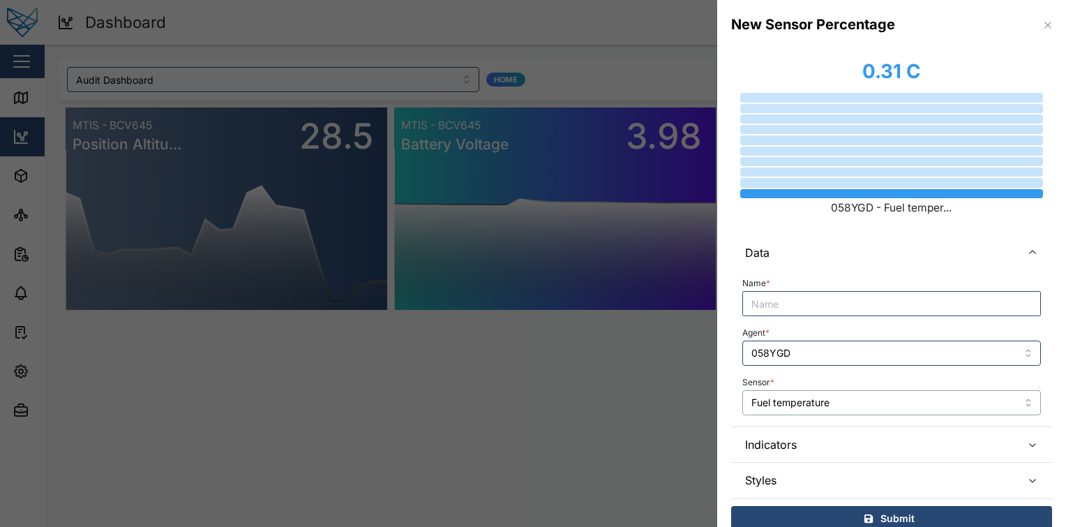
click at [863, 404] on input "Fuel temperature" at bounding box center [891, 402] width 299 height 25
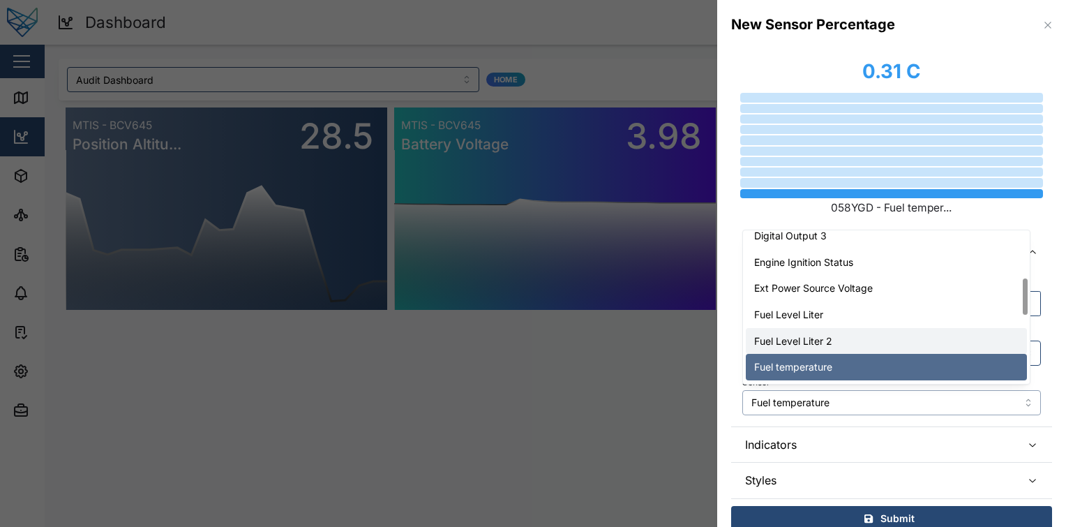
scroll to position [275, 0]
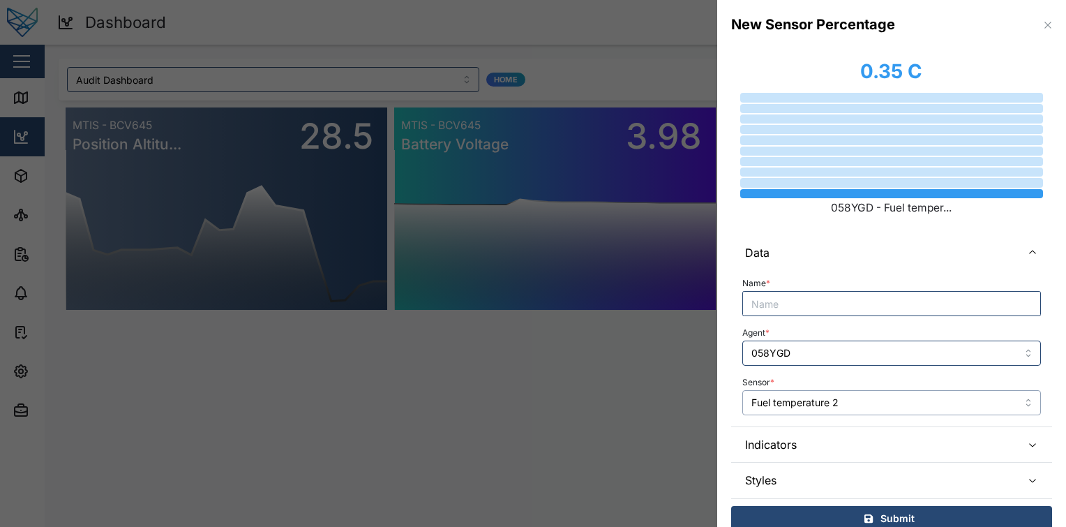
click at [877, 396] on input "Fuel temperature 2" at bounding box center [891, 402] width 299 height 25
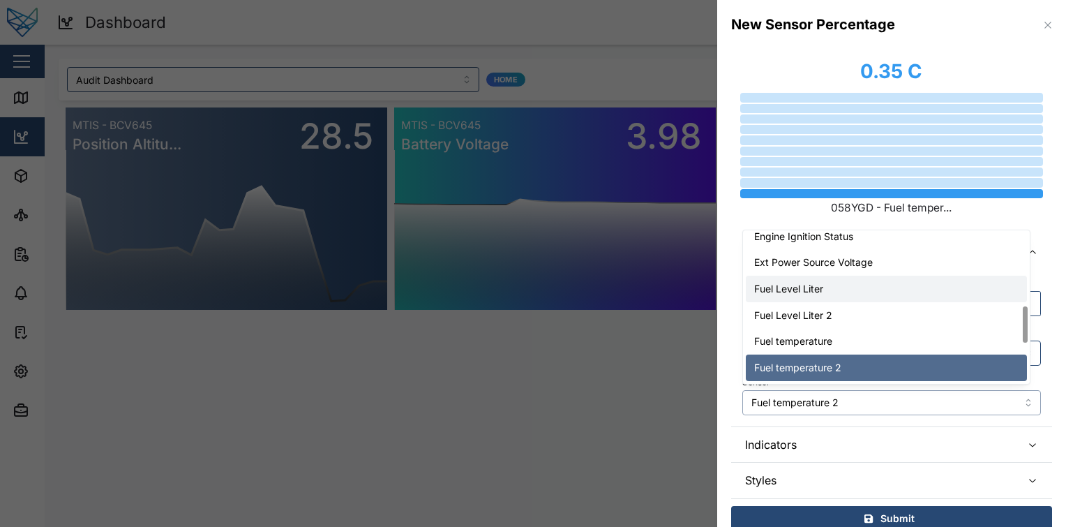
scroll to position [315, 0]
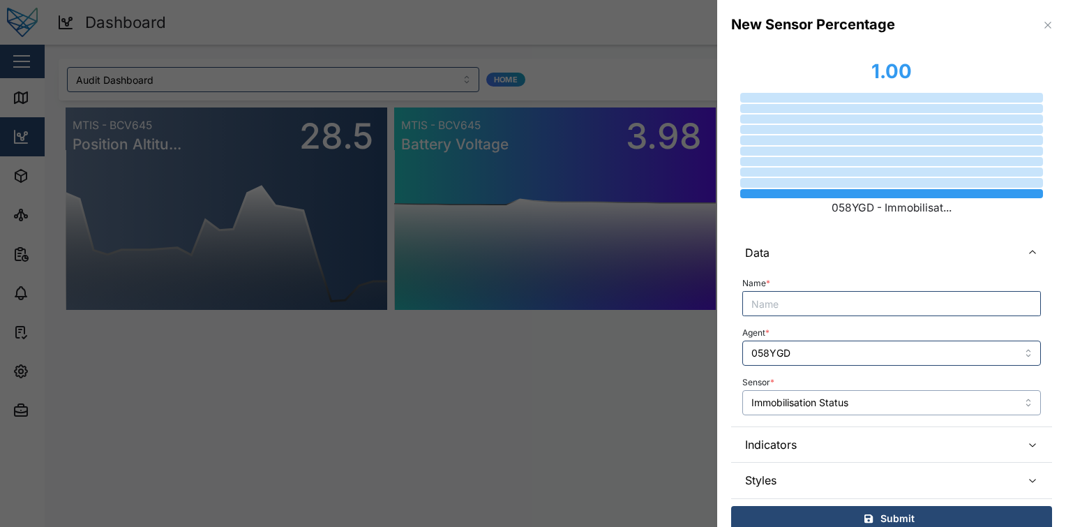
click at [886, 403] on input "Immobilisation Status" at bounding box center [891, 402] width 299 height 25
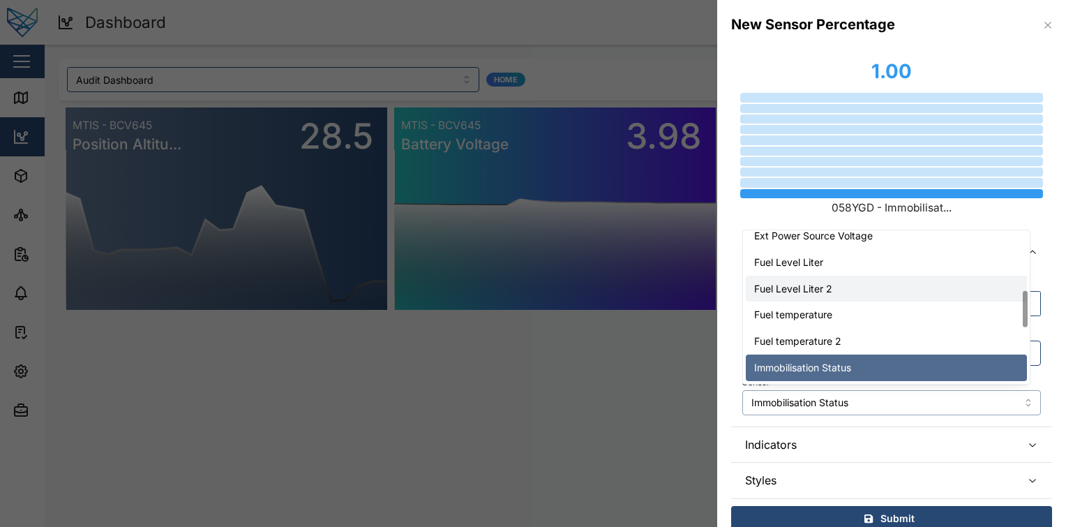
scroll to position [319, 0]
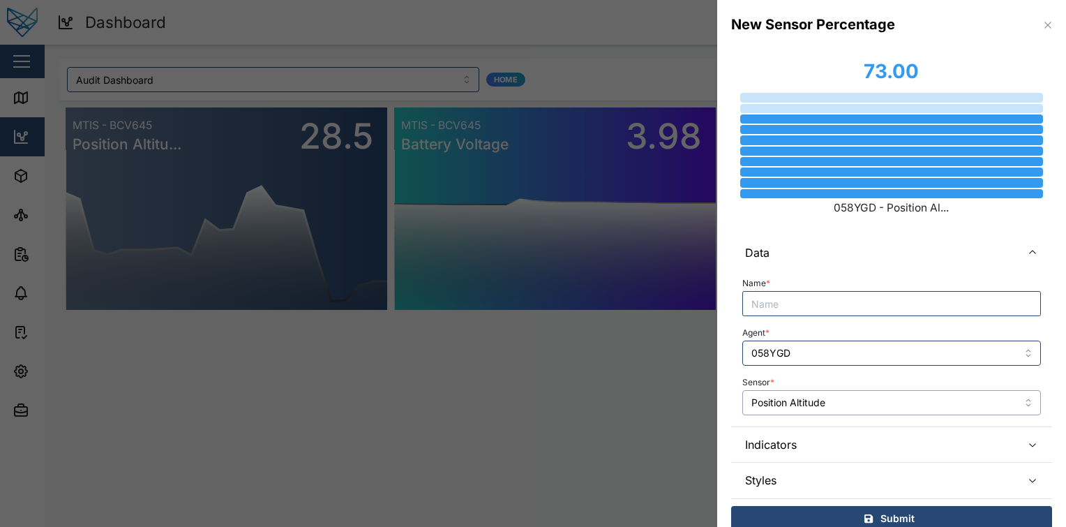
click at [872, 403] on input "Position Altitude" at bounding box center [891, 402] width 299 height 25
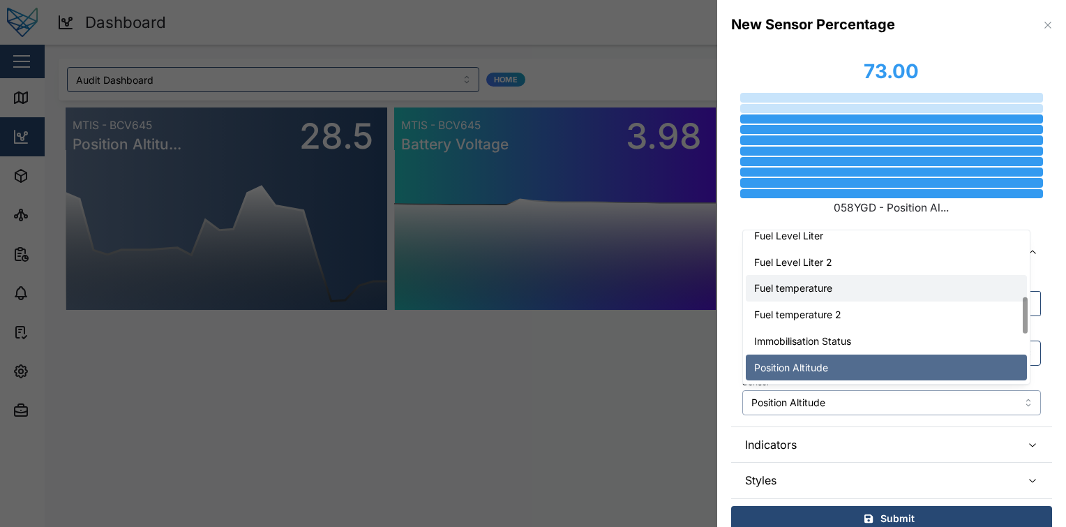
scroll to position [352, 0]
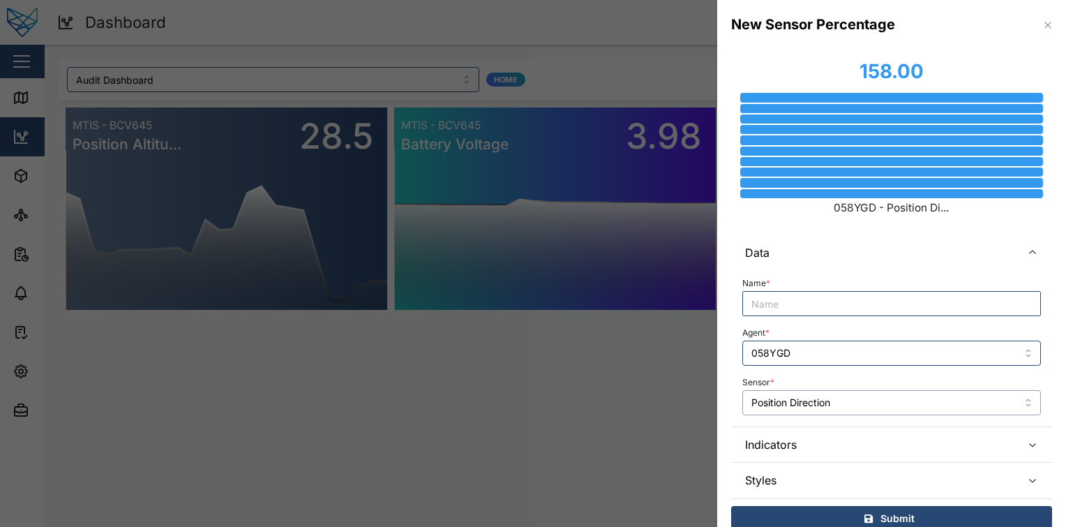
click at [869, 402] on input "Position Direction" at bounding box center [891, 402] width 299 height 25
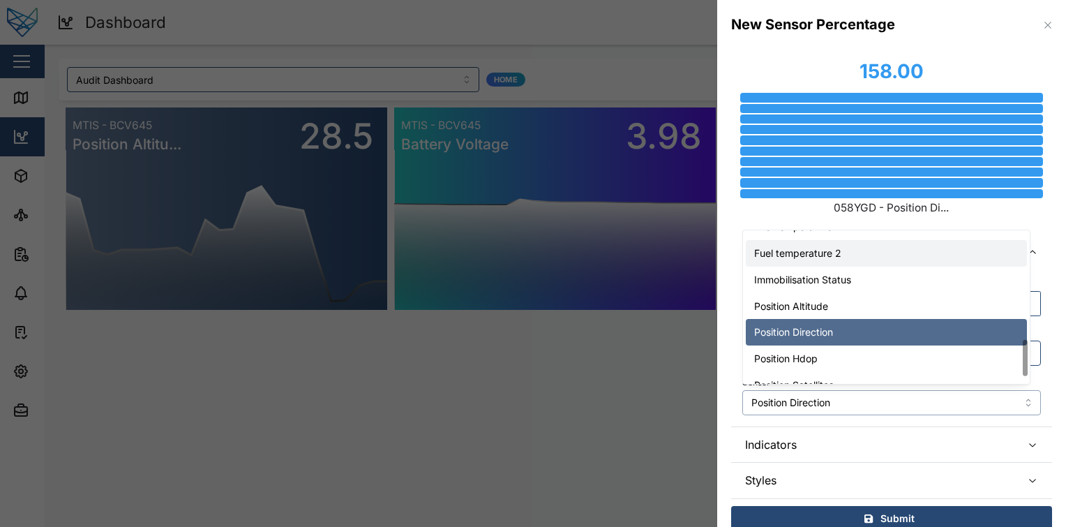
scroll to position [454, 0]
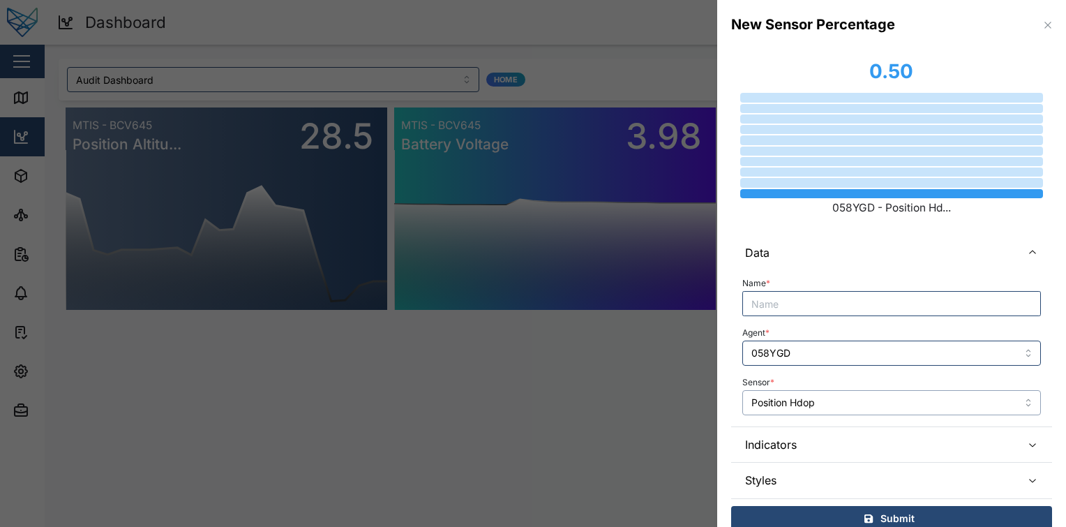
click at [864, 404] on input "Position Hdop" at bounding box center [891, 402] width 299 height 25
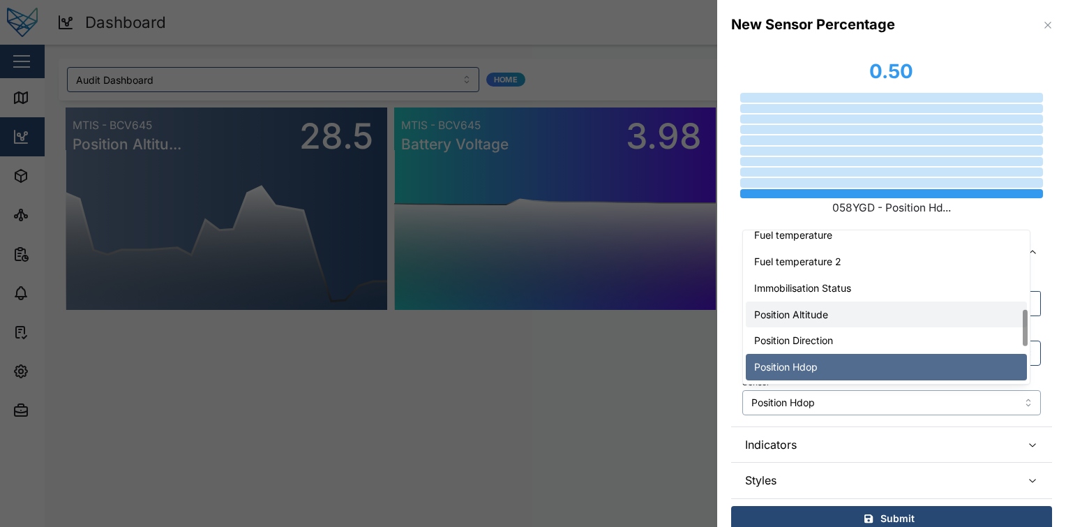
scroll to position [483, 0]
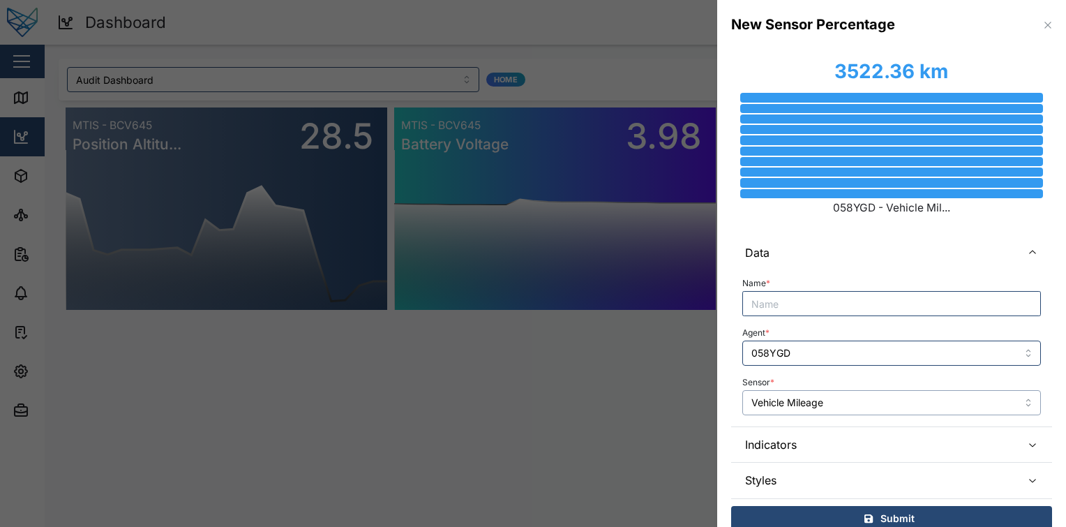
click at [856, 402] on input "Vehicle Mileage" at bounding box center [891, 402] width 299 height 25
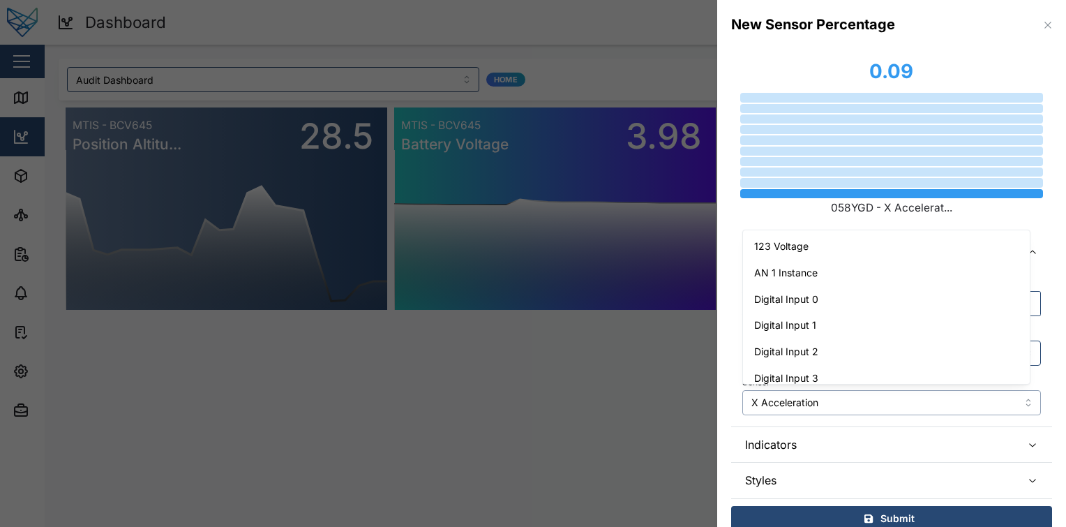
click at [864, 403] on input "X Acceleration" at bounding box center [891, 402] width 299 height 25
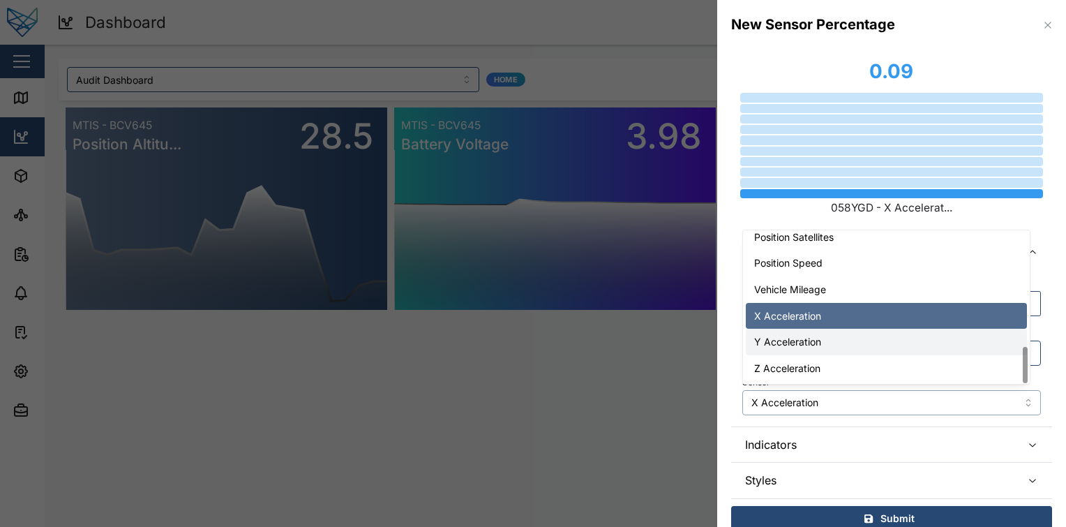
type input "Y Acceleration"
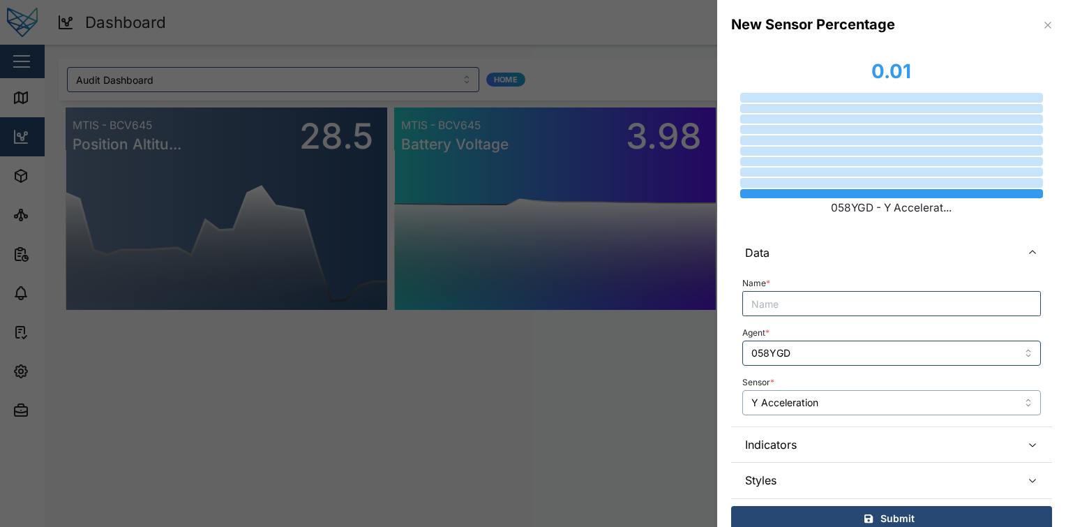
click at [856, 405] on input "Y Acceleration" at bounding box center [891, 402] width 299 height 25
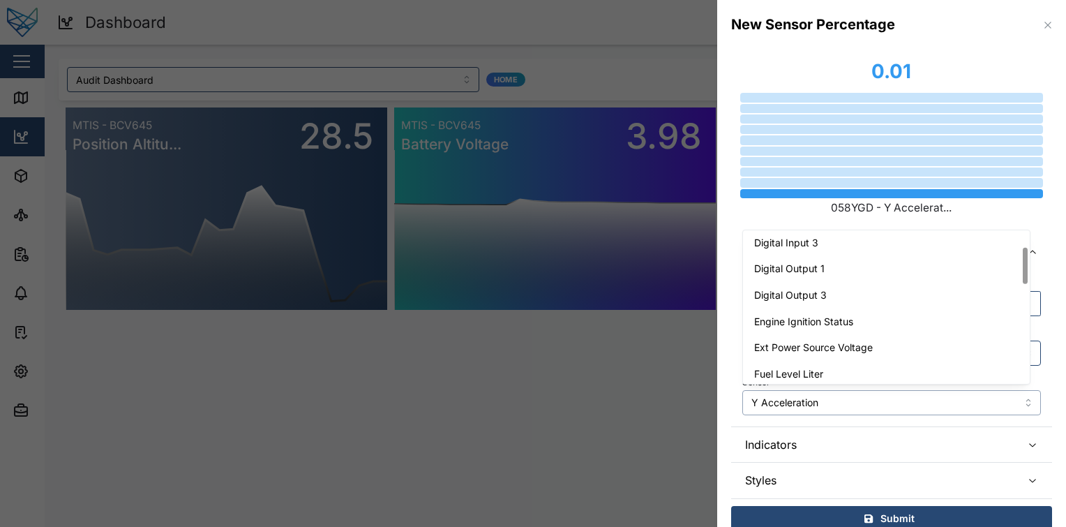
scroll to position [0, 0]
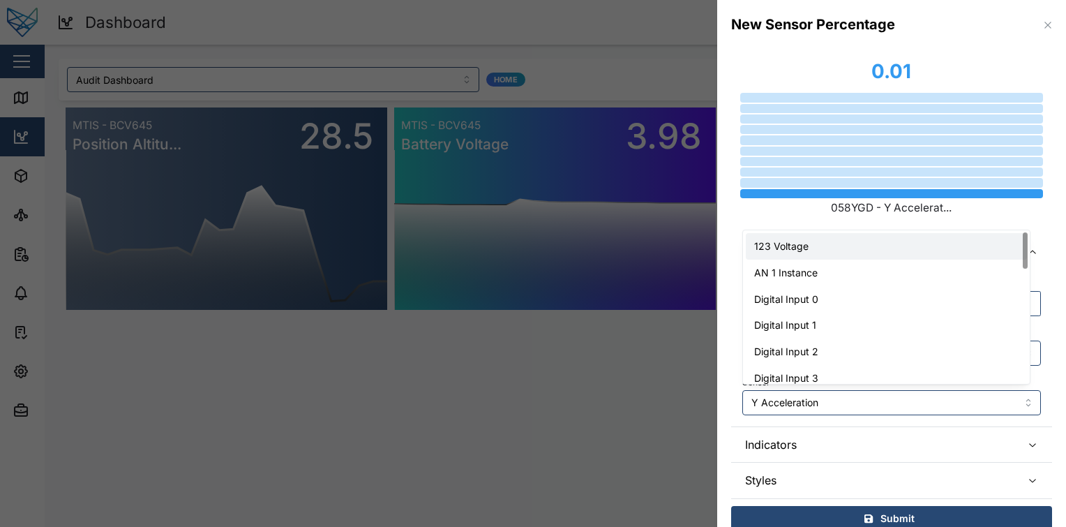
click at [862, 100] on div at bounding box center [892, 97] width 304 height 9
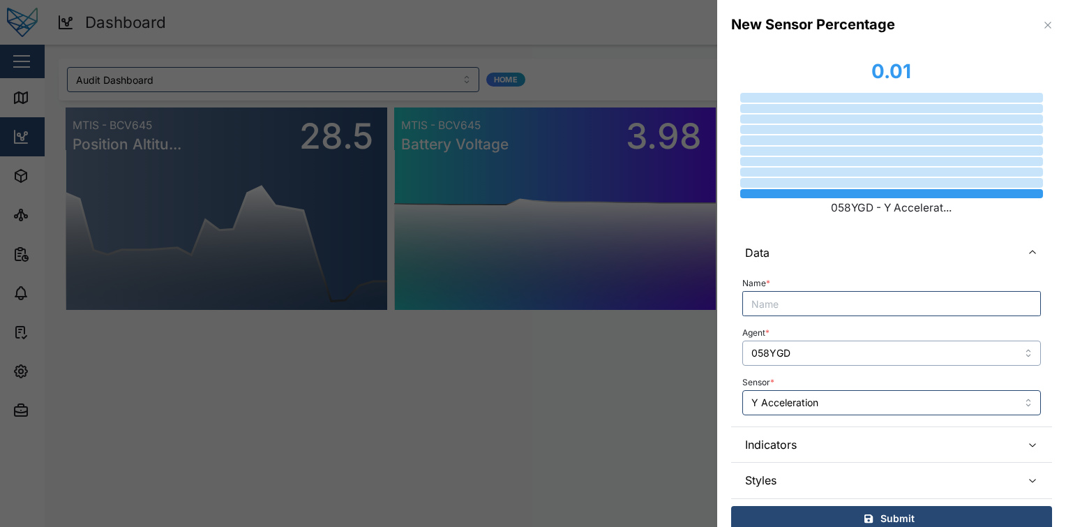
click at [856, 348] on input "058YGD" at bounding box center [891, 353] width 299 height 25
click at [860, 329] on div "Agent * 058YGD" at bounding box center [891, 344] width 299 height 43
click at [837, 343] on input "058YGD" at bounding box center [891, 353] width 299 height 25
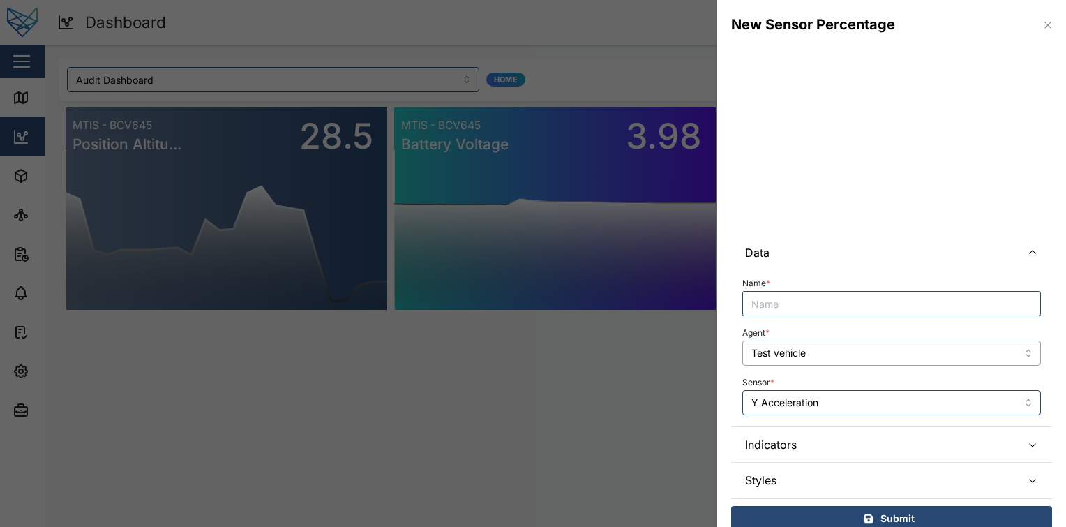
type input "Test vehicle"
click at [865, 394] on input "Y Acceleration" at bounding box center [891, 402] width 299 height 25
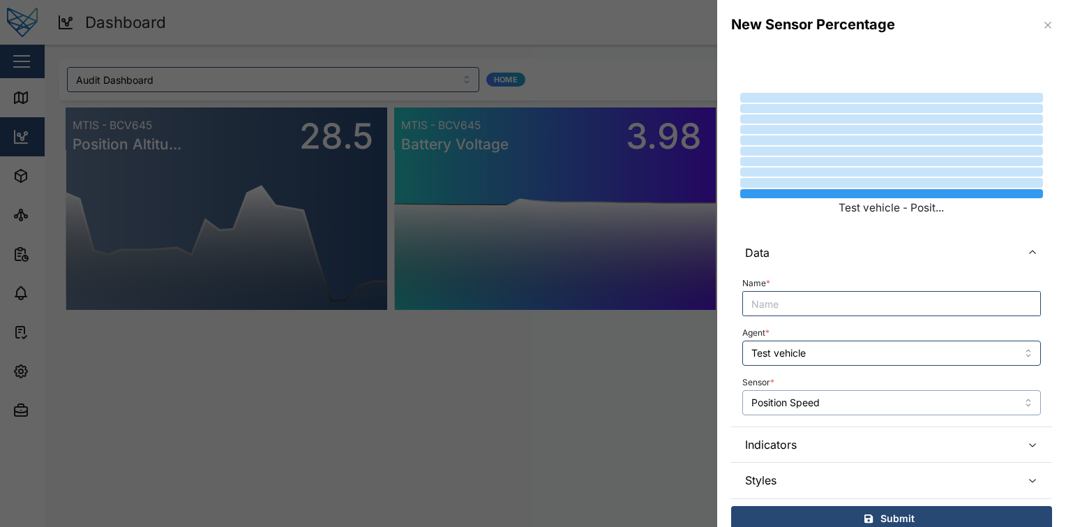
type input "Position Speed"
click at [1043, 21] on icon "button" at bounding box center [1048, 25] width 11 height 11
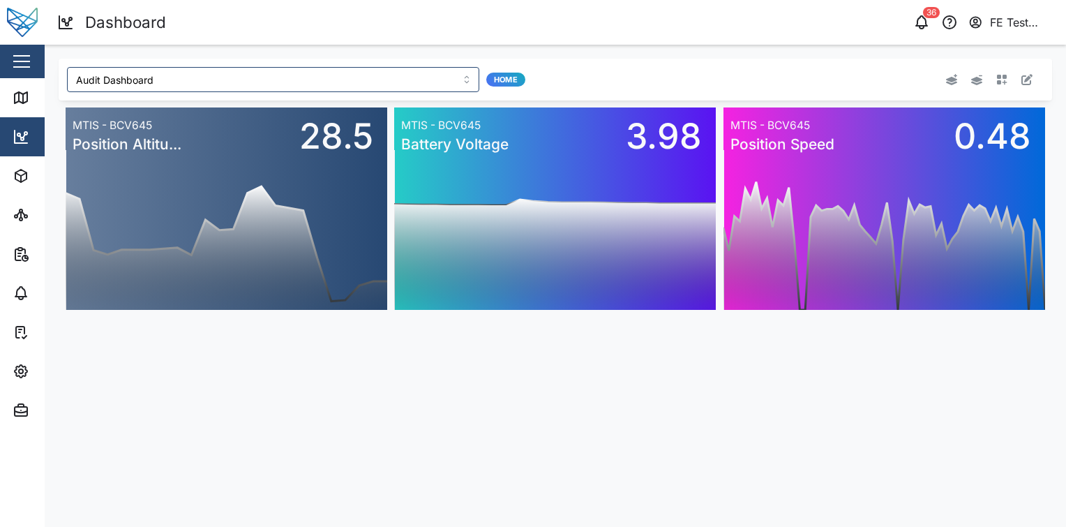
click at [1006, 77] on icon "button" at bounding box center [1002, 80] width 10 height 10
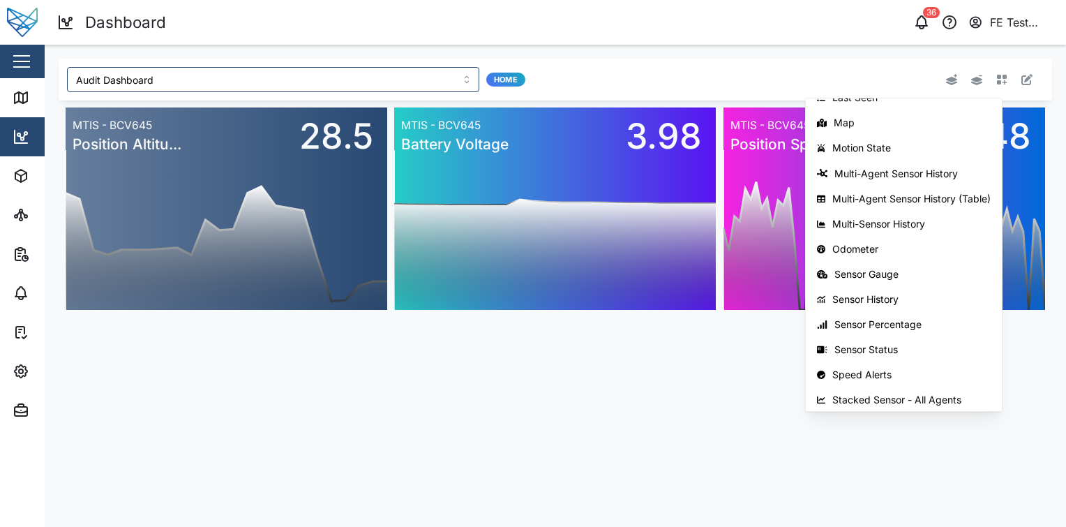
scroll to position [221, 0]
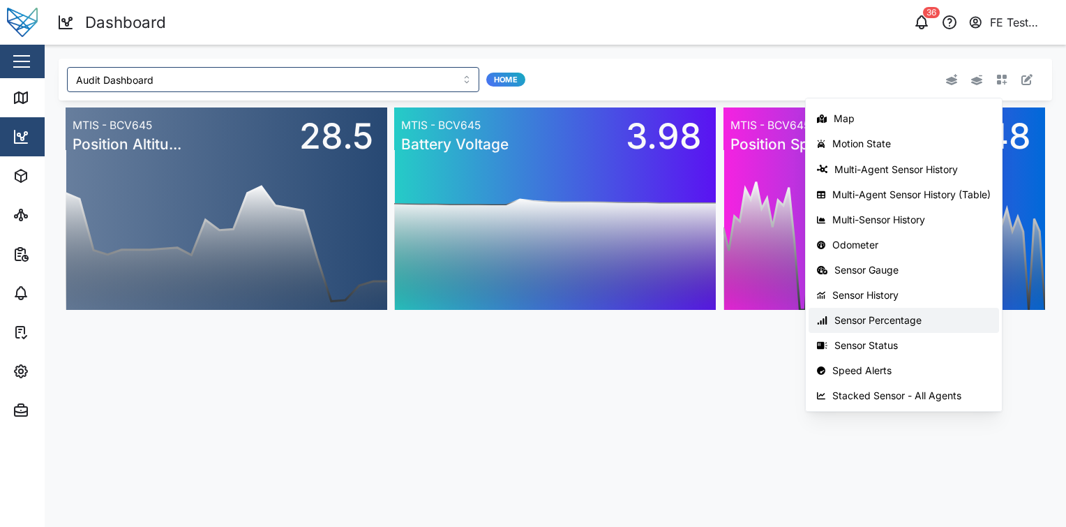
click at [903, 326] on button "Sensor Percentage" at bounding box center [904, 320] width 191 height 25
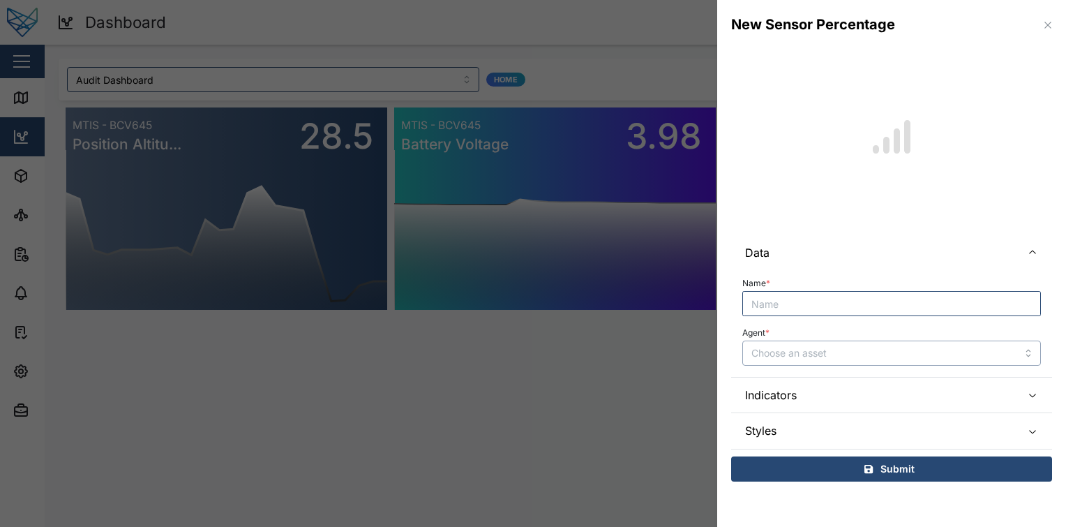
click at [829, 361] on input "Agent *" at bounding box center [891, 353] width 299 height 25
click at [898, 299] on input "Name *" at bounding box center [891, 303] width 299 height 25
click at [865, 343] on input "Agent *" at bounding box center [891, 353] width 299 height 25
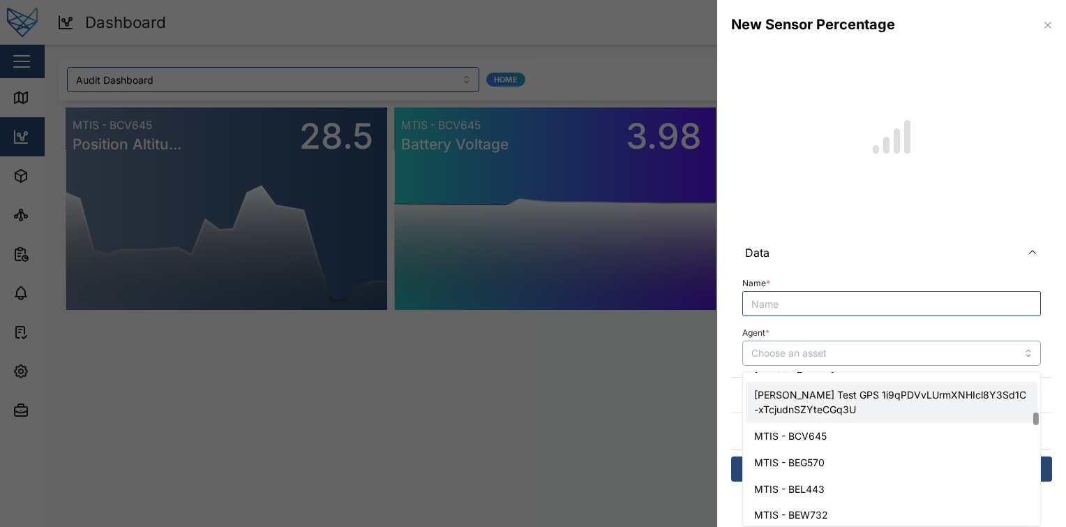
scroll to position [1285, 0]
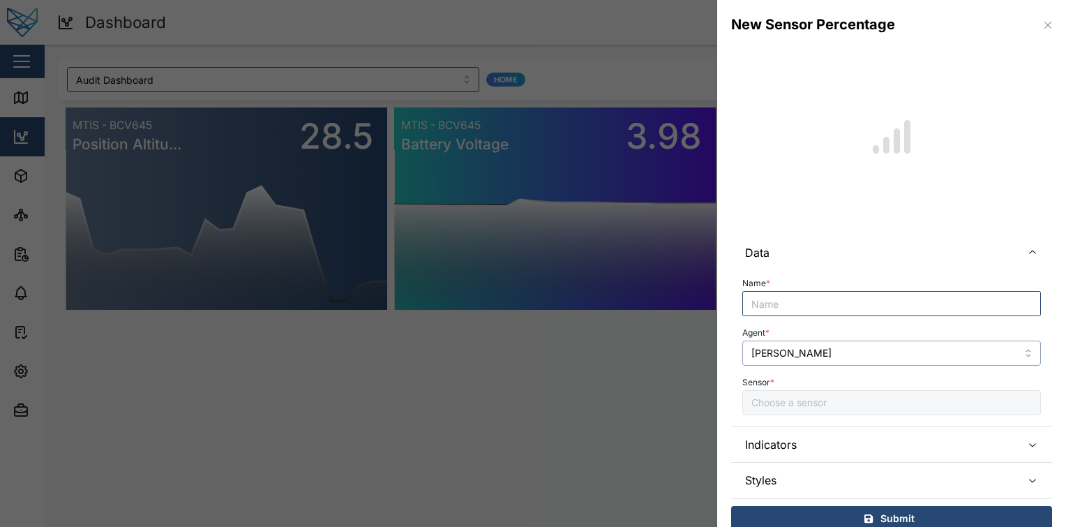
type input "Liam Jimny"
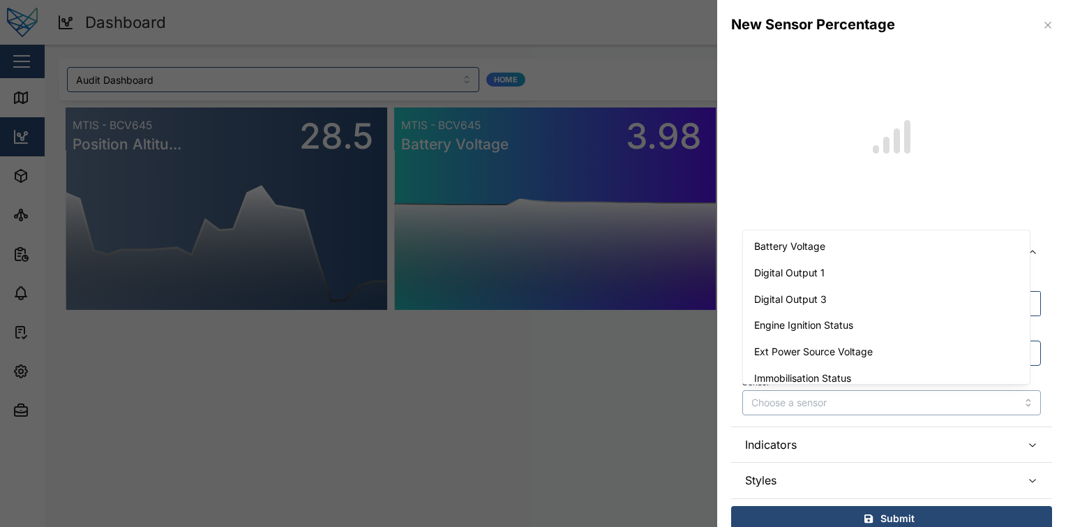
click at [865, 398] on input "Sensor *" at bounding box center [891, 402] width 299 height 25
type input "Battery Voltage"
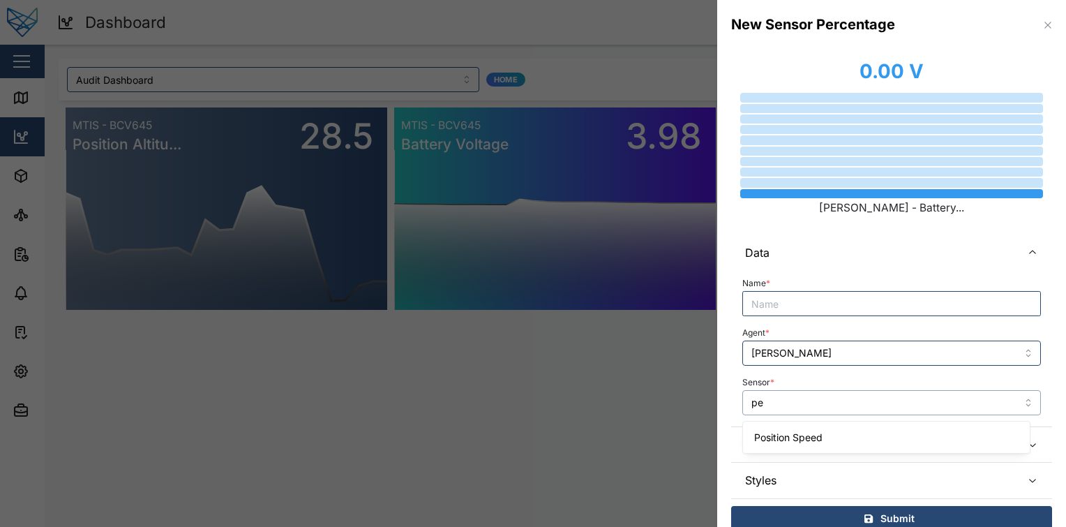
type input "p"
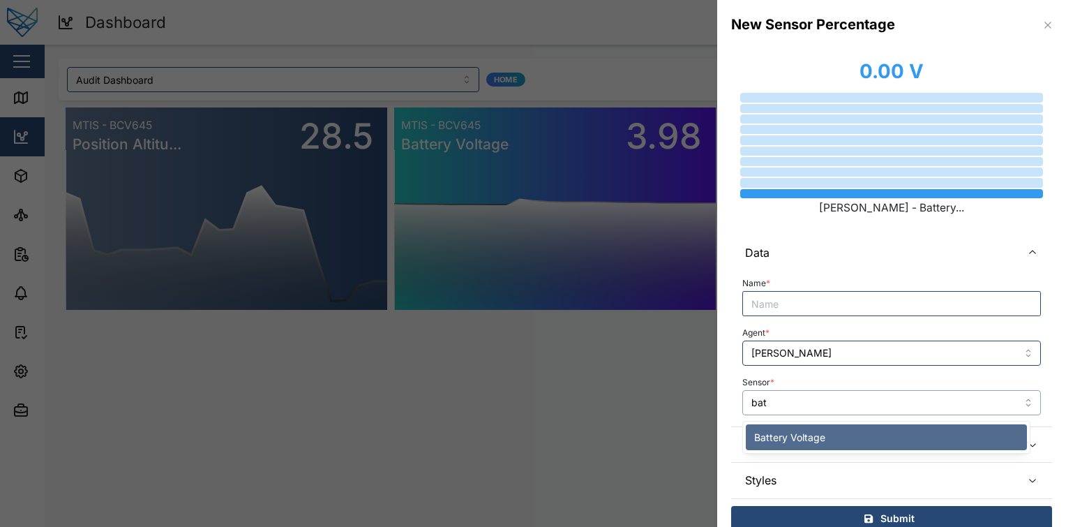
type input "batt"
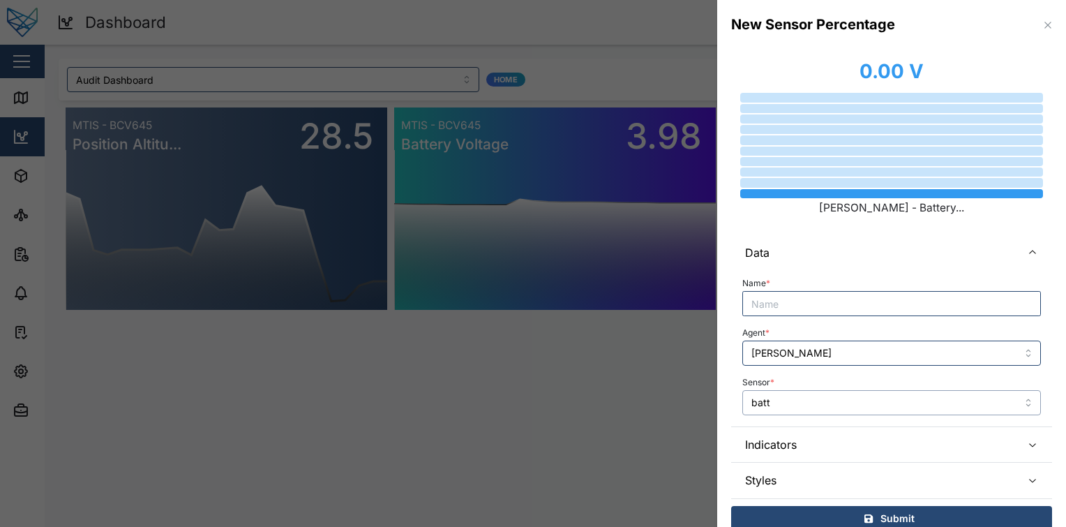
click at [860, 400] on input "batt" at bounding box center [891, 402] width 299 height 25
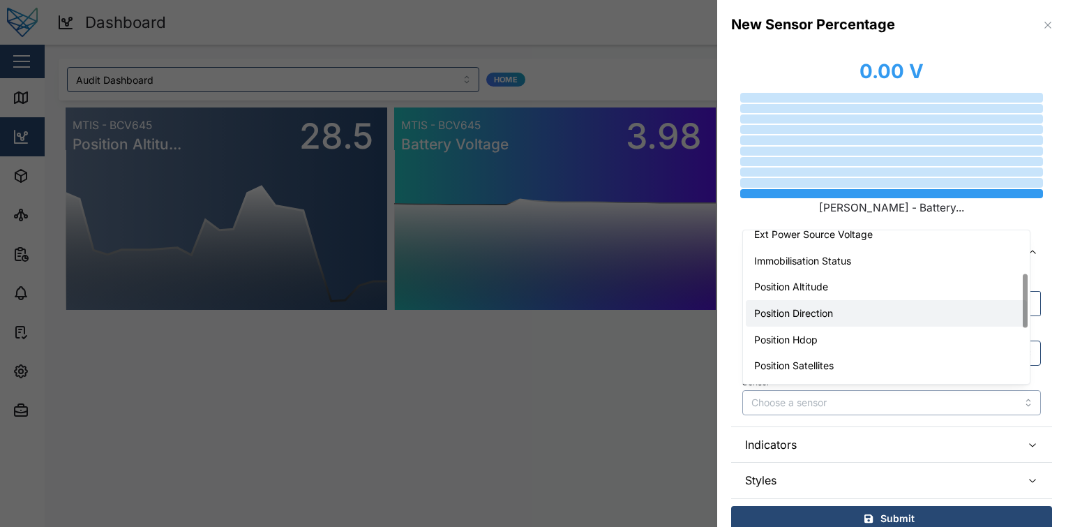
scroll to position [241, 0]
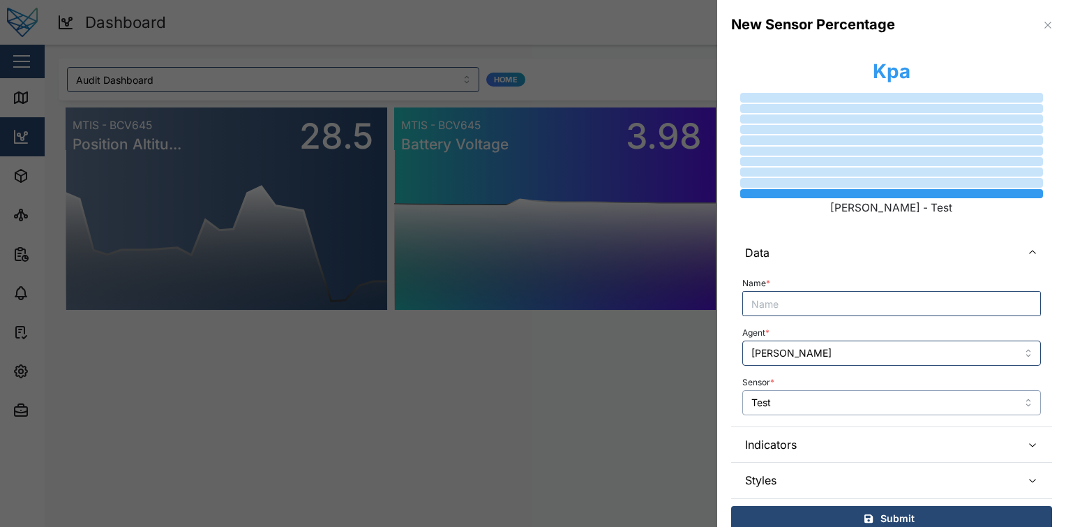
click at [833, 401] on input "Test" at bounding box center [891, 402] width 299 height 25
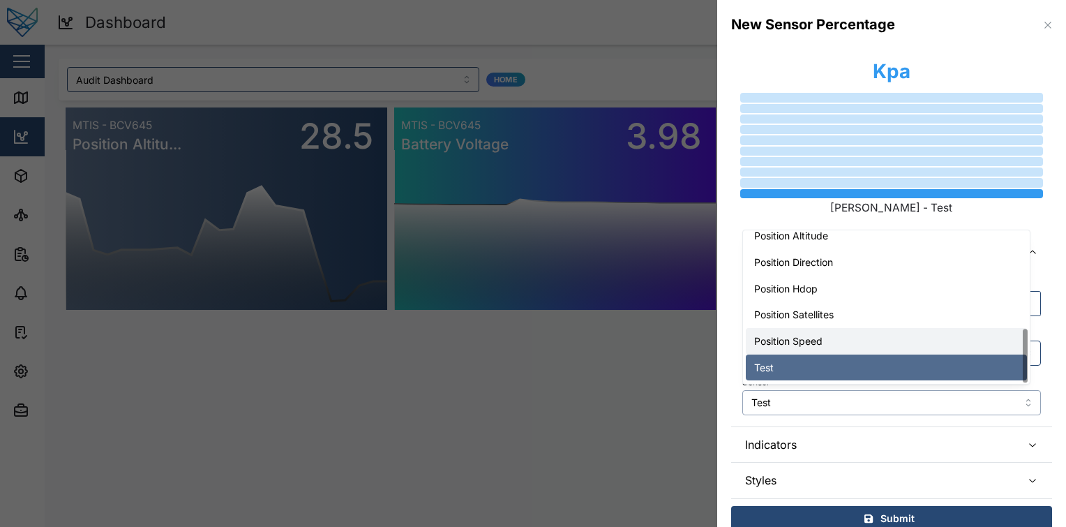
scroll to position [273, 0]
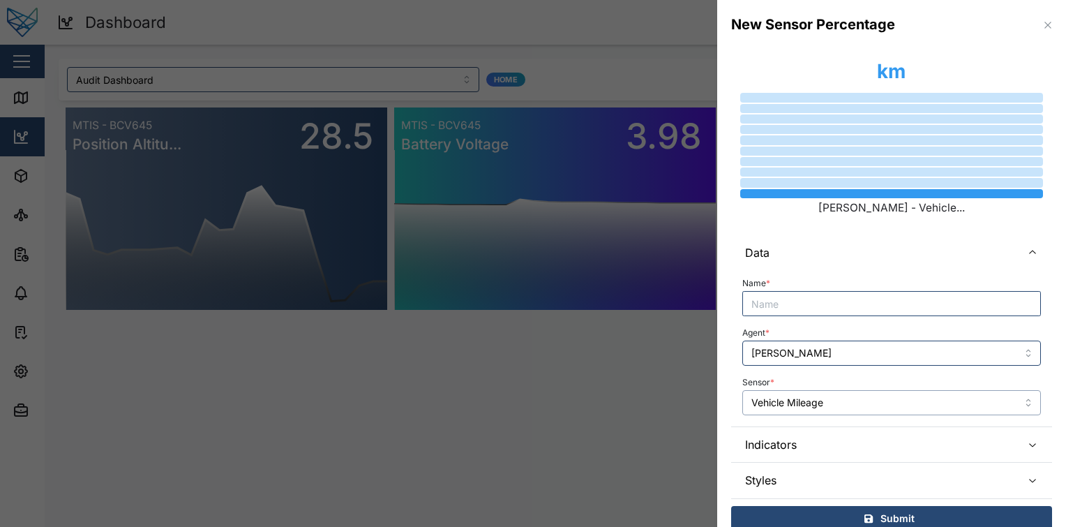
click at [846, 396] on input "Vehicle Mileage" at bounding box center [891, 402] width 299 height 25
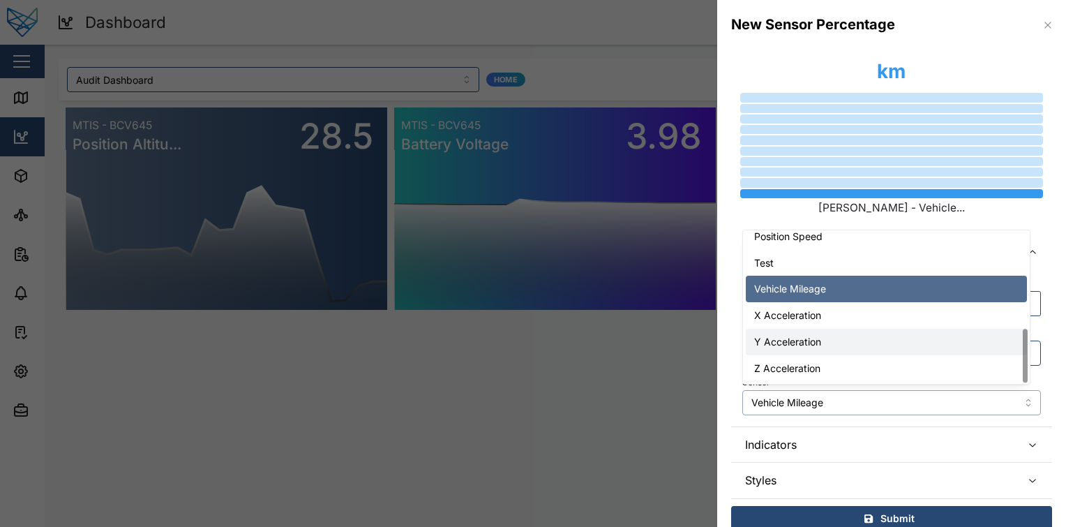
type input "X Acceleration"
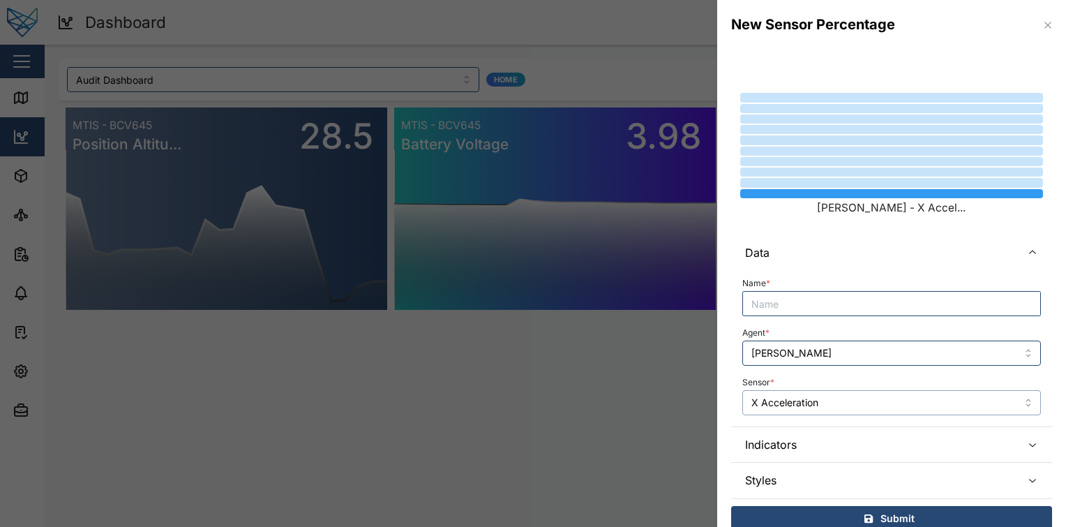
click at [851, 404] on input "X Acceleration" at bounding box center [891, 402] width 299 height 25
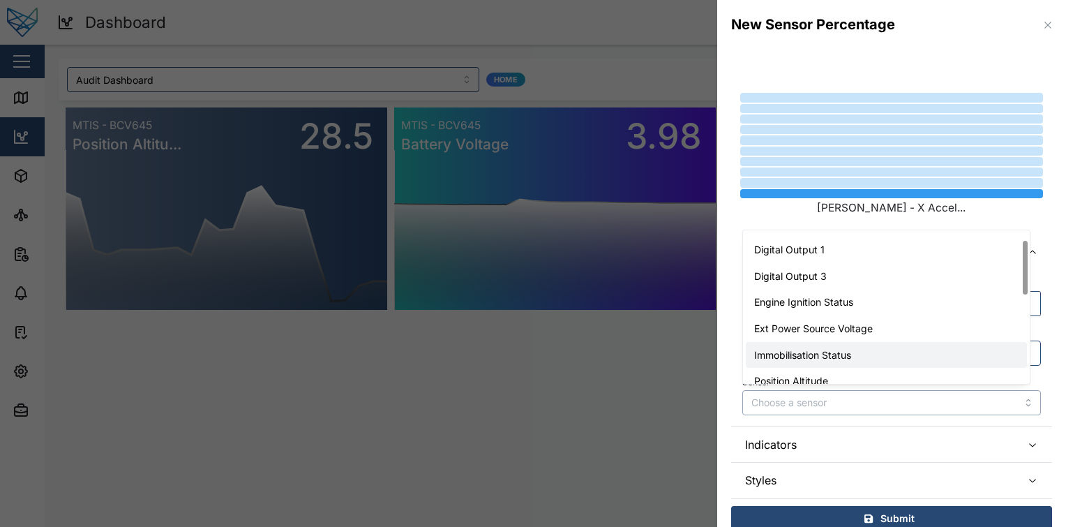
scroll to position [0, 0]
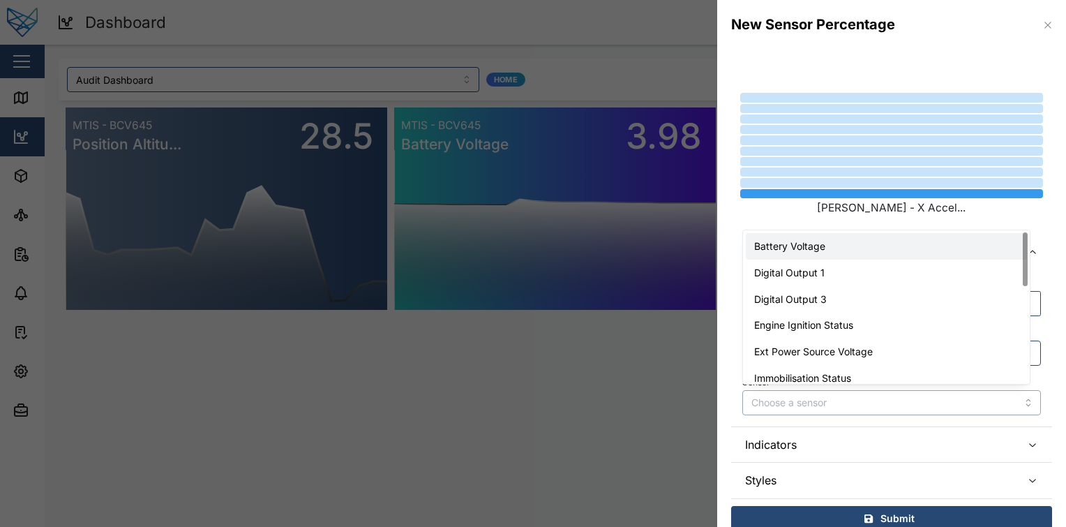
type input "Battery Voltage"
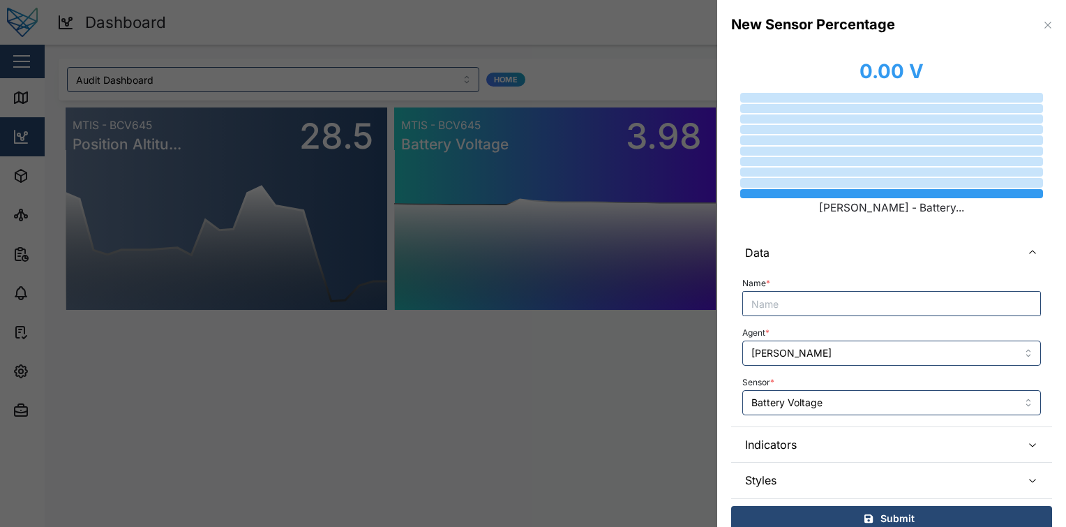
click at [844, 333] on div "Agent * Liam Jimny" at bounding box center [891, 344] width 299 height 43
click at [817, 373] on div "Sensor * Battery Voltage" at bounding box center [891, 394] width 299 height 43
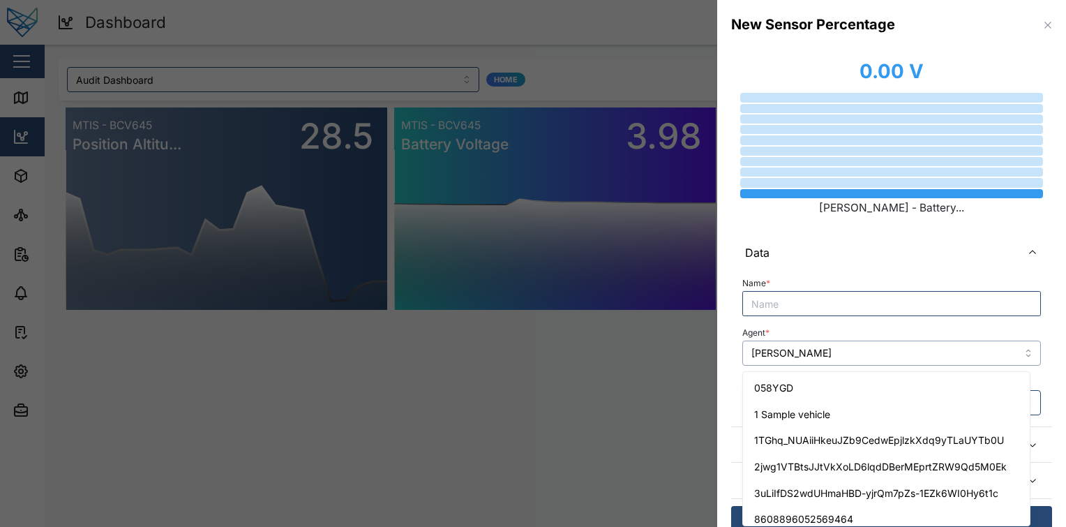
click at [827, 363] on input "Liam Jimny" at bounding box center [891, 353] width 299 height 25
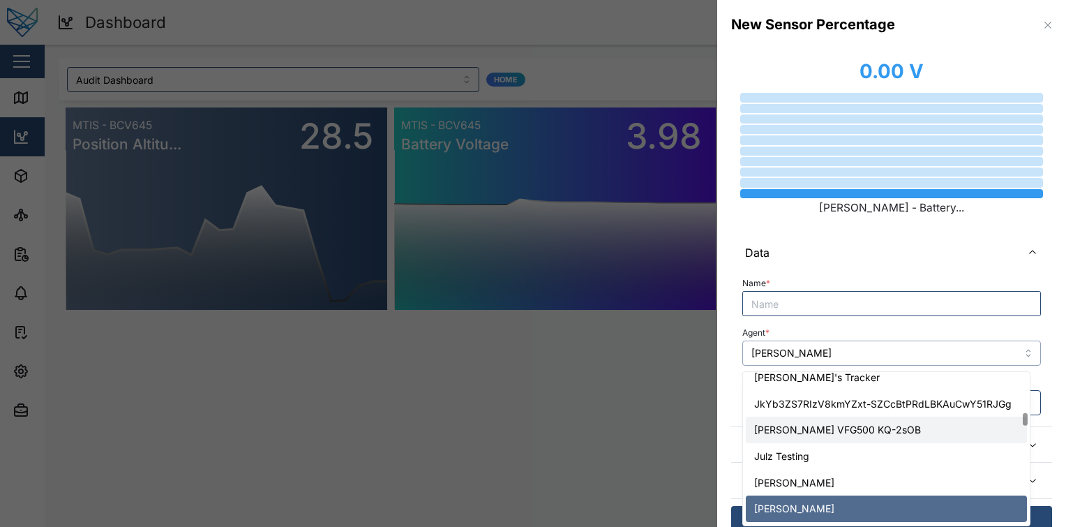
scroll to position [1313, 0]
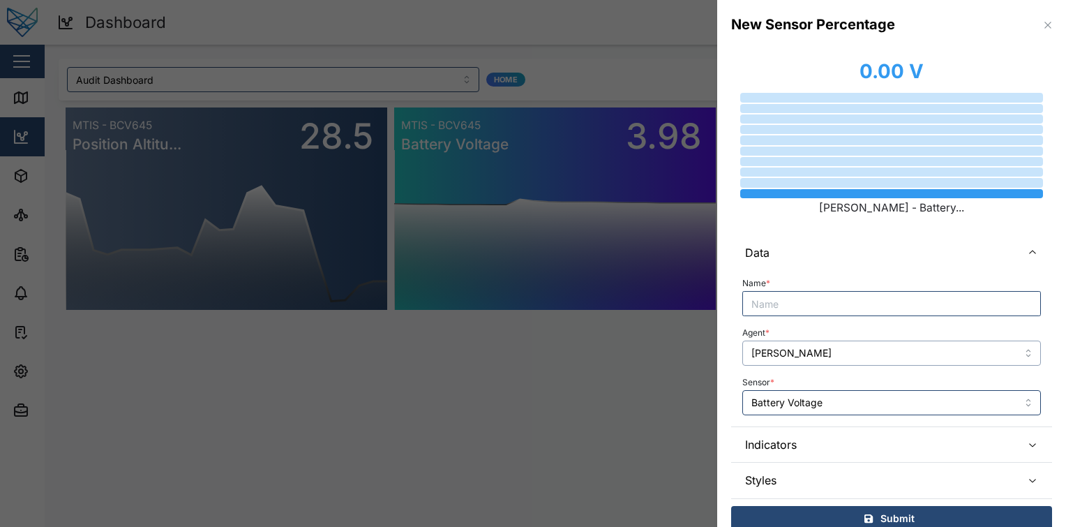
type input "[PERSON_NAME]"
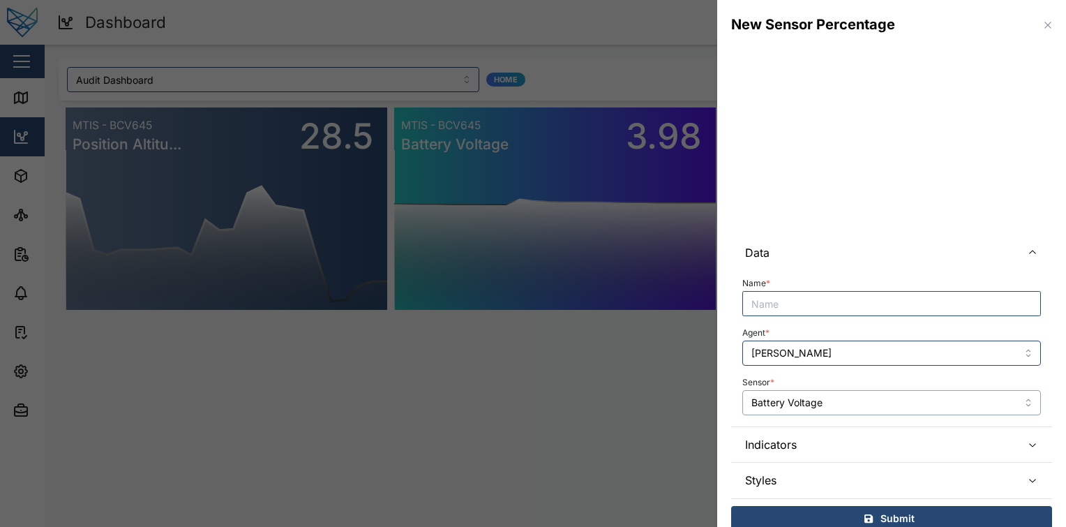
click at [853, 400] on input "Battery Voltage" at bounding box center [891, 402] width 299 height 25
type input "per"
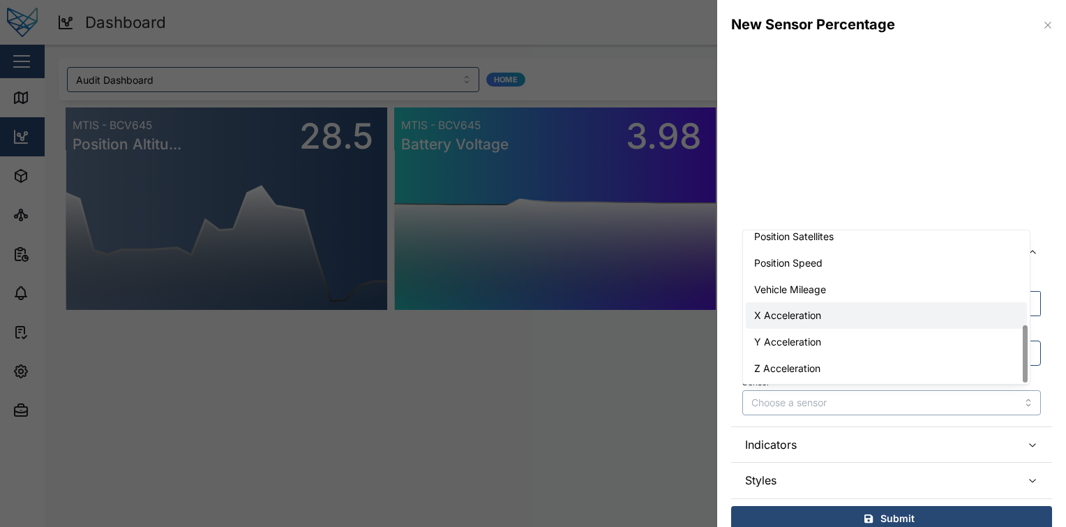
scroll to position [0, 0]
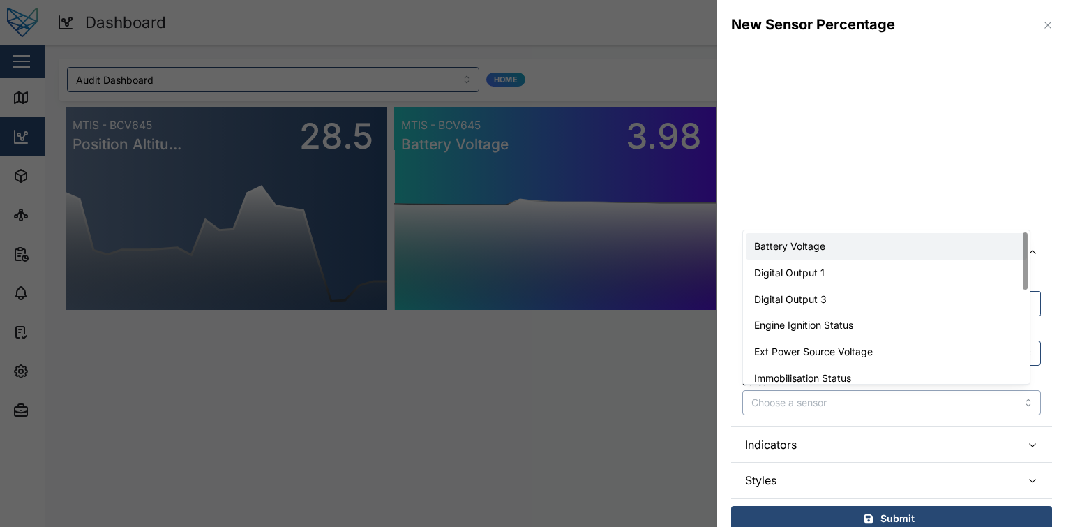
type input "Battery Voltage"
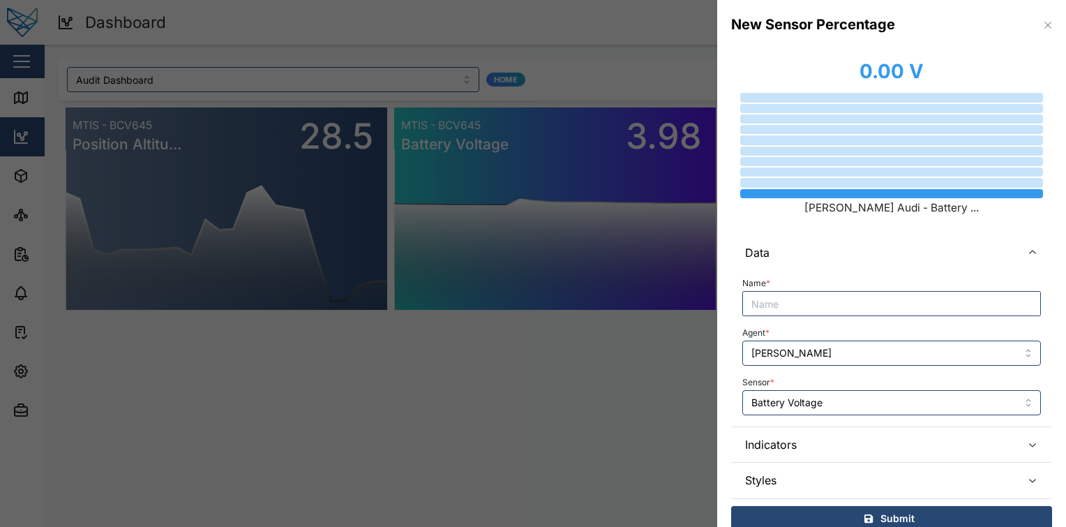
click at [840, 386] on div "Sensor * Battery Voltage" at bounding box center [891, 394] width 299 height 43
click at [827, 354] on input "[PERSON_NAME]" at bounding box center [891, 353] width 299 height 25
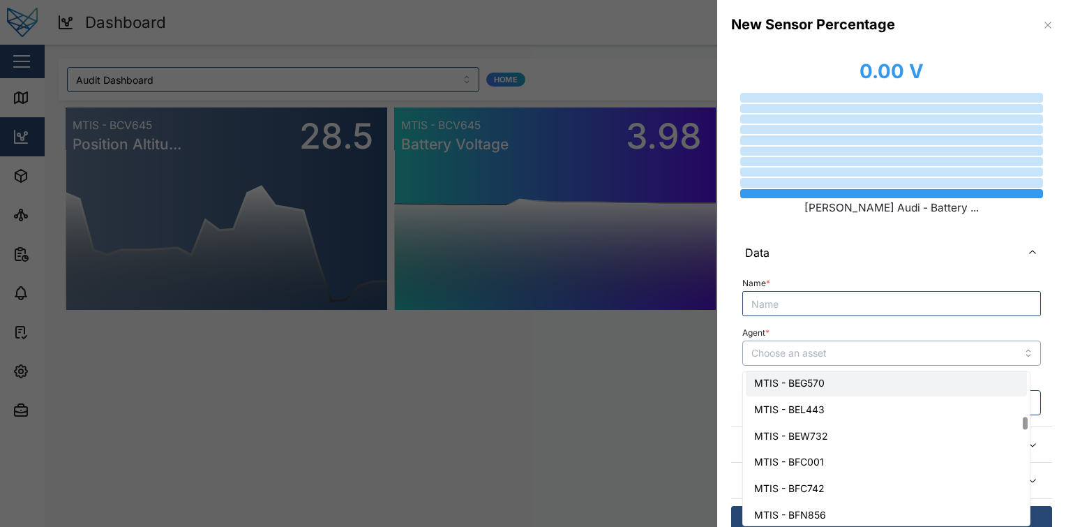
scroll to position [1359, 0]
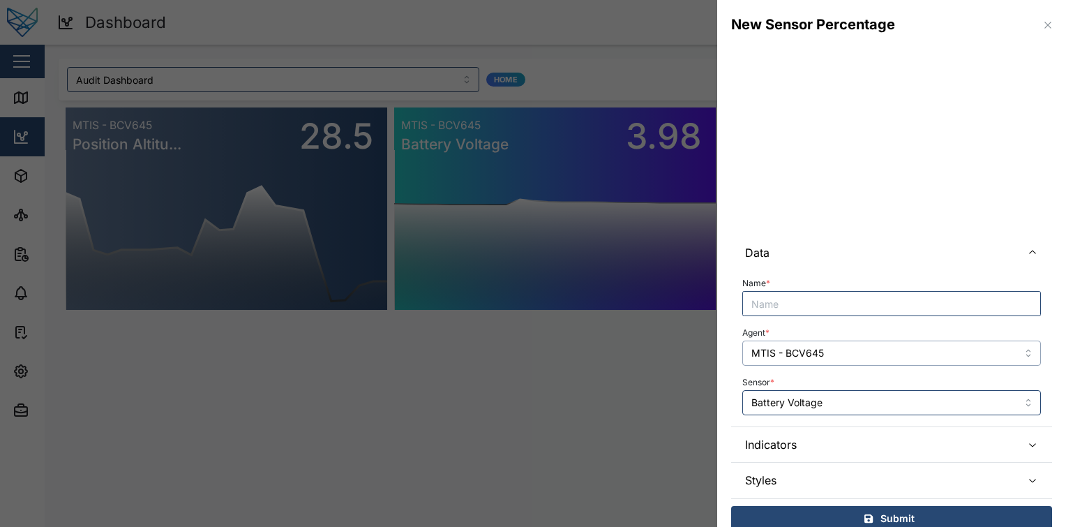
type input "MTIS - BCV645"
click at [835, 400] on input "Battery Voltage" at bounding box center [891, 402] width 299 height 25
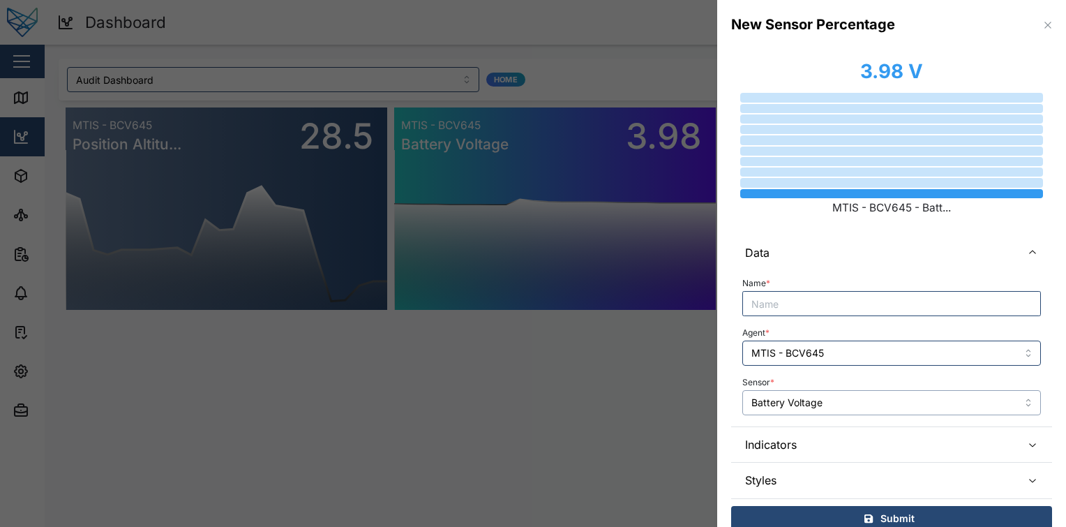
click at [840, 405] on input "Battery Voltage" at bounding box center [891, 402] width 299 height 25
click at [879, 405] on input "Digital Output 1" at bounding box center [891, 402] width 299 height 25
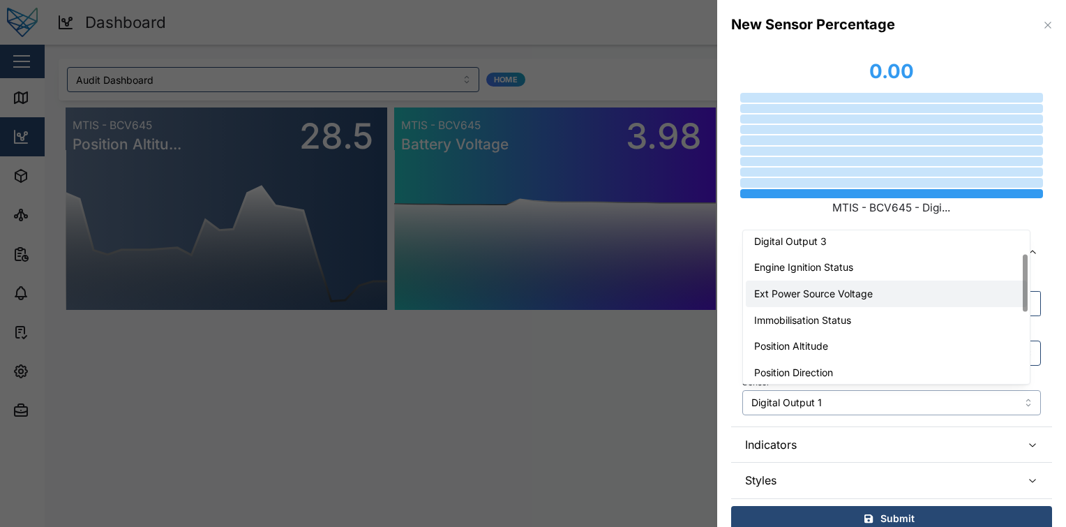
scroll to position [59, 0]
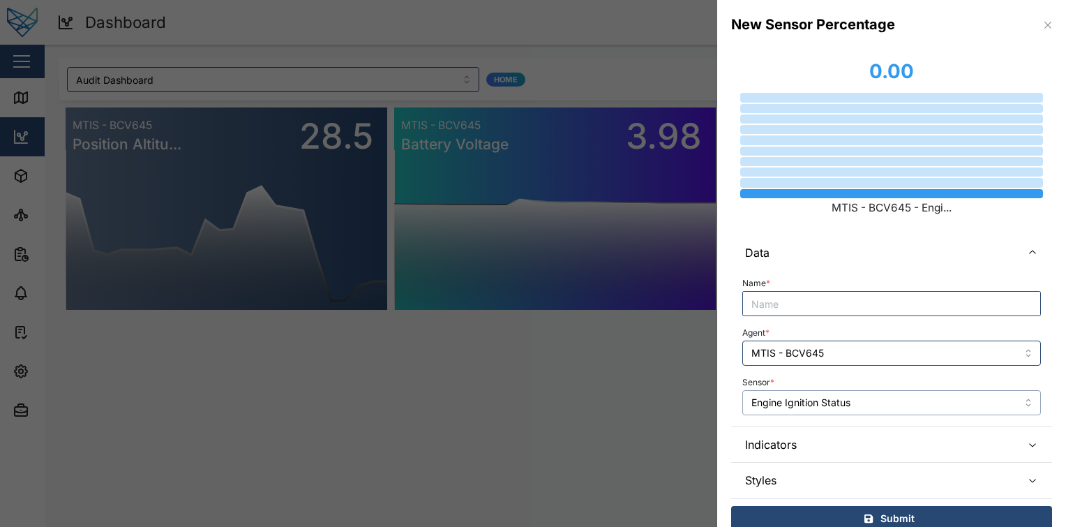
click at [867, 391] on input "Engine Ignition Status" at bounding box center [891, 402] width 299 height 25
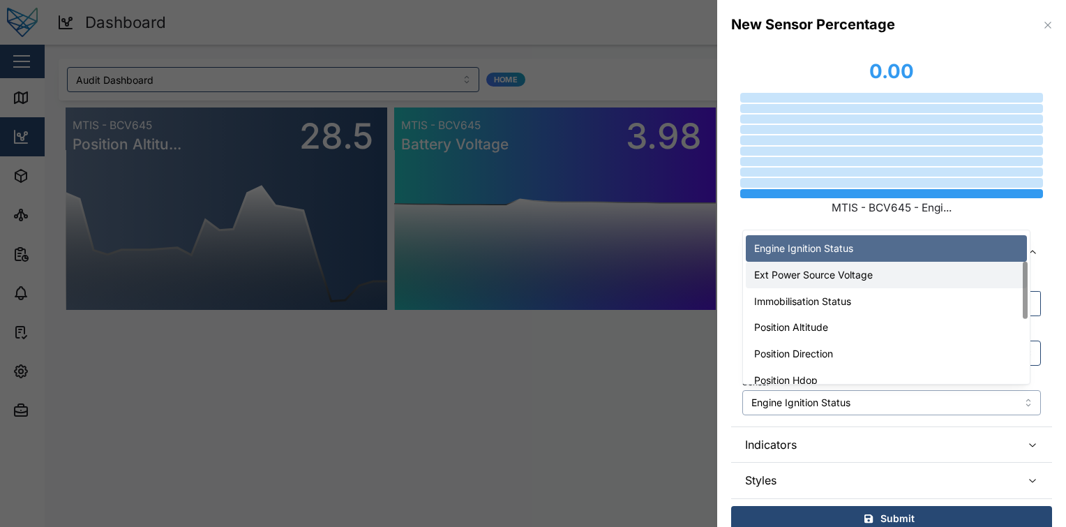
scroll to position [77, 0]
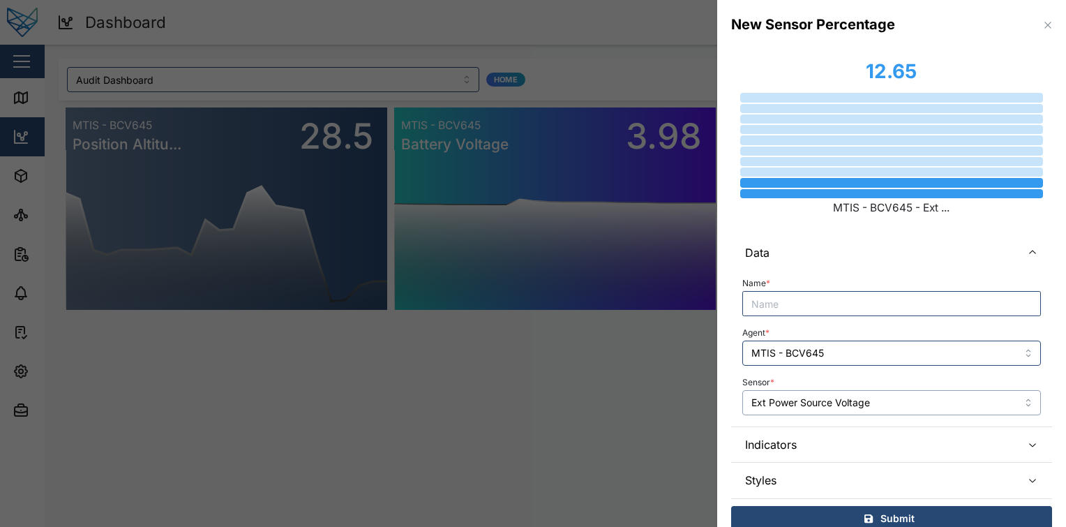
click at [901, 401] on input "Ext Power Source Voltage" at bounding box center [891, 402] width 299 height 25
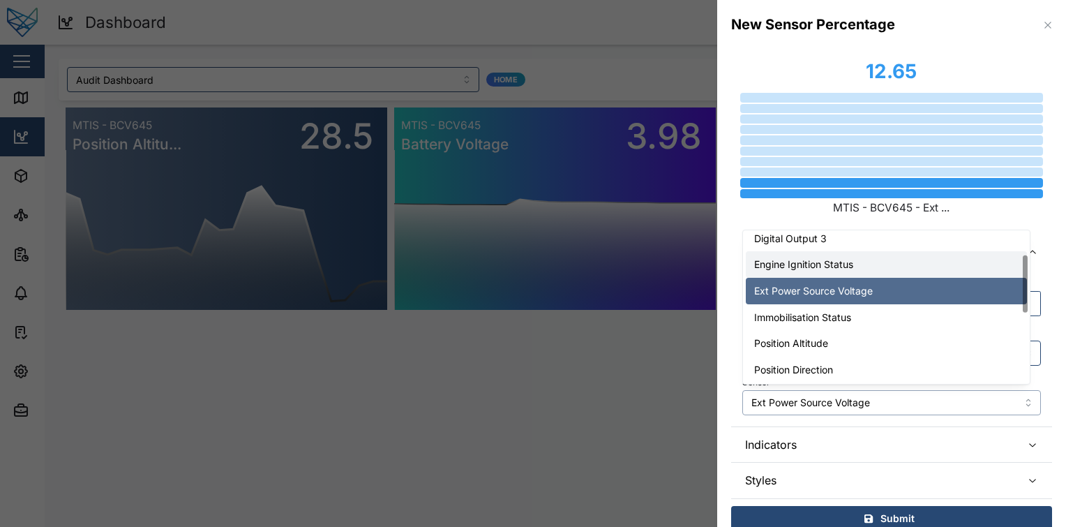
scroll to position [61, 0]
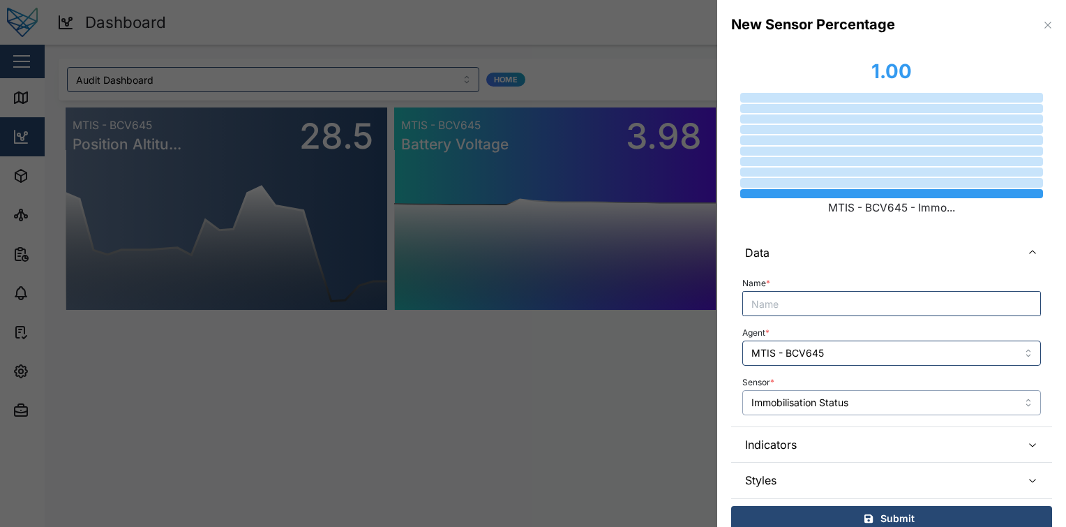
click at [897, 403] on input "Immobilisation Status" at bounding box center [891, 402] width 299 height 25
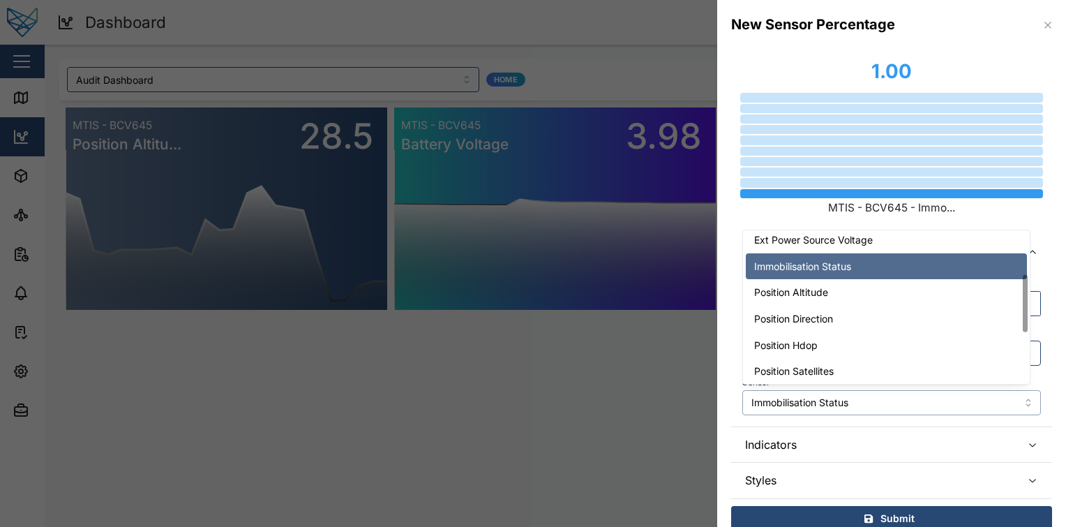
scroll to position [112, 0]
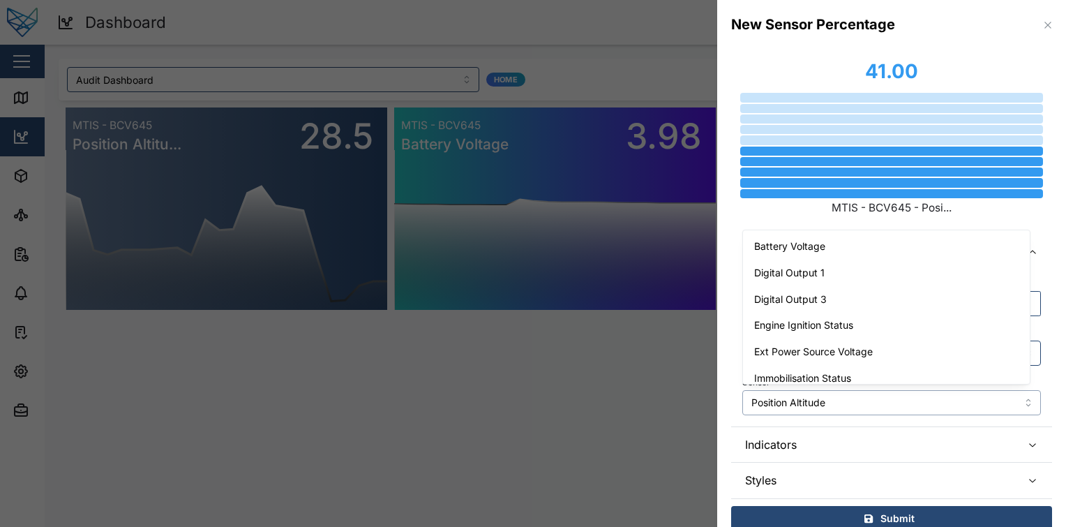
click at [880, 402] on input "Position Altitude" at bounding box center [891, 402] width 299 height 25
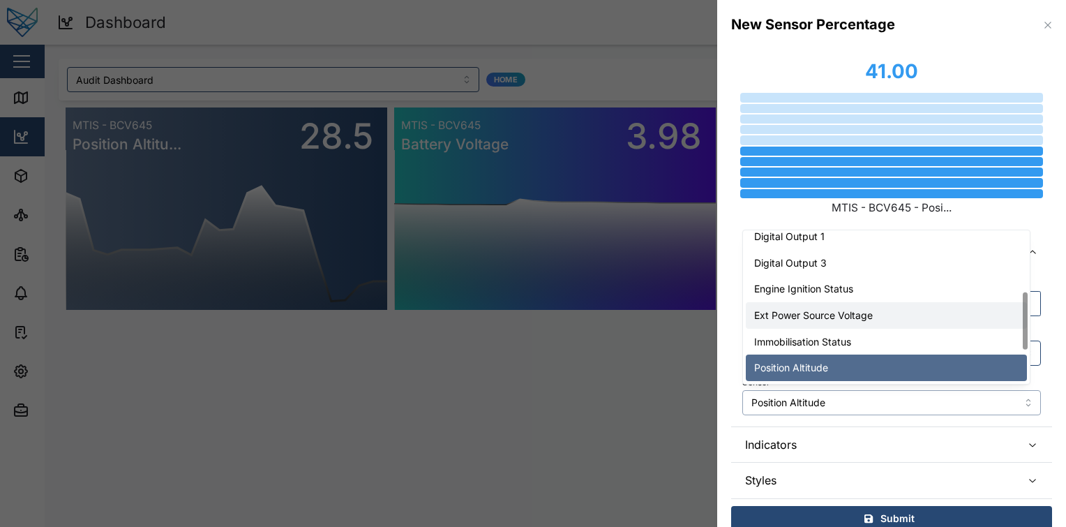
scroll to position [159, 0]
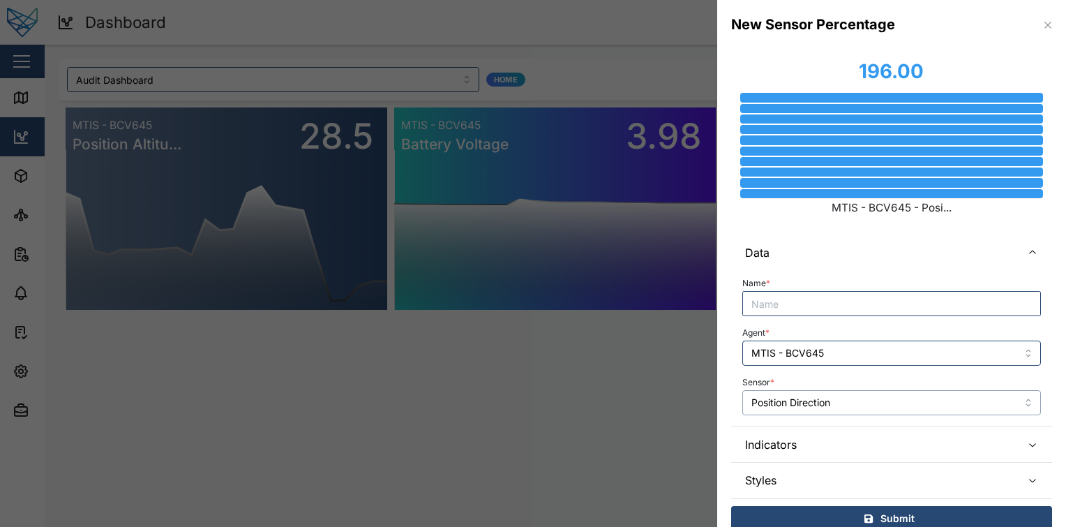
click at [877, 391] on input "Position Direction" at bounding box center [891, 402] width 299 height 25
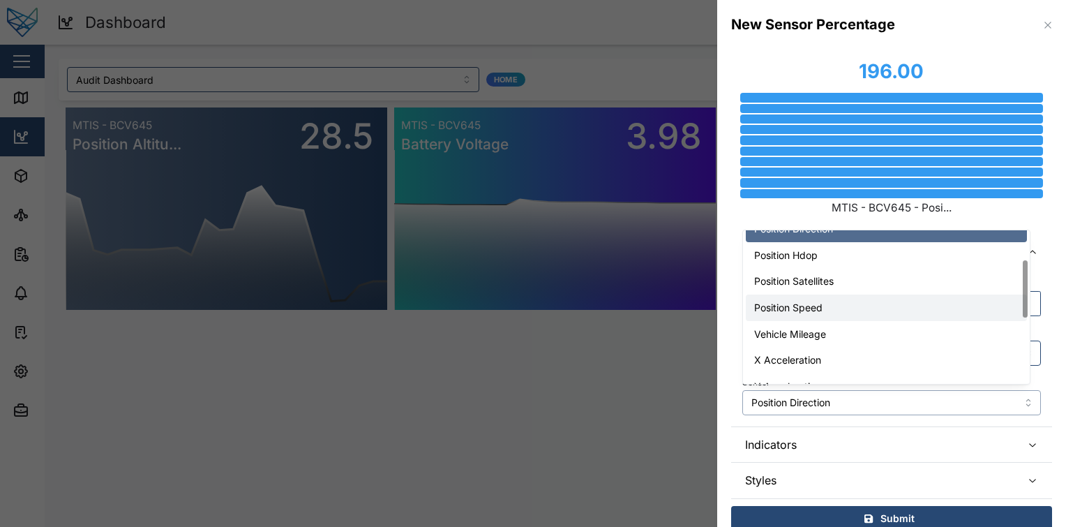
scroll to position [0, 0]
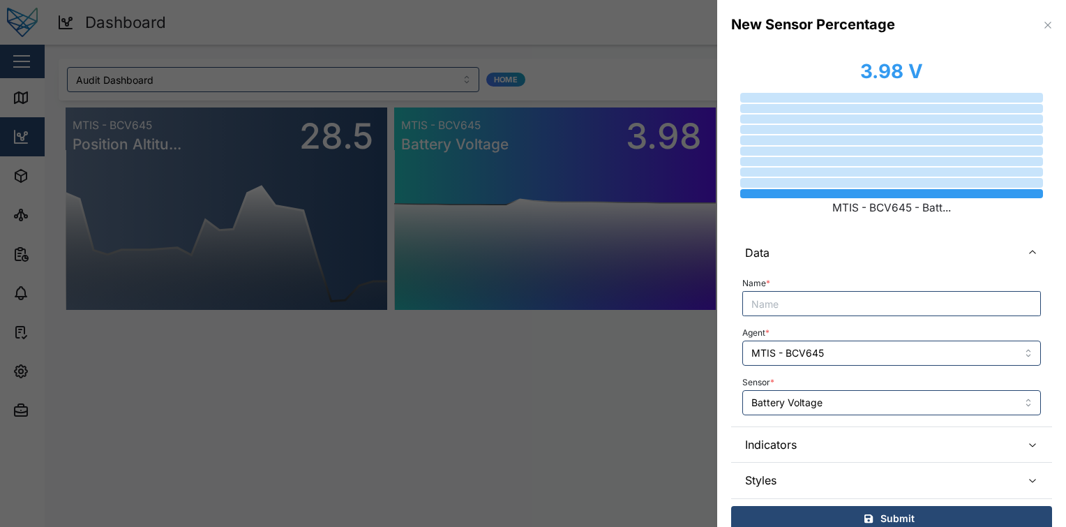
click at [904, 378] on div "Sensor * Battery Voltage" at bounding box center [891, 394] width 299 height 43
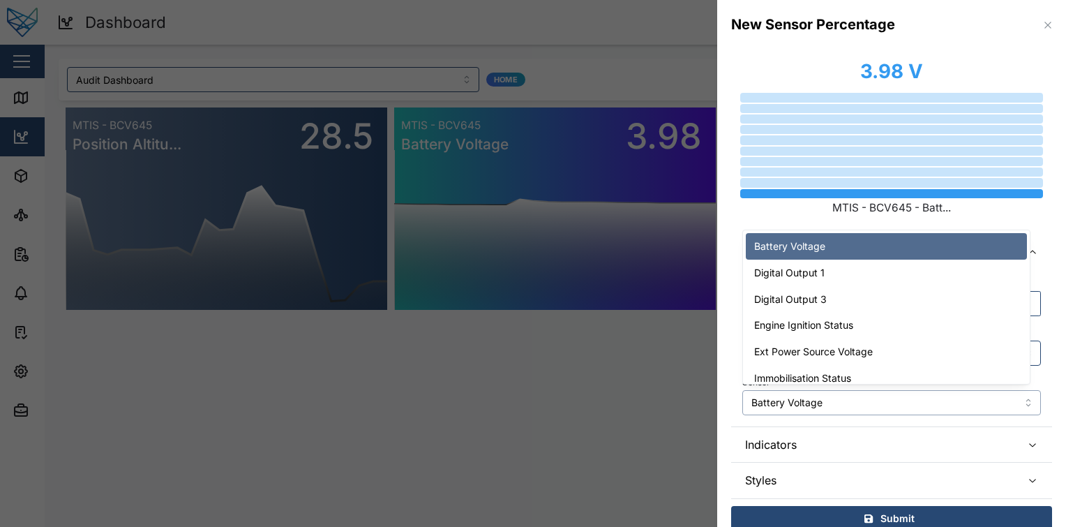
click at [865, 403] on input "Battery Voltage" at bounding box center [891, 402] width 299 height 25
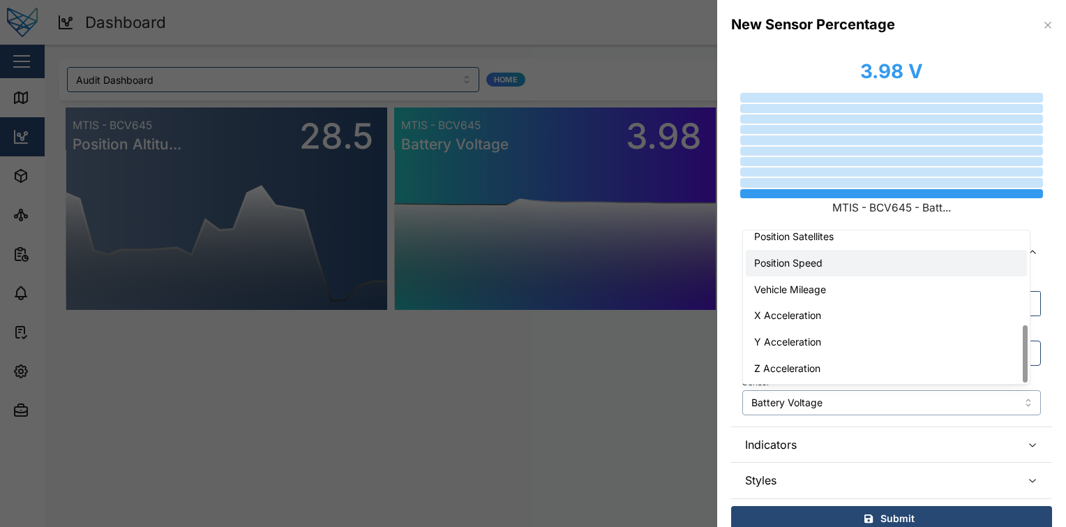
type input "Position Speed"
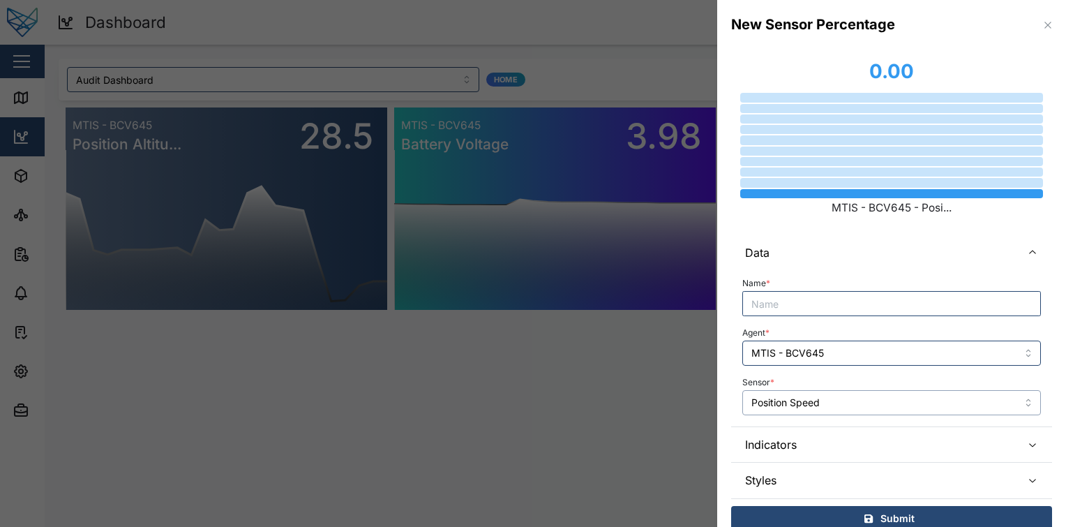
click at [837, 394] on input "Position Speed" at bounding box center [891, 402] width 299 height 25
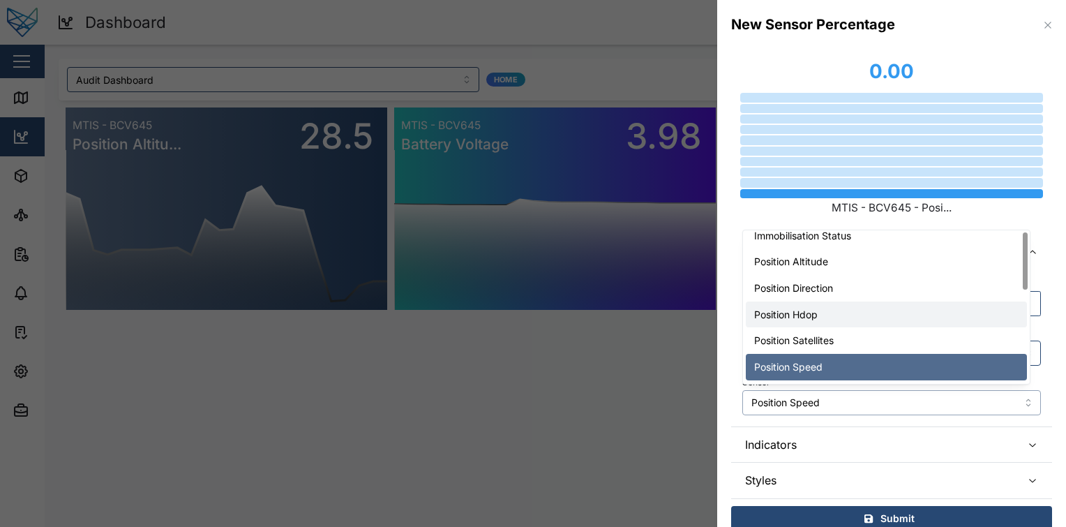
scroll to position [0, 0]
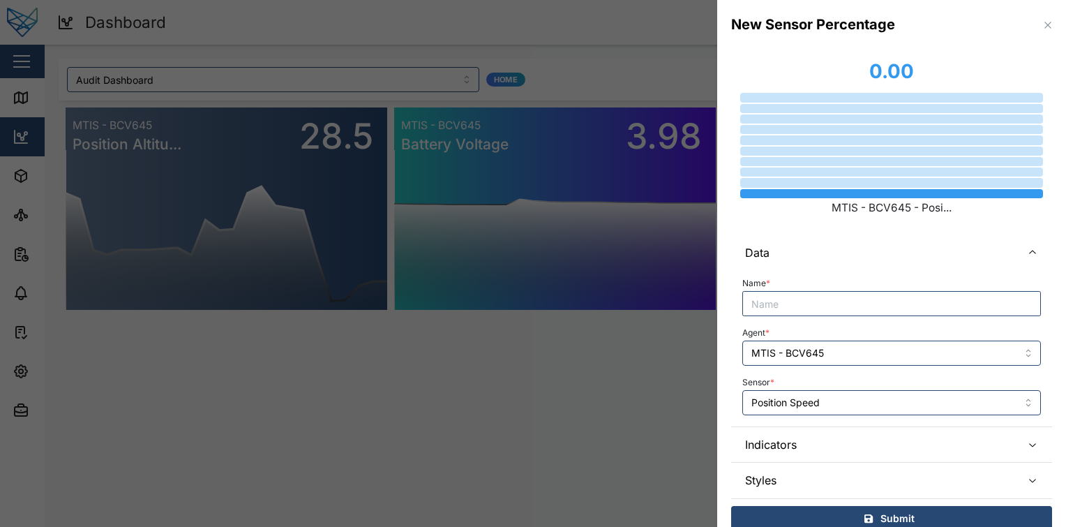
click at [818, 209] on label "MTIS - BCV645 - Posi..." at bounding box center [892, 208] width 304 height 17
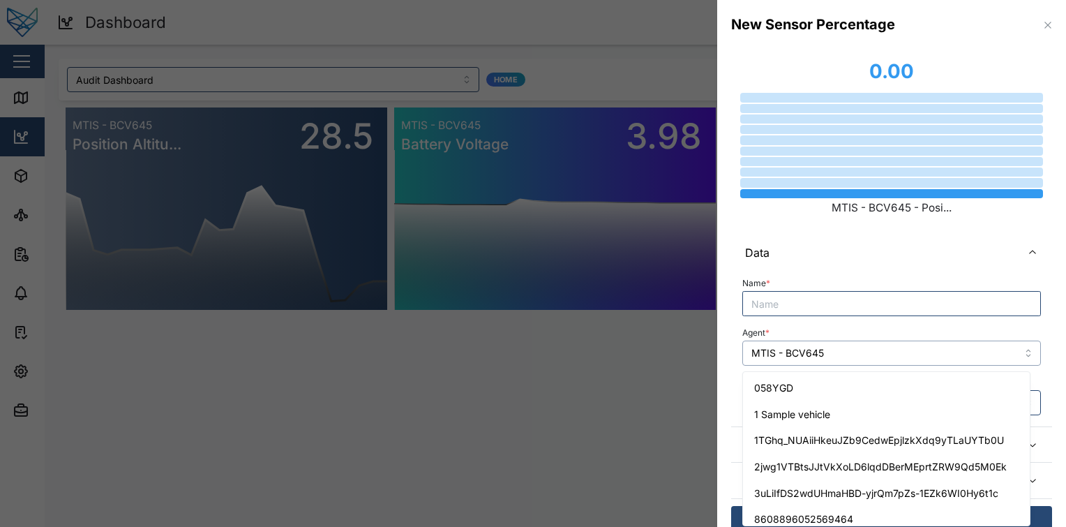
click at [851, 353] on input "MTIS - BCV645" at bounding box center [891, 353] width 299 height 25
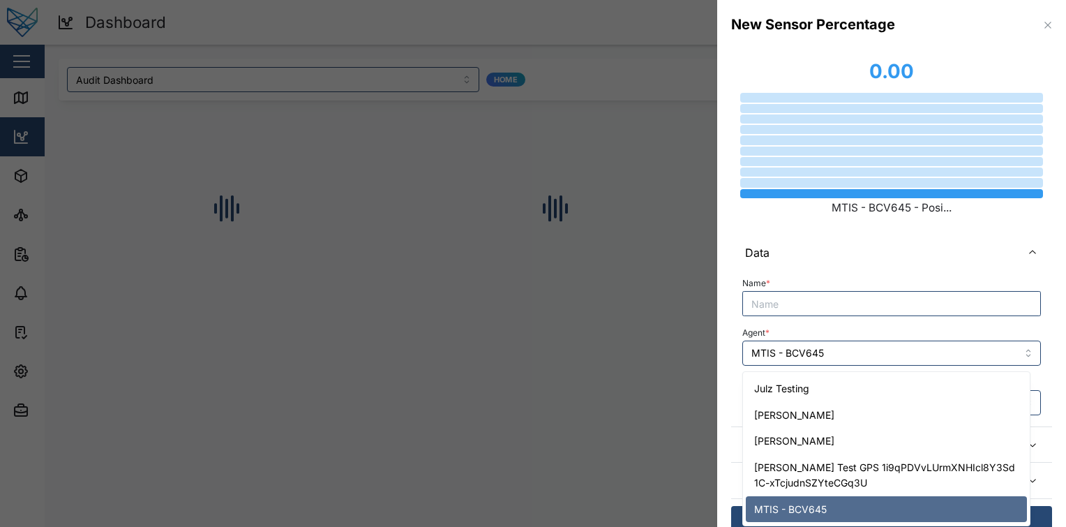
click at [857, 333] on div "Agent * MTIS - BCV645" at bounding box center [891, 344] width 299 height 43
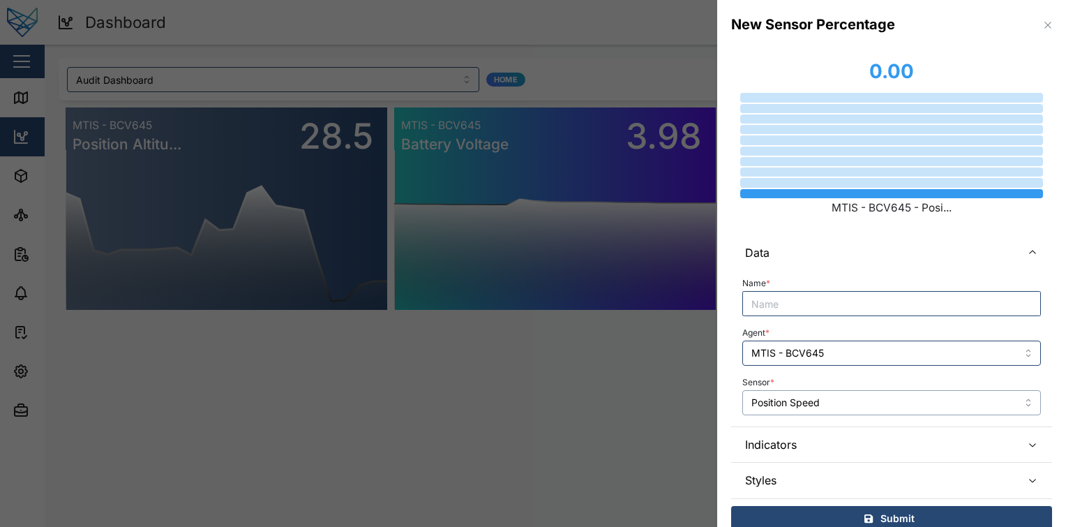
click at [849, 394] on input "Position Speed" at bounding box center [891, 402] width 299 height 25
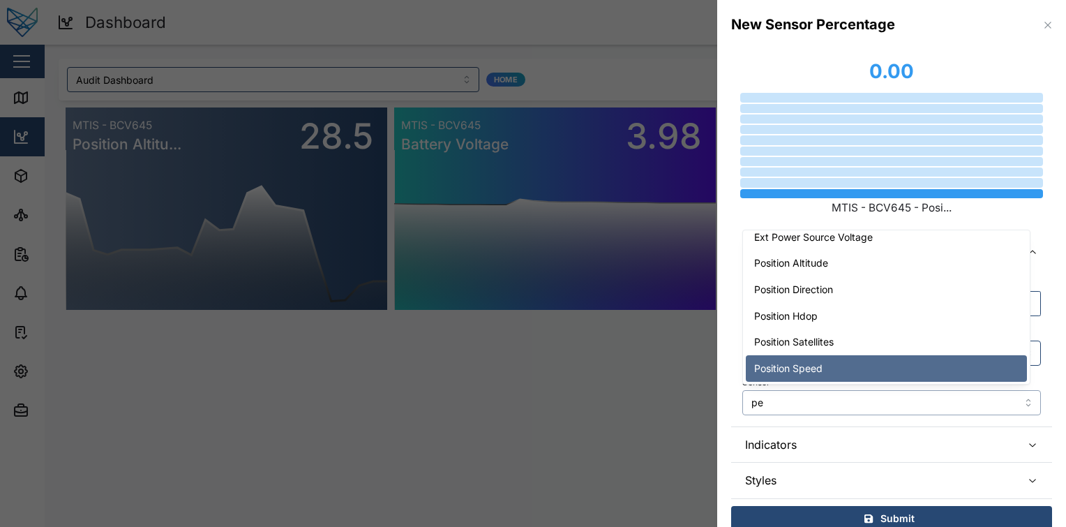
scroll to position [0, 0]
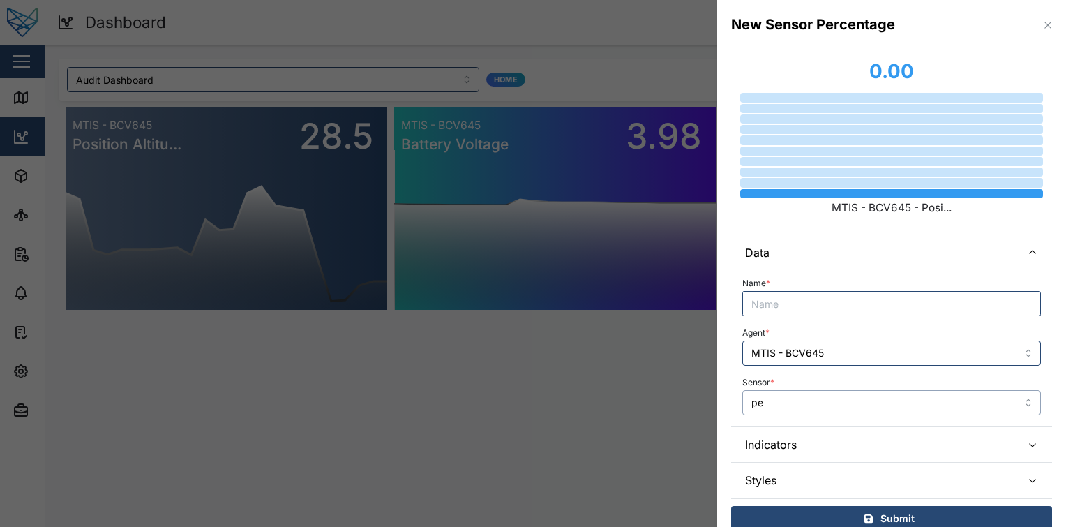
type input "p"
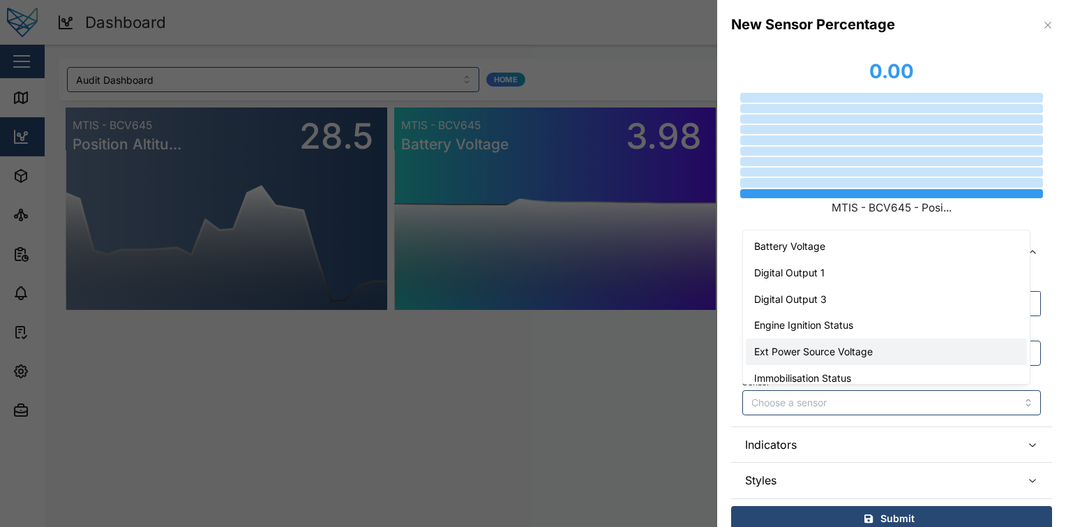
type input "Position Speed"
click at [882, 164] on div at bounding box center [892, 161] width 304 height 9
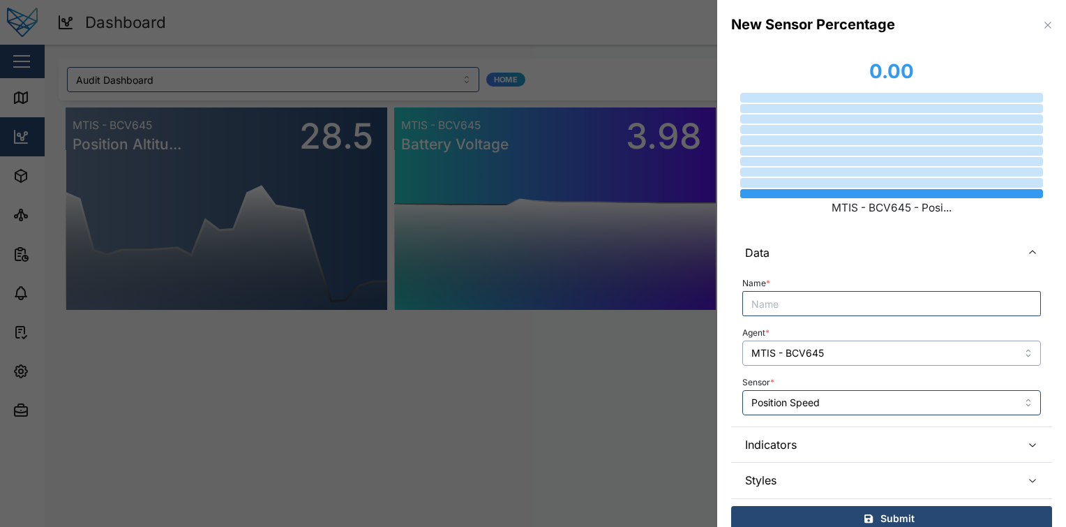
click at [823, 357] on input "MTIS - BCV645" at bounding box center [891, 353] width 299 height 25
type input "MTIS - BCV645"
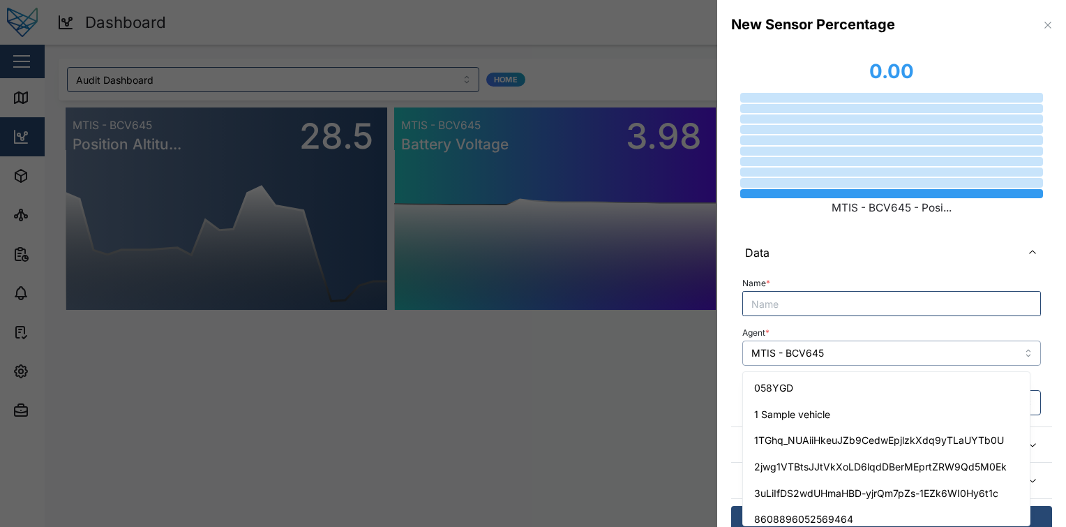
scroll to position [1296, 0]
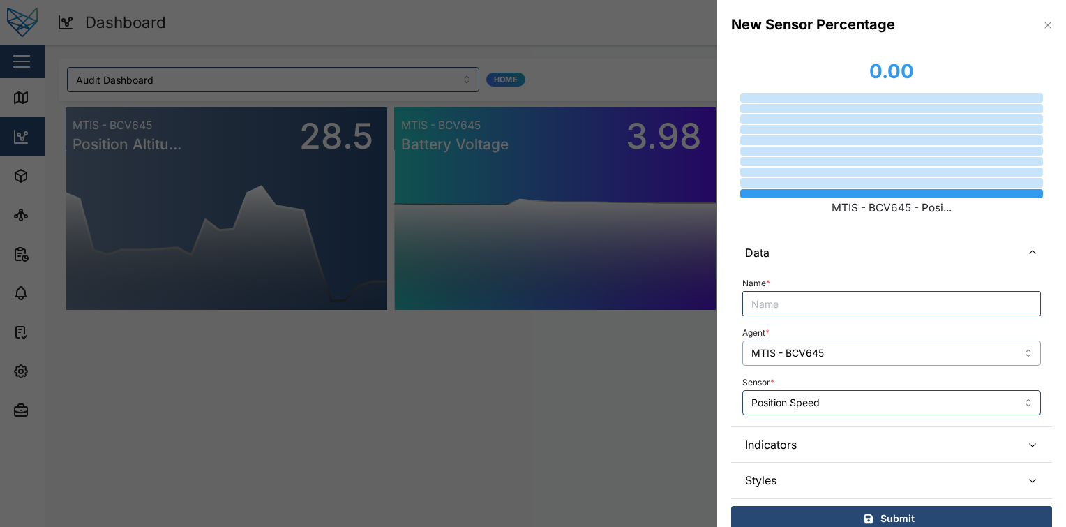
click at [869, 352] on input "MTIS - BCV645" at bounding box center [891, 353] width 299 height 25
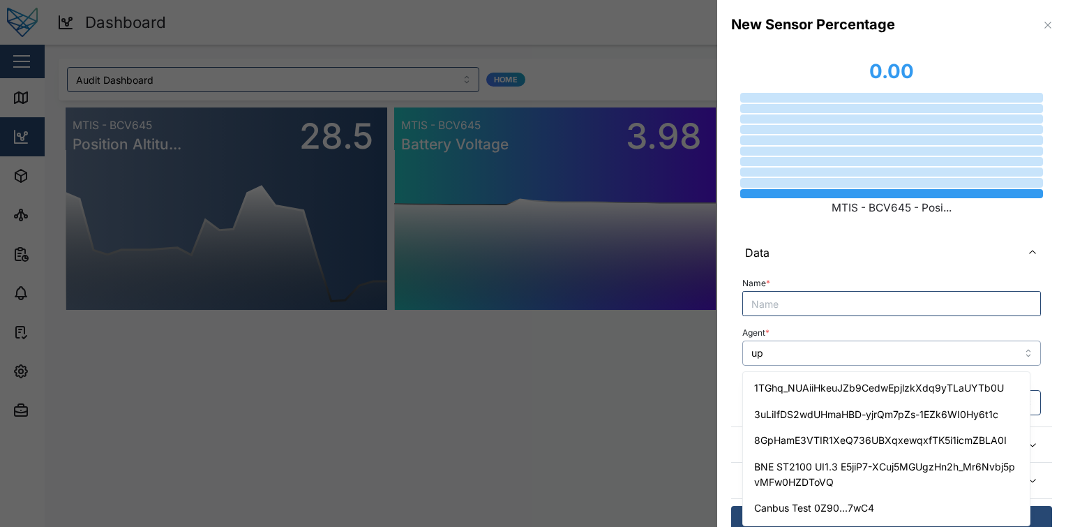
scroll to position [0, 0]
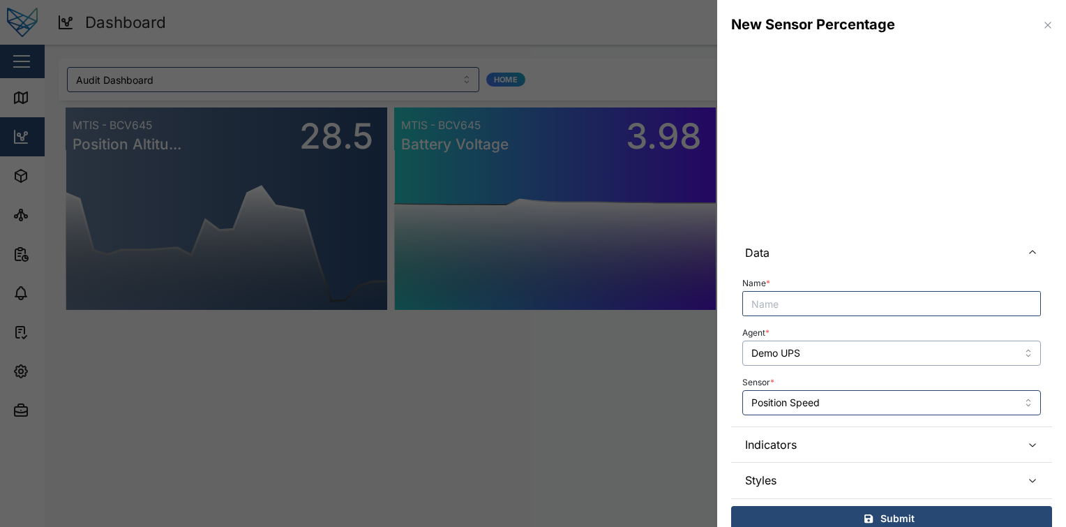
type input "Demo UPS"
click at [872, 400] on input "Position Speed" at bounding box center [891, 402] width 299 height 25
type input "p"
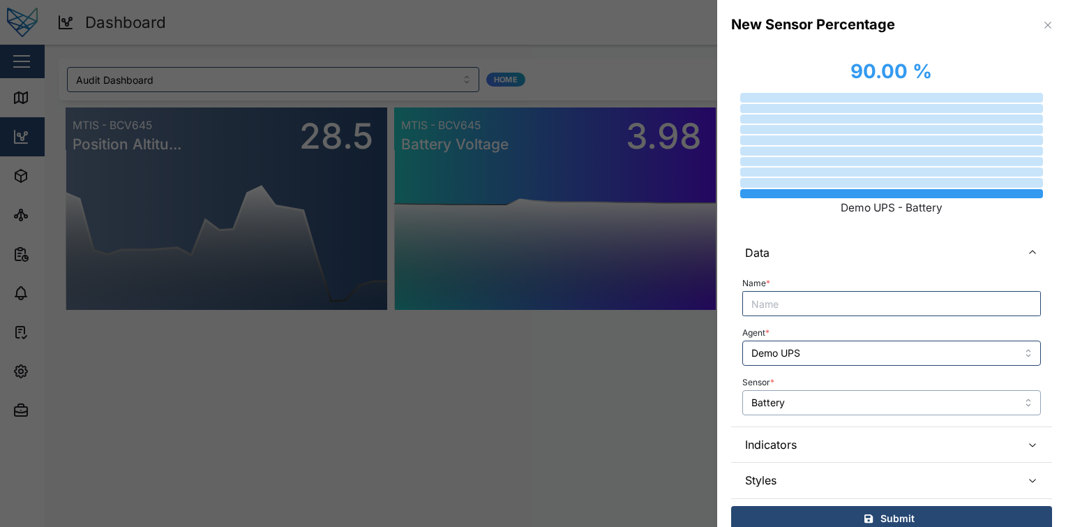
type input "Battery"
click at [902, 281] on div "Name *" at bounding box center [891, 295] width 299 height 43
click at [837, 439] on span "Indicators" at bounding box center [877, 444] width 265 height 35
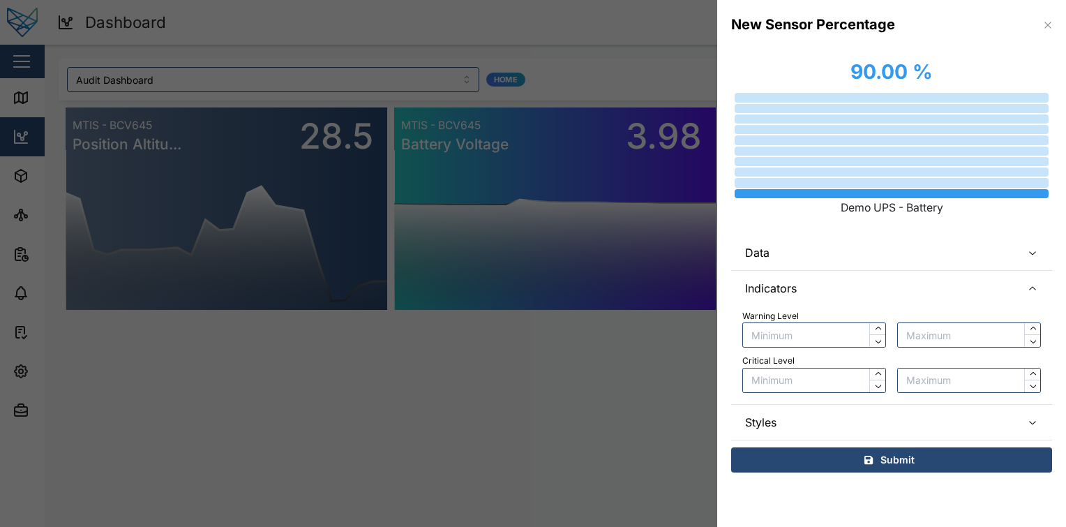
click at [847, 410] on span "Styles" at bounding box center [877, 422] width 265 height 35
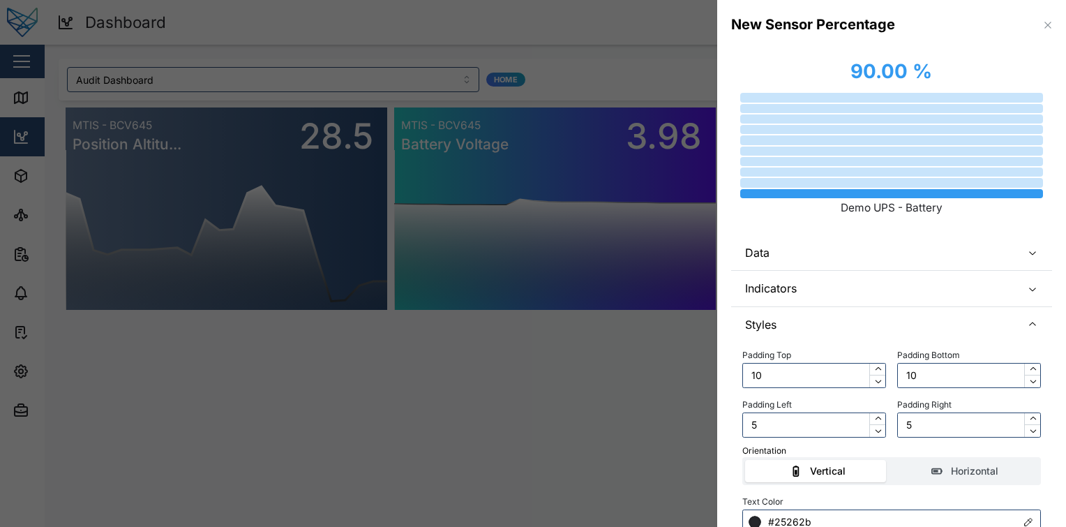
click at [925, 316] on span "Styles" at bounding box center [877, 324] width 265 height 35
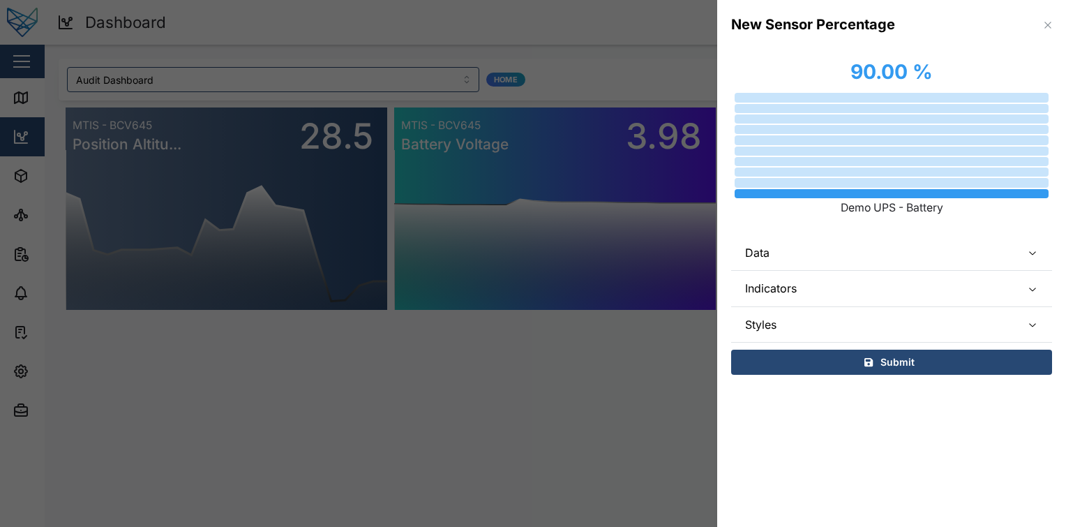
click at [881, 255] on span "Data" at bounding box center [877, 252] width 265 height 35
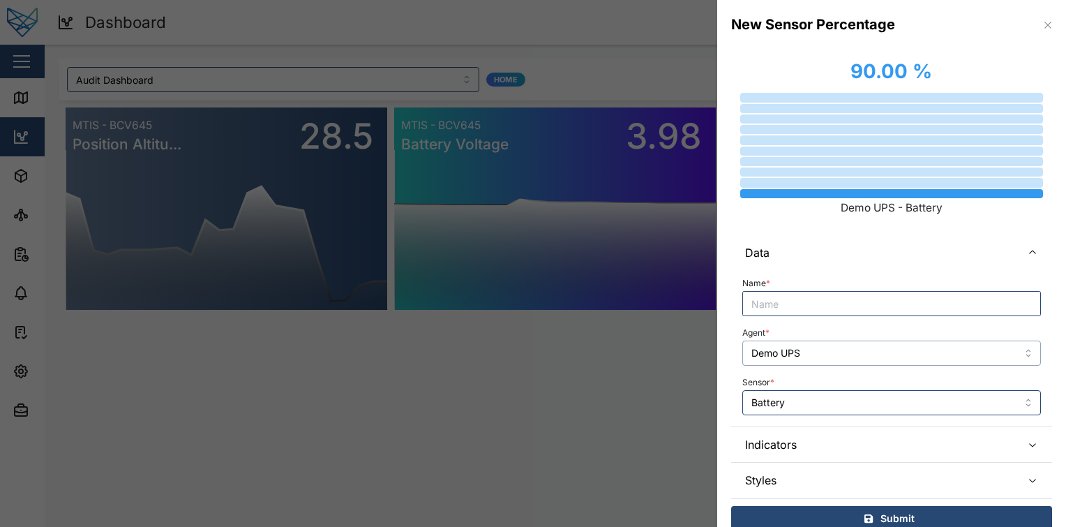
click at [857, 345] on input "Demo UPS" at bounding box center [891, 353] width 299 height 25
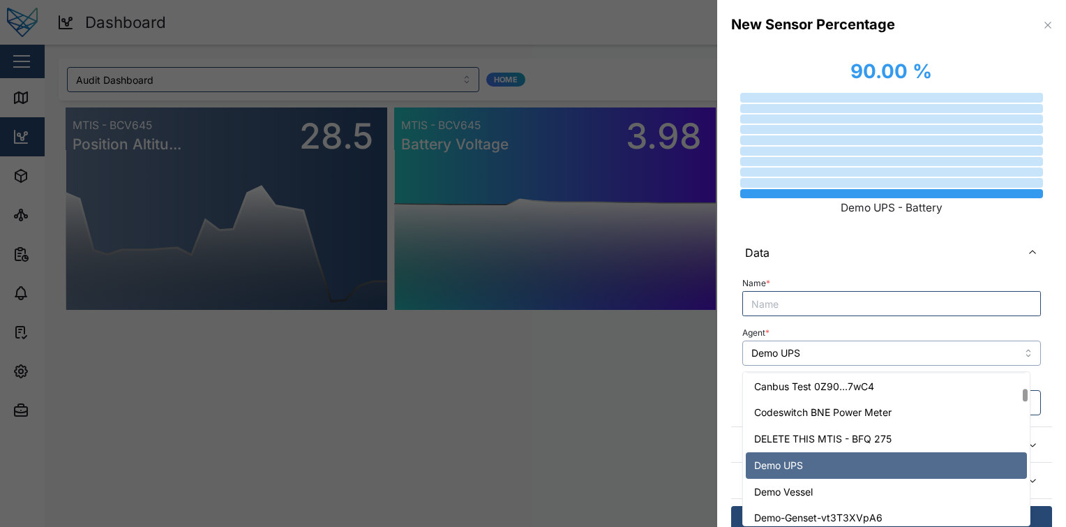
scroll to position [551, 0]
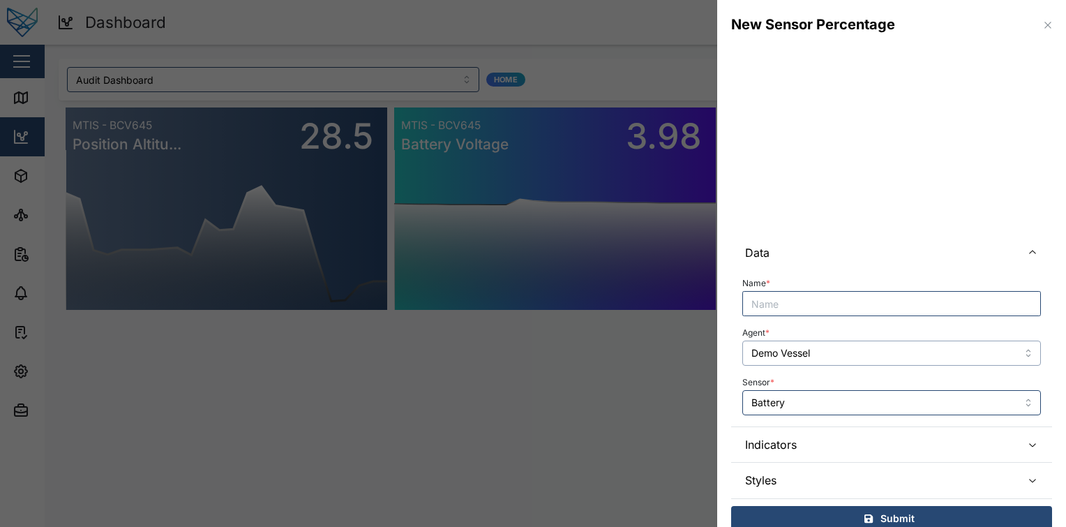
click at [894, 349] on input "Demo Vessel" at bounding box center [891, 353] width 299 height 25
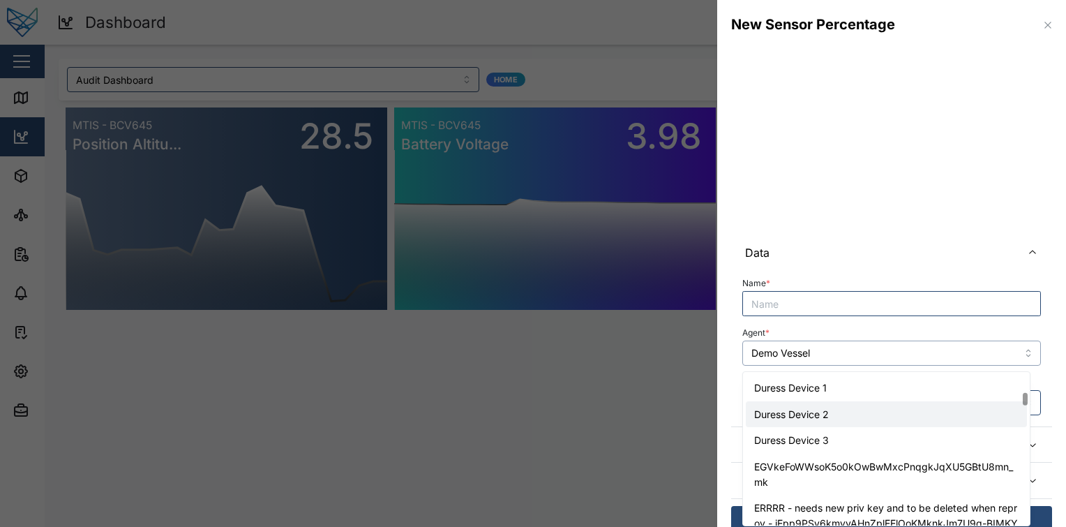
scroll to position [645, 0]
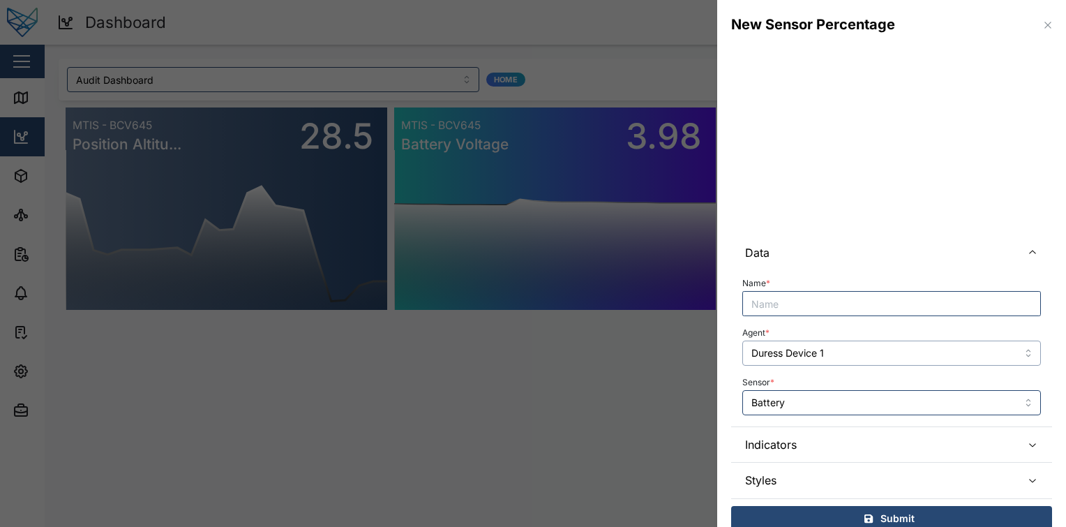
click at [902, 345] on input "Duress Device 1" at bounding box center [891, 353] width 299 height 25
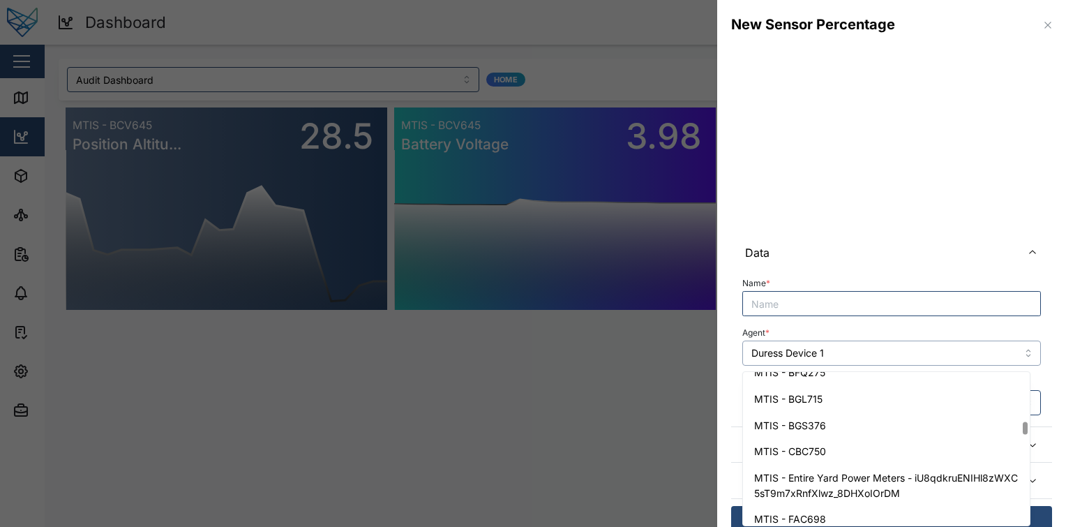
scroll to position [1620, 0]
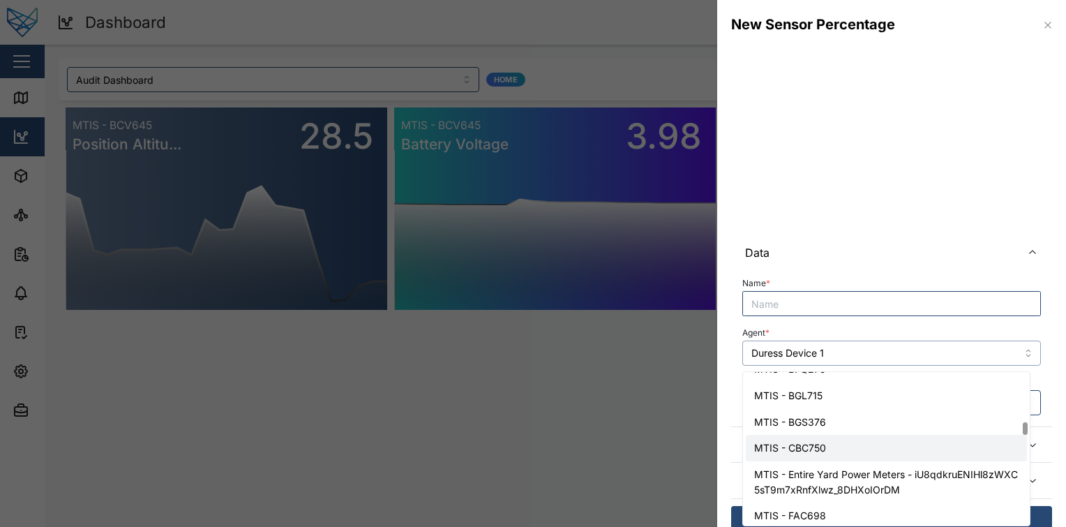
type input "MTIS - CBC750"
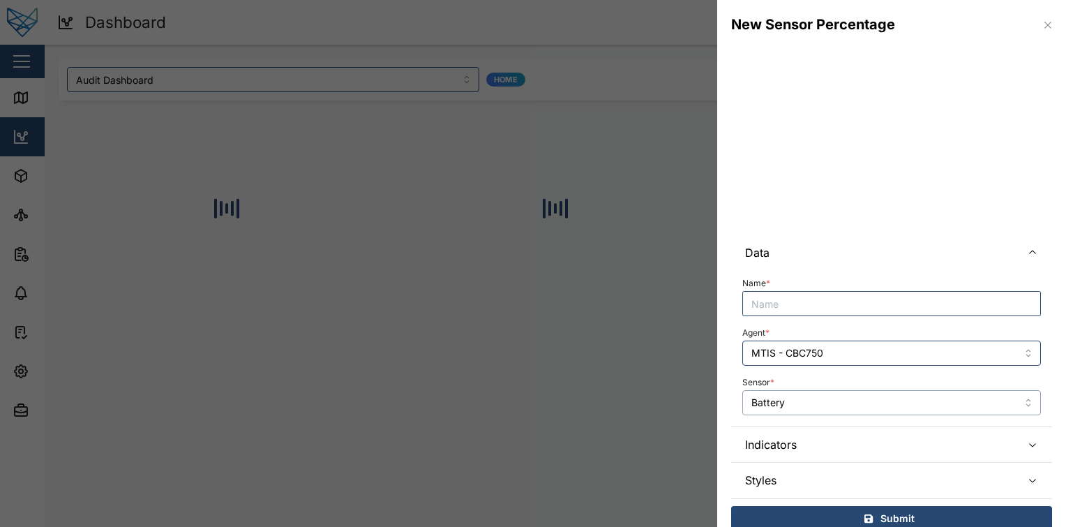
click at [869, 405] on input "Battery" at bounding box center [891, 402] width 299 height 25
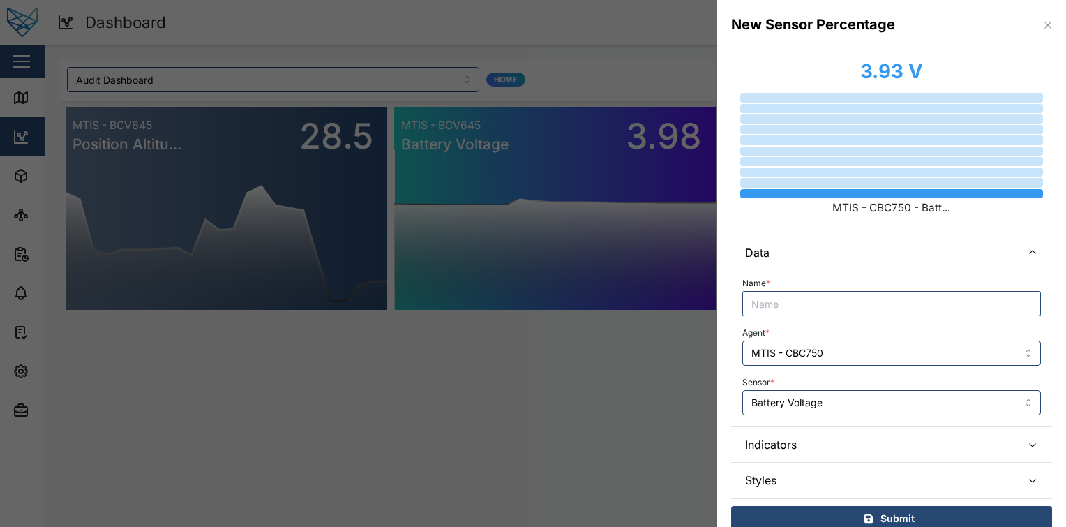
click at [928, 201] on label "MTIS - CBC750 - Batt..." at bounding box center [892, 208] width 304 height 17
click at [835, 404] on input "Battery Voltage" at bounding box center [891, 402] width 299 height 25
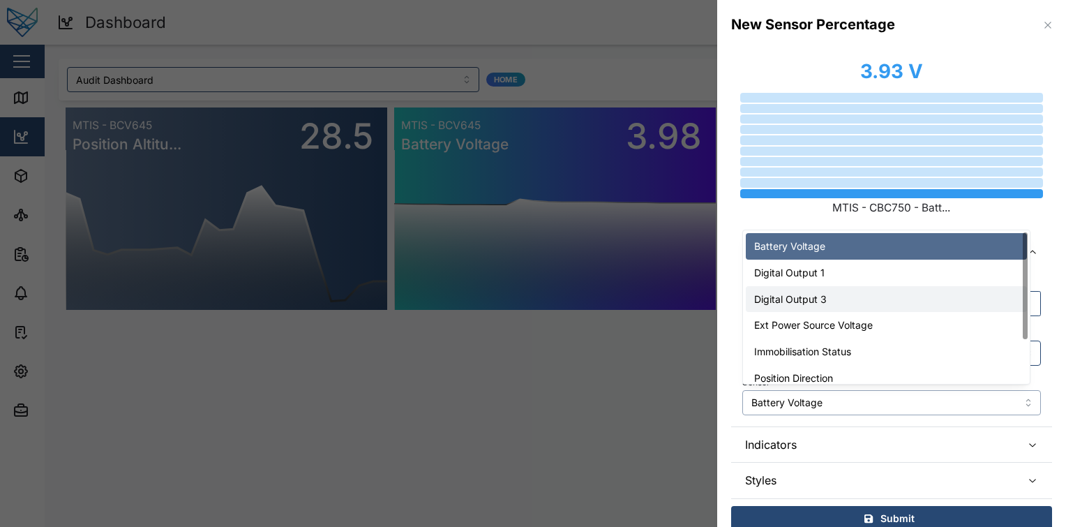
type input "Digital Output 1"
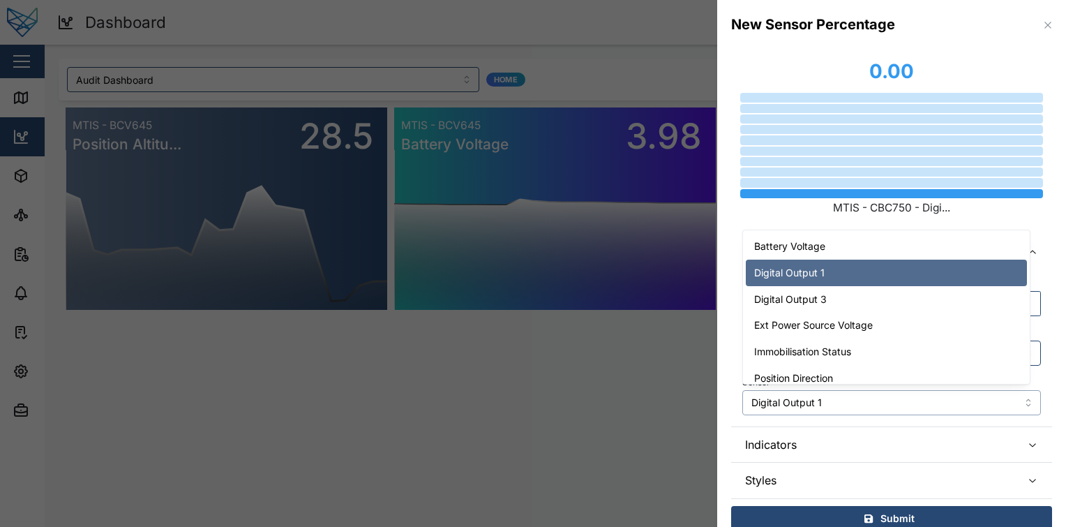
click at [849, 401] on input "Digital Output 1" at bounding box center [891, 402] width 299 height 25
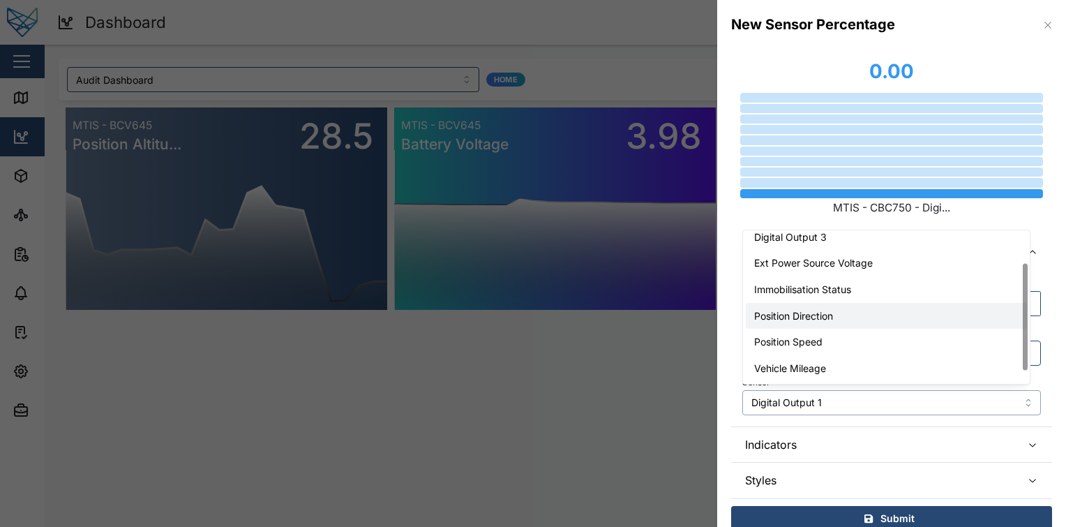
scroll to position [0, 0]
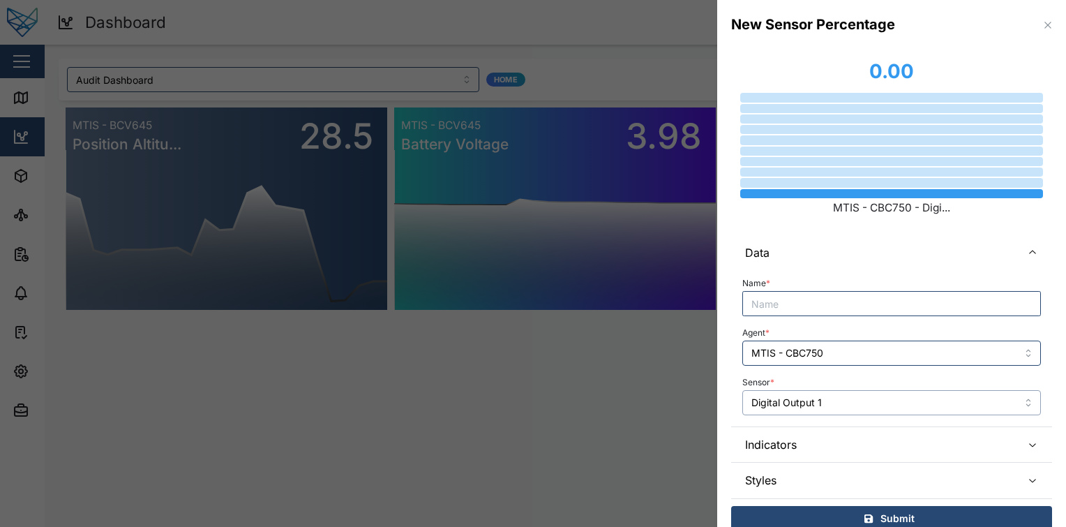
click at [843, 400] on input "Digital Output 1" at bounding box center [891, 402] width 299 height 25
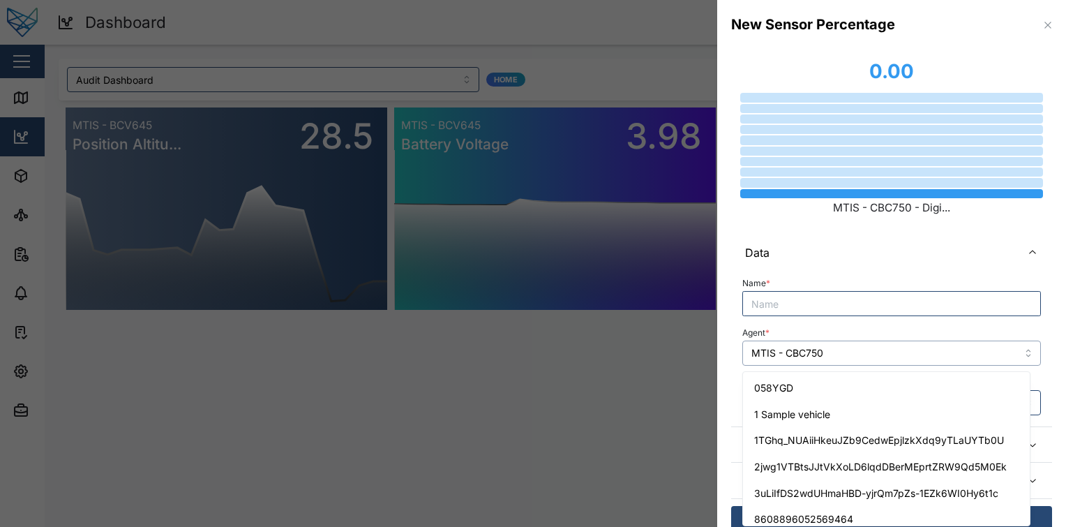
click at [876, 348] on input "MTIS - CBC750" at bounding box center [891, 353] width 299 height 25
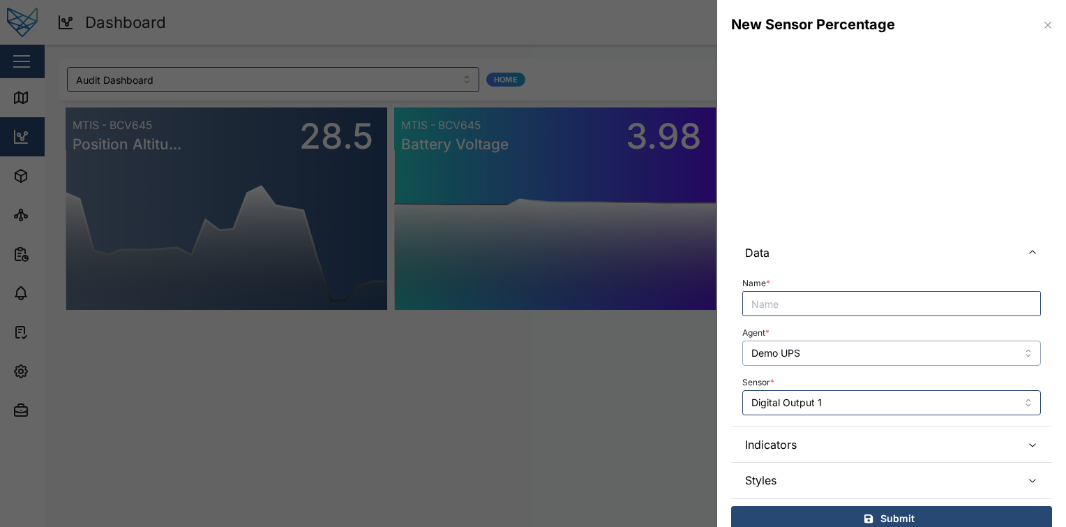
type input "Demo UPS"
click at [849, 401] on input "Digital Output 1" at bounding box center [891, 402] width 299 height 25
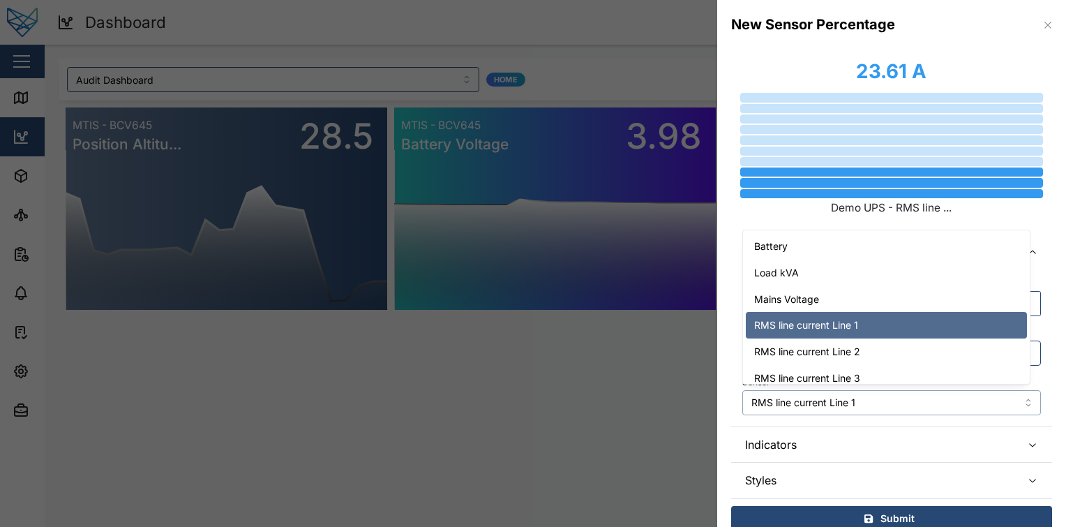
click at [870, 402] on input "RMS line current Line 1" at bounding box center [891, 402] width 299 height 25
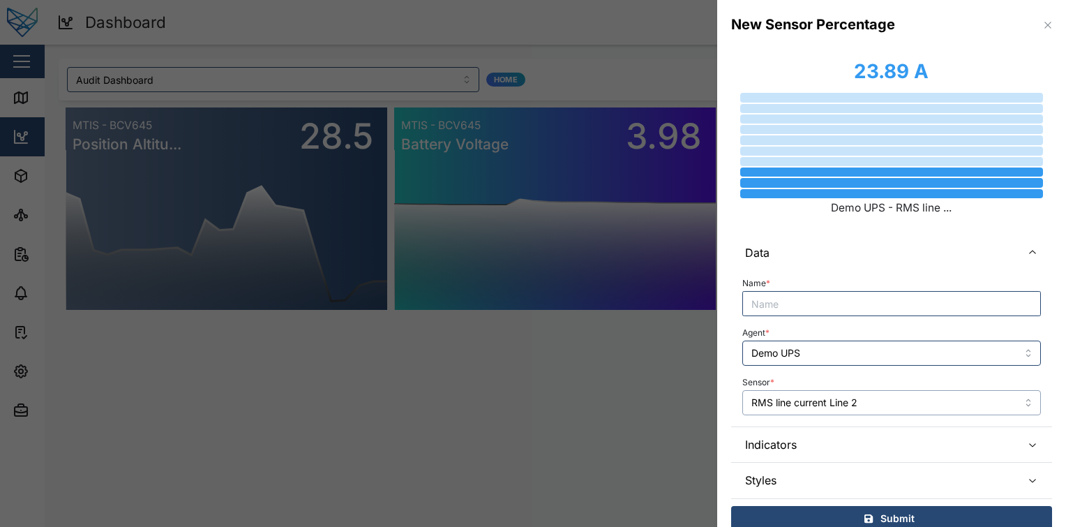
click at [889, 396] on input "RMS line current Line 2" at bounding box center [891, 402] width 299 height 25
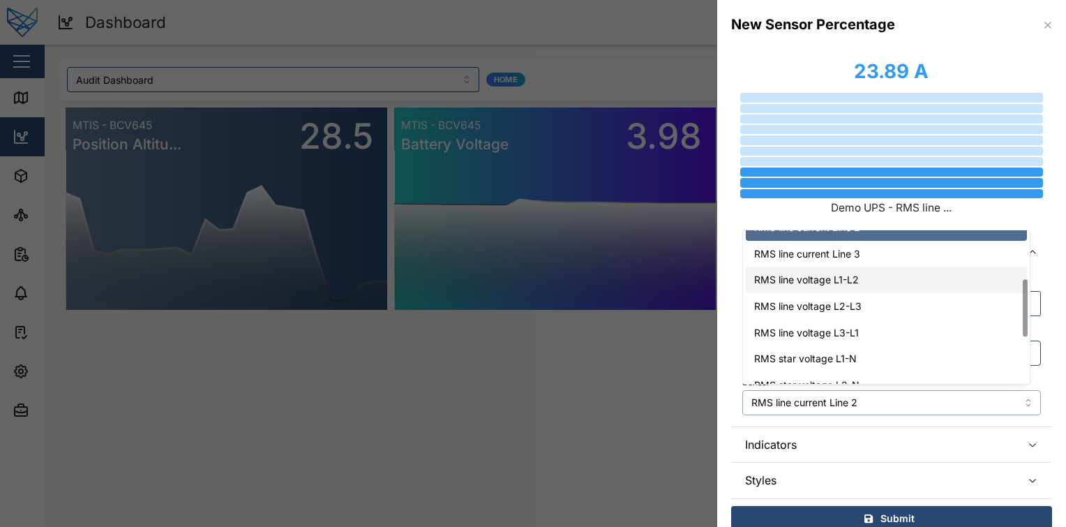
scroll to position [123, 0]
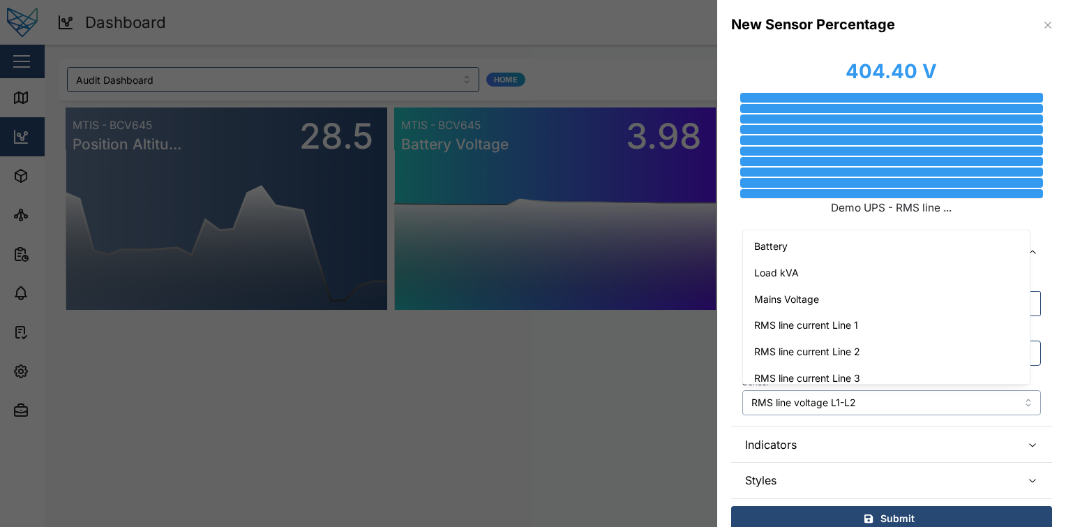
click at [870, 398] on input "RMS line voltage L1-L2" at bounding box center [891, 402] width 299 height 25
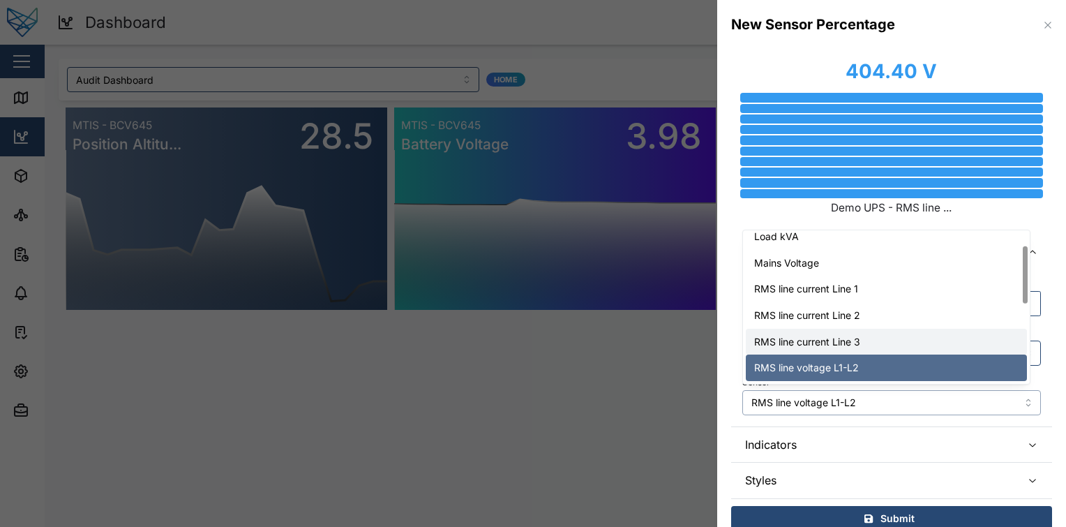
scroll to position [112, 0]
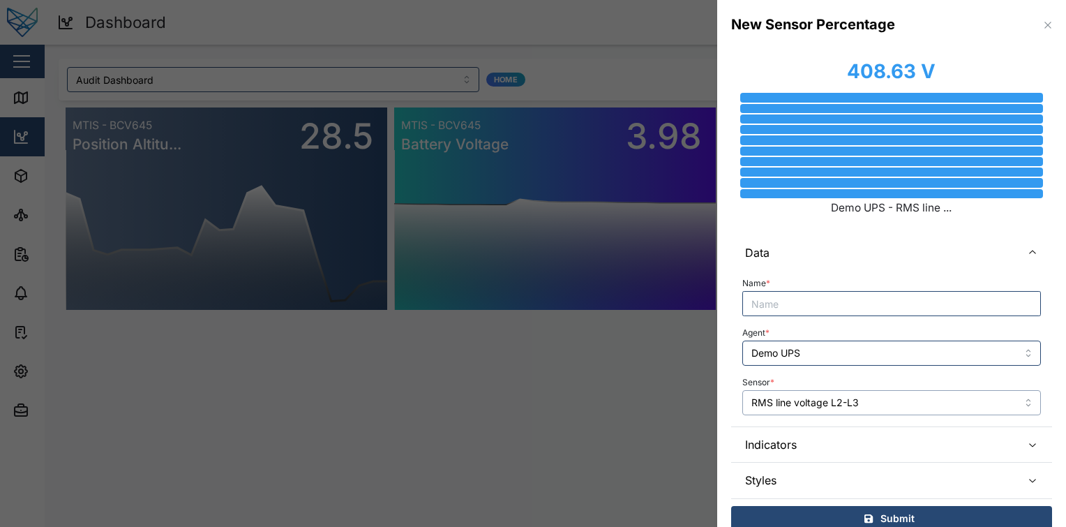
type input "RMS line voltage L2-L3"
click at [885, 435] on span "Indicators" at bounding box center [877, 444] width 265 height 35
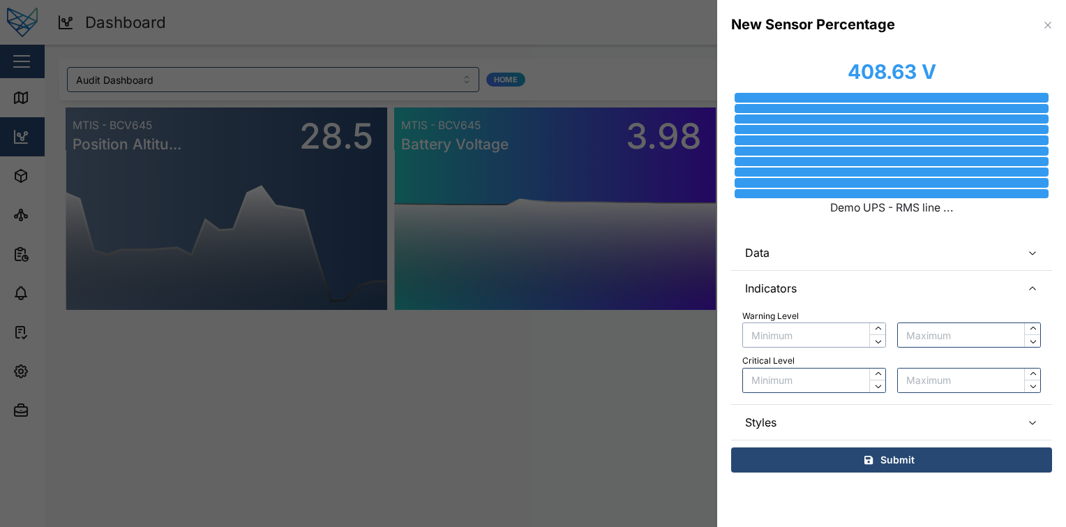
click at [838, 333] on input "text" at bounding box center [814, 334] width 144 height 25
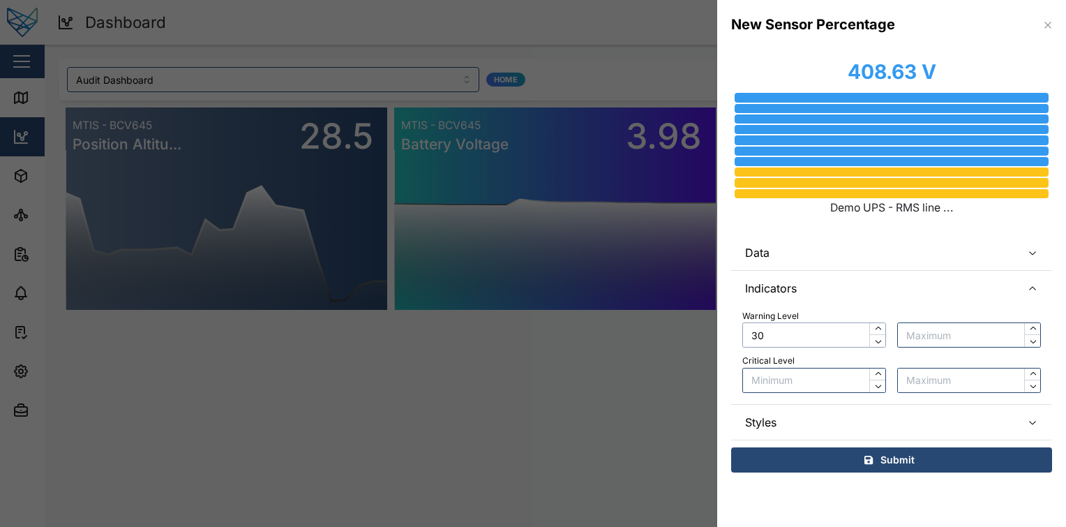
type input "3"
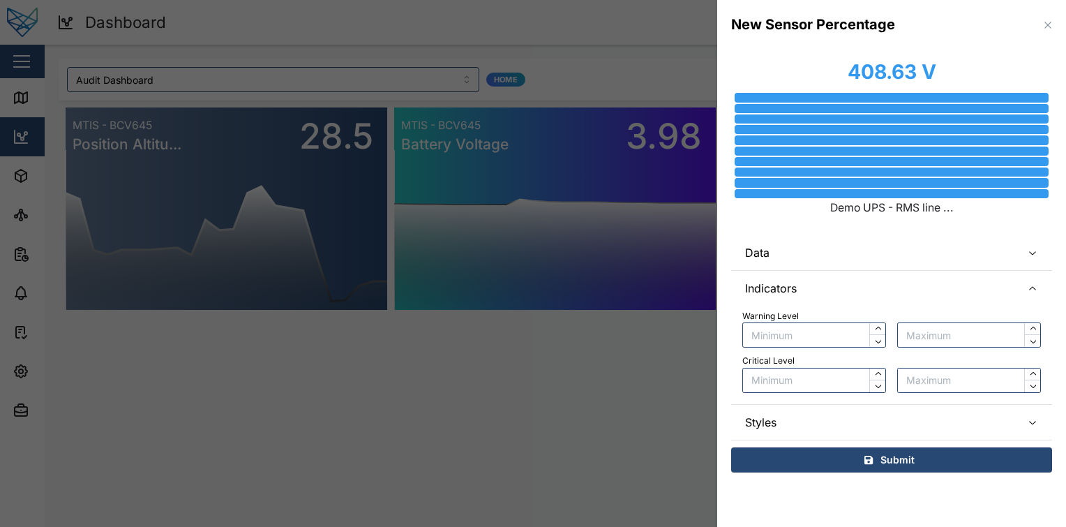
click at [892, 261] on span "Data" at bounding box center [877, 252] width 265 height 35
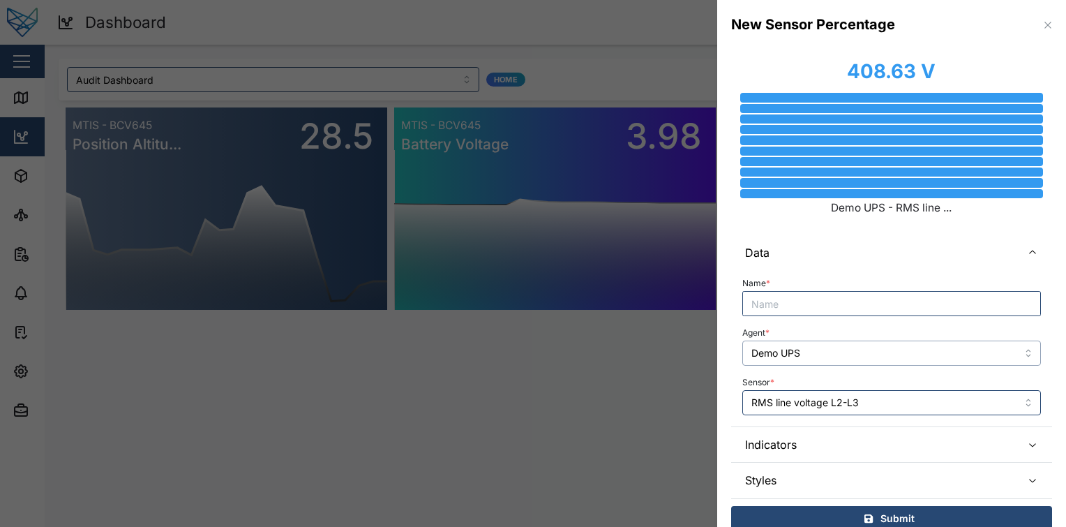
click at [909, 364] on input "Demo UPS" at bounding box center [891, 353] width 299 height 25
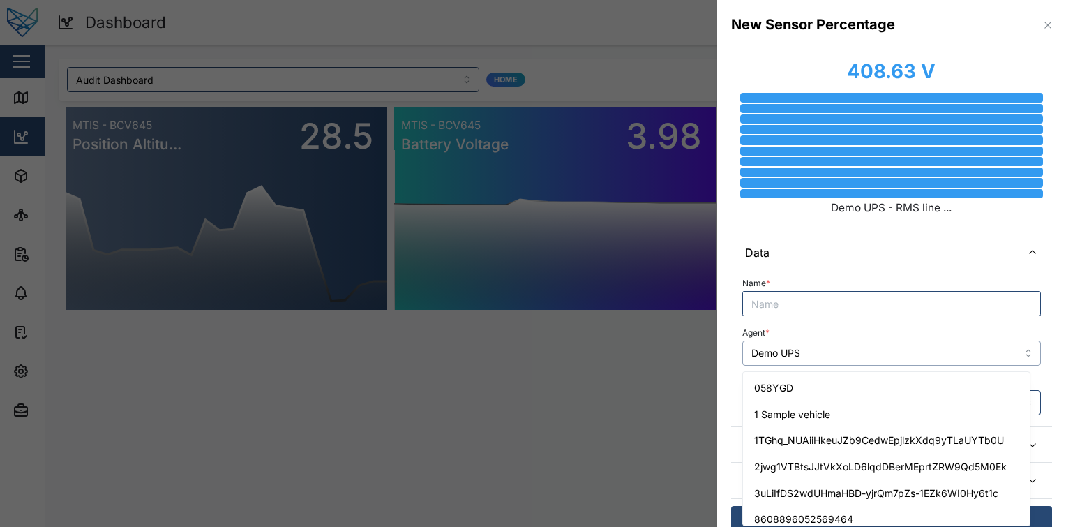
scroll to position [472, 0]
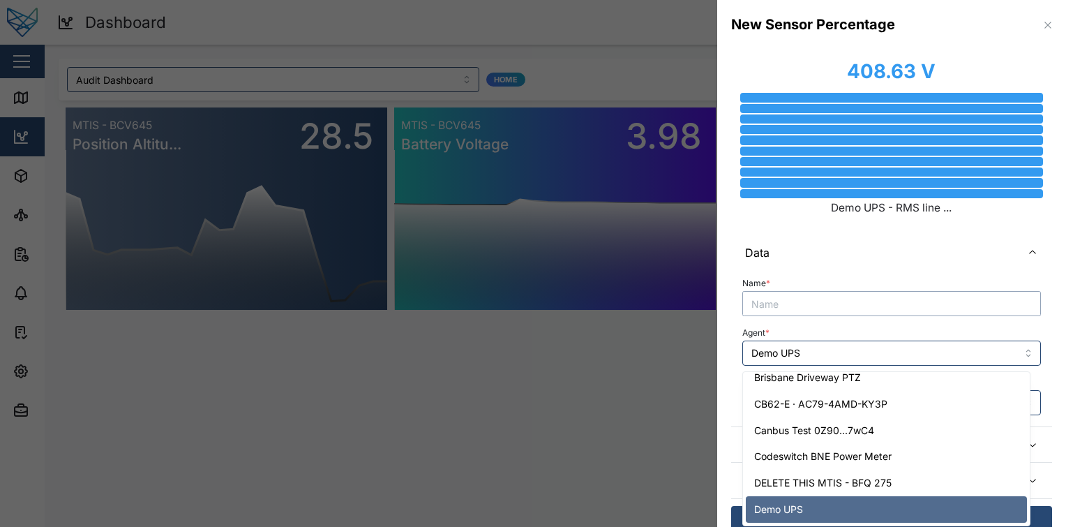
click at [930, 308] on input "Name *" at bounding box center [891, 303] width 299 height 25
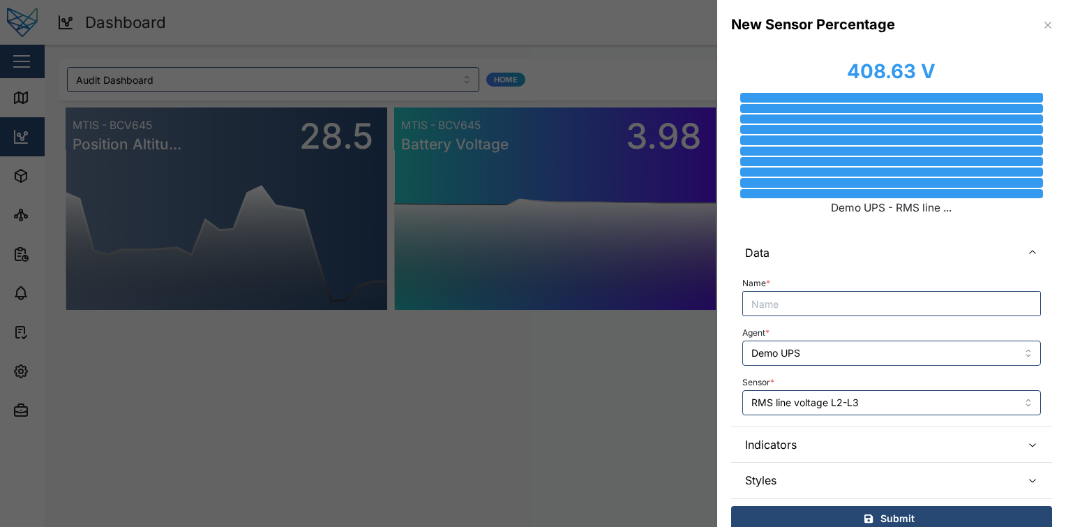
click at [904, 327] on div "Agent * Demo UPS" at bounding box center [891, 344] width 299 height 43
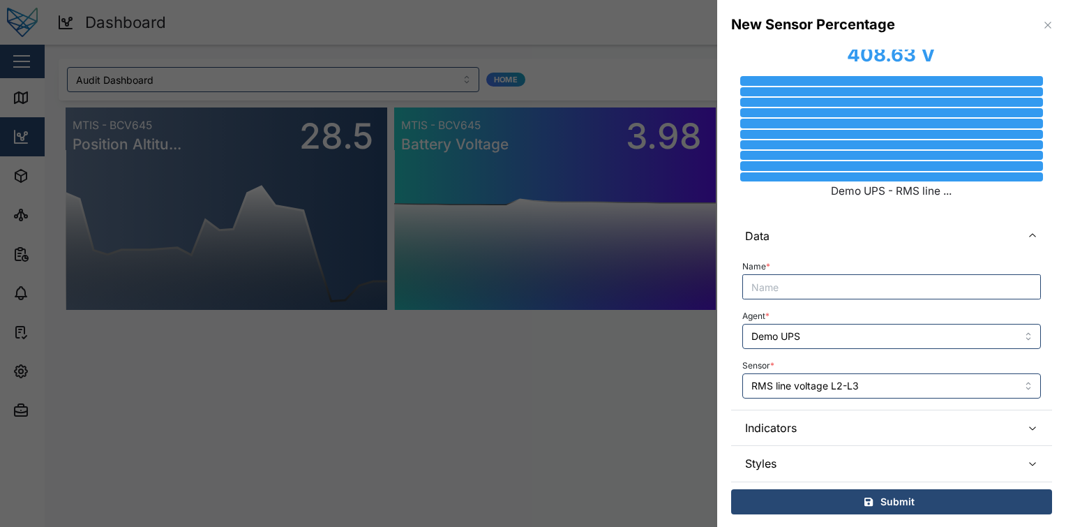
click at [878, 424] on span "Indicators" at bounding box center [877, 427] width 265 height 35
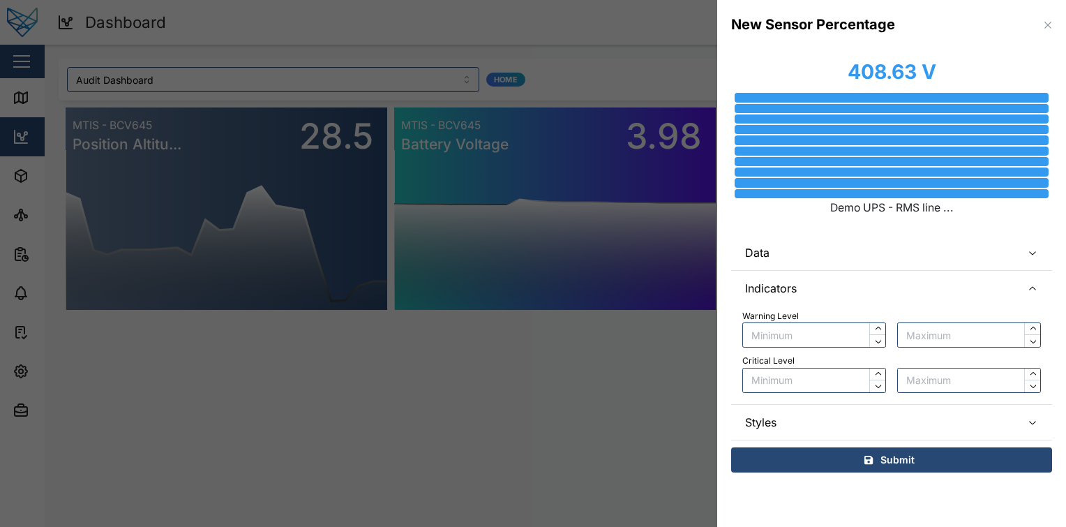
scroll to position [0, 0]
click at [906, 240] on span "Data" at bounding box center [877, 252] width 265 height 35
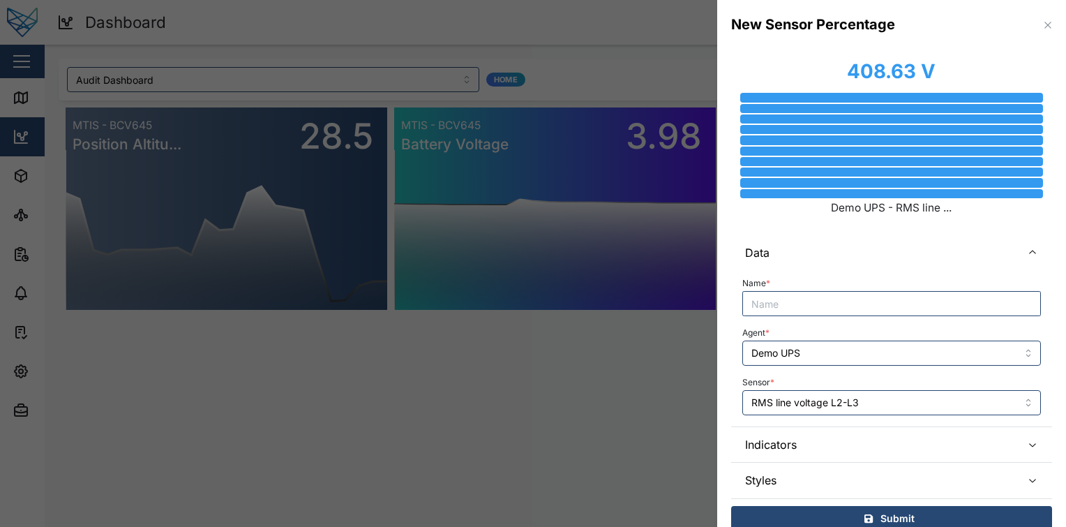
scroll to position [17, 0]
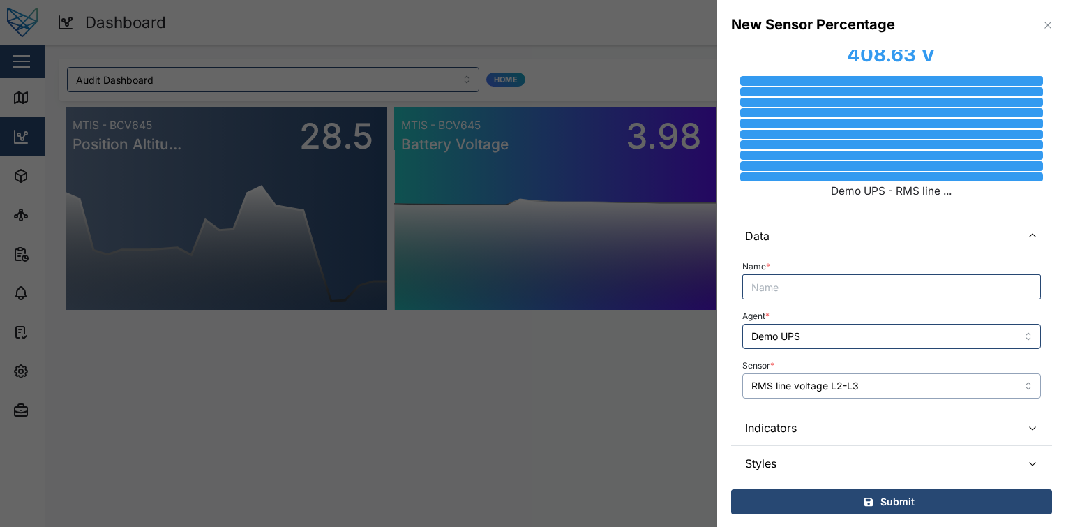
click at [876, 385] on input "RMS line voltage L2-L3" at bounding box center [891, 385] width 299 height 25
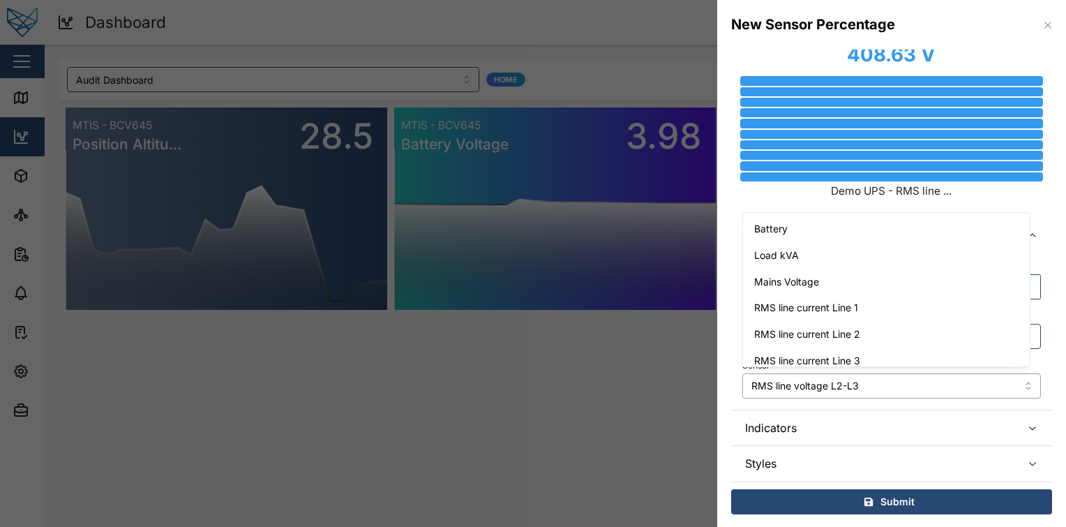
scroll to position [63, 0]
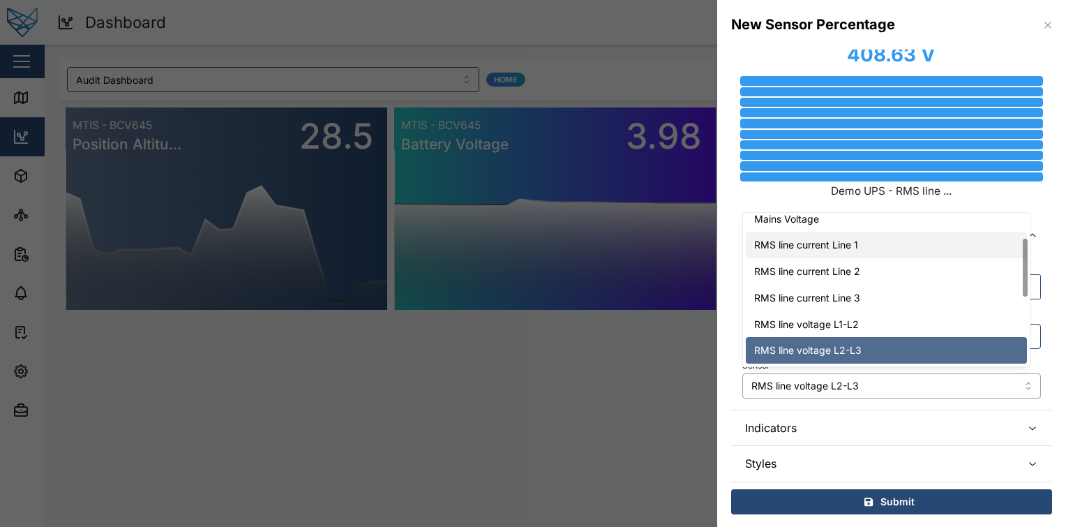
type input "RMS line current Line 1"
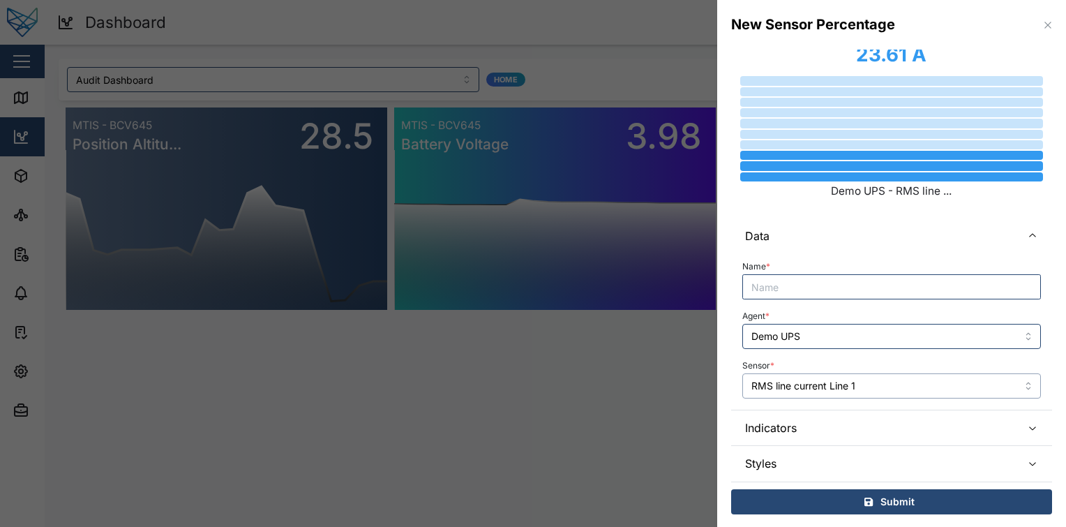
scroll to position [0, 0]
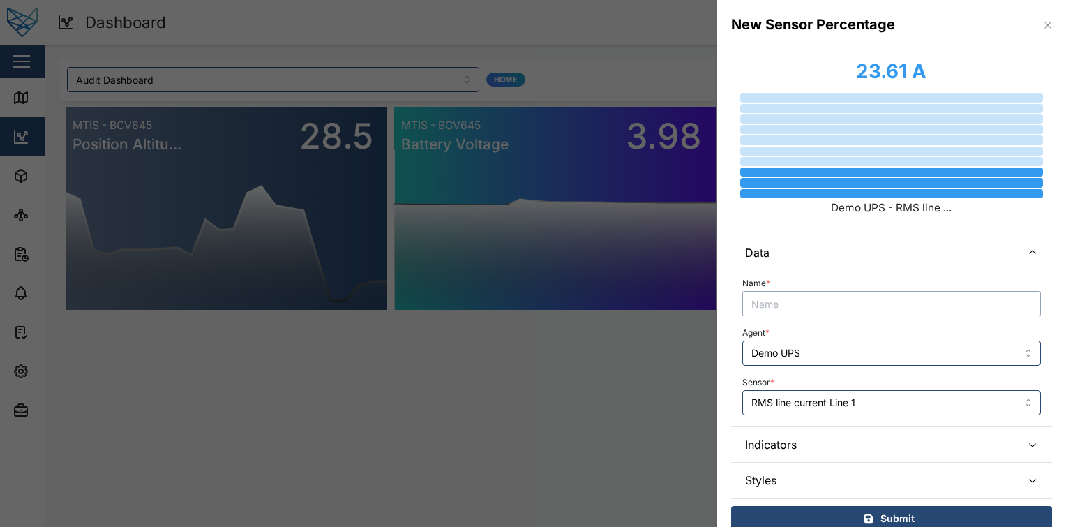
click at [874, 300] on input "Name *" at bounding box center [891, 303] width 299 height 25
click at [876, 338] on div "Agent * Demo UPS" at bounding box center [891, 344] width 299 height 43
click at [862, 350] on input "Demo UPS" at bounding box center [891, 353] width 299 height 25
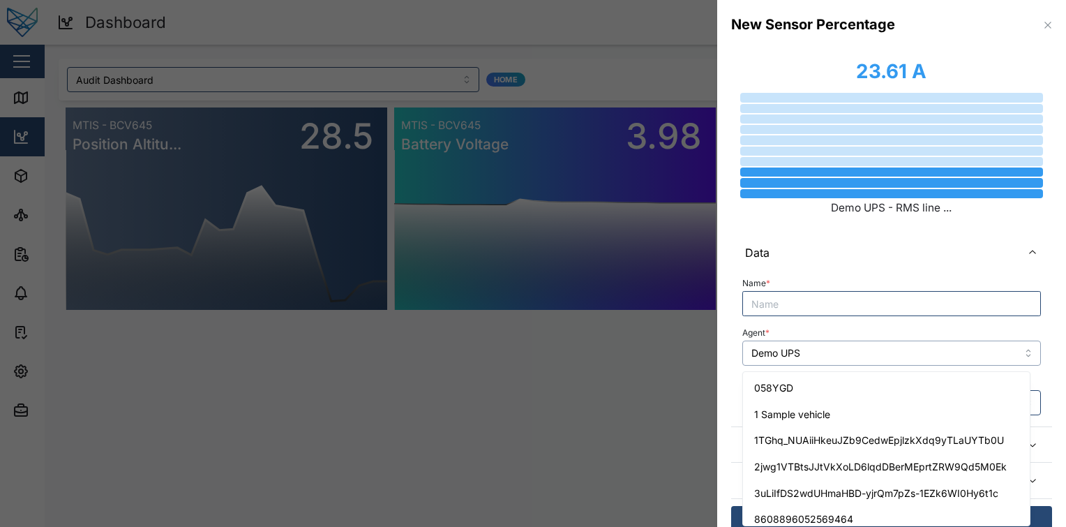
scroll to position [472, 0]
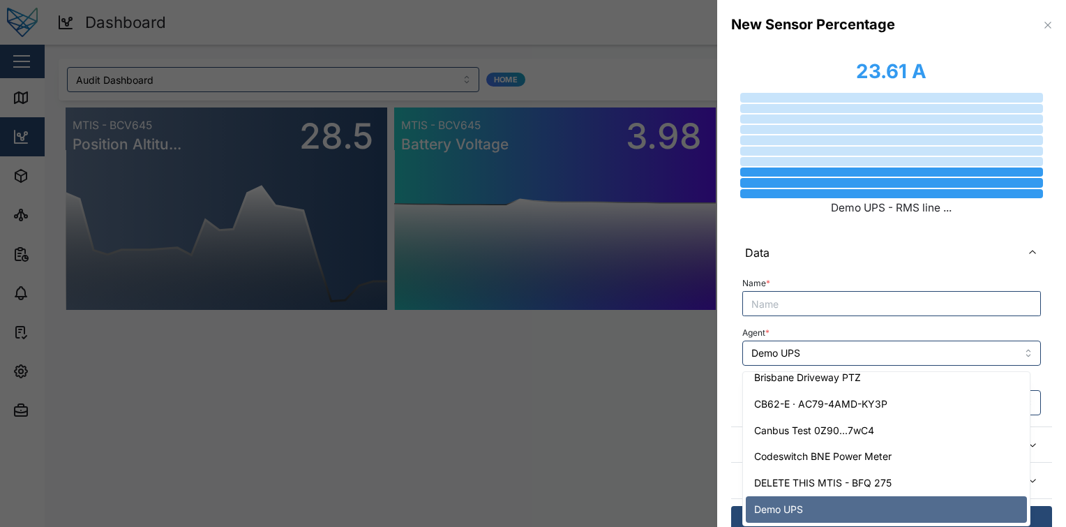
click at [883, 333] on div "Agent * Demo UPS" at bounding box center [891, 344] width 299 height 43
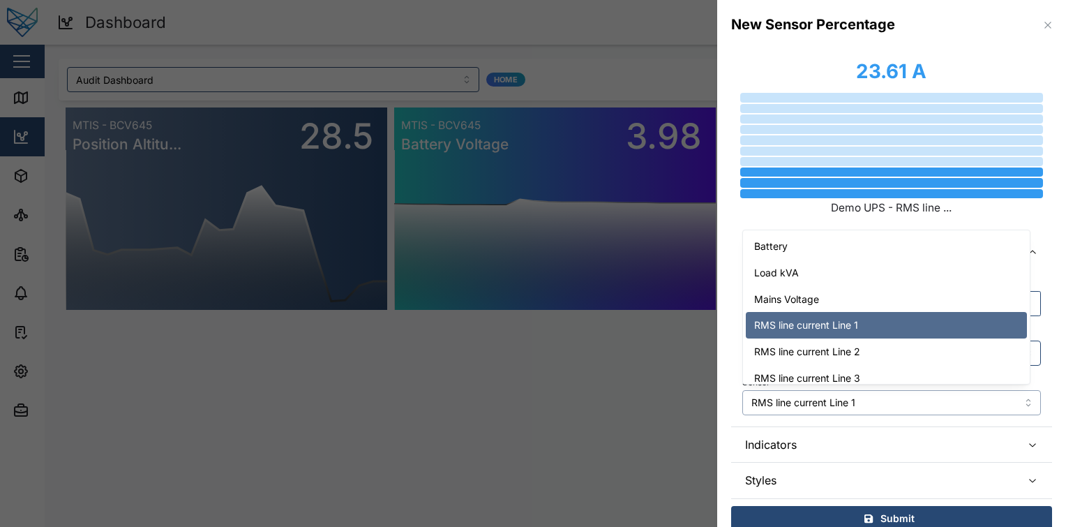
click at [860, 400] on input "RMS line current Line 1" at bounding box center [891, 402] width 299 height 25
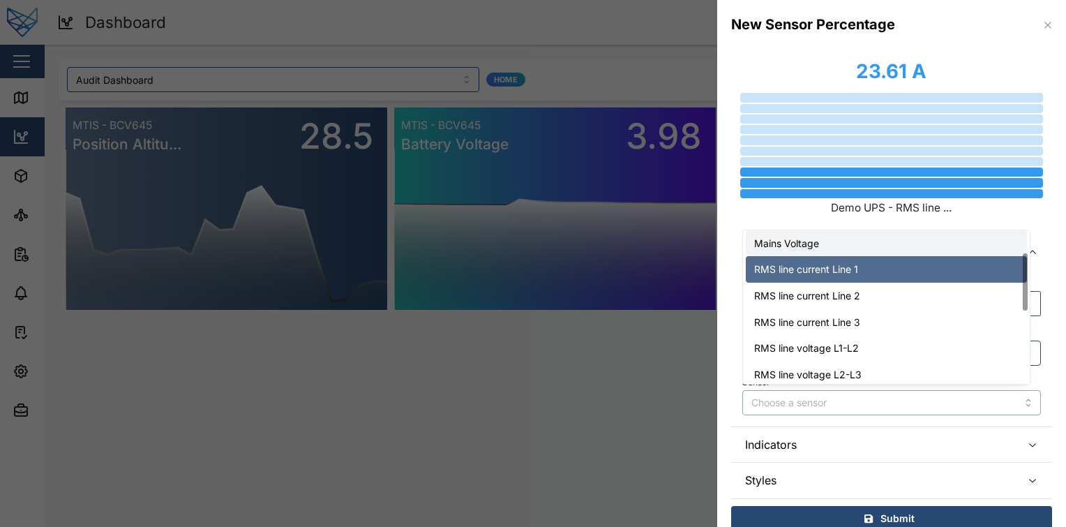
scroll to position [0, 0]
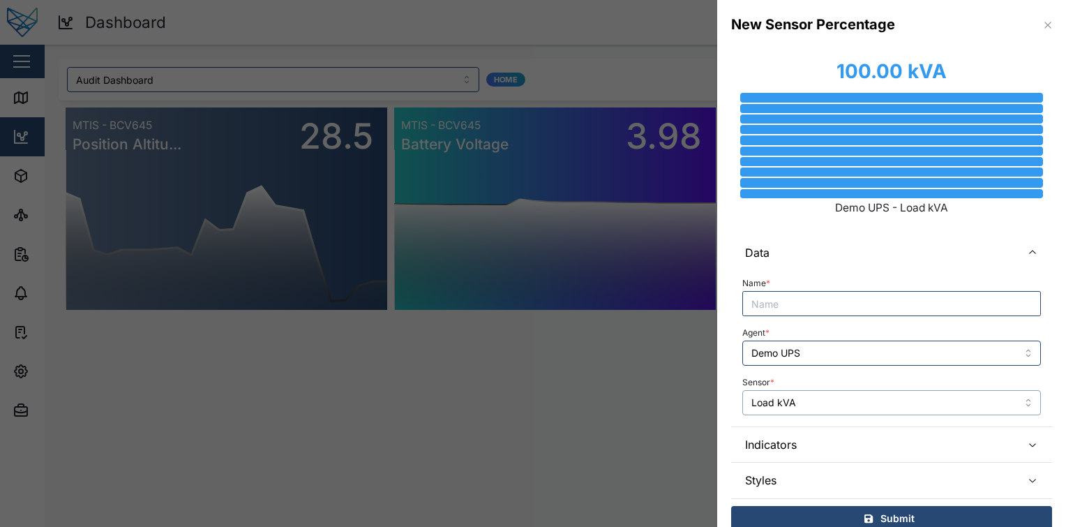
type input "Load kVA"
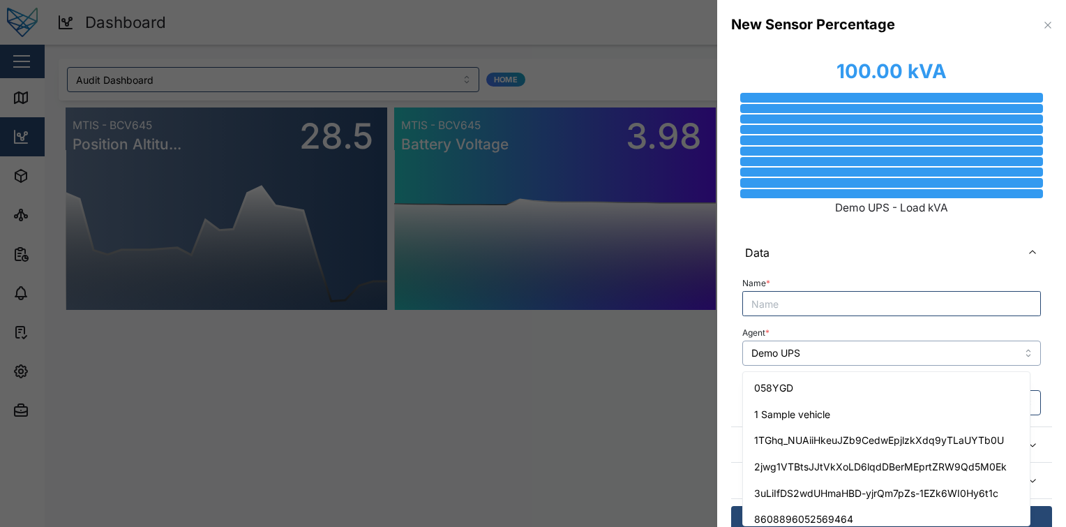
click at [890, 350] on input "Demo UPS" at bounding box center [891, 353] width 299 height 25
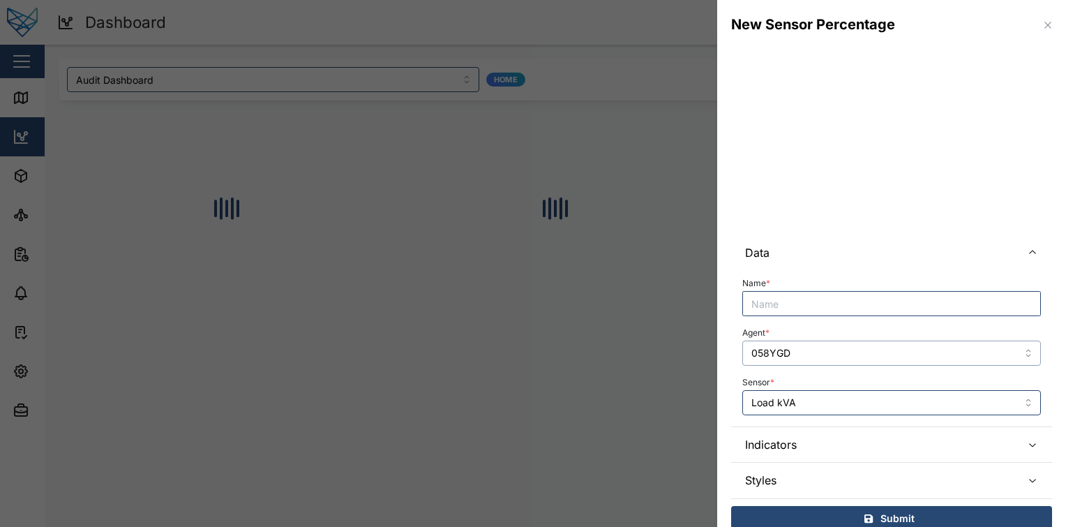
type input "058YGD"
click at [857, 404] on input "Load kVA" at bounding box center [891, 402] width 299 height 25
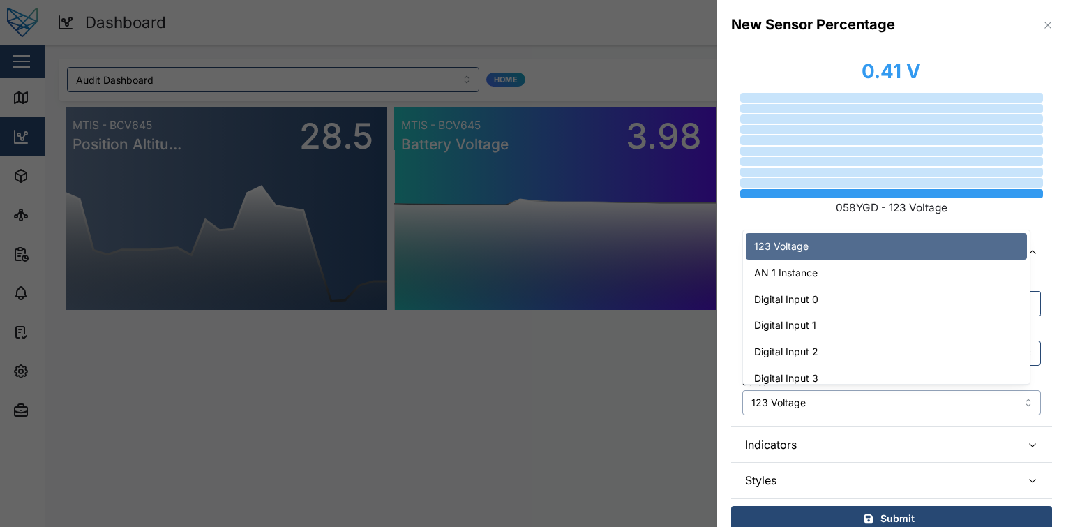
click at [844, 405] on input "123 Voltage" at bounding box center [891, 402] width 299 height 25
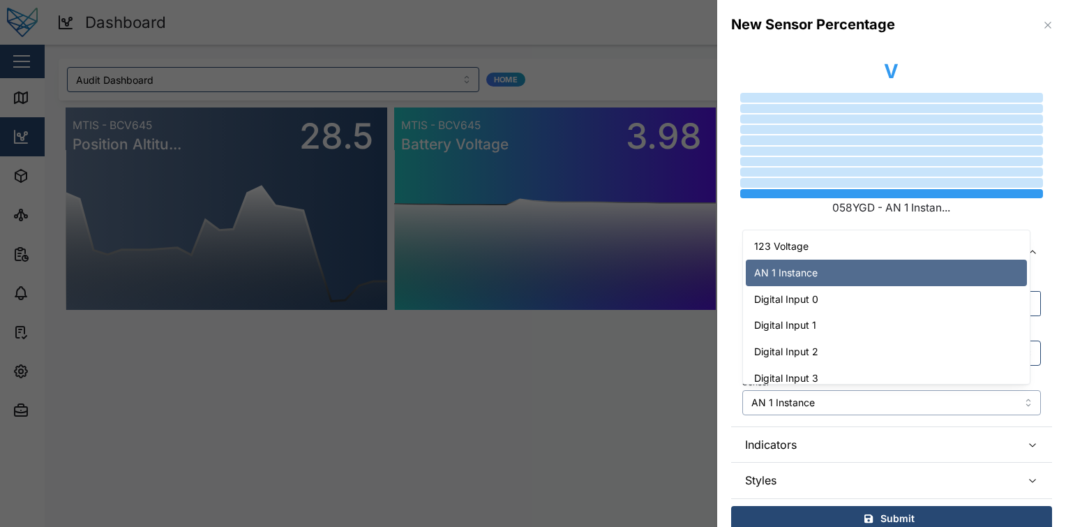
click at [847, 408] on input "AN 1 Instance" at bounding box center [891, 402] width 299 height 25
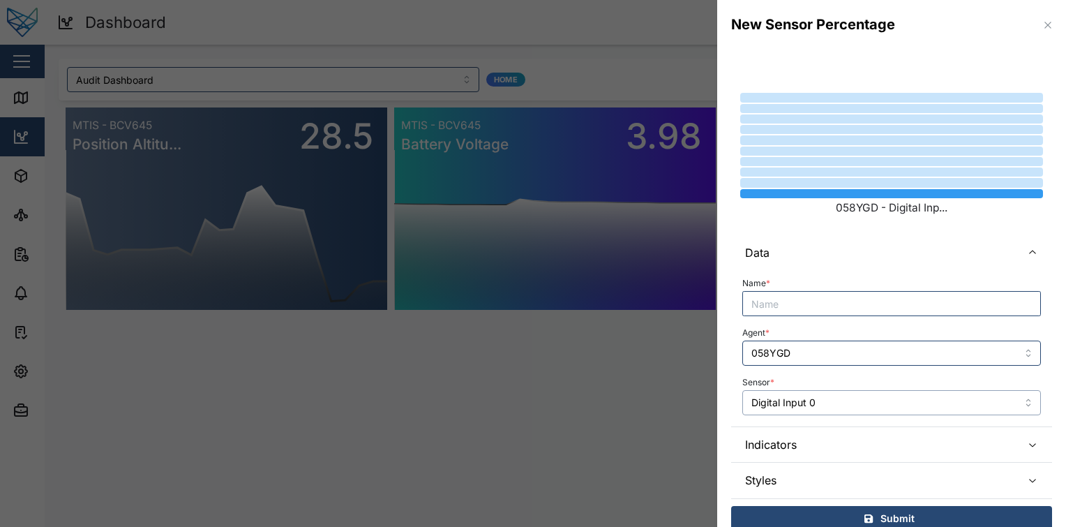
click at [857, 406] on input "Digital Input 0" at bounding box center [891, 402] width 299 height 25
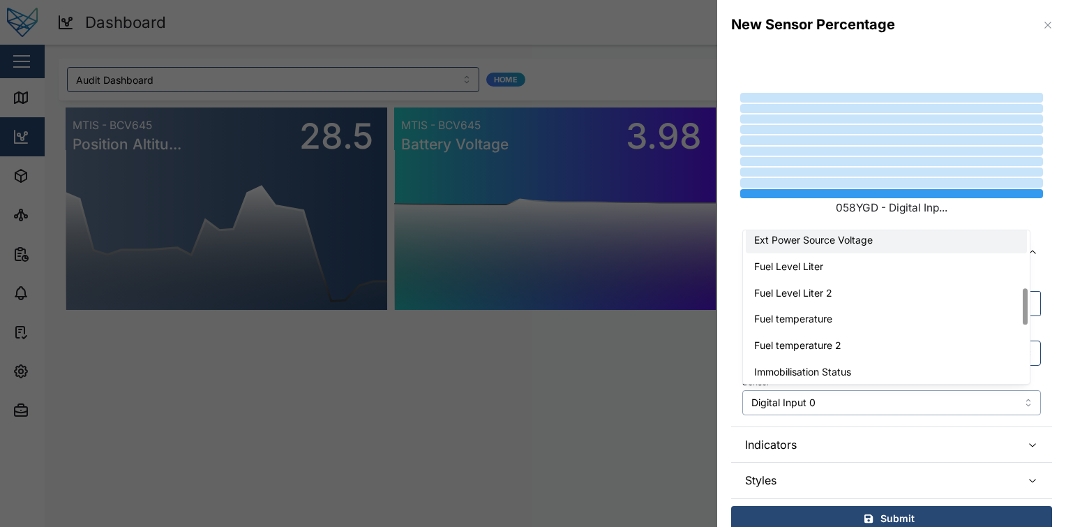
scroll to position [243, 0]
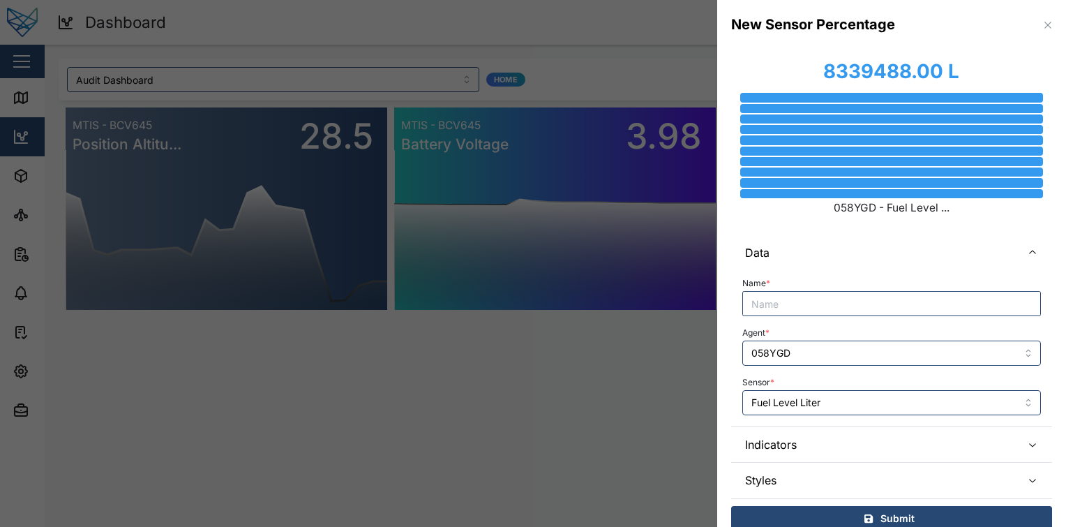
click at [851, 388] on div "Sensor * Fuel Level Liter" at bounding box center [891, 394] width 299 height 43
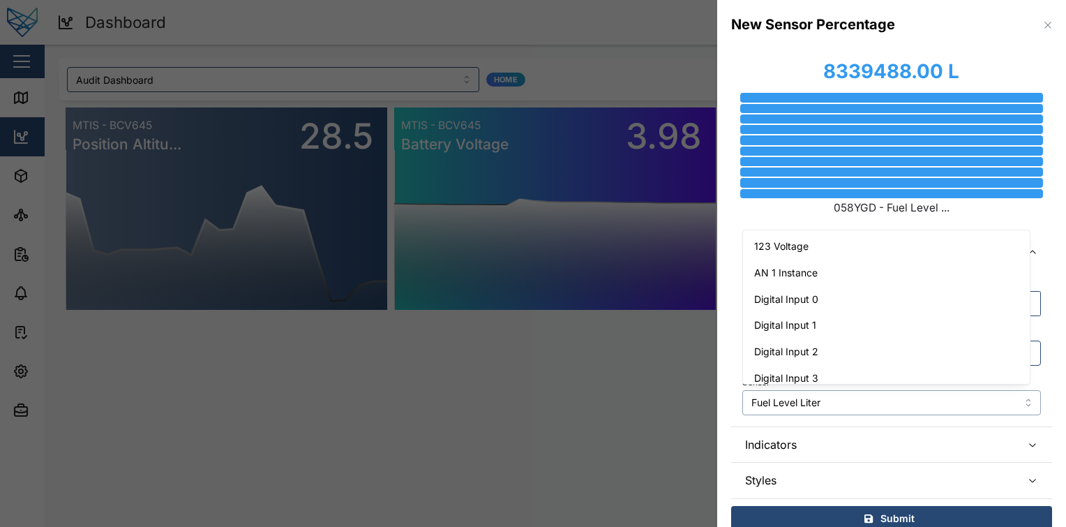
click at [843, 401] on input "Fuel Level Liter" at bounding box center [891, 402] width 299 height 25
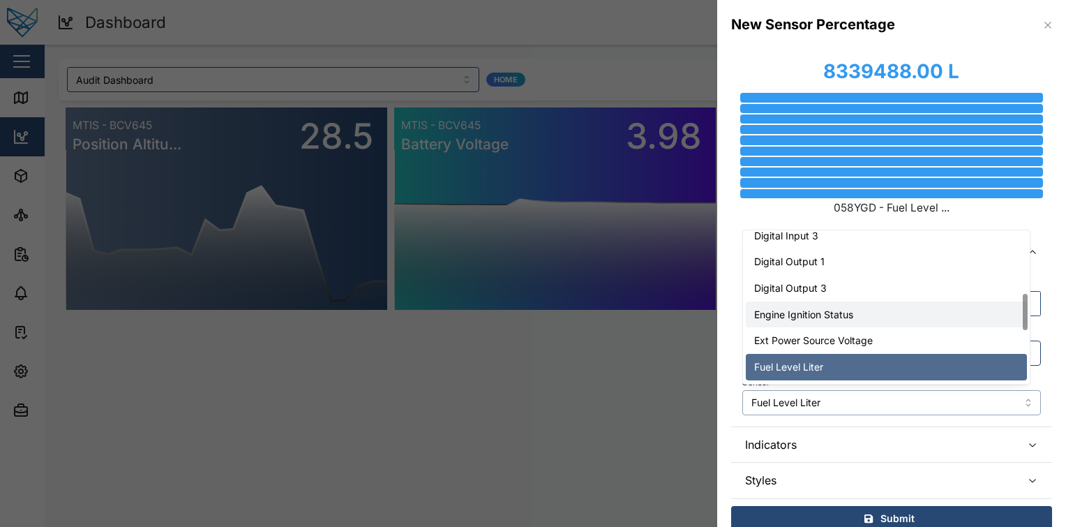
scroll to position [260, 0]
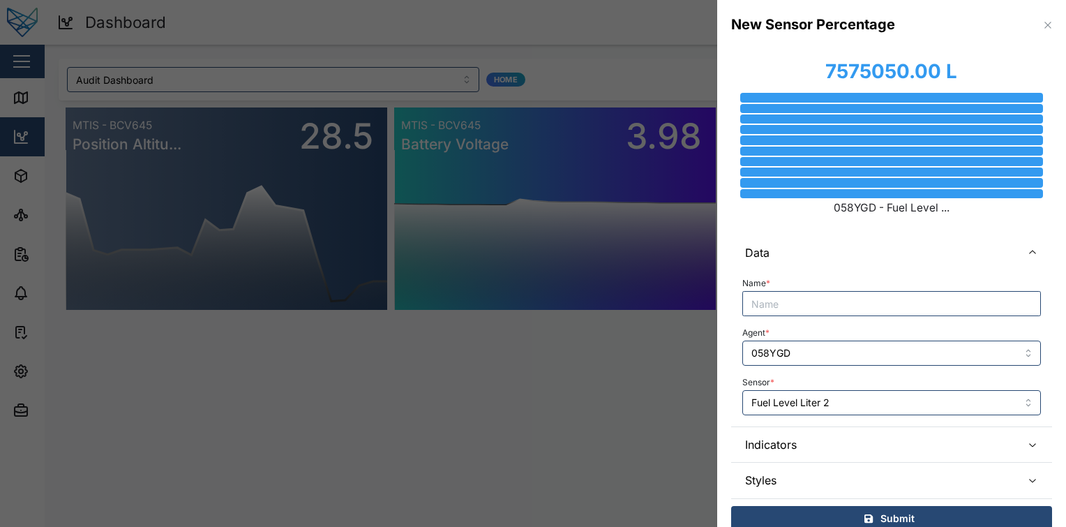
click at [879, 415] on div "Name * Agent * 058YGD Sensor * Fuel Level Liter 2" at bounding box center [891, 348] width 321 height 156
click at [888, 408] on input "Fuel Level Liter 2" at bounding box center [891, 402] width 299 height 25
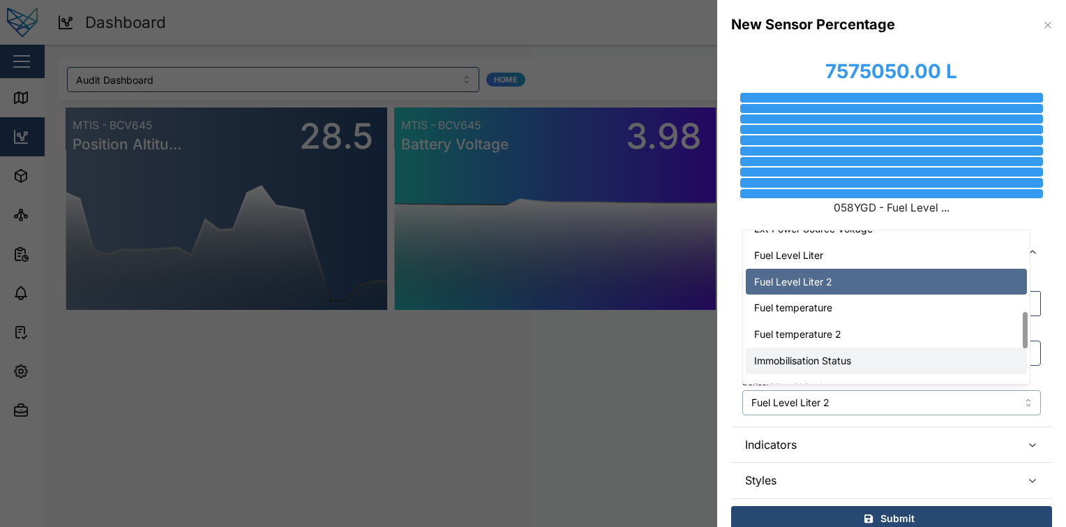
scroll to position [338, 0]
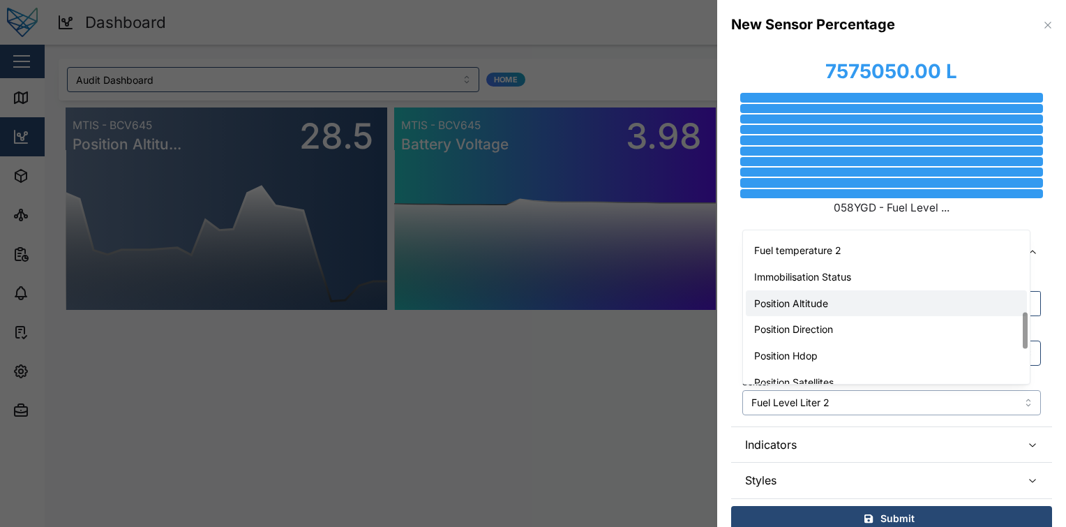
type input "Position Altitude"
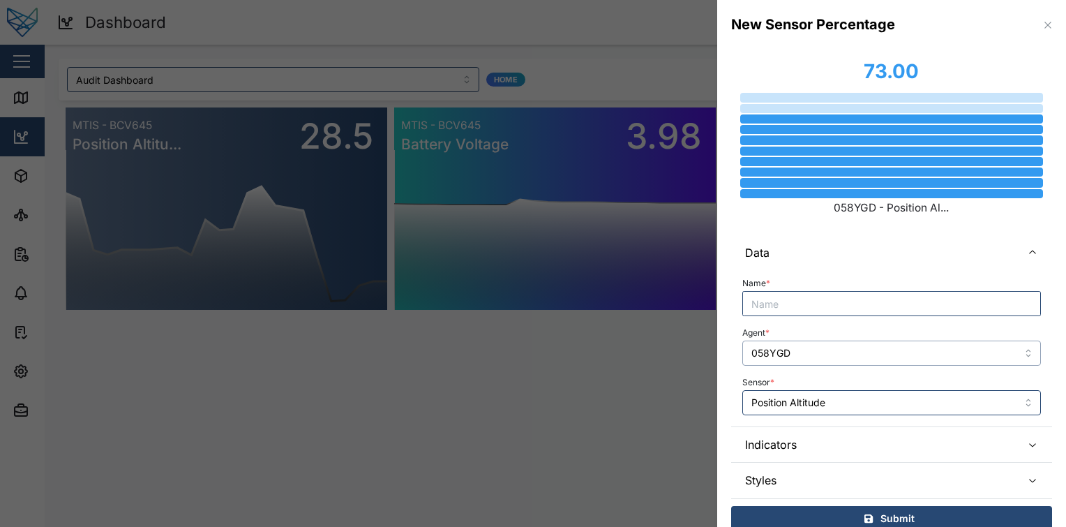
click at [858, 353] on input "058YGD" at bounding box center [891, 353] width 299 height 25
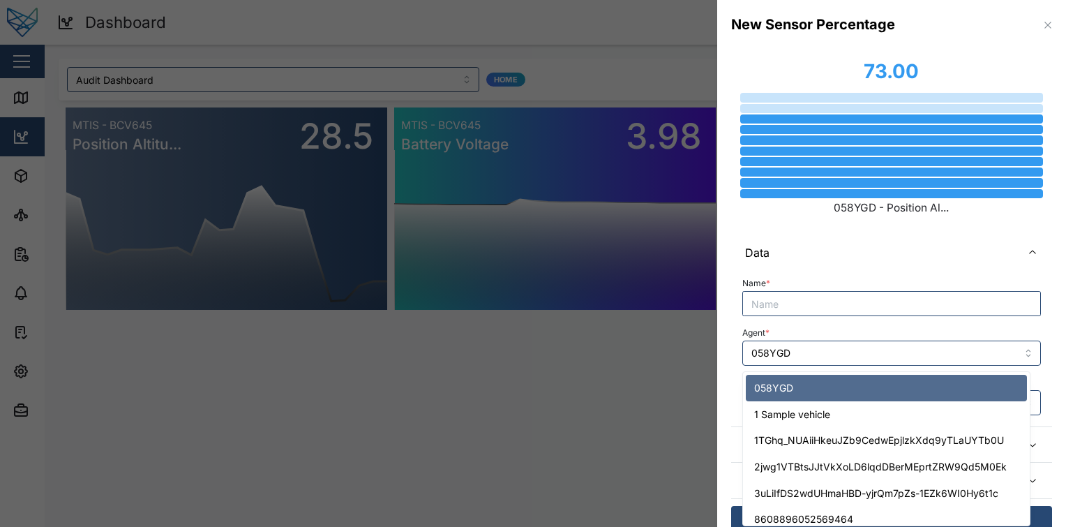
click at [872, 325] on div "Agent * 058YGD" at bounding box center [891, 344] width 299 height 43
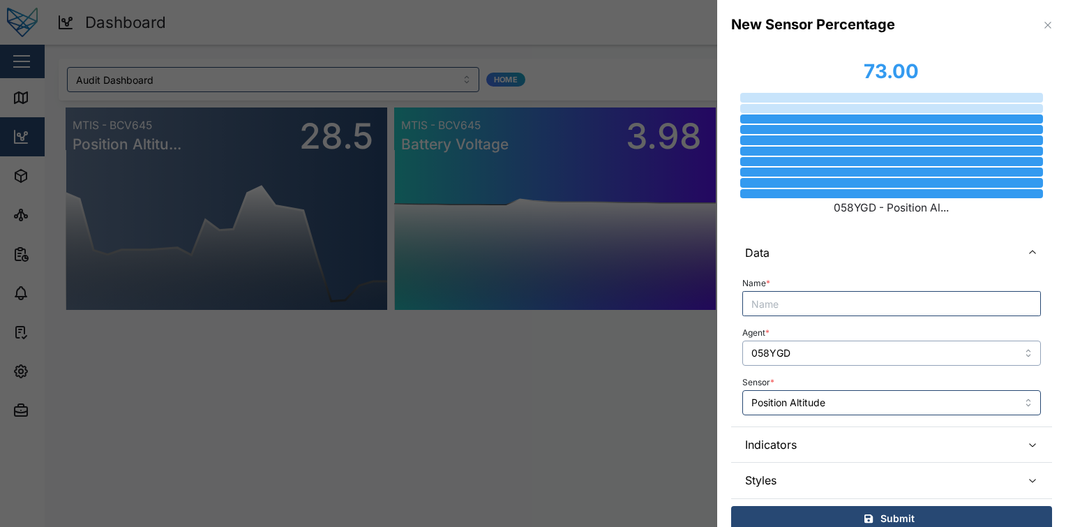
click at [899, 341] on input "058YGD" at bounding box center [891, 353] width 299 height 25
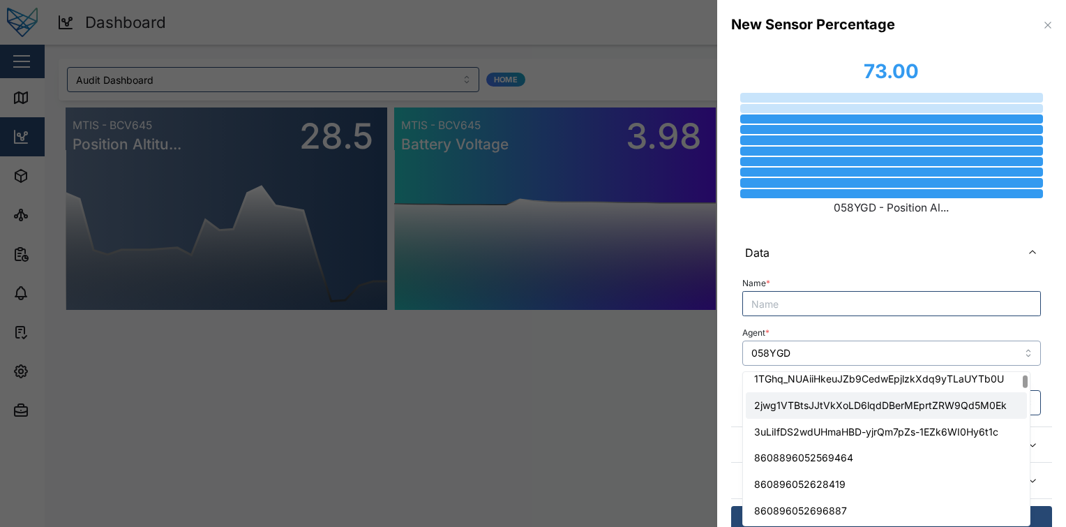
scroll to position [147, 0]
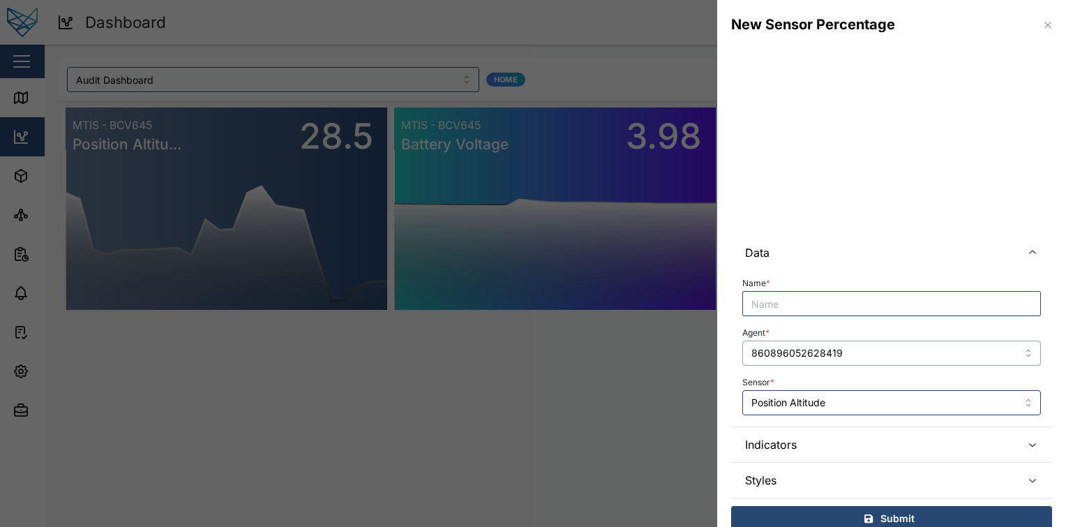
click at [858, 361] on input "860896052628419" at bounding box center [891, 353] width 299 height 25
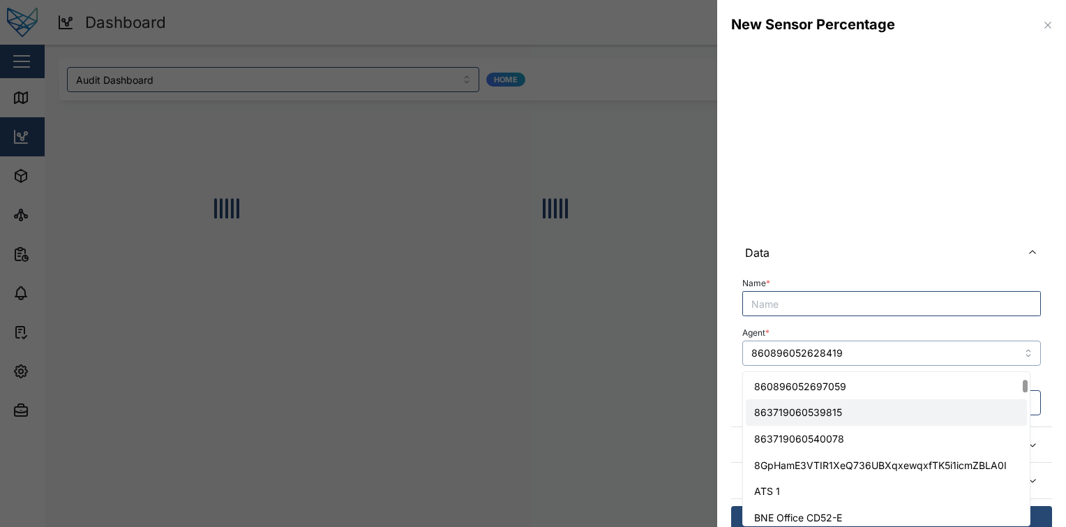
scroll to position [212, 0]
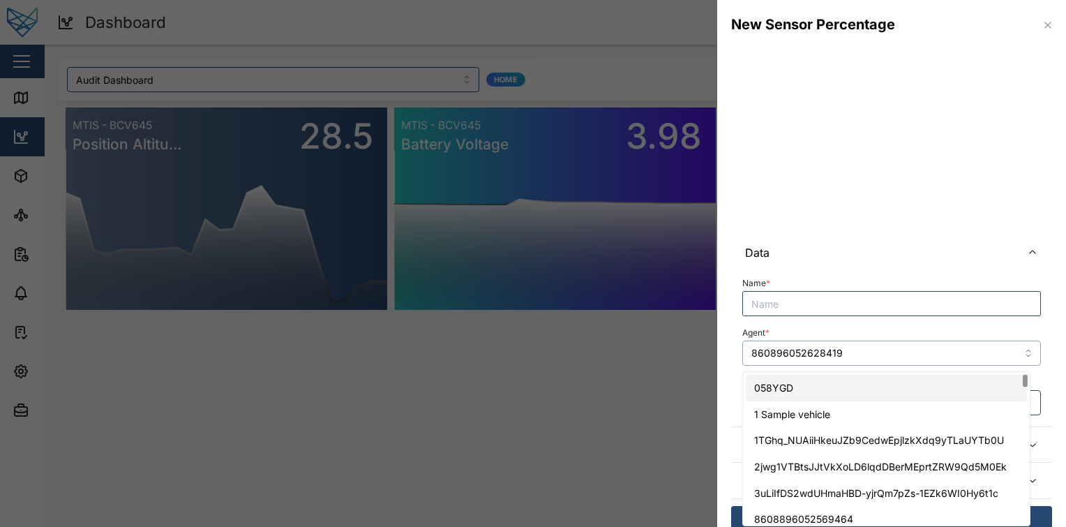
click at [872, 350] on input "860896052628419" at bounding box center [891, 353] width 299 height 25
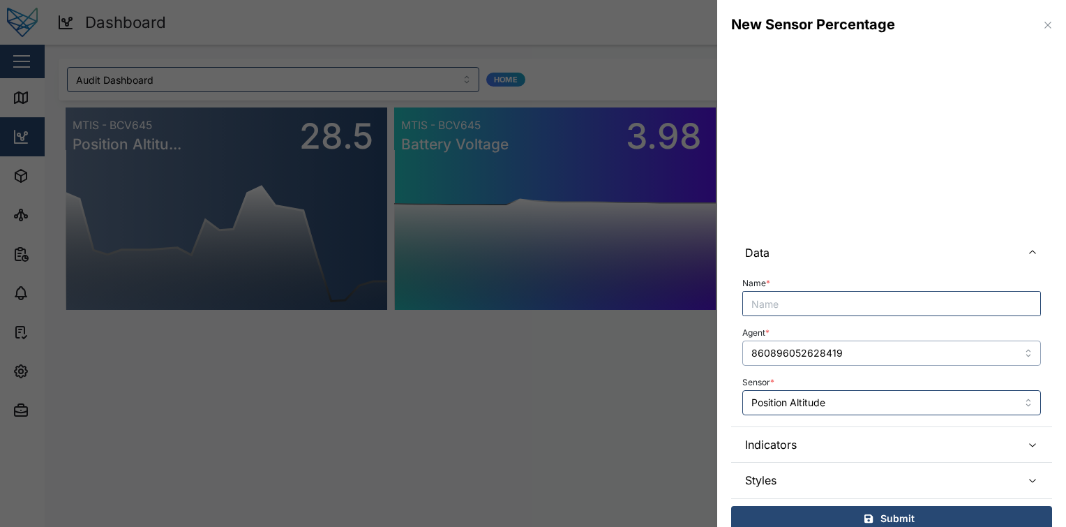
click at [863, 357] on input "860896052628419" at bounding box center [891, 353] width 299 height 25
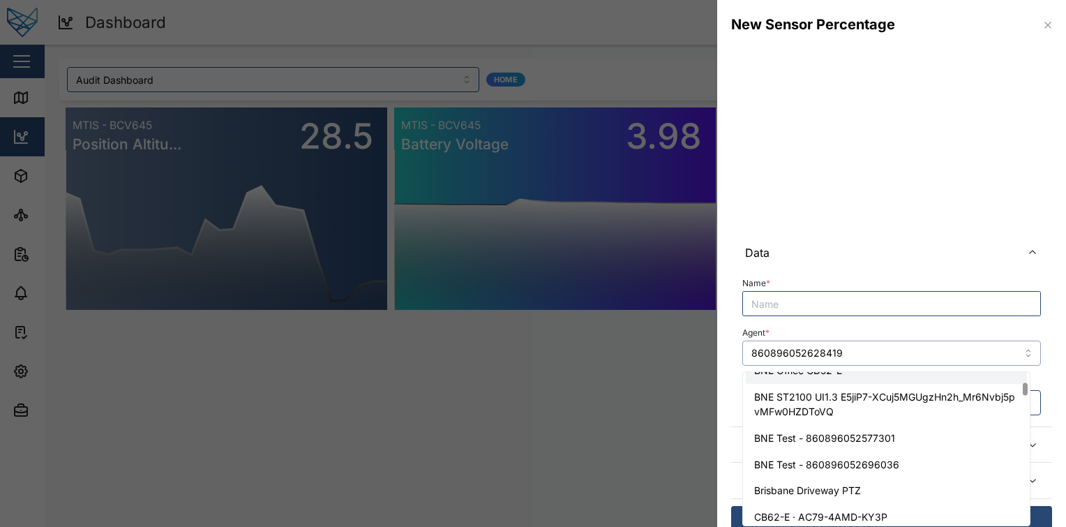
scroll to position [280, 0]
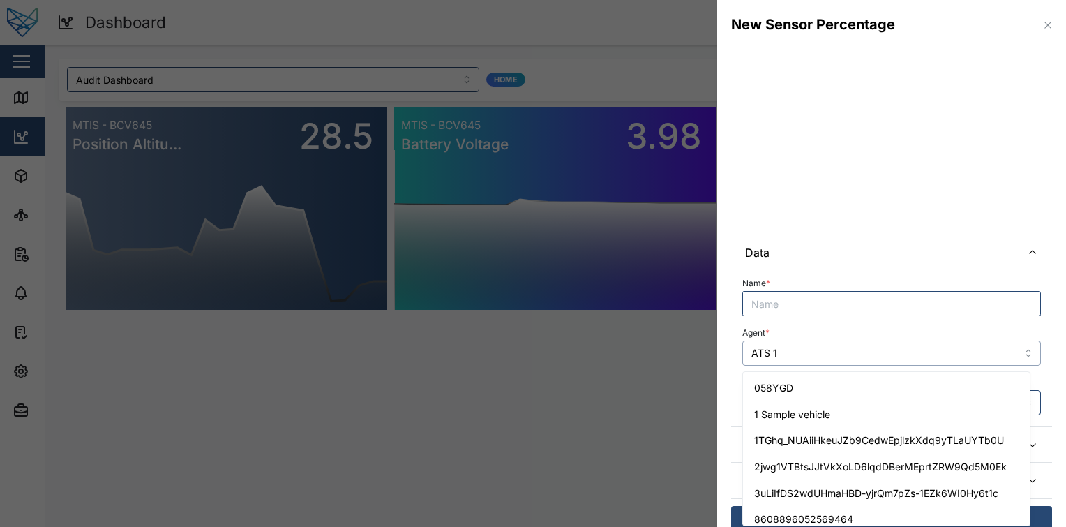
click at [857, 348] on input "ATS 1" at bounding box center [891, 353] width 299 height 25
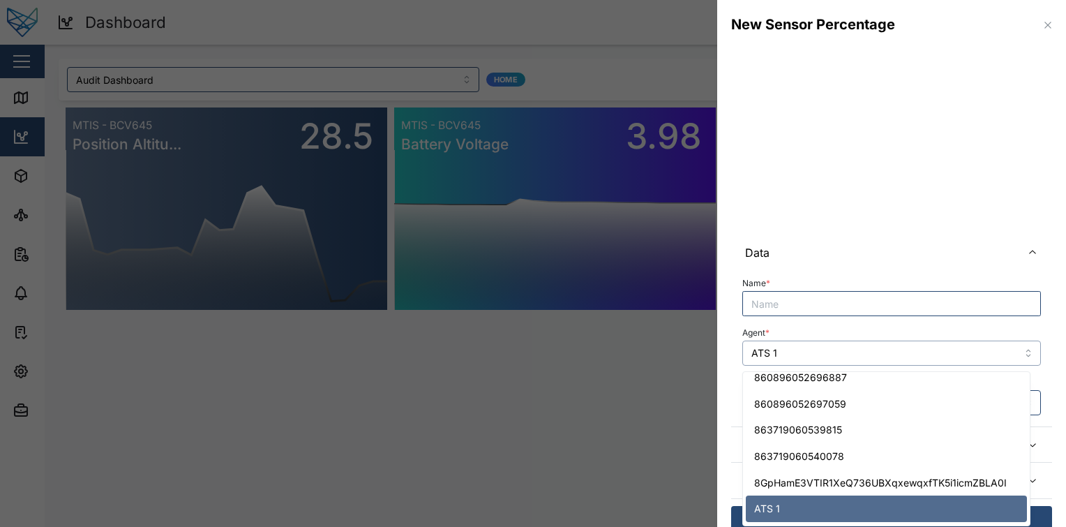
drag, startPoint x: 857, startPoint y: 348, endPoint x: 858, endPoint y: 218, distance: 129.8
click at [858, 218] on div "Data Name * Agent * ATS 1 Sensor * Position Altitude Indicators Warning Level C…" at bounding box center [891, 297] width 349 height 495
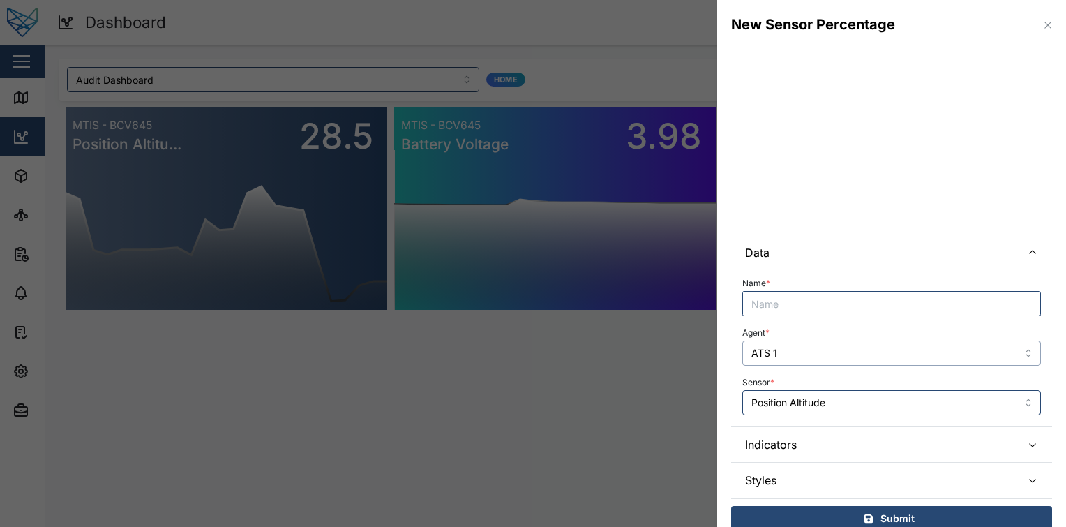
scroll to position [3, 0]
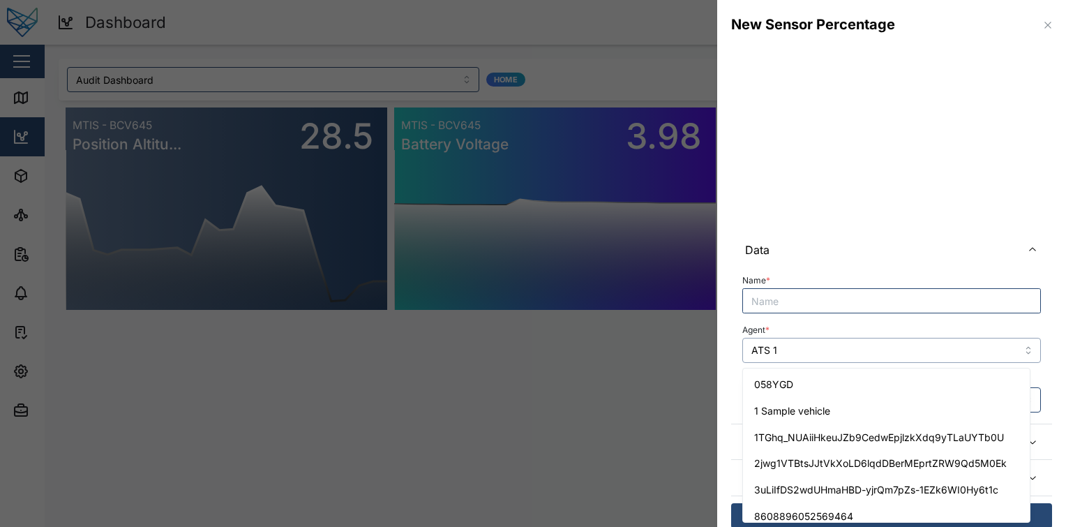
click at [863, 352] on input "ATS 1" at bounding box center [891, 350] width 299 height 25
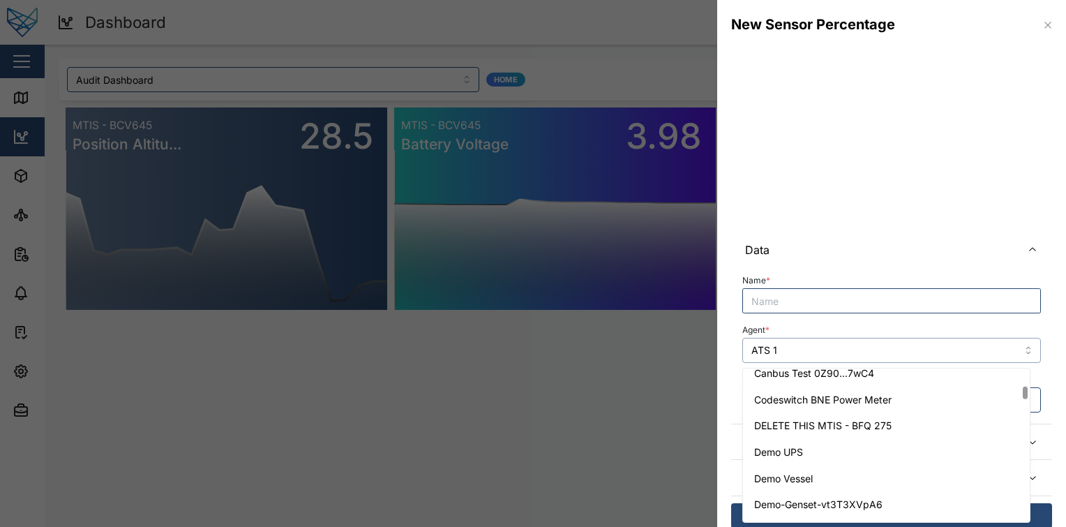
scroll to position [527, 0]
type input "Demo Vessel"
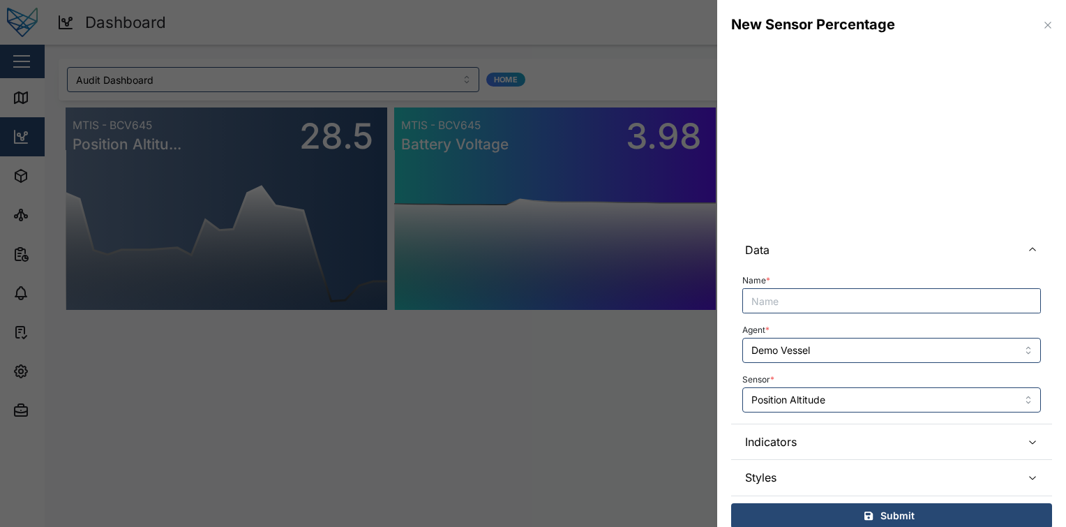
click at [822, 414] on div "Name * Agent * Demo Vessel Sensor * Position Altitude" at bounding box center [891, 345] width 321 height 156
click at [842, 405] on input "Position Altitude" at bounding box center [891, 399] width 299 height 25
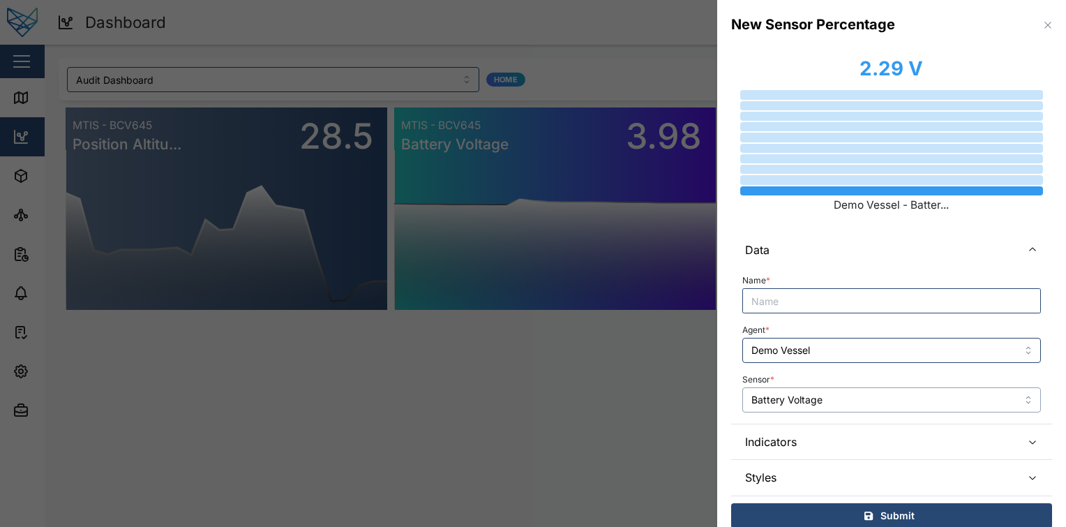
type input "Battery Voltage"
click at [888, 218] on div "2.29 V Demo Vessel - Batter..." at bounding box center [892, 134] width 311 height 174
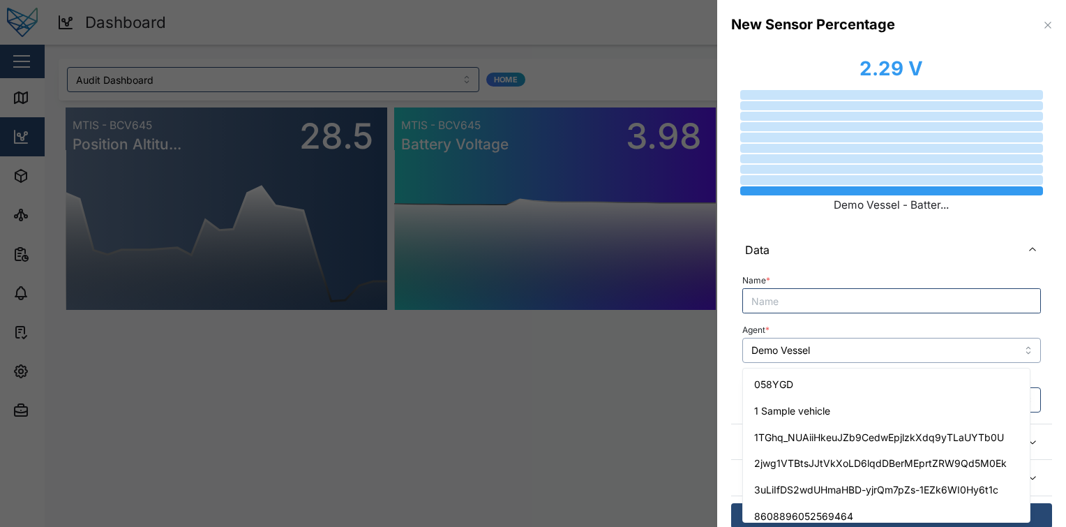
click at [852, 357] on input "Demo Vessel" at bounding box center [891, 350] width 299 height 25
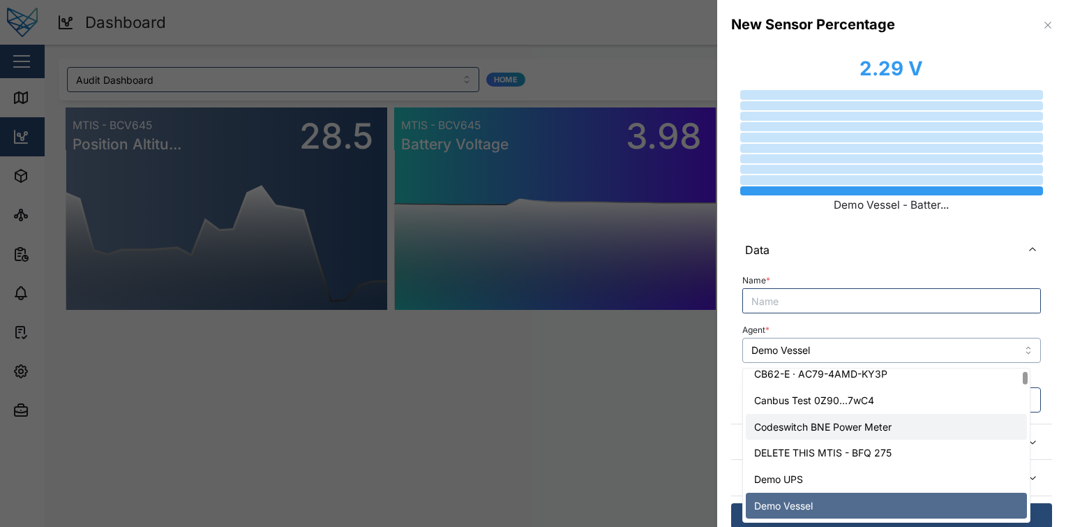
scroll to position [0, 0]
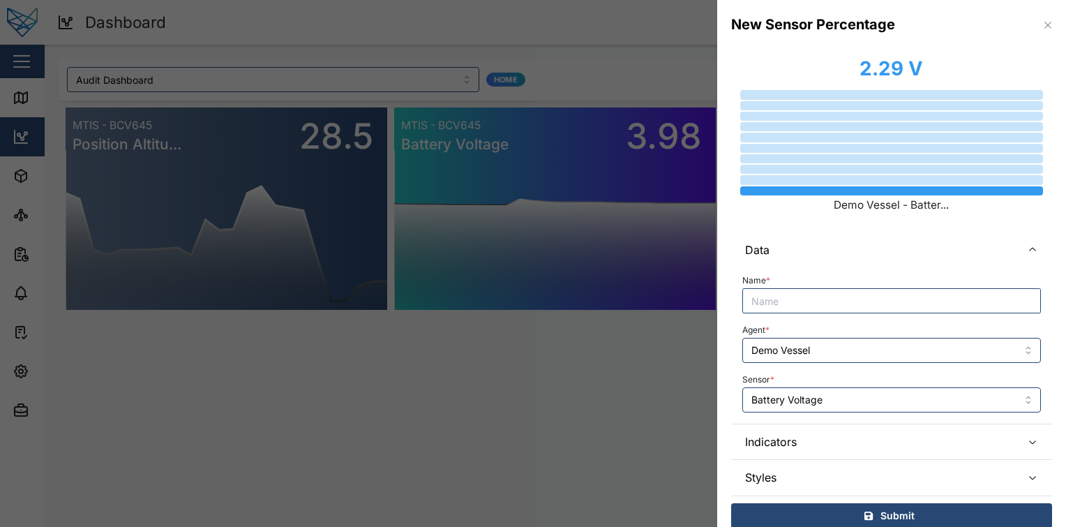
click at [901, 328] on div "Agent * Demo Vessel" at bounding box center [891, 341] width 299 height 43
click at [896, 345] on input "Demo Vessel" at bounding box center [891, 350] width 299 height 25
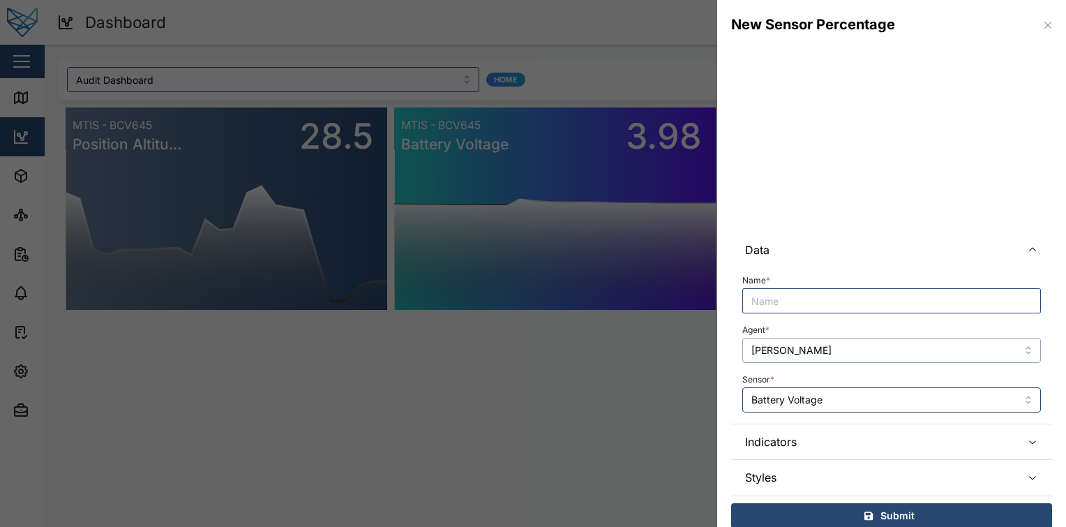
type input "[PERSON_NAME]"
click at [851, 396] on input "Battery Voltage" at bounding box center [891, 399] width 299 height 25
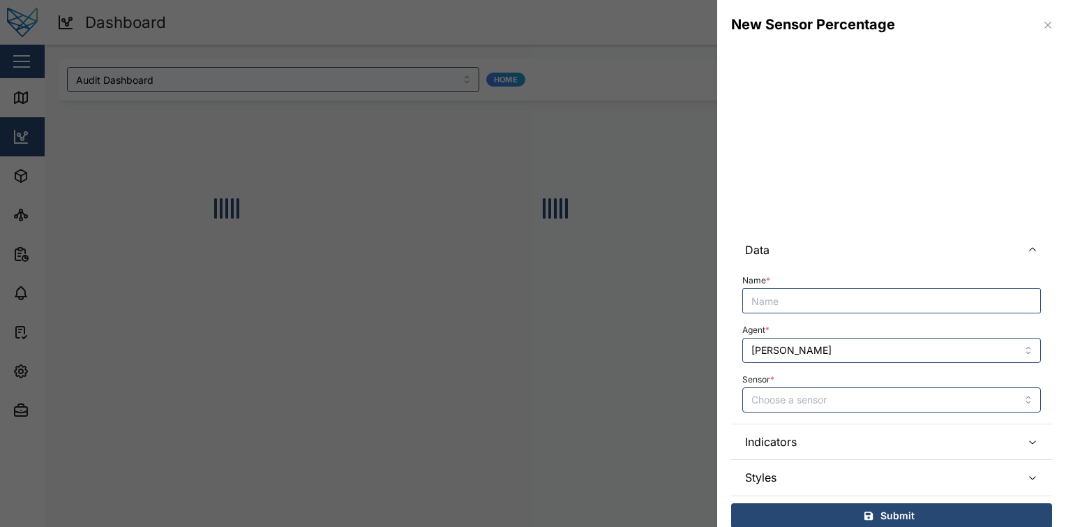
click at [863, 221] on div at bounding box center [891, 134] width 321 height 174
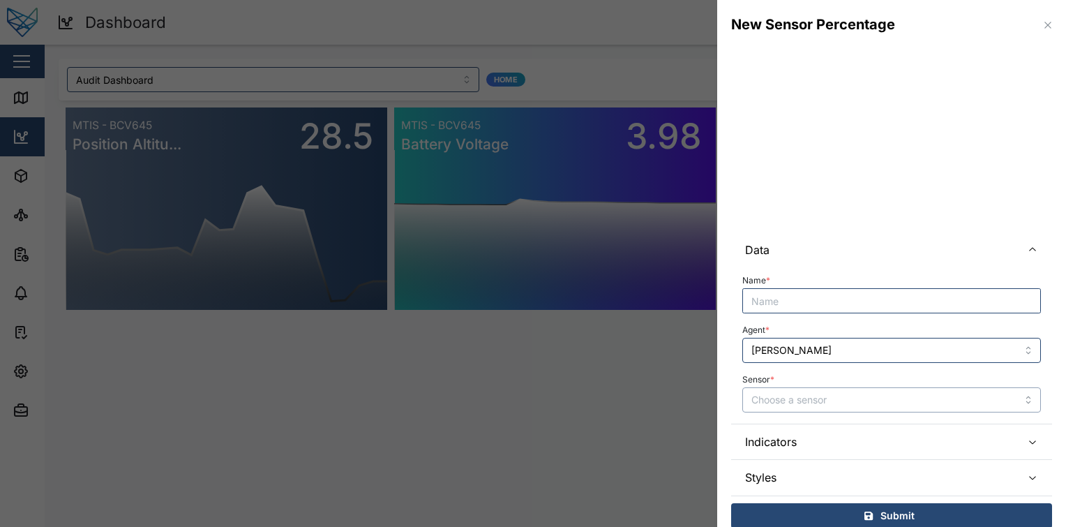
click at [817, 403] on input "Sensor *" at bounding box center [891, 399] width 299 height 25
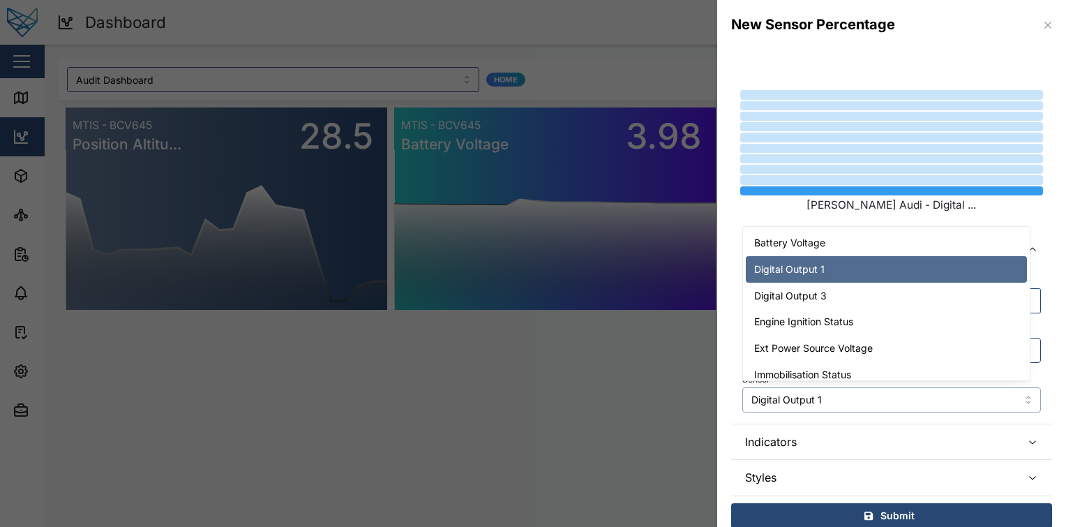
click at [840, 394] on input "Digital Output 1" at bounding box center [891, 399] width 299 height 25
type input "Battery Voltage"
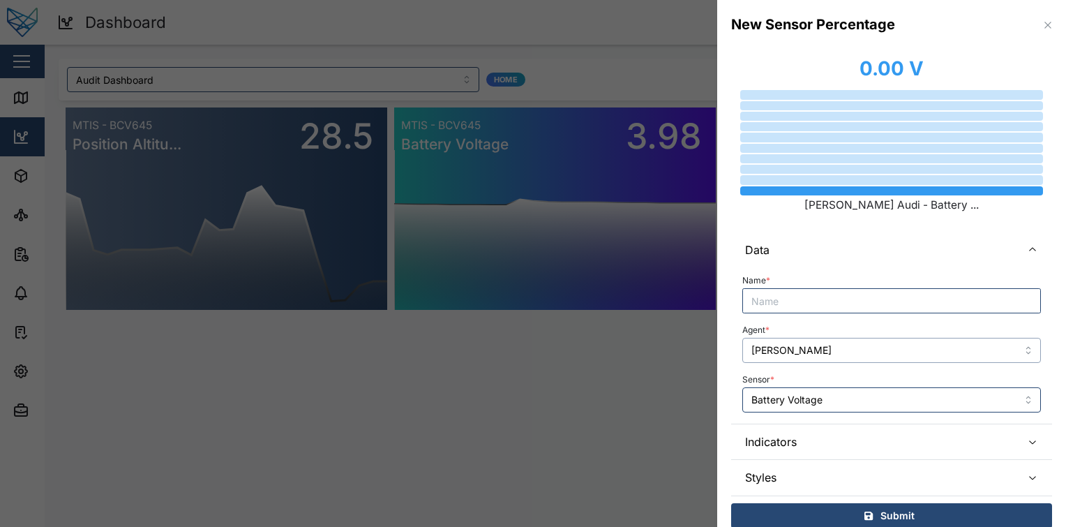
click at [876, 354] on input "[PERSON_NAME]" at bounding box center [891, 350] width 299 height 25
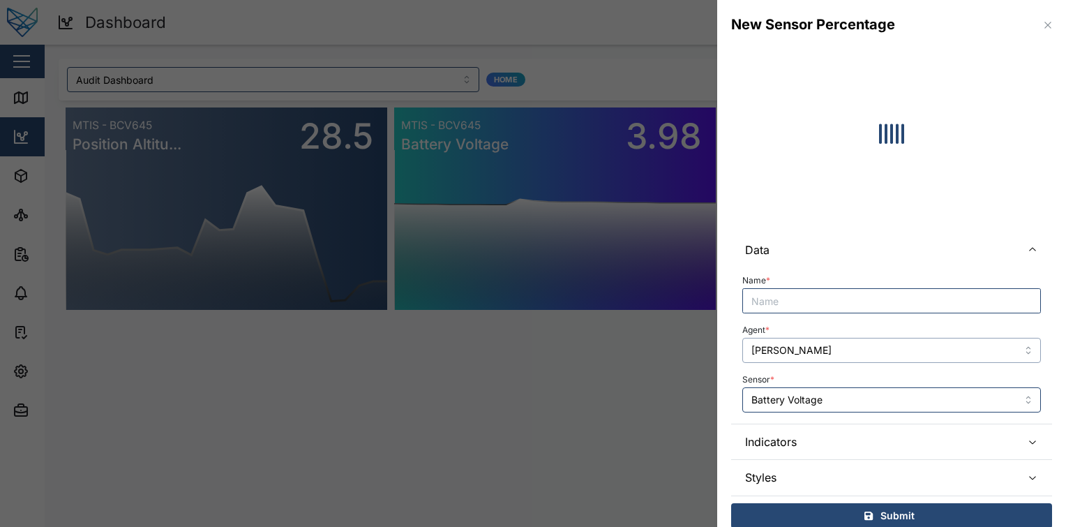
type input "Liam Jimny"
click at [872, 399] on input "Battery Voltage" at bounding box center [891, 399] width 299 height 25
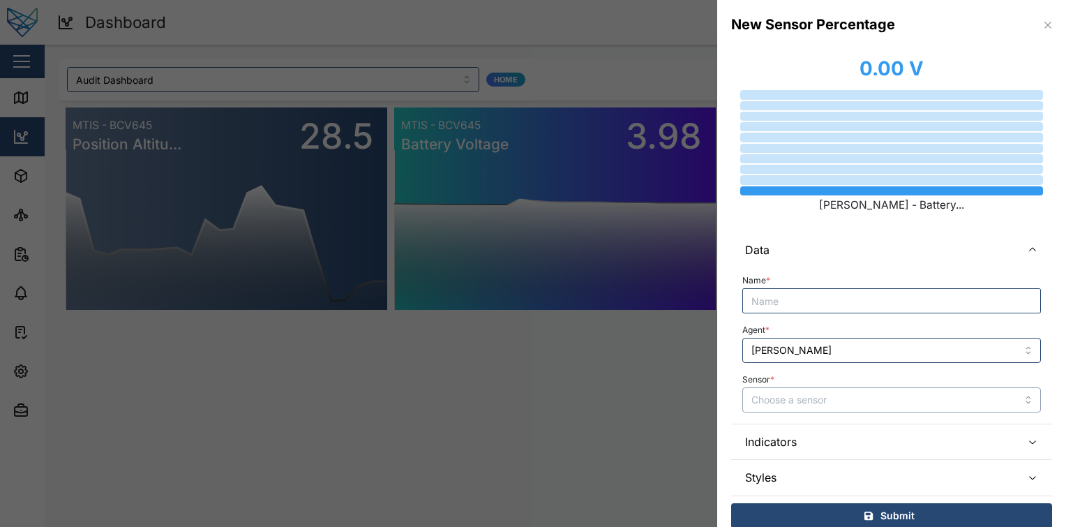
type input "Battery Voltage"
click at [863, 344] on input "Liam Jimny" at bounding box center [891, 350] width 299 height 25
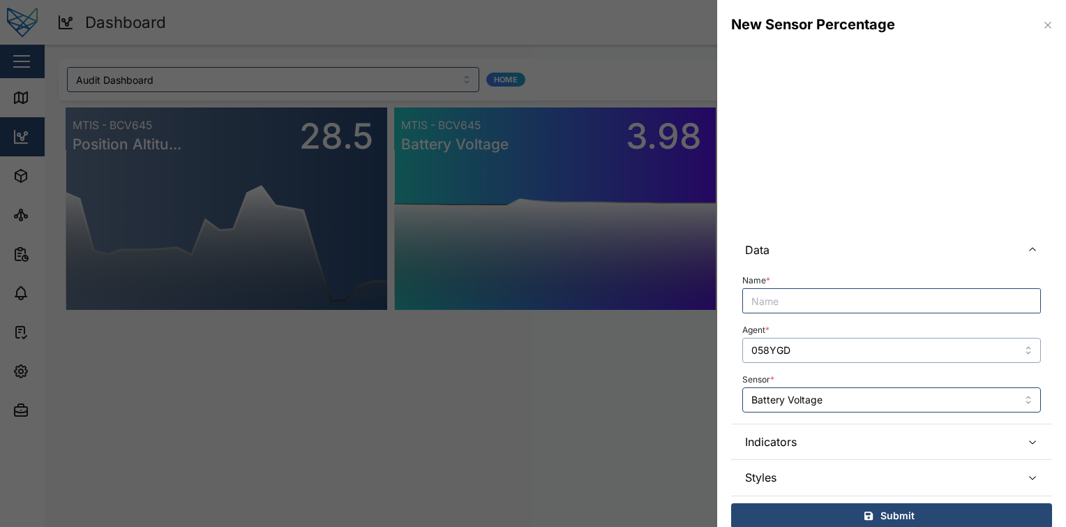
type input "058YGD"
click at [857, 394] on input "Battery Voltage" at bounding box center [891, 399] width 299 height 25
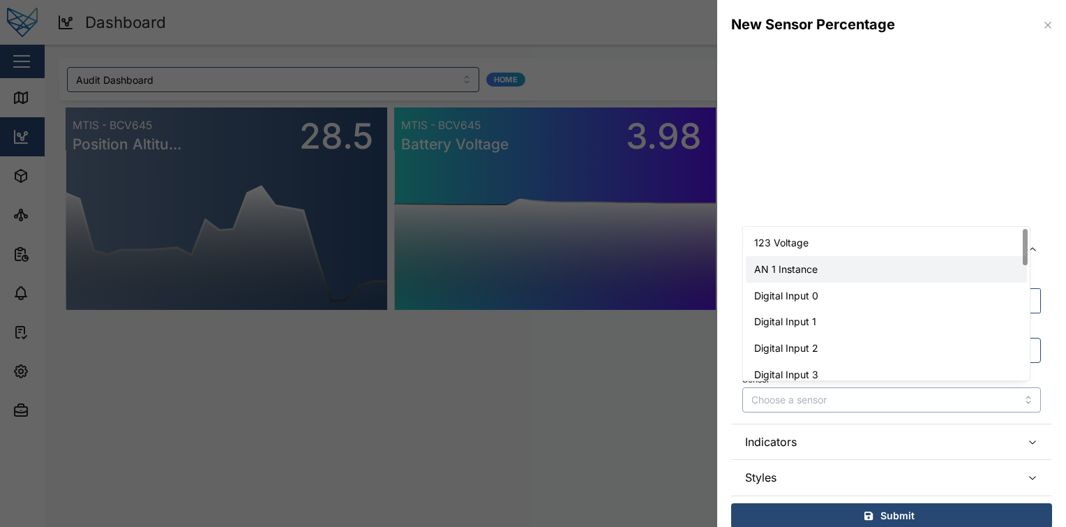
type input "AN 1 Instance"
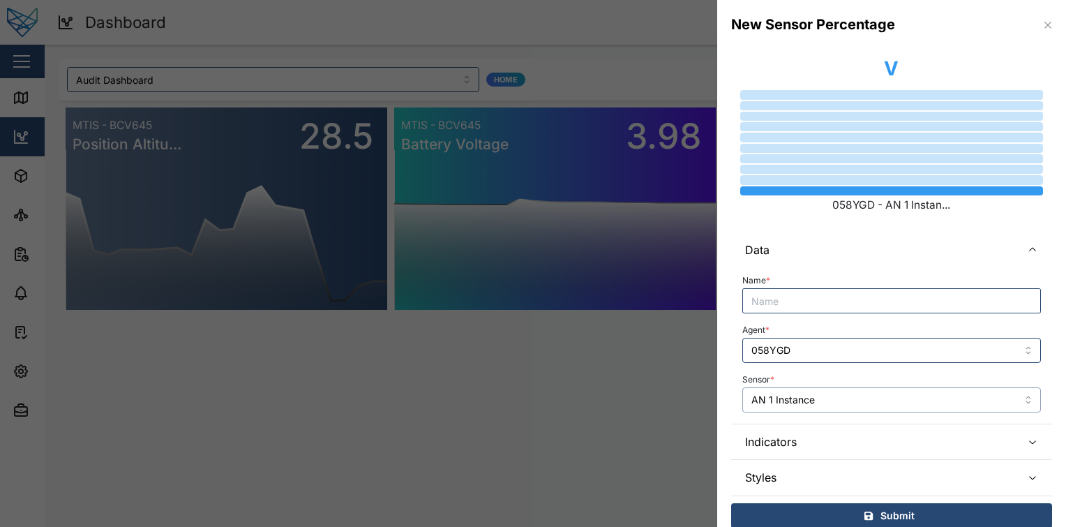
click at [844, 388] on input "AN 1 Instance" at bounding box center [891, 399] width 299 height 25
click at [829, 391] on input "123 Voltage" at bounding box center [891, 399] width 299 height 25
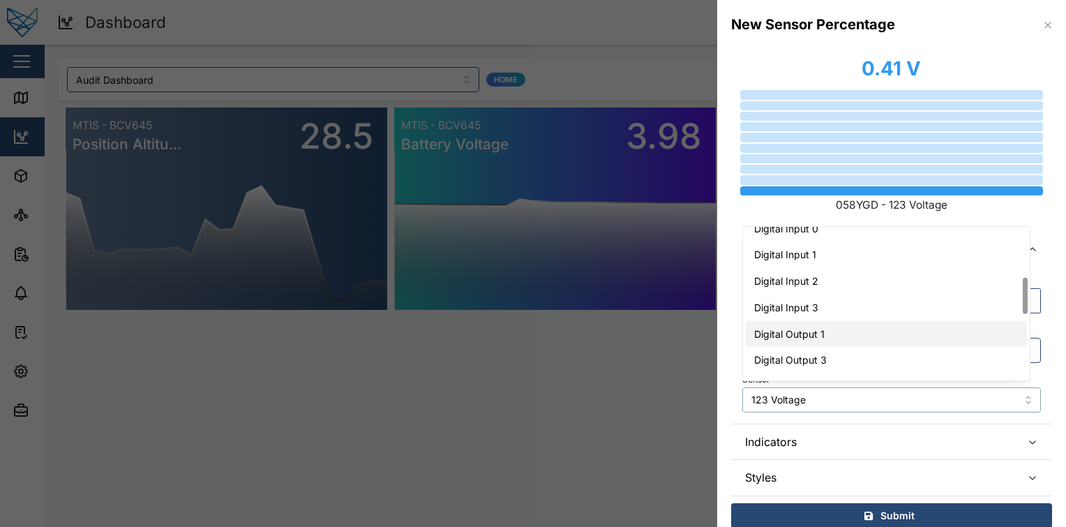
scroll to position [205, 0]
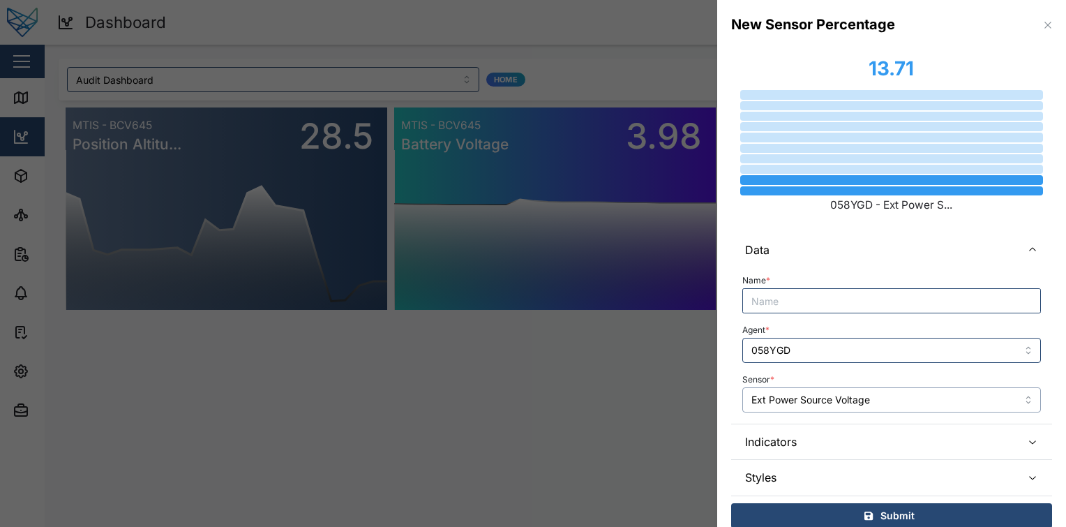
type input "Ext Power Source Voltage"
click at [878, 366] on div "Name * Agent * 058YGD Sensor * Ext Power Source Voltage" at bounding box center [891, 341] width 299 height 141
click at [860, 438] on span "Indicators" at bounding box center [877, 441] width 265 height 35
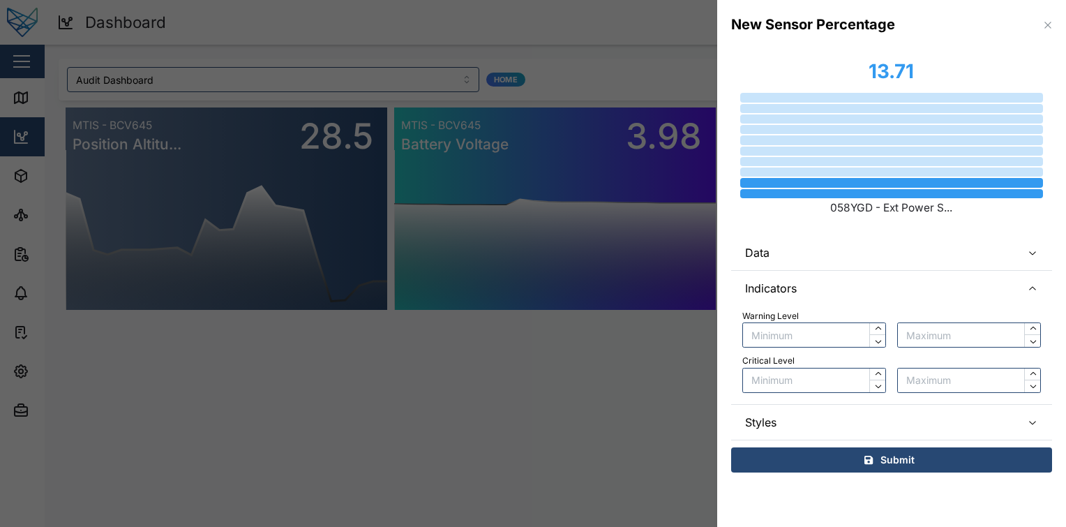
scroll to position [0, 0]
click at [833, 341] on input "text" at bounding box center [814, 334] width 144 height 25
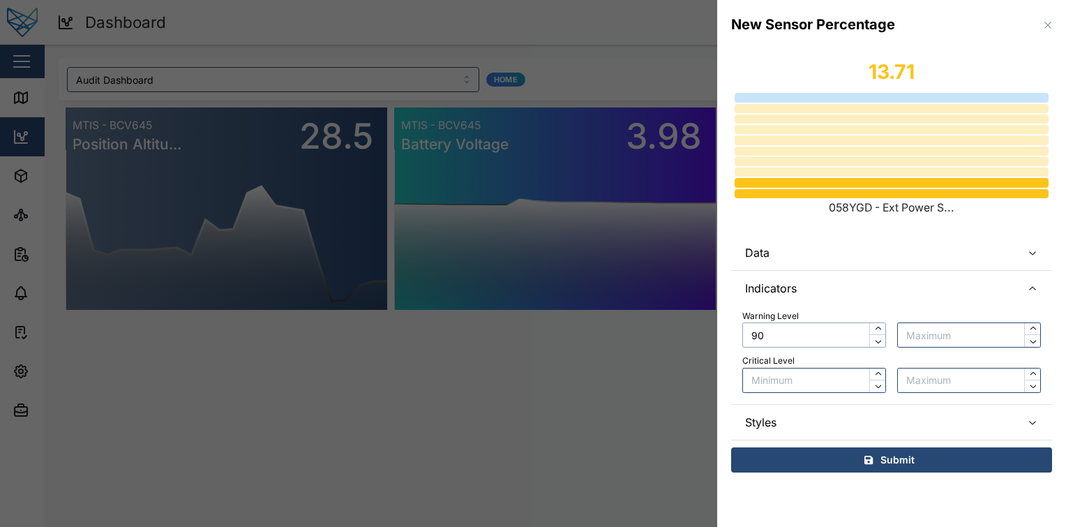
type input "90"
type input "100"
click at [816, 373] on input "text" at bounding box center [814, 380] width 144 height 25
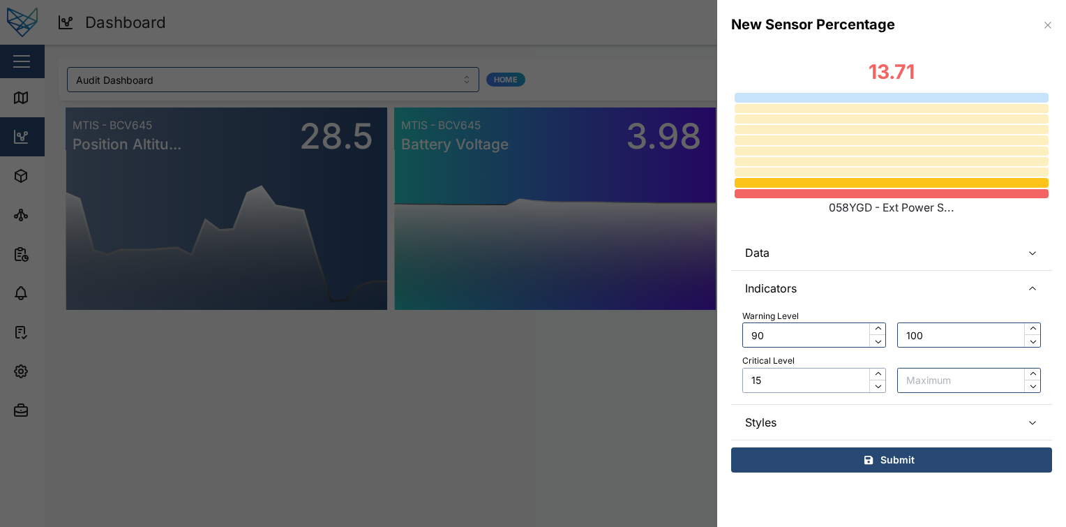
type input "1"
type input "20"
type input "30"
click at [823, 335] on input "90" at bounding box center [814, 334] width 144 height 25
type input "980"
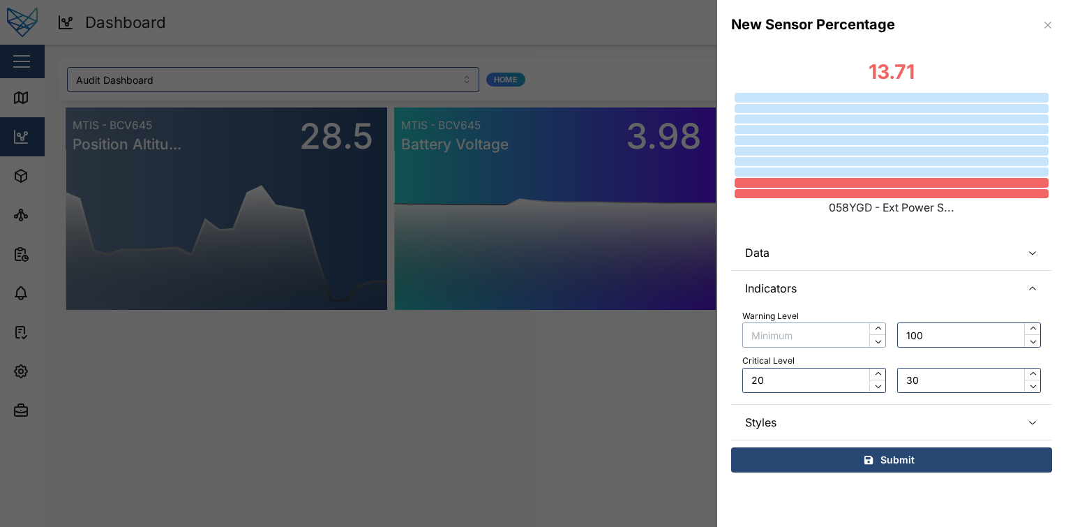
click at [848, 333] on input "text" at bounding box center [814, 334] width 144 height 25
type input "90"
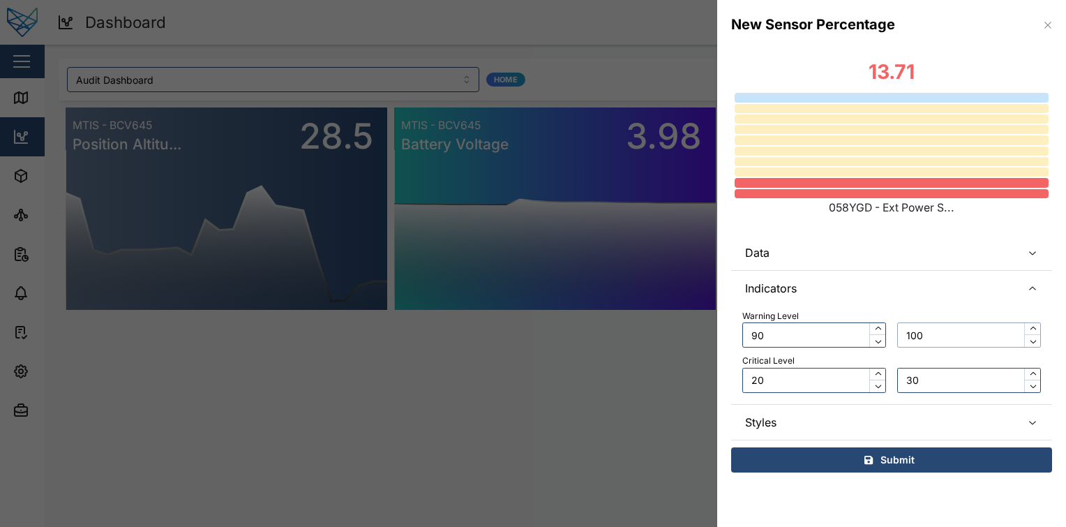
click at [955, 334] on input "100" at bounding box center [969, 334] width 144 height 25
type input "1"
type input "100"
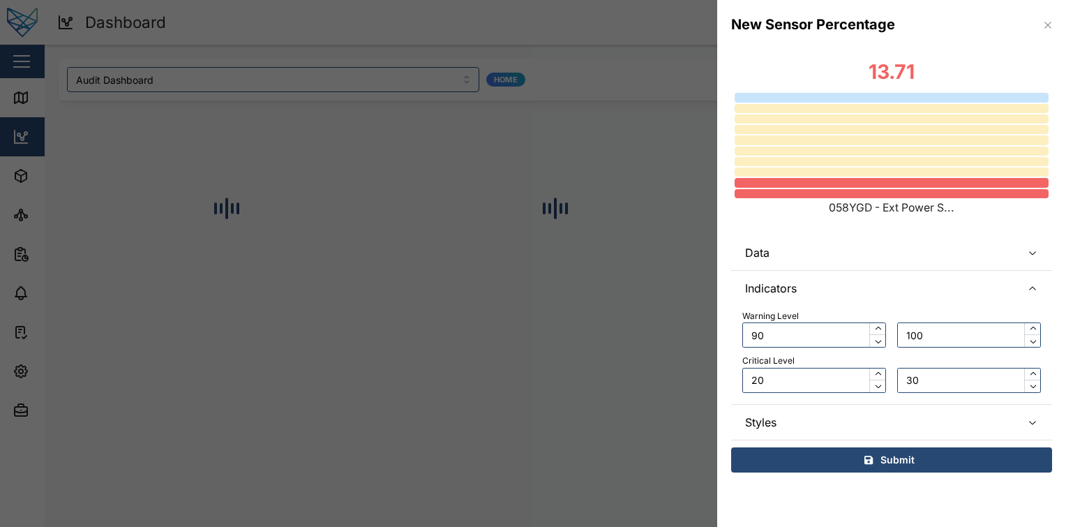
click at [879, 349] on div "Warning Level 90 100 Critical Level 20 30" at bounding box center [891, 351] width 299 height 83
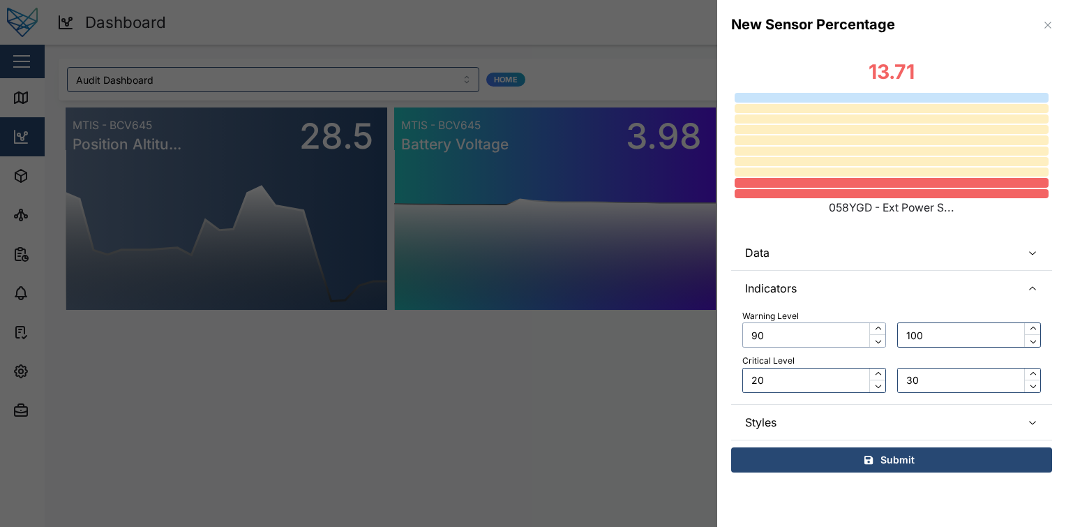
click at [840, 343] on input "90" at bounding box center [814, 334] width 144 height 25
type input "100"
type input "120"
click at [838, 368] on input "20" at bounding box center [814, 380] width 144 height 25
click at [850, 338] on input "100" at bounding box center [814, 334] width 144 height 25
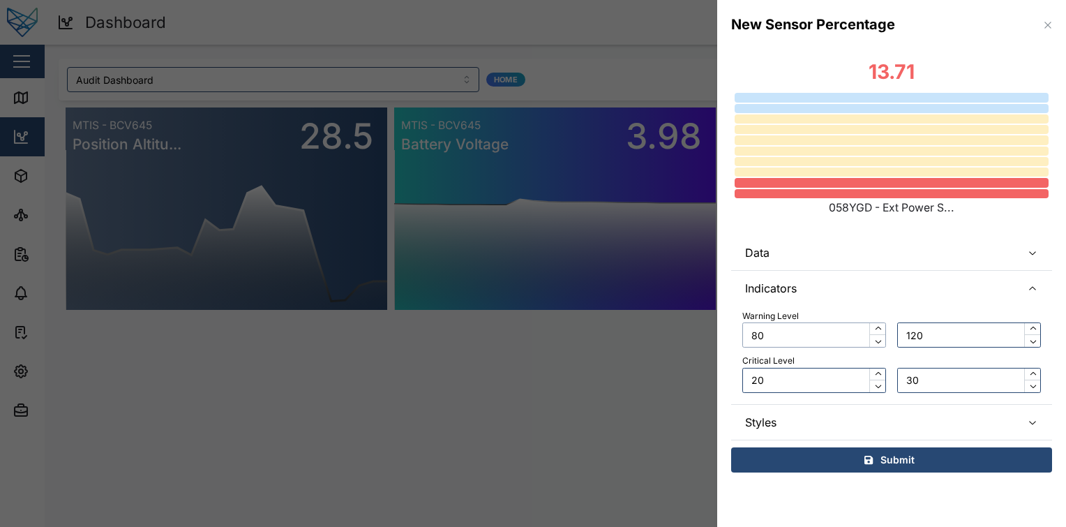
type input "80"
type input "100"
click at [812, 338] on input "80" at bounding box center [814, 334] width 144 height 25
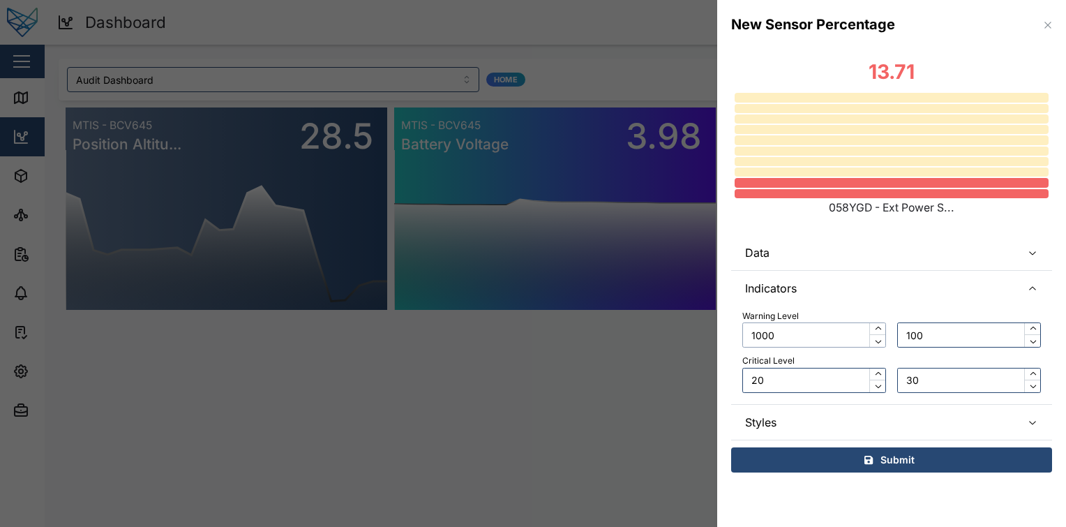
type input "1000"
click at [927, 340] on input "100" at bounding box center [969, 334] width 144 height 25
type input "1"
type input "1200"
click at [829, 373] on input "20" at bounding box center [814, 380] width 144 height 25
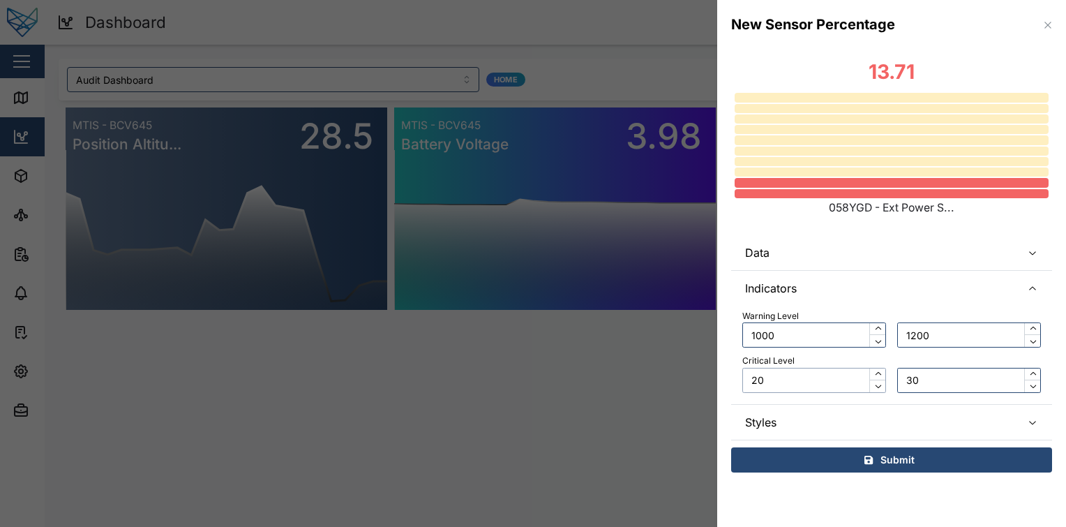
click at [829, 373] on input "20" at bounding box center [814, 380] width 144 height 25
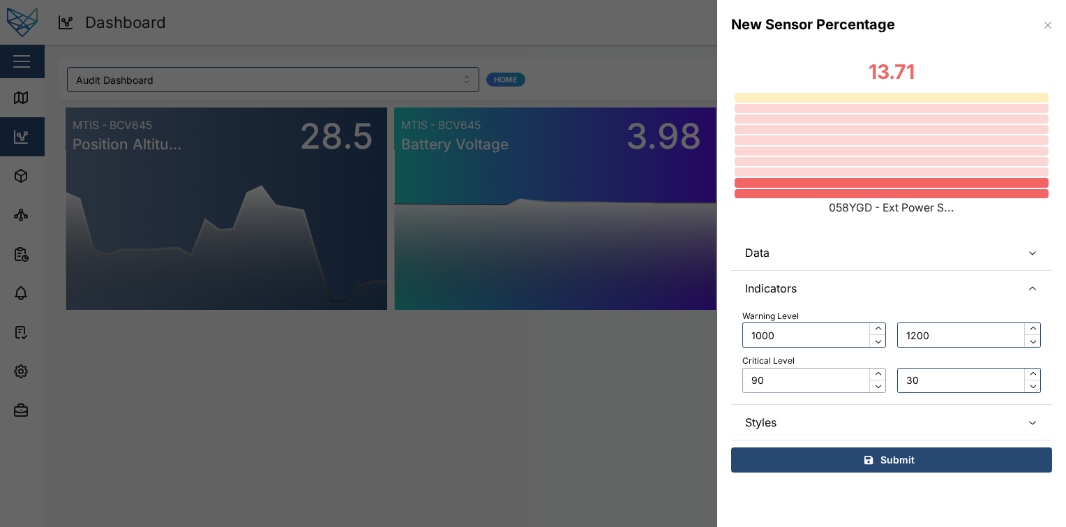
type input "90"
type input "100"
click at [797, 332] on input "1000" at bounding box center [814, 334] width 144 height 25
type input "20"
type input "30"
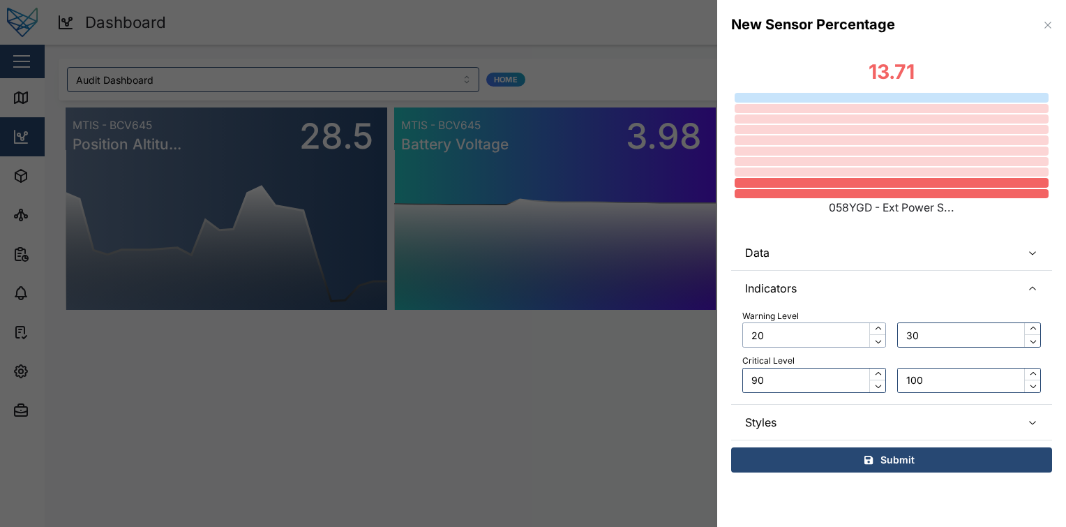
click at [865, 346] on input "20" at bounding box center [814, 334] width 144 height 25
click at [843, 380] on input "90" at bounding box center [814, 380] width 144 height 25
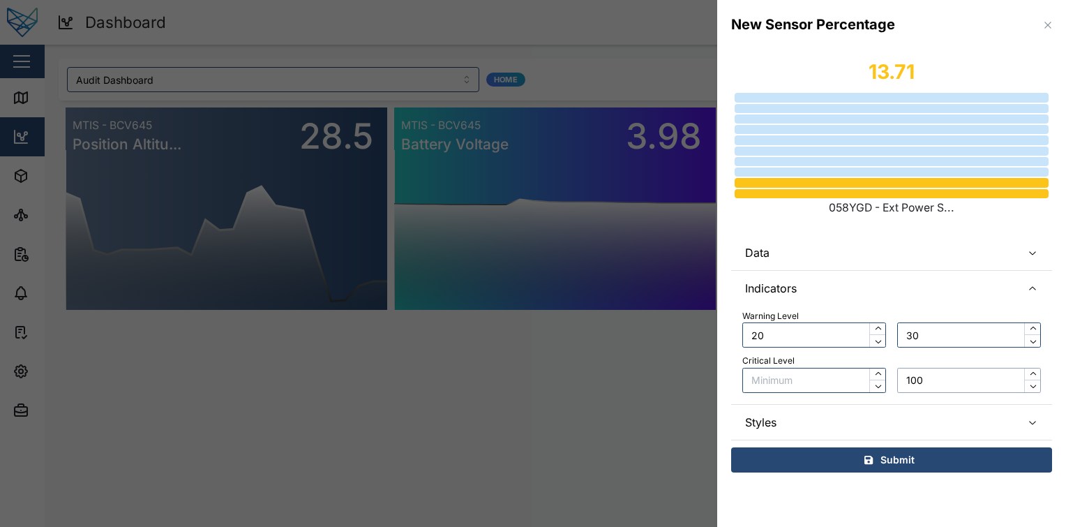
click at [991, 377] on input "100" at bounding box center [969, 380] width 144 height 25
click at [869, 360] on div "Critical Level" at bounding box center [891, 360] width 299 height 13
click at [790, 331] on input "20" at bounding box center [814, 334] width 144 height 25
type input "2"
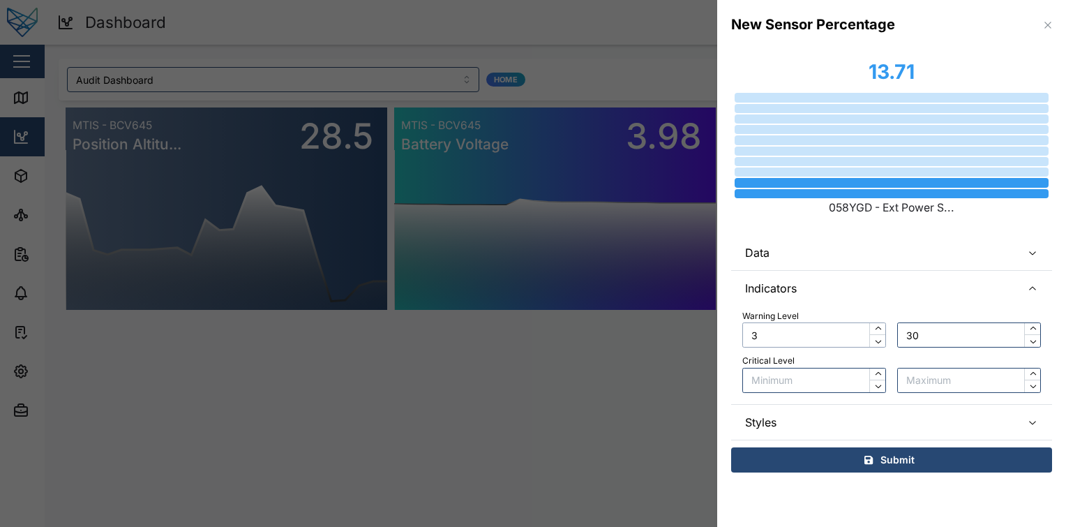
type input "30"
click at [948, 334] on input "30" at bounding box center [969, 334] width 144 height 25
click at [888, 293] on span "Indicators" at bounding box center [877, 288] width 265 height 35
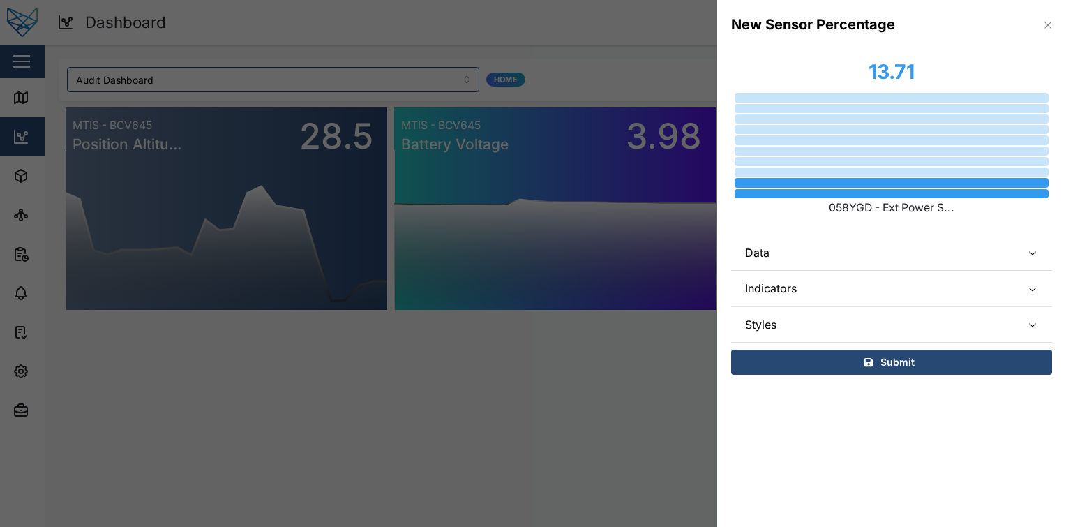
click at [888, 294] on span "Indicators" at bounding box center [877, 288] width 265 height 35
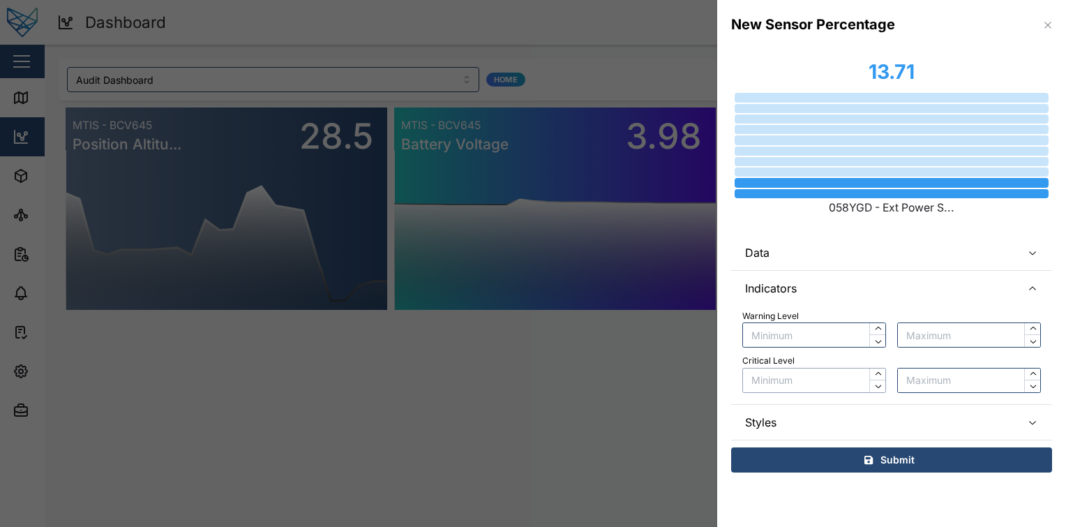
click at [857, 382] on input "text" at bounding box center [814, 380] width 144 height 25
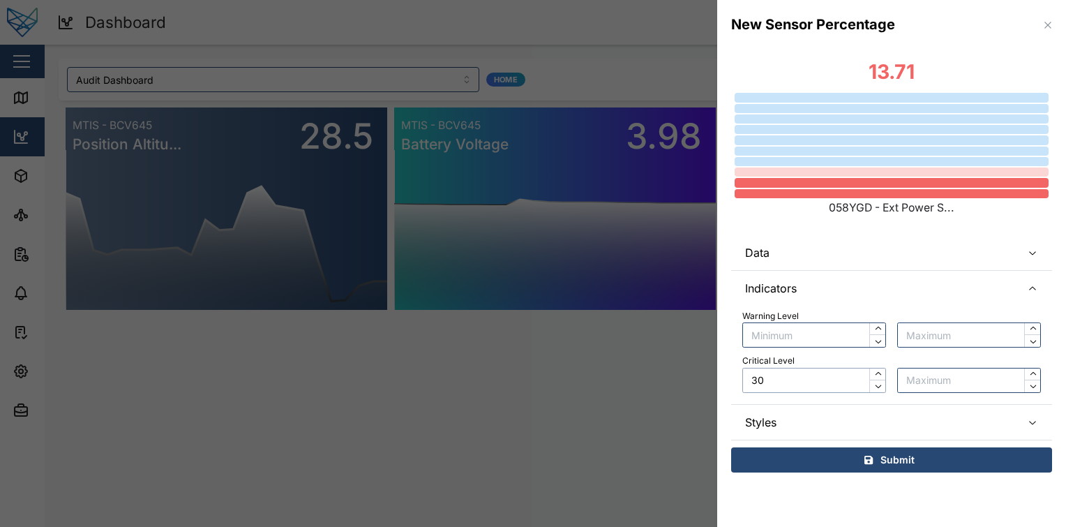
type input "30"
type input "3"
type input "2"
type input "400"
click at [857, 382] on input "30" at bounding box center [814, 380] width 144 height 25
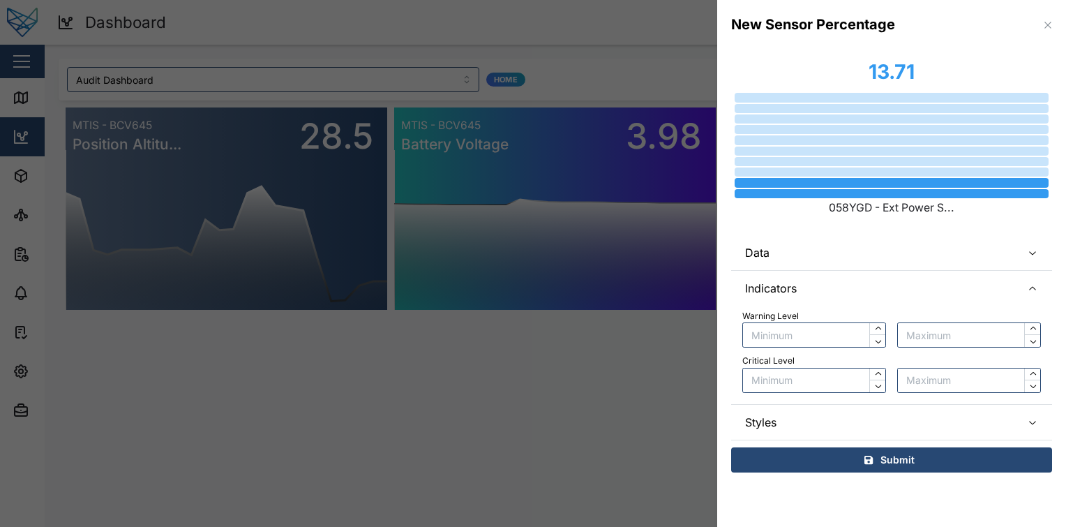
click at [792, 352] on div "Warning Level Critical Level" at bounding box center [891, 351] width 299 height 83
click at [821, 419] on span "Styles" at bounding box center [877, 422] width 265 height 35
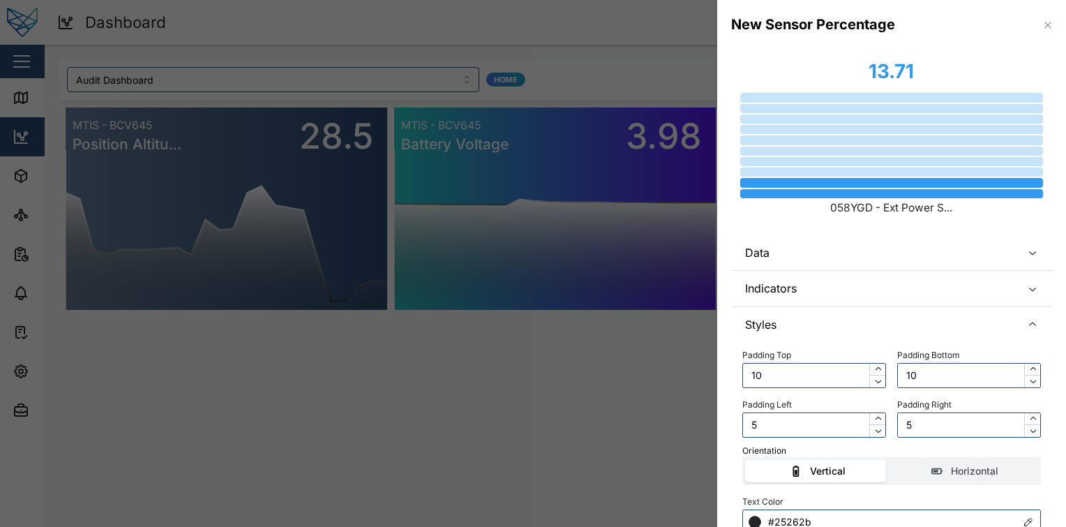
click at [893, 340] on span "Styles" at bounding box center [877, 324] width 265 height 35
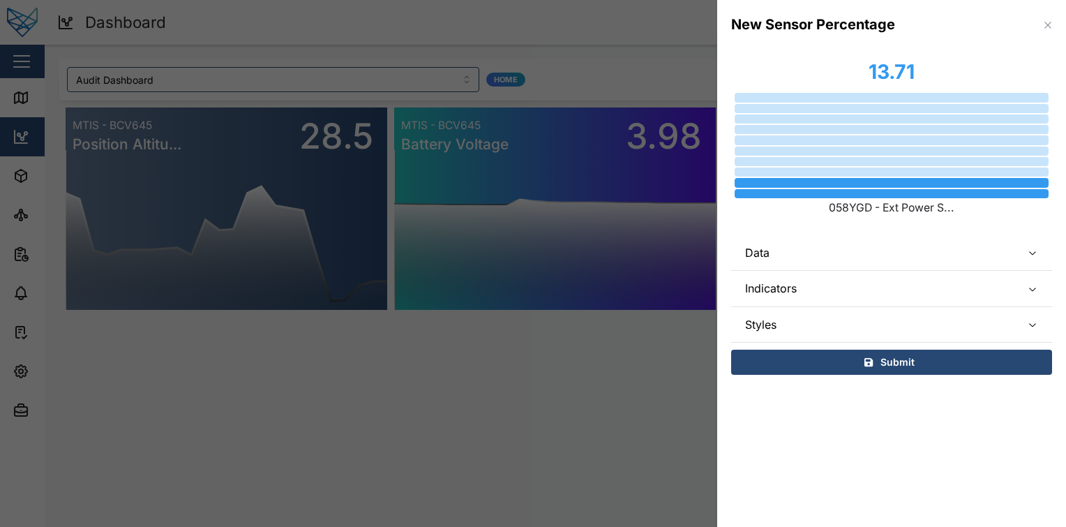
click at [890, 283] on span "Indicators" at bounding box center [877, 288] width 265 height 35
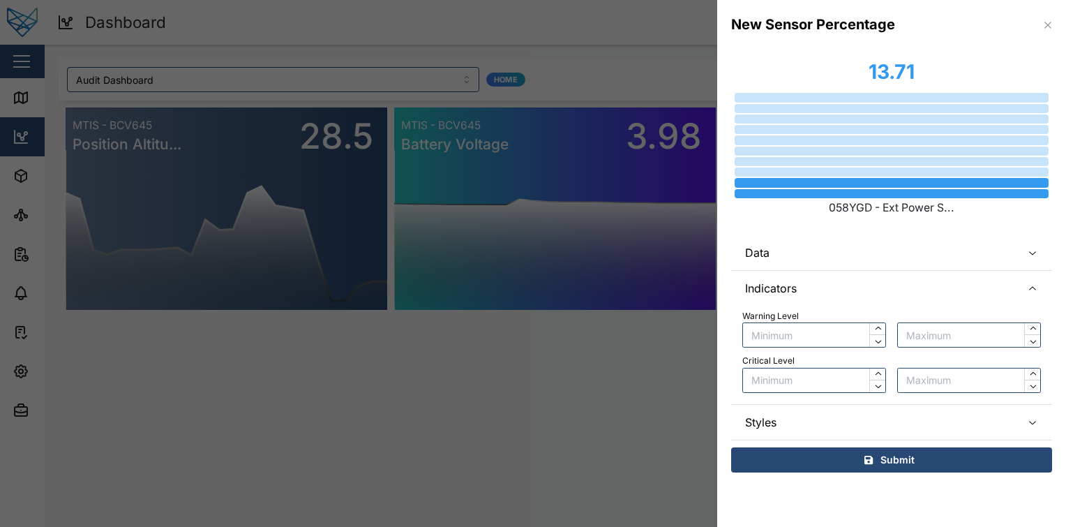
click at [890, 283] on span "Indicators" at bounding box center [877, 288] width 265 height 35
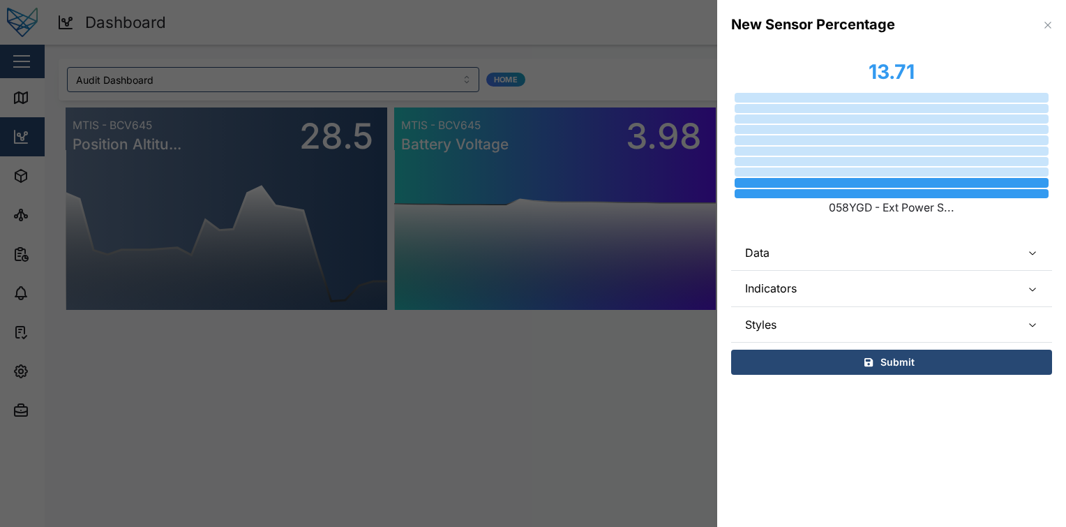
click at [889, 283] on span "Indicators" at bounding box center [877, 288] width 265 height 35
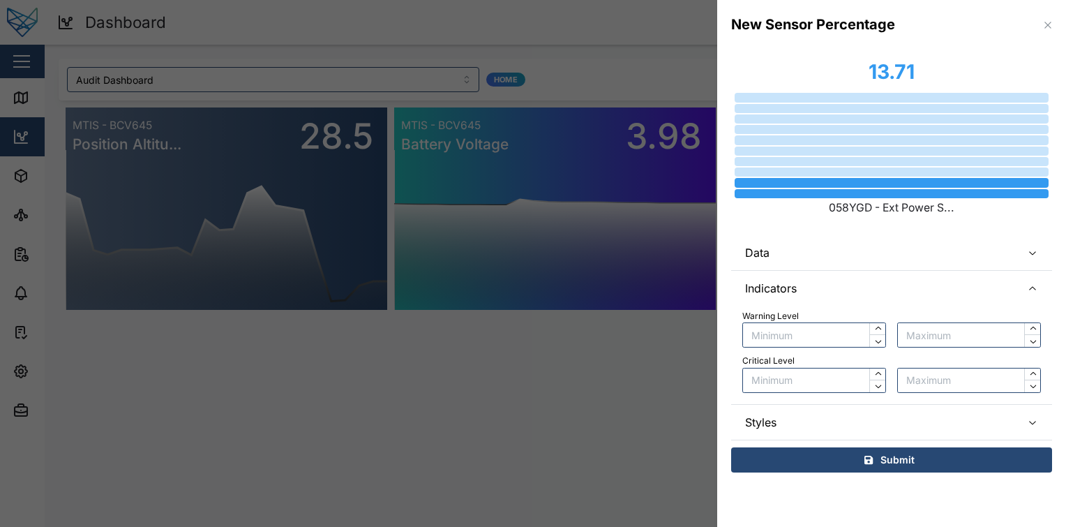
click at [889, 283] on span "Indicators" at bounding box center [877, 288] width 265 height 35
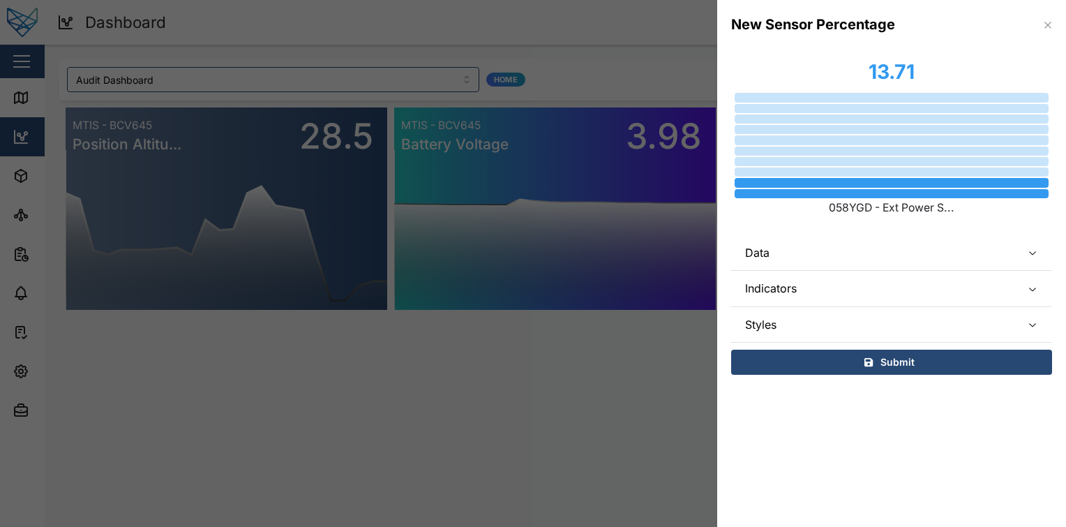
click at [865, 315] on span "Styles" at bounding box center [877, 324] width 265 height 35
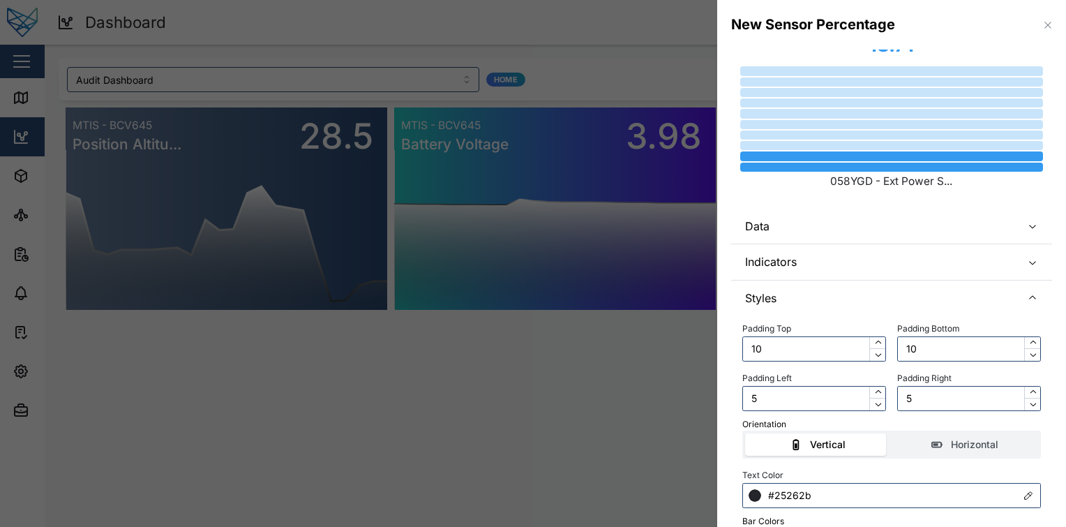
scroll to position [26, 0]
click at [882, 301] on span "Styles" at bounding box center [877, 298] width 265 height 35
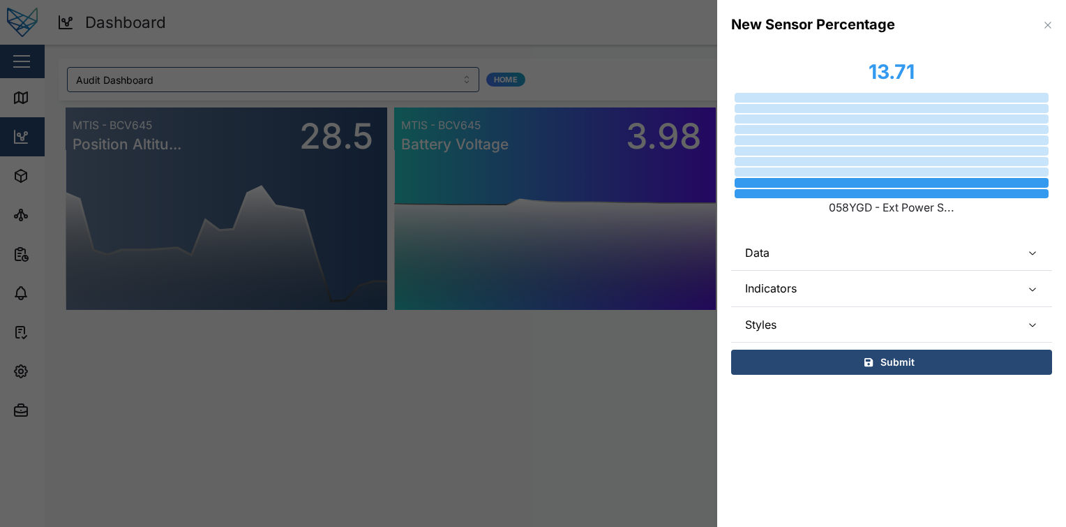
scroll to position [0, 0]
click at [855, 334] on span "Styles" at bounding box center [877, 324] width 265 height 35
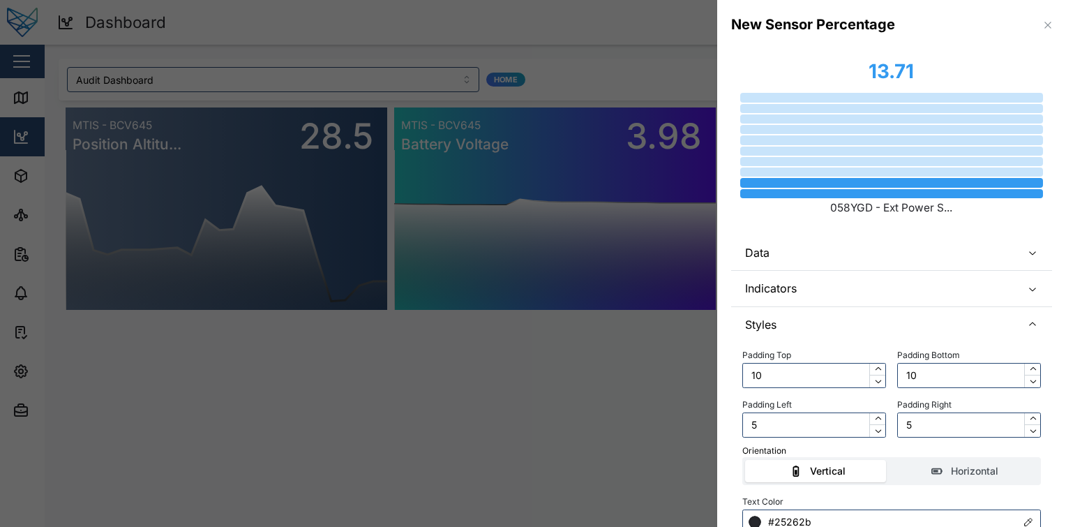
click at [855, 334] on span "Styles" at bounding box center [877, 324] width 265 height 35
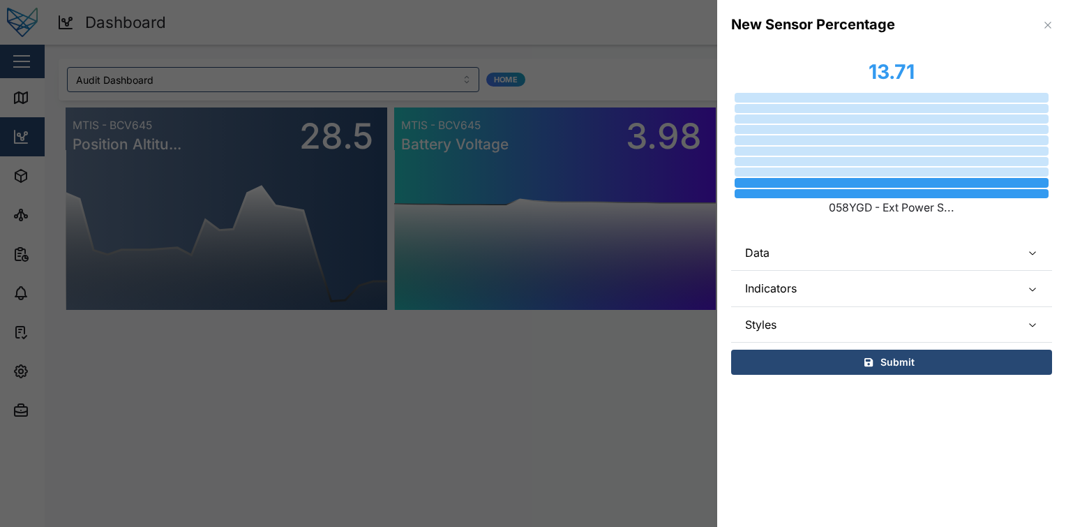
click at [855, 334] on span "Styles" at bounding box center [877, 324] width 265 height 35
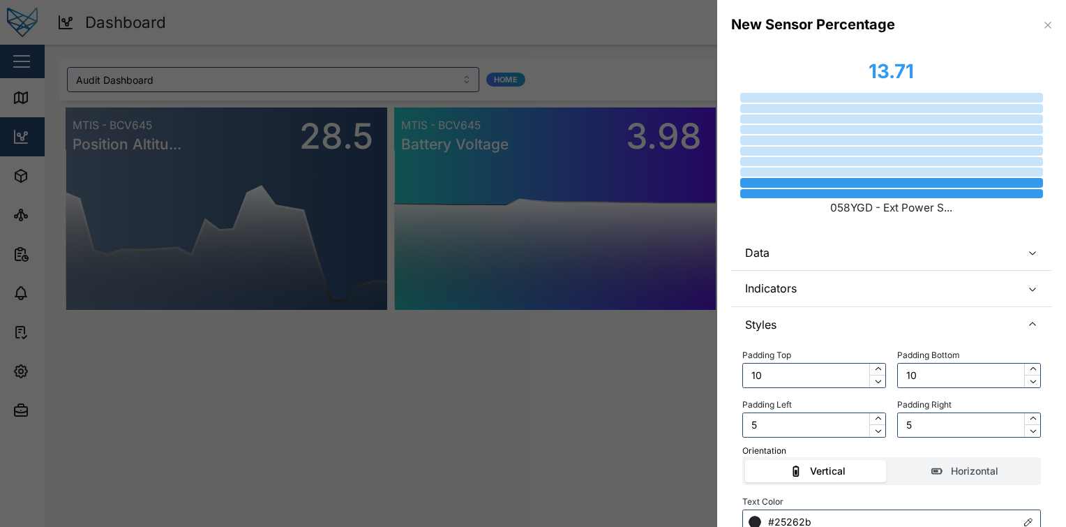
click at [855, 334] on span "Styles" at bounding box center [877, 324] width 265 height 35
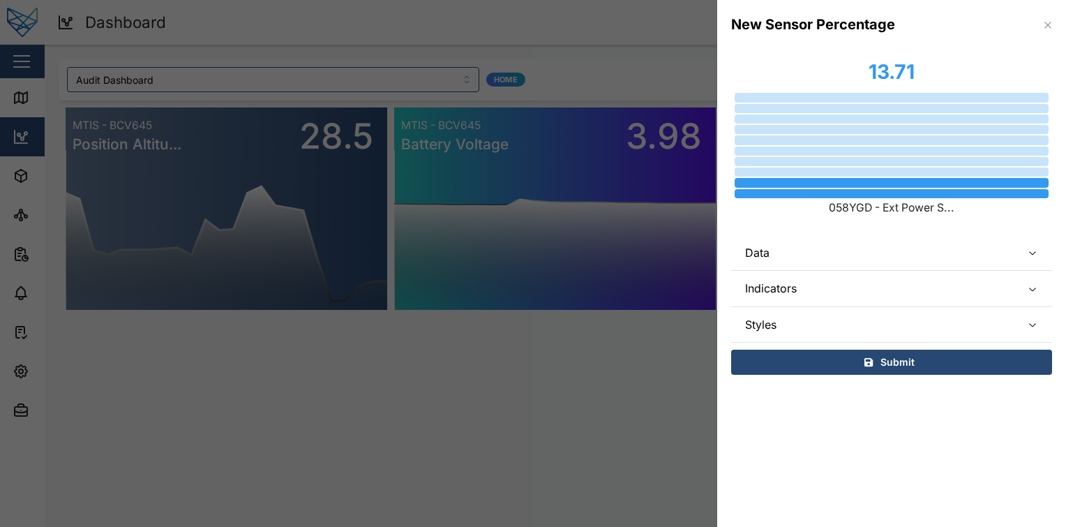
click at [895, 279] on span "Indicators" at bounding box center [877, 288] width 265 height 35
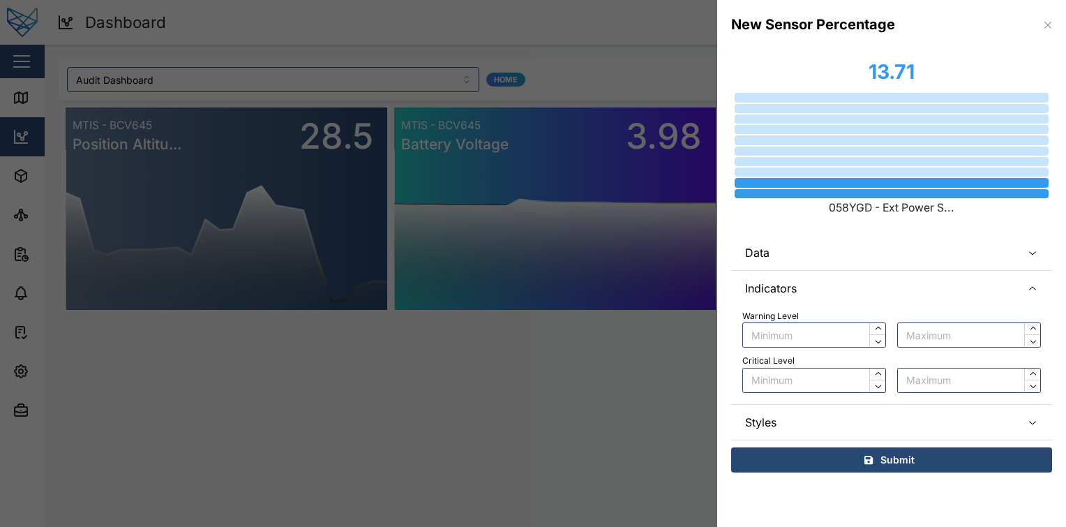
click at [895, 279] on span "Indicators" at bounding box center [877, 288] width 265 height 35
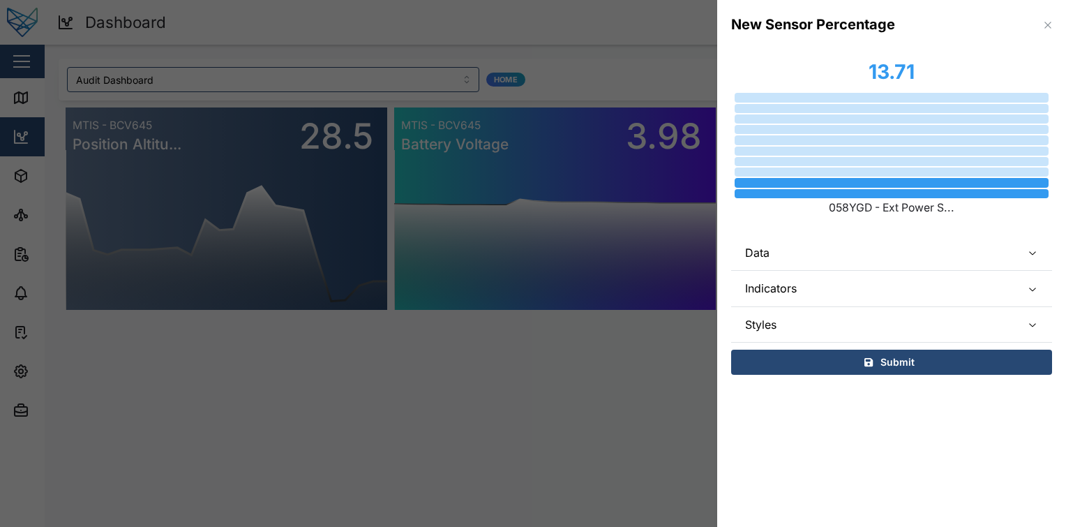
click at [907, 297] on span "Indicators" at bounding box center [877, 288] width 265 height 35
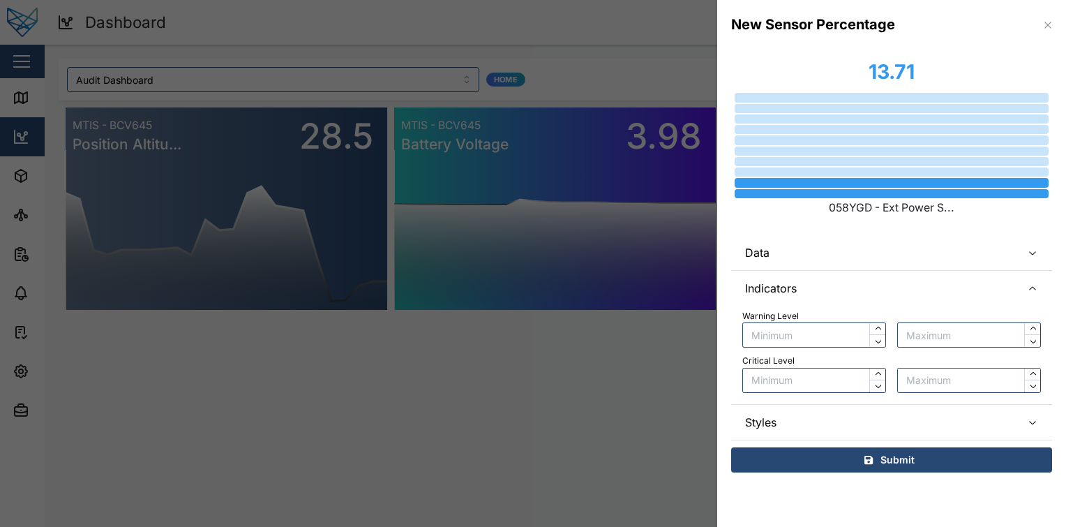
click at [907, 297] on span "Indicators" at bounding box center [877, 288] width 265 height 35
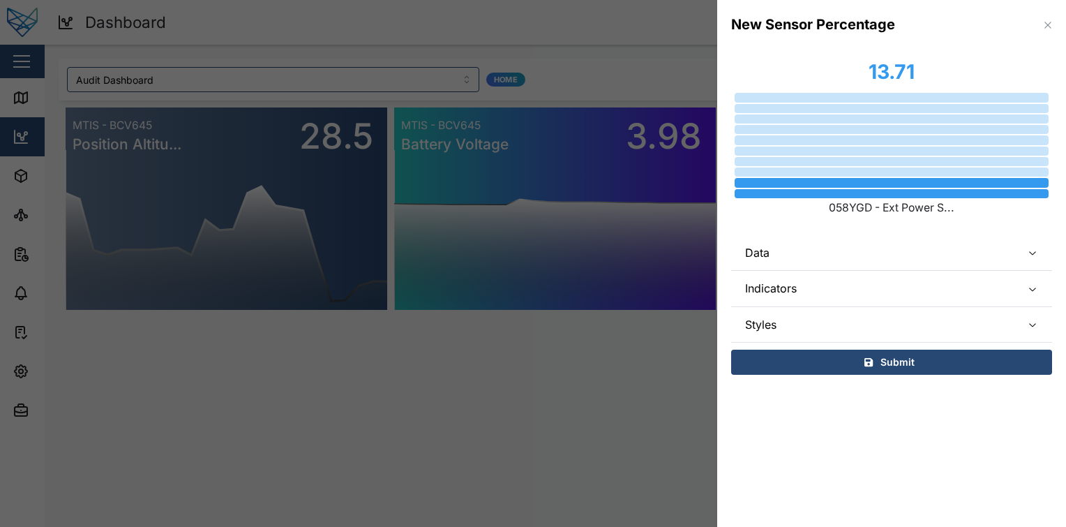
click at [897, 327] on span "Styles" at bounding box center [877, 324] width 265 height 35
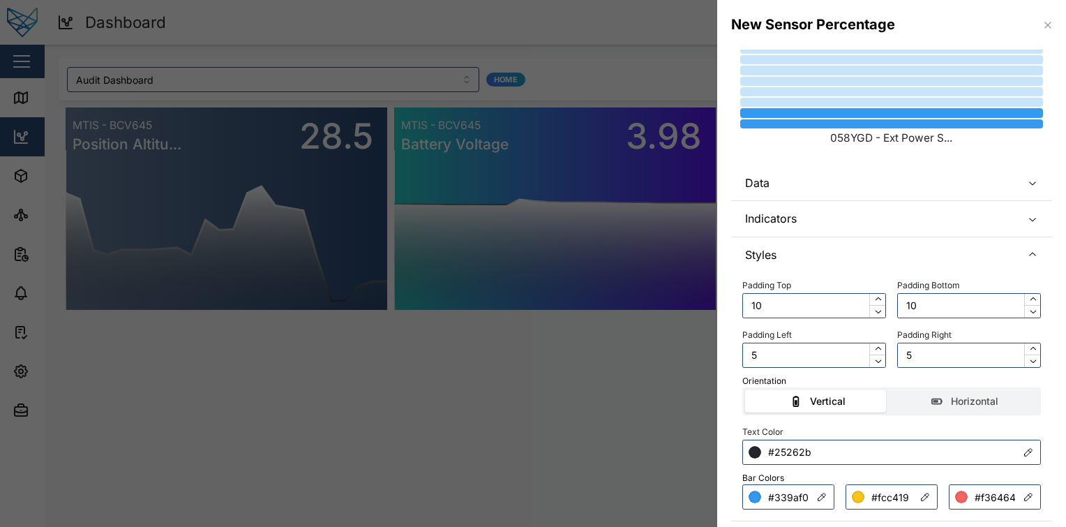
scroll to position [78, 0]
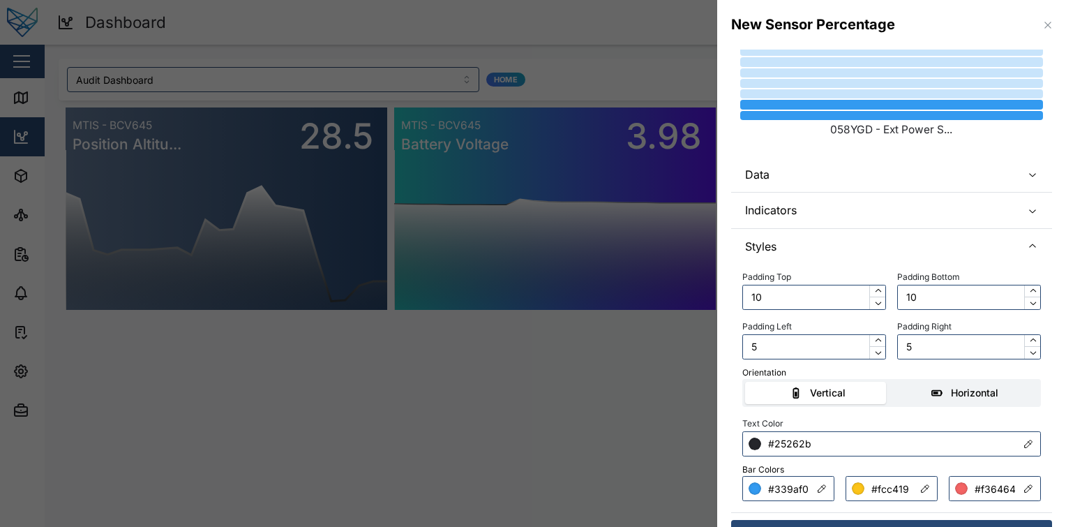
click at [957, 382] on label "Horizontal" at bounding box center [966, 393] width 147 height 22
click at [893, 382] on input "Horizontal" at bounding box center [893, 382] width 0 height 0
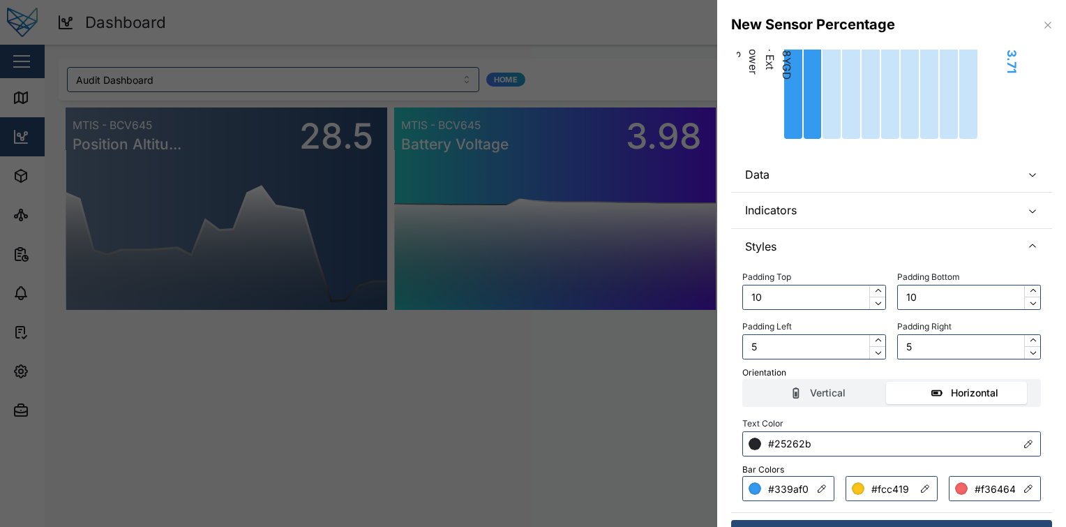
scroll to position [0, 0]
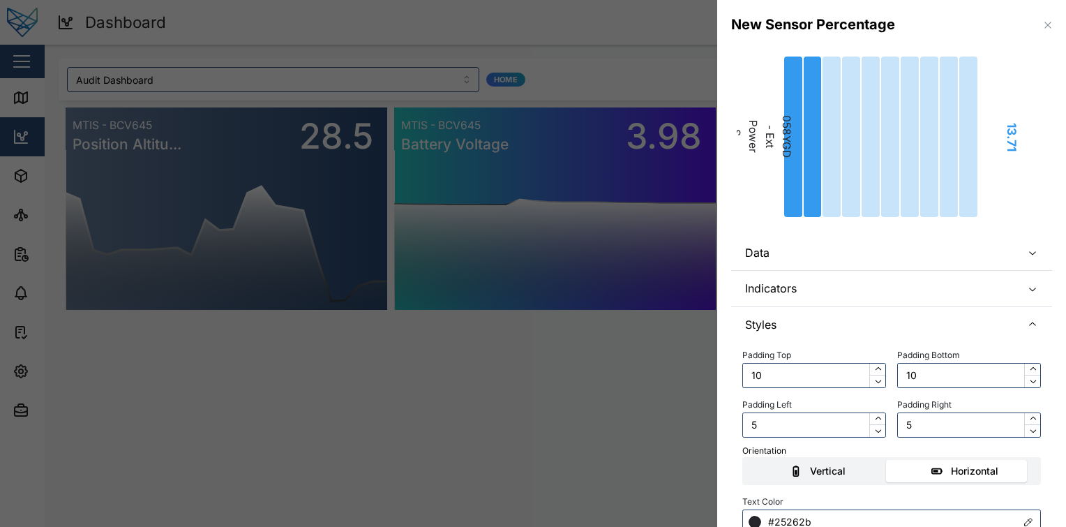
click at [865, 472] on div "Vertical" at bounding box center [818, 470] width 133 height 15
click at [745, 460] on input "Vertical" at bounding box center [745, 460] width 0 height 0
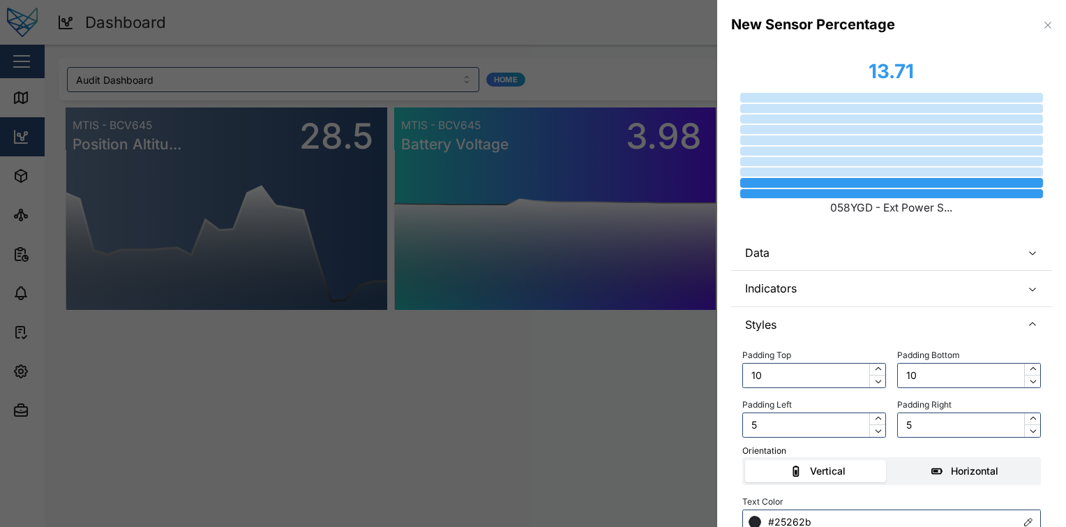
click at [913, 470] on div "Horizontal" at bounding box center [965, 470] width 133 height 15
click at [893, 460] on input "Horizontal" at bounding box center [893, 460] width 0 height 0
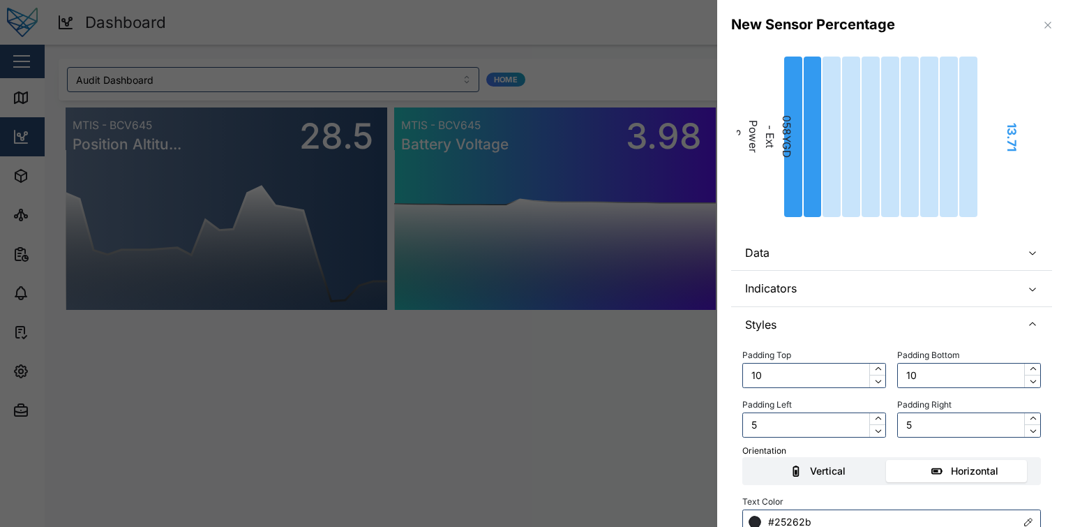
click at [837, 463] on div "Vertical" at bounding box center [828, 470] width 36 height 15
click at [745, 460] on input "Vertical" at bounding box center [745, 460] width 0 height 0
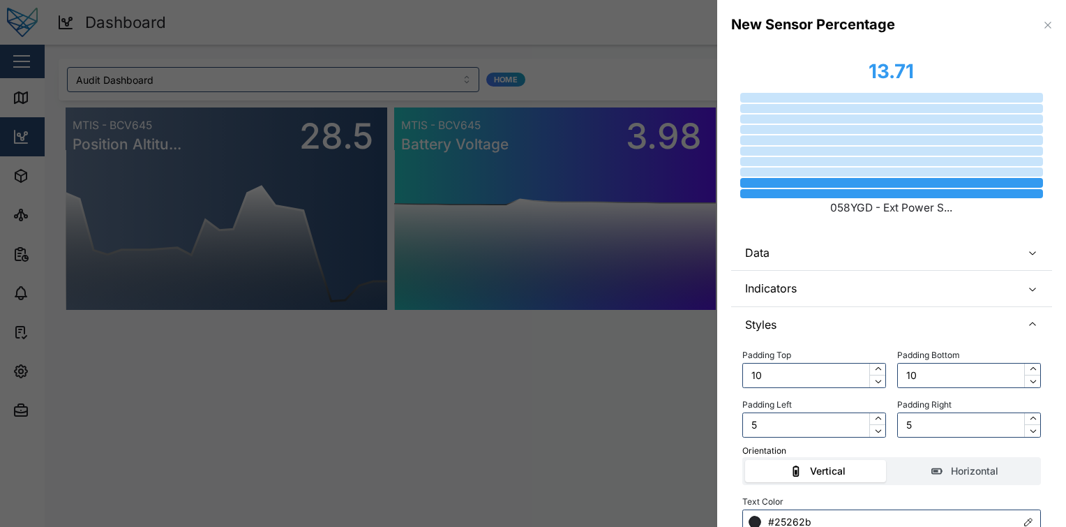
click at [874, 240] on span "Data" at bounding box center [877, 252] width 265 height 35
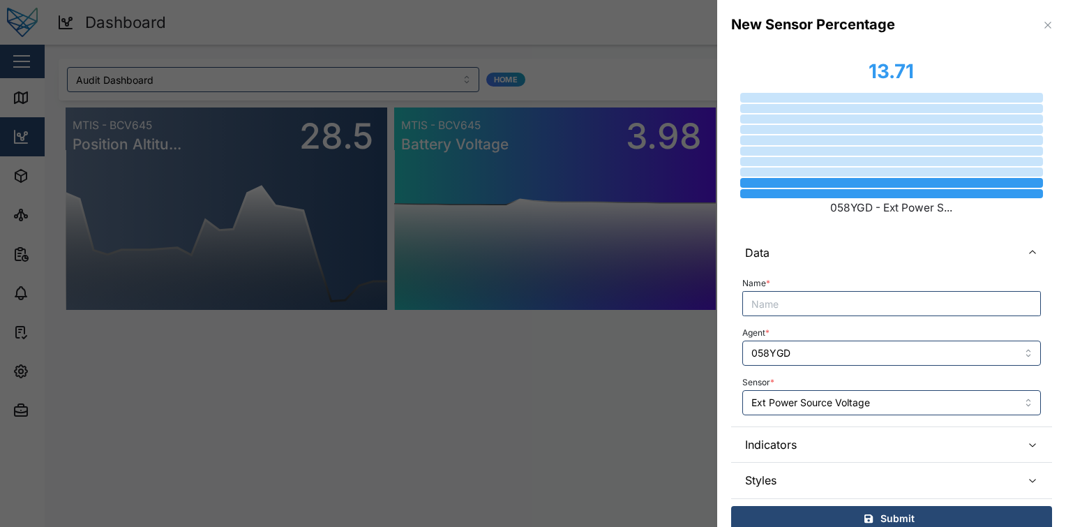
click at [874, 240] on span "Data" at bounding box center [877, 252] width 265 height 35
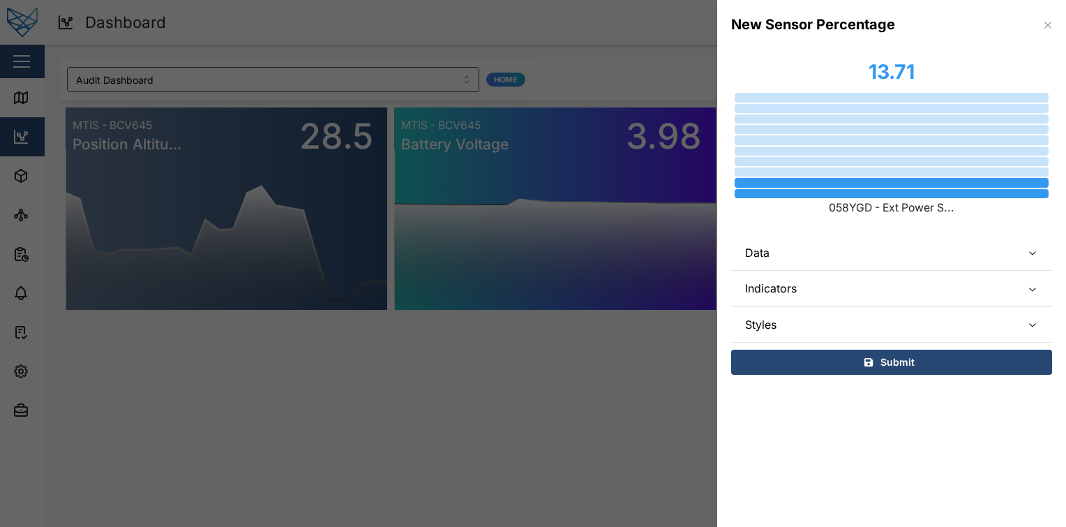
click at [858, 298] on span "Indicators" at bounding box center [877, 288] width 265 height 35
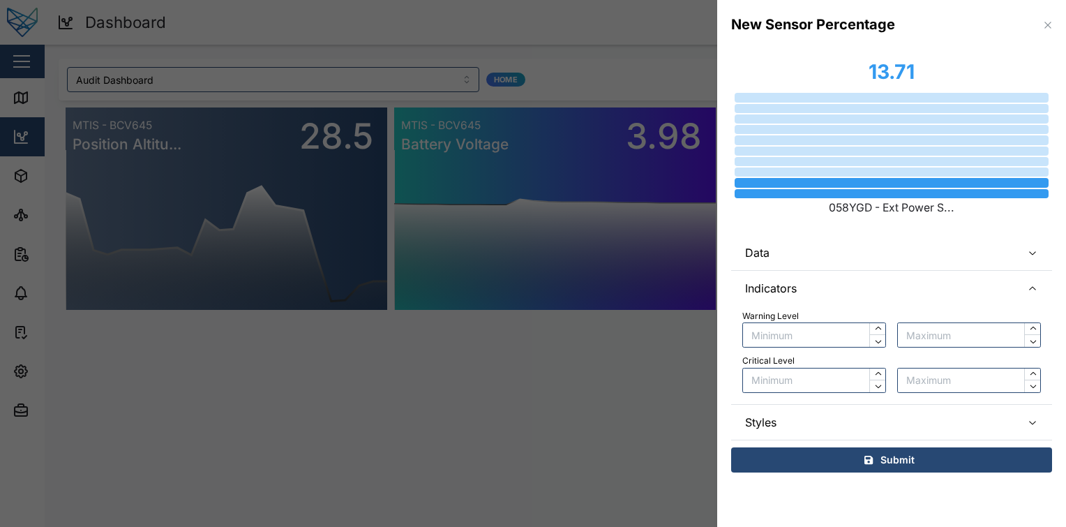
click at [889, 265] on span "Data" at bounding box center [877, 252] width 265 height 35
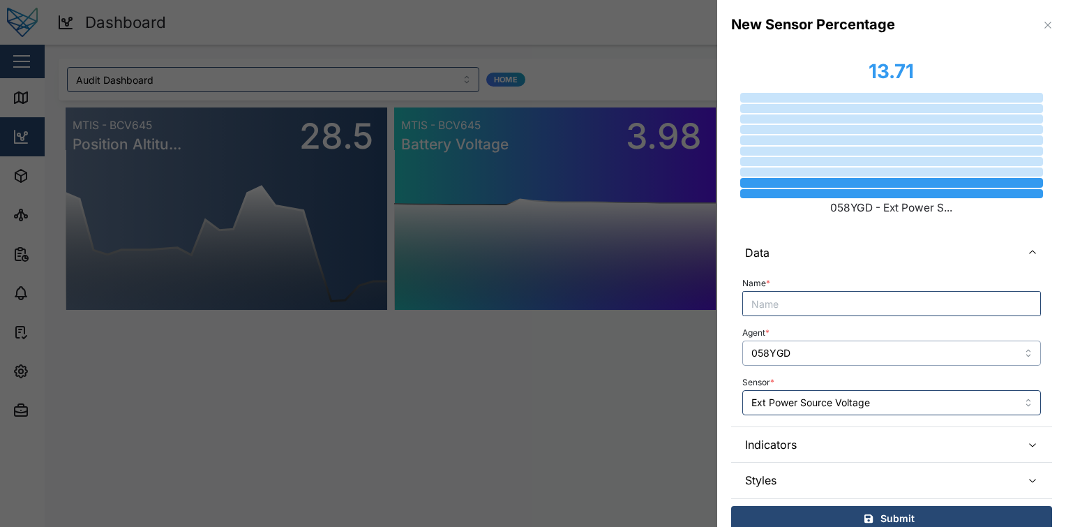
click at [860, 363] on input "058YGD" at bounding box center [891, 353] width 299 height 25
type input "1 Sample vehicle"
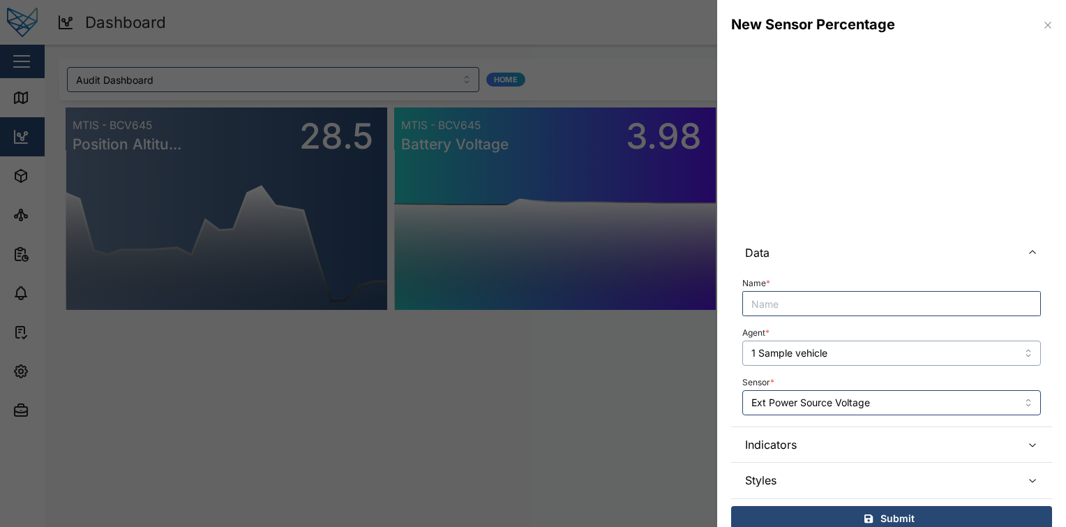
click at [860, 355] on input "1 Sample vehicle" at bounding box center [891, 353] width 299 height 25
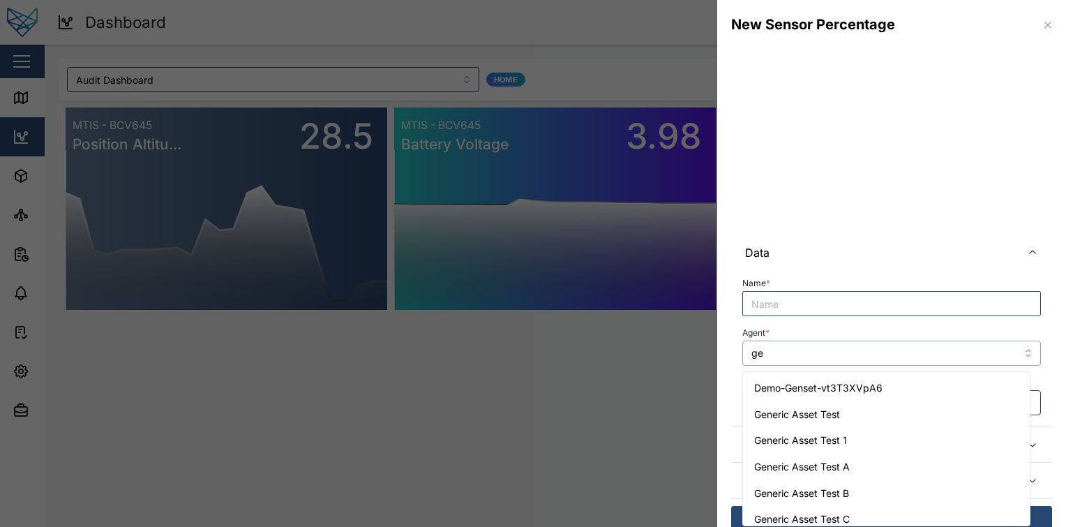
type input "gen"
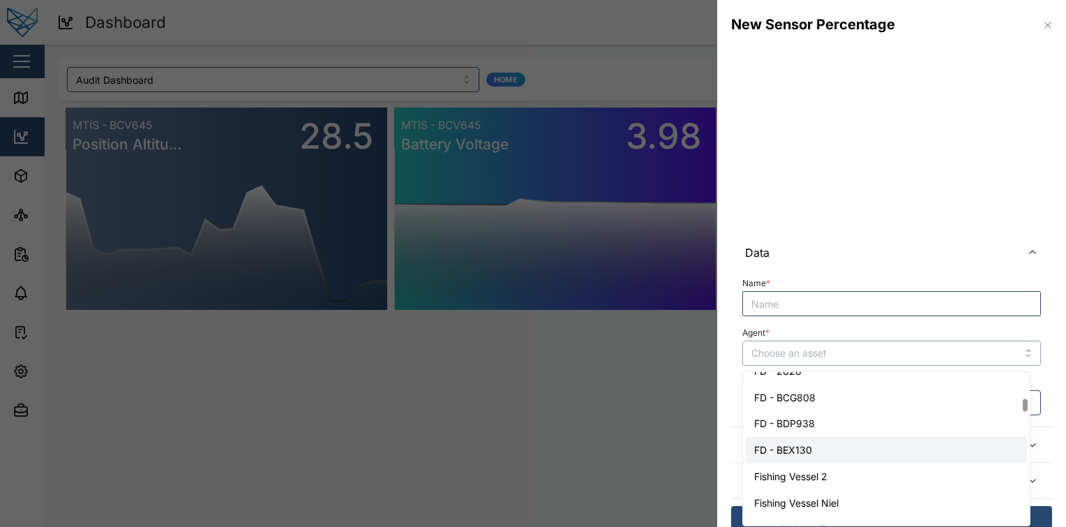
scroll to position [843, 0]
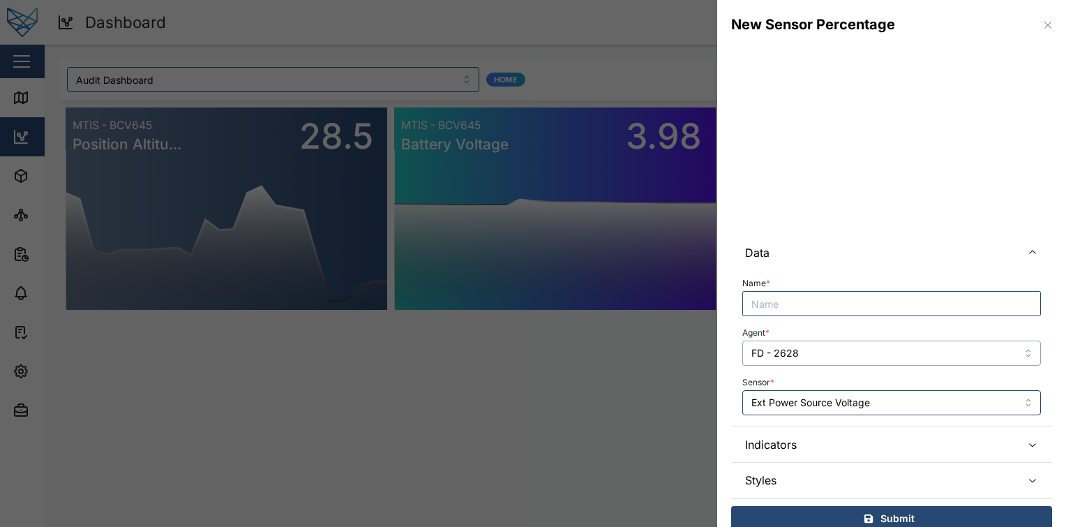
type input "FD - 2628"
click at [872, 419] on div "Name * Agent * FD - 2628 Sensor * Ext Power Source Voltage" at bounding box center [891, 348] width 321 height 156
click at [883, 413] on input "Ext Power Source Voltage" at bounding box center [891, 402] width 299 height 25
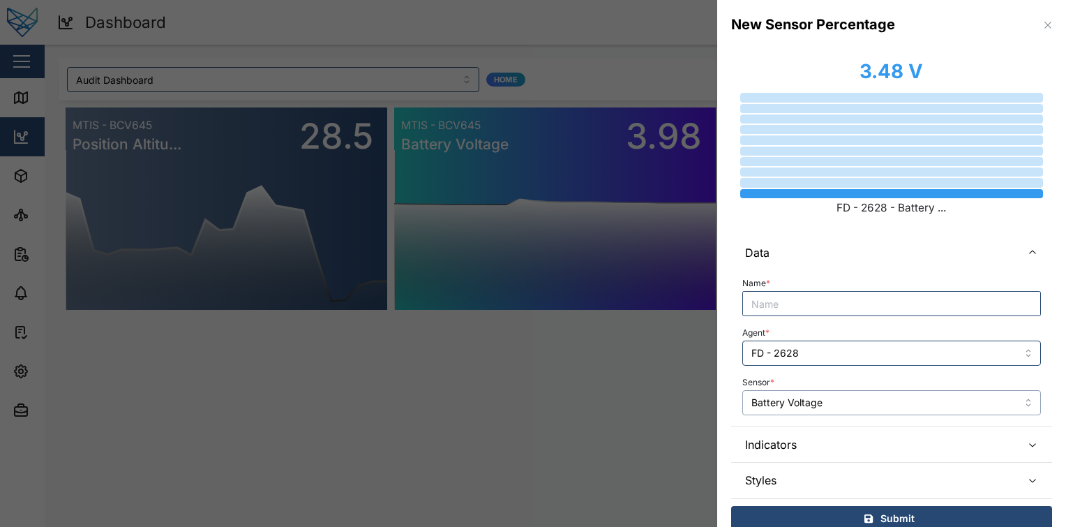
click at [870, 405] on input "Battery Voltage" at bounding box center [891, 402] width 299 height 25
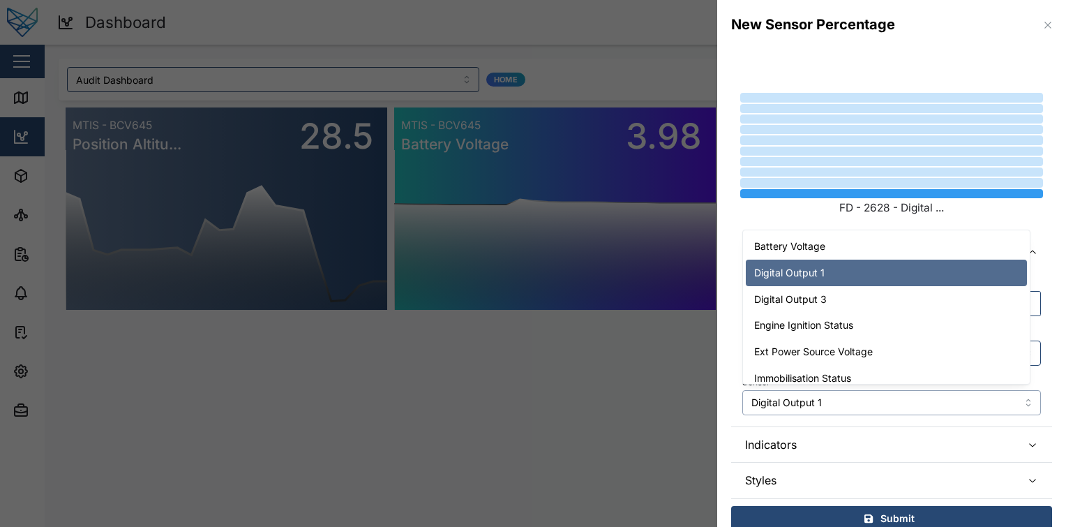
click at [850, 399] on input "Digital Output 1" at bounding box center [891, 402] width 299 height 25
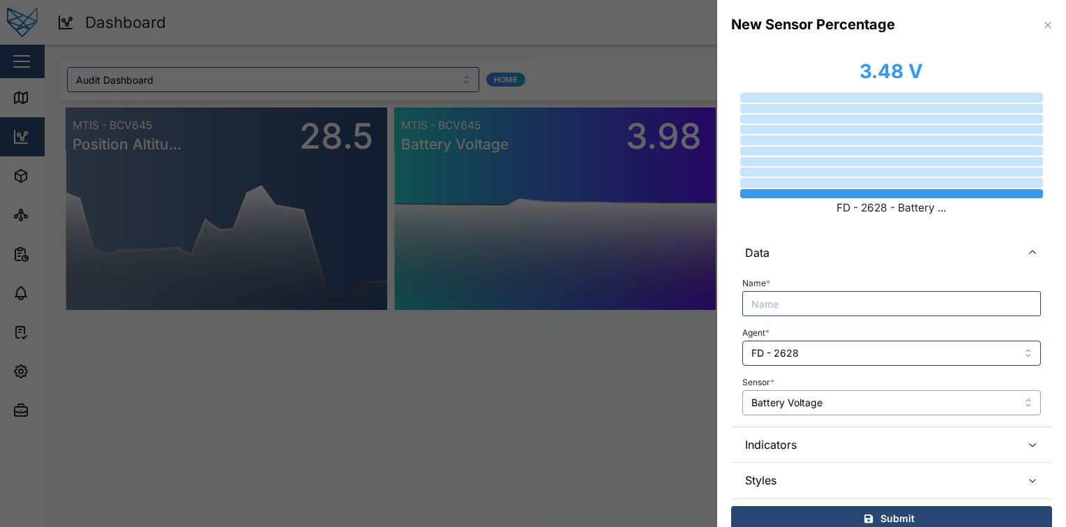
click at [860, 396] on input "Battery Voltage" at bounding box center [891, 402] width 299 height 25
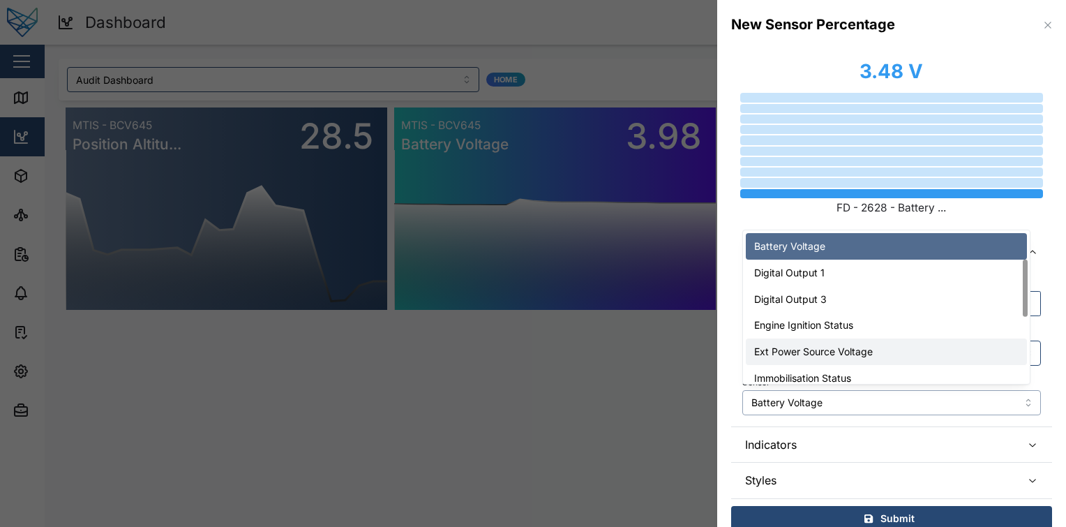
scroll to position [73, 0]
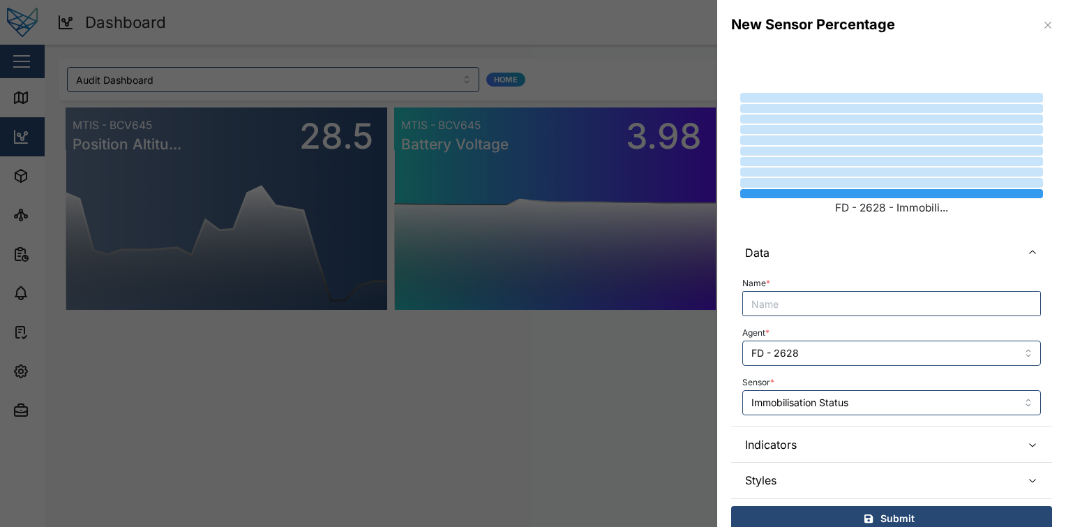
click at [869, 427] on span "Indicators" at bounding box center [877, 444] width 265 height 35
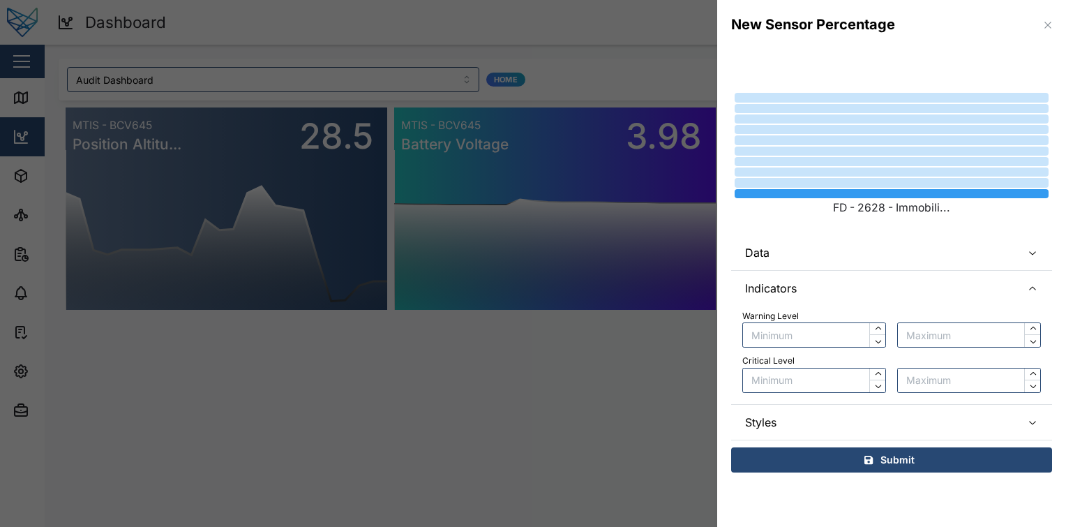
click at [865, 271] on span "Indicators" at bounding box center [877, 288] width 265 height 35
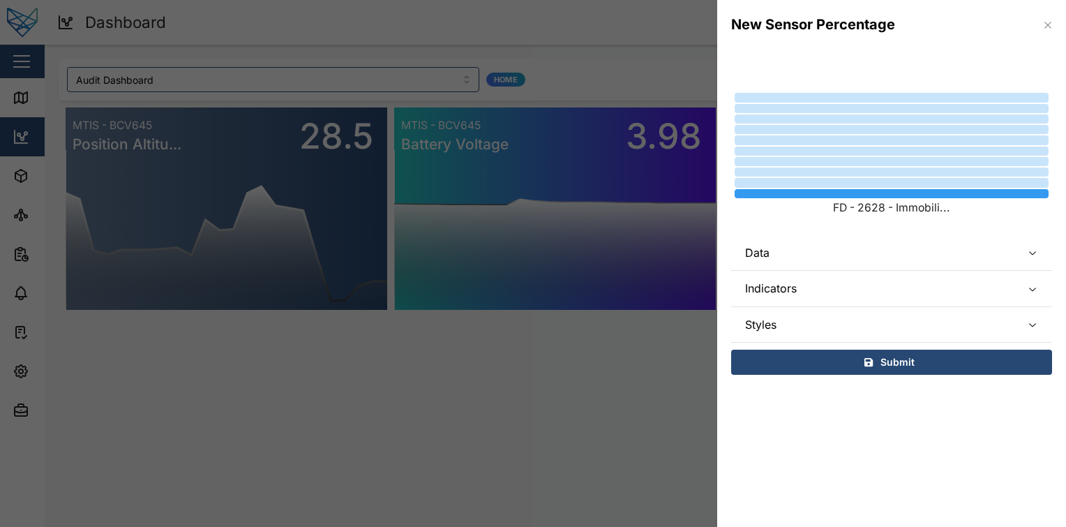
click at [896, 248] on span "Data" at bounding box center [877, 252] width 265 height 35
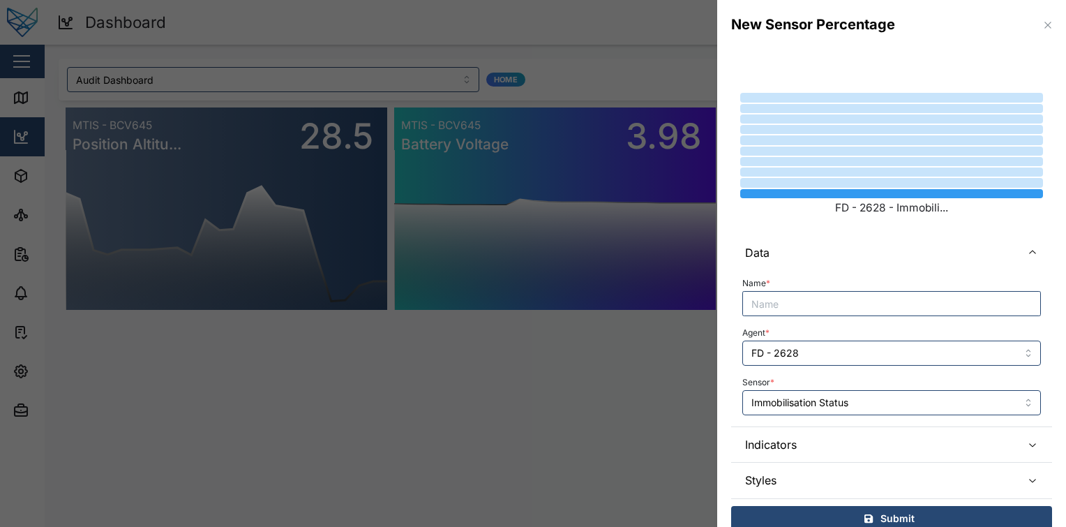
click at [853, 416] on div "Name * Agent * FD - 2628 Sensor * Immobilisation Status" at bounding box center [891, 348] width 321 height 156
click at [864, 405] on input "Immobilisation Status" at bounding box center [891, 402] width 299 height 25
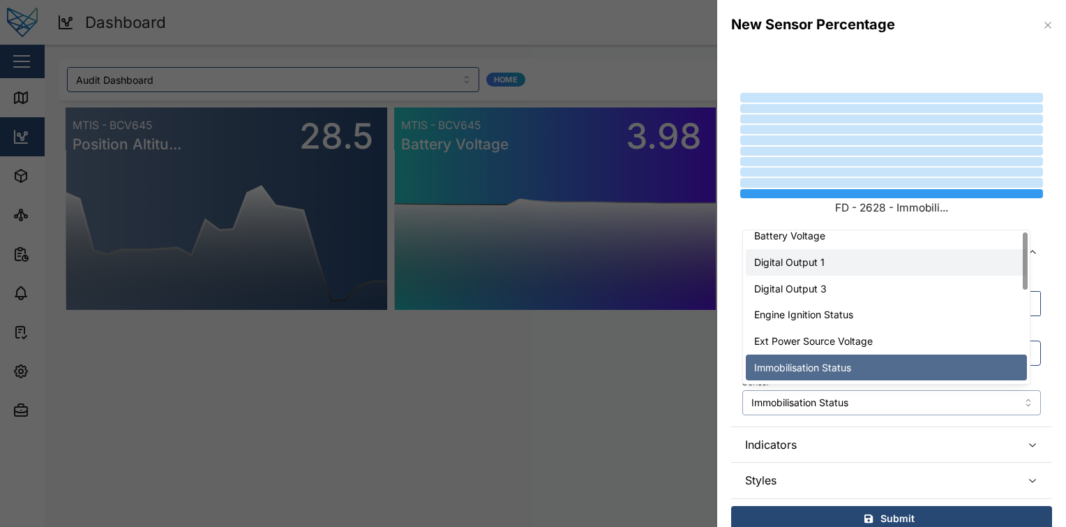
scroll to position [0, 0]
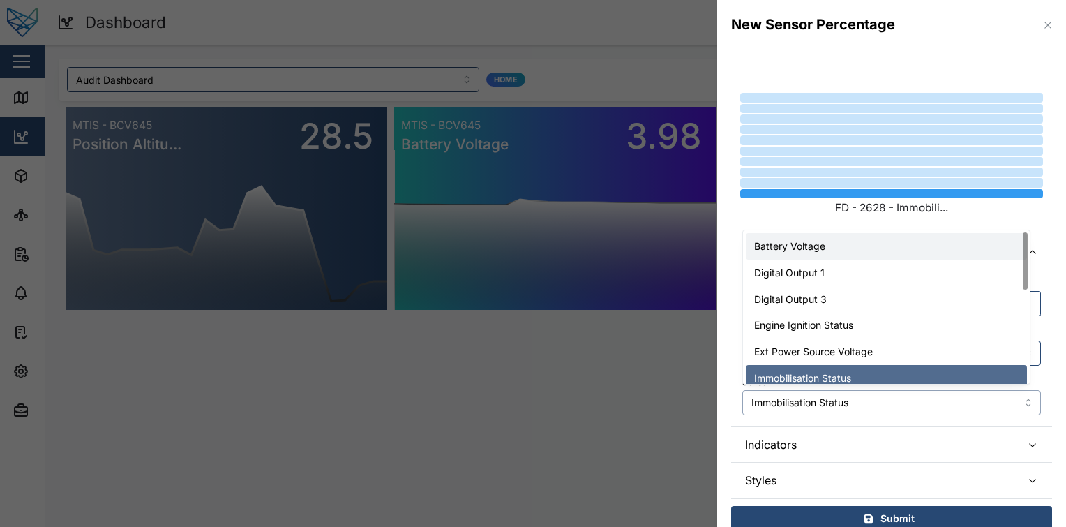
type input "Battery Voltage"
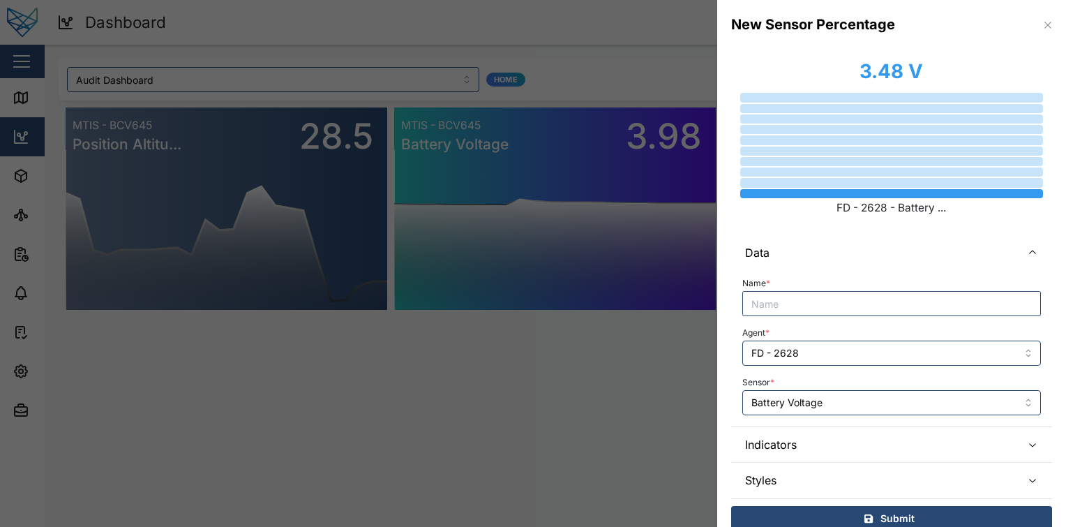
click at [840, 451] on span "Indicators" at bounding box center [877, 444] width 265 height 35
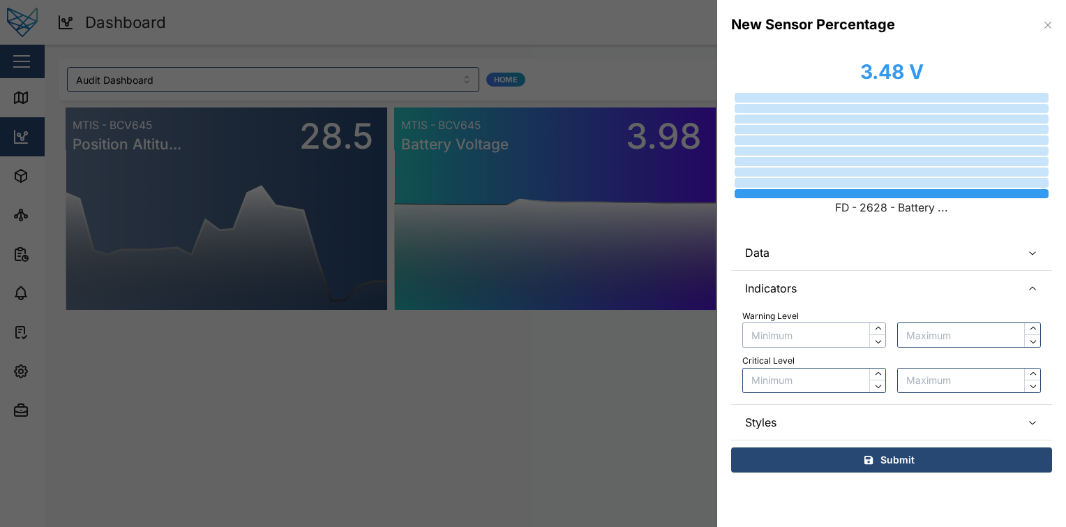
click at [837, 329] on input "text" at bounding box center [814, 334] width 144 height 25
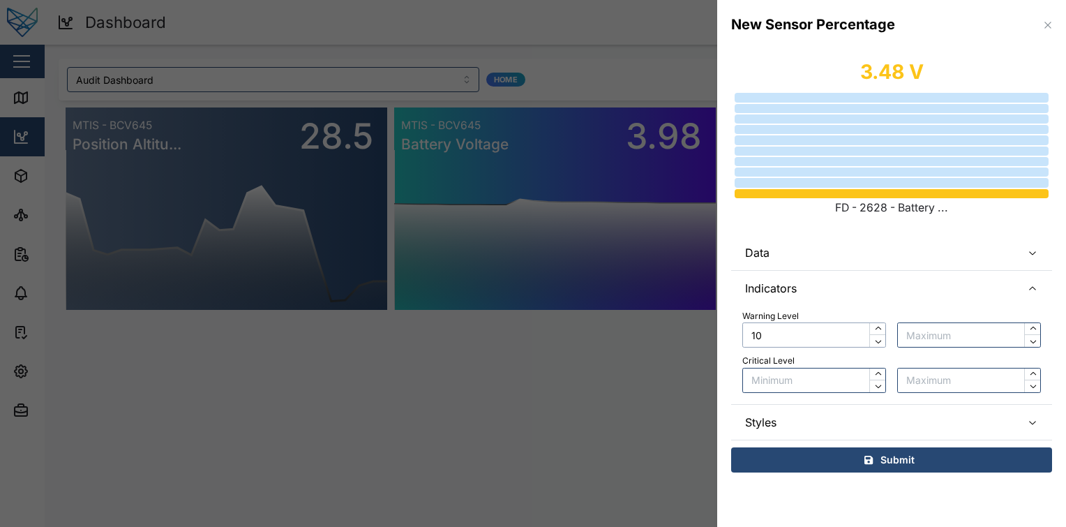
type input "10"
type input "2"
type input "5"
type input "100"
click at [910, 285] on span "Indicators" at bounding box center [877, 288] width 265 height 35
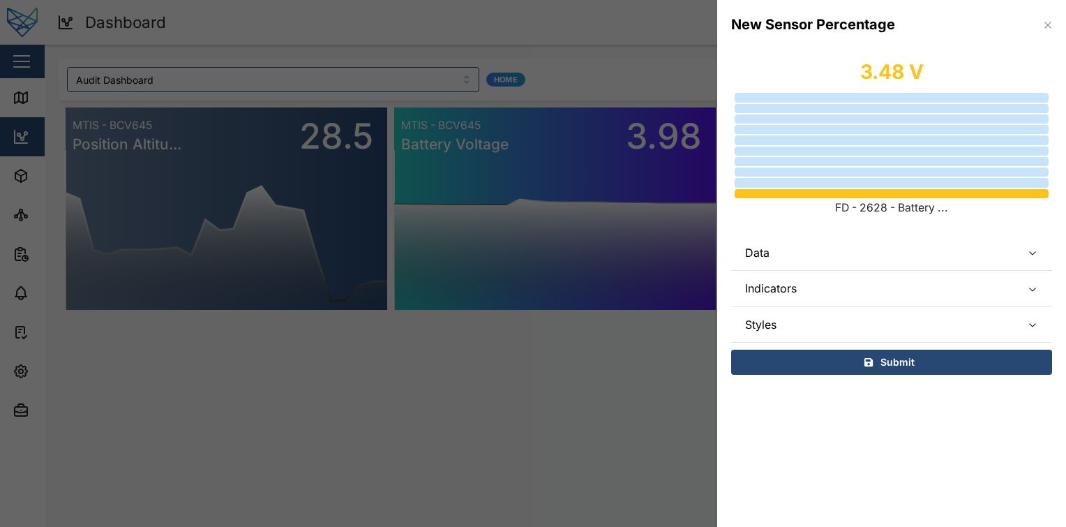
click at [928, 272] on span "Indicators" at bounding box center [877, 288] width 265 height 35
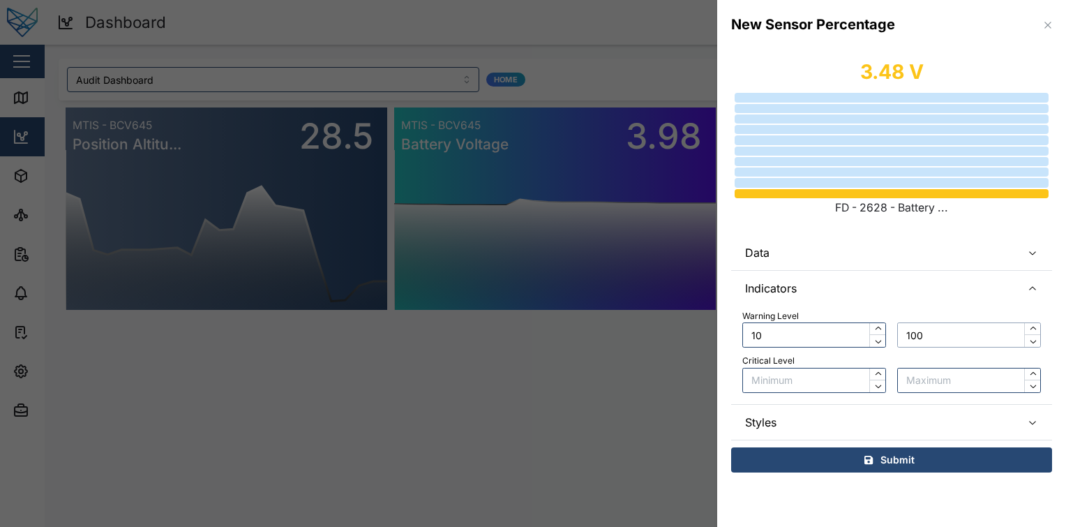
click at [938, 329] on input "100" at bounding box center [969, 334] width 144 height 25
click at [849, 346] on input "10" at bounding box center [814, 334] width 144 height 25
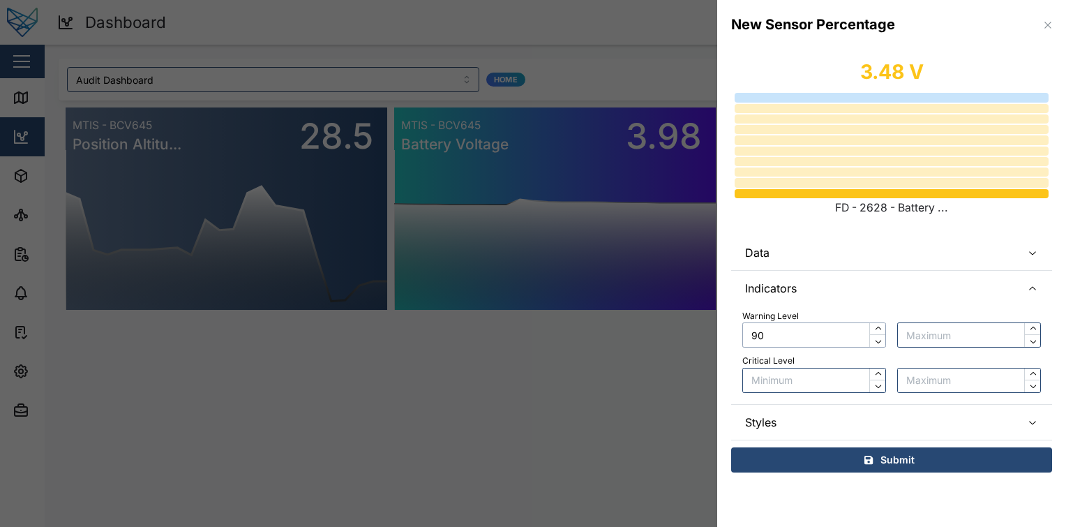
type input "90"
click at [942, 335] on input "text" at bounding box center [969, 334] width 144 height 25
type input "100"
click at [790, 376] on input "text" at bounding box center [814, 380] width 144 height 25
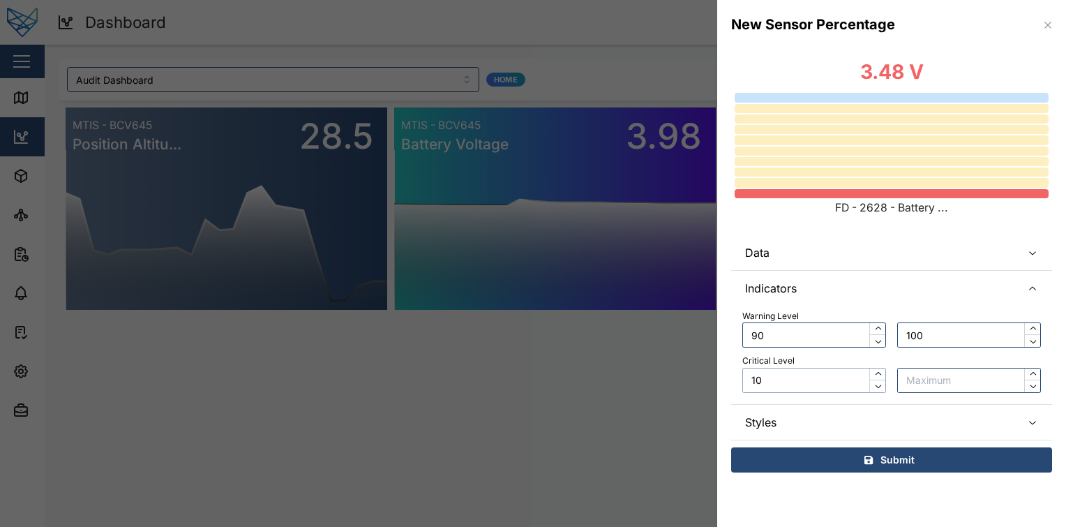
type input "10"
type input "20"
click at [816, 374] on input "10" at bounding box center [814, 380] width 144 height 25
click at [809, 336] on input "90" at bounding box center [814, 334] width 144 height 25
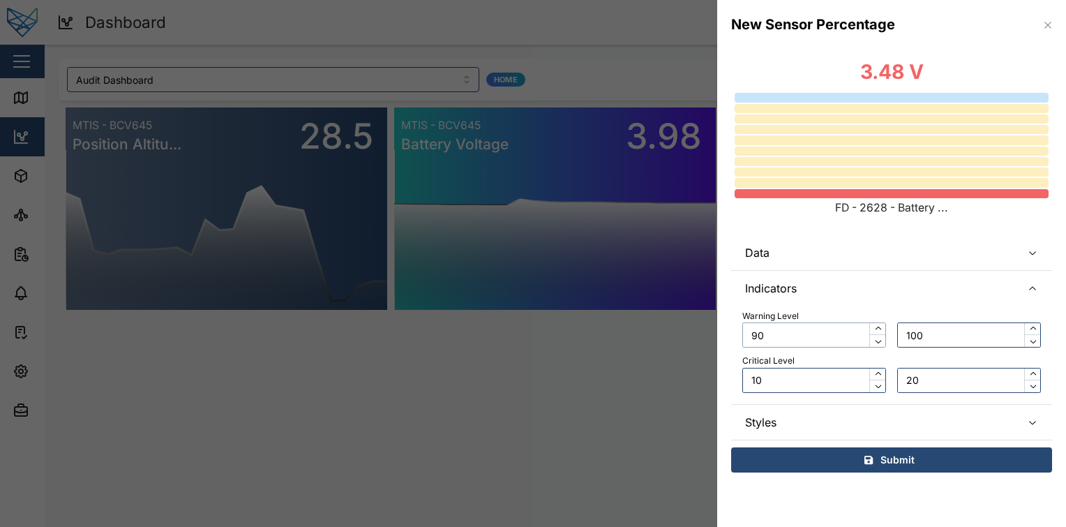
click at [809, 336] on input "90" at bounding box center [814, 334] width 144 height 25
click at [856, 376] on input "10" at bounding box center [814, 380] width 144 height 25
type input "20"
click at [983, 375] on input "20" at bounding box center [969, 380] width 144 height 25
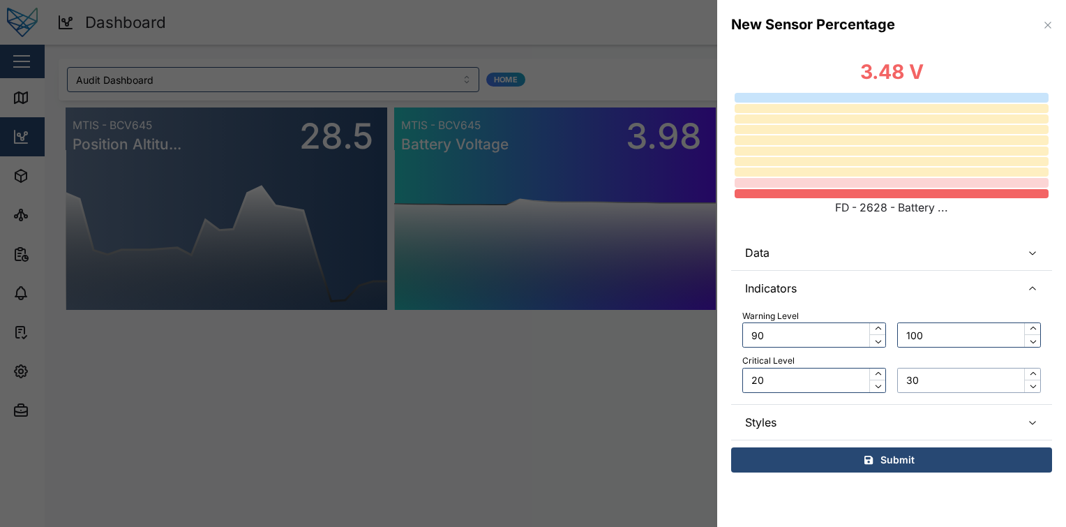
type input "30"
click at [830, 352] on div "Warning Level 90 100 Critical Level 20 30" at bounding box center [891, 351] width 299 height 83
click at [837, 348] on div "Warning Level 90 100 Critical Level 20 30" at bounding box center [891, 351] width 299 height 83
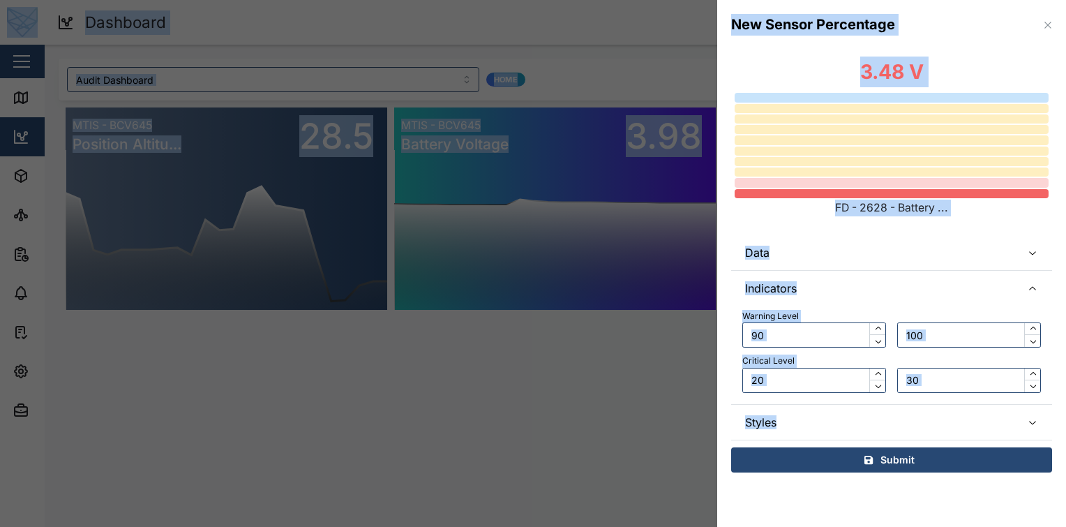
click at [839, 343] on input "90" at bounding box center [814, 334] width 144 height 25
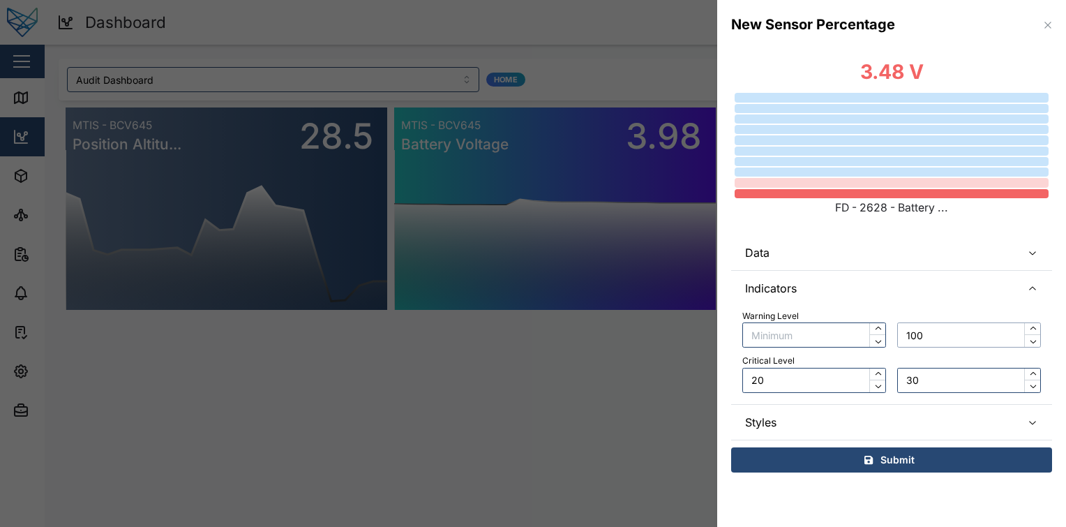
click at [956, 329] on input "100" at bounding box center [969, 334] width 144 height 25
click at [803, 384] on input "20" at bounding box center [814, 380] width 144 height 25
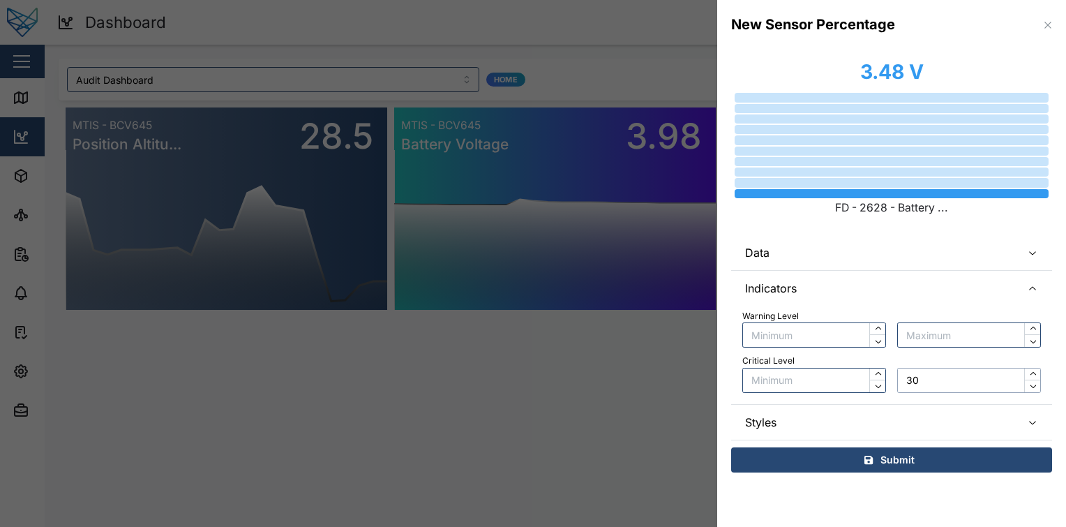
click at [964, 368] on input "30" at bounding box center [969, 380] width 144 height 25
click at [929, 356] on div "Critical Level" at bounding box center [891, 360] width 299 height 13
click at [940, 458] on div "Submit" at bounding box center [889, 460] width 299 height 24
click at [939, 260] on span "Data" at bounding box center [877, 252] width 265 height 35
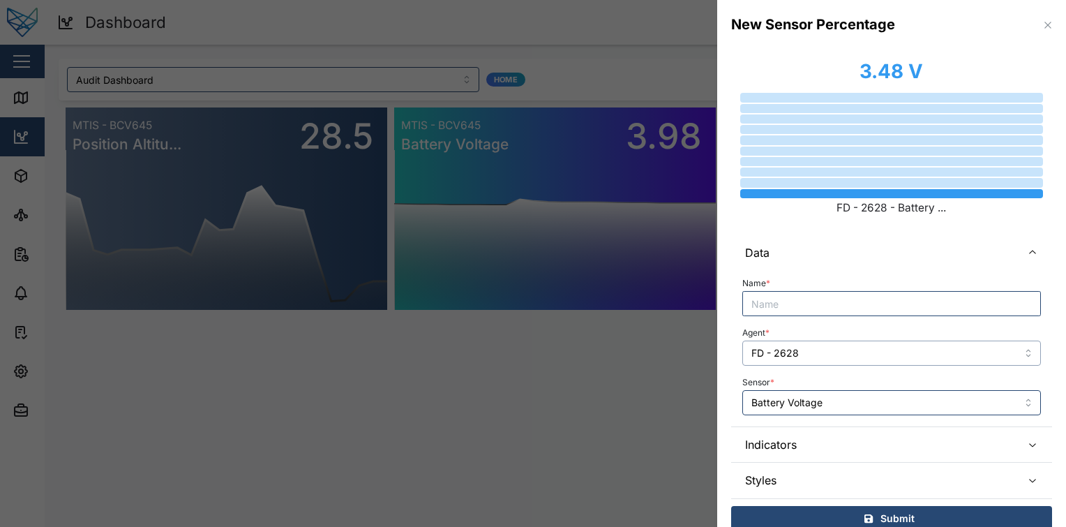
click at [838, 354] on input "FD - 2628" at bounding box center [891, 353] width 299 height 25
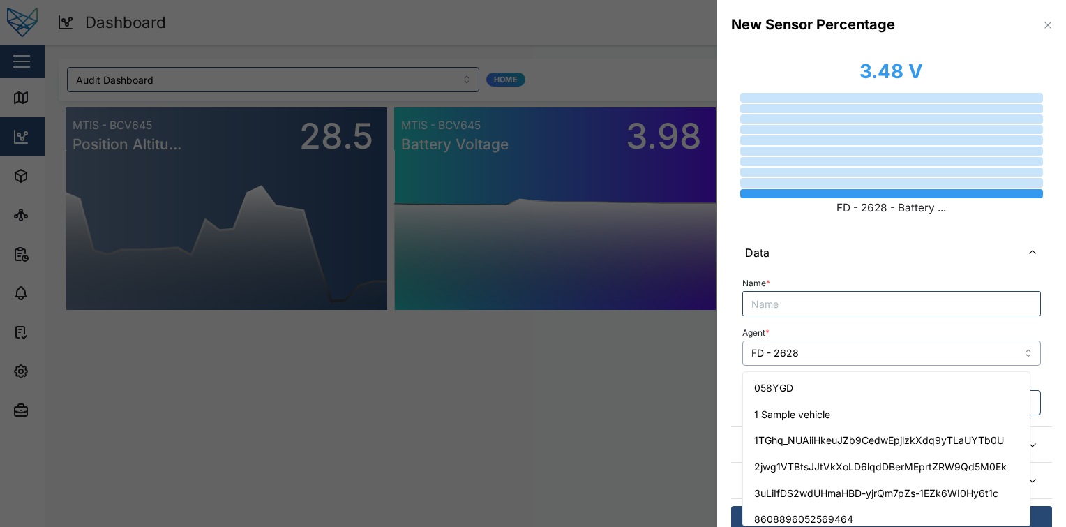
scroll to position [755, 0]
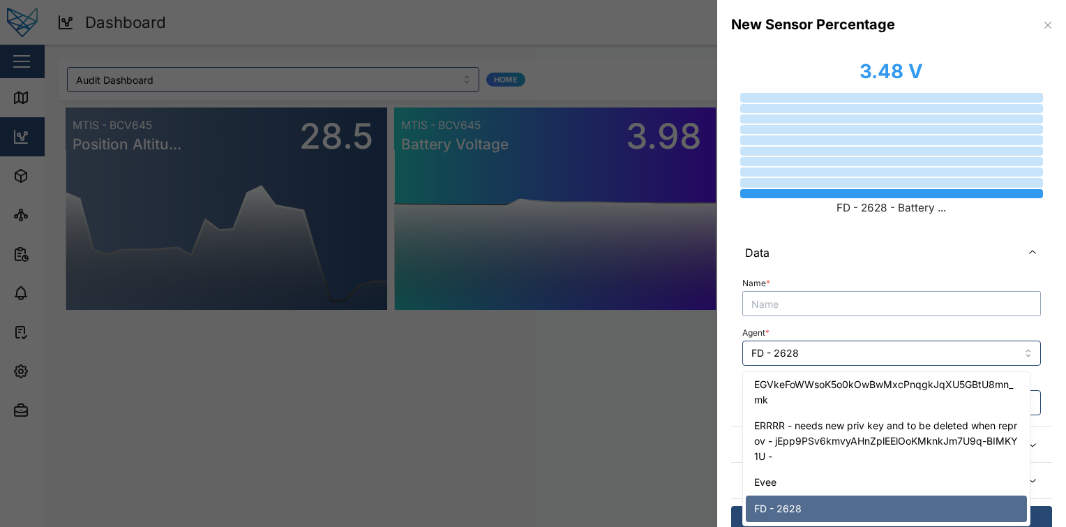
click at [875, 309] on input "Name *" at bounding box center [891, 303] width 299 height 25
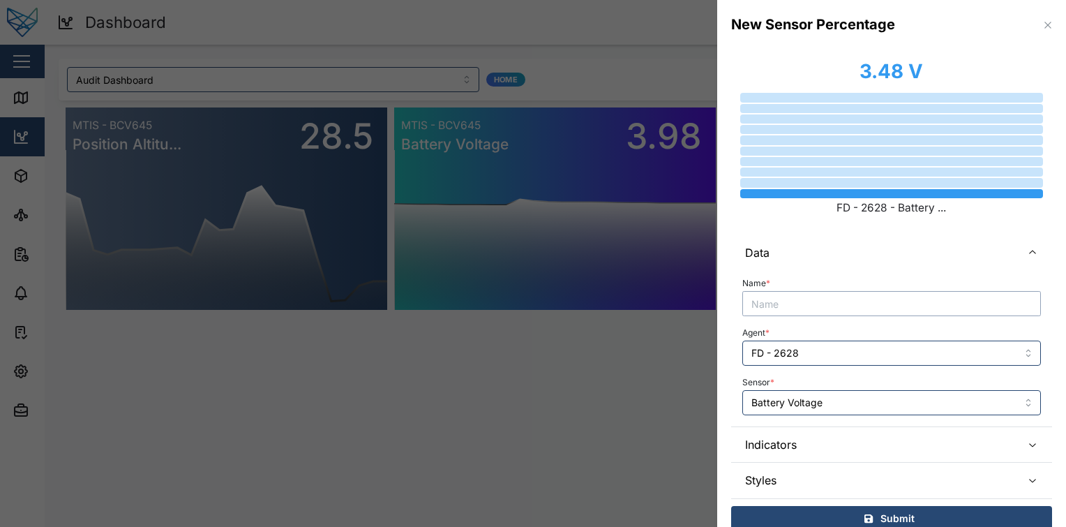
paste input "FD - 2628"
type input "FD - 2628"
click at [842, 385] on div "Sensor * Battery Voltage" at bounding box center [891, 394] width 299 height 43
click at [833, 408] on input "Battery Voltage" at bounding box center [891, 402] width 299 height 25
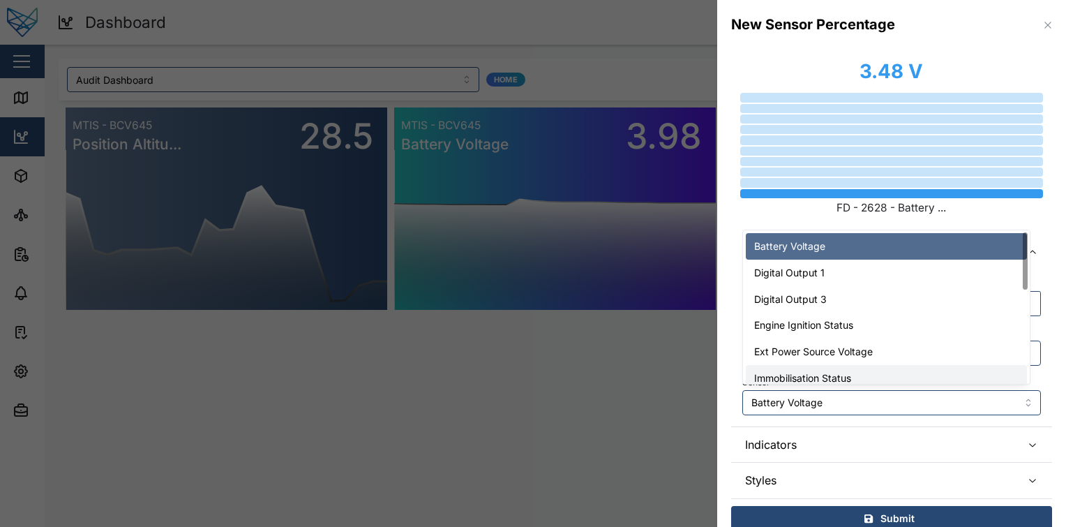
click at [883, 418] on div "Name * FD - 2628 Agent * FD - 2628 Sensor * Battery Voltage" at bounding box center [891, 348] width 321 height 156
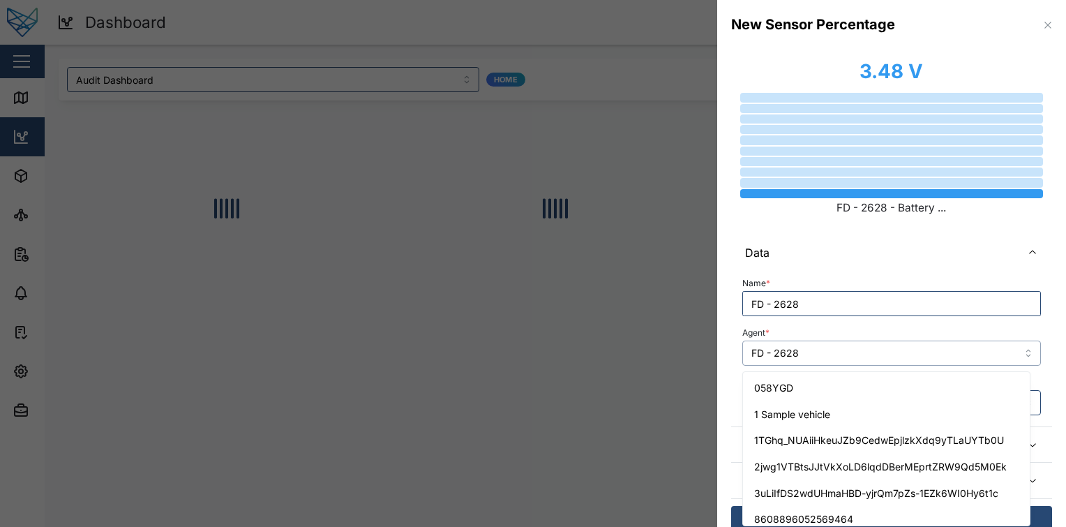
click at [886, 345] on input "FD - 2628" at bounding box center [891, 353] width 299 height 25
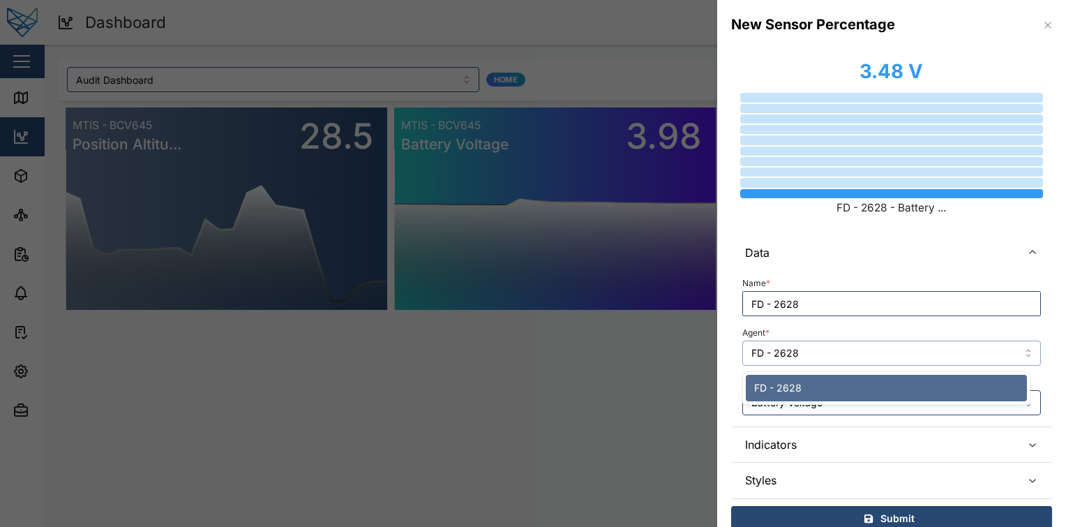
scroll to position [0, 0]
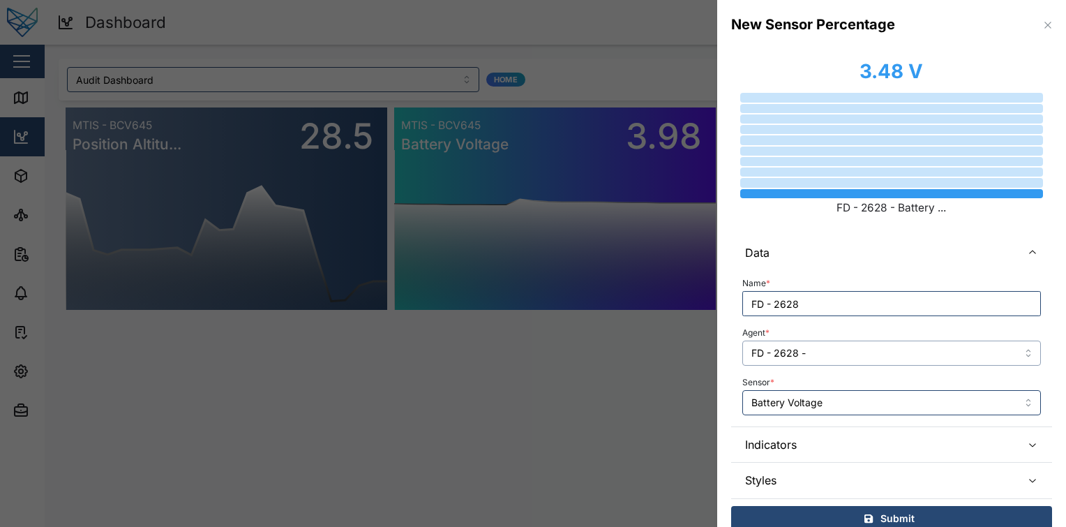
paste input "Battery Voltage"
type input "FD - 2628"
click at [881, 519] on span "Submit" at bounding box center [898, 519] width 34 height 24
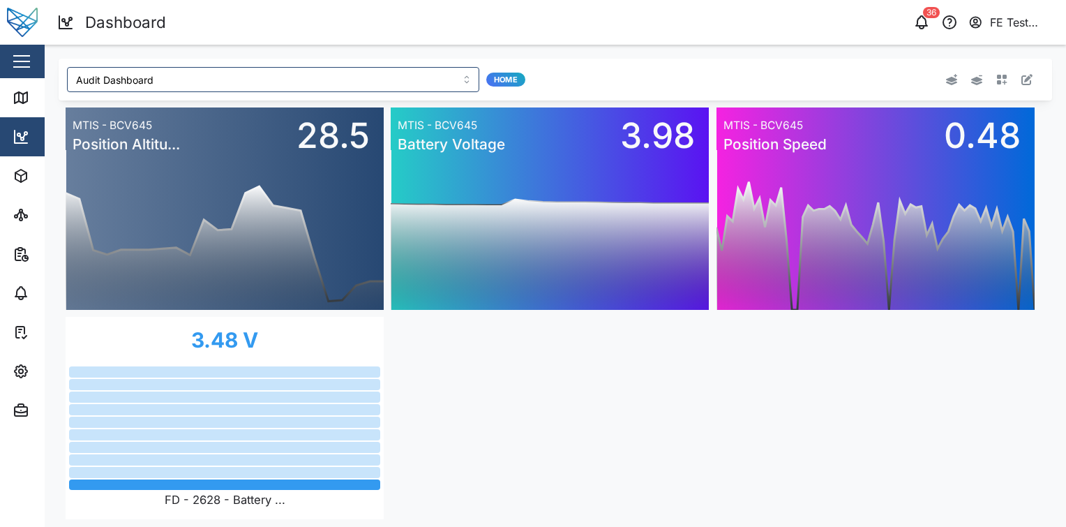
scroll to position [13, 0]
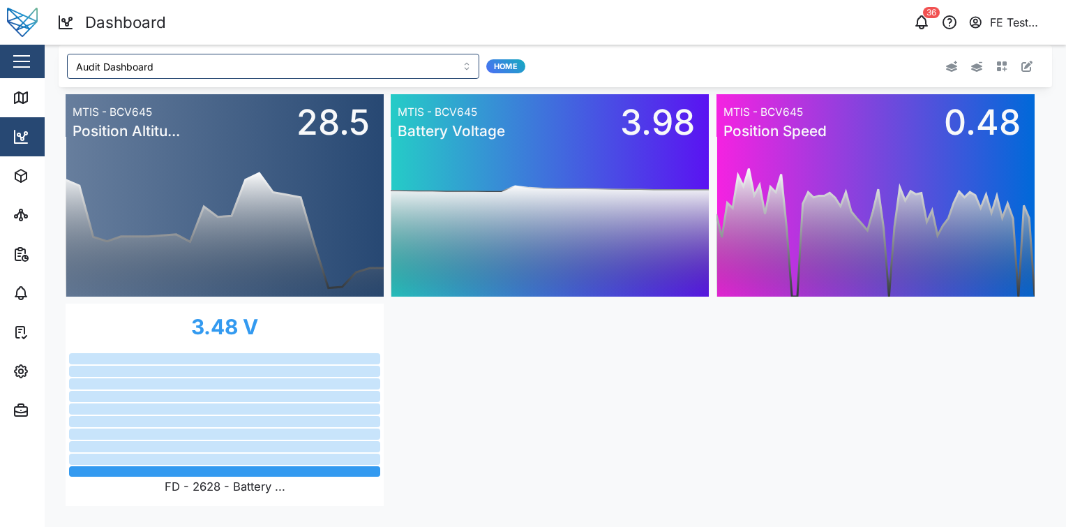
click at [251, 488] on label "FD - 2628 - Battery ..." at bounding box center [224, 488] width 311 height 21
drag, startPoint x: 251, startPoint y: 488, endPoint x: 227, endPoint y: 490, distance: 23.8
click at [227, 490] on label "FD - 2628 - Battery ..." at bounding box center [224, 488] width 311 height 21
drag, startPoint x: 227, startPoint y: 490, endPoint x: 500, endPoint y: 433, distance: 278.6
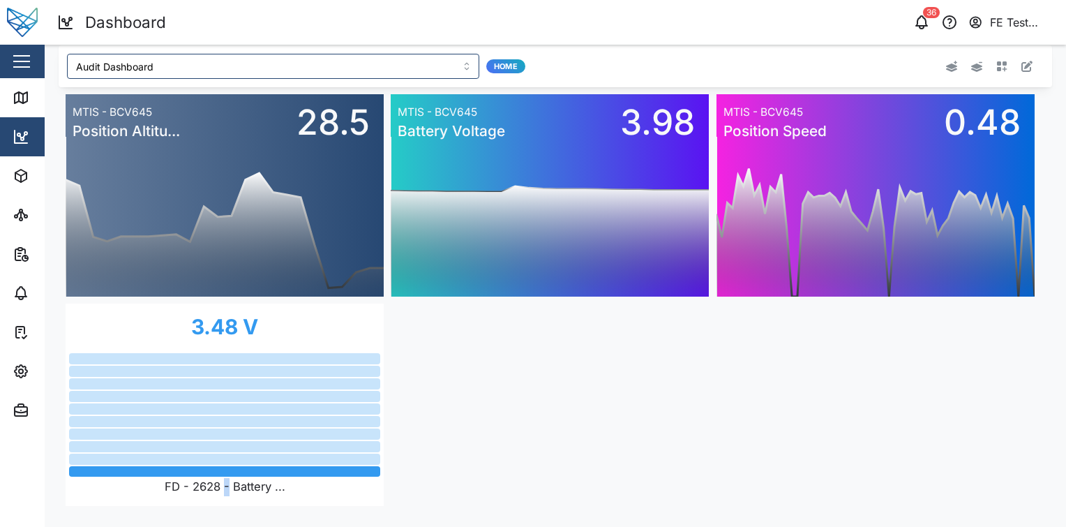
click at [500, 433] on div "0 20 40 60 80 100 120 140 160 12 PM 06 PM Mon 08 06 AM MTIS - BCV645 Position A…" at bounding box center [556, 300] width 994 height 426
click at [996, 61] on icon "button" at bounding box center [1001, 66] width 11 height 11
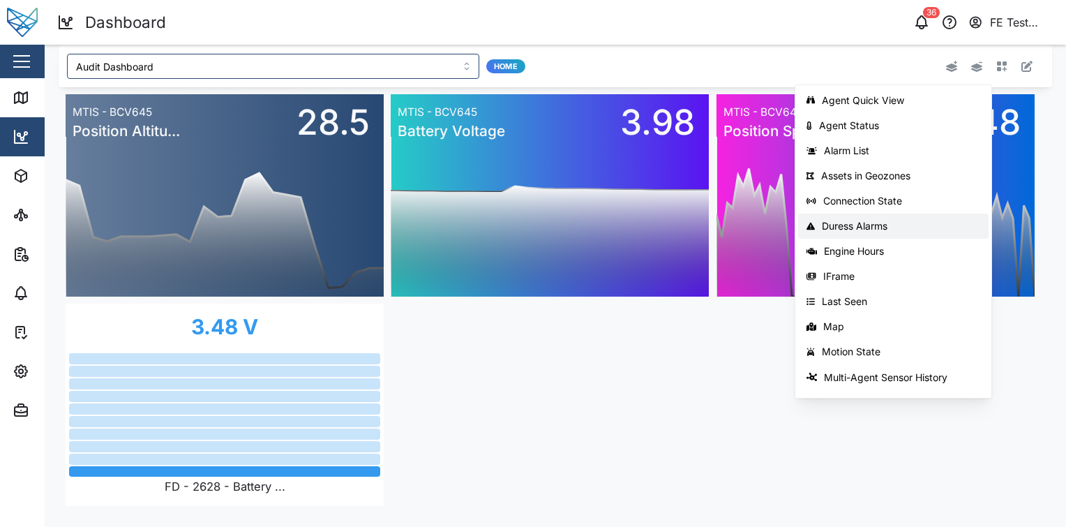
scroll to position [221, 0]
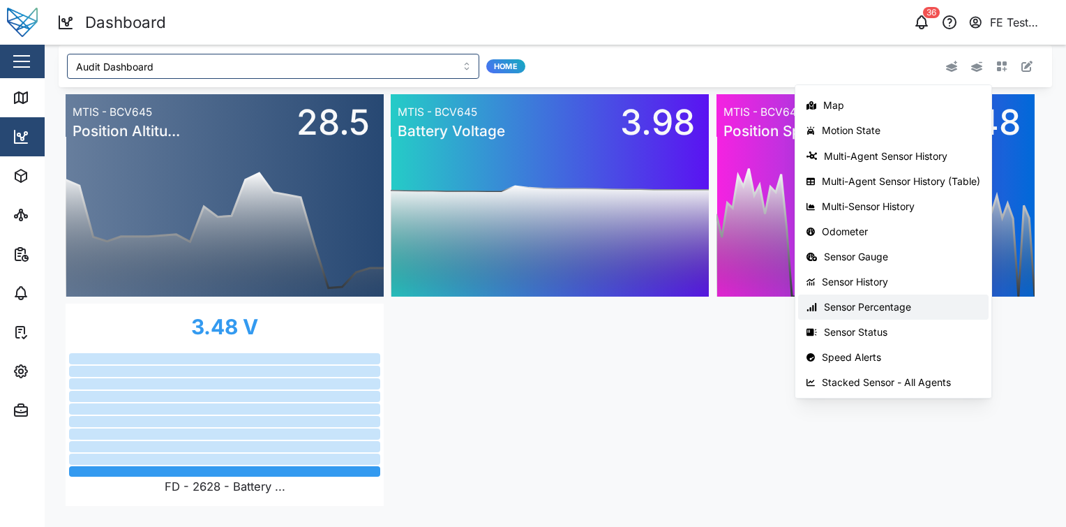
click at [912, 308] on div "Sensor Percentage" at bounding box center [902, 306] width 156 height 11
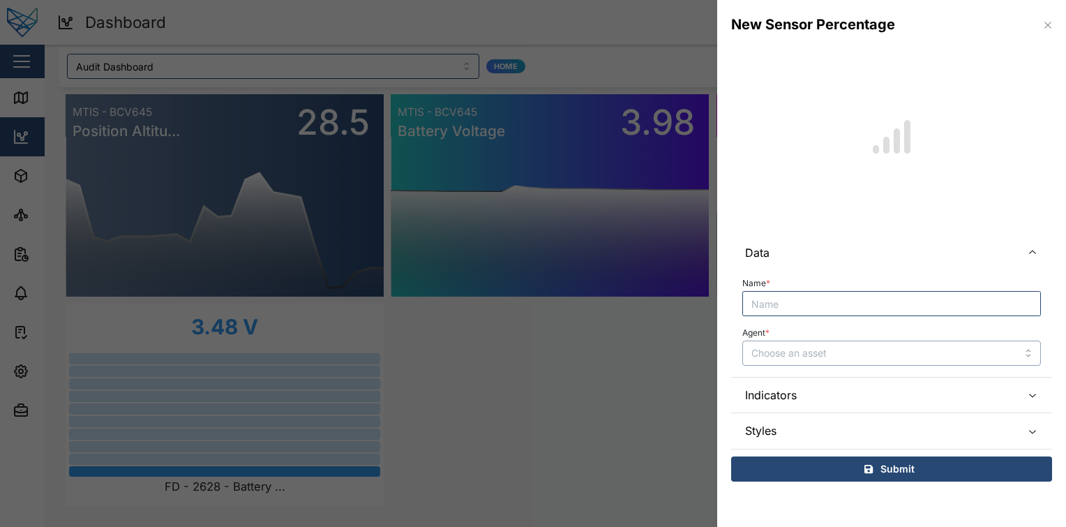
click at [821, 353] on input "Agent *" at bounding box center [891, 353] width 299 height 25
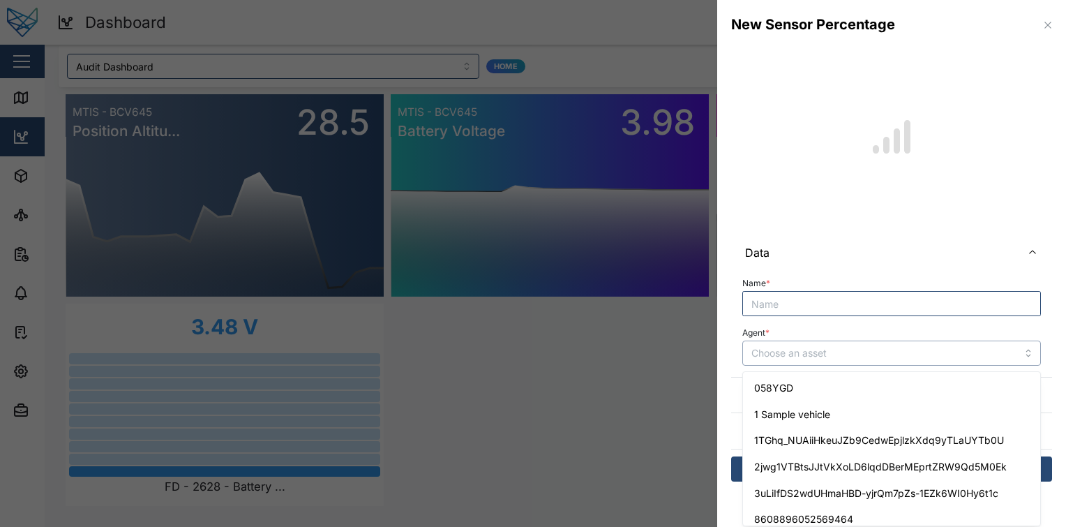
paste input "Battery Voltage"
type input "Battery Voltage"
type input "d"
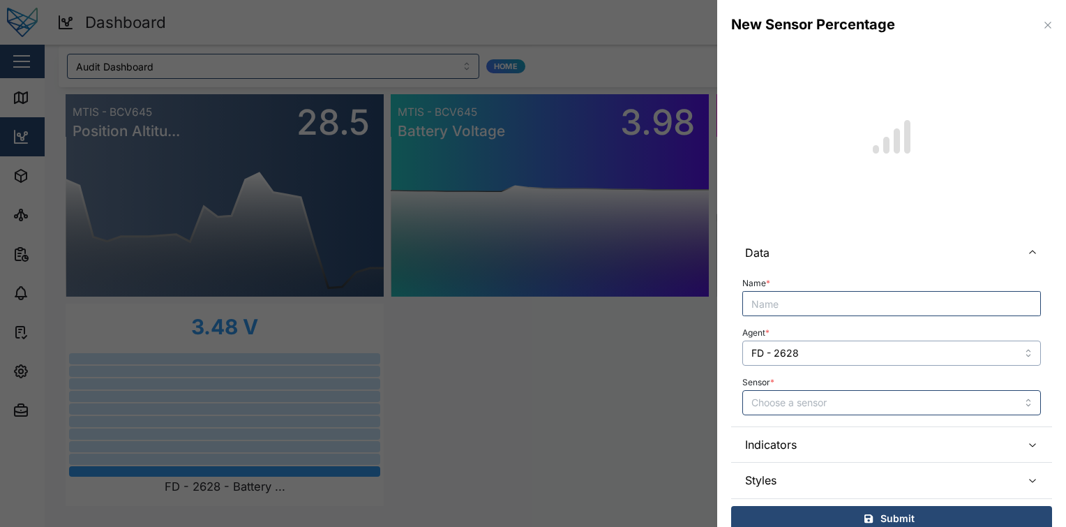
type input "FD - 2628"
click at [876, 403] on input "Sensor *" at bounding box center [891, 402] width 299 height 25
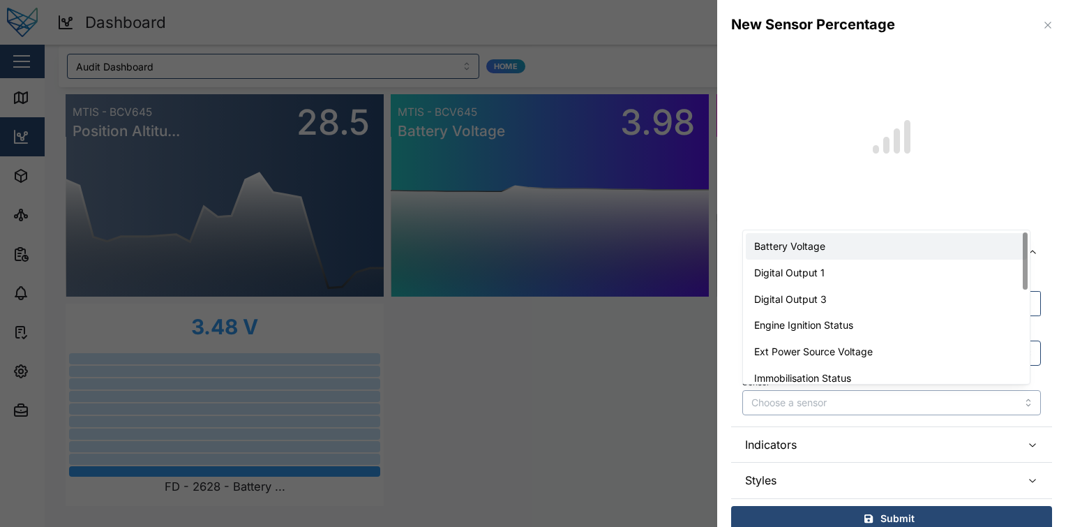
type input "Battery Voltage"
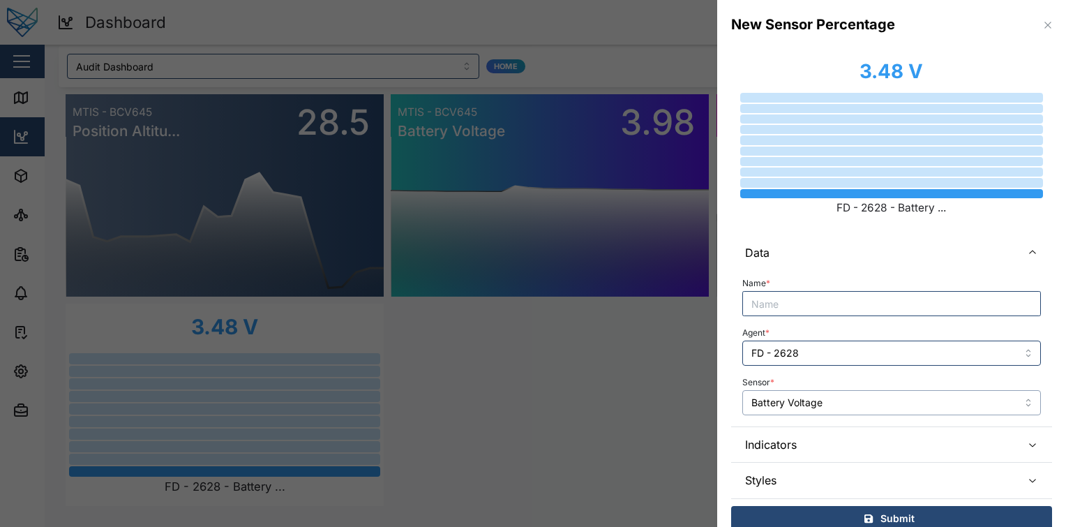
scroll to position [17, 0]
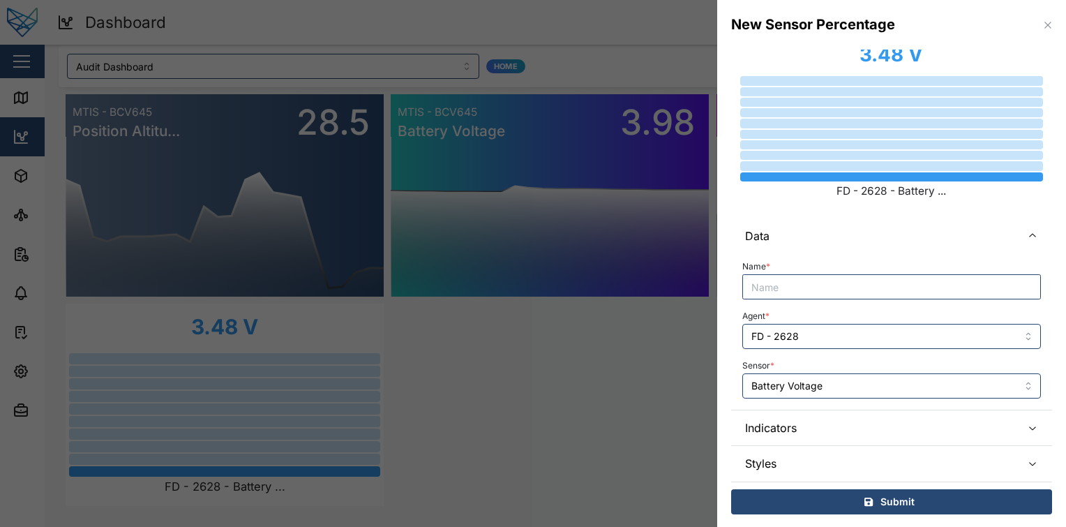
click at [857, 432] on span "Indicators" at bounding box center [877, 427] width 265 height 35
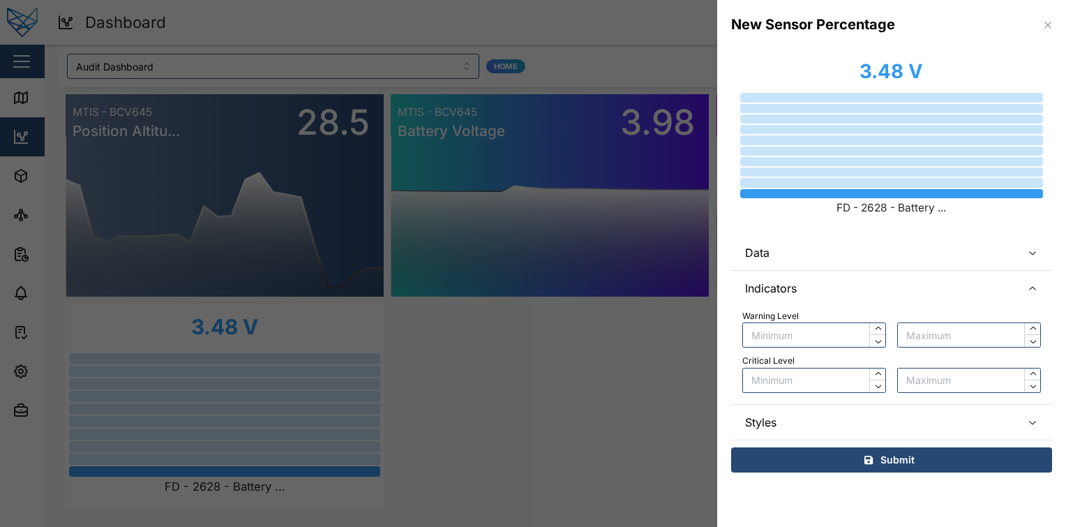
scroll to position [0, 0]
click at [876, 414] on span "Styles" at bounding box center [877, 422] width 265 height 35
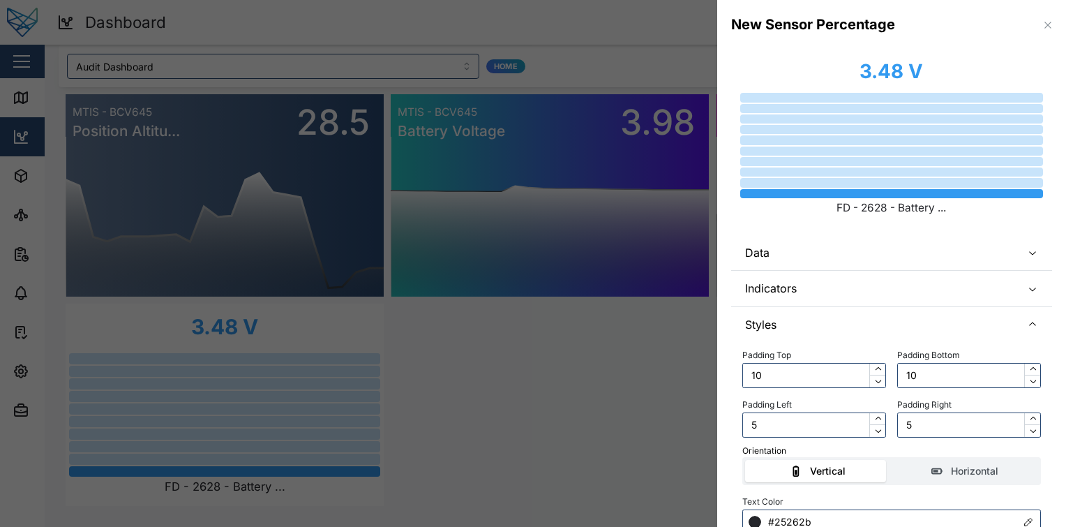
scroll to position [110, 0]
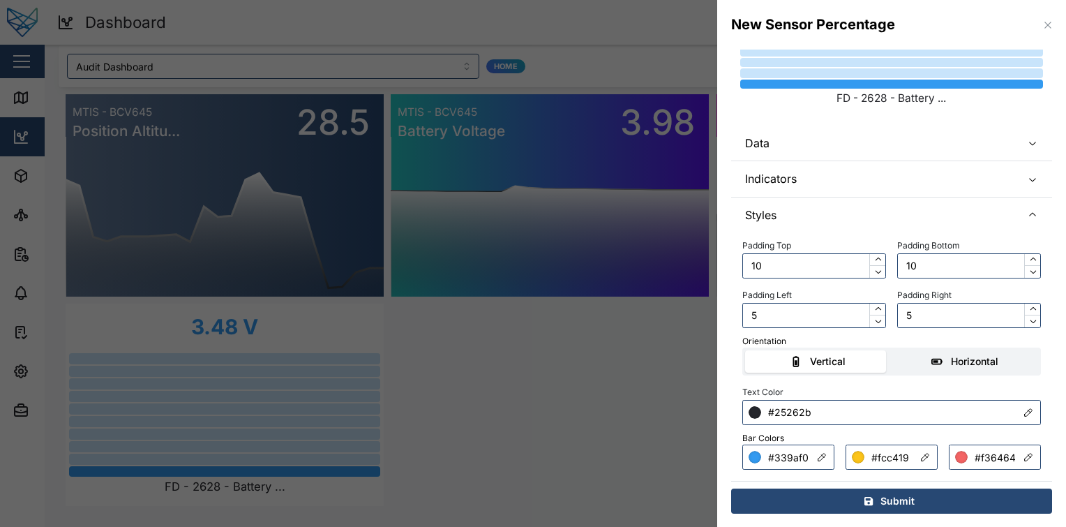
click at [969, 366] on div "Horizontal" at bounding box center [974, 361] width 47 height 15
click at [893, 350] on input "Horizontal" at bounding box center [893, 350] width 0 height 0
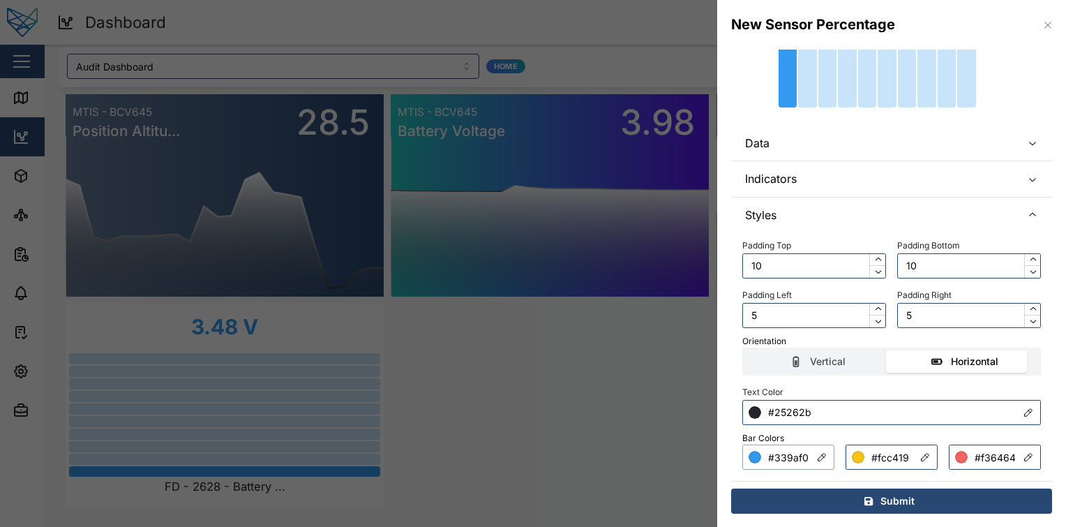
click at [762, 466] on input "#339af0" at bounding box center [788, 457] width 92 height 25
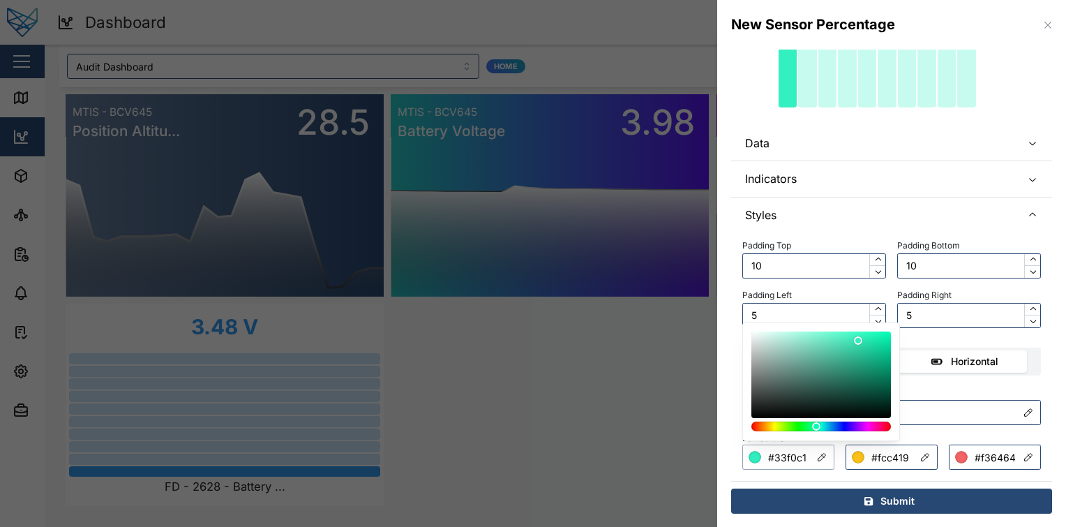
drag, startPoint x: 831, startPoint y: 426, endPoint x: 815, endPoint y: 426, distance: 16.0
click at [815, 426] on div at bounding box center [816, 426] width 8 height 8
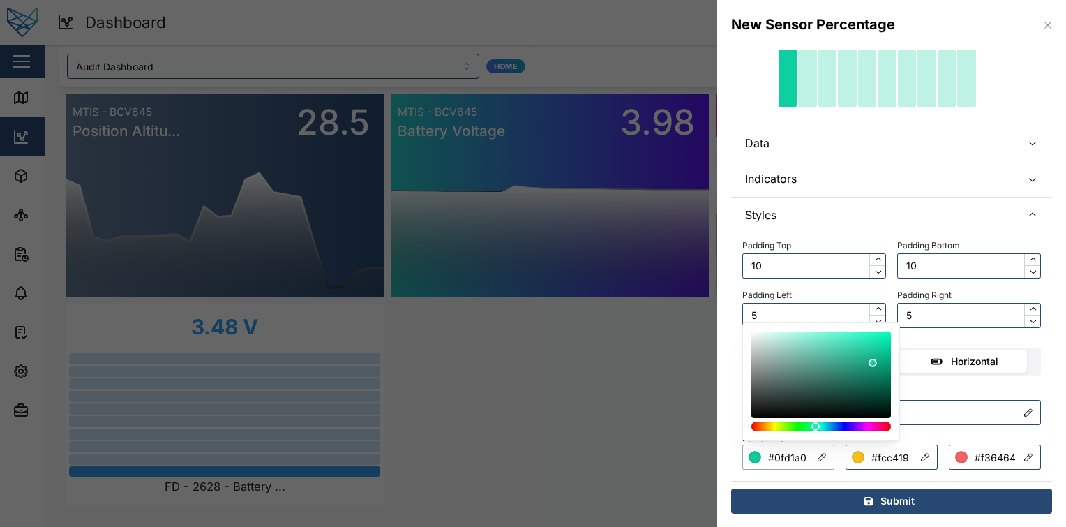
drag, startPoint x: 867, startPoint y: 380, endPoint x: 876, endPoint y: 350, distance: 31.3
click at [876, 350] on div at bounding box center [821, 374] width 130 height 77
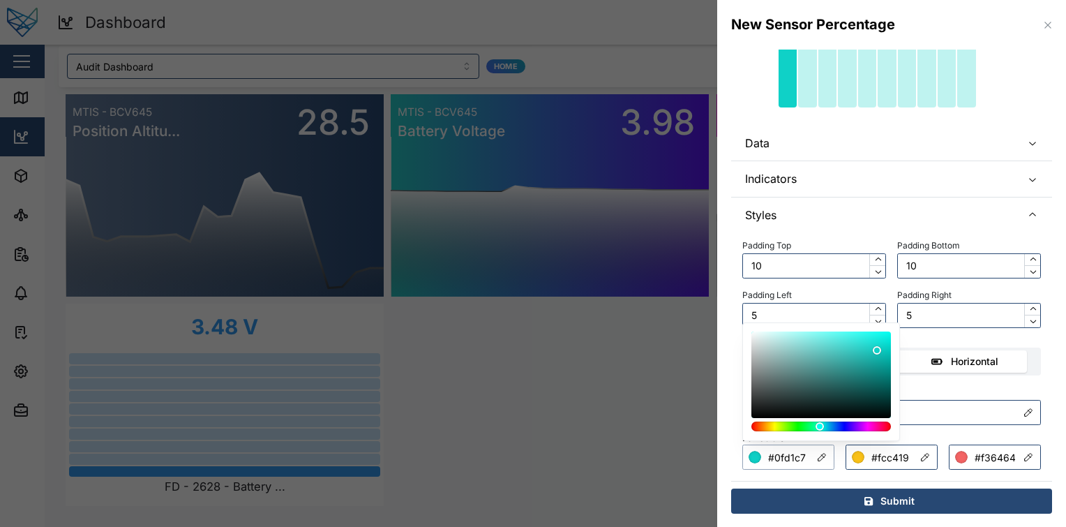
type input "#0fd1cb"
click at [821, 422] on div at bounding box center [821, 426] width 130 height 10
click at [881, 500] on span "Submit" at bounding box center [898, 501] width 34 height 24
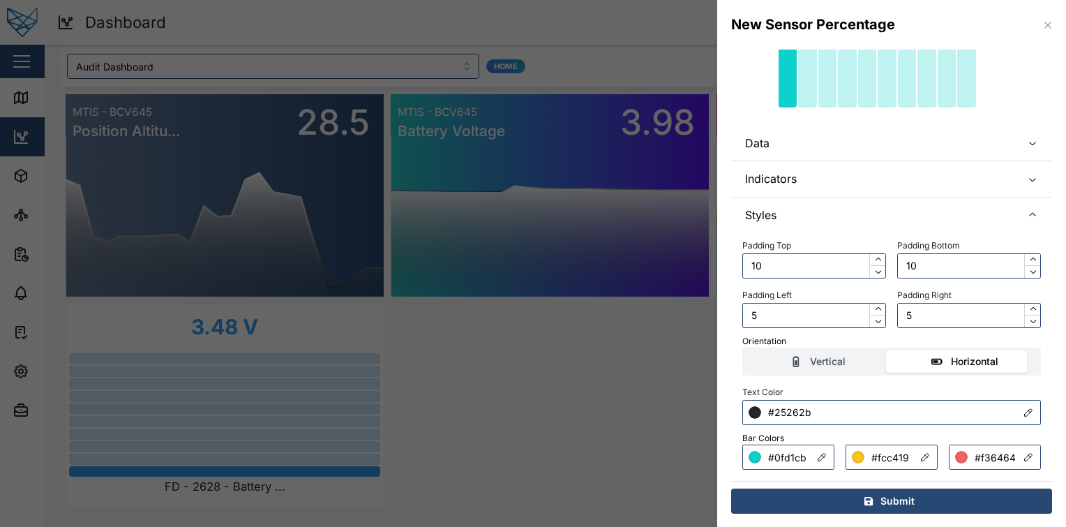
scroll to position [0, 0]
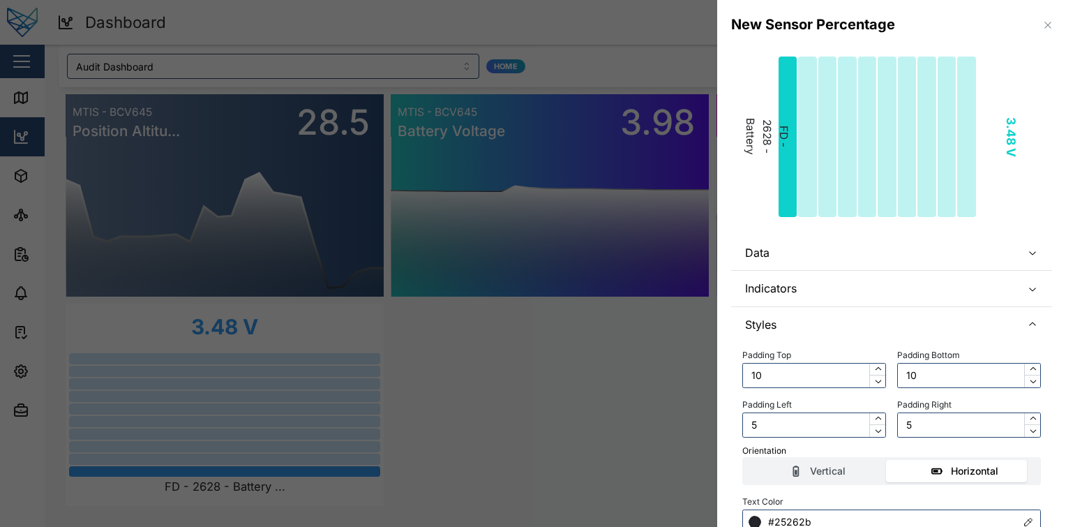
click at [915, 257] on span "Data" at bounding box center [877, 252] width 265 height 35
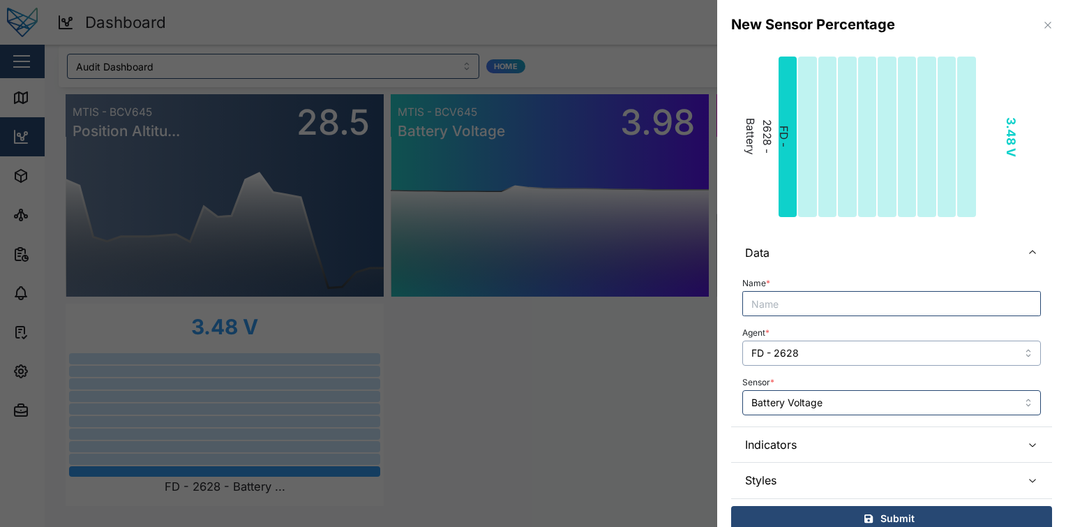
click at [863, 354] on input "FD - 2628" at bounding box center [891, 353] width 299 height 25
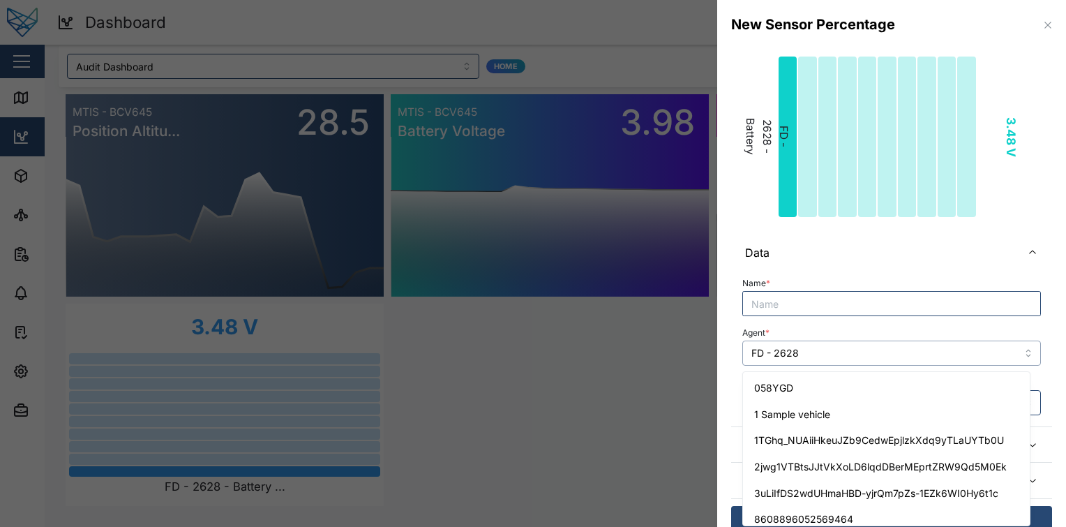
scroll to position [755, 0]
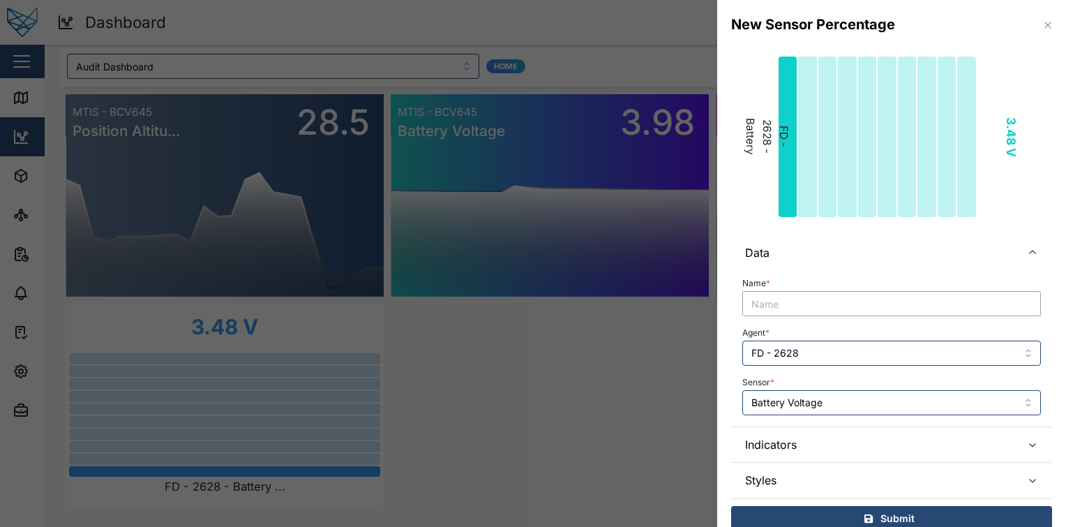
click at [893, 304] on input "Name *" at bounding box center [891, 303] width 299 height 25
paste input "FD - 2628"
type input "FD - 2628"
click at [840, 408] on input "Battery Voltage" at bounding box center [891, 402] width 299 height 25
click at [855, 414] on input "Battery Voltage" at bounding box center [891, 402] width 299 height 25
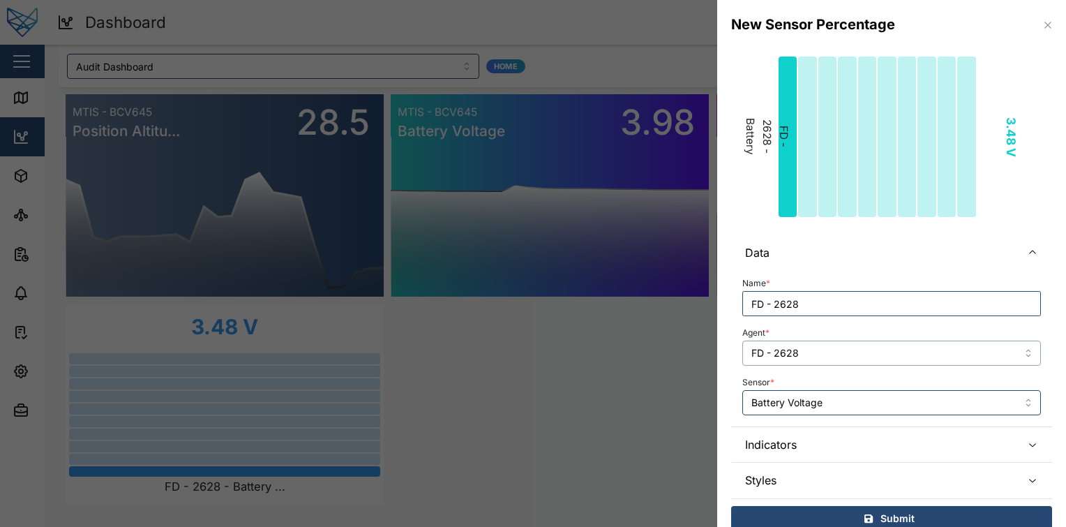
click at [889, 346] on input "FD - 2628" at bounding box center [891, 353] width 299 height 25
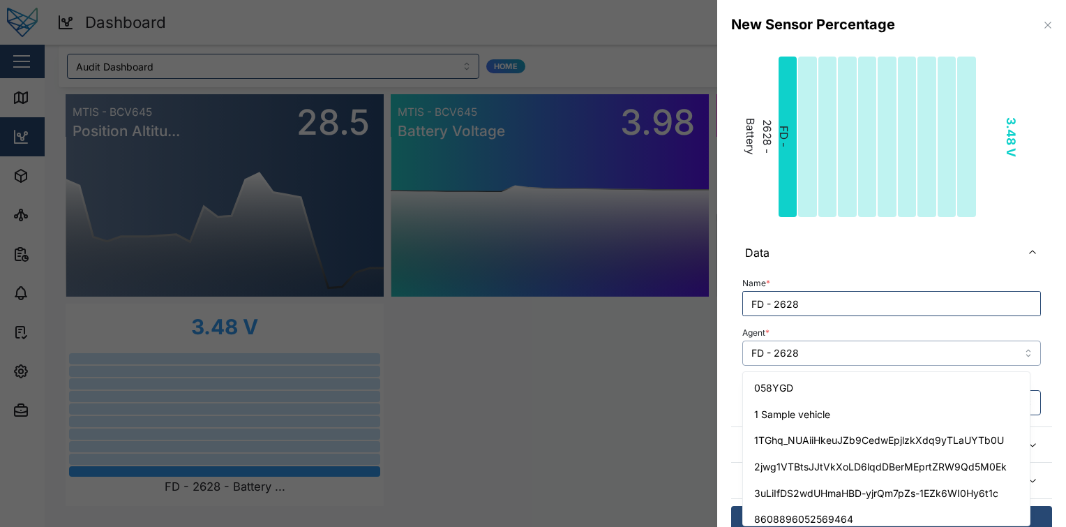
scroll to position [0, 0]
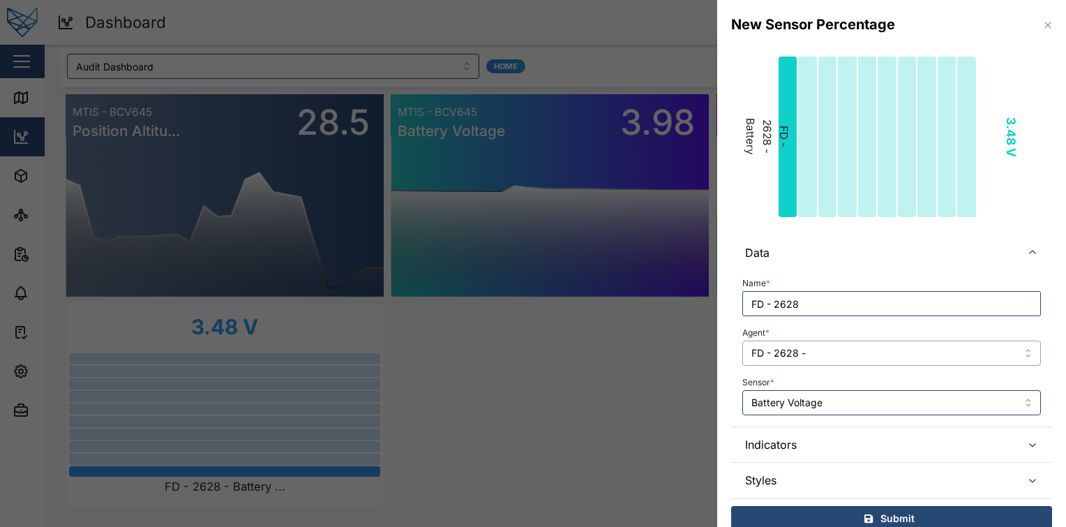
paste input "Battery Voltage"
type input "FD - 2628 - Battery Voltage"
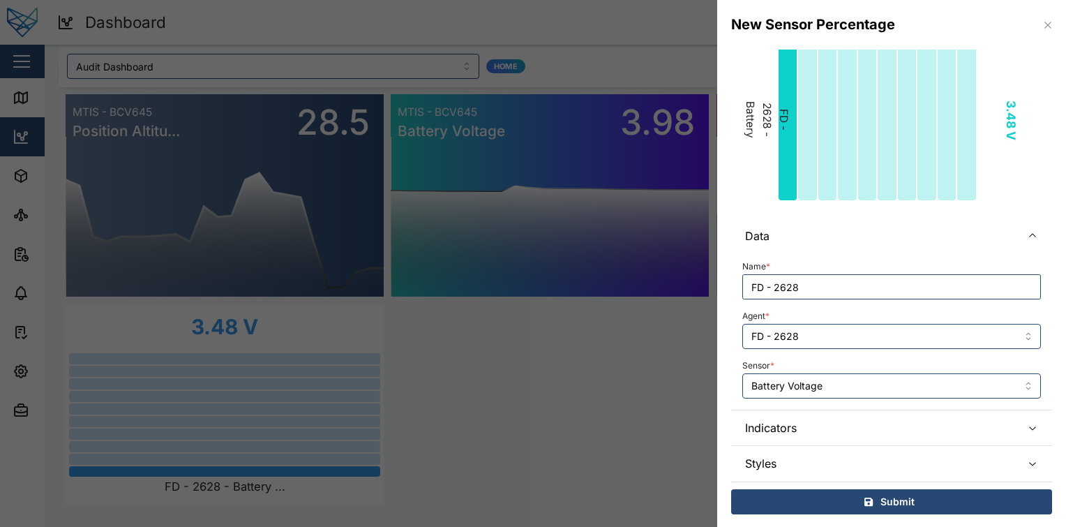
click at [881, 490] on span "Submit" at bounding box center [898, 502] width 34 height 24
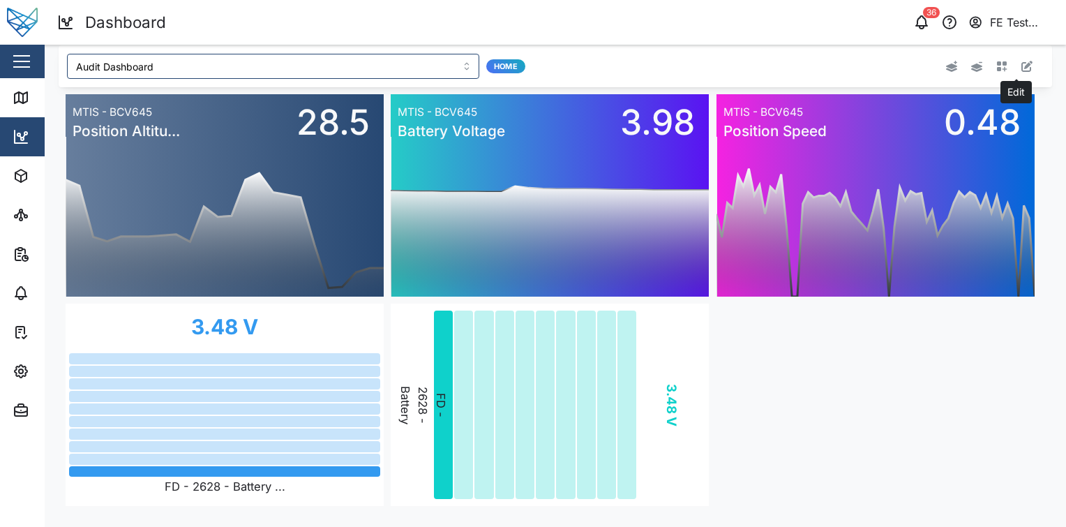
click at [1018, 73] on button "button" at bounding box center [1027, 67] width 20 height 20
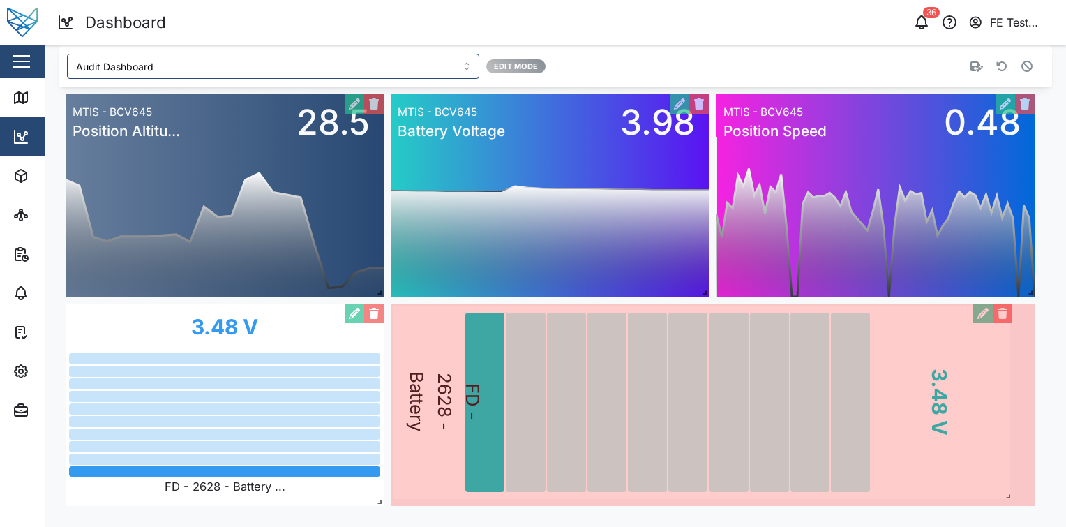
drag, startPoint x: 701, startPoint y: 502, endPoint x: 1008, endPoint y: 503, distance: 307.0
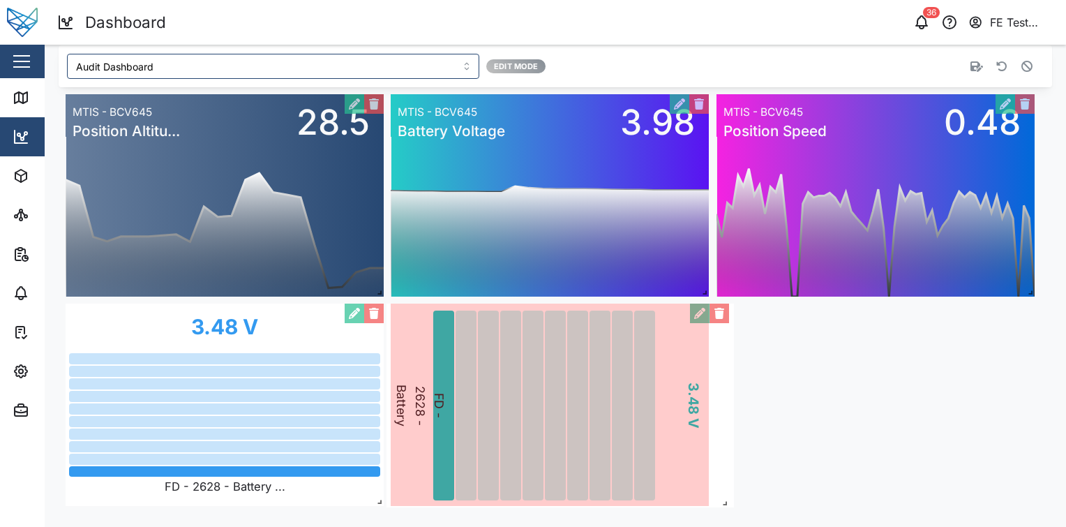
drag, startPoint x: 1030, startPoint y: 498, endPoint x: 721, endPoint y: 496, distance: 309.1
click at [721, 496] on span at bounding box center [722, 500] width 14 height 14
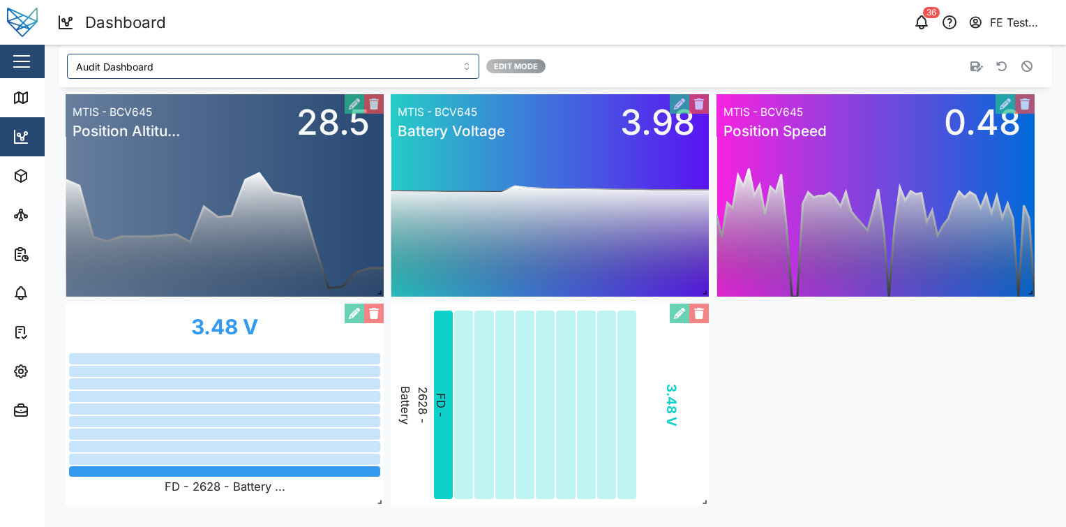
click at [809, 391] on div "0 20 40 60 80 100 120 140 160 12 PM 06 PM Mon 08 06 AM MTIS - BCV645 Position A…" at bounding box center [556, 300] width 994 height 426
click at [1017, 76] on div at bounding box center [840, 66] width 394 height 25
click at [1022, 69] on icon "button" at bounding box center [1027, 66] width 11 height 11
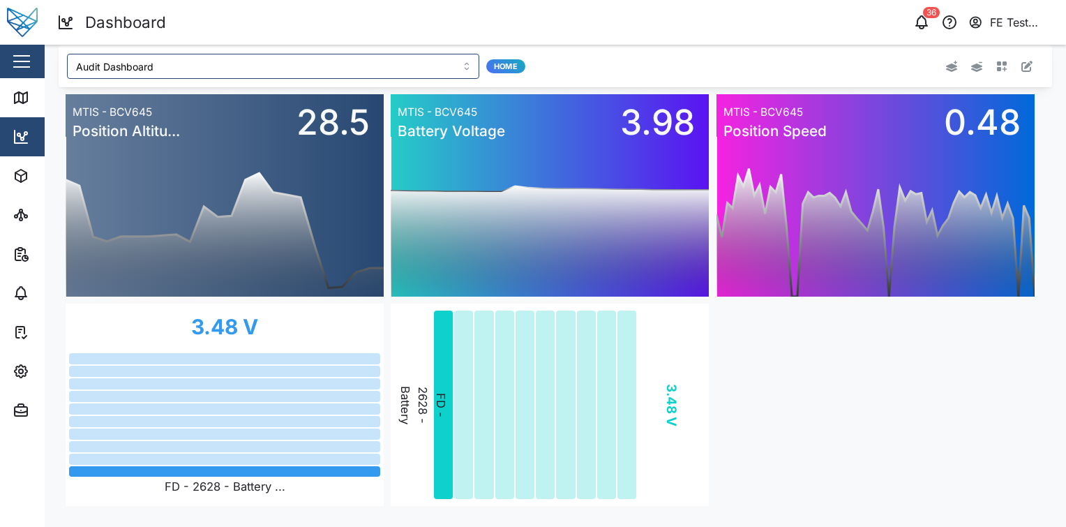
click at [1022, 63] on icon "button" at bounding box center [1027, 66] width 11 height 11
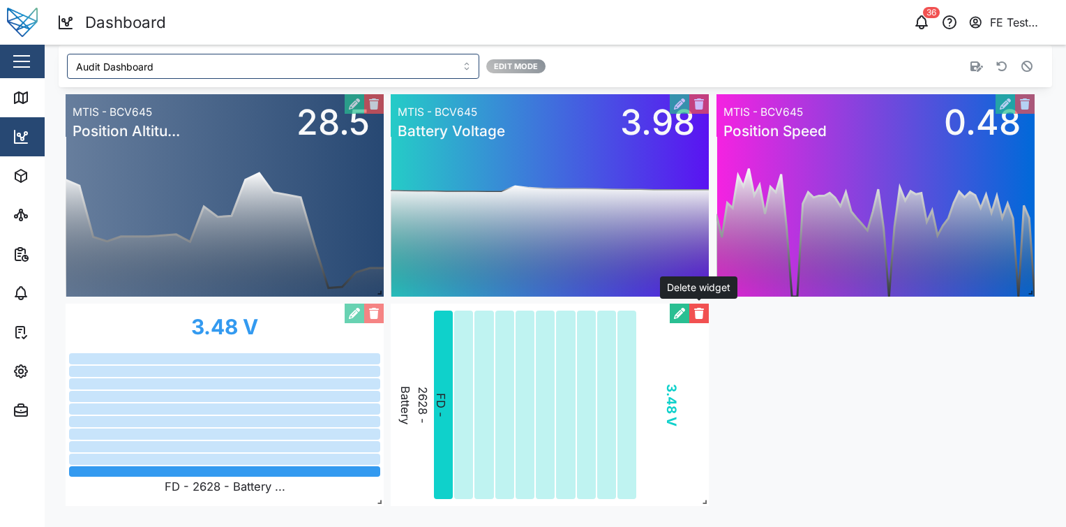
click at [692, 317] on button "button" at bounding box center [699, 314] width 20 height 20
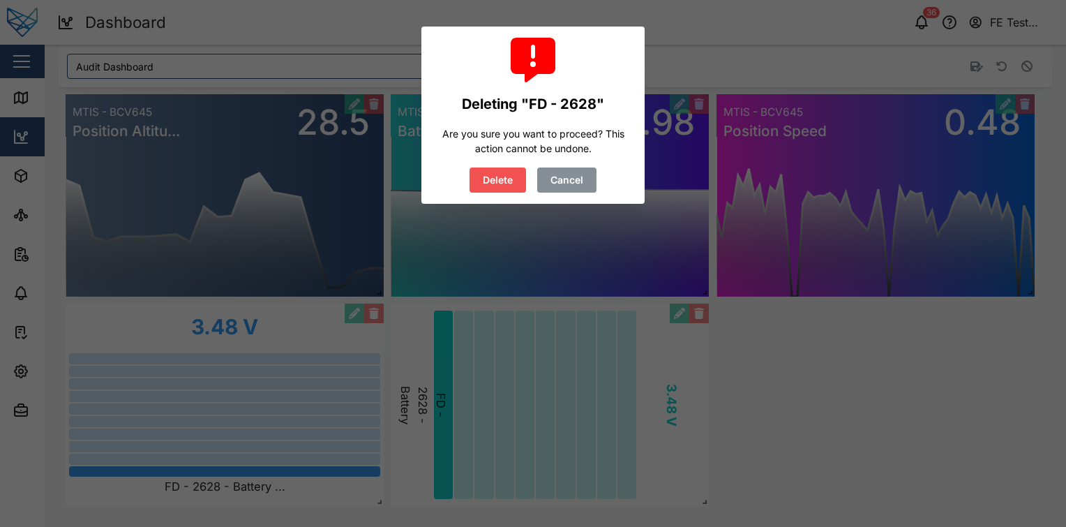
click at [590, 189] on button "Cancel" at bounding box center [566, 179] width 59 height 25
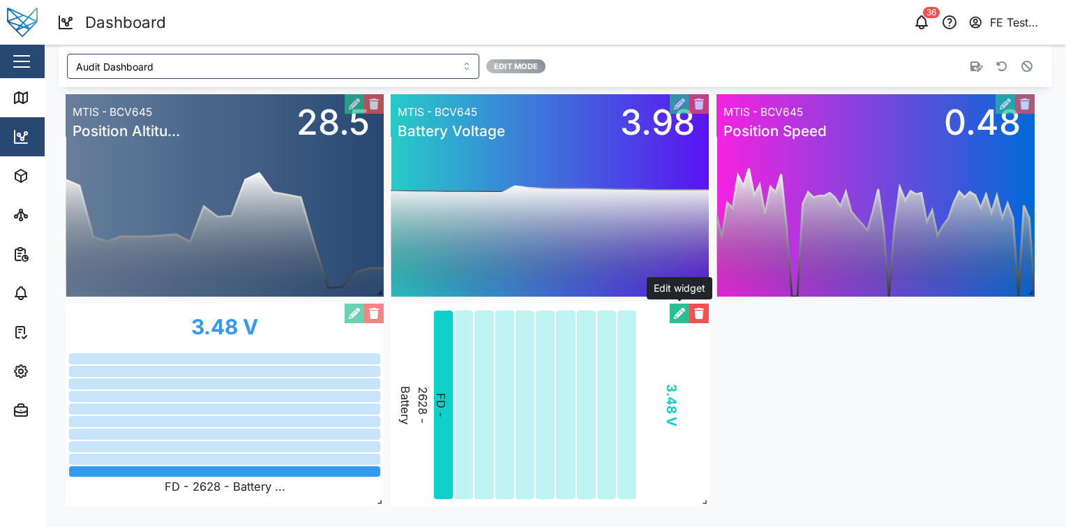
click at [674, 307] on button "button" at bounding box center [680, 314] width 20 height 20
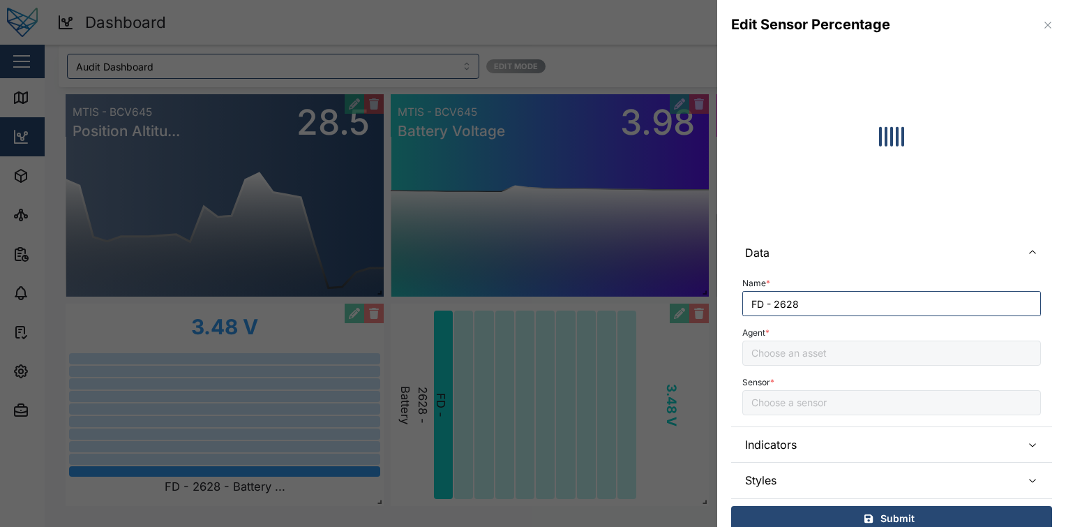
type input "Battery Voltage"
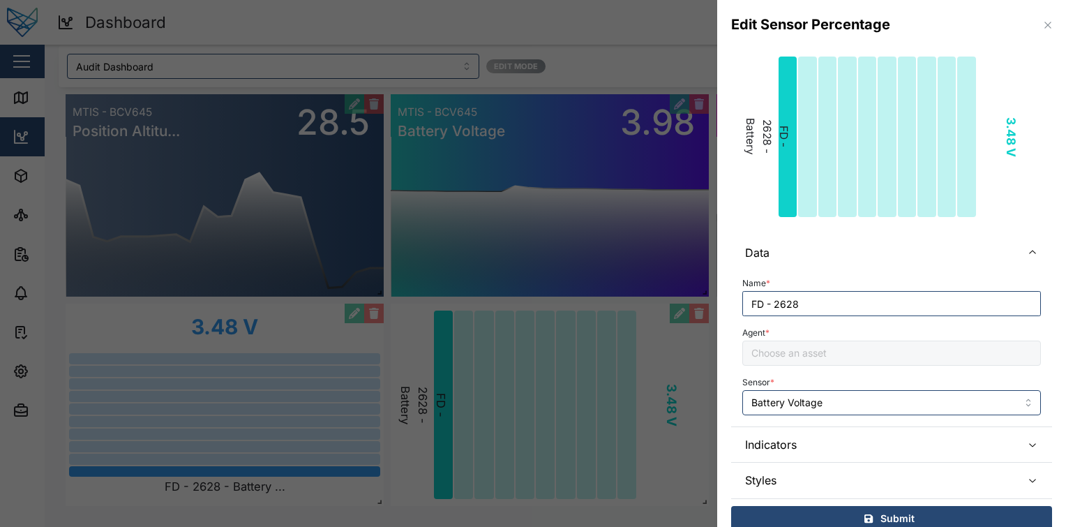
type input "FD - 2628"
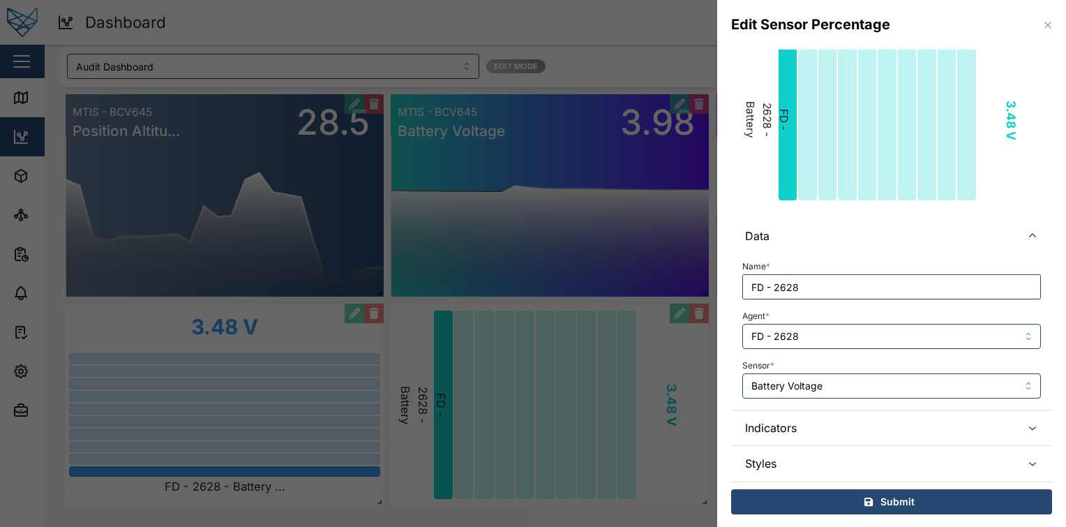
click at [865, 438] on span "Indicators" at bounding box center [877, 427] width 265 height 35
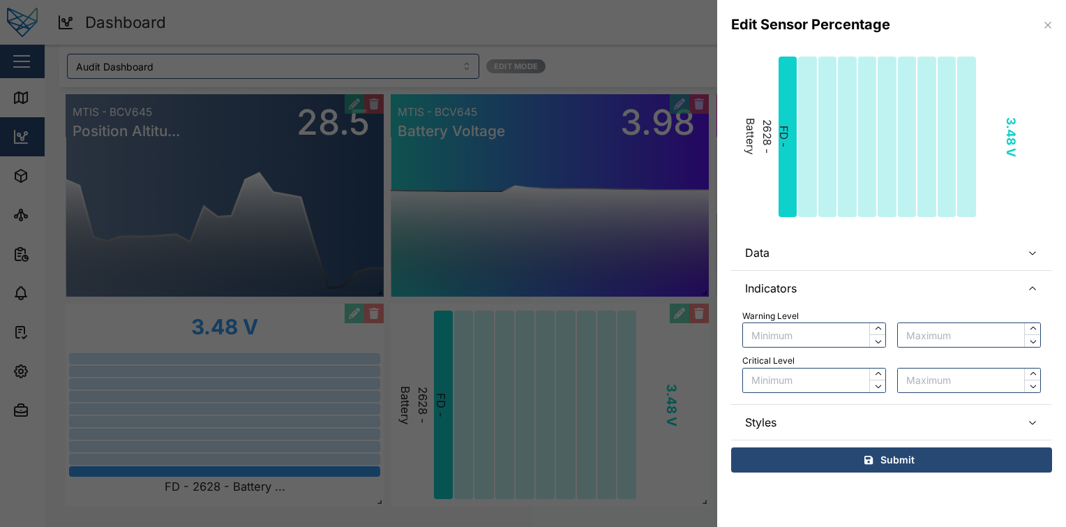
scroll to position [0, 0]
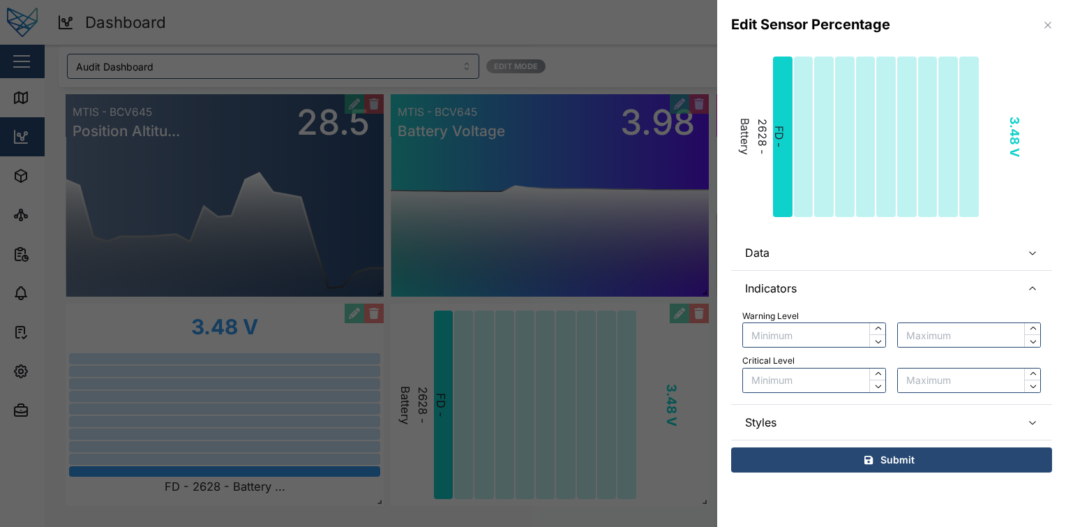
click at [881, 413] on span "Styles" at bounding box center [877, 422] width 265 height 35
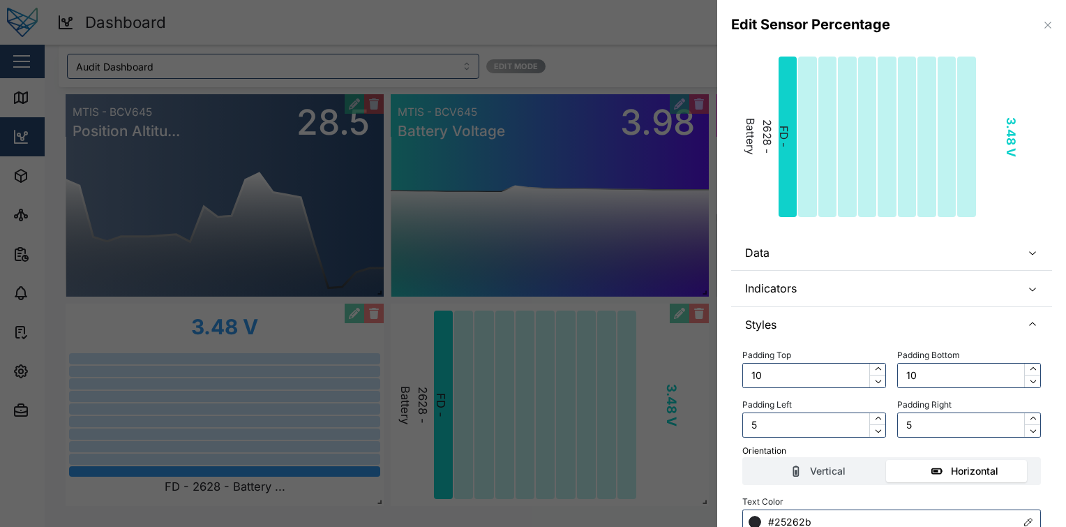
scroll to position [110, 0]
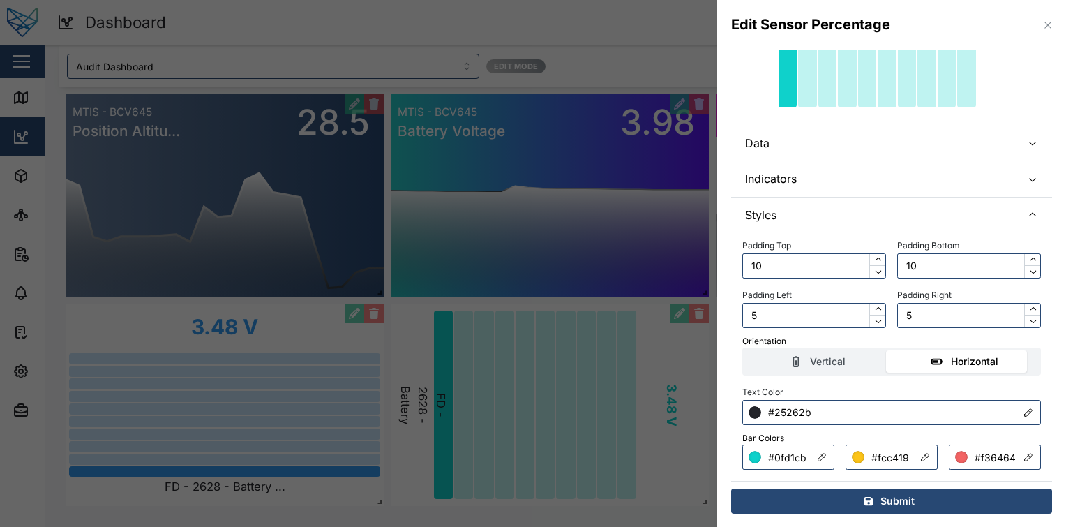
click at [857, 373] on div "Vertical Horizontal" at bounding box center [891, 362] width 299 height 28
click at [857, 370] on label "Vertical" at bounding box center [818, 361] width 147 height 22
click at [745, 350] on input "Vertical" at bounding box center [745, 350] width 0 height 0
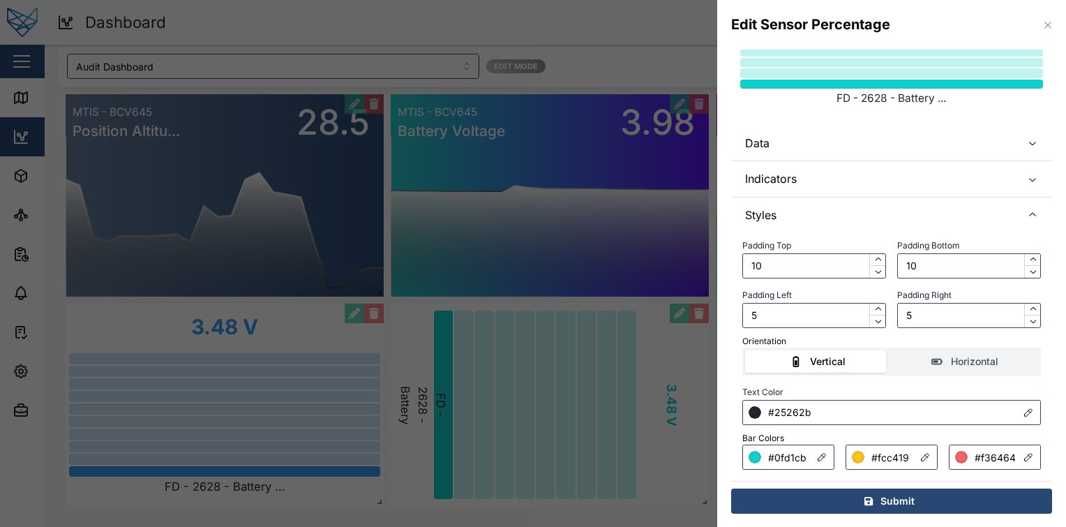
click at [809, 461] on div at bounding box center [821, 457] width 25 height 25
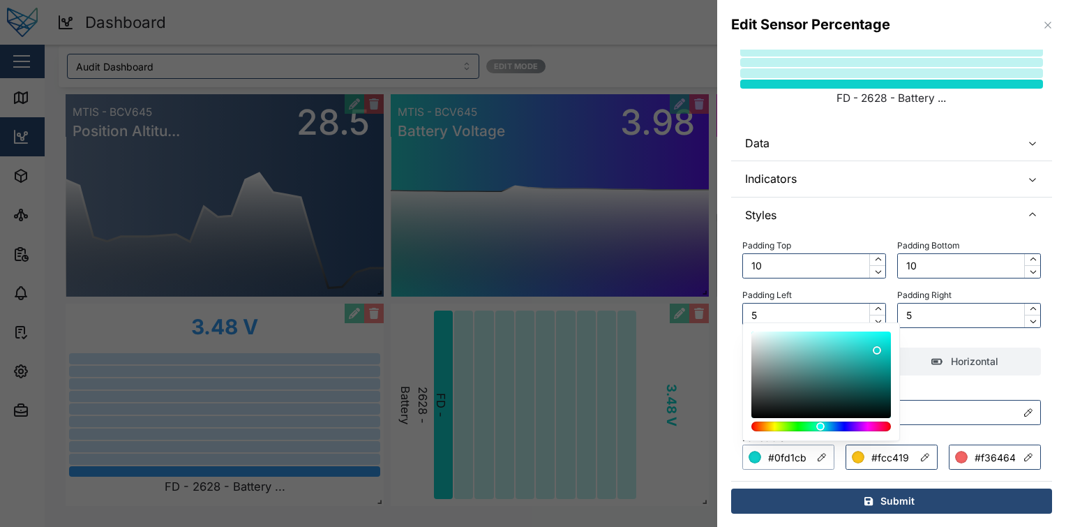
click at [793, 456] on input "#0fd1cb" at bounding box center [788, 457] width 92 height 25
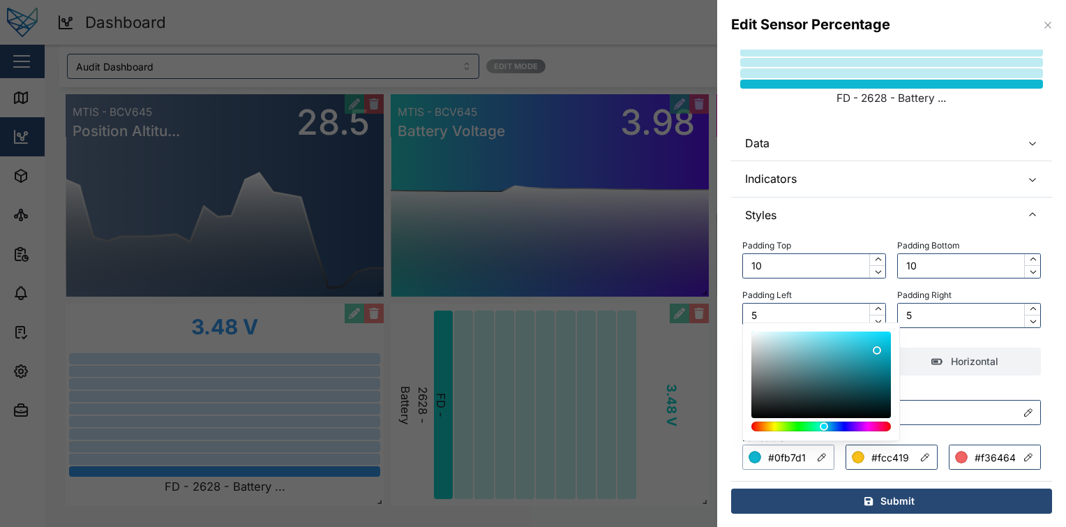
click at [824, 421] on div at bounding box center [822, 426] width 140 height 10
type input "#08deff"
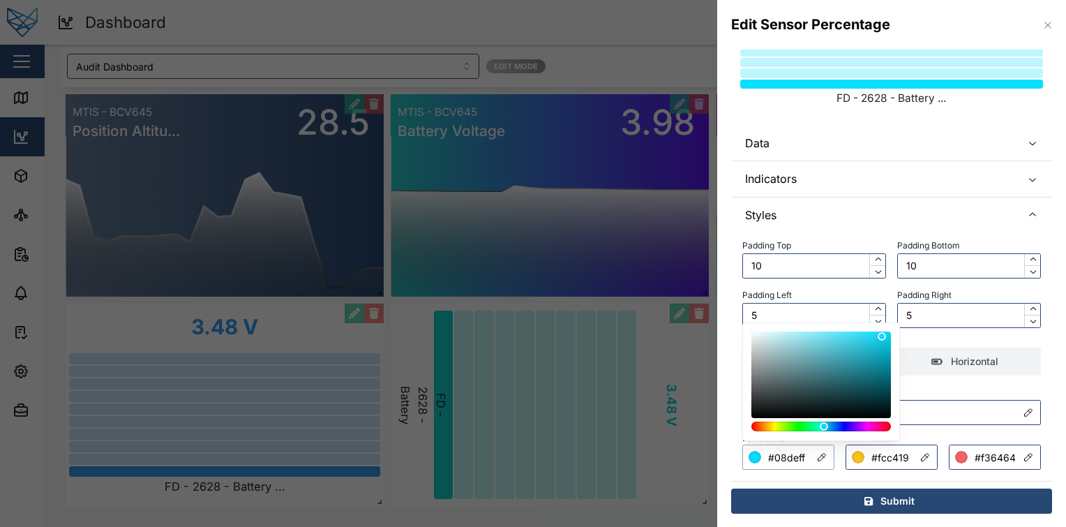
click at [882, 336] on div at bounding box center [821, 374] width 130 height 77
click at [961, 338] on div "Orientation" at bounding box center [891, 341] width 299 height 13
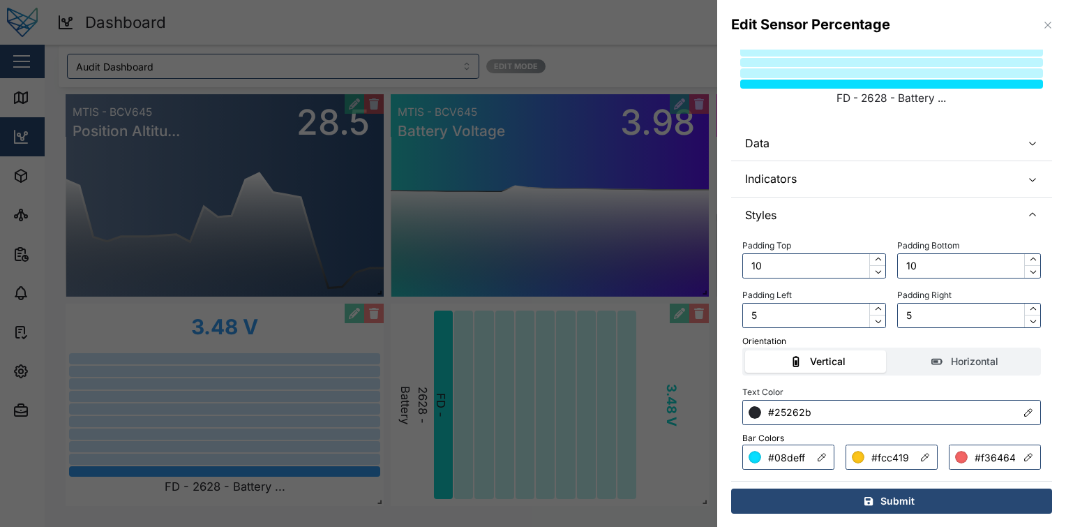
click at [929, 179] on span "Indicators" at bounding box center [877, 178] width 265 height 35
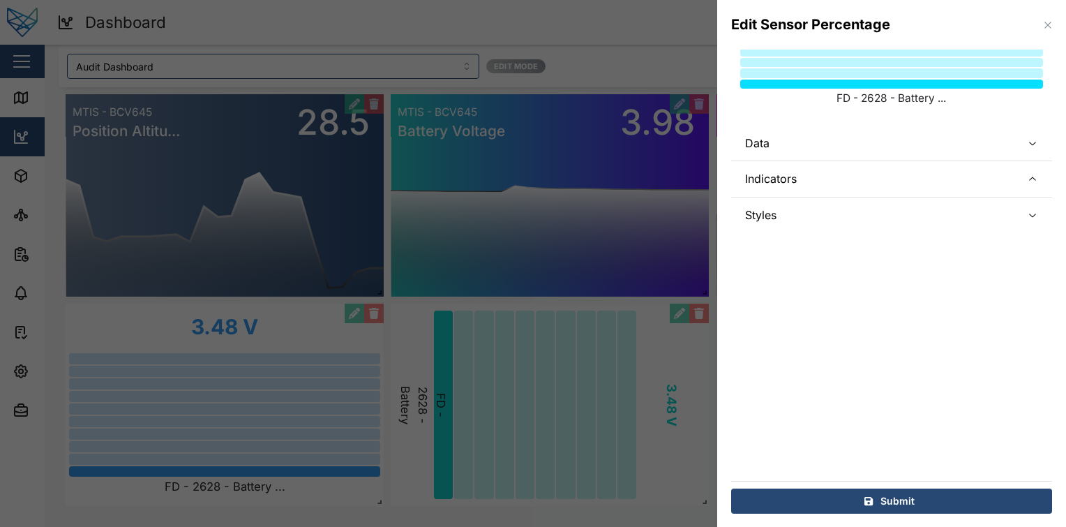
scroll to position [0, 0]
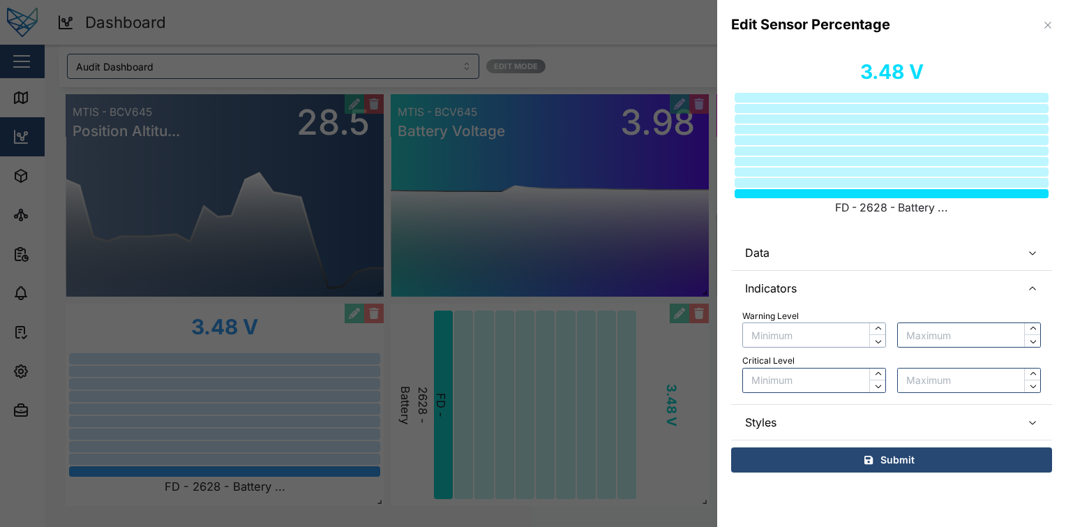
click at [832, 341] on input "text" at bounding box center [814, 334] width 144 height 25
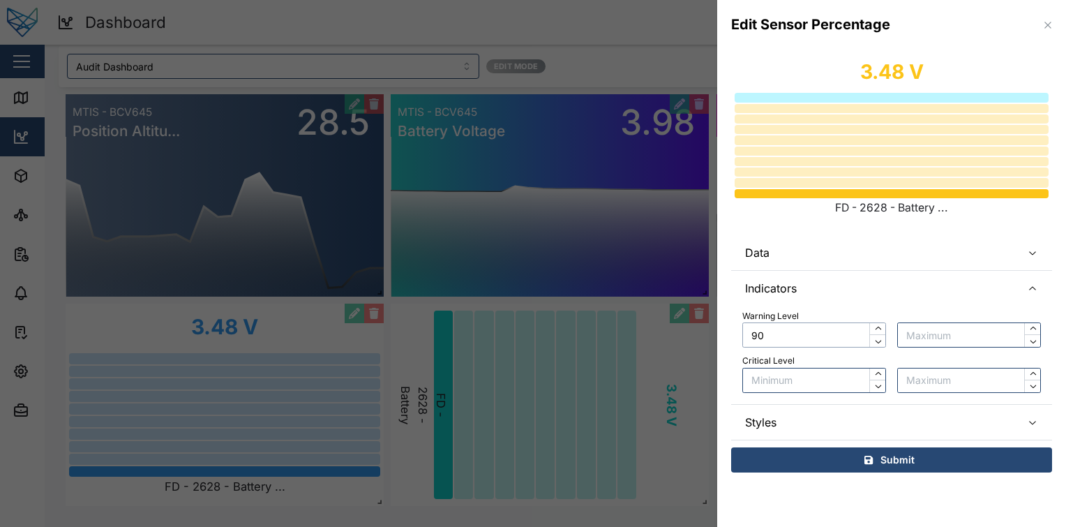
type input "90"
type input "100"
click at [793, 384] on input "text" at bounding box center [814, 380] width 144 height 25
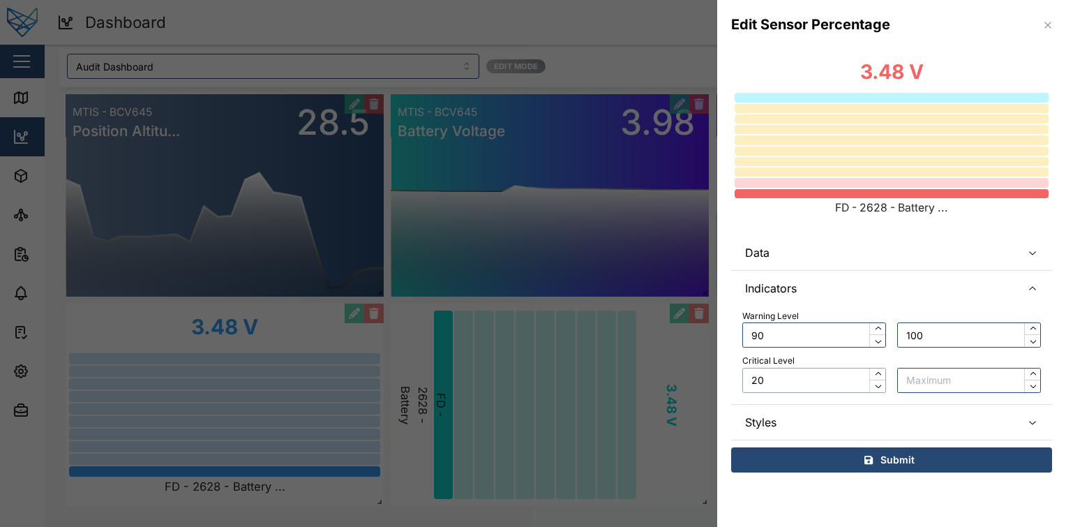
type input "20"
type input "30"
click at [843, 346] on input "90" at bounding box center [814, 334] width 144 height 25
type input "9"
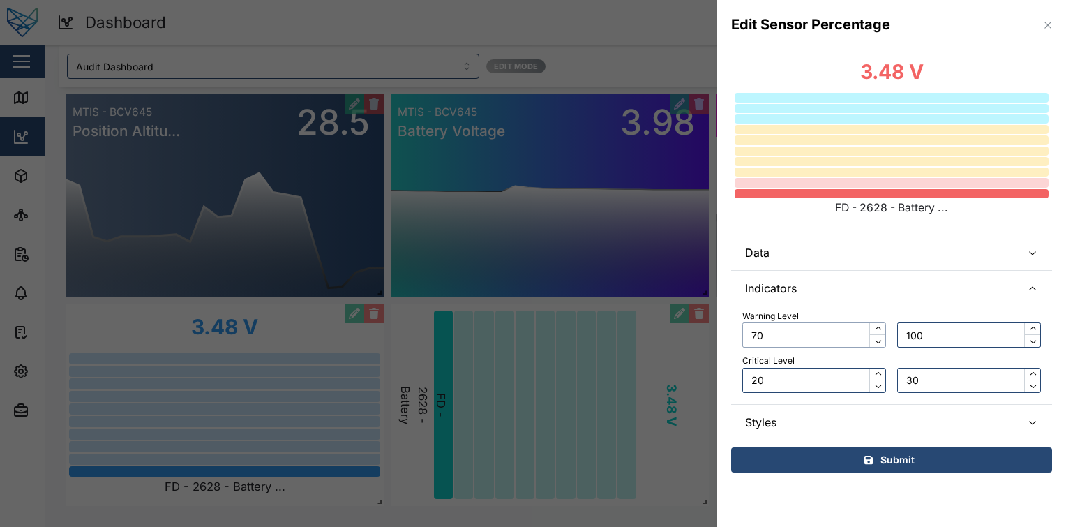
type input "7"
type input "70"
click at [946, 378] on input "30" at bounding box center [969, 380] width 144 height 25
type input "3"
type input "5"
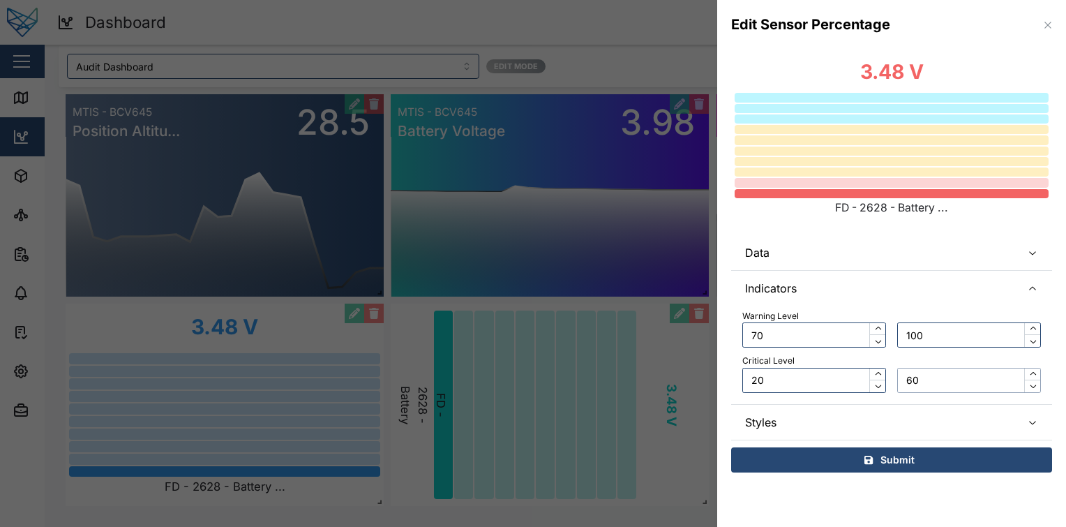
type input "60"
click at [823, 341] on input "70" at bounding box center [814, 334] width 144 height 25
type input "7"
type input "6"
type input "50"
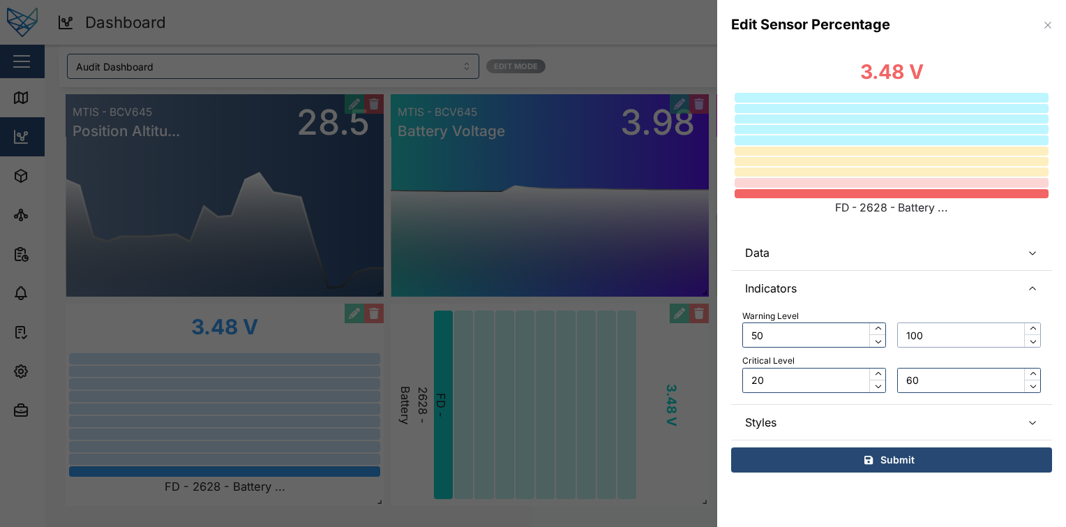
click at [932, 332] on input "100" at bounding box center [969, 334] width 144 height 25
type input "1"
type input "9"
type input "1"
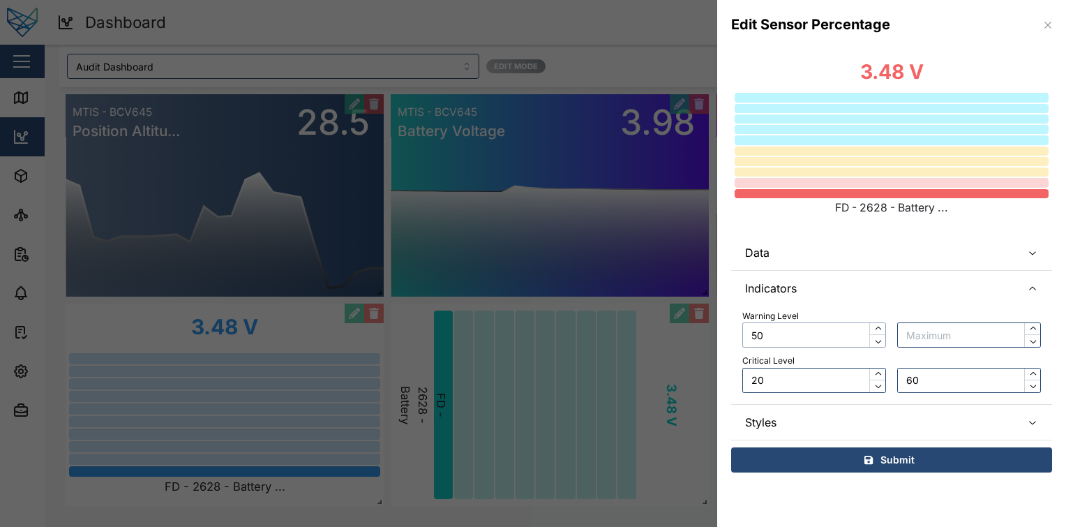
click at [865, 333] on input "50" at bounding box center [814, 334] width 144 height 25
click at [832, 389] on input "20" at bounding box center [814, 380] width 144 height 25
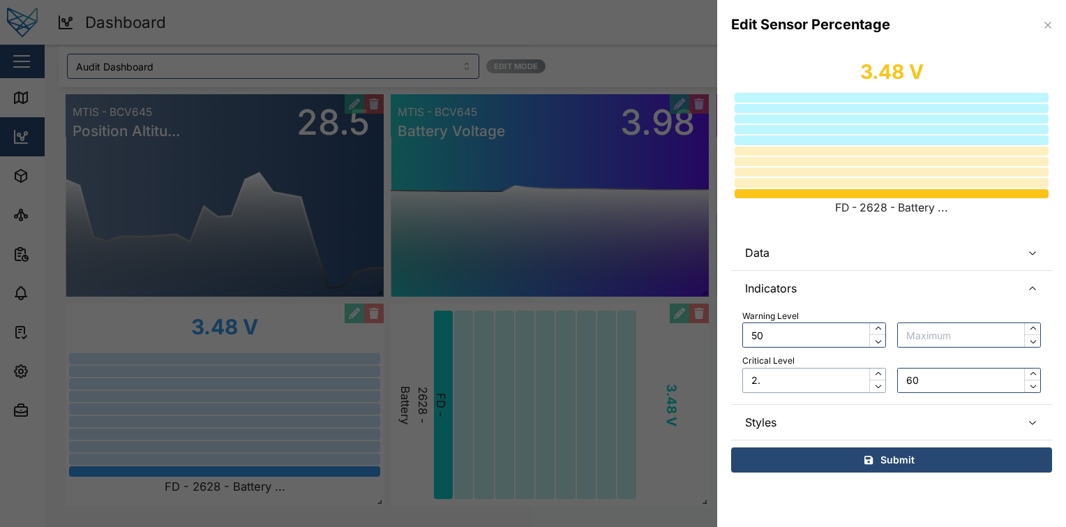
type input "2"
type input "1"
type input "0"
click at [935, 380] on input "60" at bounding box center [969, 380] width 144 height 25
type input "6"
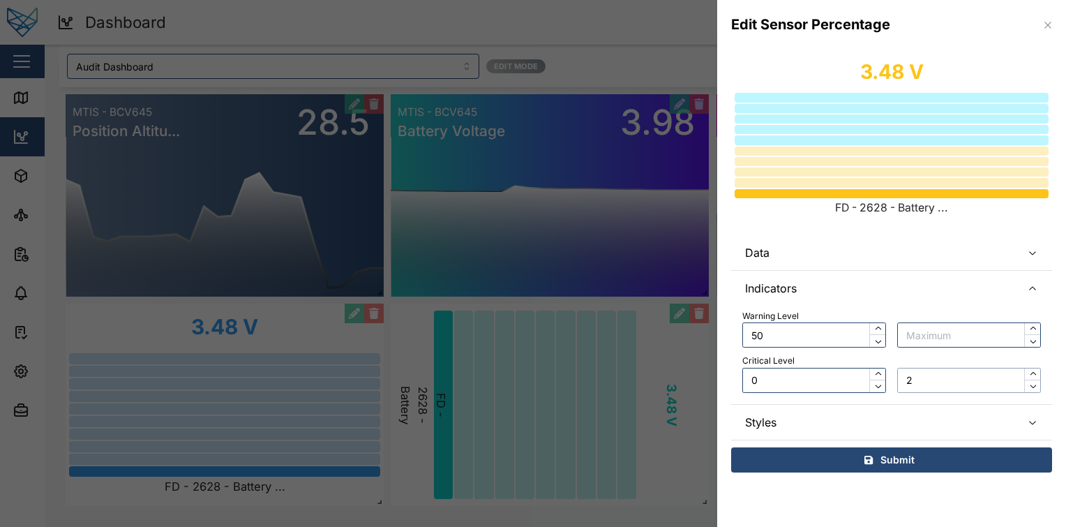
type input "2"
click at [821, 343] on input "50" at bounding box center [814, 334] width 144 height 25
type input "5"
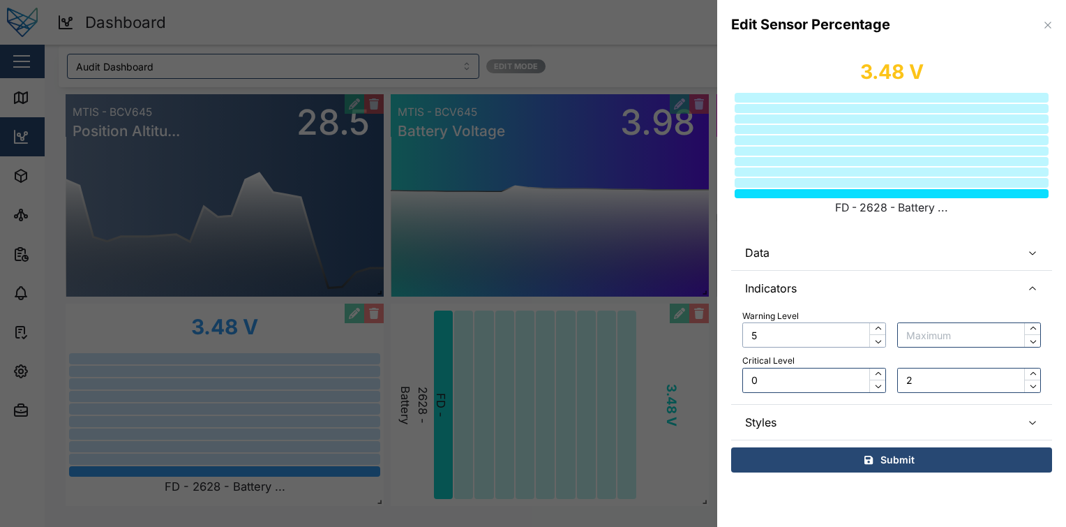
type input "5"
type input "10"
click at [809, 354] on div "Critical Level" at bounding box center [891, 360] width 299 height 13
click at [823, 368] on input "0" at bounding box center [814, 380] width 144 height 25
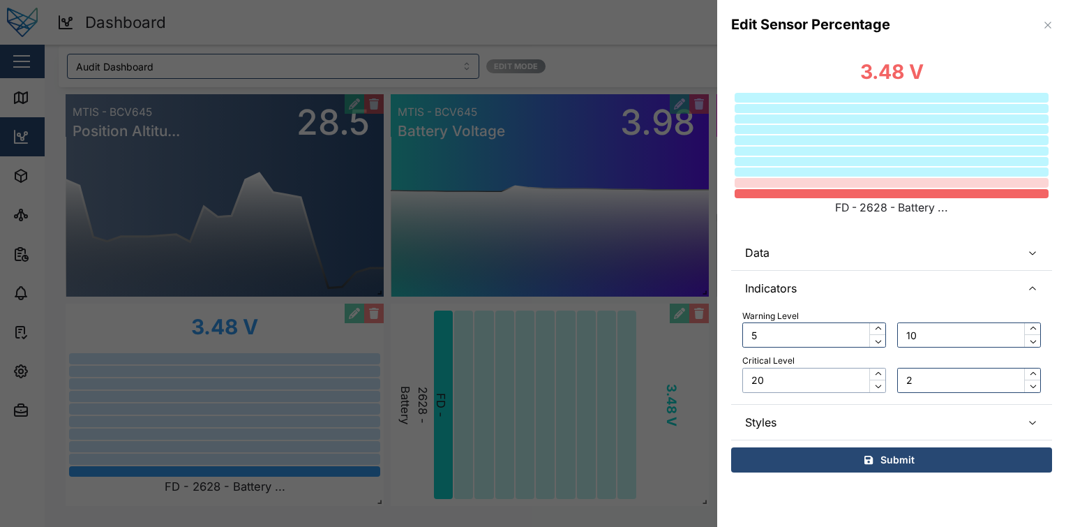
type input "20"
type input "30"
click at [779, 336] on input "5" at bounding box center [814, 334] width 144 height 25
type input "6"
click at [779, 336] on input "5" at bounding box center [814, 334] width 144 height 25
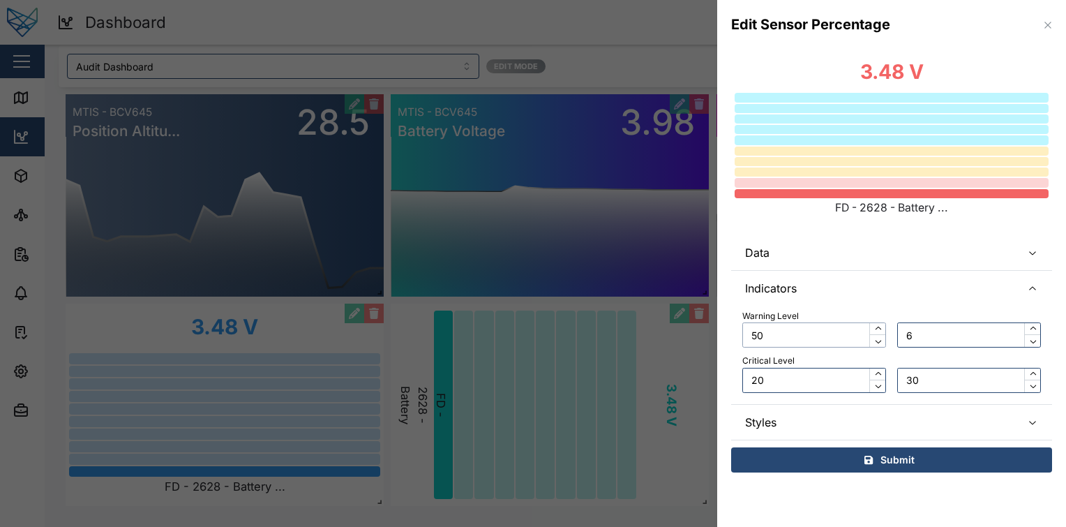
type input "50"
click at [848, 307] on div "Warning Level 50 60 Critical Level 20 30" at bounding box center [891, 355] width 321 height 98
click at [892, 428] on span "Styles" at bounding box center [877, 422] width 265 height 35
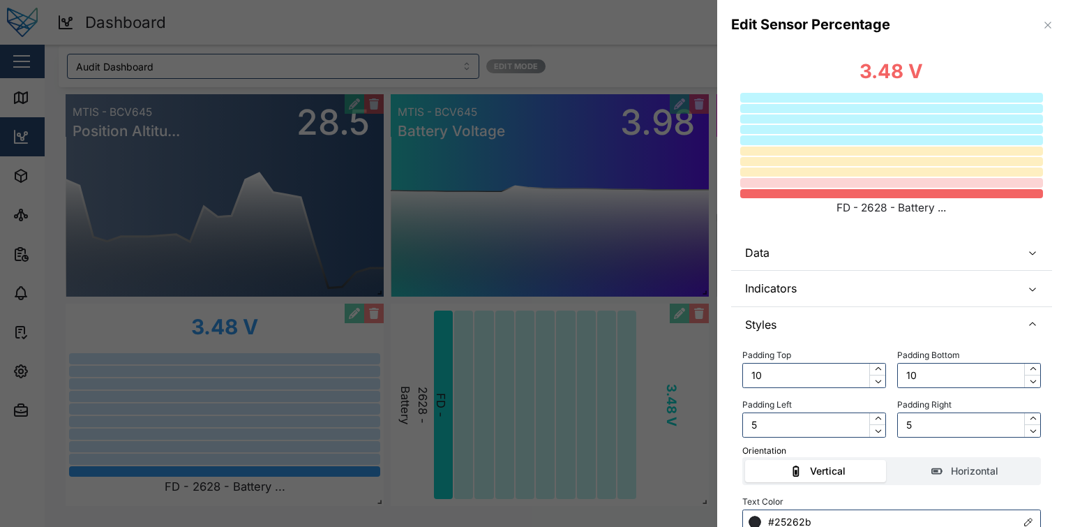
scroll to position [110, 0]
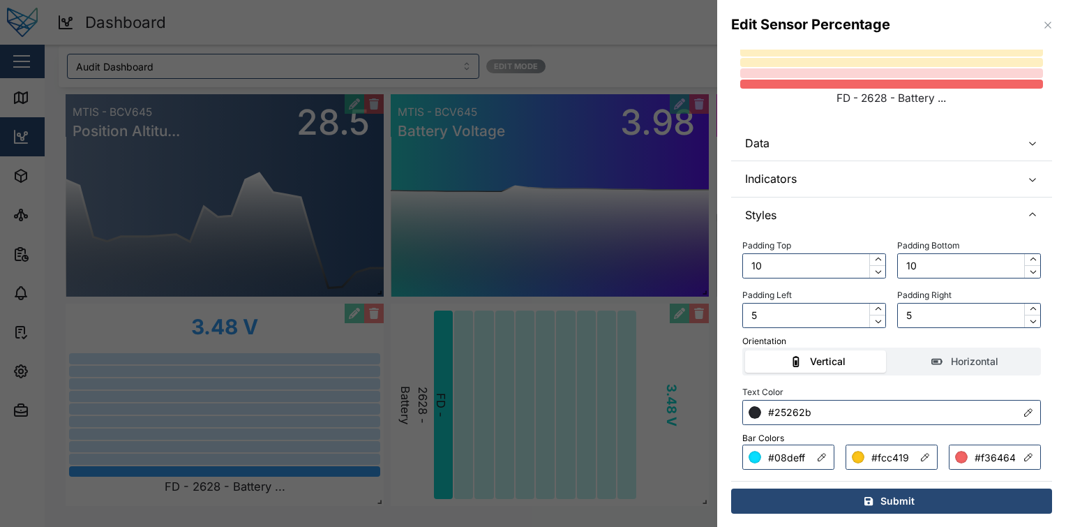
click at [881, 499] on span "Submit" at bounding box center [898, 501] width 34 height 24
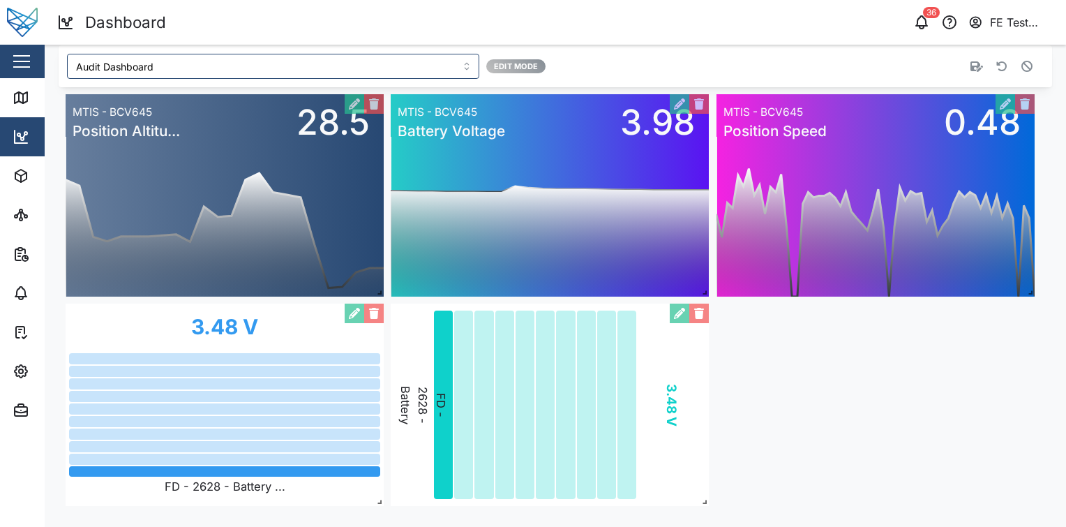
scroll to position [0, 0]
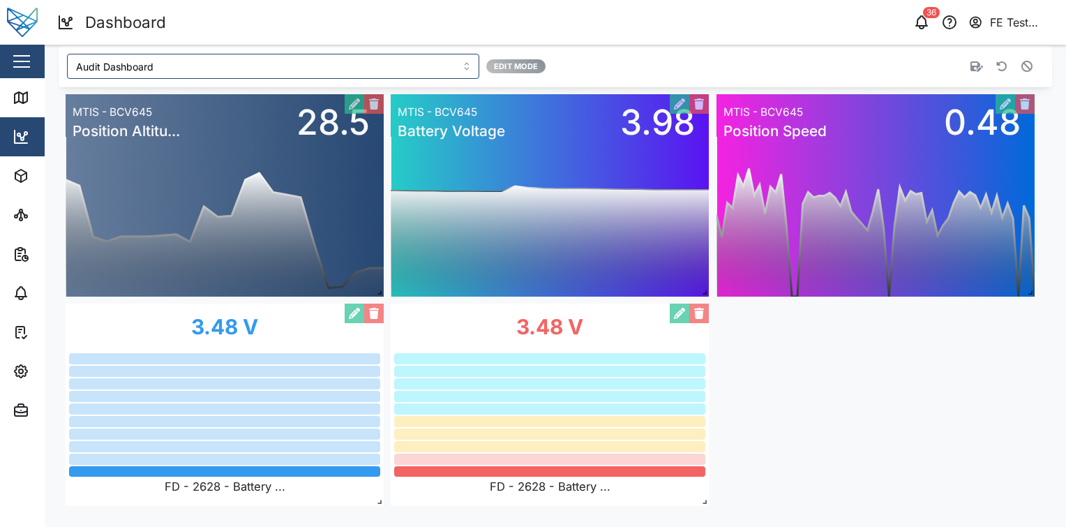
click at [756, 447] on div "0 20 40 60 80 100 120 140 160 12 PM 06 PM Mon 08 06 AM MTIS - BCV645 Position A…" at bounding box center [556, 300] width 994 height 426
click at [1022, 70] on icon "button" at bounding box center [1027, 66] width 11 height 11
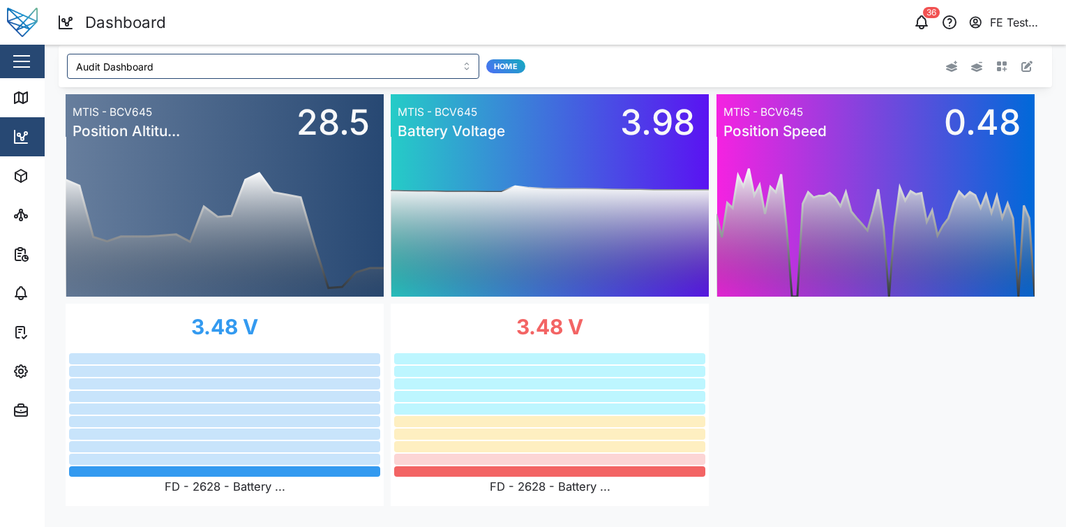
click at [837, 373] on div "0 20 40 60 80 100 120 140 160 12 PM 06 PM Mon 08 06 AM MTIS - BCV645 Position A…" at bounding box center [556, 300] width 994 height 426
click at [996, 65] on icon "button" at bounding box center [1001, 66] width 11 height 11
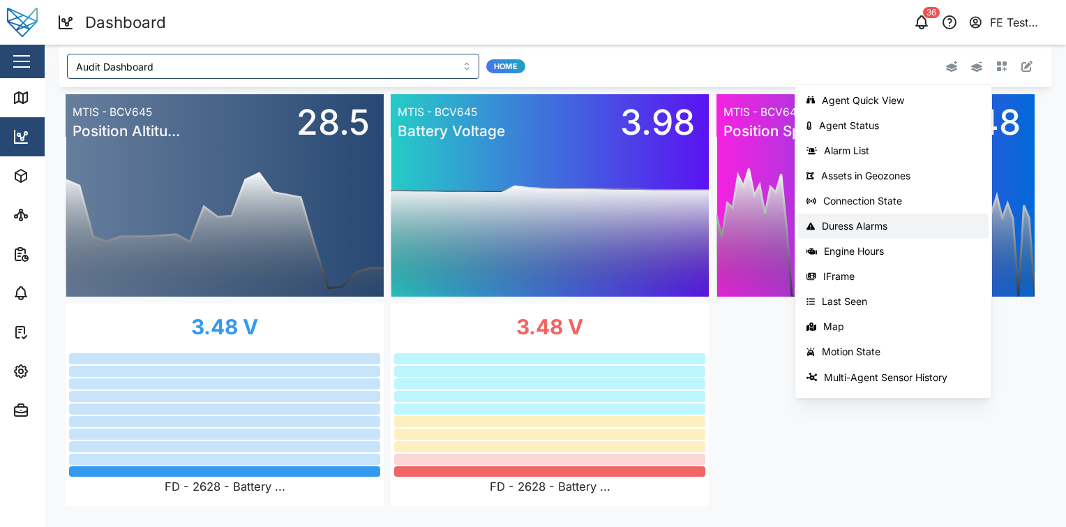
scroll to position [221, 0]
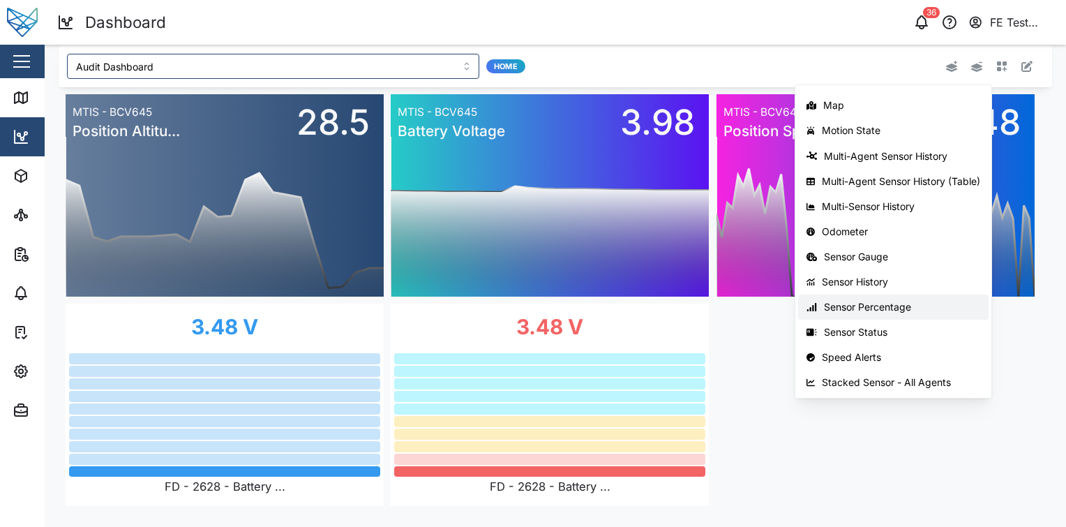
click at [934, 296] on button "Sensor Percentage" at bounding box center [893, 306] width 191 height 25
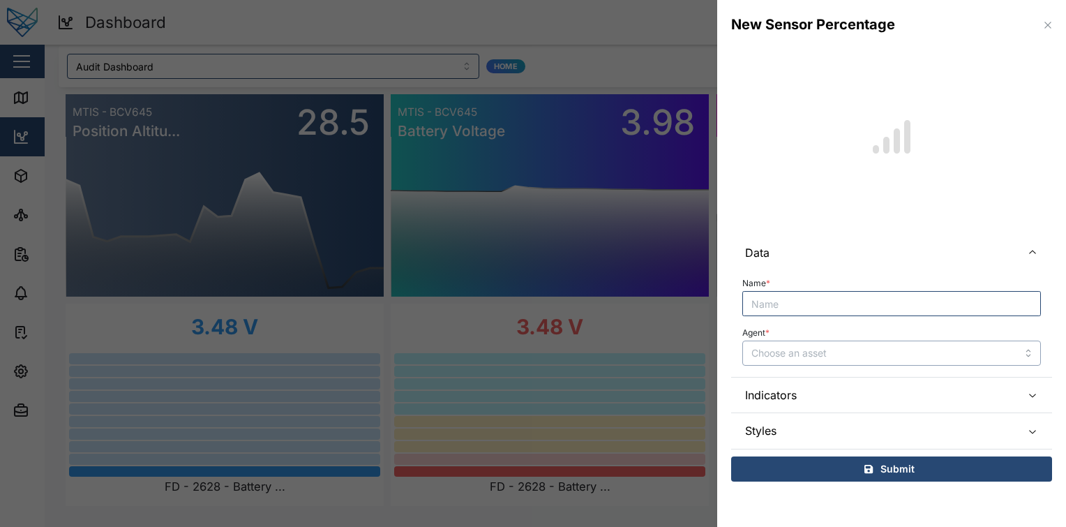
click at [858, 354] on input "Agent *" at bounding box center [891, 353] width 299 height 25
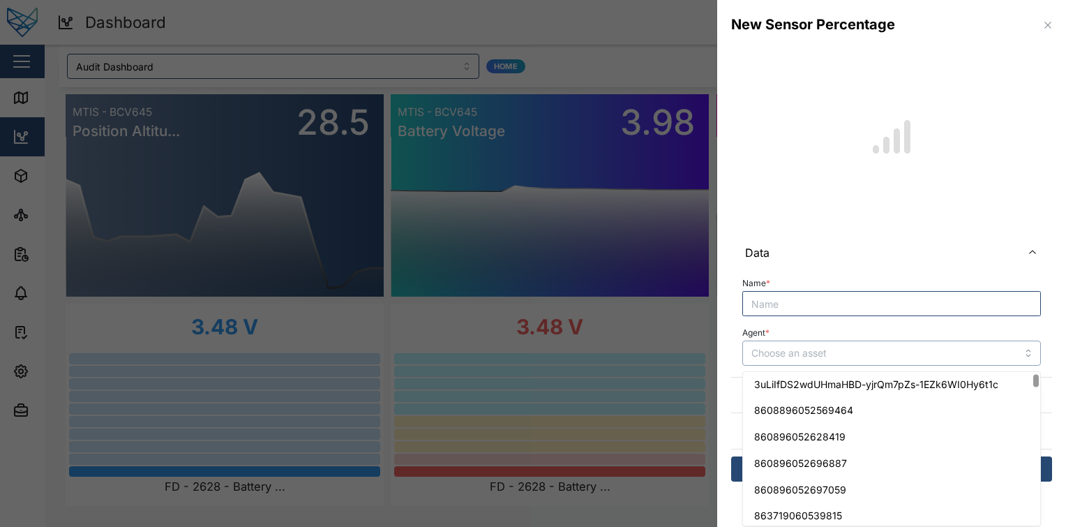
scroll to position [14, 0]
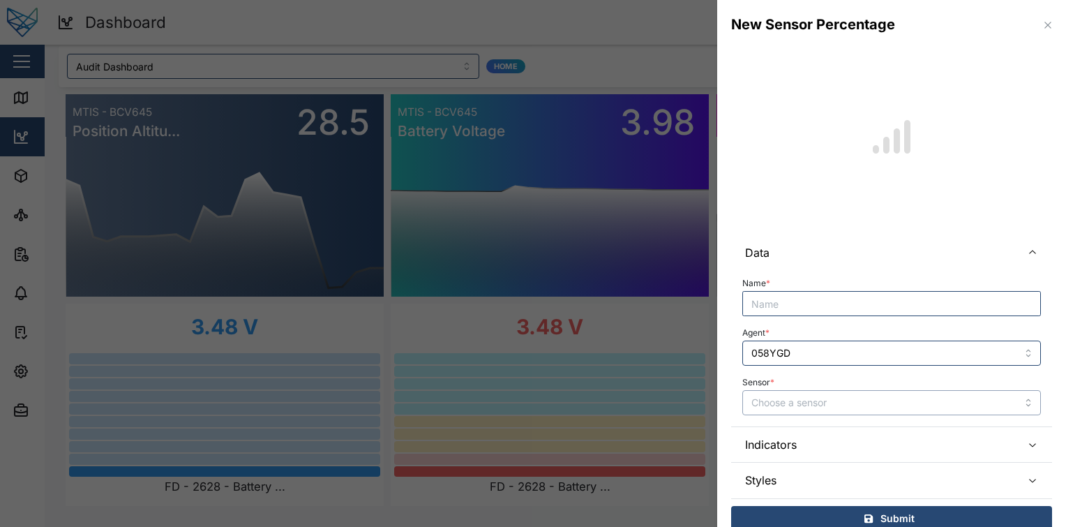
click at [851, 396] on input "Sensor *" at bounding box center [891, 402] width 299 height 25
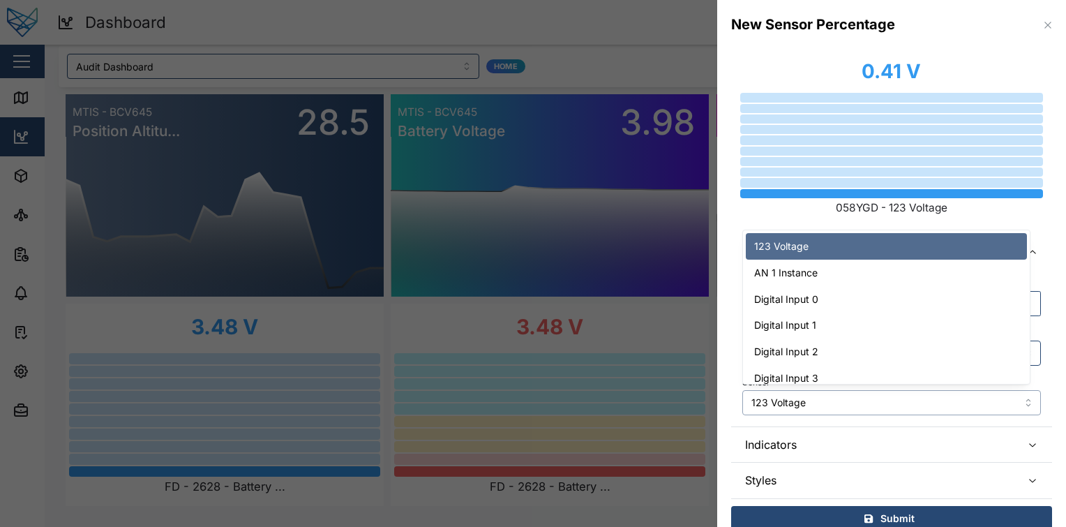
click at [841, 406] on input "123 Voltage" at bounding box center [891, 402] width 299 height 25
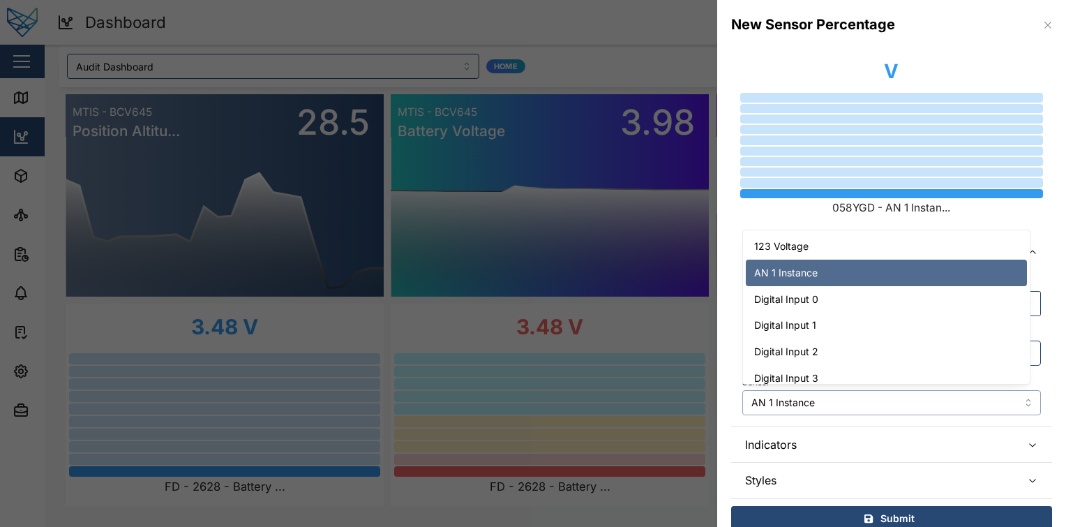
click at [860, 402] on input "AN 1 Instance" at bounding box center [891, 402] width 299 height 25
click at [819, 427] on span "Indicators" at bounding box center [877, 444] width 265 height 35
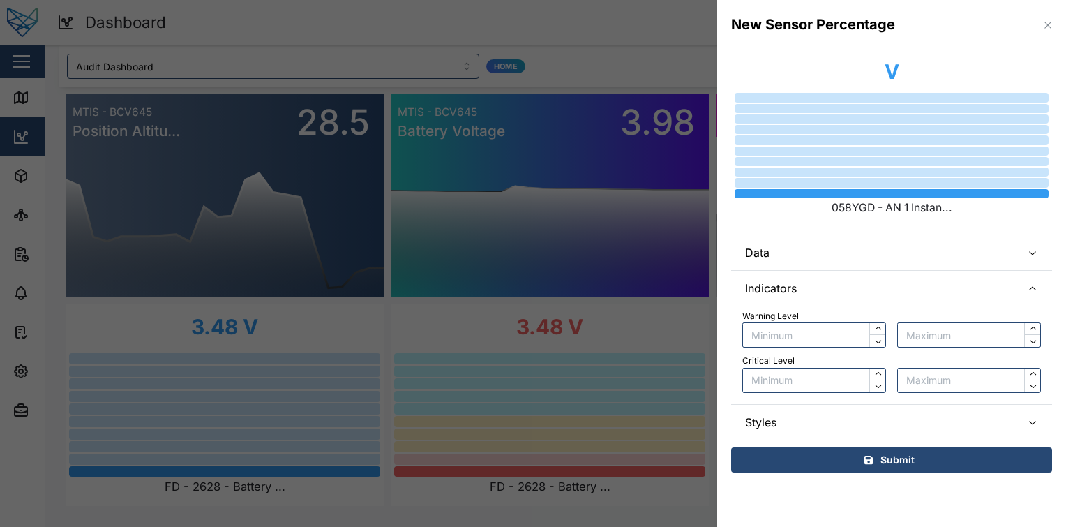
click at [888, 251] on span "Data" at bounding box center [877, 252] width 265 height 35
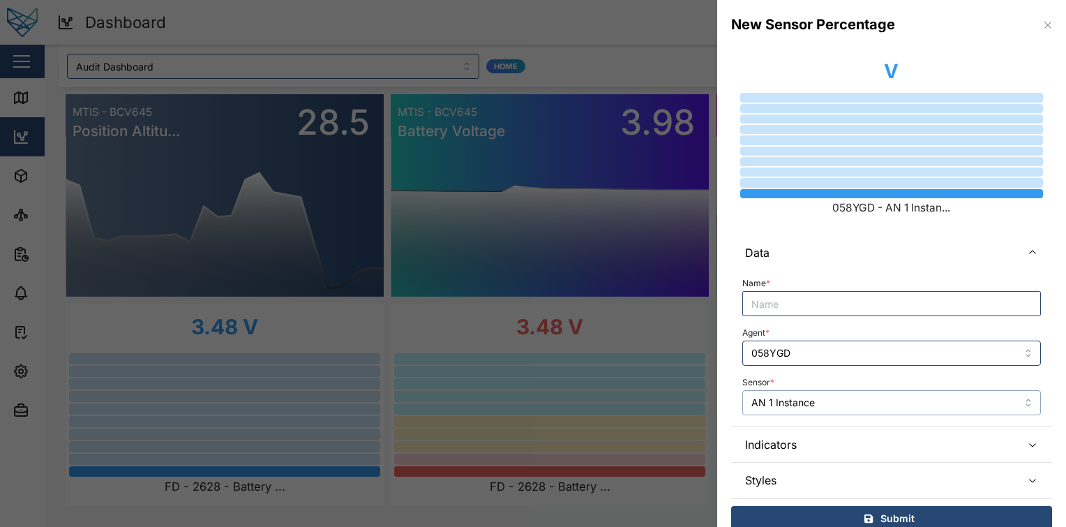
click at [843, 410] on input "AN 1 Instance" at bounding box center [891, 402] width 299 height 25
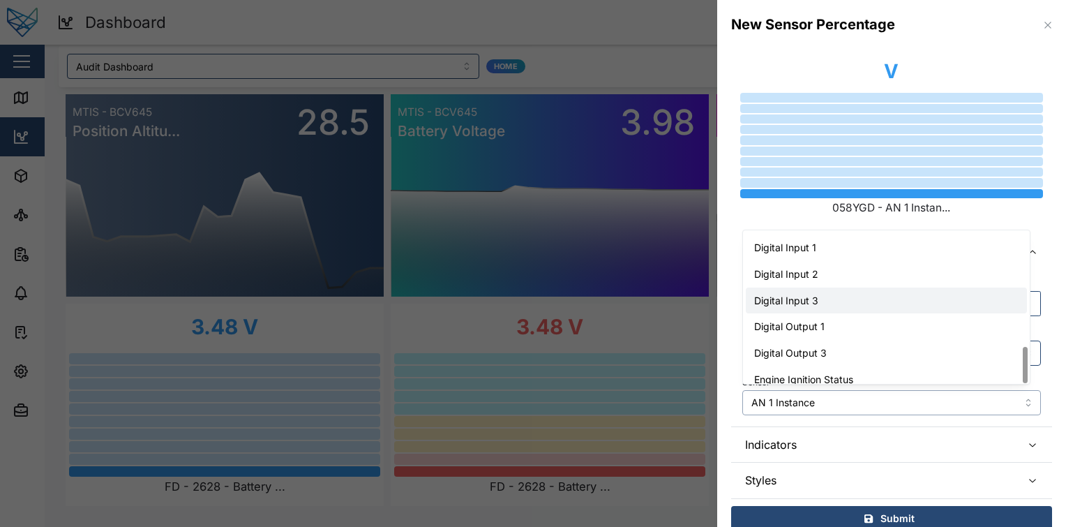
scroll to position [483, 0]
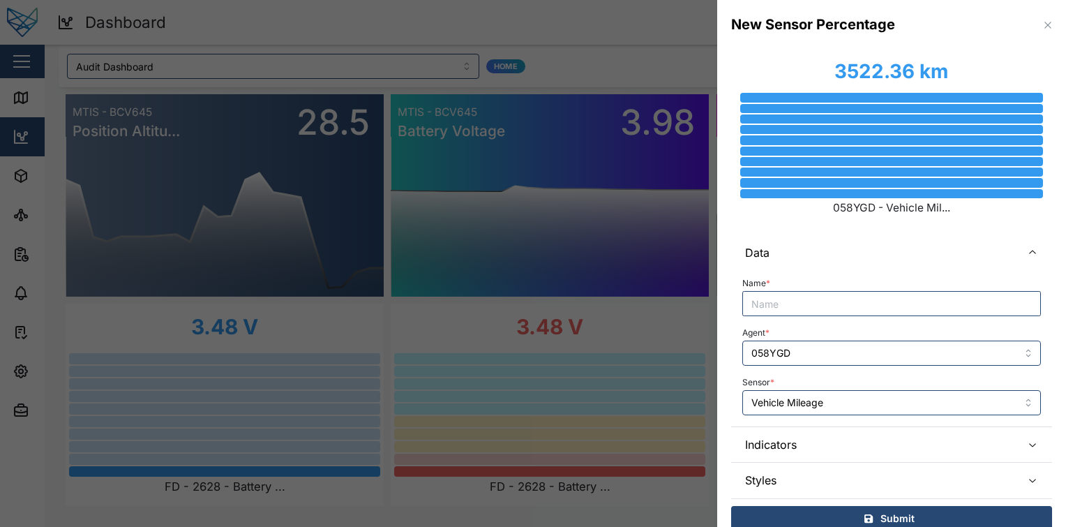
click at [849, 416] on div "Name * Agent * 058YGD Sensor * Vehicle Mileage" at bounding box center [891, 348] width 321 height 156
click at [856, 400] on input "Vehicle Mileage" at bounding box center [891, 402] width 299 height 25
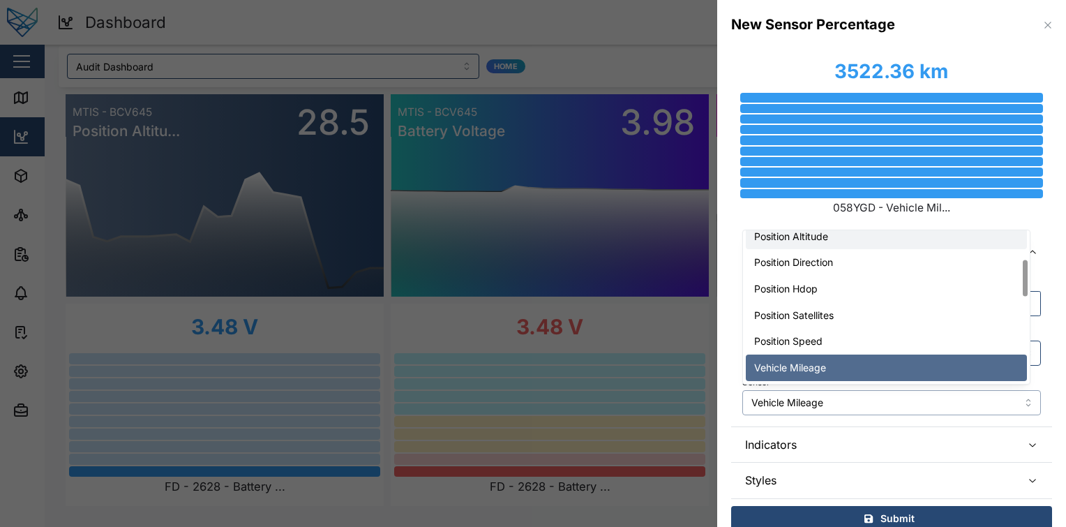
scroll to position [0, 0]
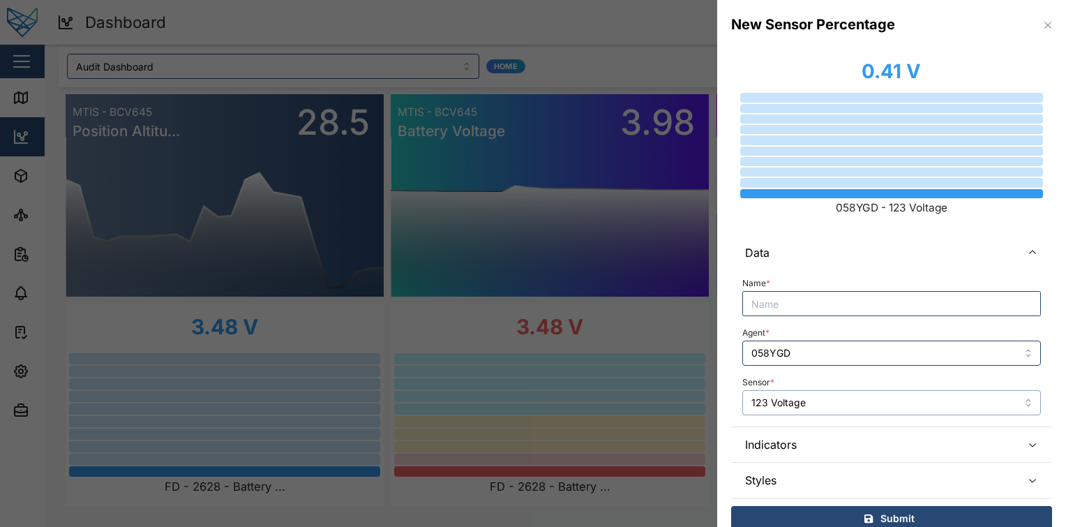
click at [852, 394] on input "123 Voltage" at bounding box center [891, 402] width 299 height 25
click at [846, 405] on input "AN 1 Instance" at bounding box center [891, 402] width 299 height 25
click at [832, 404] on input "123 Voltage" at bounding box center [891, 402] width 299 height 25
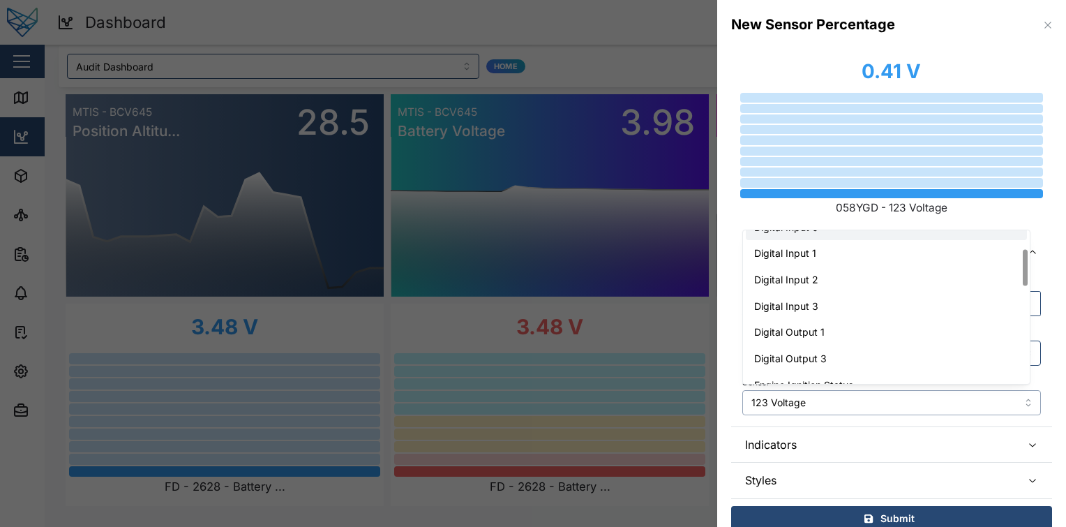
scroll to position [73, 0]
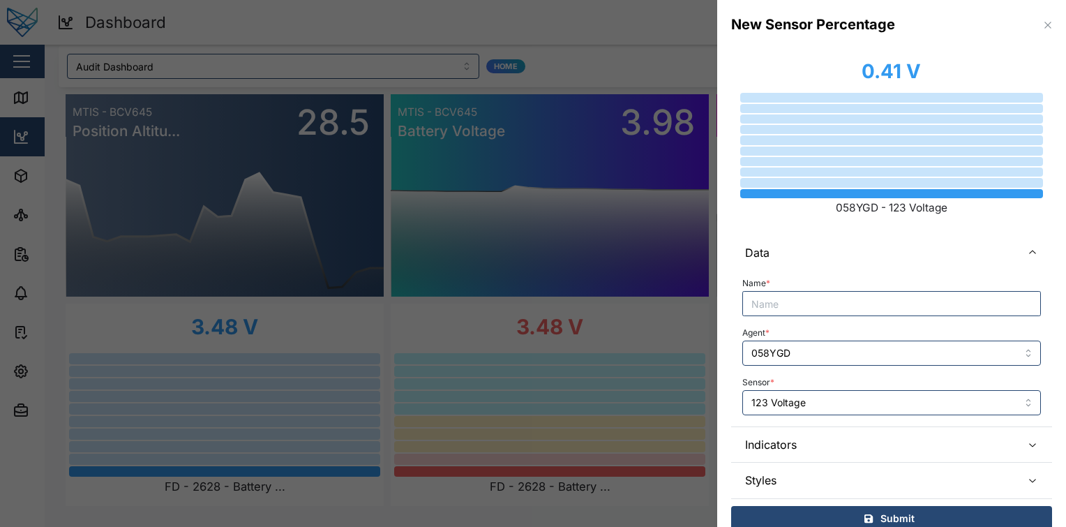
click at [819, 415] on div "Name * Agent * 058YGD Sensor * 123 Voltage" at bounding box center [891, 348] width 321 height 156
click at [853, 442] on span "Indicators" at bounding box center [877, 444] width 265 height 35
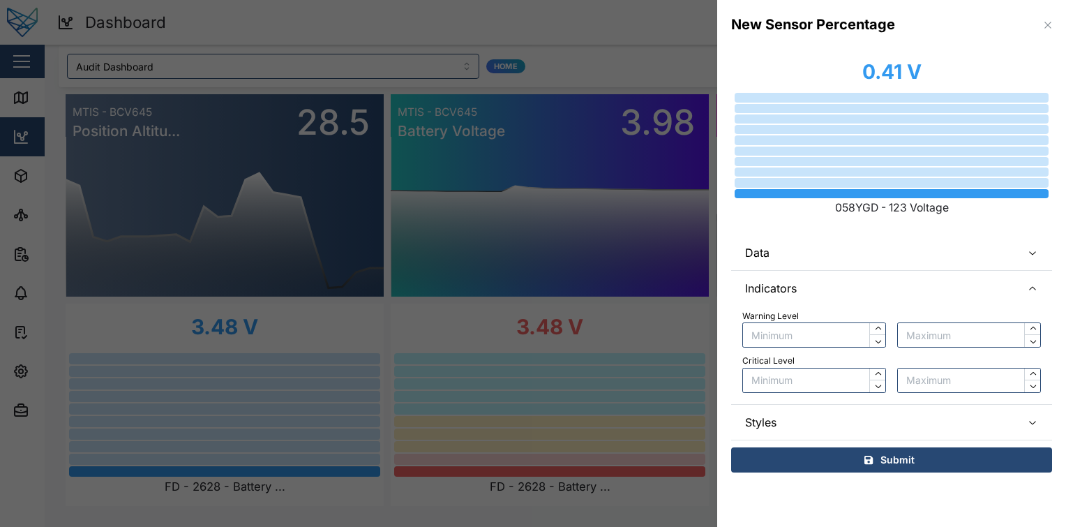
click at [863, 419] on span "Styles" at bounding box center [877, 422] width 265 height 35
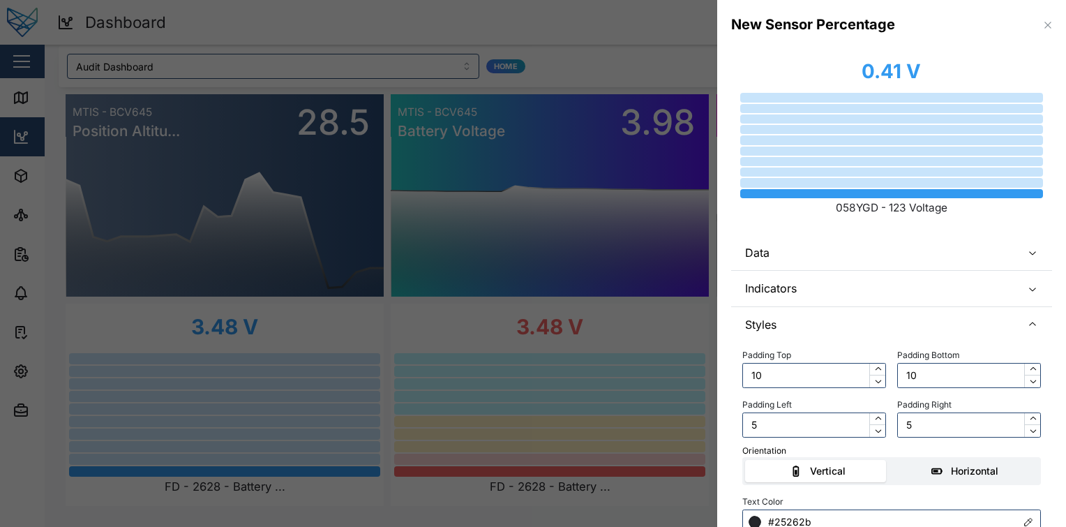
click at [918, 477] on div "Horizontal" at bounding box center [965, 470] width 133 height 15
click at [893, 460] on input "Horizontal" at bounding box center [893, 460] width 0 height 0
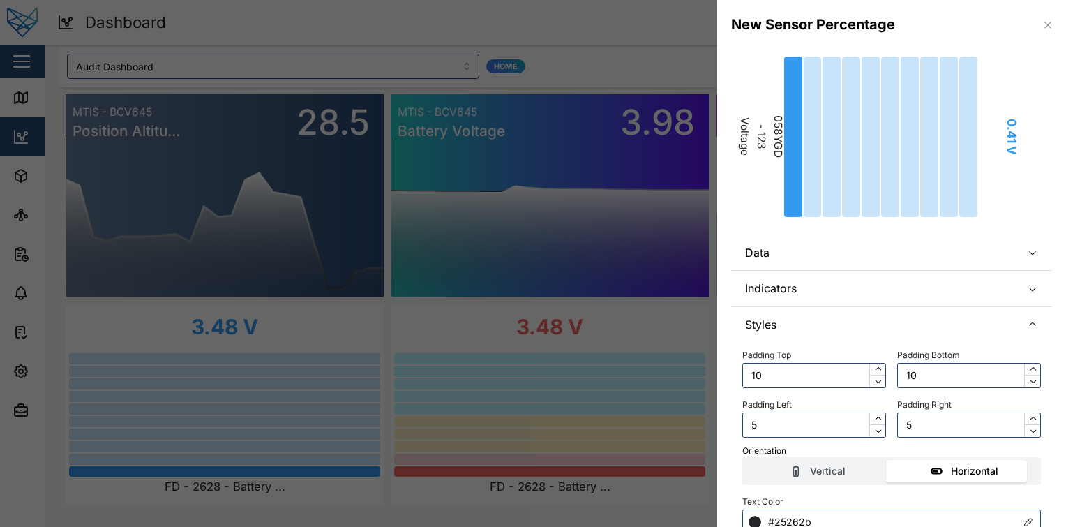
scroll to position [110, 0]
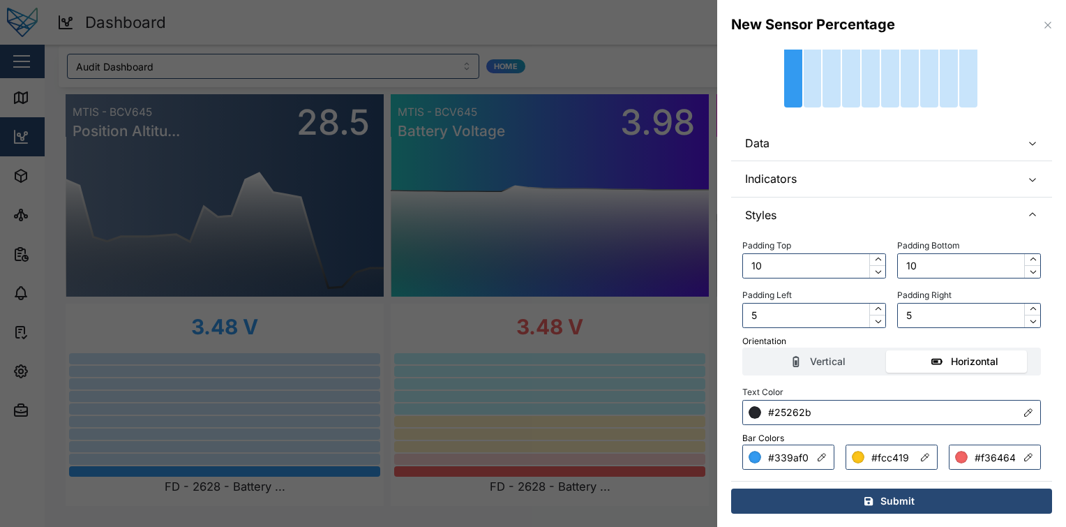
click at [910, 492] on div "Submit" at bounding box center [889, 501] width 299 height 24
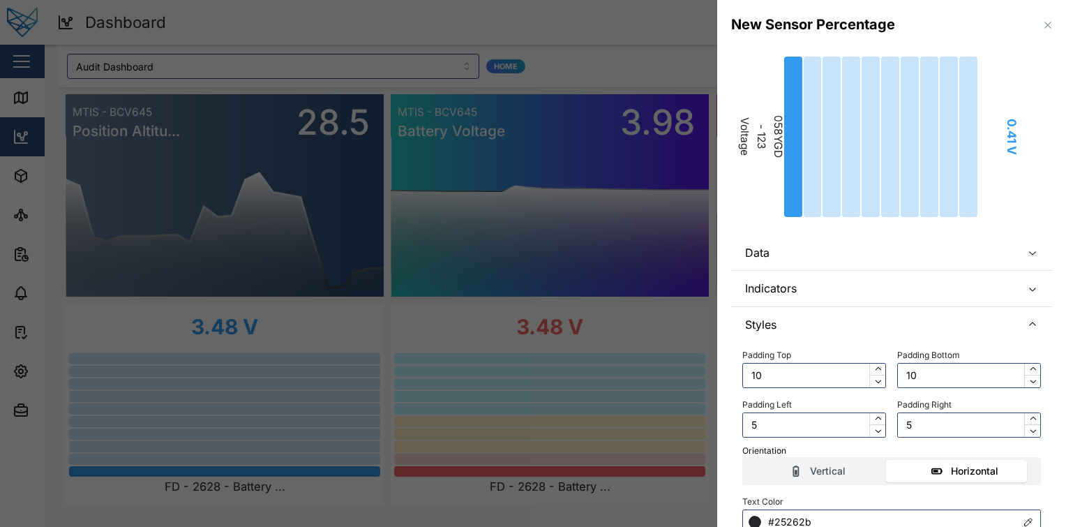
click at [882, 253] on span "Data" at bounding box center [877, 252] width 265 height 35
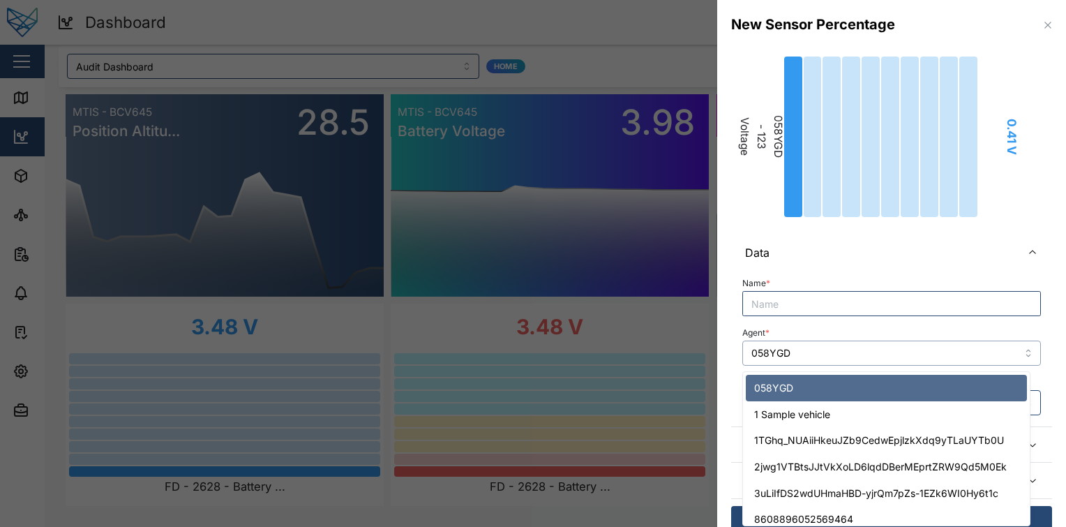
click at [879, 349] on input "058YGD" at bounding box center [891, 353] width 299 height 25
click at [874, 288] on div "Name *" at bounding box center [891, 295] width 299 height 43
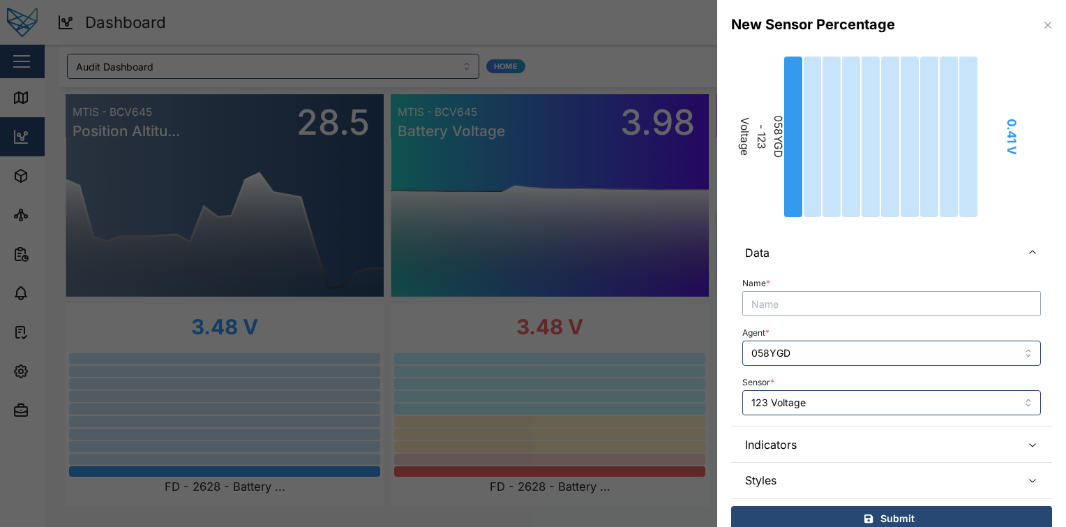
click at [856, 298] on input "Name *" at bounding box center [891, 303] width 299 height 25
paste input "058YGD"
click at [826, 394] on input "123 Voltage" at bounding box center [891, 402] width 299 height 25
click at [856, 425] on div "Name * 058YGD - Agent * 058YGD Sensor * 123 Voltage" at bounding box center [891, 348] width 321 height 156
click at [909, 293] on input "058YGD -" at bounding box center [891, 303] width 299 height 25
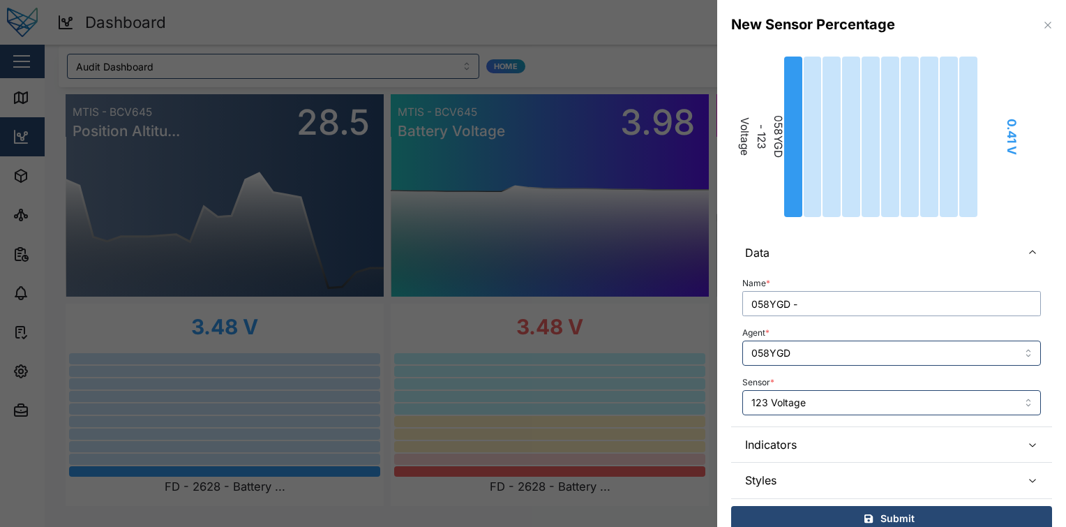
paste input "123 Voltage"
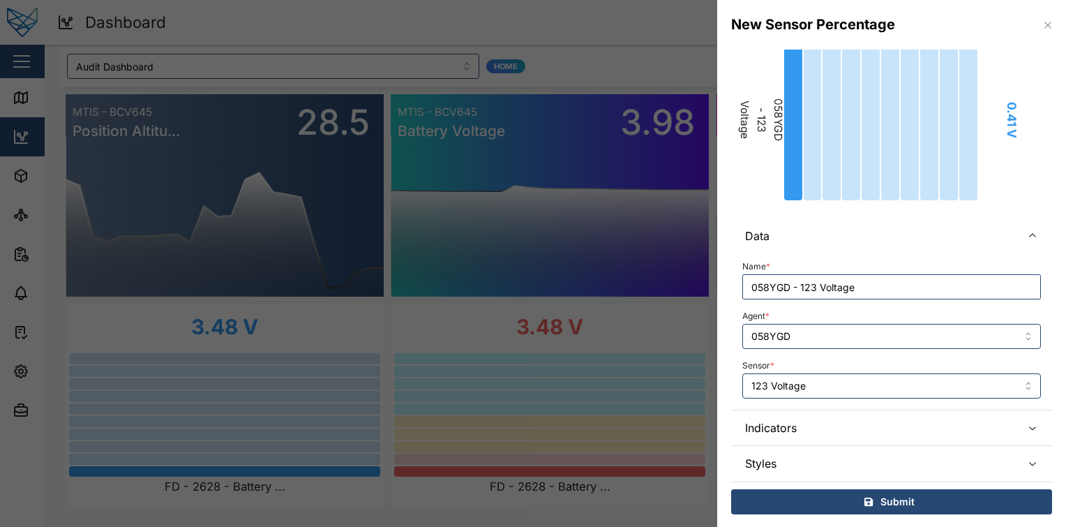
click at [896, 507] on span "Submit" at bounding box center [898, 502] width 34 height 24
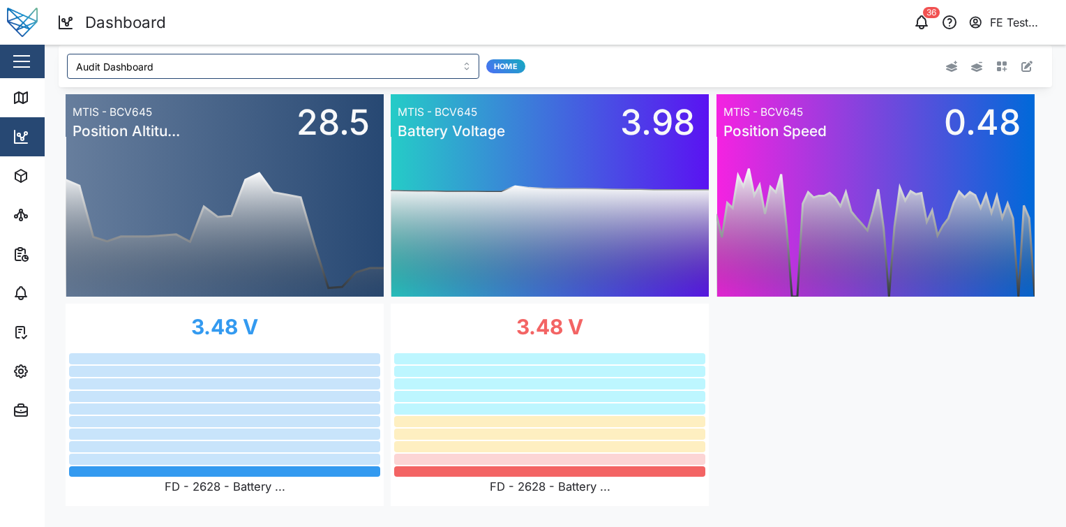
scroll to position [0, 0]
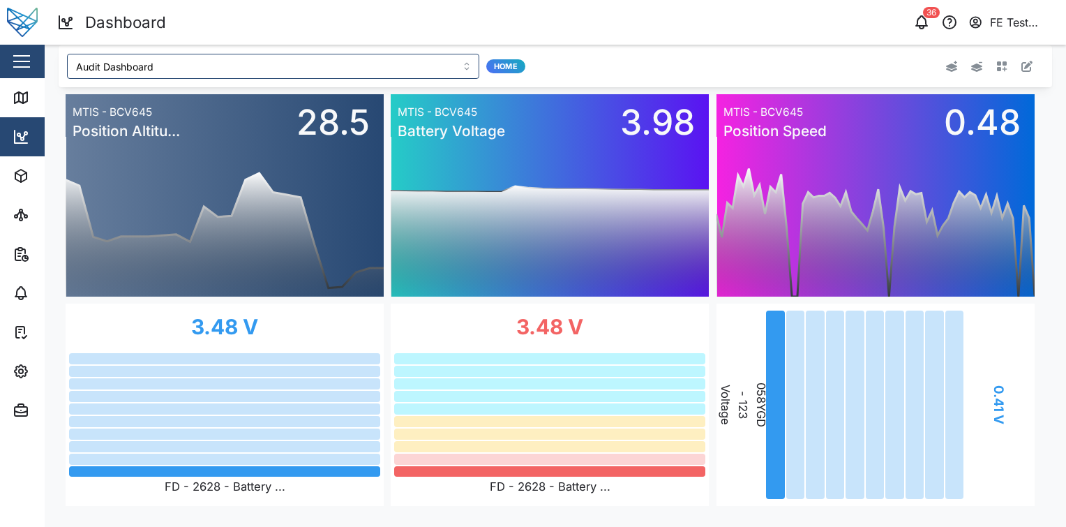
click at [1022, 64] on icon "button" at bounding box center [1027, 66] width 11 height 11
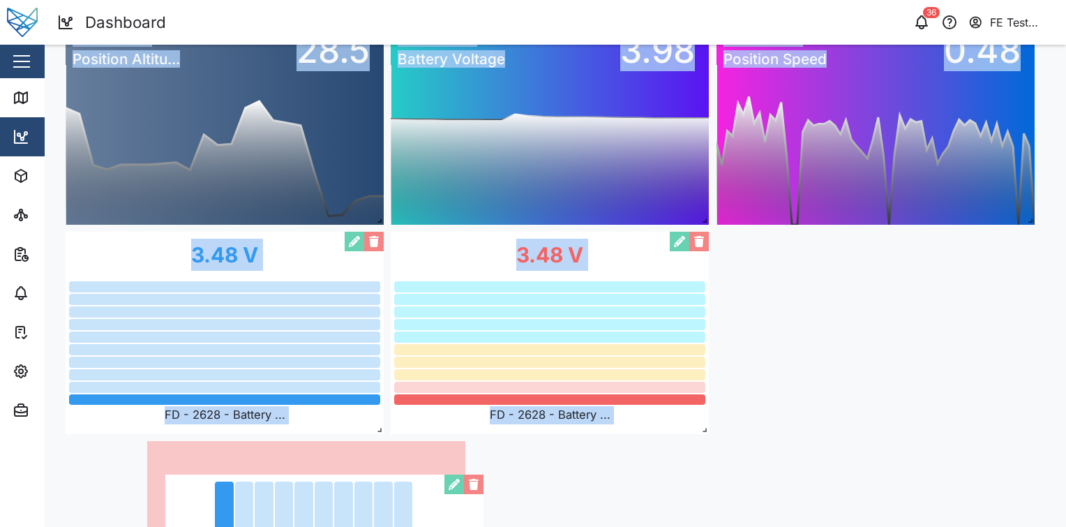
scroll to position [120, 0]
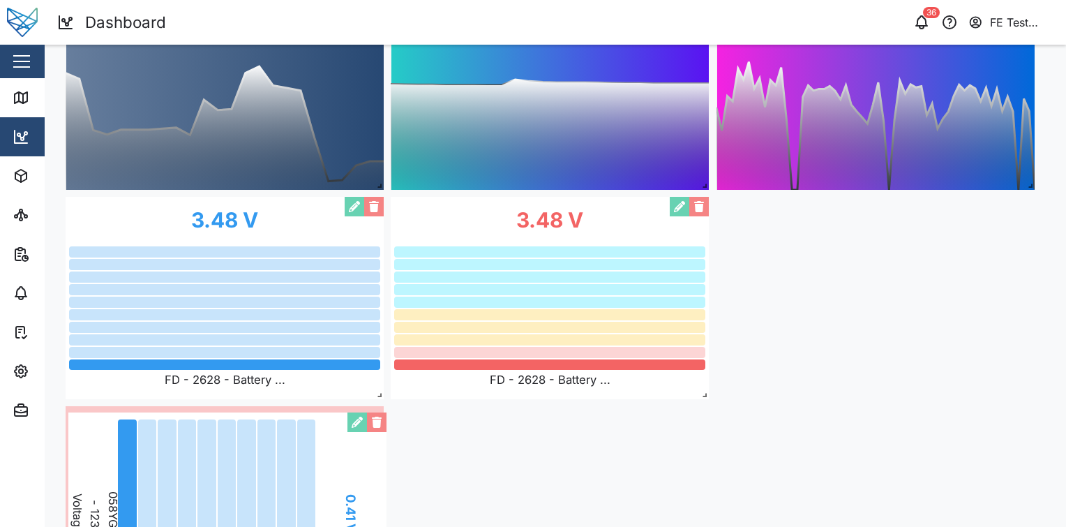
drag, startPoint x: 911, startPoint y: 357, endPoint x: 262, endPoint y: 465, distance: 657.2
click at [262, 465] on div "0.41 V 058YGD - 123 Voltage" at bounding box center [227, 513] width 318 height 202
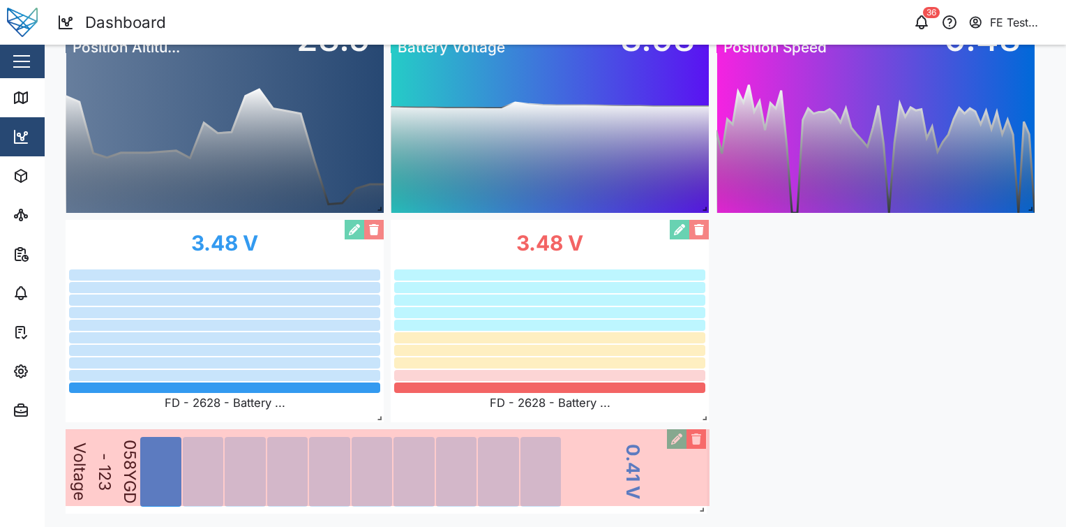
scroll to position [97, 0]
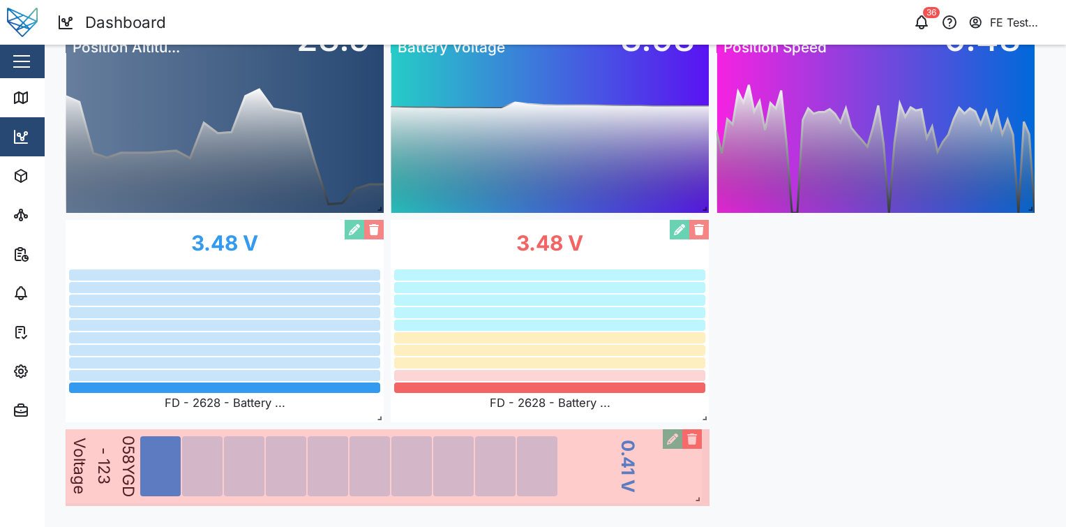
drag, startPoint x: 380, startPoint y: 507, endPoint x: 700, endPoint y: 502, distance: 319.6
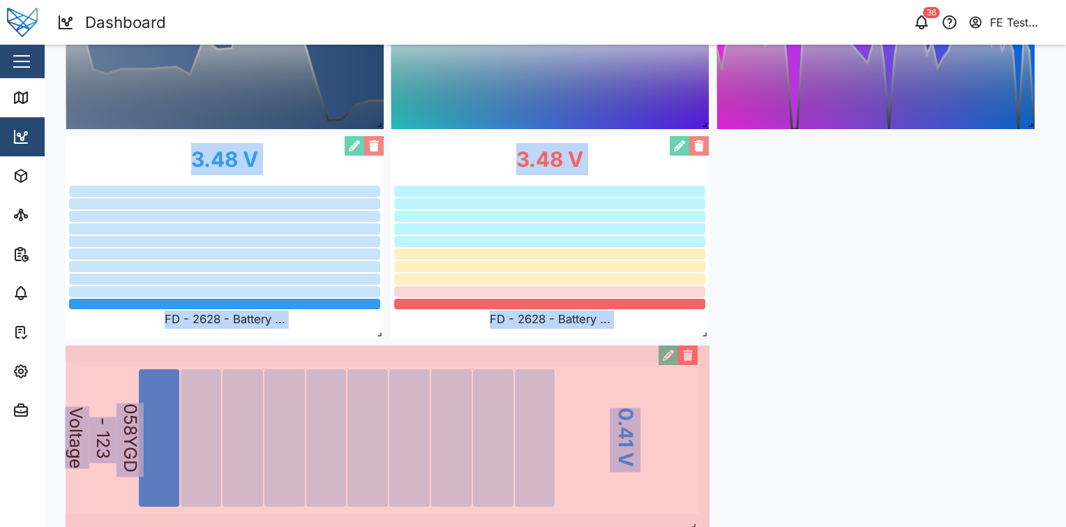
scroll to position [181, 0]
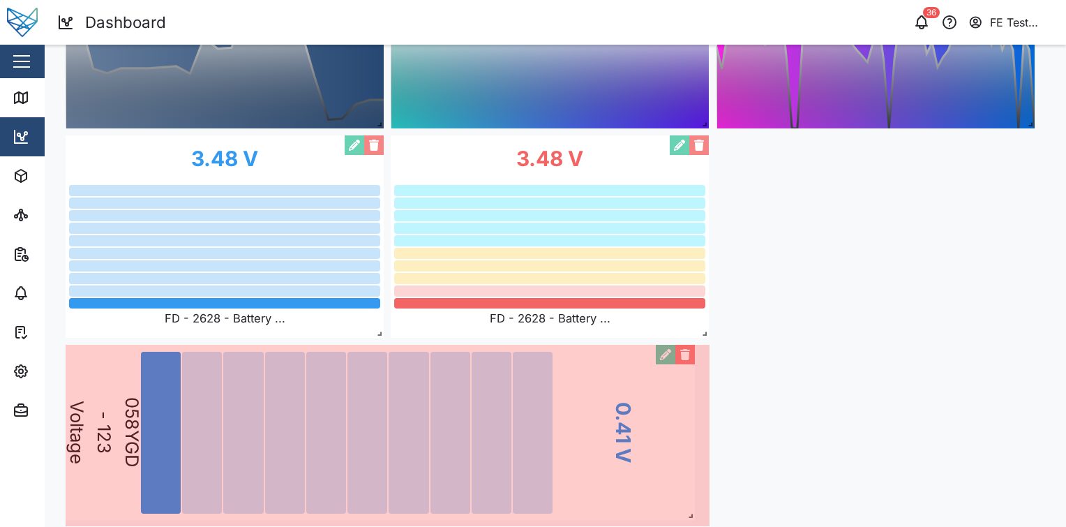
drag, startPoint x: 705, startPoint y: 502, endPoint x: 691, endPoint y: 514, distance: 19.3
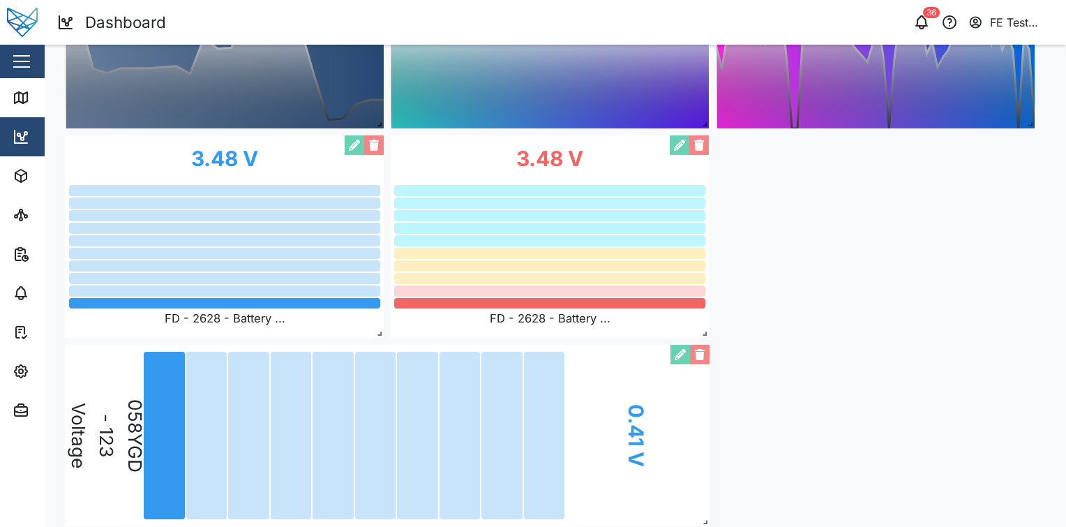
click at [738, 465] on div "0 20 40 60 80 100 120 140 160 12 PM 06 PM Mon 08 06 AM MTIS - BCV645 Position A…" at bounding box center [556, 226] width 994 height 614
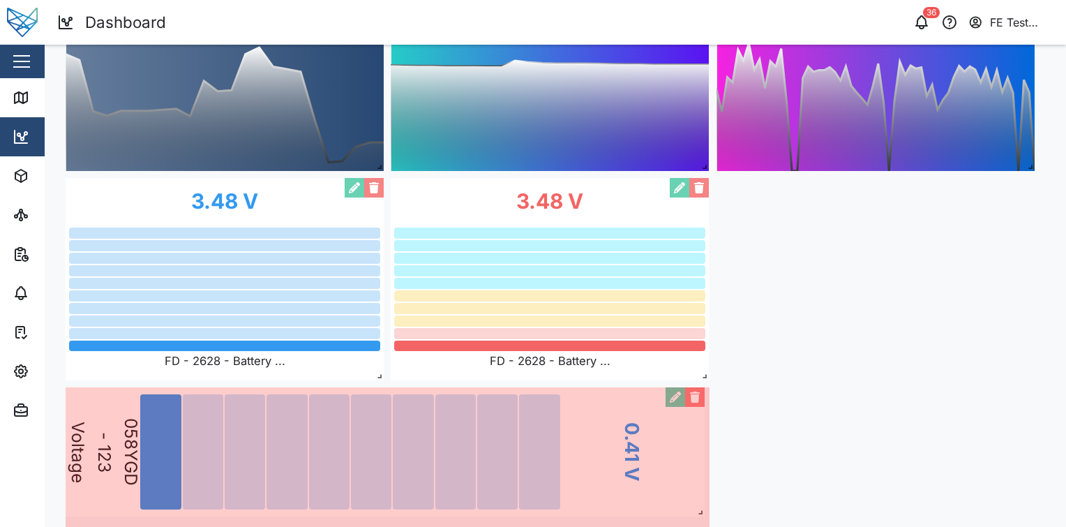
scroll to position [159, 0]
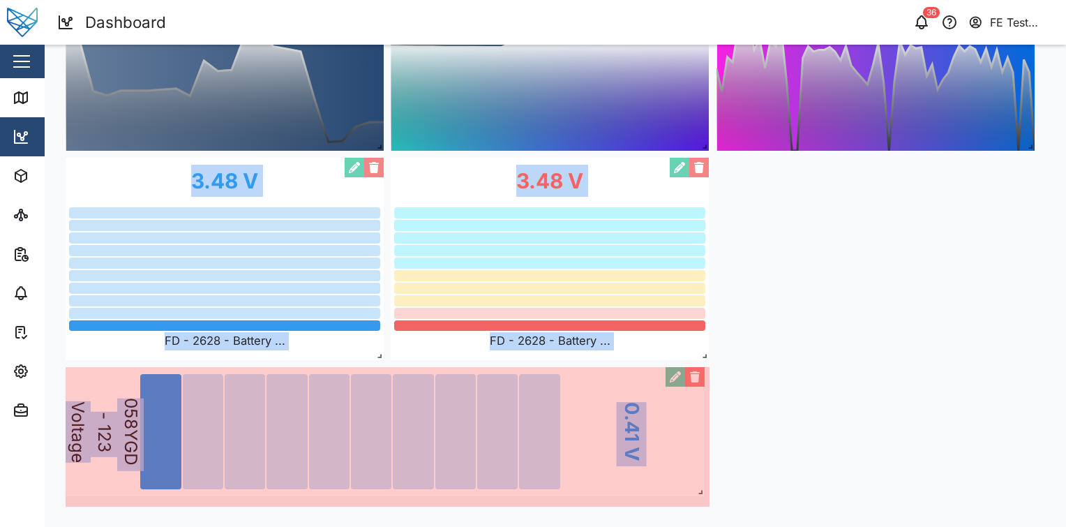
drag, startPoint x: 706, startPoint y: 504, endPoint x: 701, endPoint y: 521, distance: 17.4
click at [701, 521] on div "Audit Dashboard Edit Mode 0 20 40 60 80 100 120 140 160 12 PM 06 PM Mon 08 06 A…" at bounding box center [556, 207] width 1022 height 642
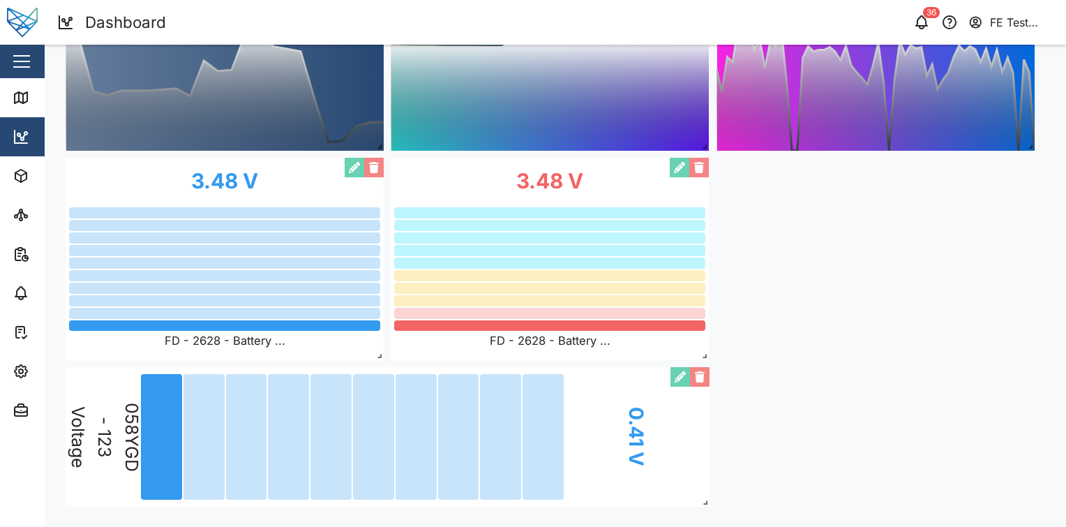
click at [736, 480] on div "0 20 40 60 80 100 120 140 160 12 PM 06 PM Mon 08 06 AM MTIS - BCV645 Position A…" at bounding box center [556, 227] width 994 height 572
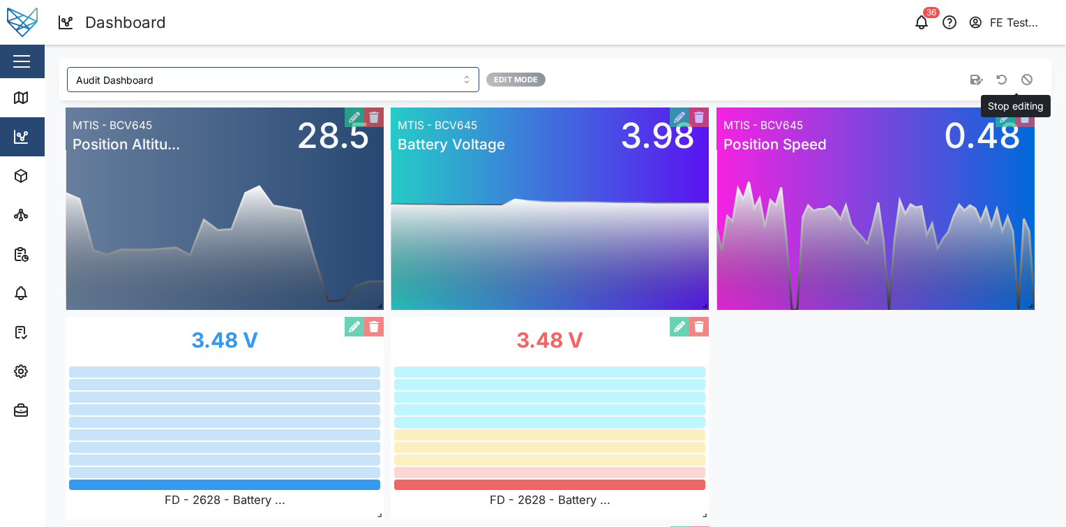
click at [1022, 83] on icon "button" at bounding box center [1027, 79] width 11 height 11
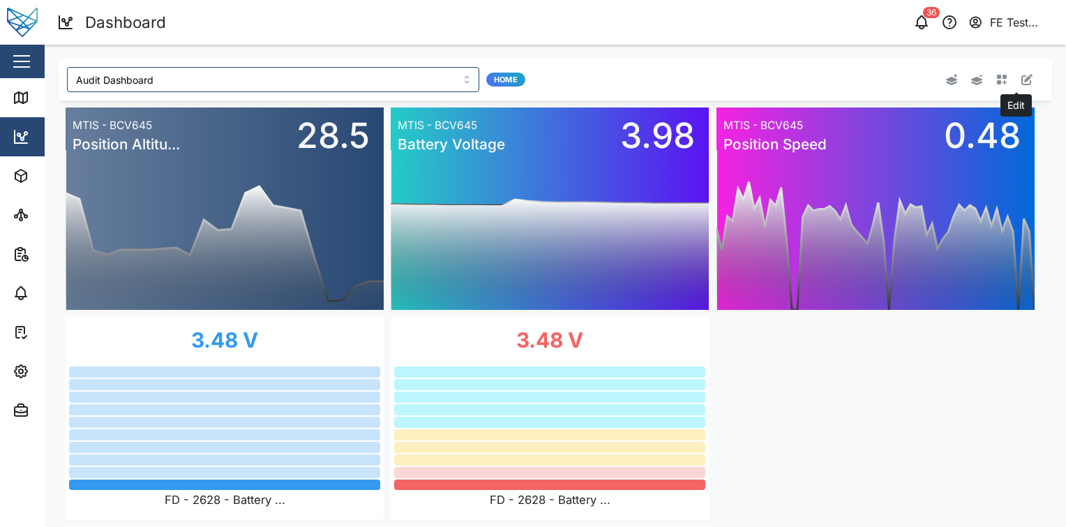
click at [1018, 85] on button "button" at bounding box center [1027, 80] width 20 height 20
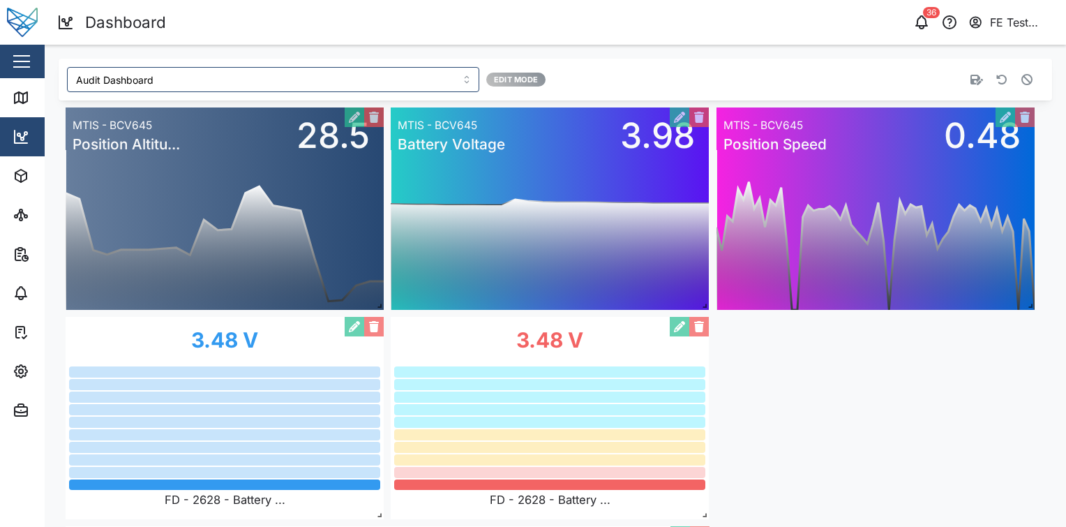
scroll to position [159, 0]
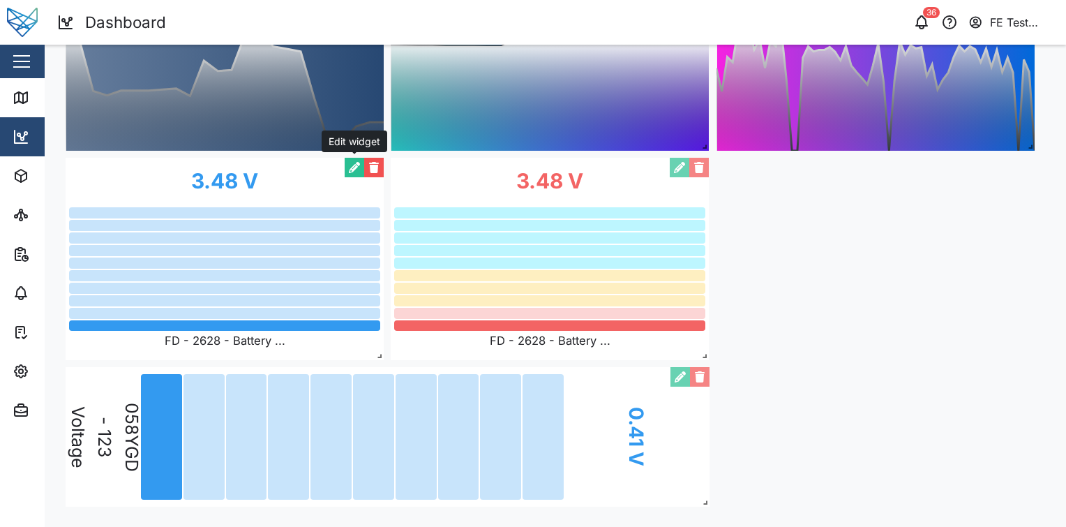
click at [354, 165] on button "button" at bounding box center [355, 168] width 20 height 20
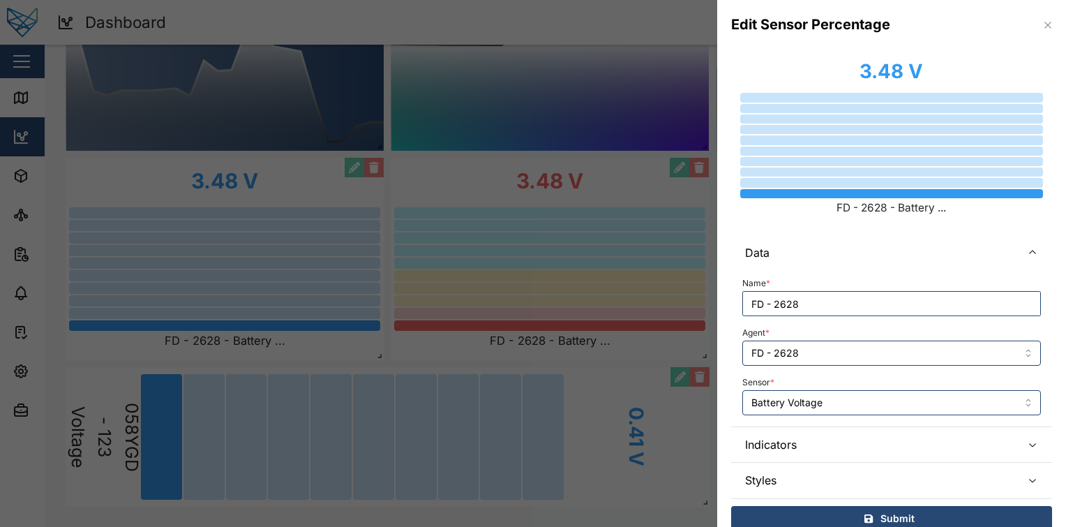
scroll to position [17, 0]
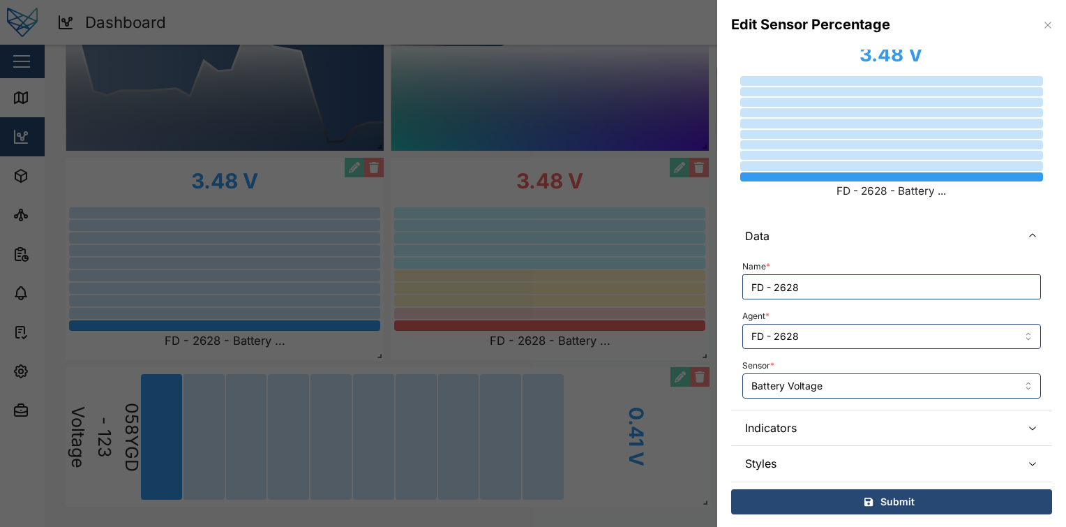
click at [869, 422] on span "Indicators" at bounding box center [877, 427] width 265 height 35
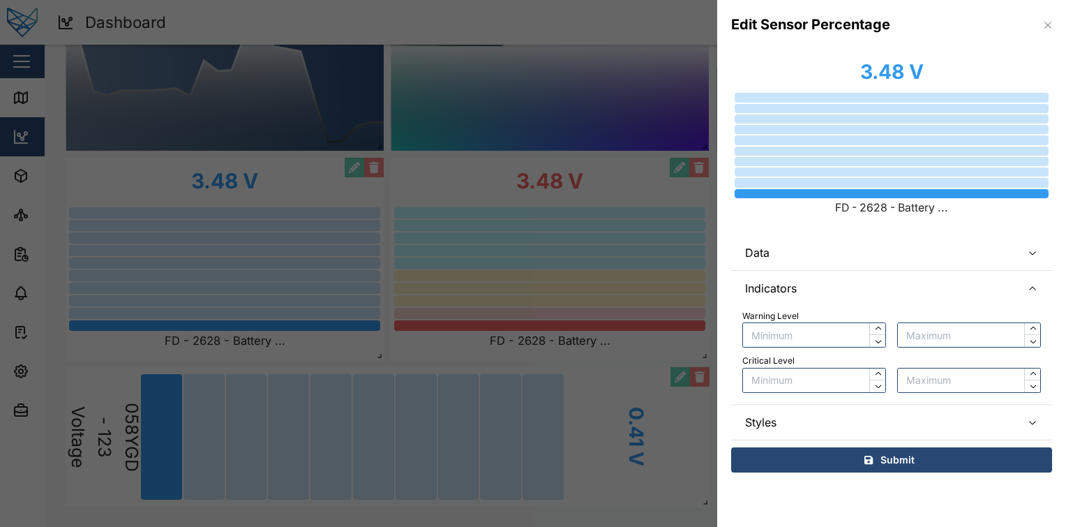
click at [869, 422] on span "Styles" at bounding box center [877, 422] width 265 height 35
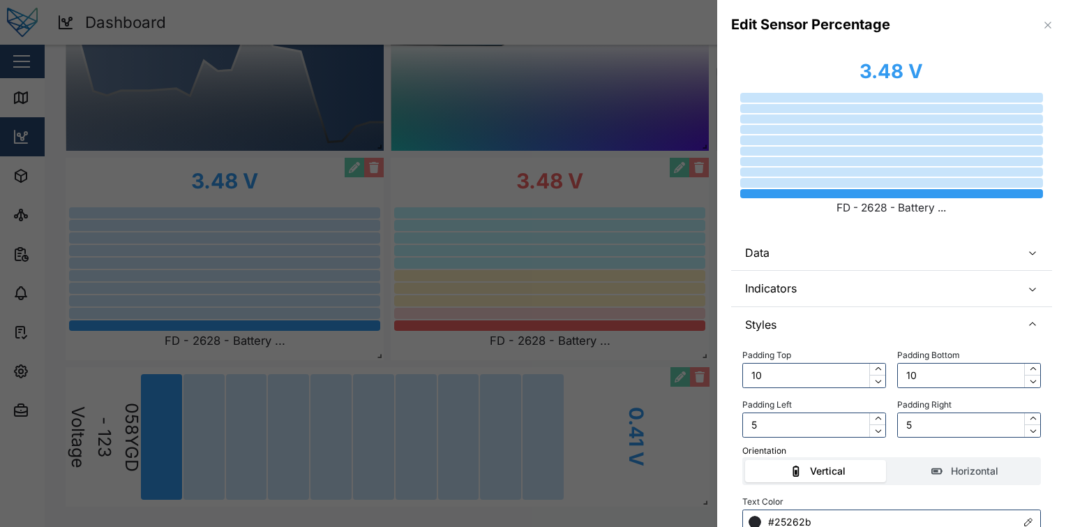
scroll to position [110, 0]
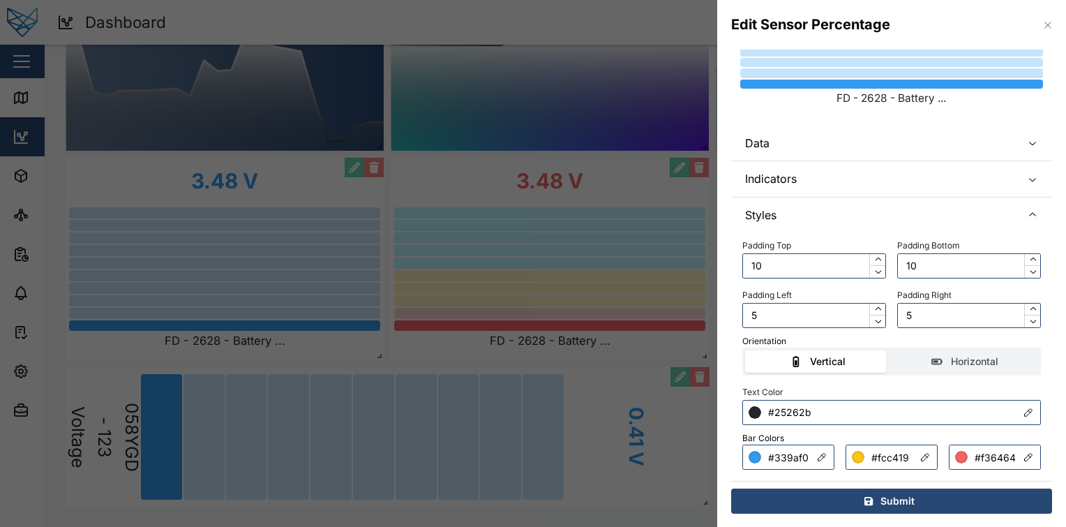
click at [877, 174] on span "Indicators" at bounding box center [877, 178] width 265 height 35
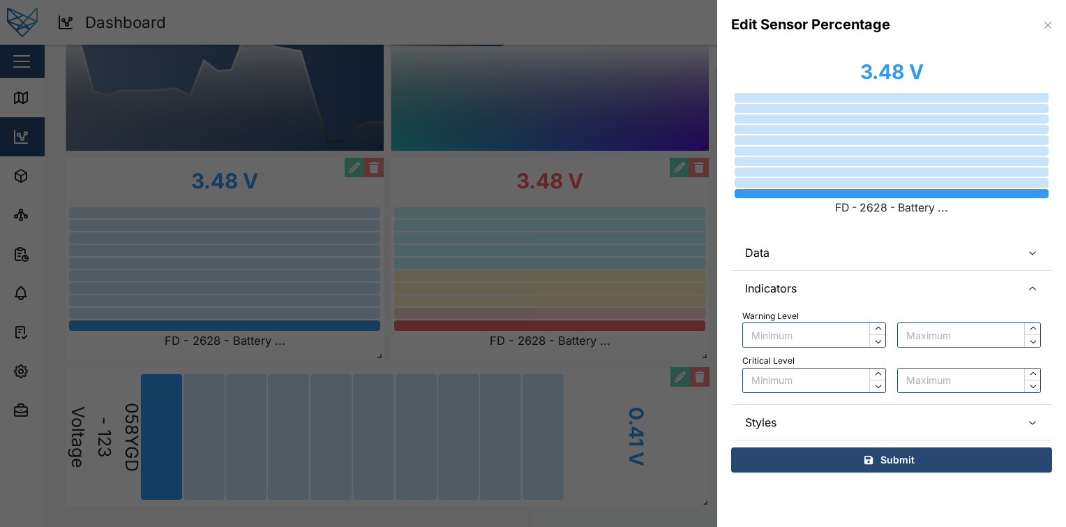
scroll to position [0, 0]
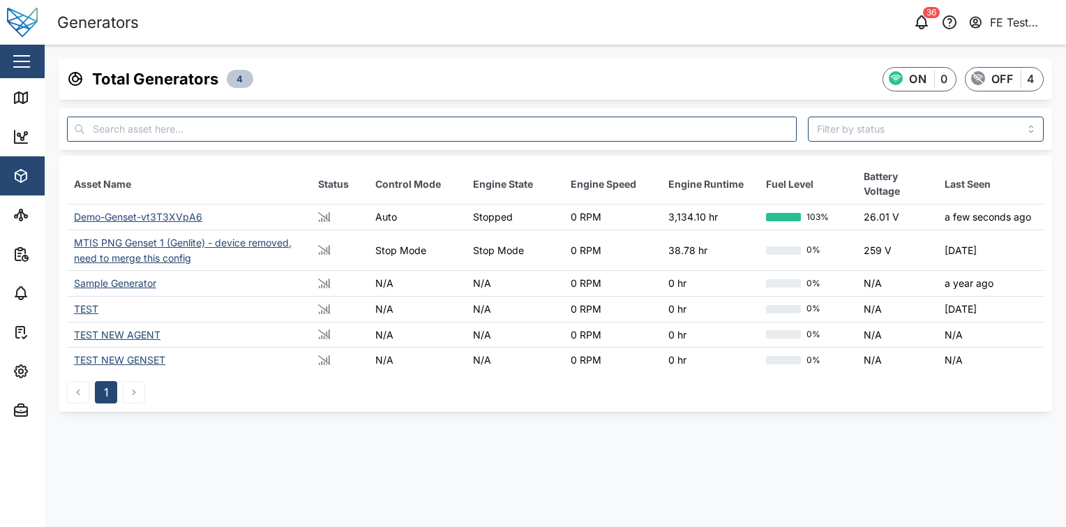
click at [33, 68] on div "Close" at bounding box center [90, 61] width 181 height 33
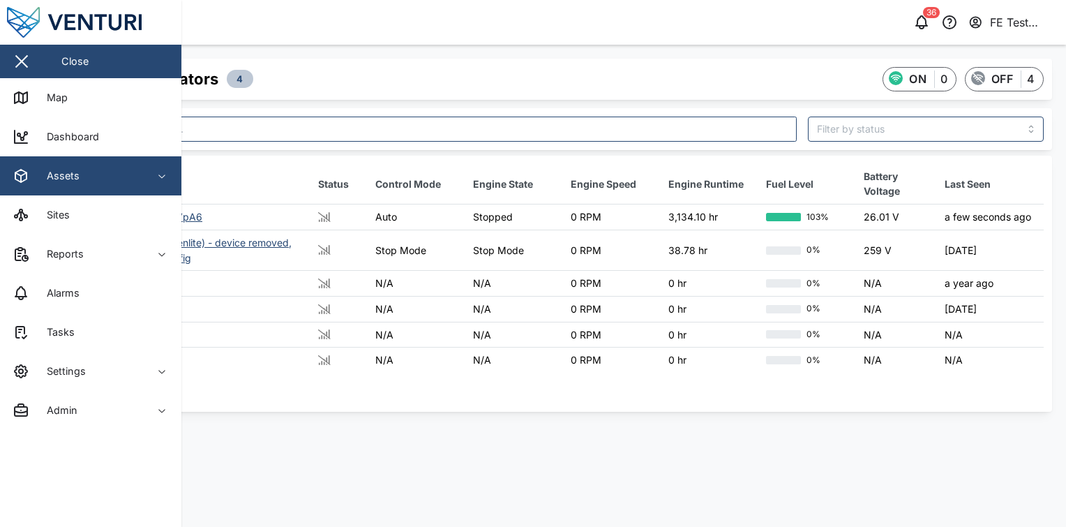
click at [72, 181] on div "Assets" at bounding box center [57, 175] width 43 height 15
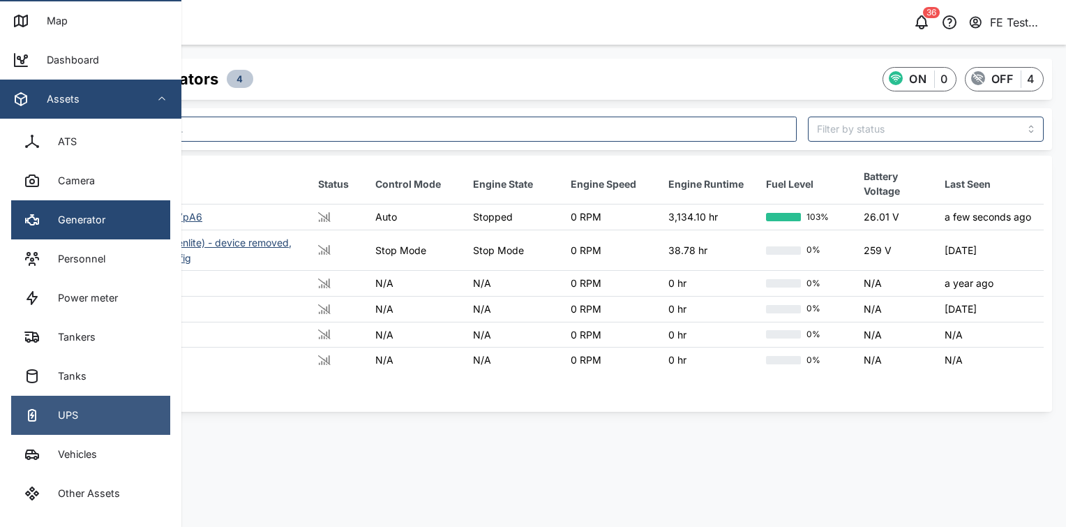
scroll to position [137, 0]
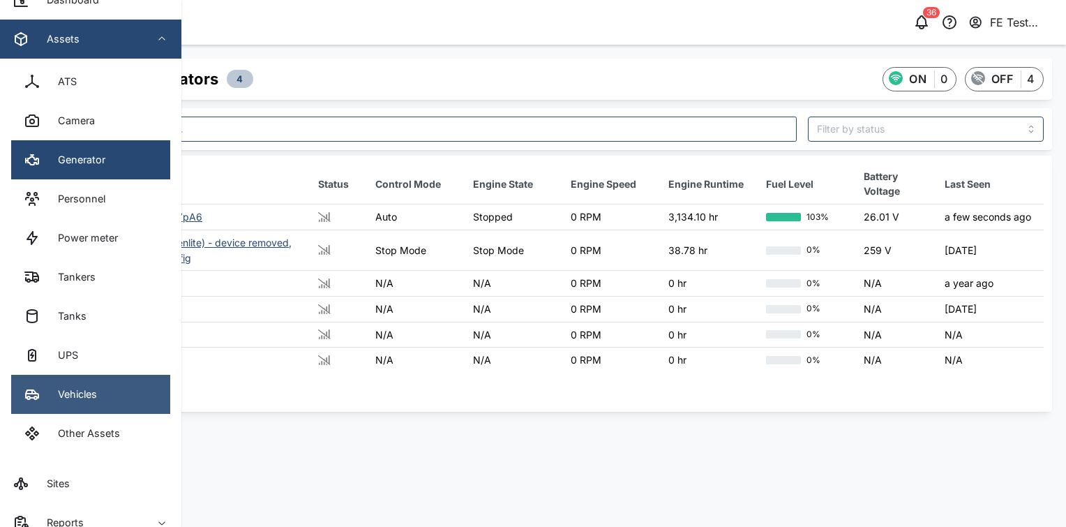
click at [103, 408] on link "Vehicles" at bounding box center [90, 394] width 159 height 39
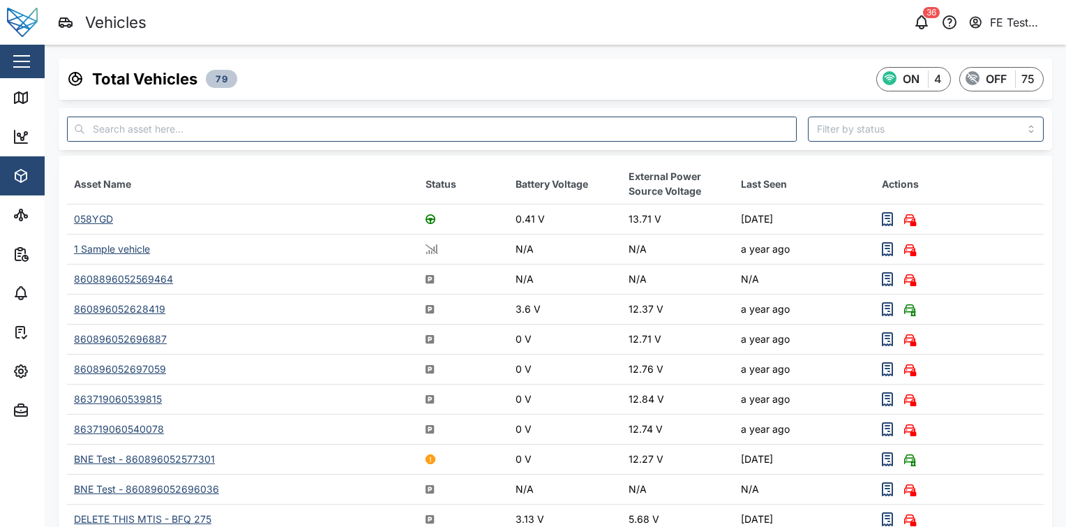
click at [102, 214] on div "058YGD" at bounding box center [93, 219] width 39 height 12
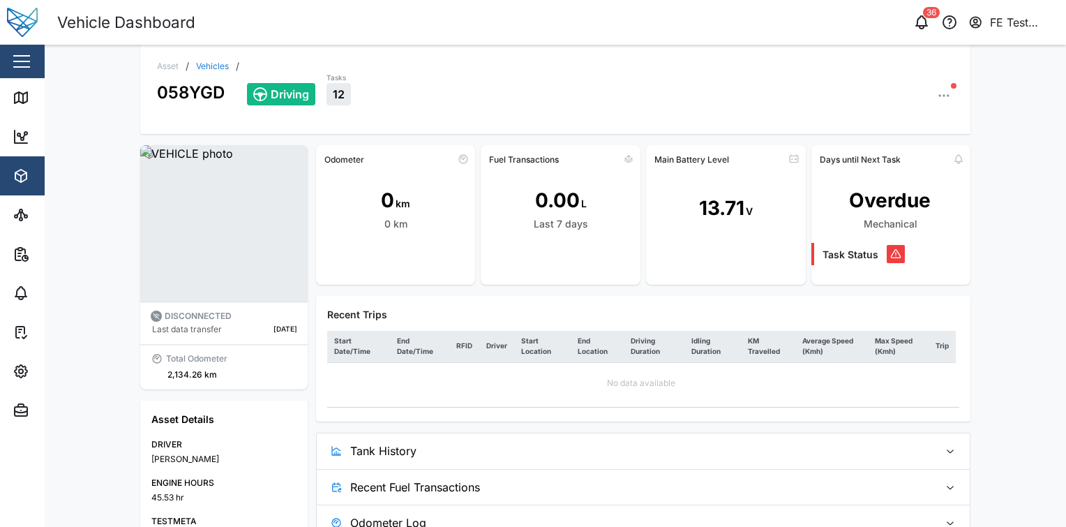
click at [22, 57] on button "button" at bounding box center [22, 62] width 24 height 24
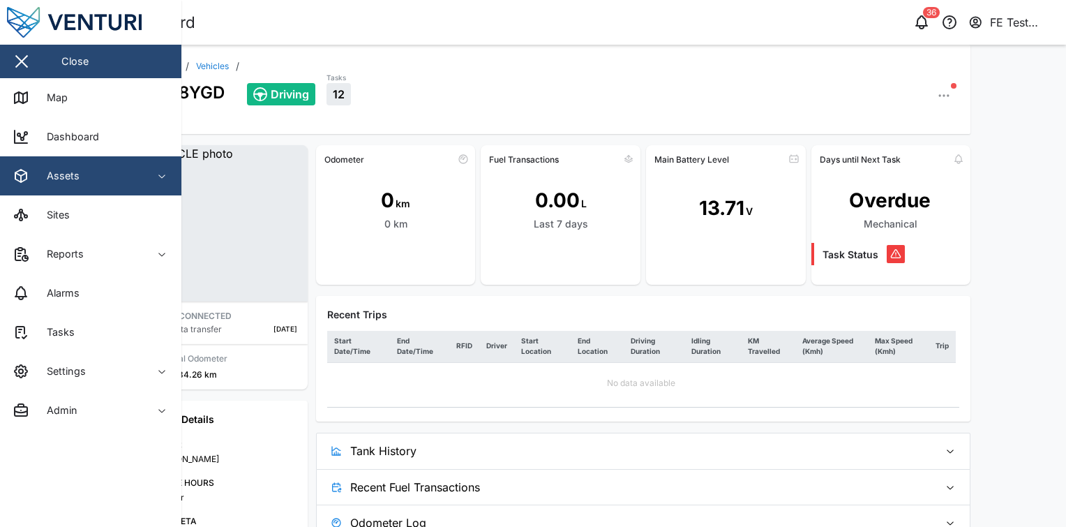
click at [91, 191] on span "Assets" at bounding box center [76, 175] width 127 height 39
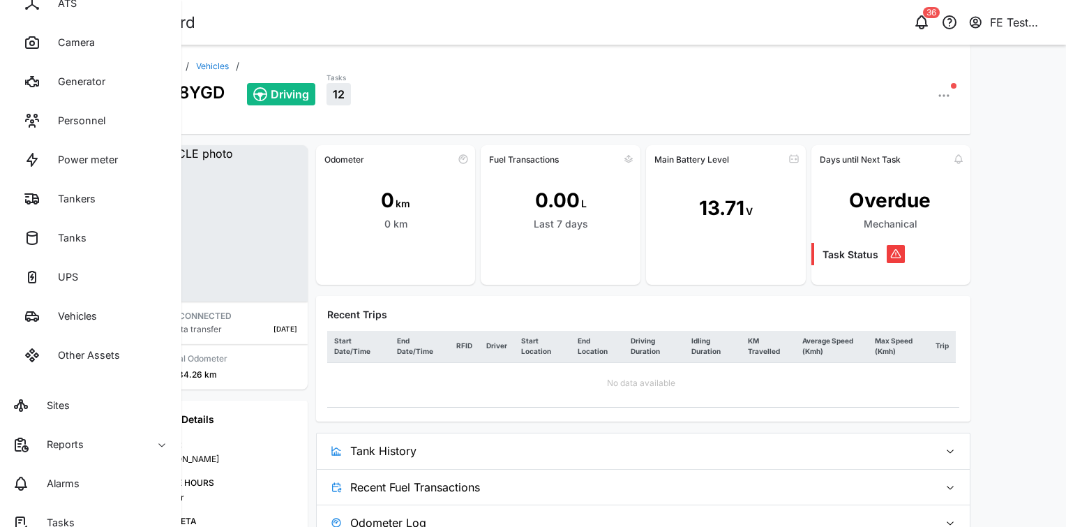
scroll to position [248, 0]
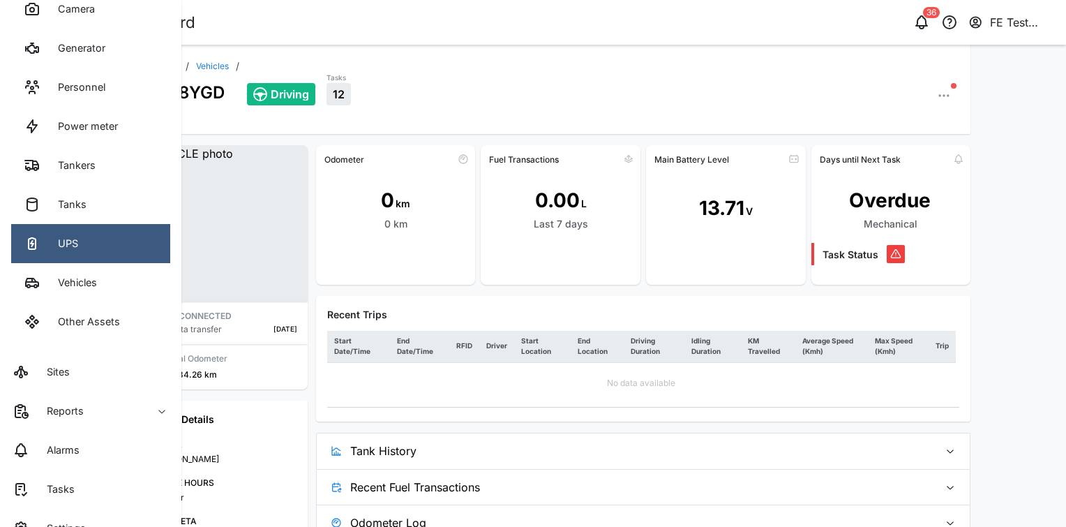
click at [123, 230] on link "UPS" at bounding box center [90, 243] width 159 height 39
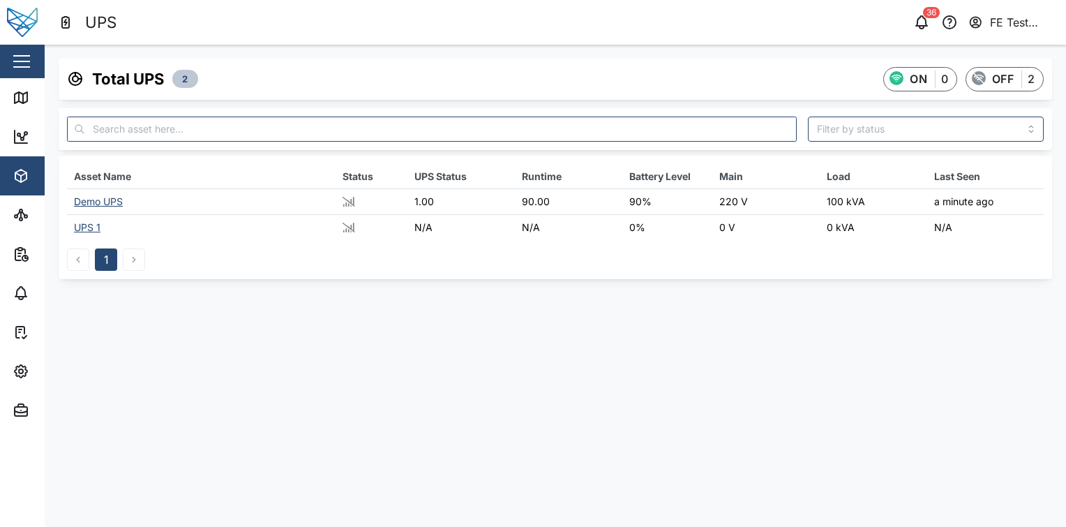
click at [36, 61] on div "Close" at bounding box center [90, 61] width 181 height 33
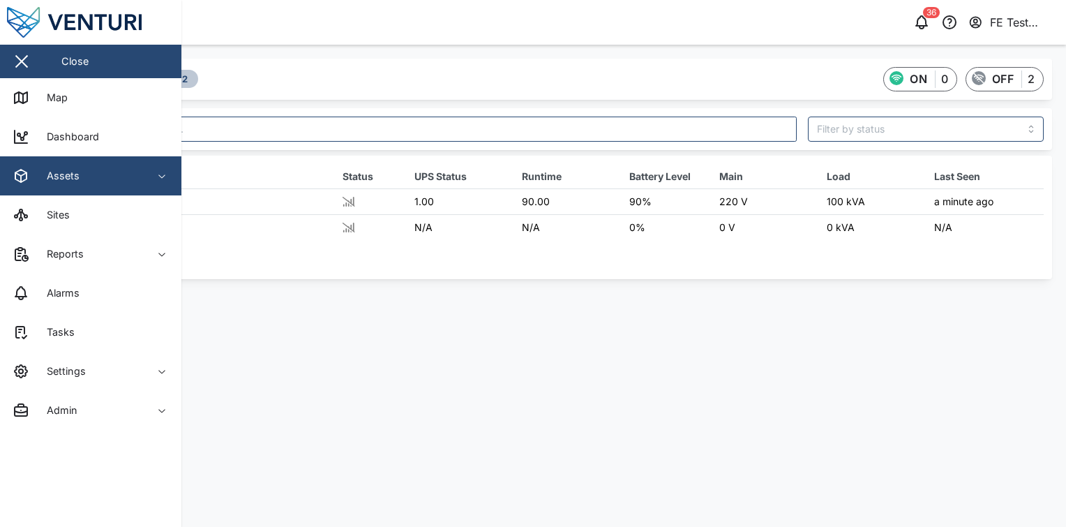
click at [102, 190] on span "Assets" at bounding box center [76, 175] width 127 height 39
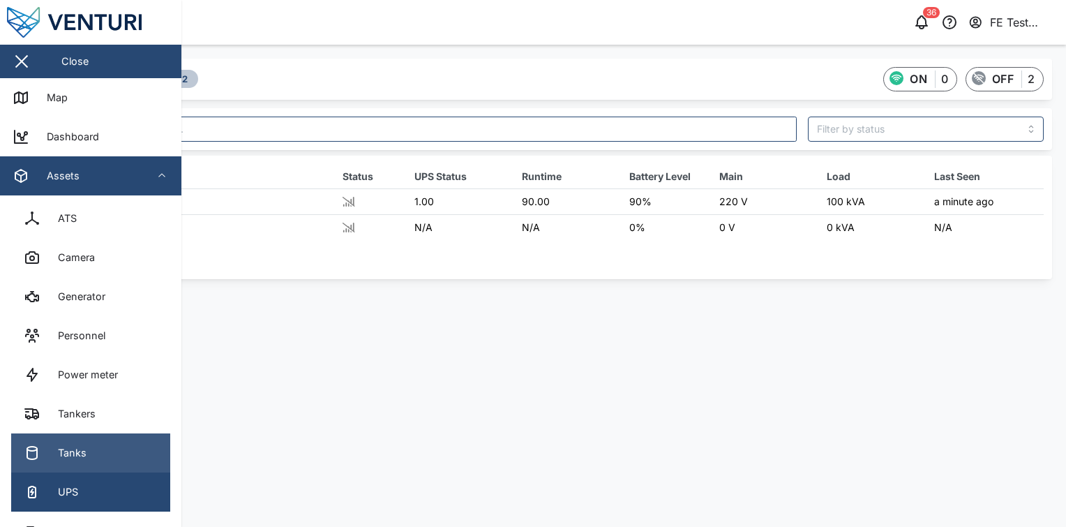
click at [95, 449] on link "Tanks" at bounding box center [90, 452] width 159 height 39
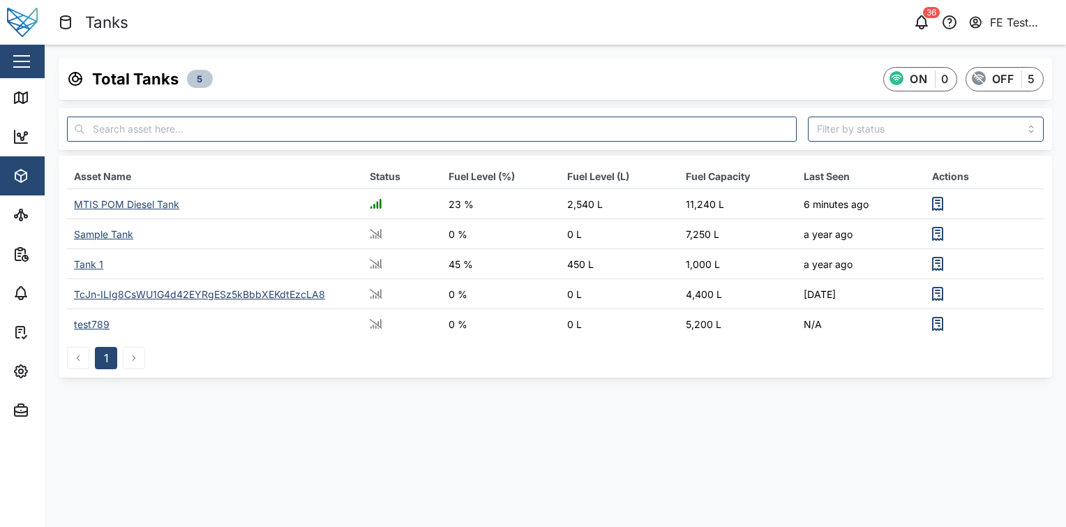
click at [26, 62] on div "button" at bounding box center [21, 61] width 17 height 1
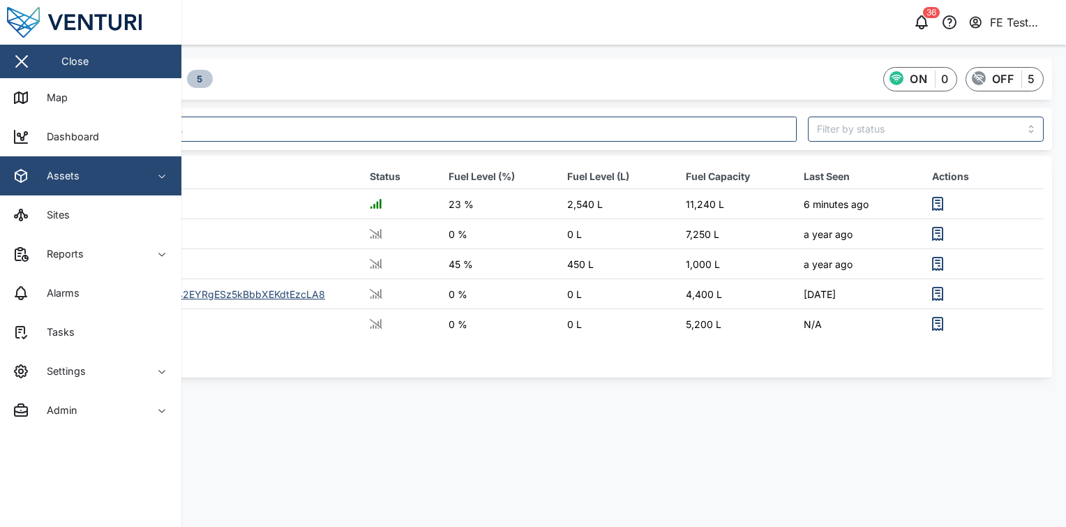
click at [80, 168] on div "Assets" at bounding box center [76, 175] width 127 height 17
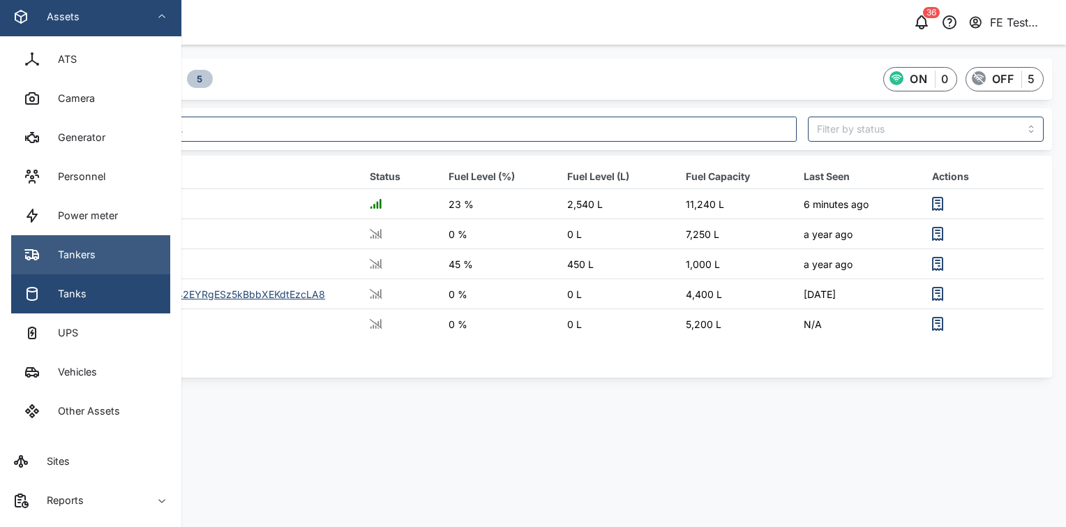
scroll to position [165, 0]
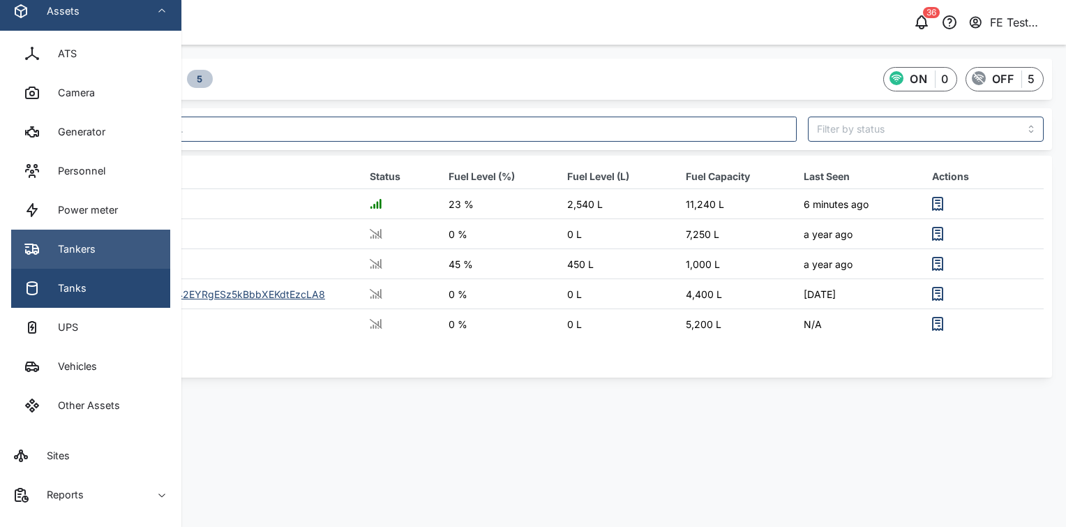
click at [110, 262] on link "Tankers" at bounding box center [90, 249] width 159 height 39
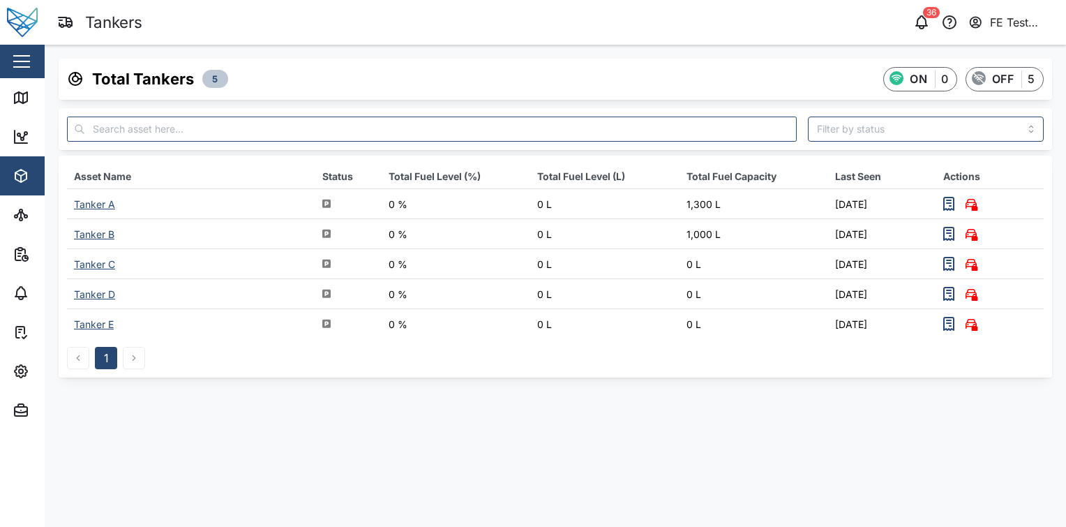
click at [18, 58] on button "button" at bounding box center [22, 62] width 24 height 24
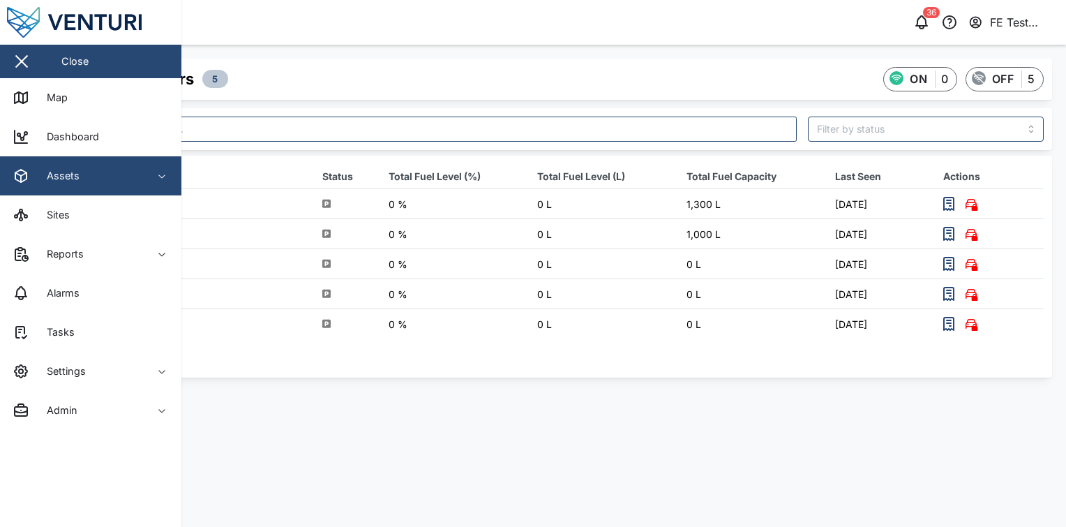
click at [55, 184] on div "Assets" at bounding box center [76, 175] width 127 height 17
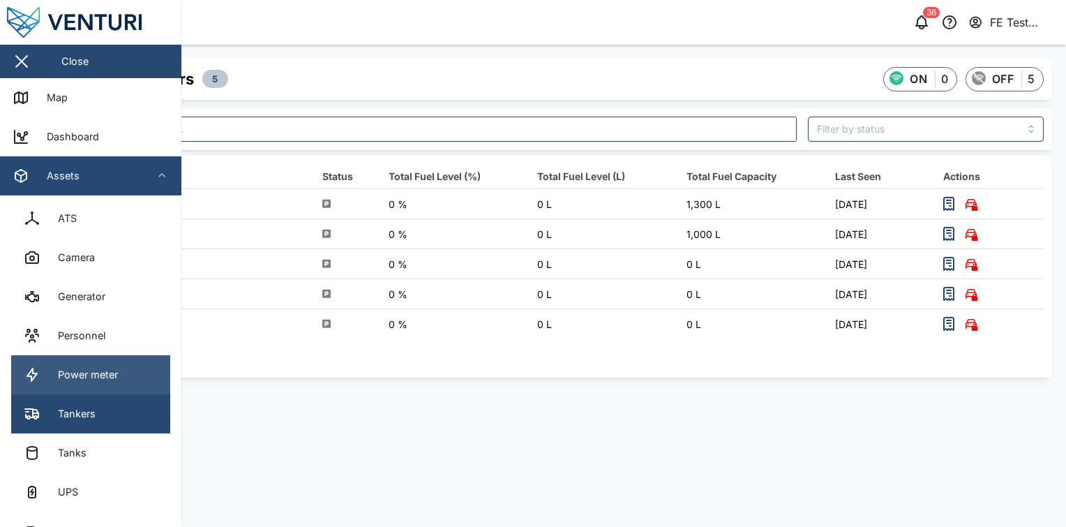
click at [87, 371] on div "Power meter" at bounding box center [82, 374] width 70 height 15
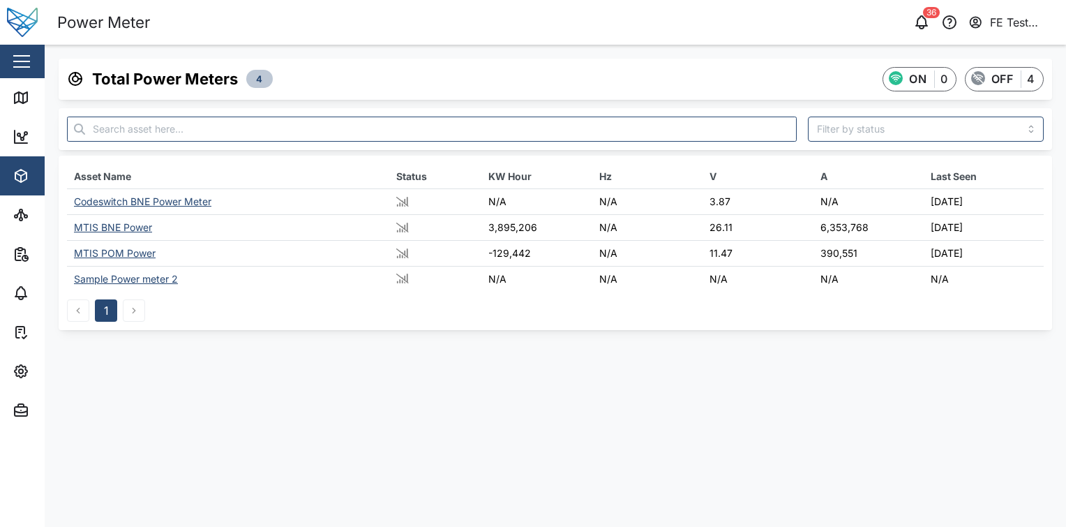
click at [25, 75] on div "Close" at bounding box center [90, 61] width 181 height 33
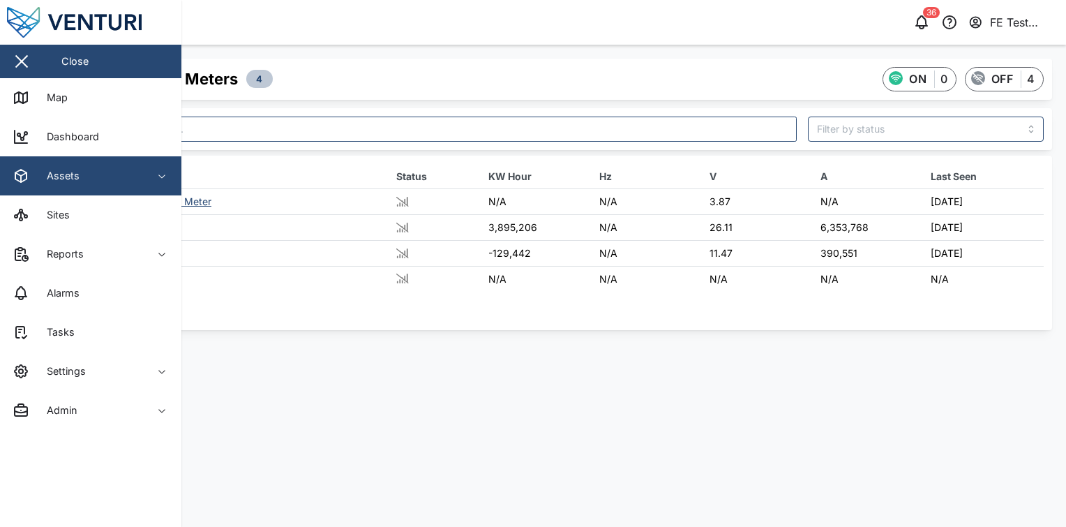
click at [68, 174] on div "Assets" at bounding box center [57, 175] width 43 height 15
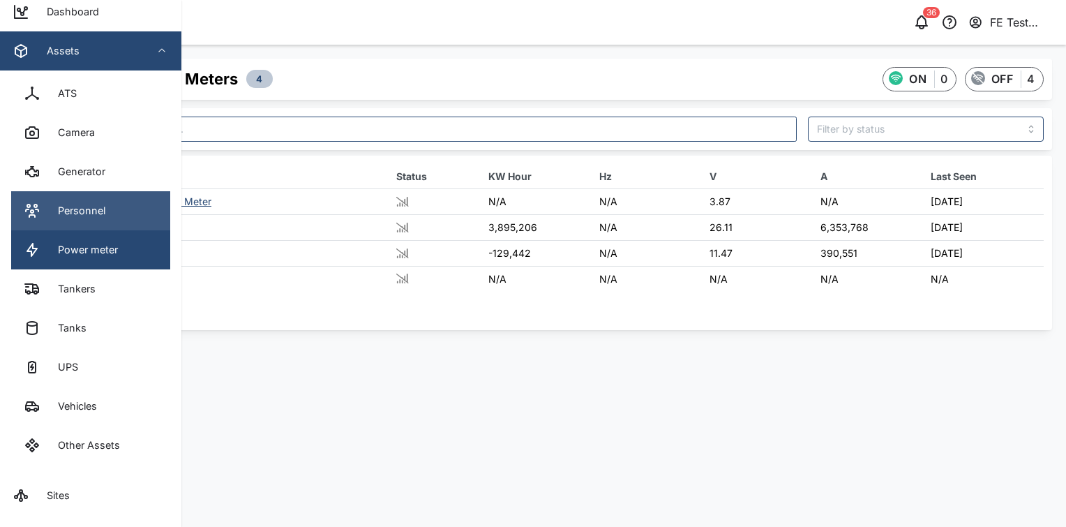
scroll to position [126, 0]
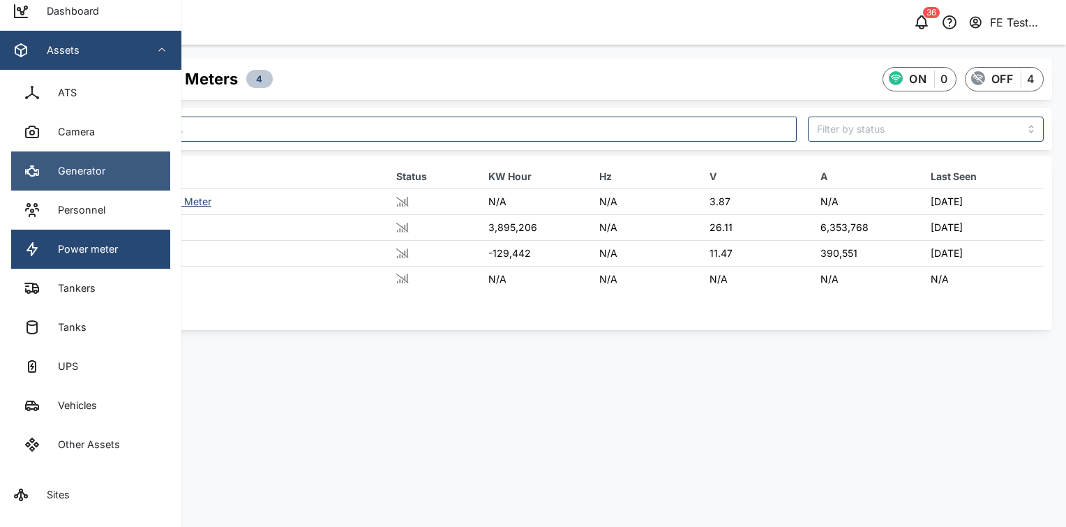
click at [125, 176] on link "Generator" at bounding box center [90, 170] width 159 height 39
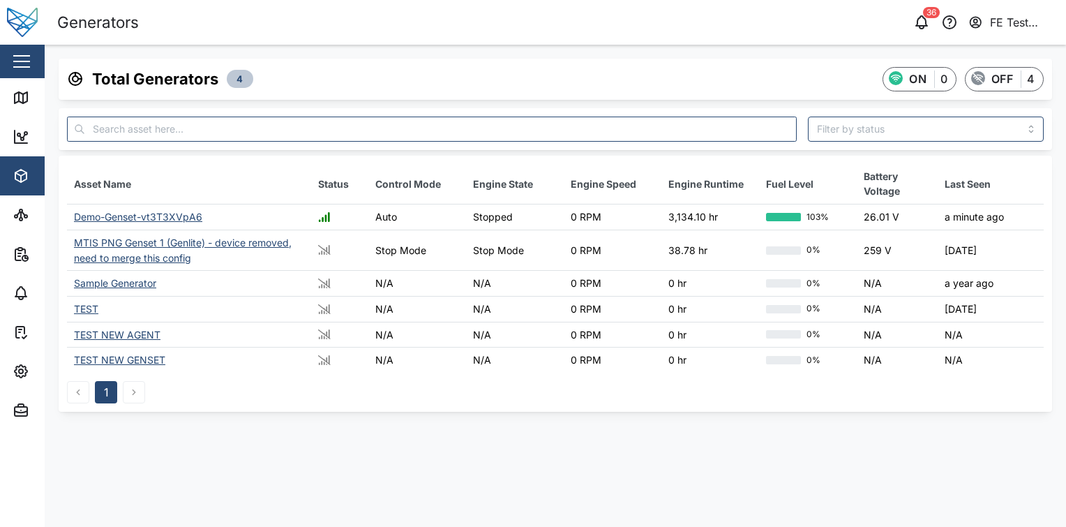
click at [22, 45] on div "Close" at bounding box center [90, 61] width 181 height 33
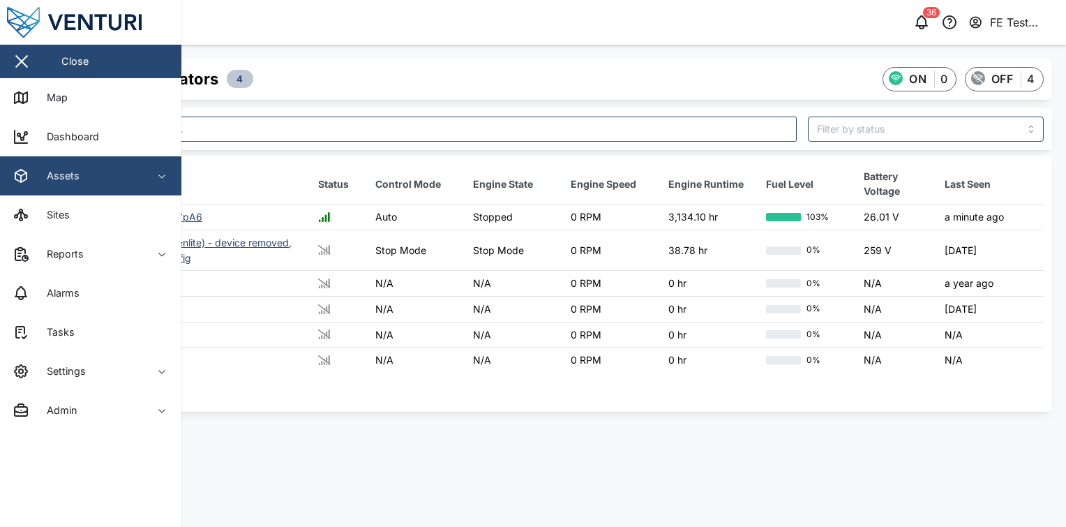
click at [75, 172] on div "Assets" at bounding box center [57, 175] width 43 height 15
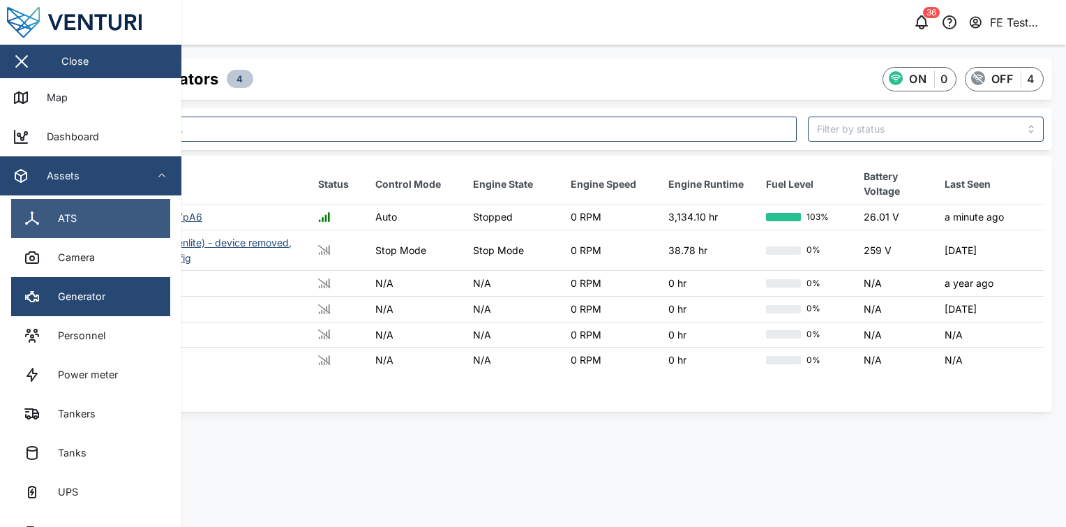
click at [95, 226] on link "ATS" at bounding box center [90, 218] width 159 height 39
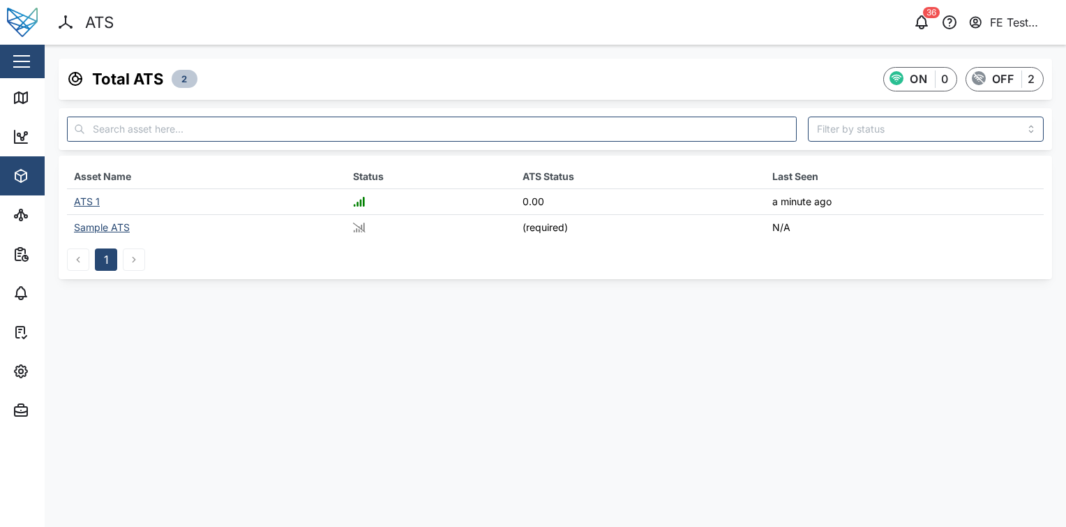
click at [22, 61] on div "button" at bounding box center [21, 61] width 17 height 1
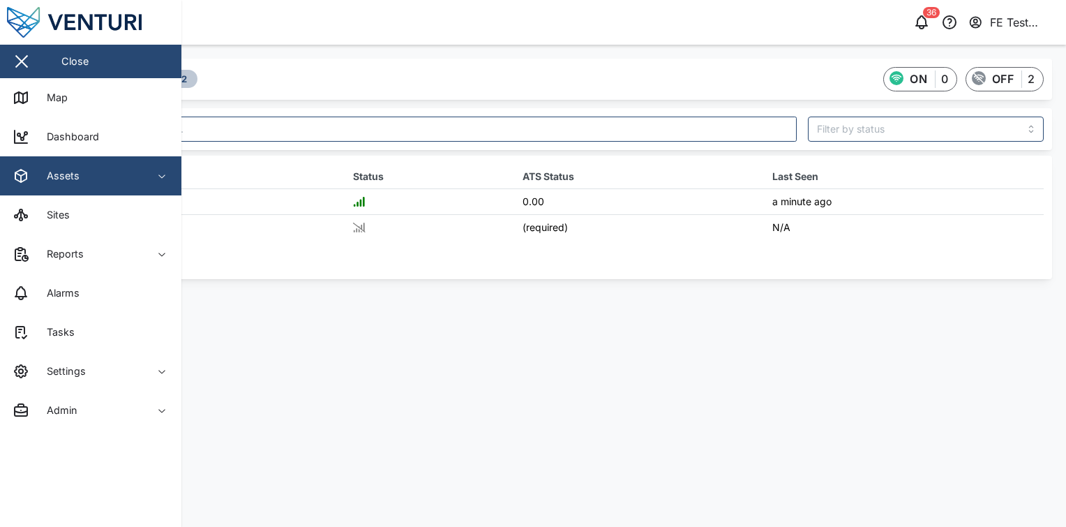
click at [365, 204] on icon at bounding box center [359, 202] width 13 height 10
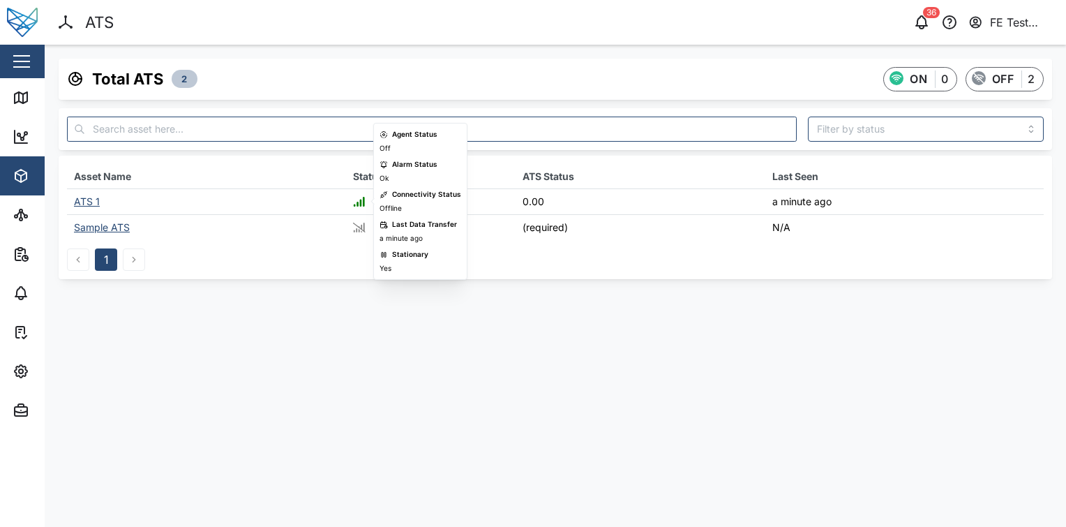
click at [244, 164] on th "Asset Name" at bounding box center [206, 176] width 279 height 25
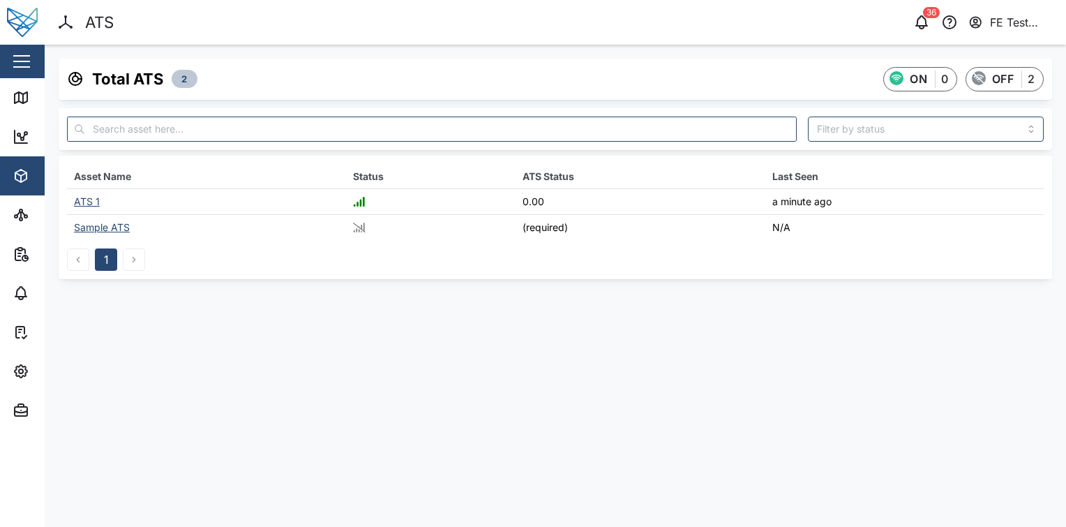
click at [91, 201] on div "ATS 1" at bounding box center [87, 201] width 26 height 12
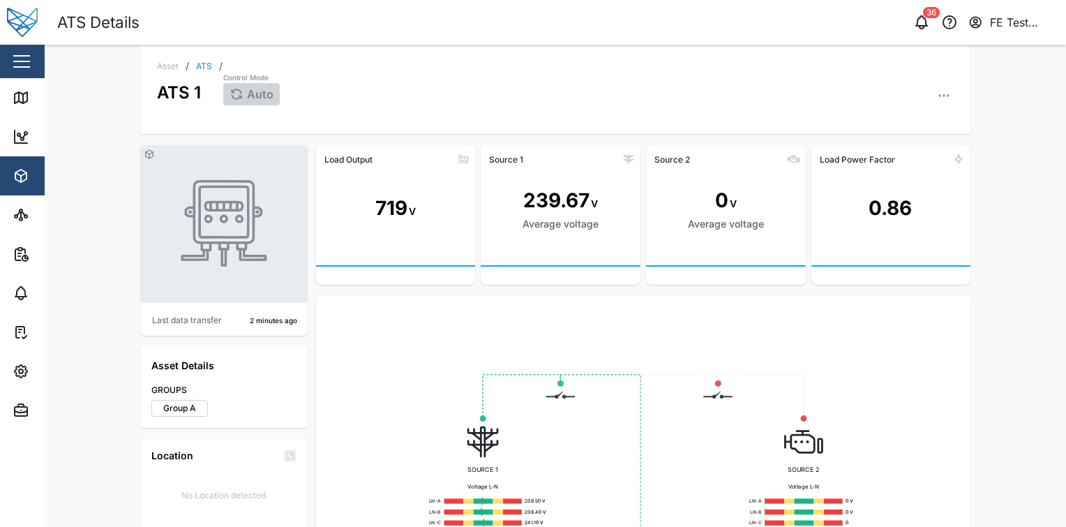
click at [23, 65] on button "button" at bounding box center [22, 62] width 24 height 24
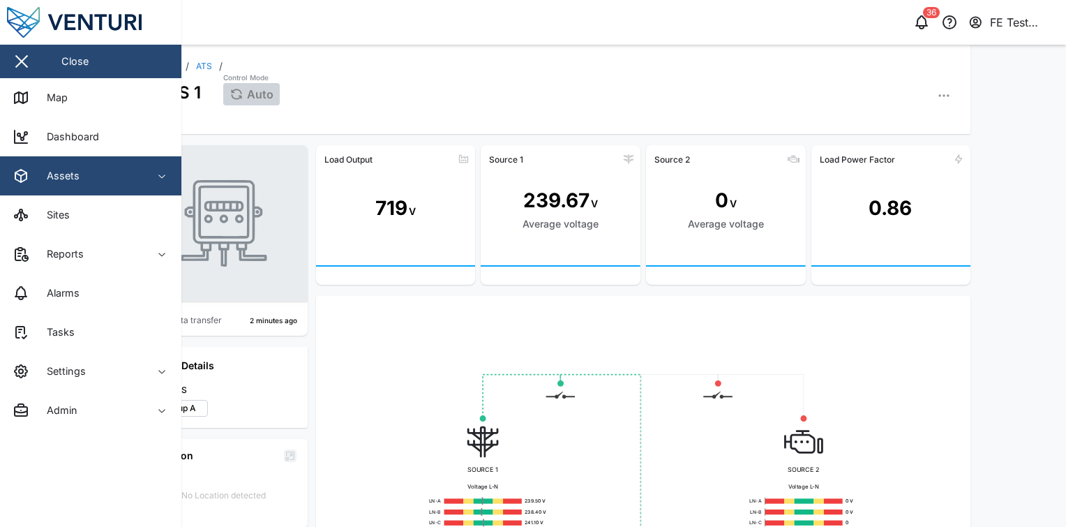
click at [73, 164] on span "Assets" at bounding box center [76, 175] width 127 height 39
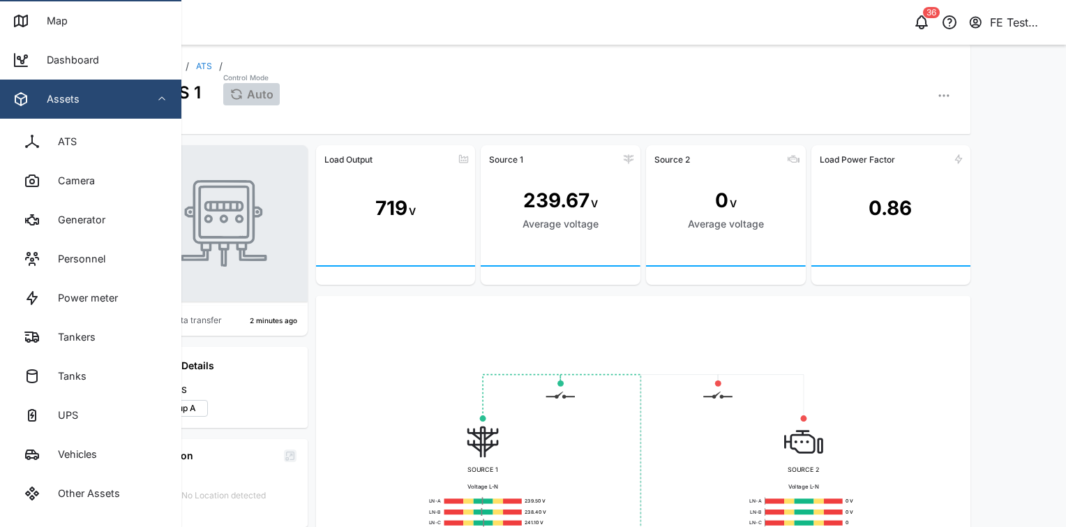
scroll to position [83, 0]
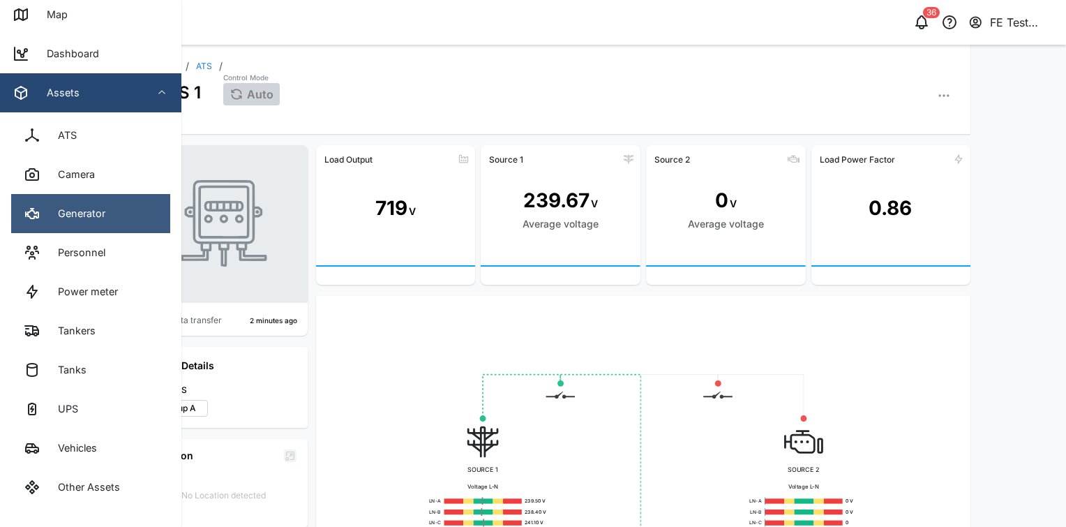
click at [118, 206] on link "Generator" at bounding box center [90, 213] width 159 height 39
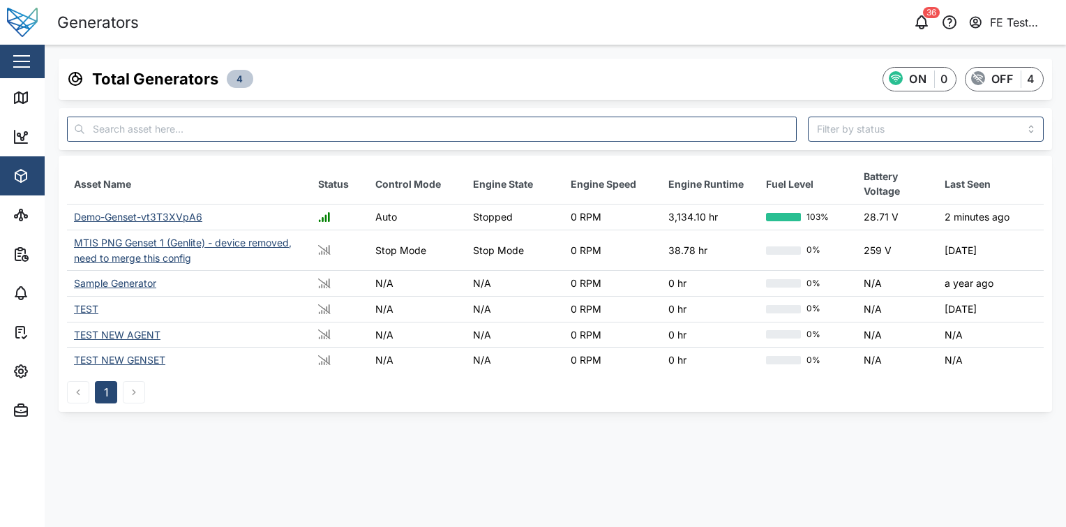
click at [134, 215] on div "Demo-Genset-vt3T3XVpA6" at bounding box center [138, 217] width 128 height 12
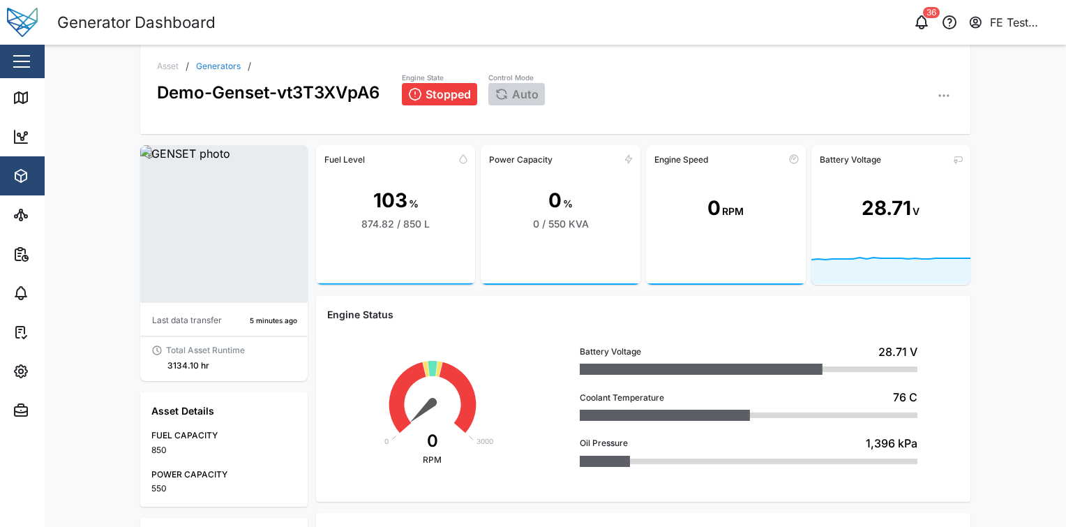
click at [14, 61] on div "button" at bounding box center [21, 61] width 17 height 1
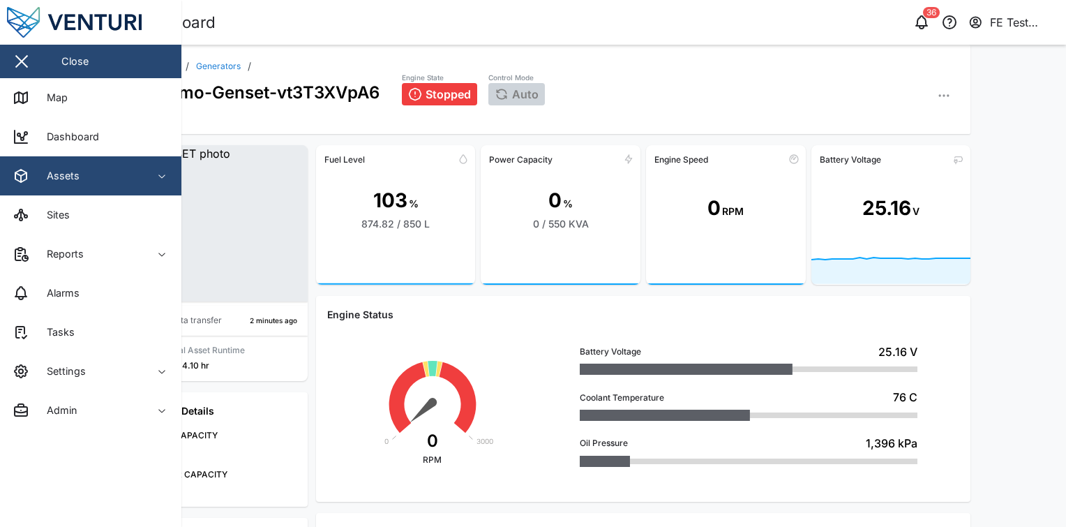
click at [289, 60] on div "Asset / Generators / Demo-Genset-vt3T3XVpA6 Engine State Stopped Control Mode A…" at bounding box center [555, 89] width 830 height 89
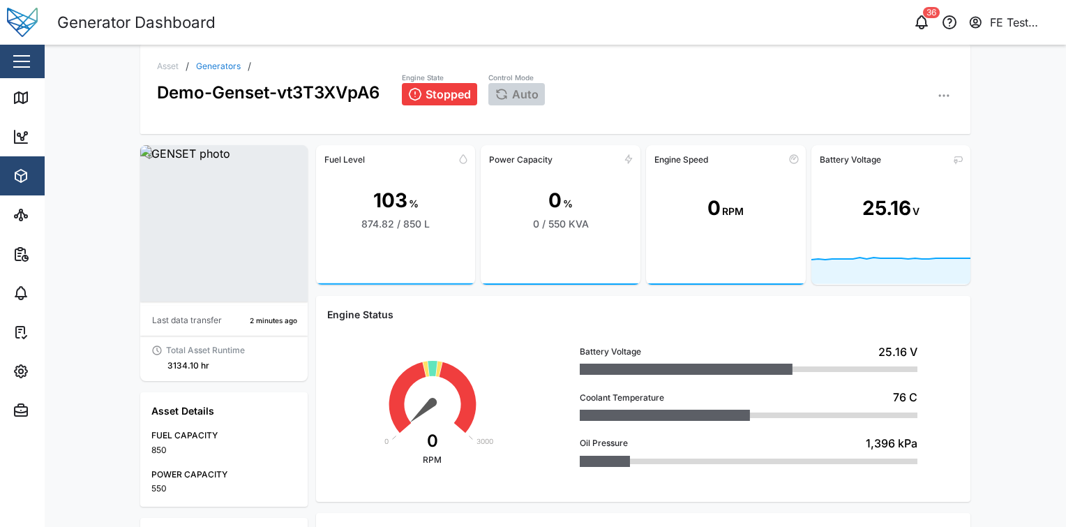
click at [221, 67] on link "Generators" at bounding box center [218, 66] width 45 height 8
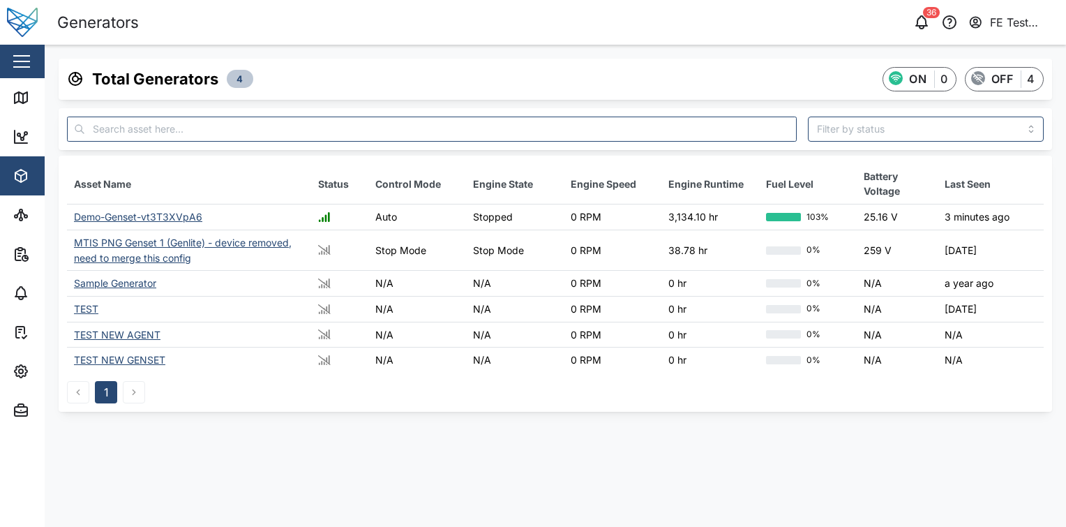
click at [131, 283] on div "Sample Generator" at bounding box center [115, 283] width 82 height 12
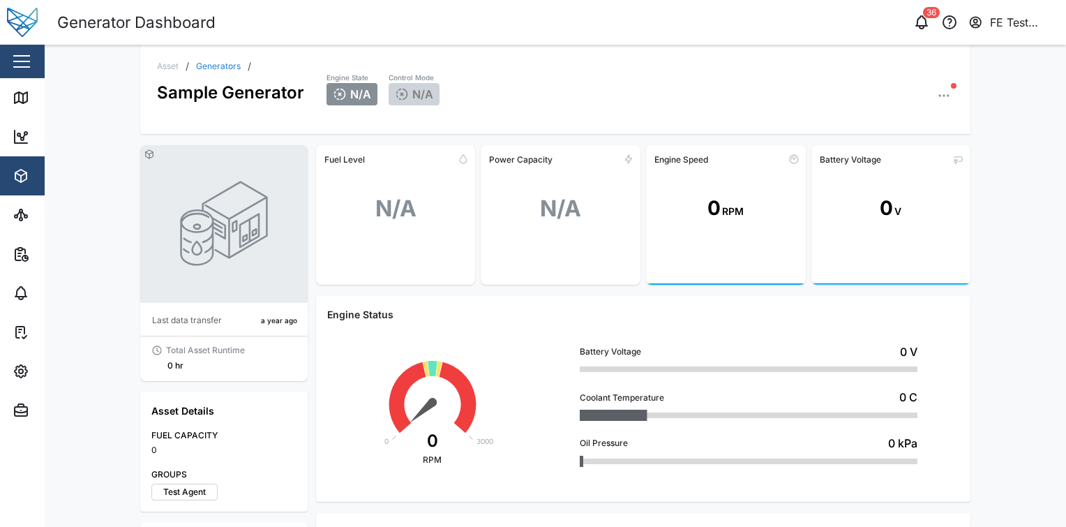
click at [949, 92] on div "Asset / Generators / Sample Generator Engine State N/A Control Mode N/A" at bounding box center [555, 89] width 830 height 89
click at [943, 92] on icon "button" at bounding box center [944, 96] width 14 height 14
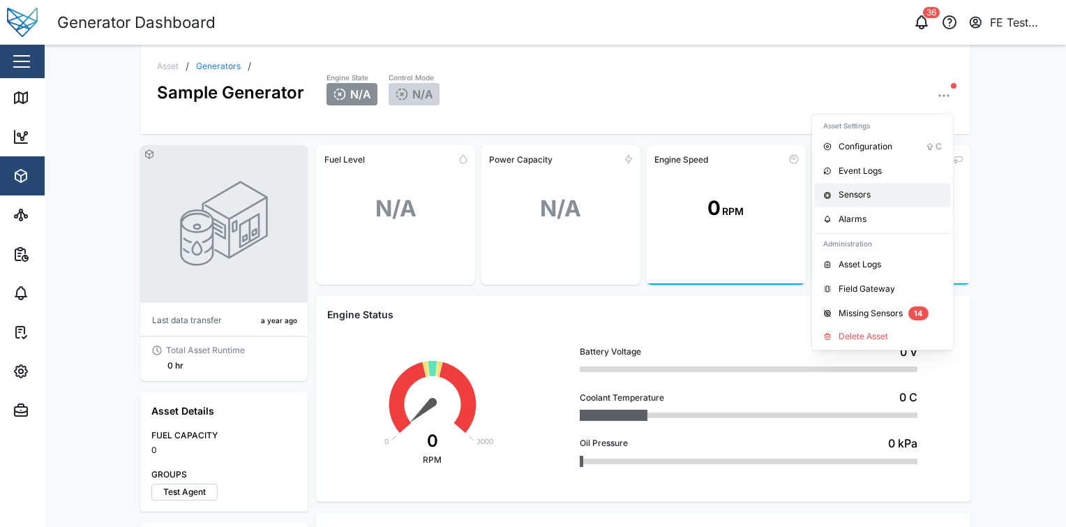
click at [888, 201] on link "Sensors" at bounding box center [882, 195] width 135 height 24
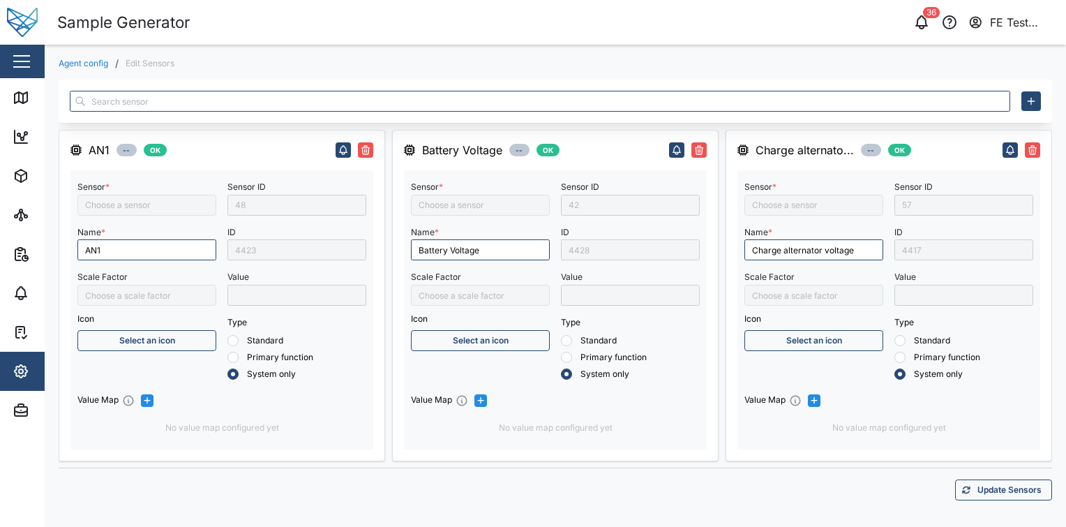
type input "AN1"
type input "Charger Status"
type input "Coolant pressure"
type input "Engine operating state"
type input "Ext Power Source Voltage"
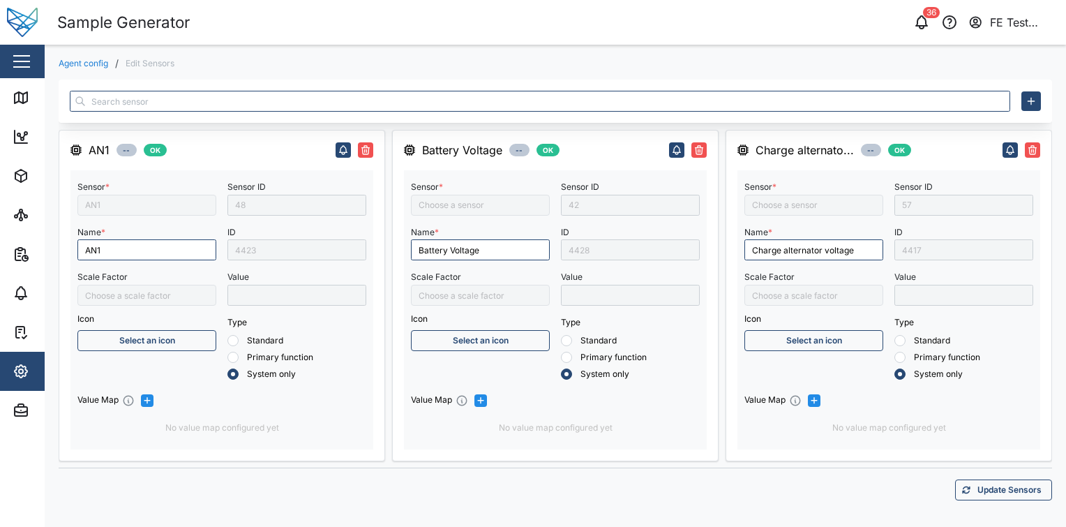
type input "Engine run time"
type input "Battery Voltage"
type input "Control Mode"
type input "Coolant temperature"
type input "Firmware Version"
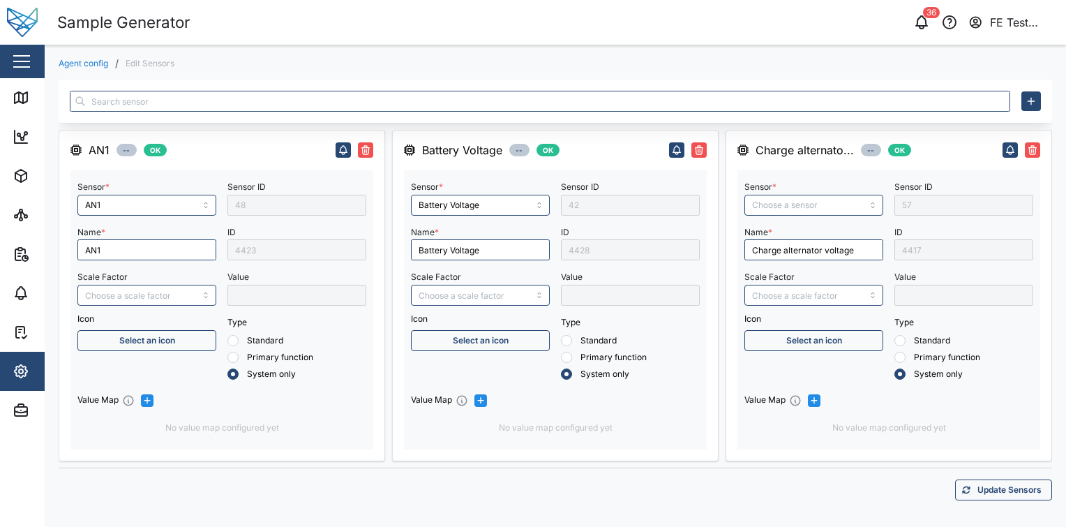
type input "Charge alternator voltage"
type input "Coolant level"
type input "Engine Battery voltage"
type input "Engine speed"
type input "Fuel Efficiency KWh/L (accumulated)"
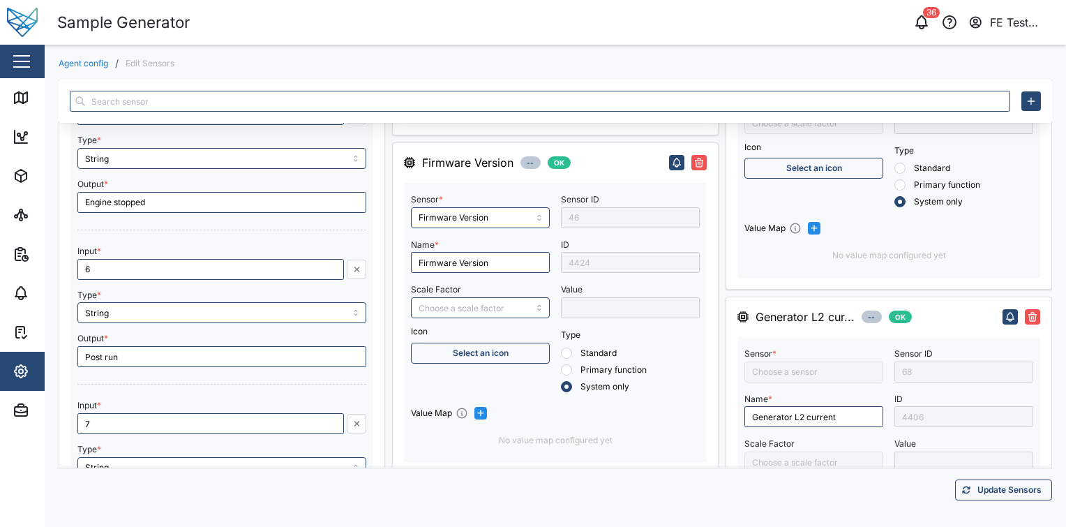
type input "Fuel Flow Rate"
type input "Fuel consumption"
type input "Fuel used"
type input "Fuel level"
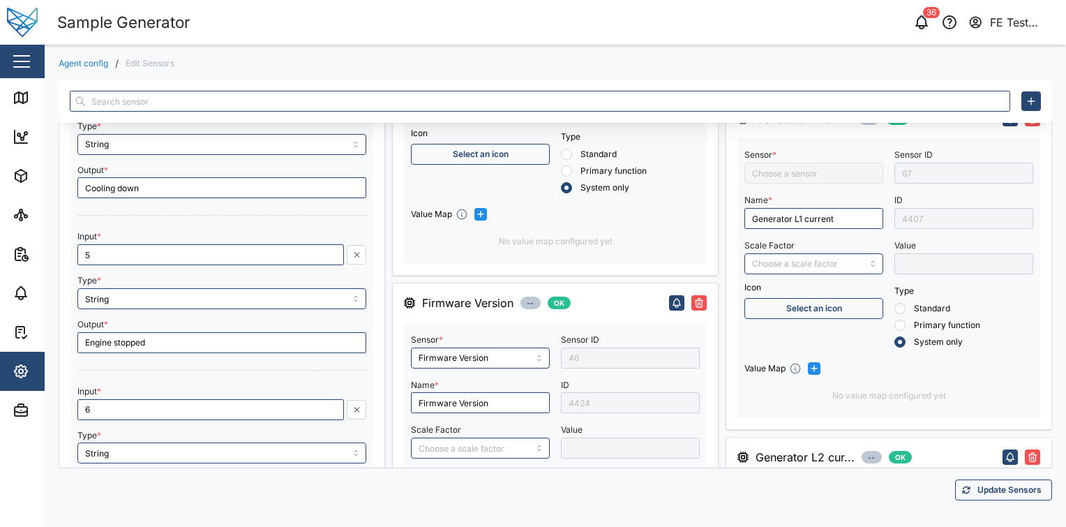
type input "Generator L3-L1 voltage"
type input "Generator L2-N voltage"
type input "Generator L1-L2 voltage"
type input "Fuel Temperature"
type input "Generator KVA hours"
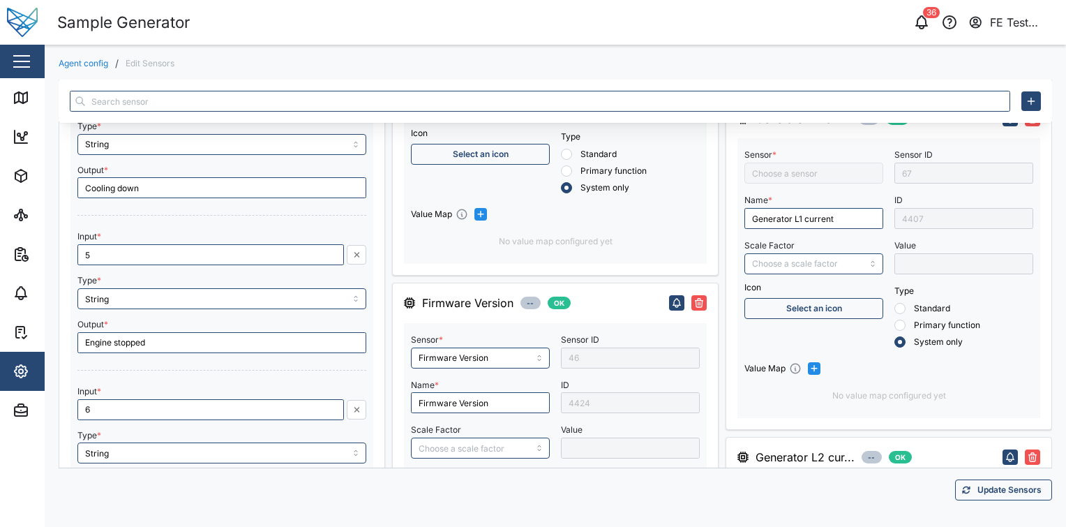
type input "Generator L1-N voltage"
type input "Generator L3 current"
type input "Fuel Used"
type input "Generator L1 current"
type input "Generator L2 current"
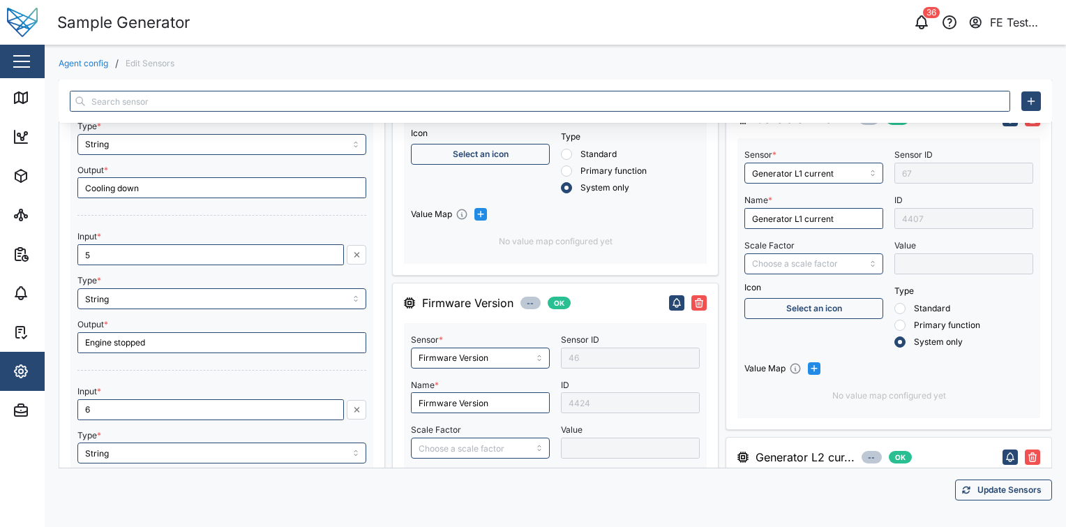
type input "Fuel temperature"
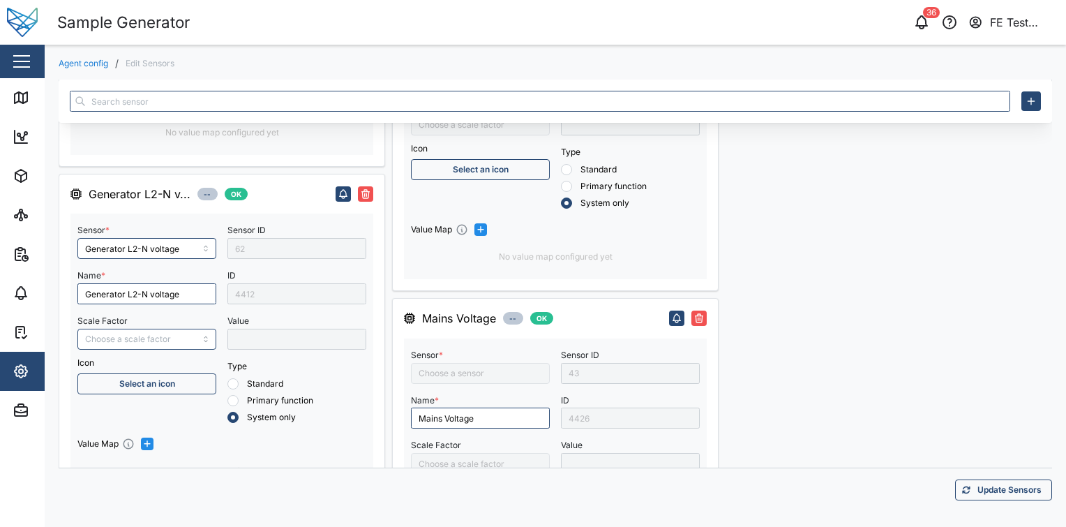
type input "Generator L3-N voltage"
type input "Humidity2"
type input "Load kWh"
type input "Oil level"
type input "Number of starts"
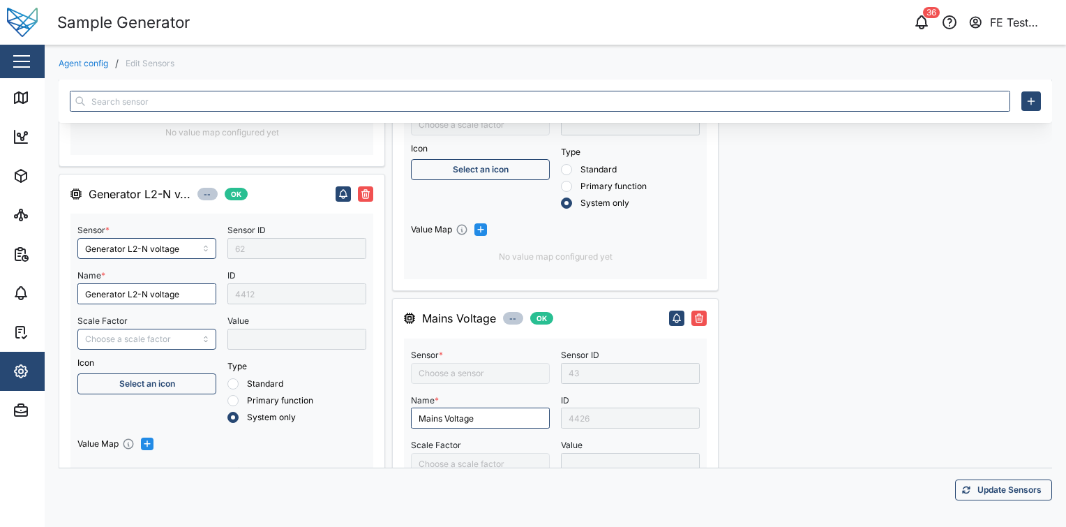
type input "Generator frequency"
type input "Percentage load at speed"
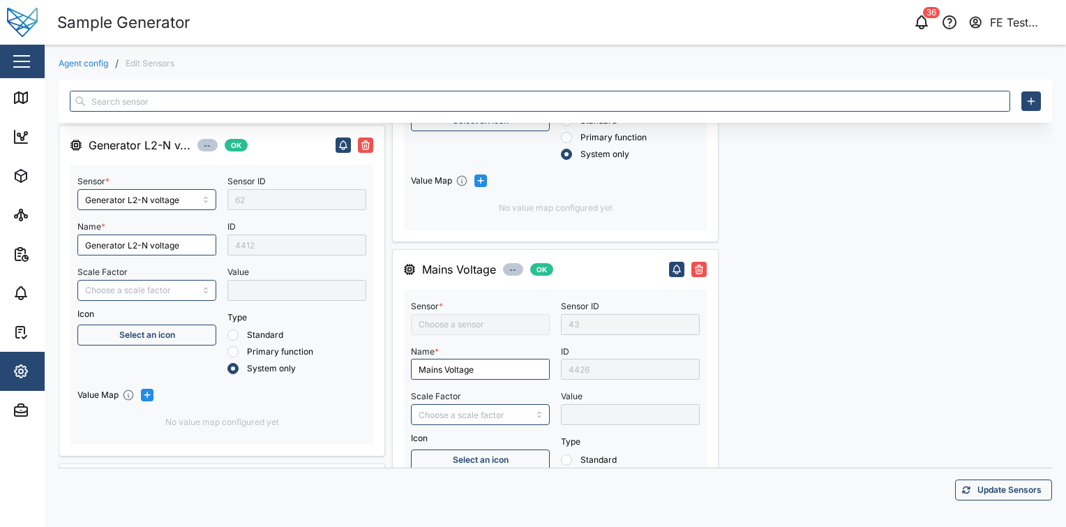
type input "Mains Voltage"
type input "Internal Humidity"
type input "Humidity1"
type input "Internal Temperature"
type input "Oil pressure"
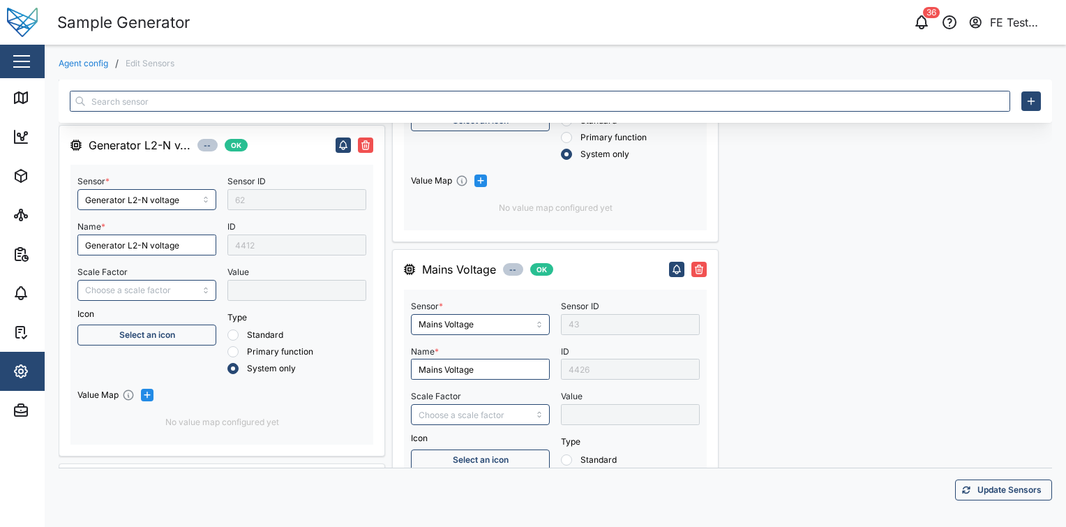
type input "Oil Pressure"
type input "Oil temperature"
type input "Position Direction"
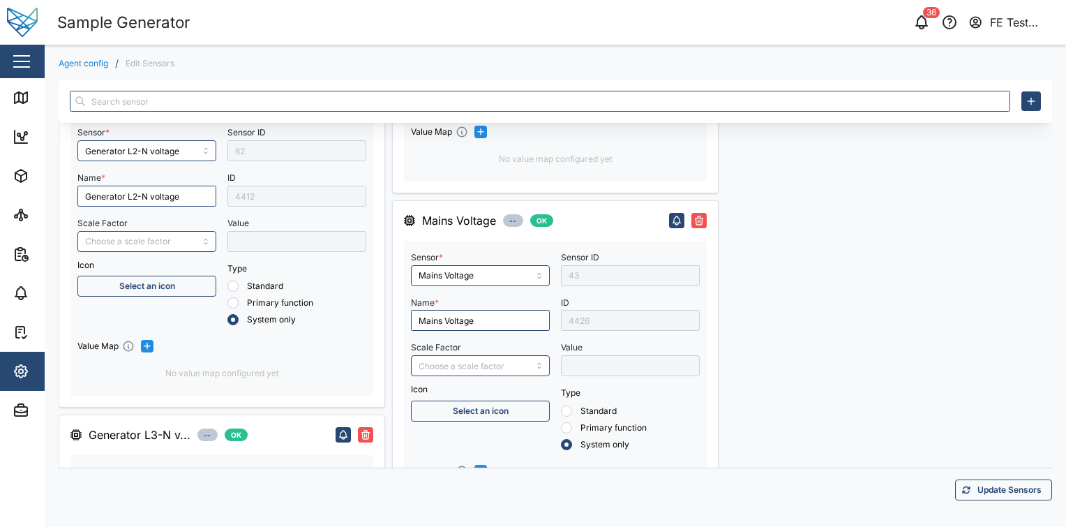
scroll to position [5363, 0]
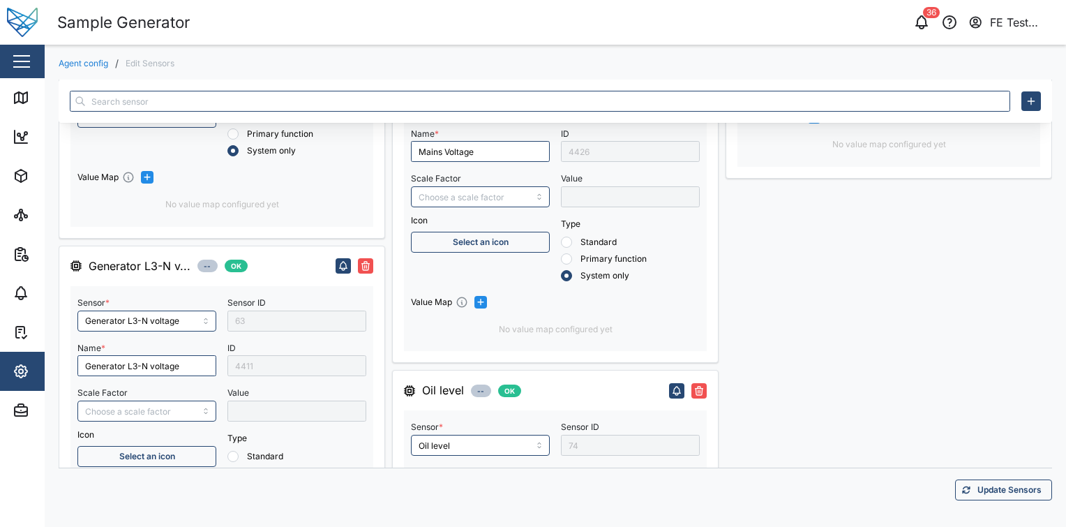
type input "Power Status"
type input "Time to next engine maintenance"
type input "Position Speed"
type input "Temperature1"
type input "SIM ICCID"
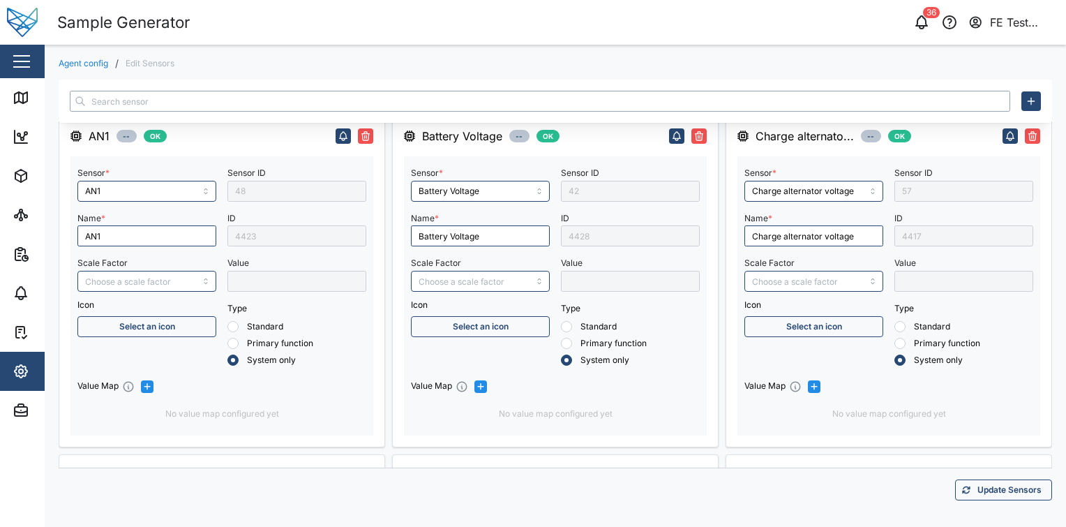
scroll to position [0, 0]
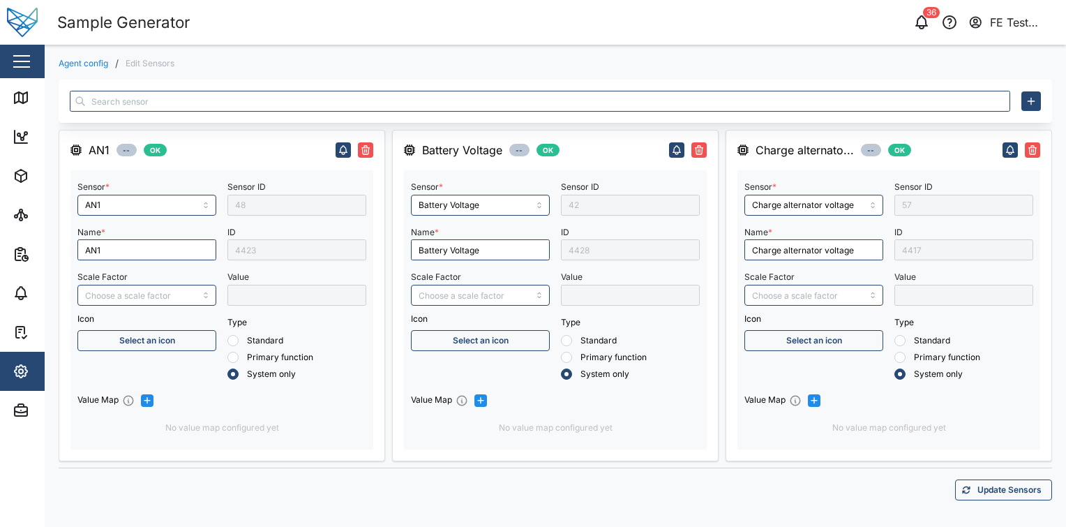
click at [33, 68] on div "Close" at bounding box center [90, 61] width 181 height 33
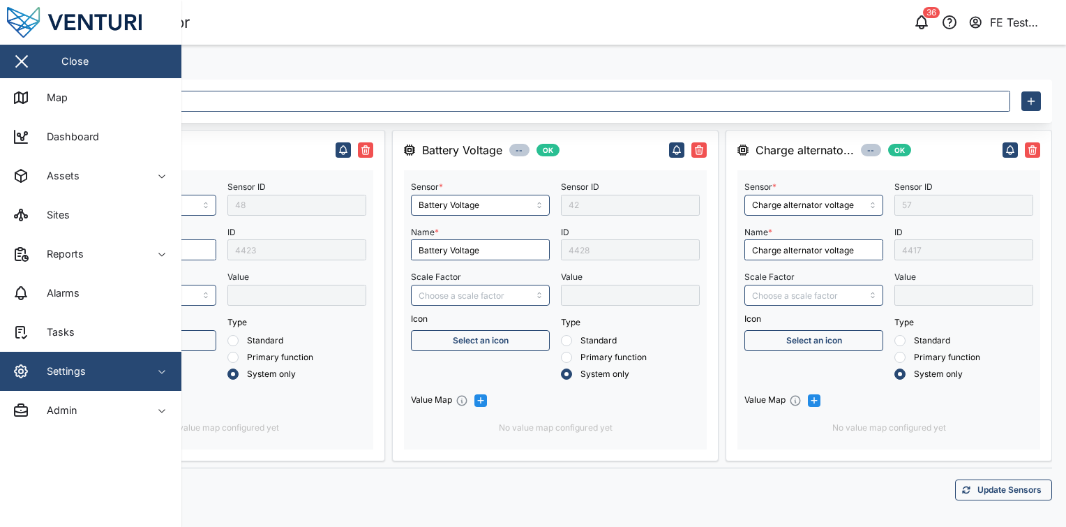
click at [260, 54] on div "Agent config / Edit Sensors AN1 -- OK Sensor * AN1 Name * AN1 Scale Factor Icon…" at bounding box center [556, 285] width 1022 height 481
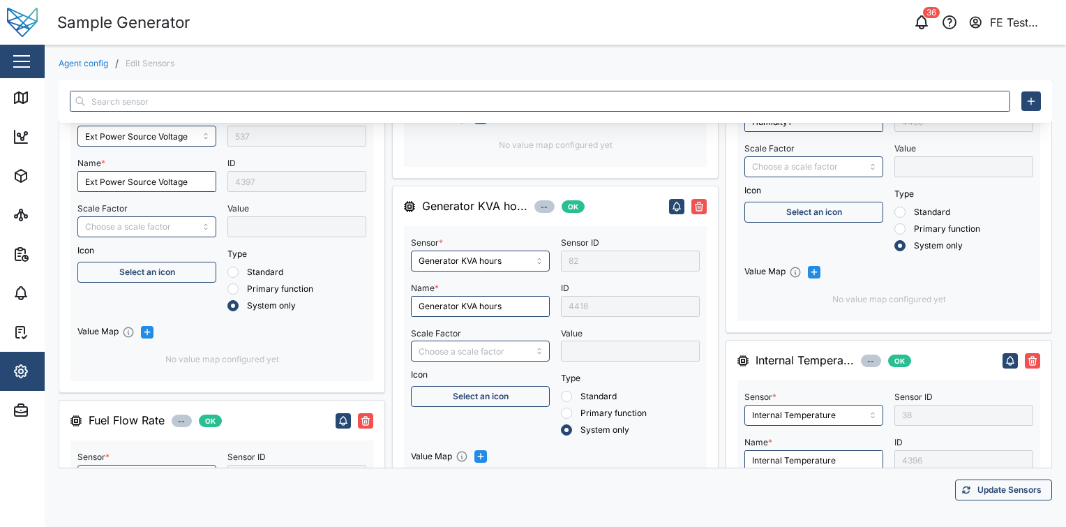
scroll to position [3341, 0]
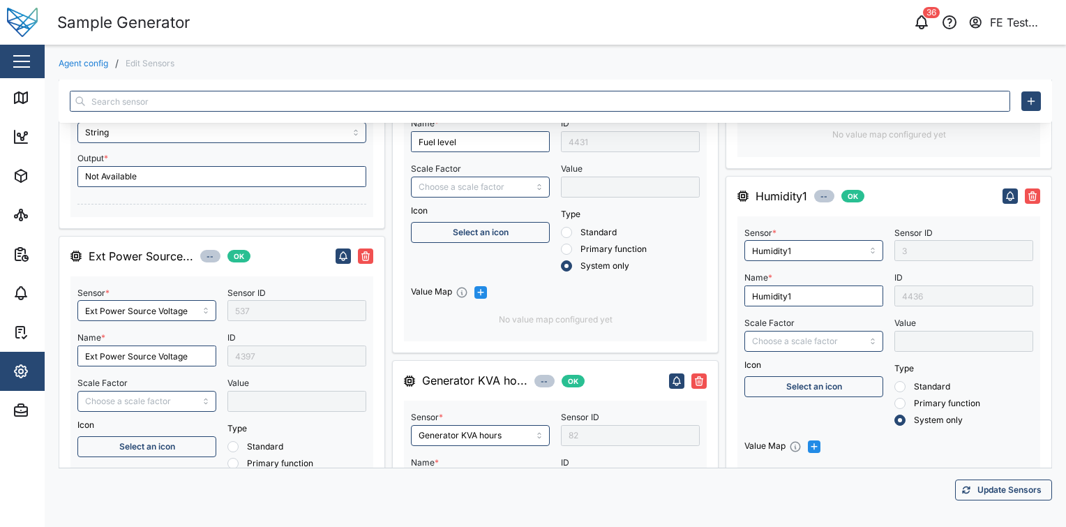
click at [10, 52] on button "button" at bounding box center [22, 62] width 24 height 24
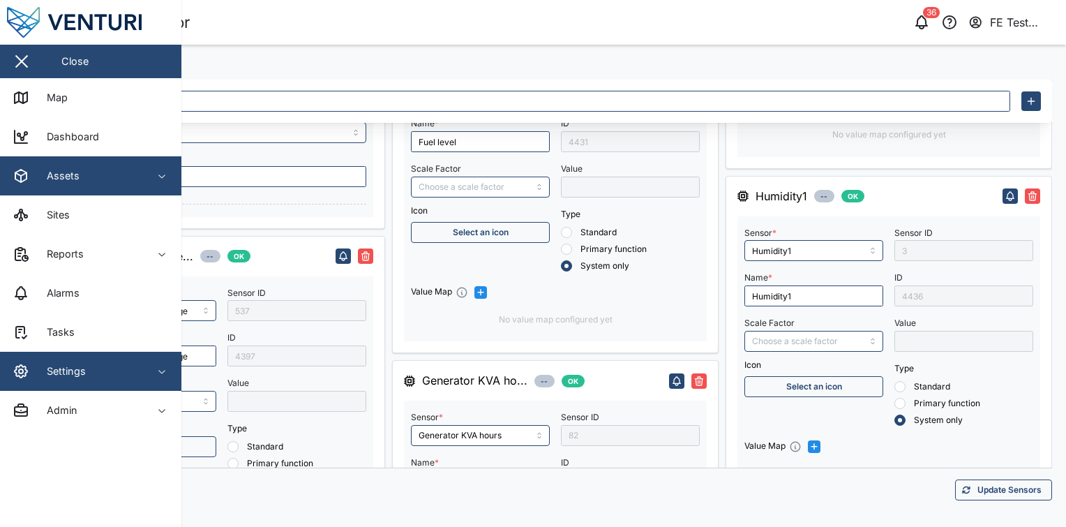
click at [98, 174] on div "Assets" at bounding box center [76, 175] width 127 height 17
